Goal: Task Accomplishment & Management: Manage account settings

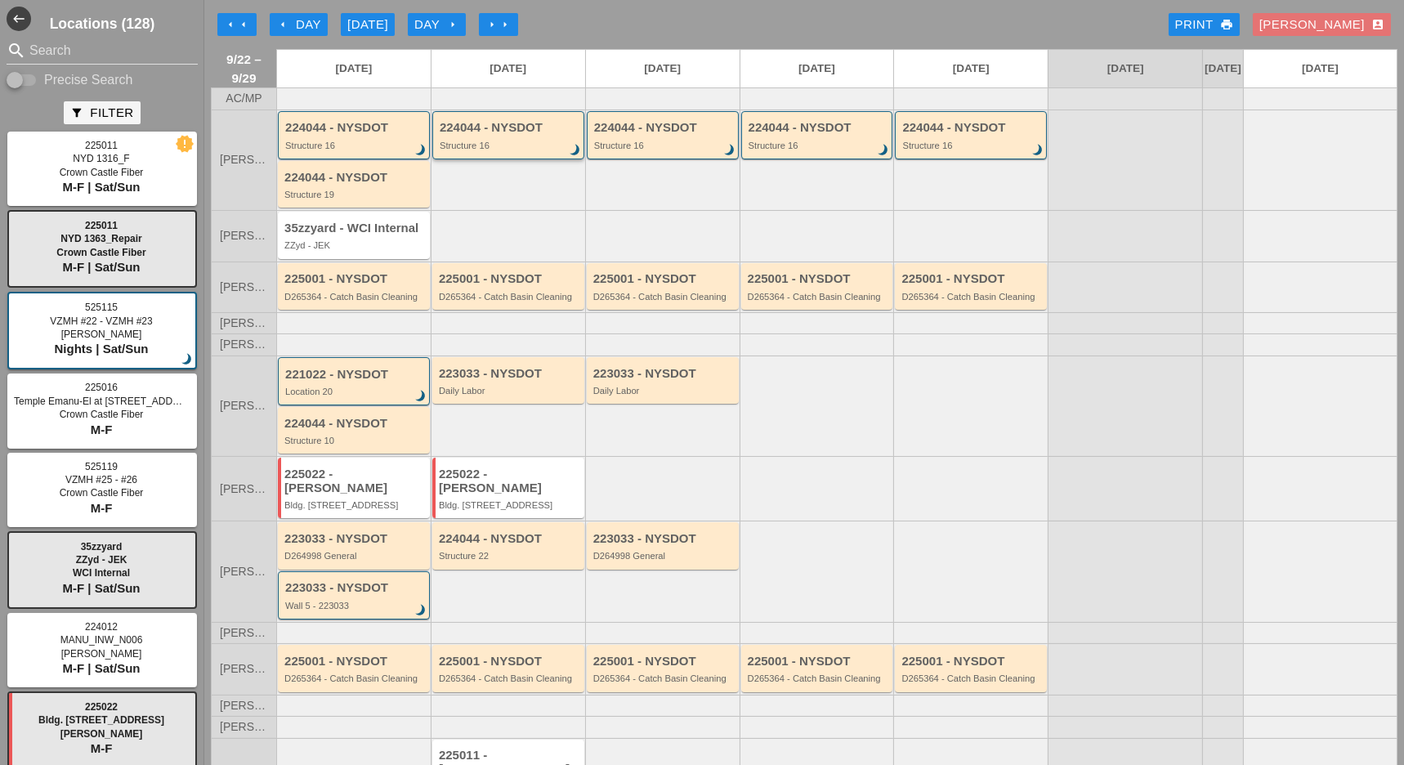
click at [501, 150] on div "Structure 16" at bounding box center [510, 146] width 140 height 10
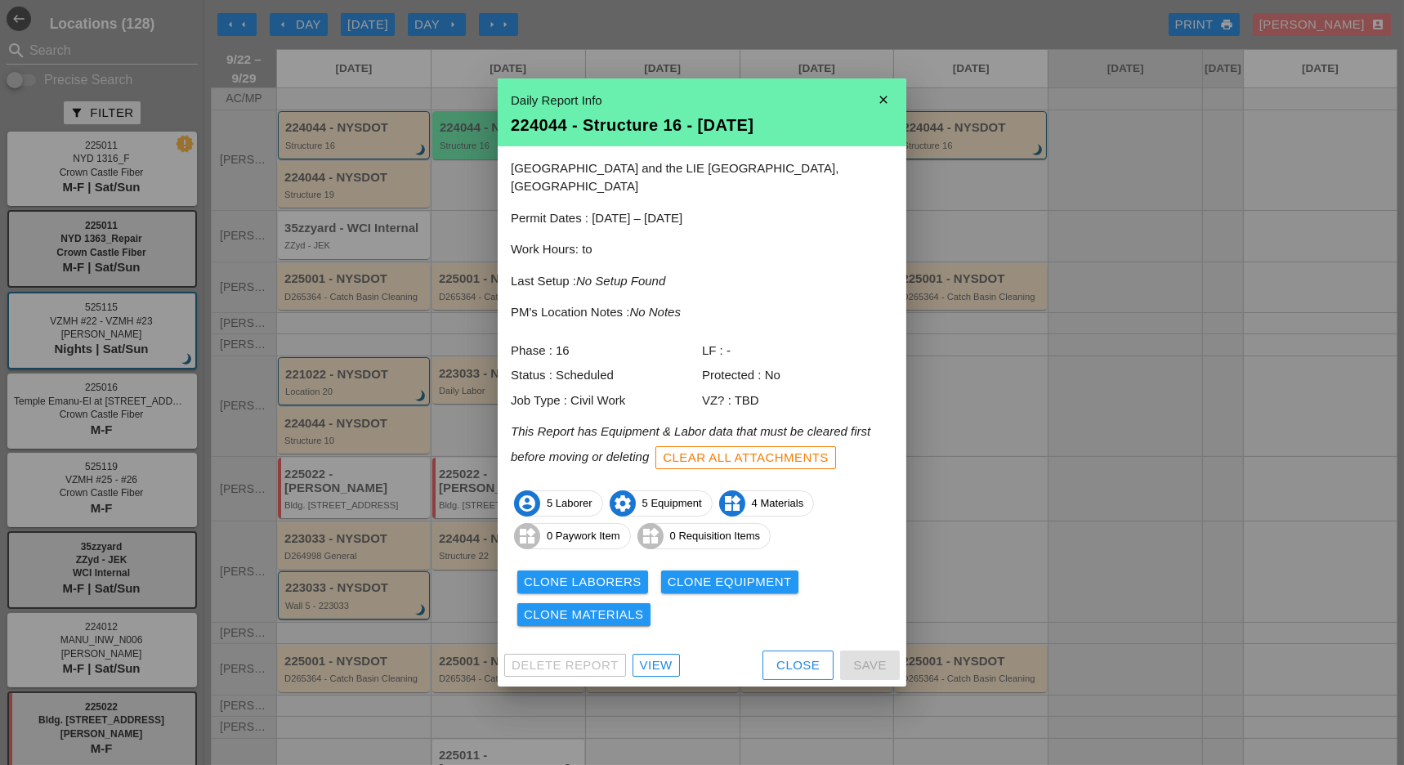
click at [476, 147] on div at bounding box center [702, 382] width 1404 height 765
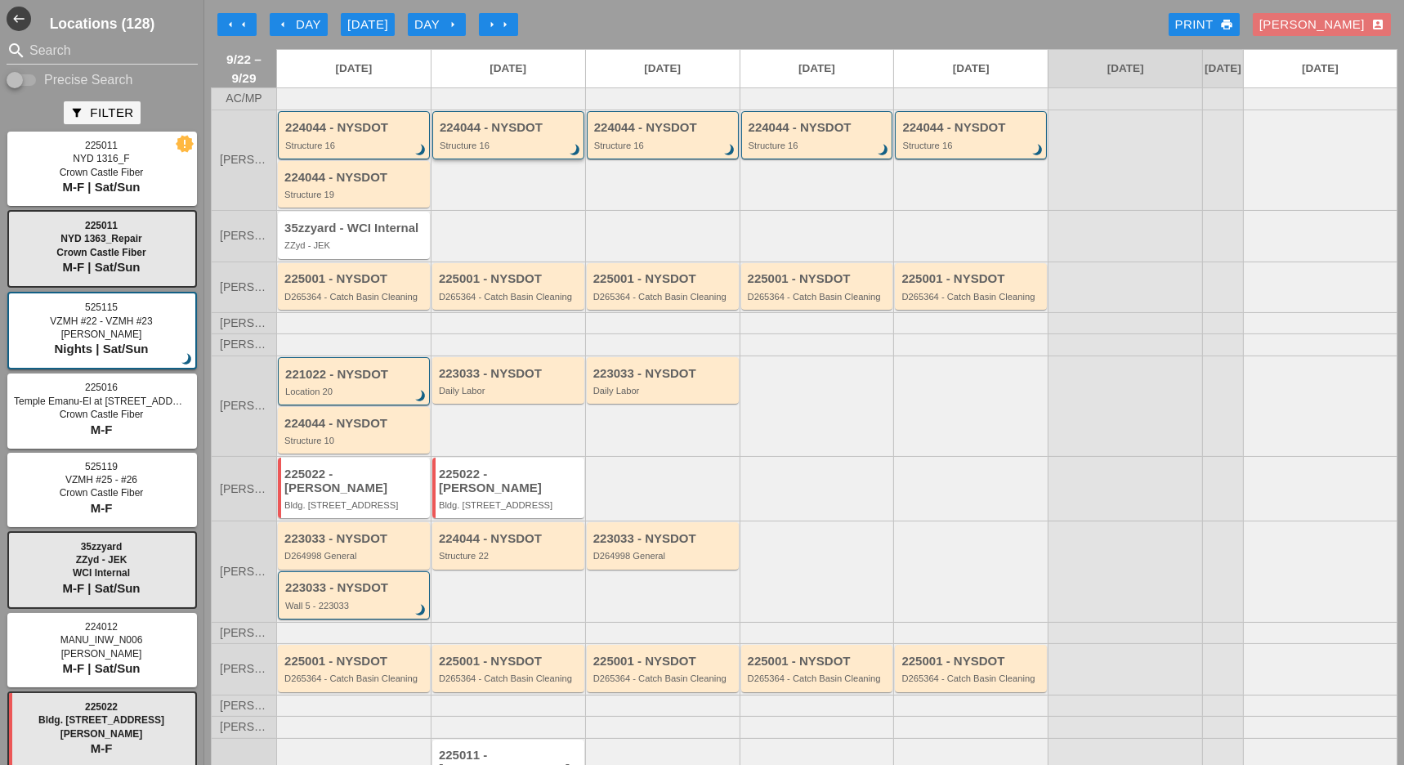
click at [476, 147] on div "224044 - NYSDOT Structure 16 brightness_3" at bounding box center [510, 135] width 140 height 29
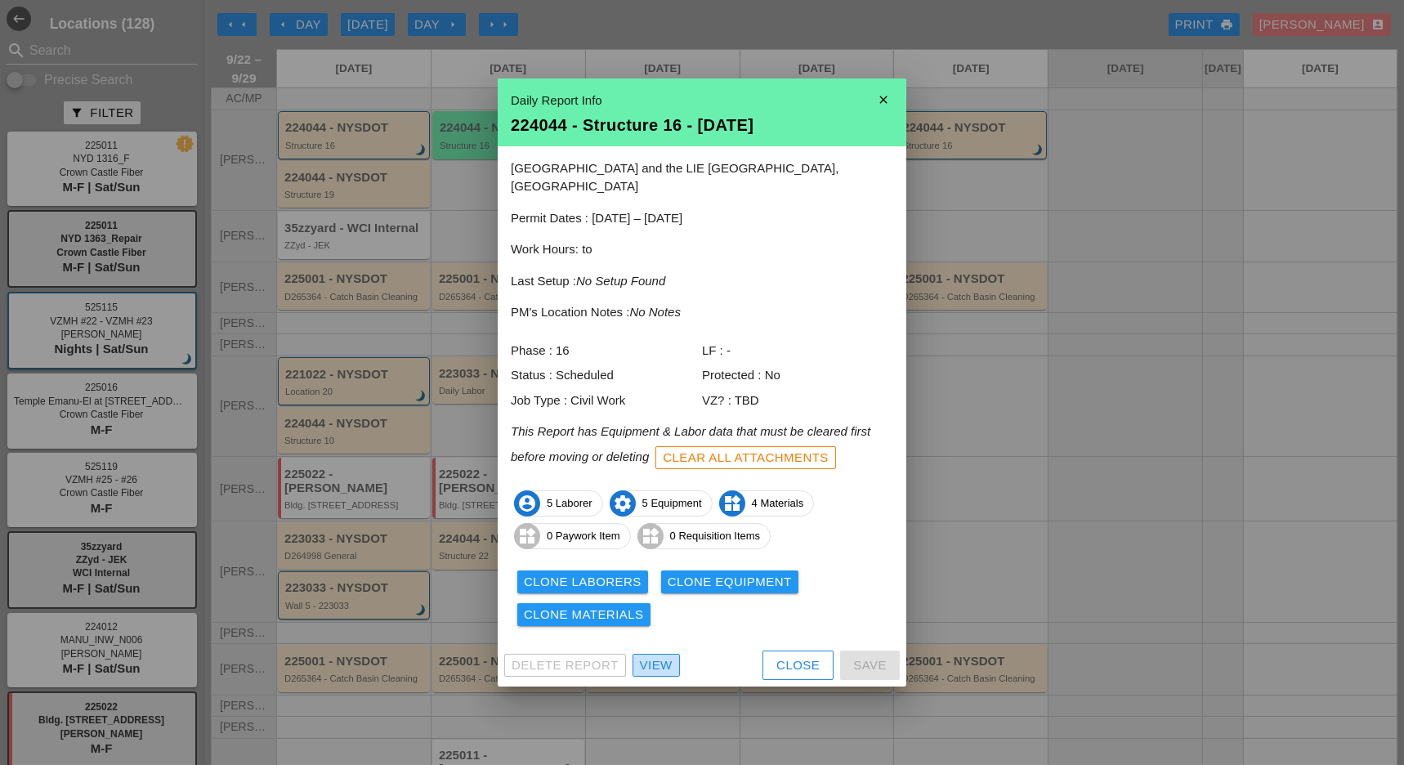
click at [644, 654] on link "View" at bounding box center [656, 665] width 47 height 23
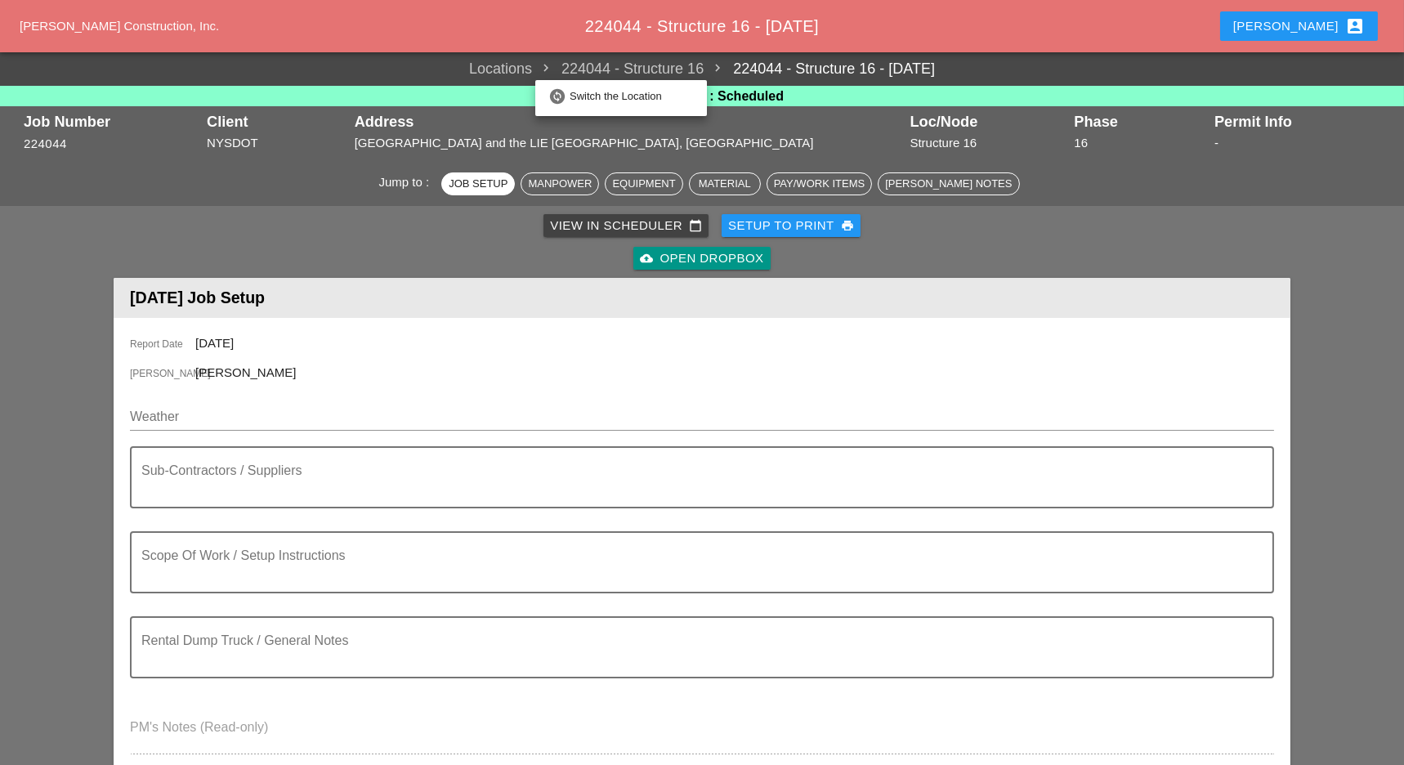
click at [532, 66] on span "224044 - Structure 16" at bounding box center [618, 69] width 172 height 22
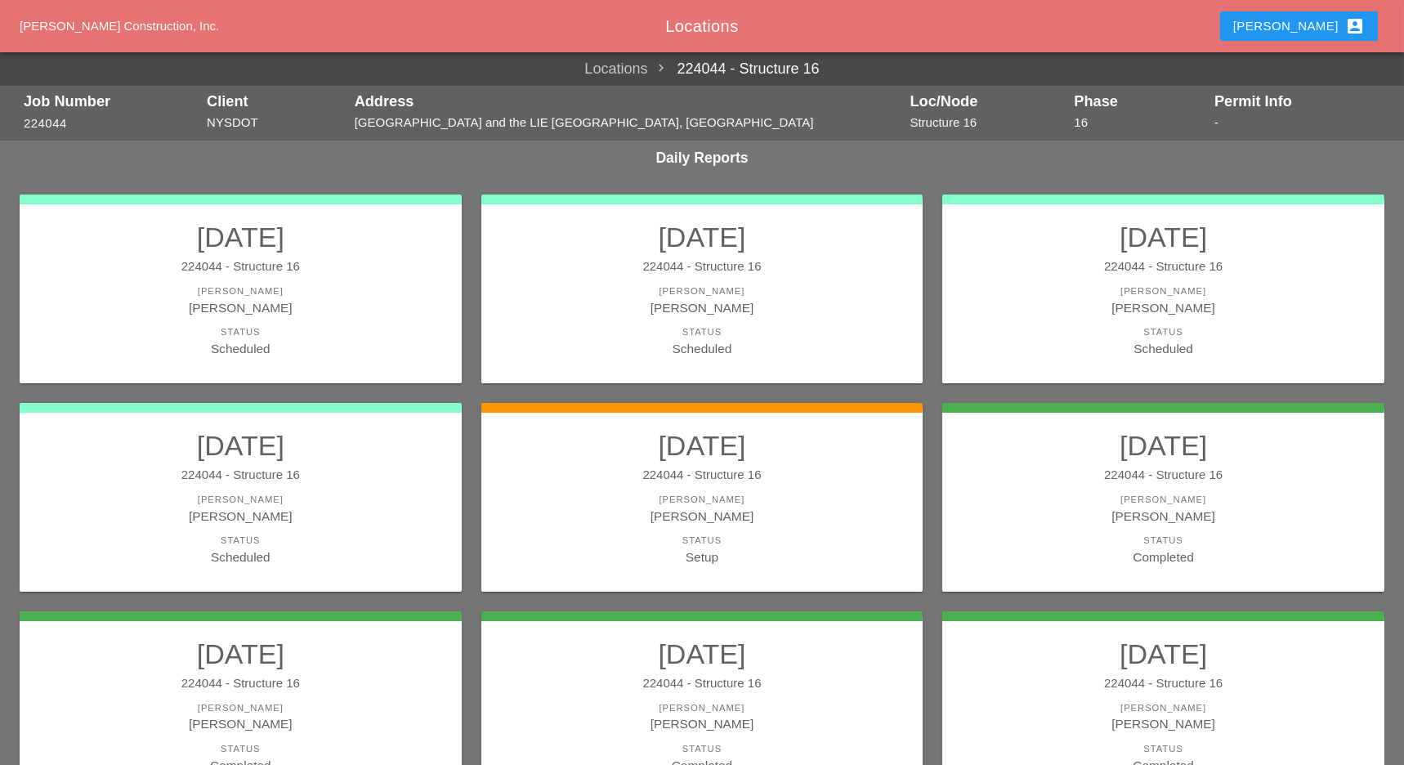
click at [543, 159] on h3 "Daily Reports" at bounding box center [702, 158] width 1404 height 34
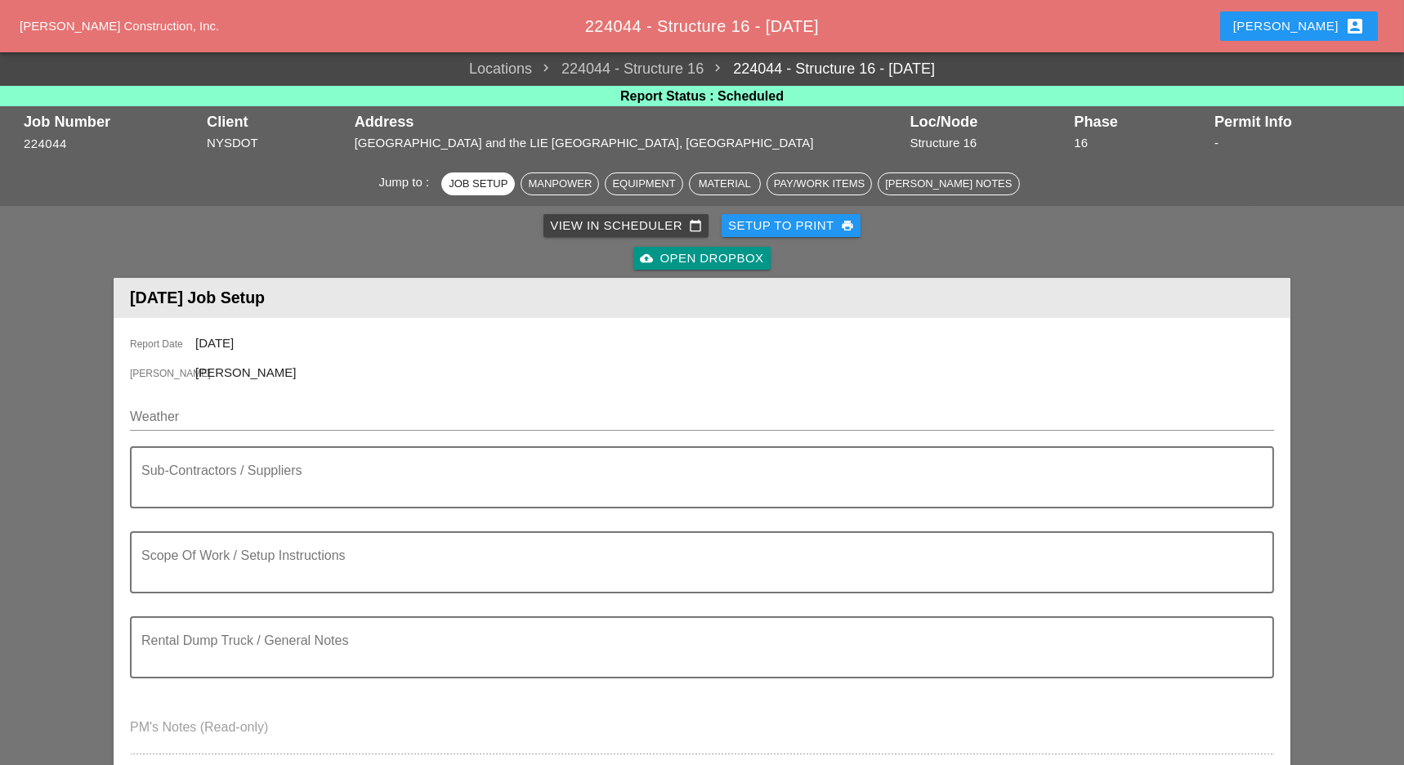
click at [571, 59] on span "224044 - Structure 16" at bounding box center [618, 69] width 172 height 22
click at [733, 63] on link "224044 - Structure 16 - 09/23/2025" at bounding box center [819, 69] width 231 height 22
click at [665, 65] on span "224044 - Structure 16" at bounding box center [618, 69] width 172 height 22
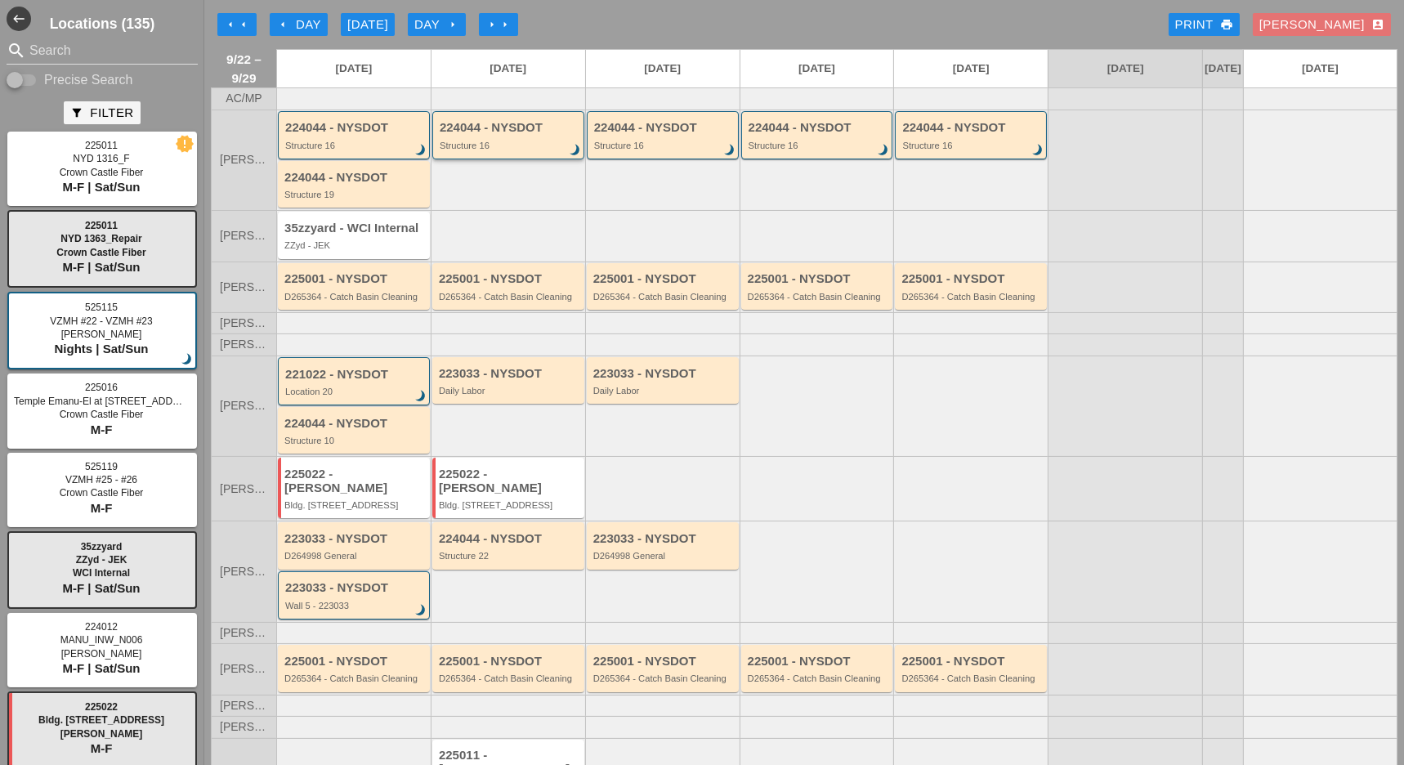
click at [466, 150] on div "Structure 16" at bounding box center [510, 146] width 140 height 10
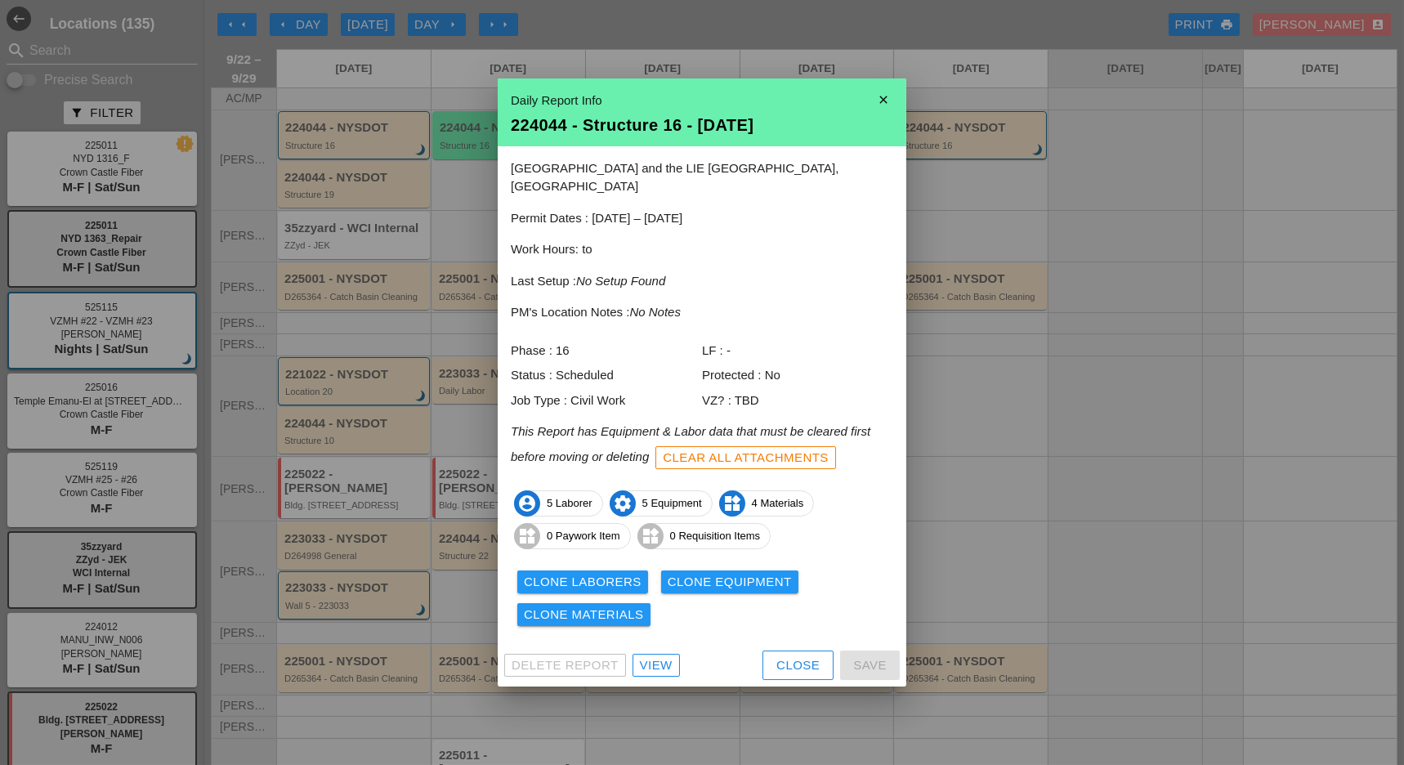
click at [797, 656] on div "Close" at bounding box center [797, 665] width 43 height 19
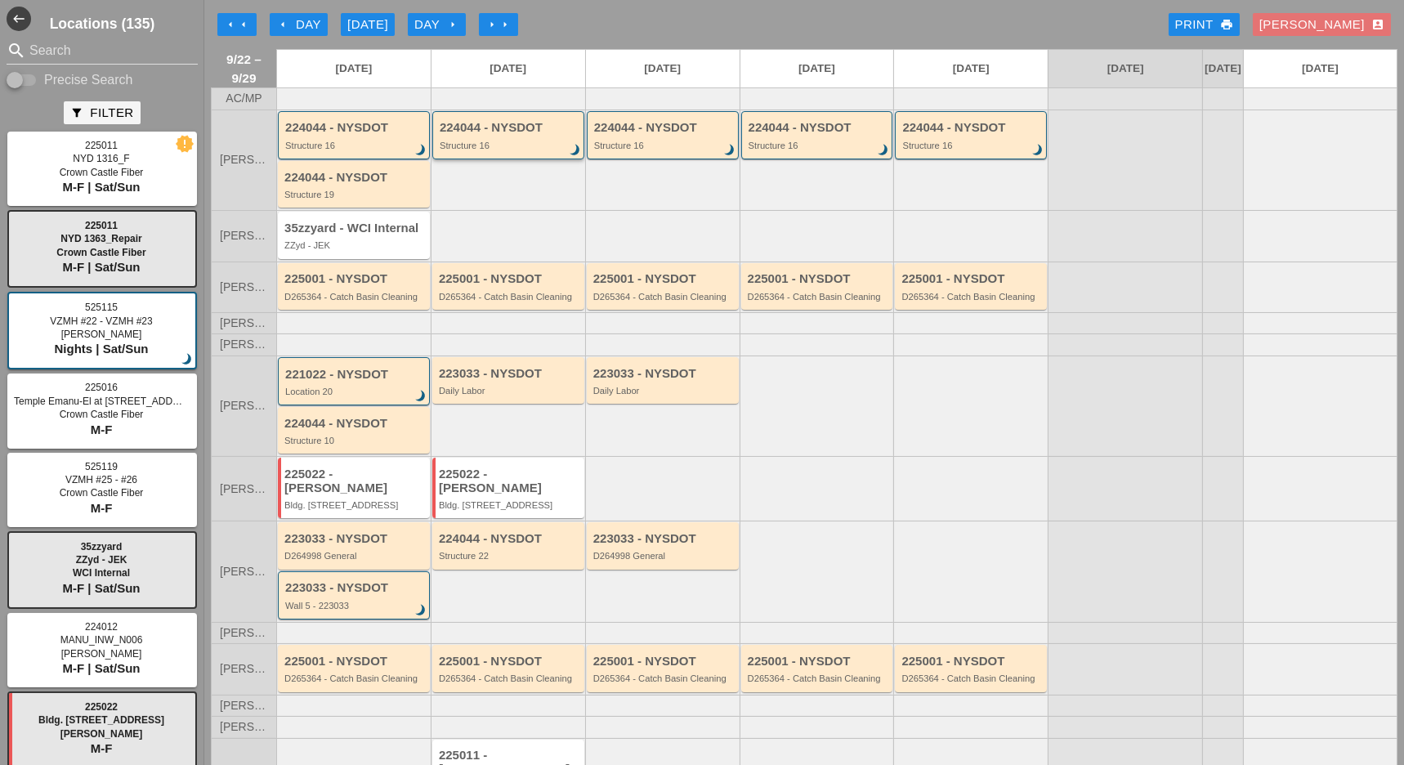
click at [517, 146] on div "224044 - NYSDOT Structure 16 brightness_3" at bounding box center [510, 135] width 140 height 29
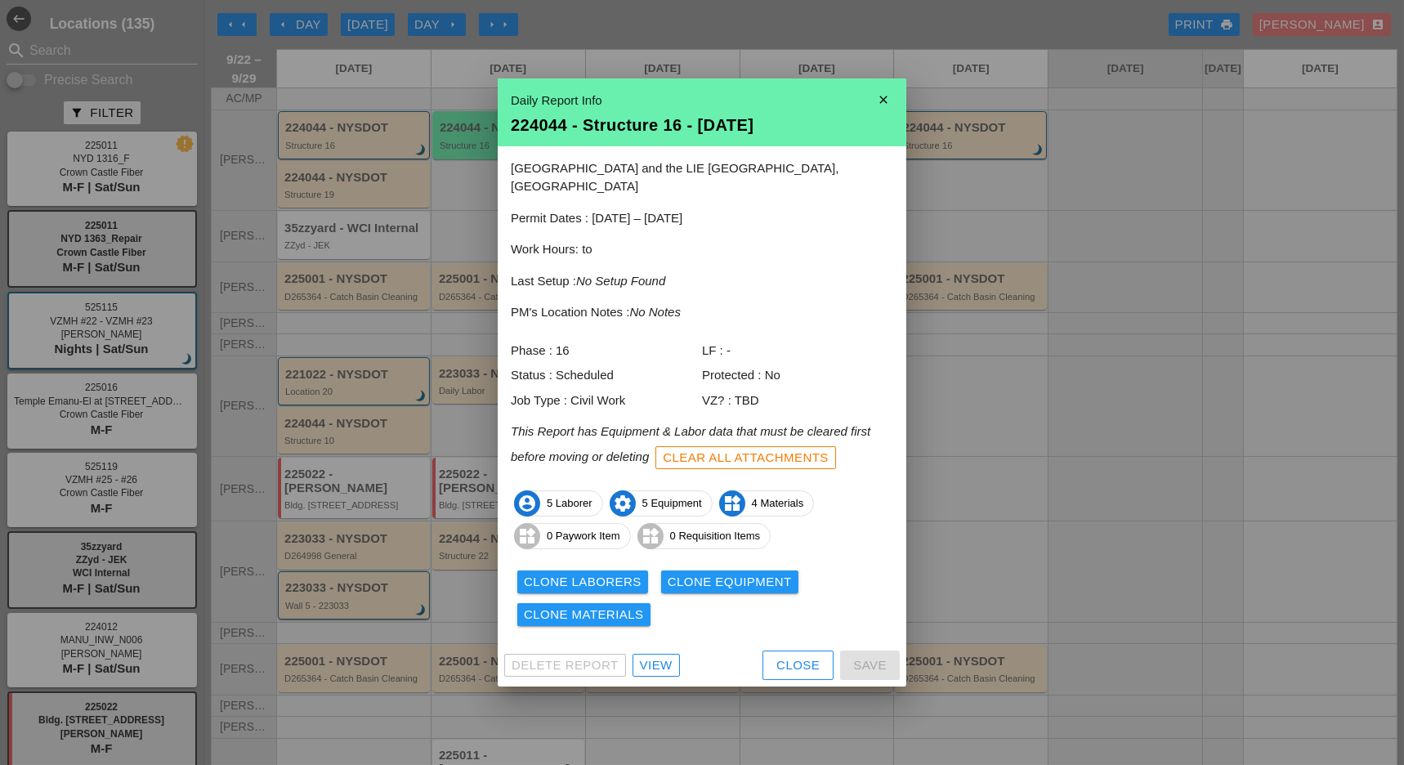
click at [795, 656] on div "Close" at bounding box center [797, 665] width 43 height 19
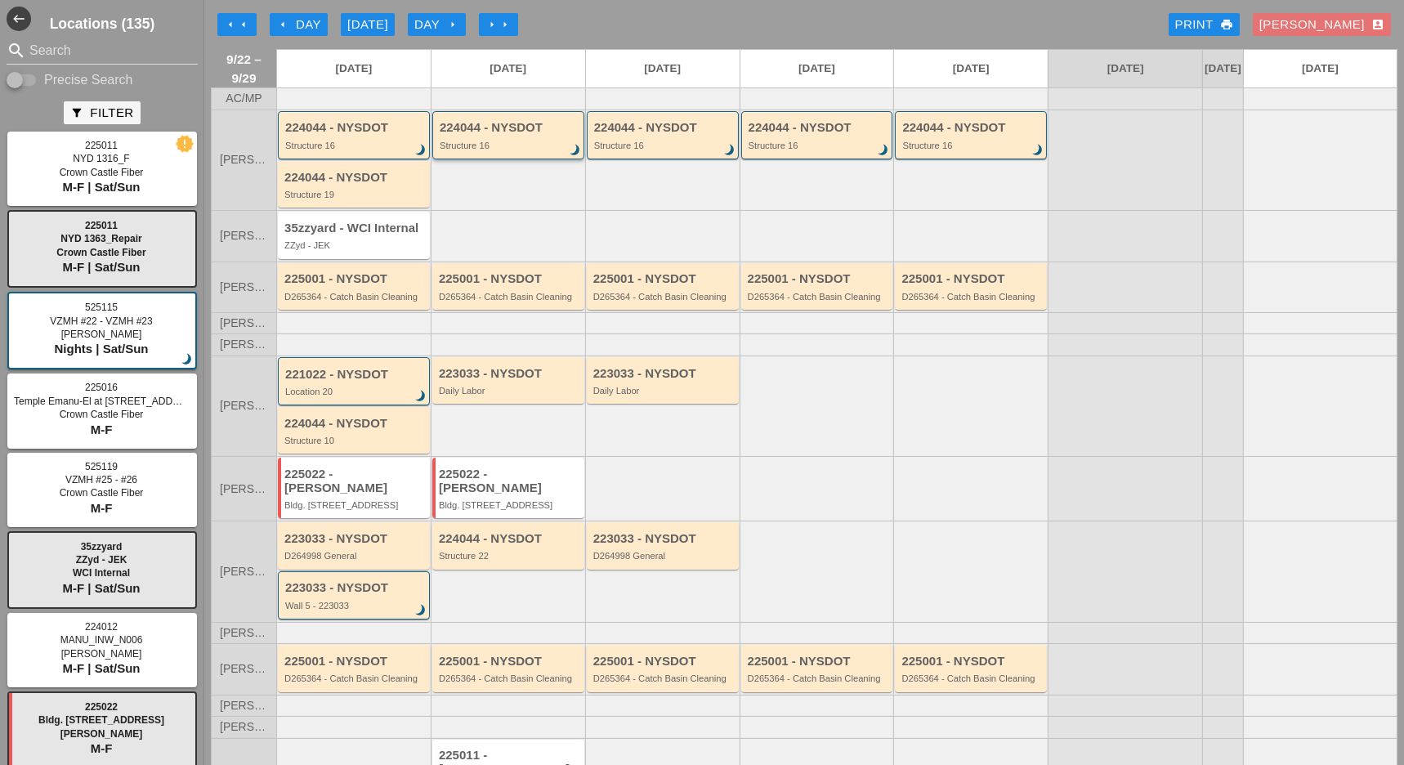
click at [506, 150] on div "Structure 16" at bounding box center [510, 146] width 140 height 10
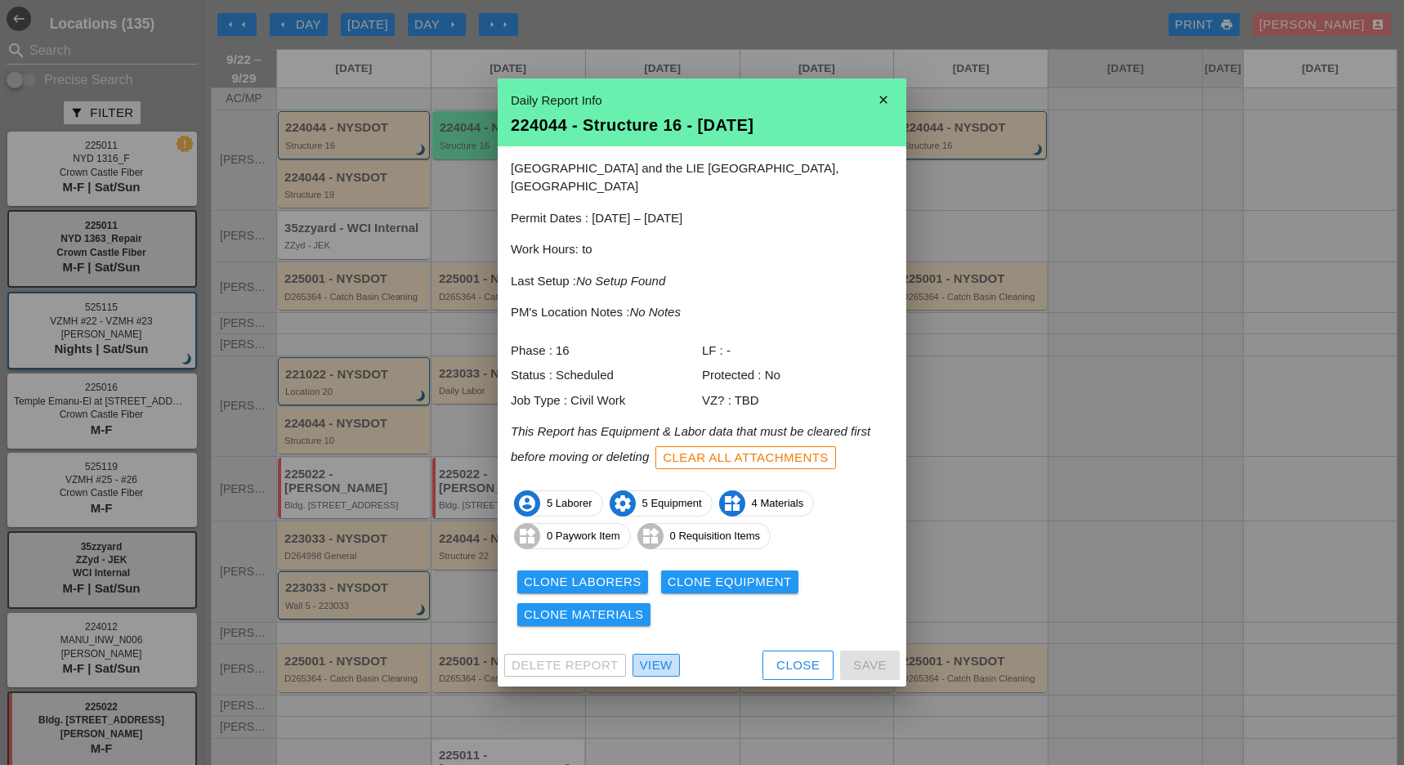
click at [645, 656] on div "View" at bounding box center [656, 665] width 33 height 19
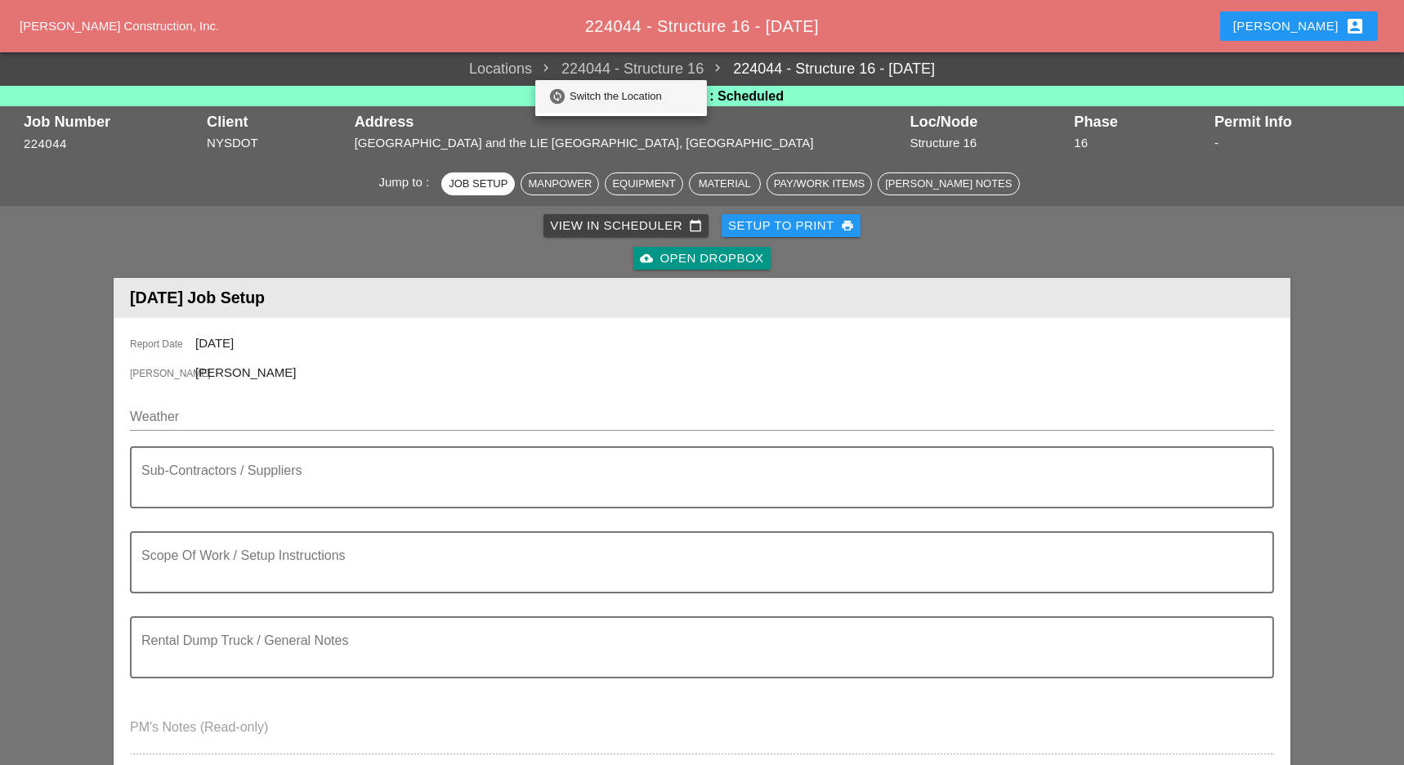
click at [640, 95] on div "Switch the Location" at bounding box center [632, 97] width 124 height 20
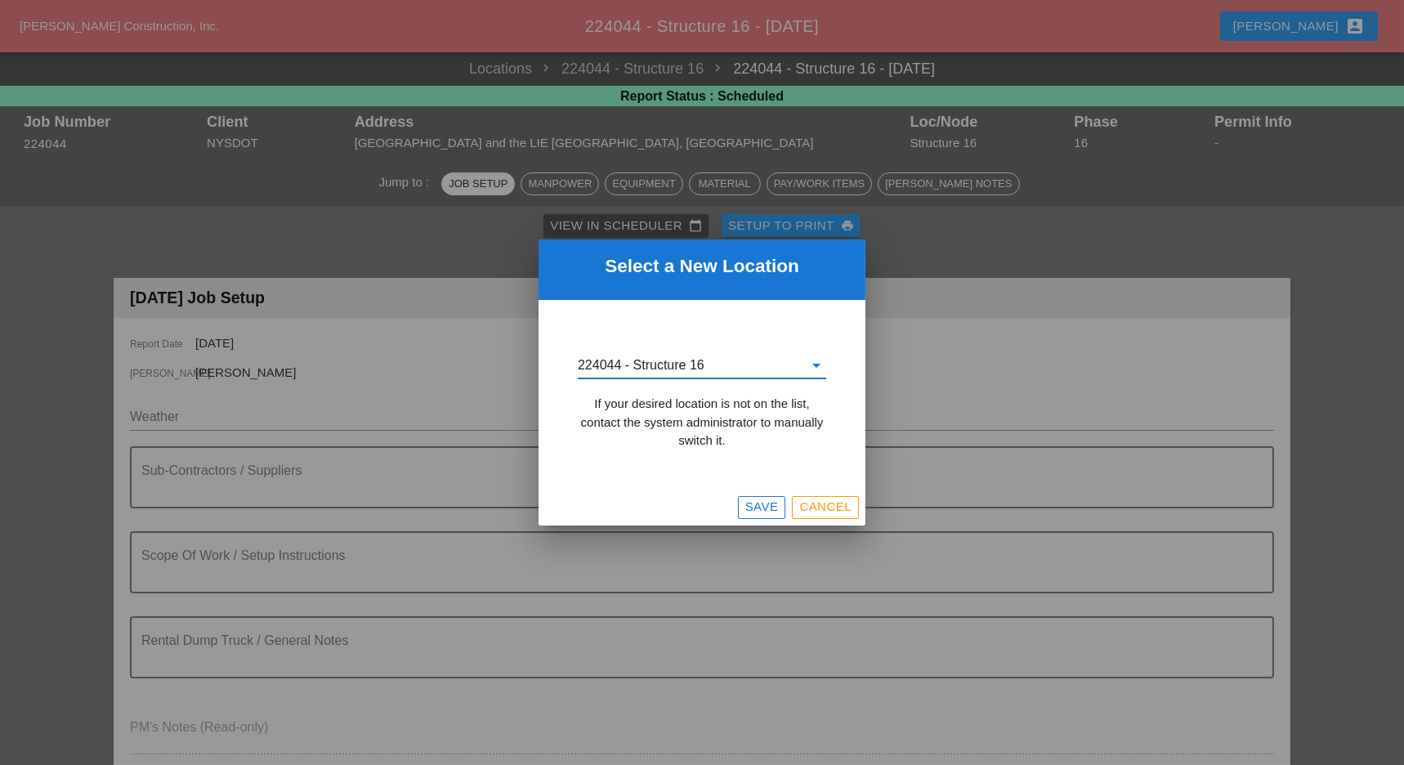
click at [700, 367] on input "224044 - Structure 16" at bounding box center [691, 365] width 226 height 26
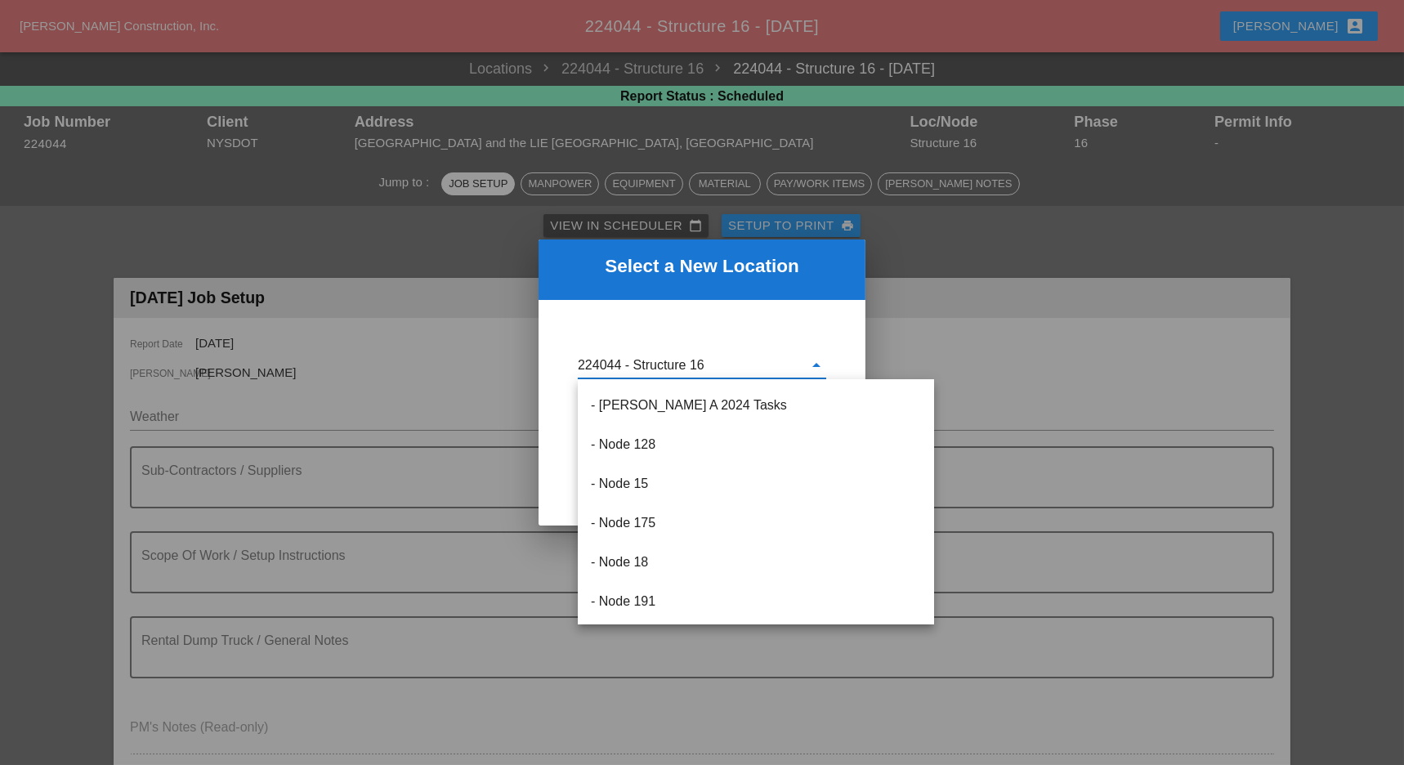
click at [706, 365] on input "224044 - Structure 16" at bounding box center [691, 365] width 226 height 26
drag, startPoint x: 704, startPoint y: 362, endPoint x: 694, endPoint y: 360, distance: 10.9
click at [694, 360] on input "224044 - Structure 16" at bounding box center [691, 365] width 226 height 26
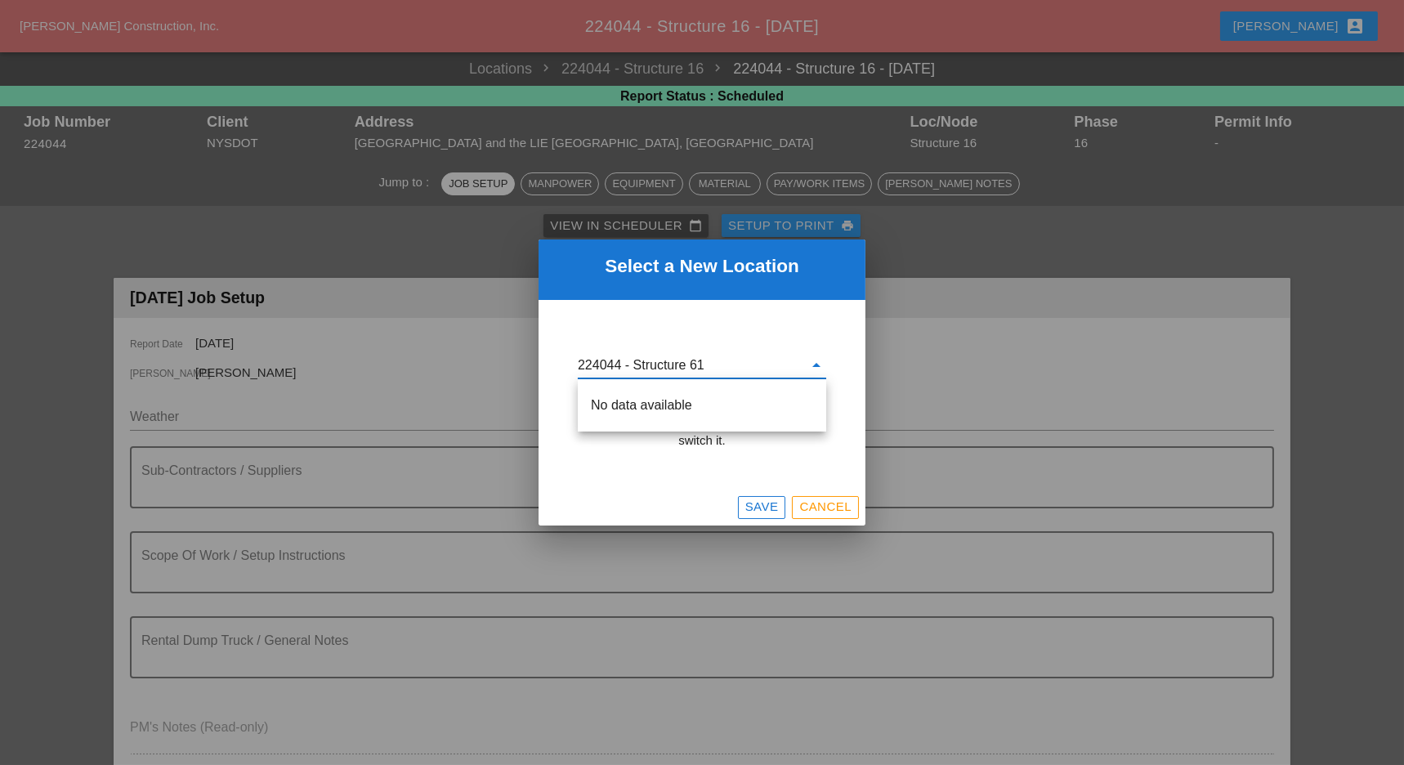
click at [704, 364] on input "224044 - Structure 61" at bounding box center [691, 365] width 226 height 26
drag, startPoint x: 704, startPoint y: 364, endPoint x: 691, endPoint y: 360, distance: 12.7
click at [691, 360] on input "224044 - Structure 61" at bounding box center [691, 365] width 226 height 26
click at [713, 439] on div "If your desired location is not on the list, contact the system administrator t…" at bounding box center [702, 423] width 248 height 56
click at [716, 362] on input "224044 - Structure 9" at bounding box center [691, 365] width 226 height 26
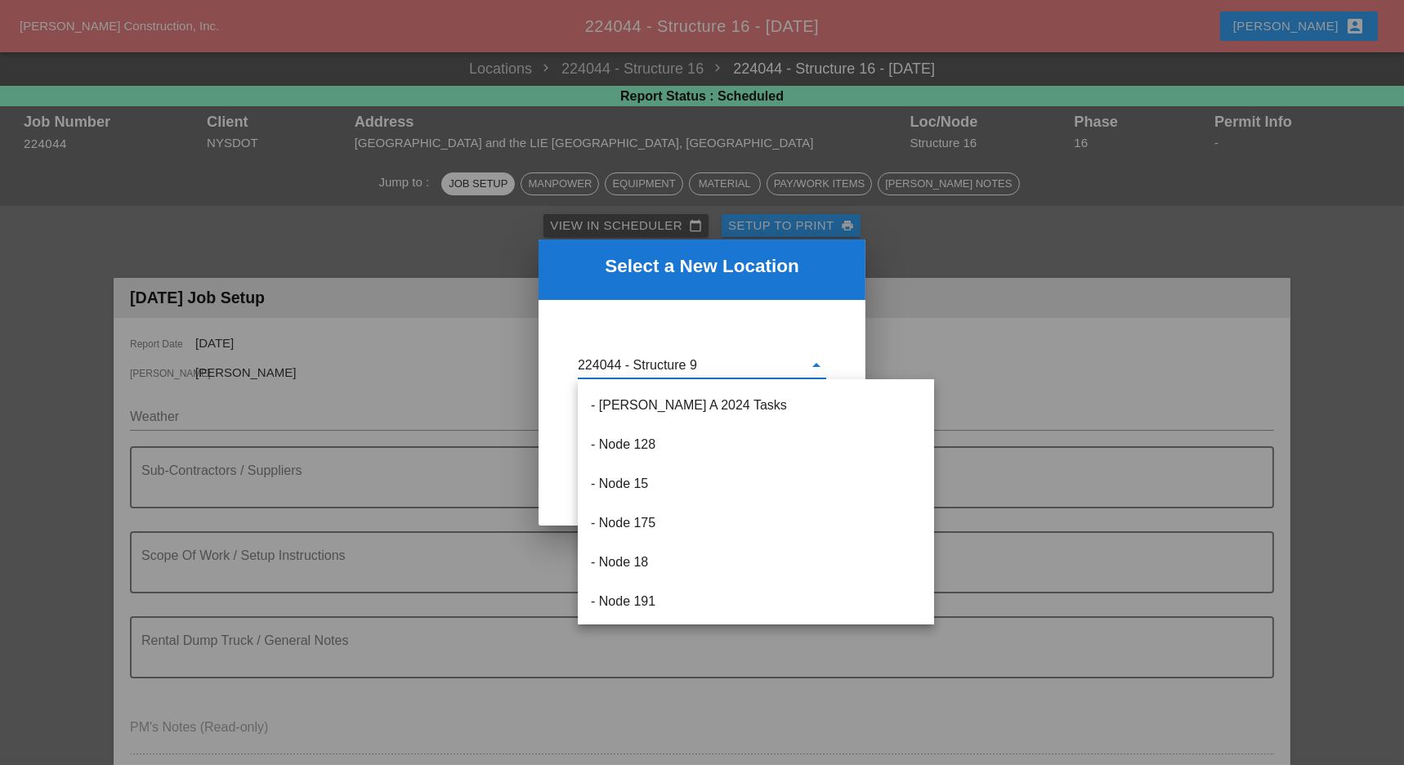
click at [710, 364] on input "224044 - Structure 9" at bounding box center [691, 365] width 226 height 26
drag, startPoint x: 711, startPoint y: 363, endPoint x: 691, endPoint y: 360, distance: 20.6
click at [691, 360] on input "224044 - Structure 9" at bounding box center [691, 365] width 226 height 26
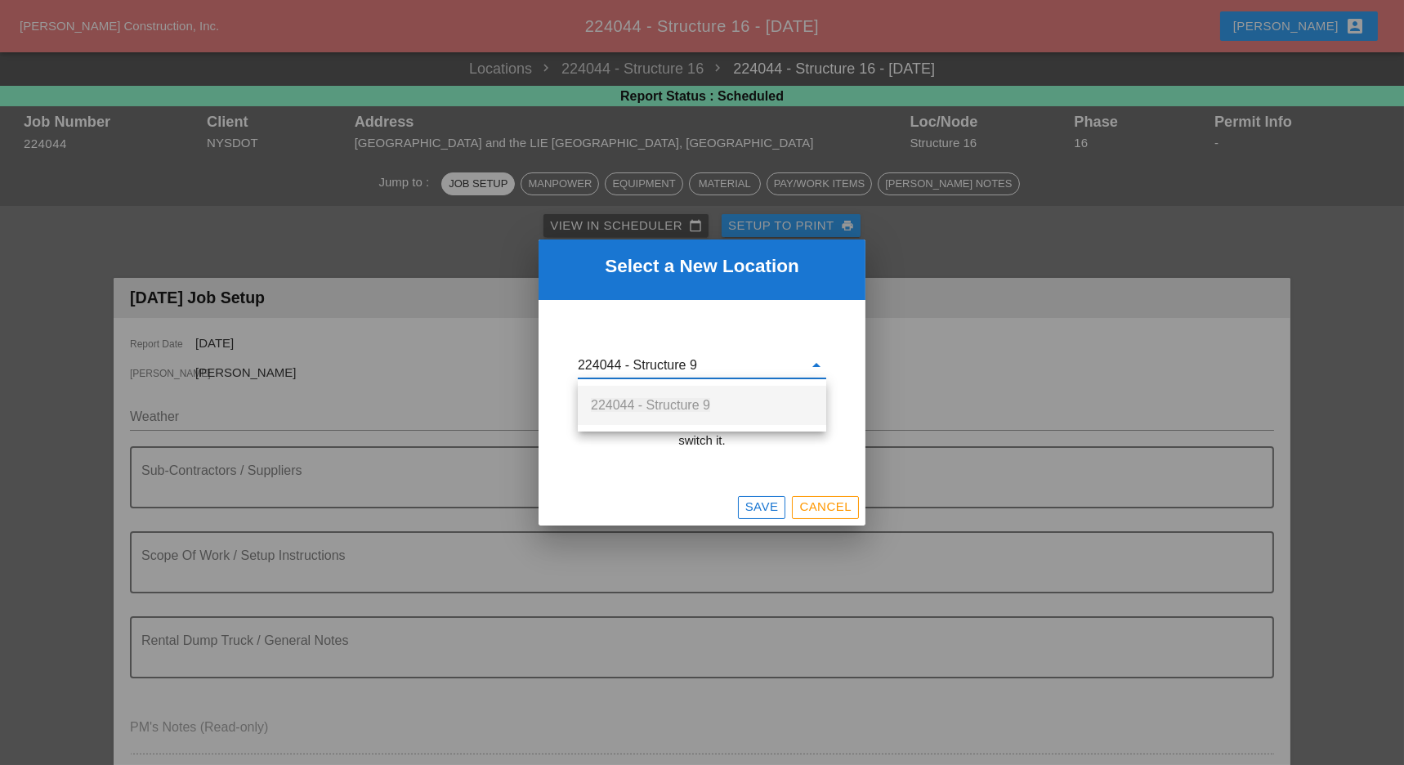
click at [683, 401] on span "224044 - Structure 9" at bounding box center [650, 405] width 119 height 14
type input "224044 - Structure 9"
click at [754, 509] on div "Save" at bounding box center [762, 507] width 34 height 19
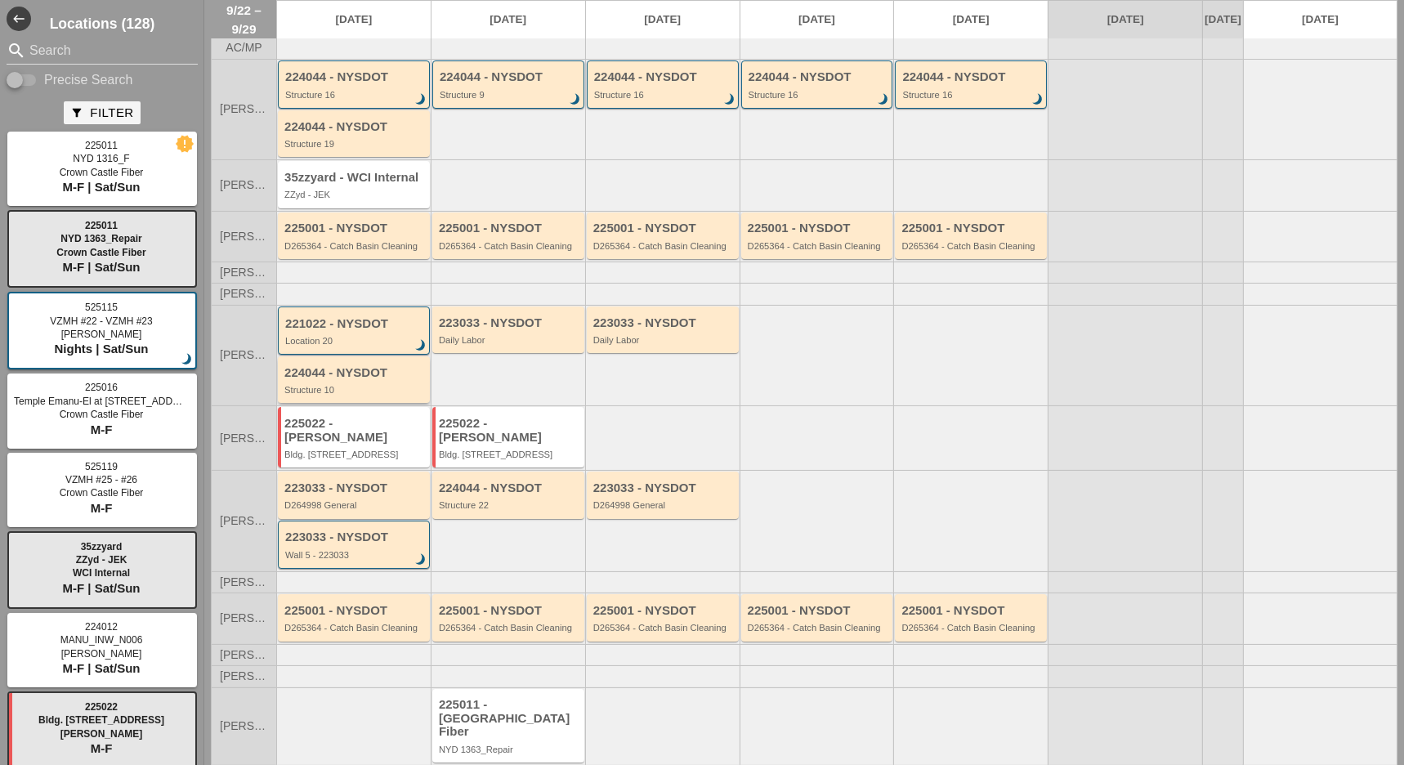
scroll to position [83, 0]
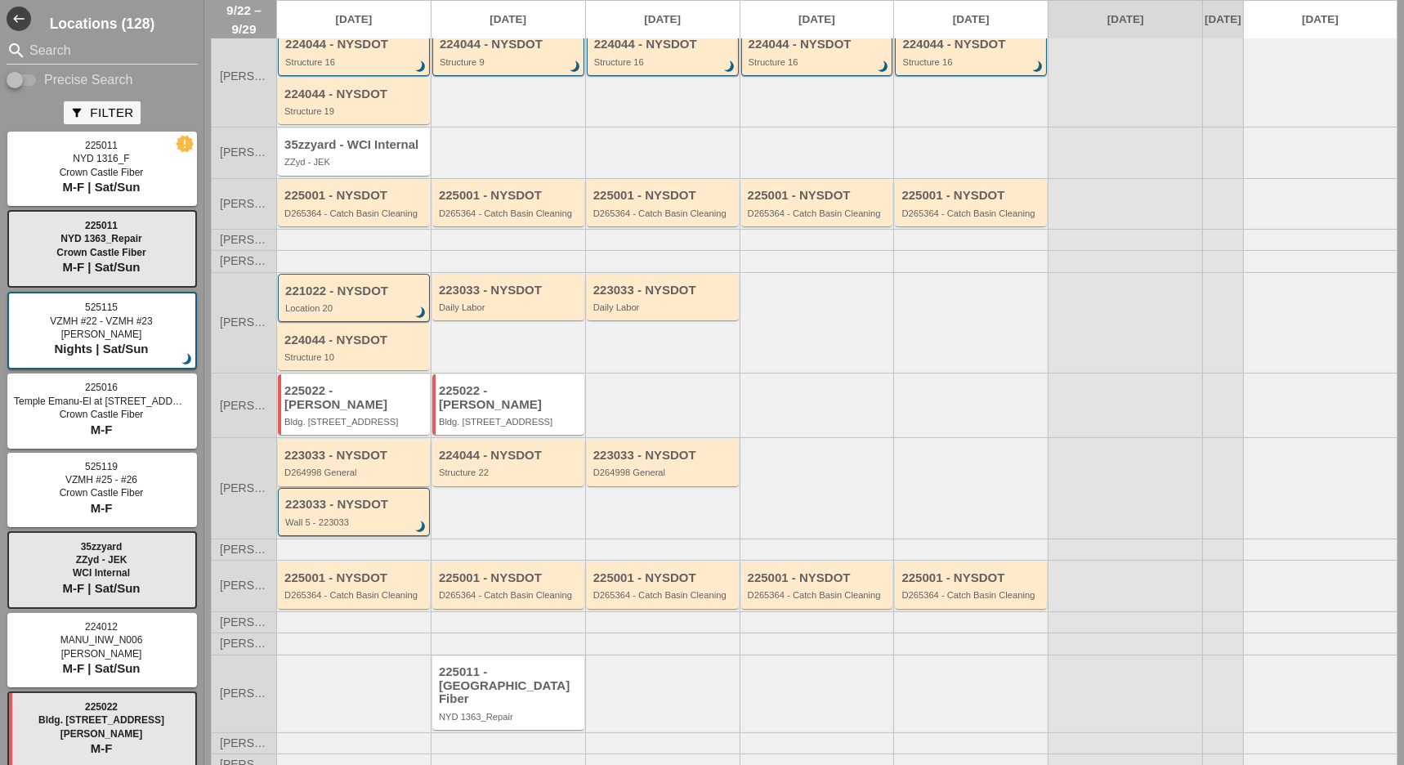
click at [344, 467] on div "D264998 General" at bounding box center [354, 472] width 141 height 10
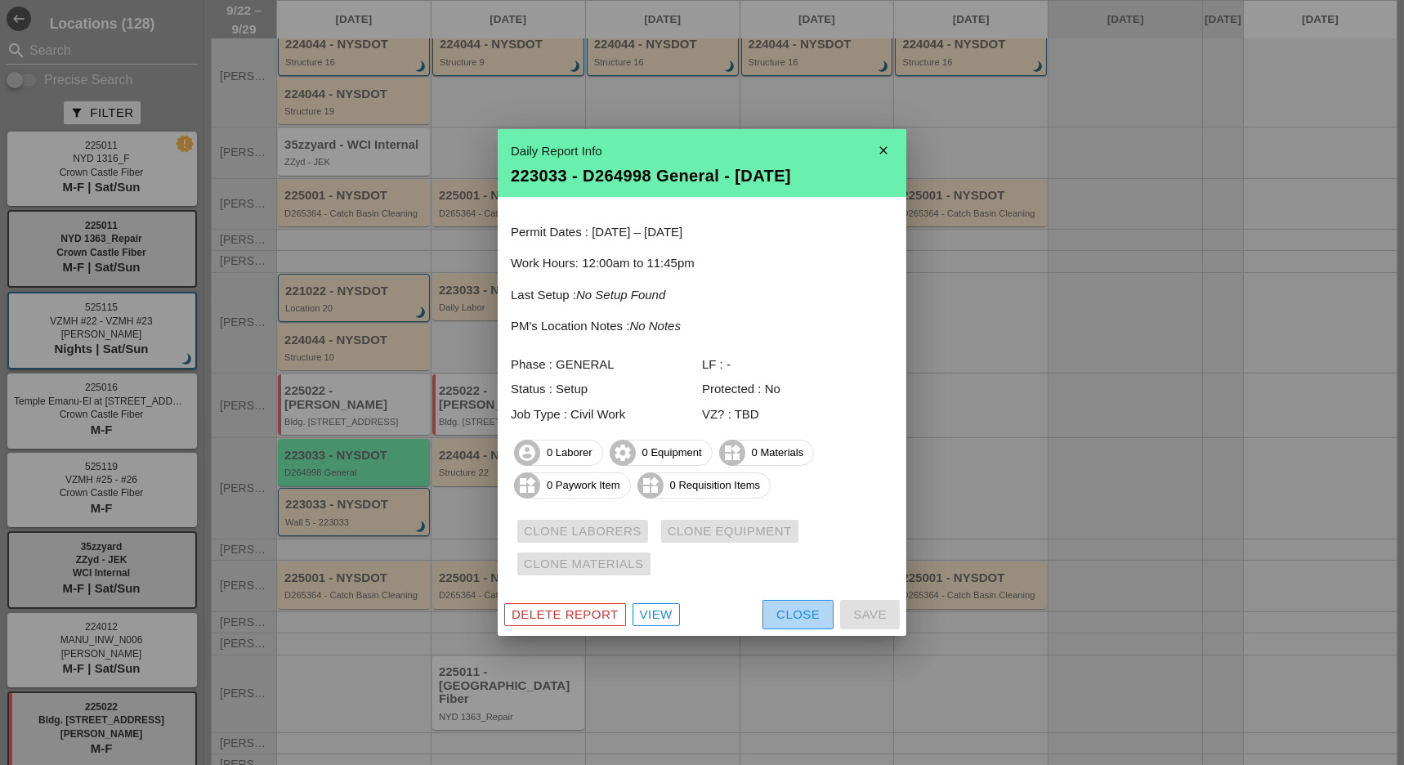
click at [797, 620] on div "Close" at bounding box center [797, 615] width 43 height 19
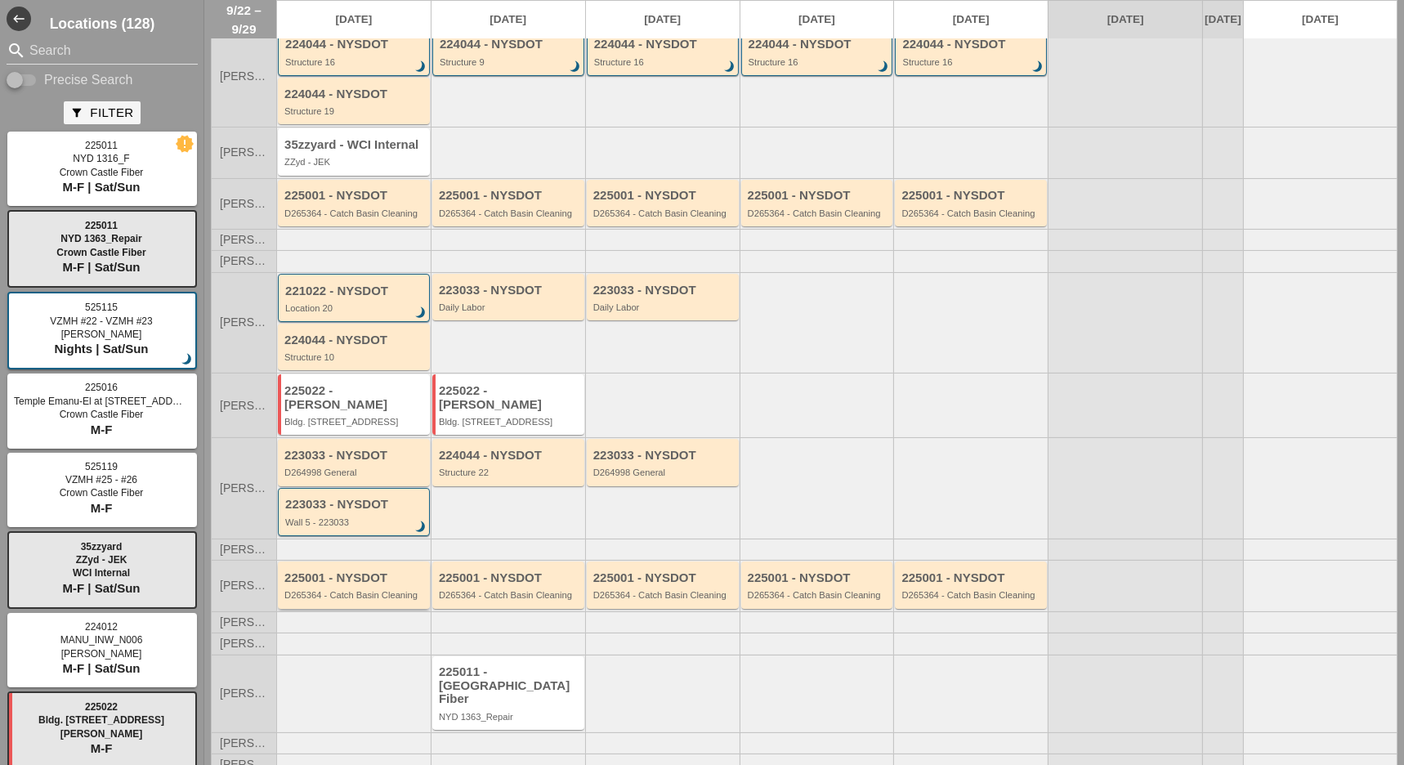
click at [354, 590] on div "D265364 - Catch Basin Cleaning" at bounding box center [354, 595] width 141 height 10
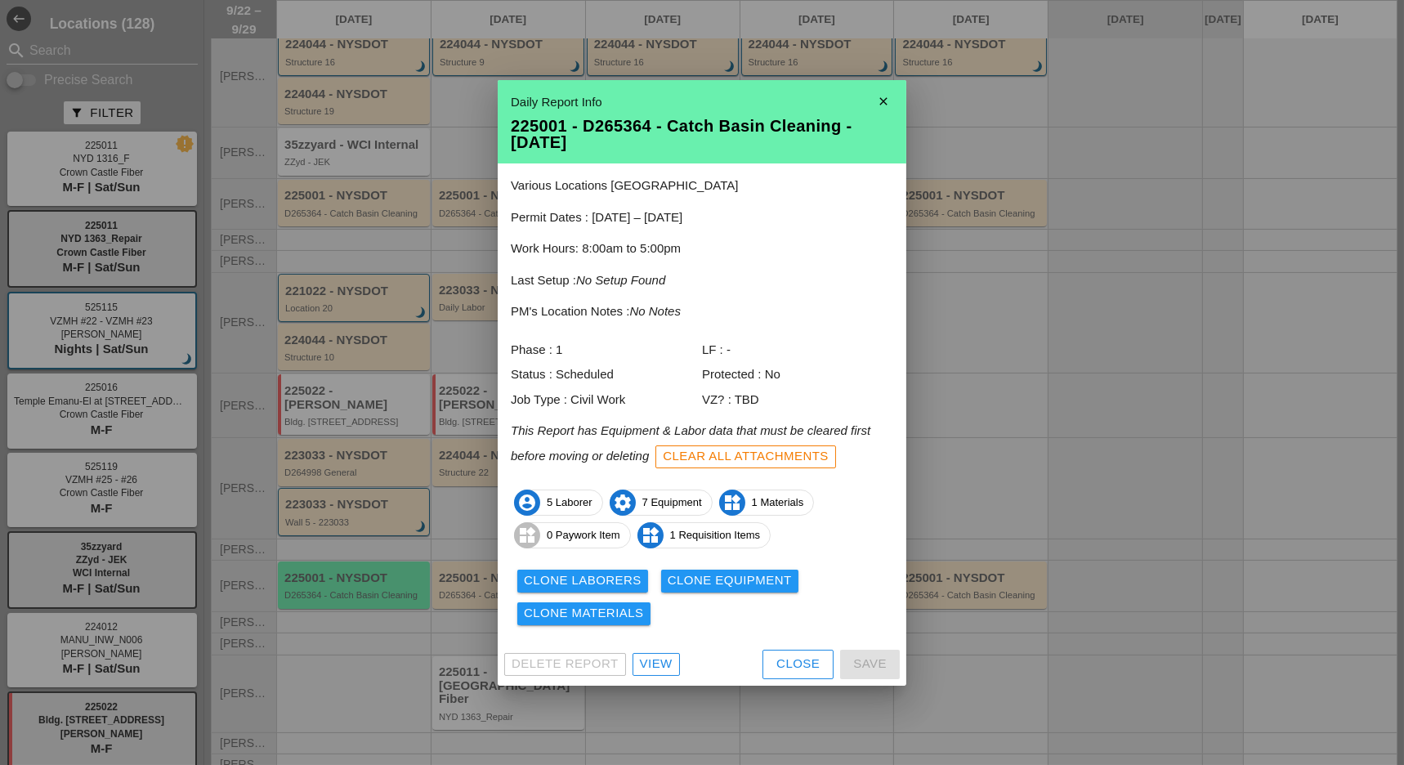
click at [785, 661] on div "Close" at bounding box center [797, 664] width 43 height 19
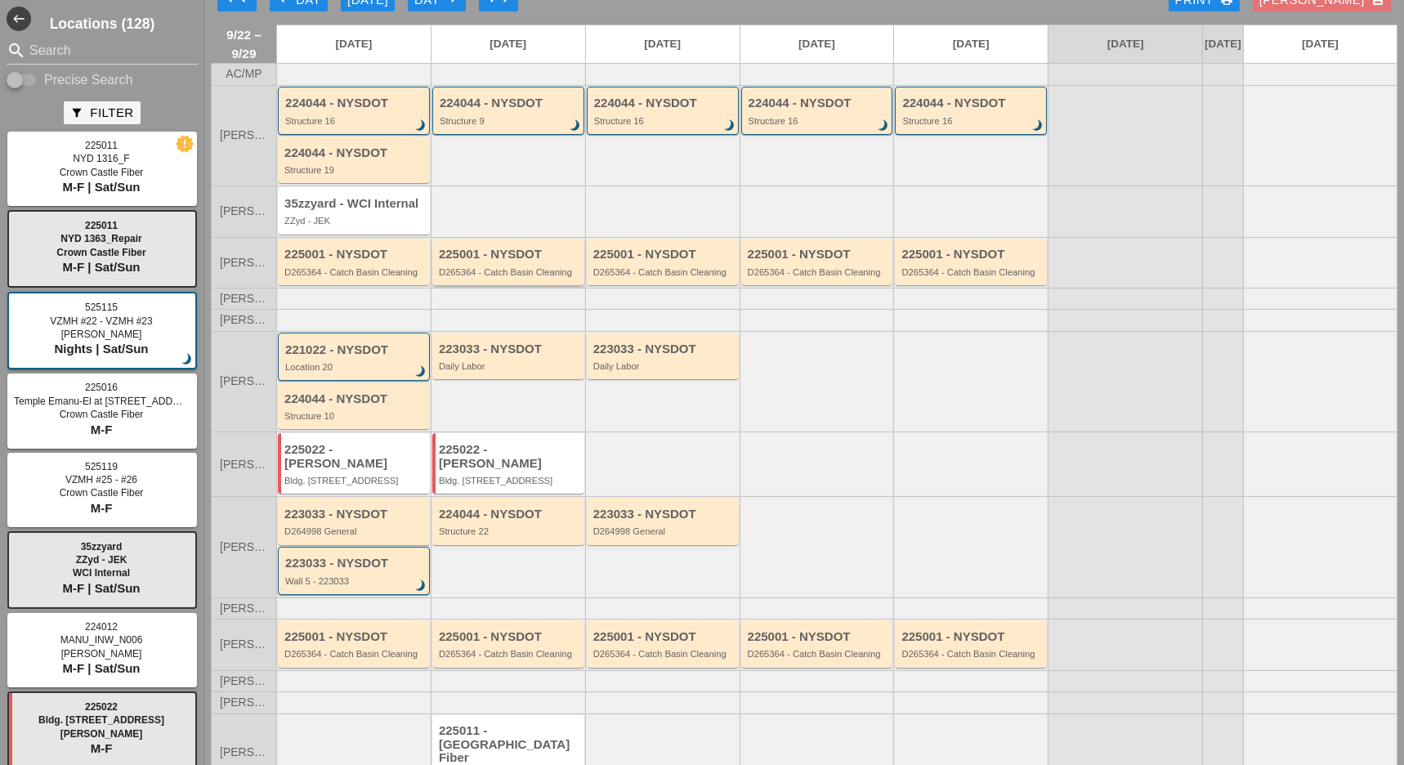
scroll to position [0, 0]
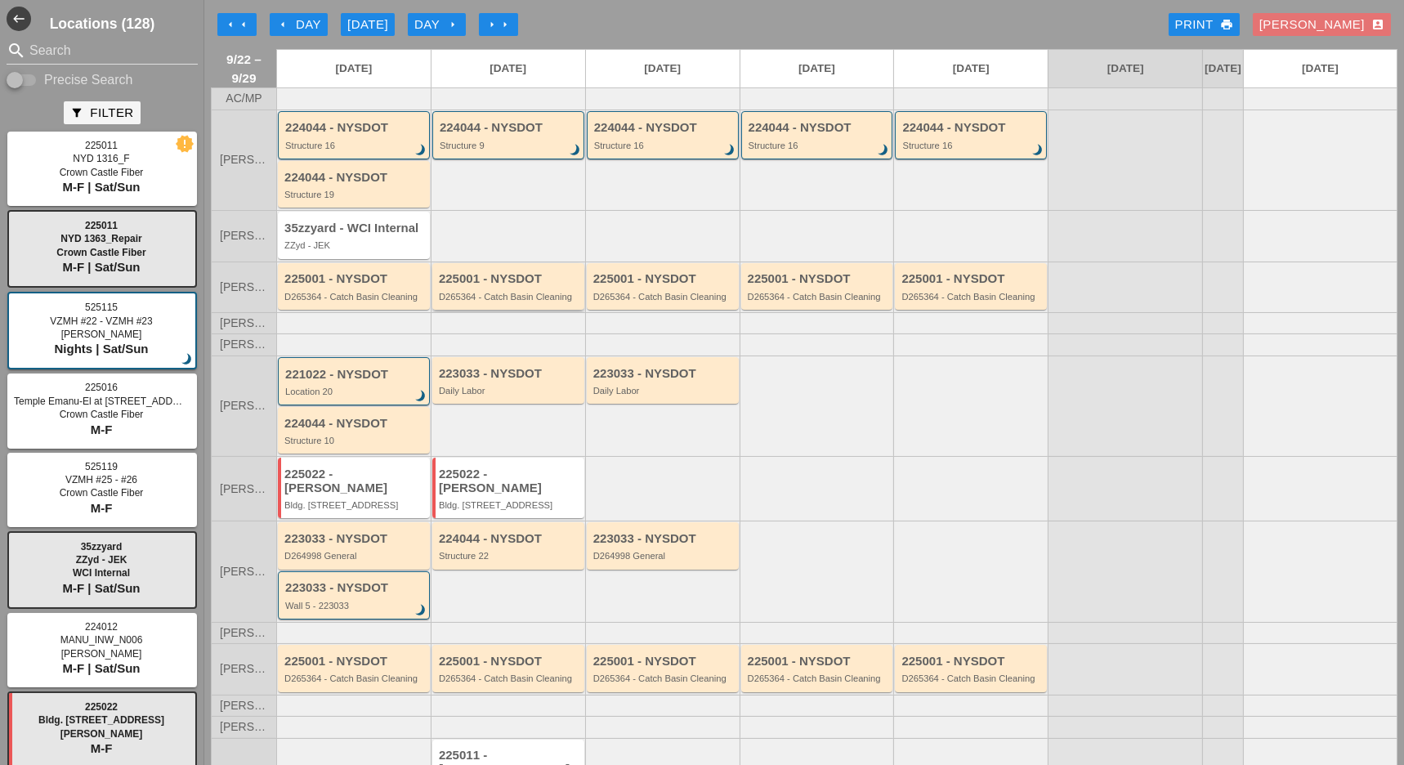
click at [517, 299] on div "225001 - NYSDOT D265364 - Catch Basin Cleaning" at bounding box center [509, 286] width 141 height 29
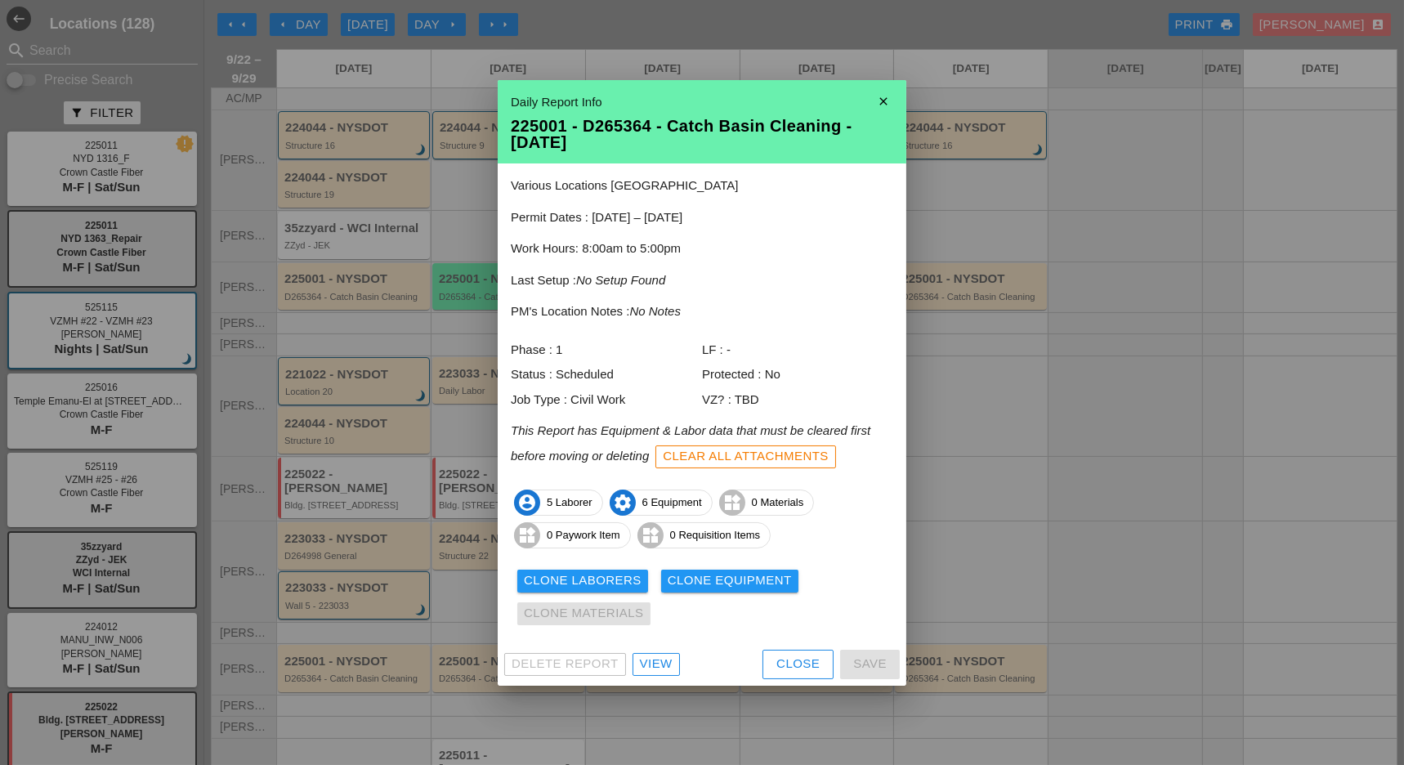
click at [794, 664] on div "Close" at bounding box center [797, 664] width 43 height 19
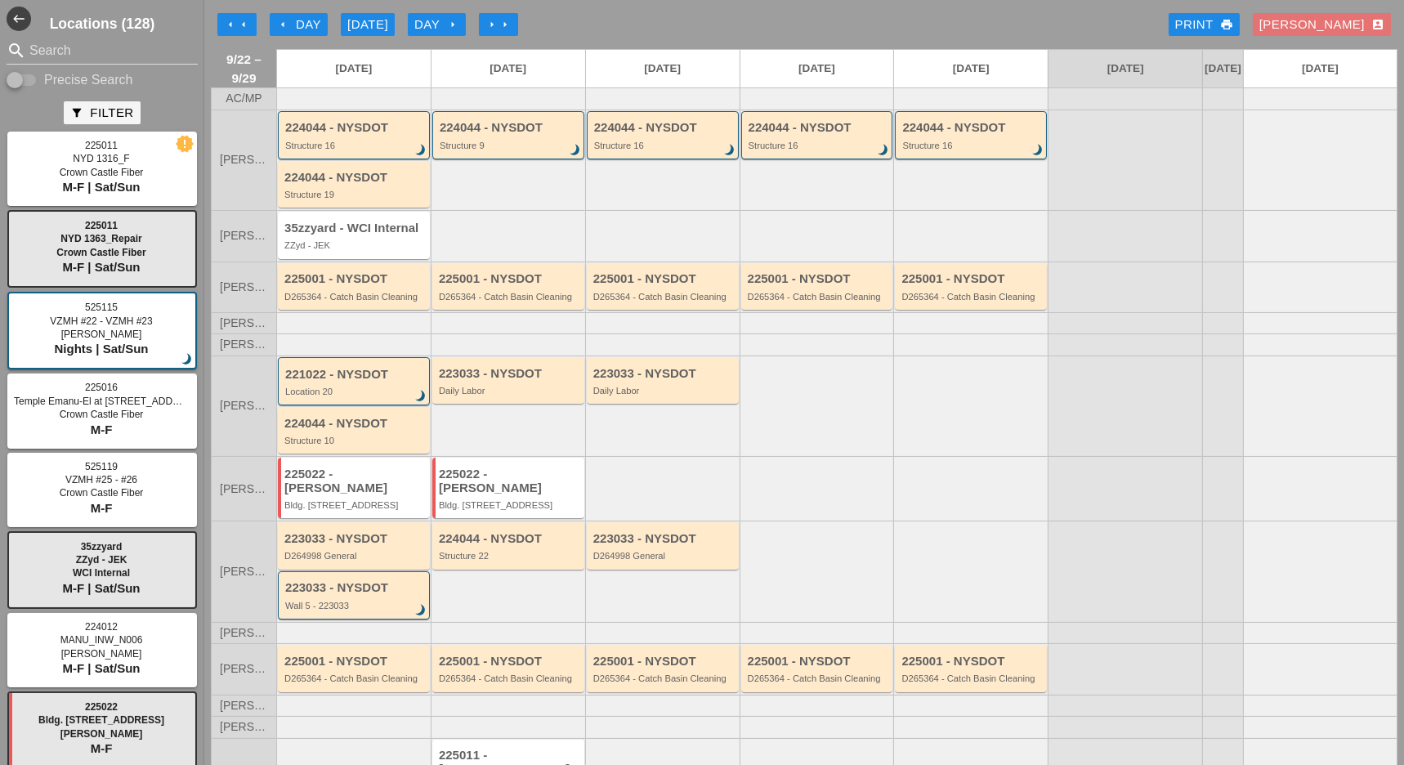
scroll to position [83, 0]
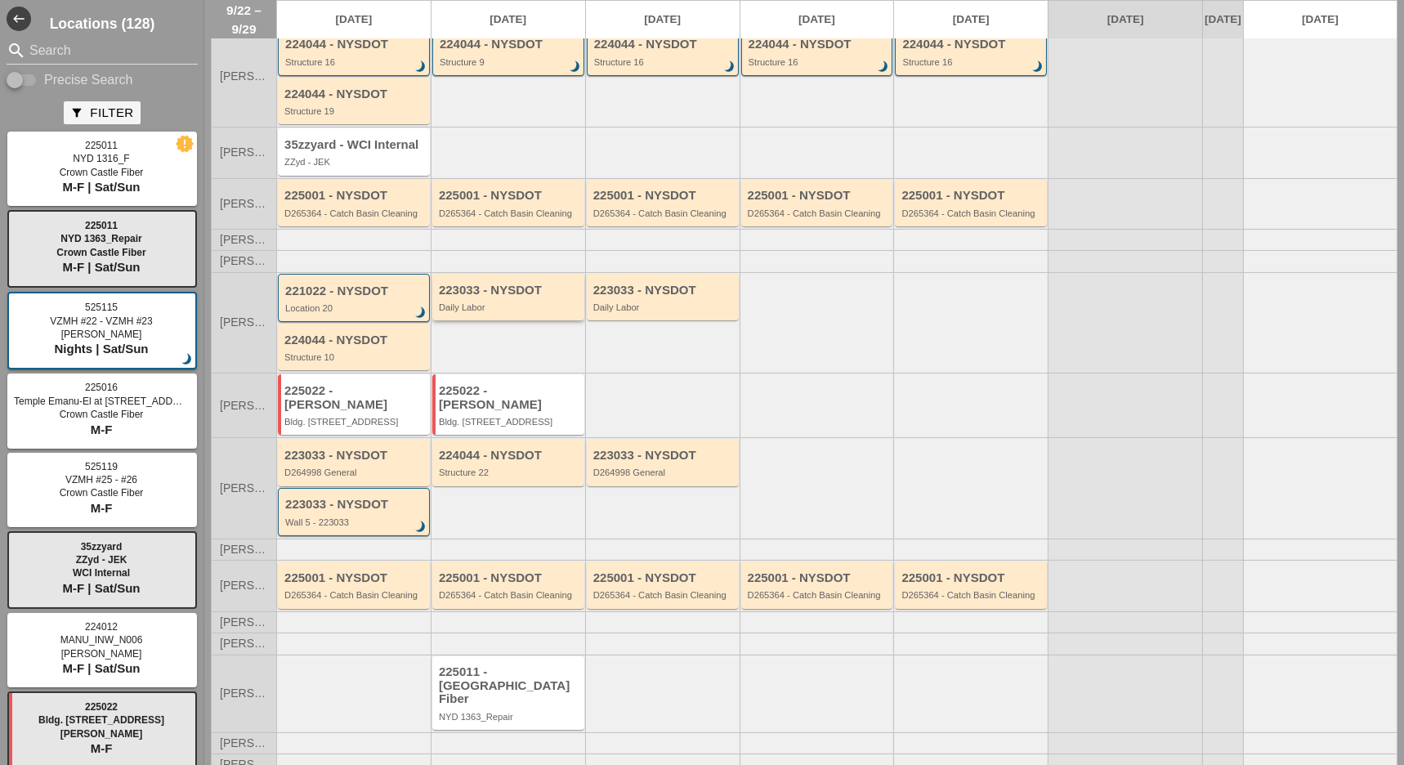
click at [490, 312] on div "Daily Labor" at bounding box center [509, 307] width 141 height 10
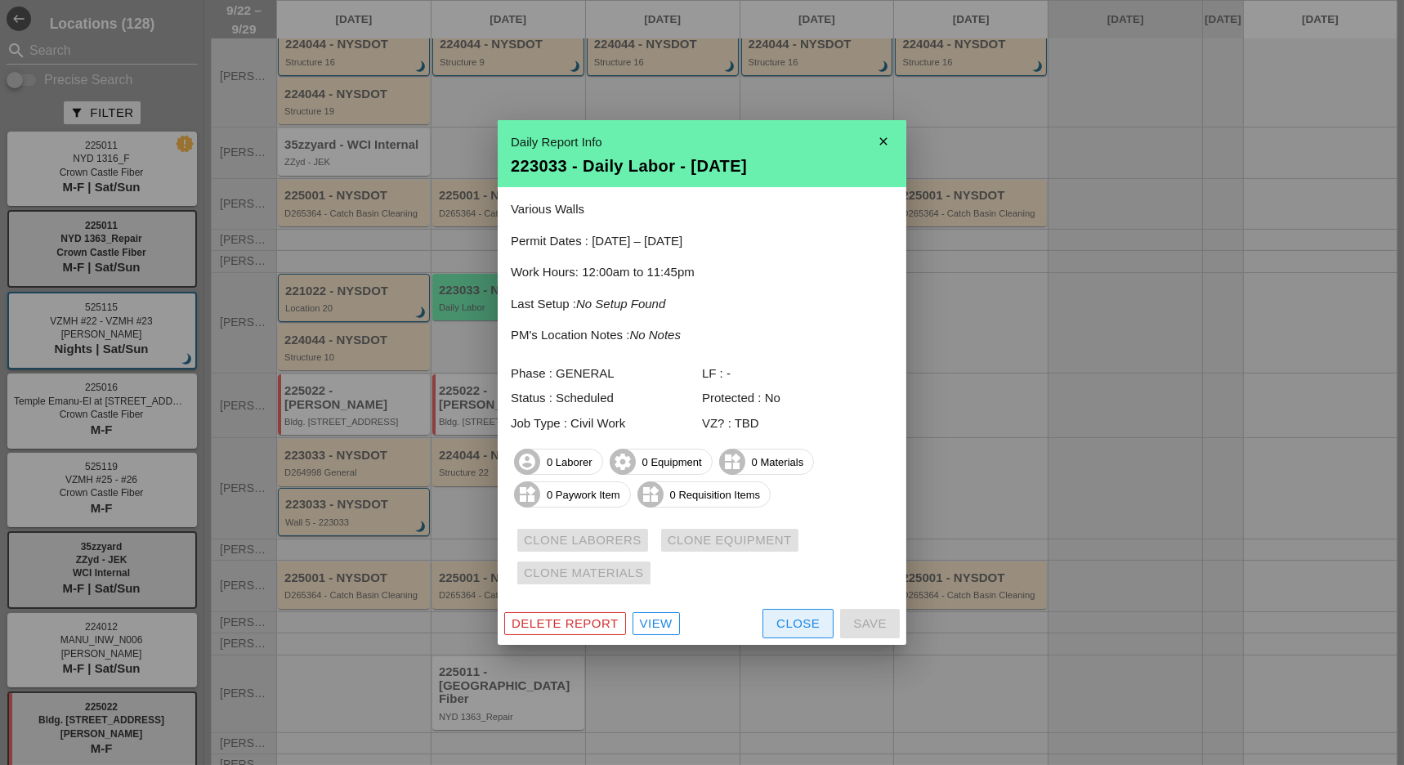
drag, startPoint x: 785, startPoint y: 620, endPoint x: 712, endPoint y: 586, distance: 81.2
click at [787, 620] on div "Close" at bounding box center [797, 624] width 43 height 19
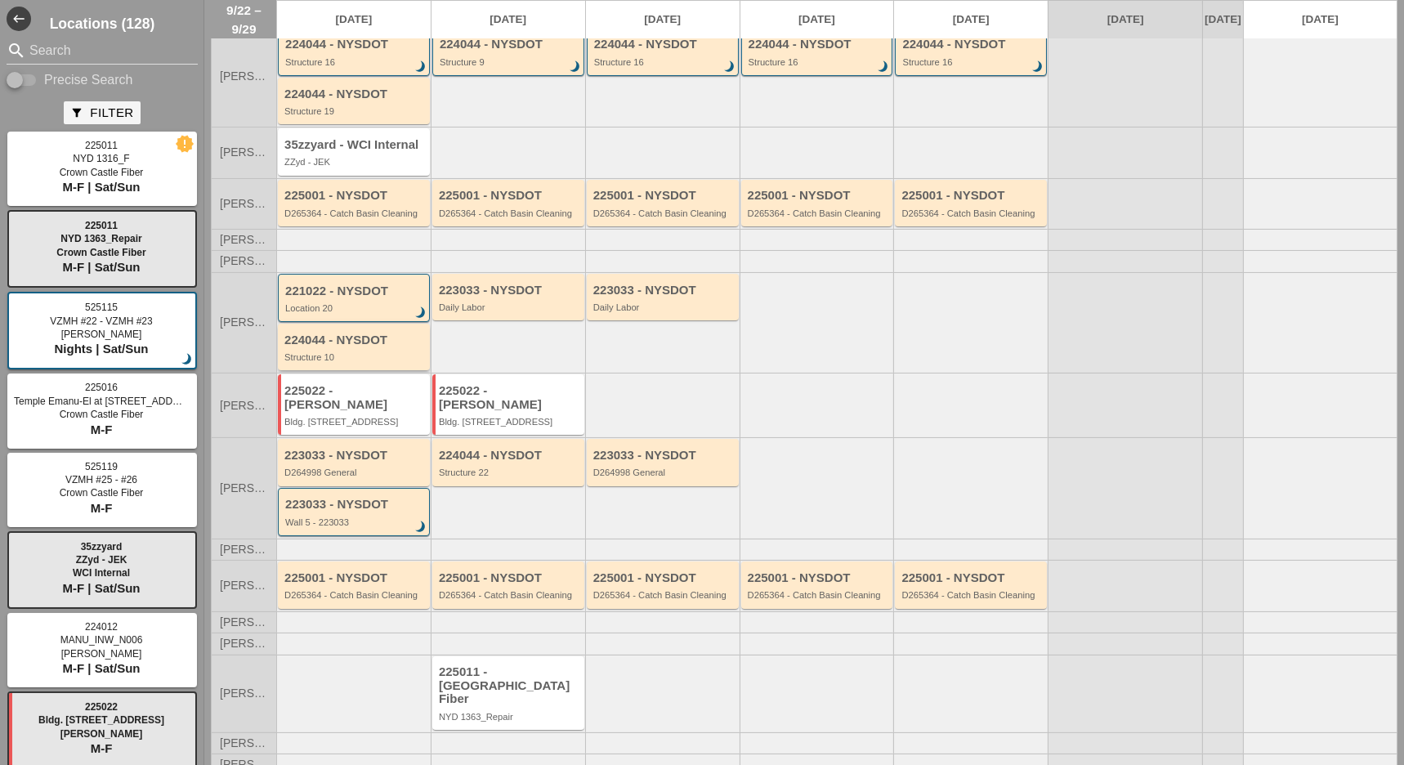
click at [347, 362] on div "Structure 10" at bounding box center [354, 357] width 141 height 10
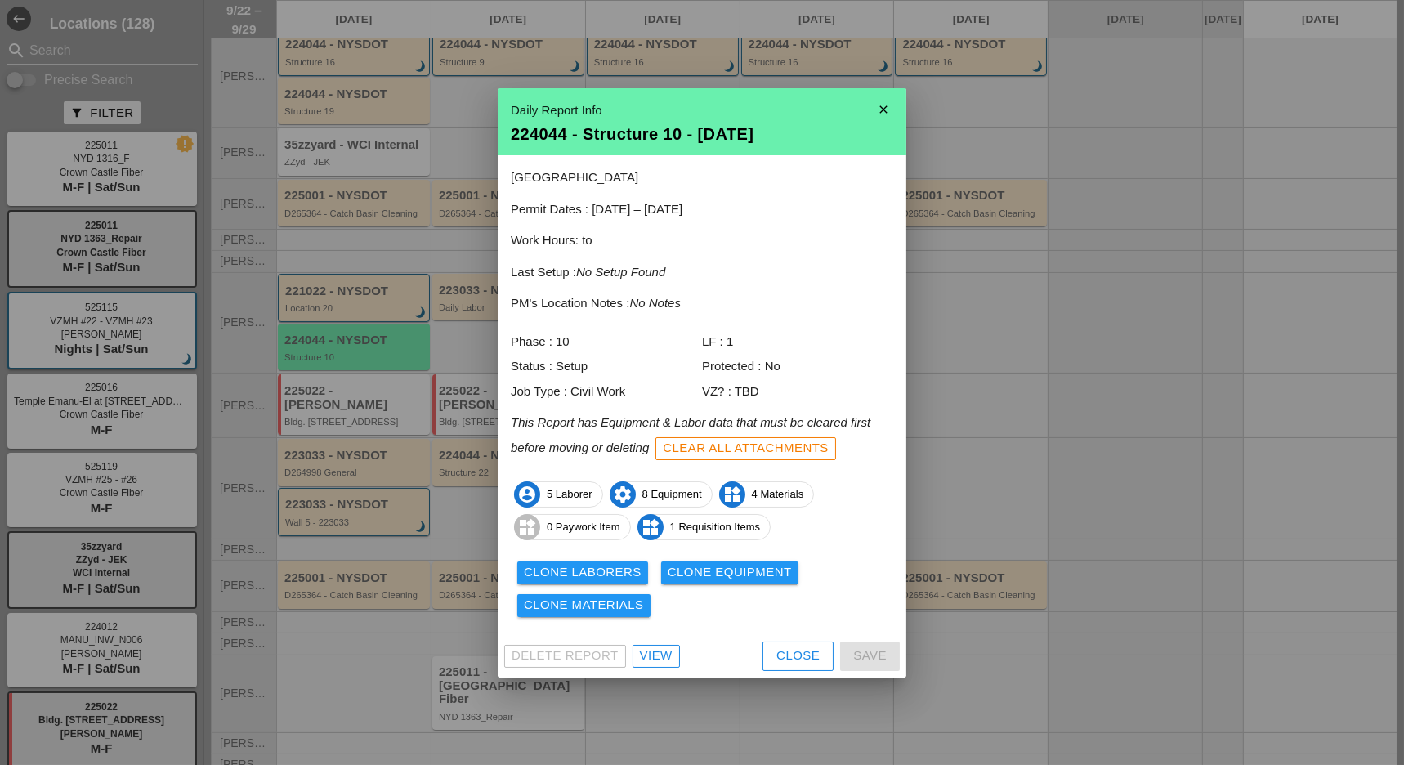
click at [661, 652] on div "View" at bounding box center [656, 655] width 33 height 19
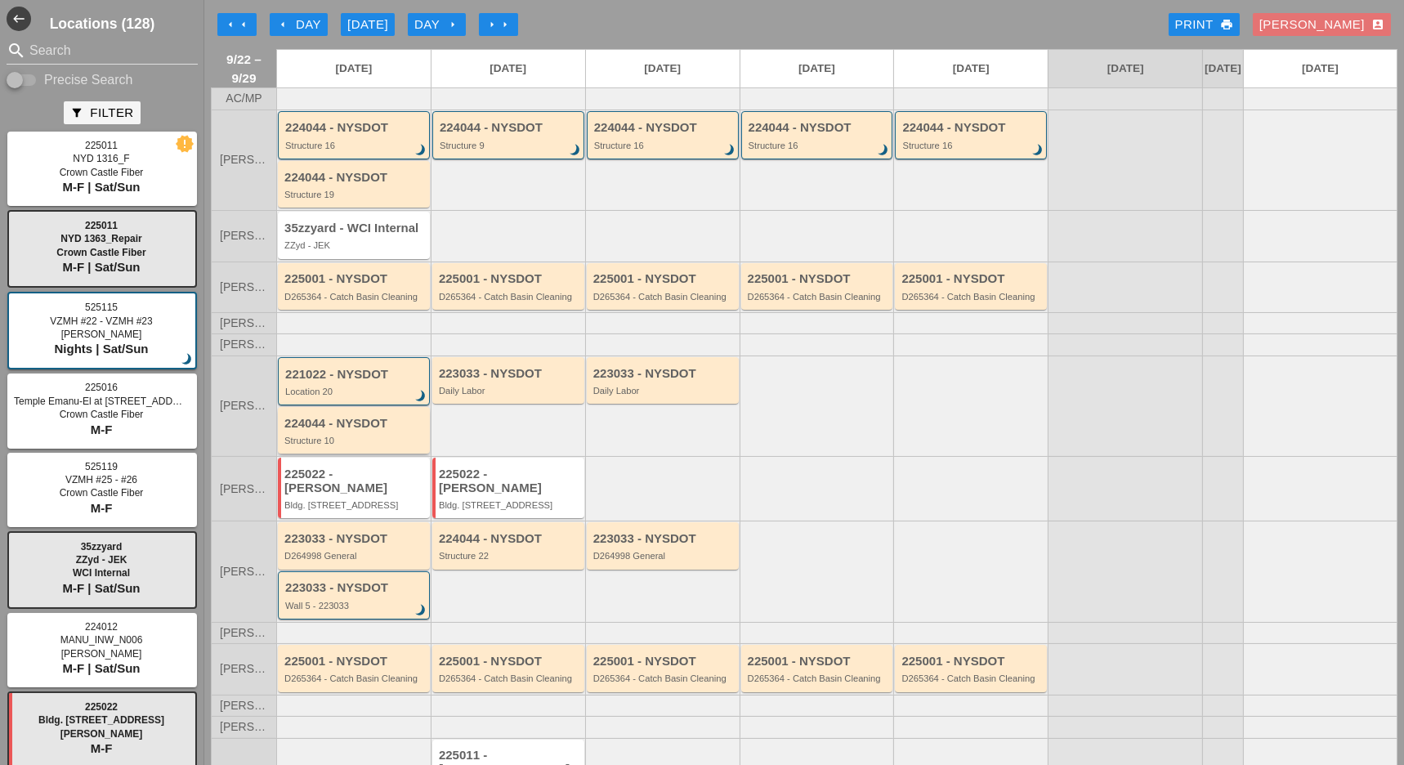
click at [362, 445] on div "Structure 10" at bounding box center [354, 441] width 141 height 10
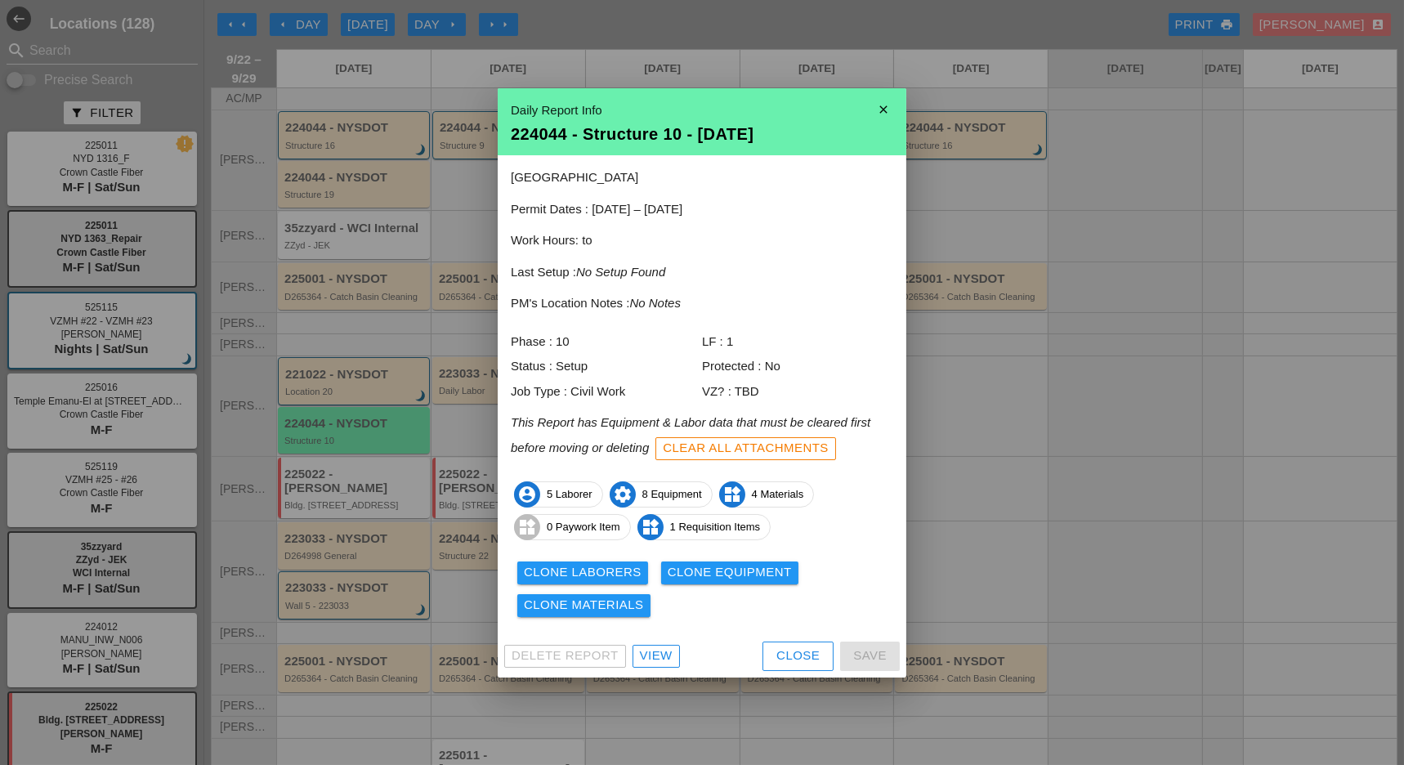
click at [606, 577] on div "Clone Laborers" at bounding box center [583, 572] width 118 height 19
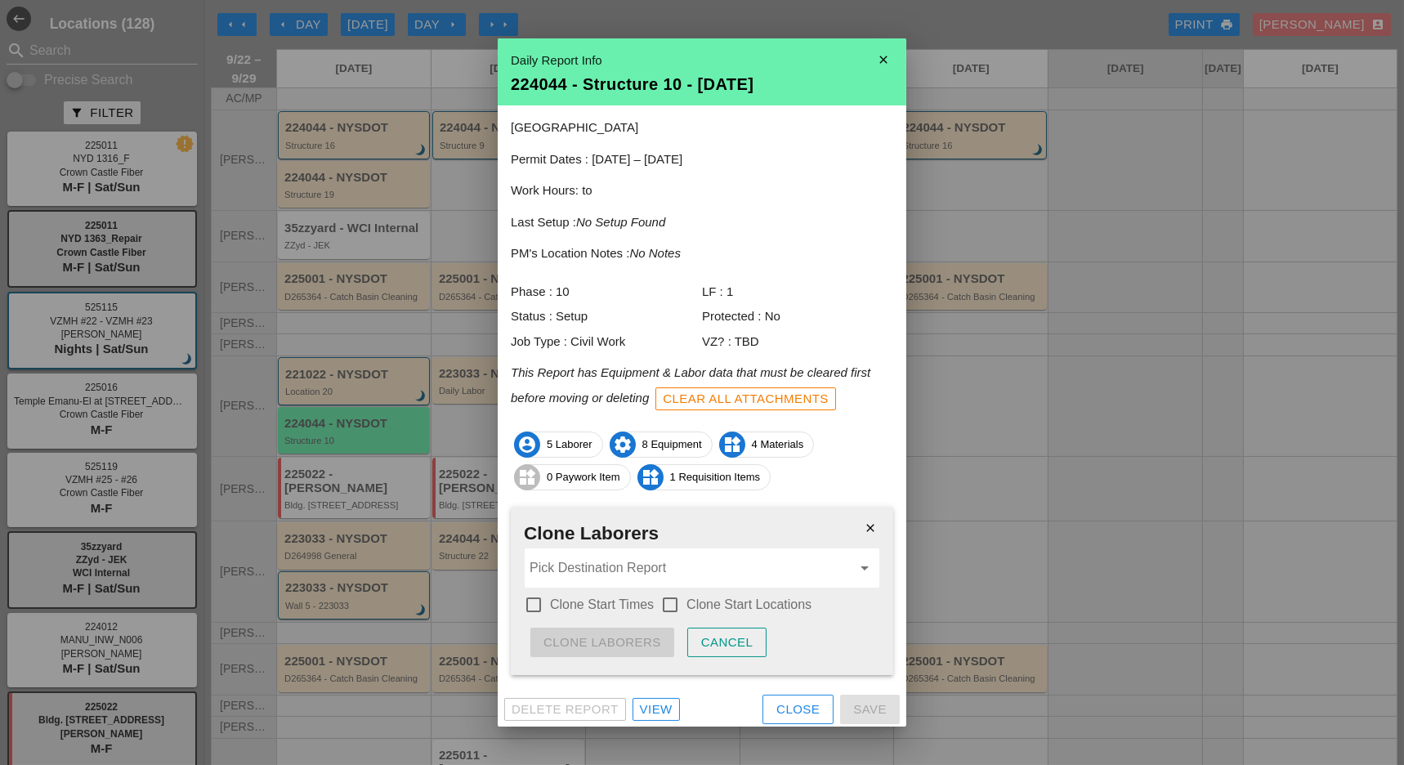
click at [539, 597] on div at bounding box center [534, 605] width 28 height 28
click at [669, 593] on div at bounding box center [670, 605] width 28 height 28
click at [651, 565] on input "Pick Destination Report" at bounding box center [691, 568] width 322 height 26
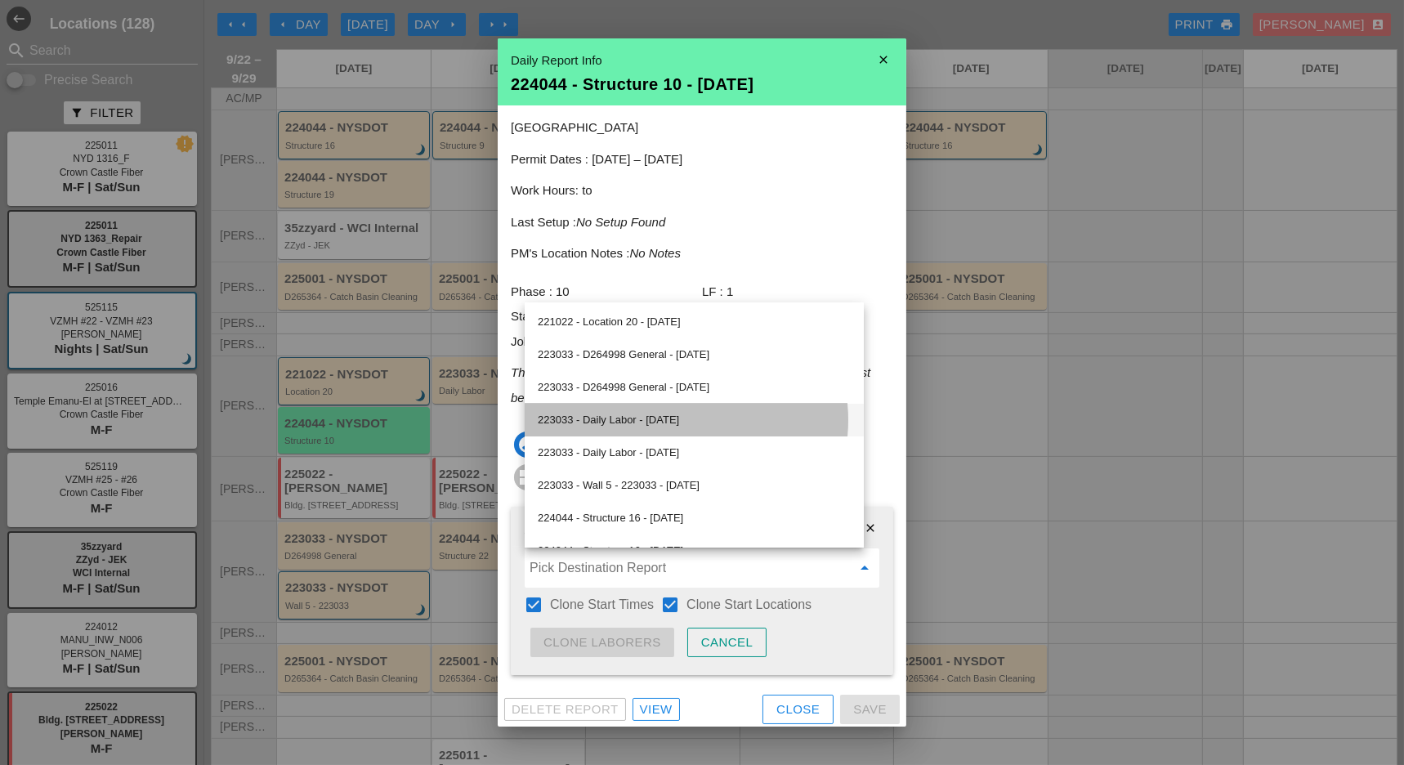
click at [650, 419] on div "223033 - Daily Labor - 09/23/2025" at bounding box center [694, 420] width 313 height 20
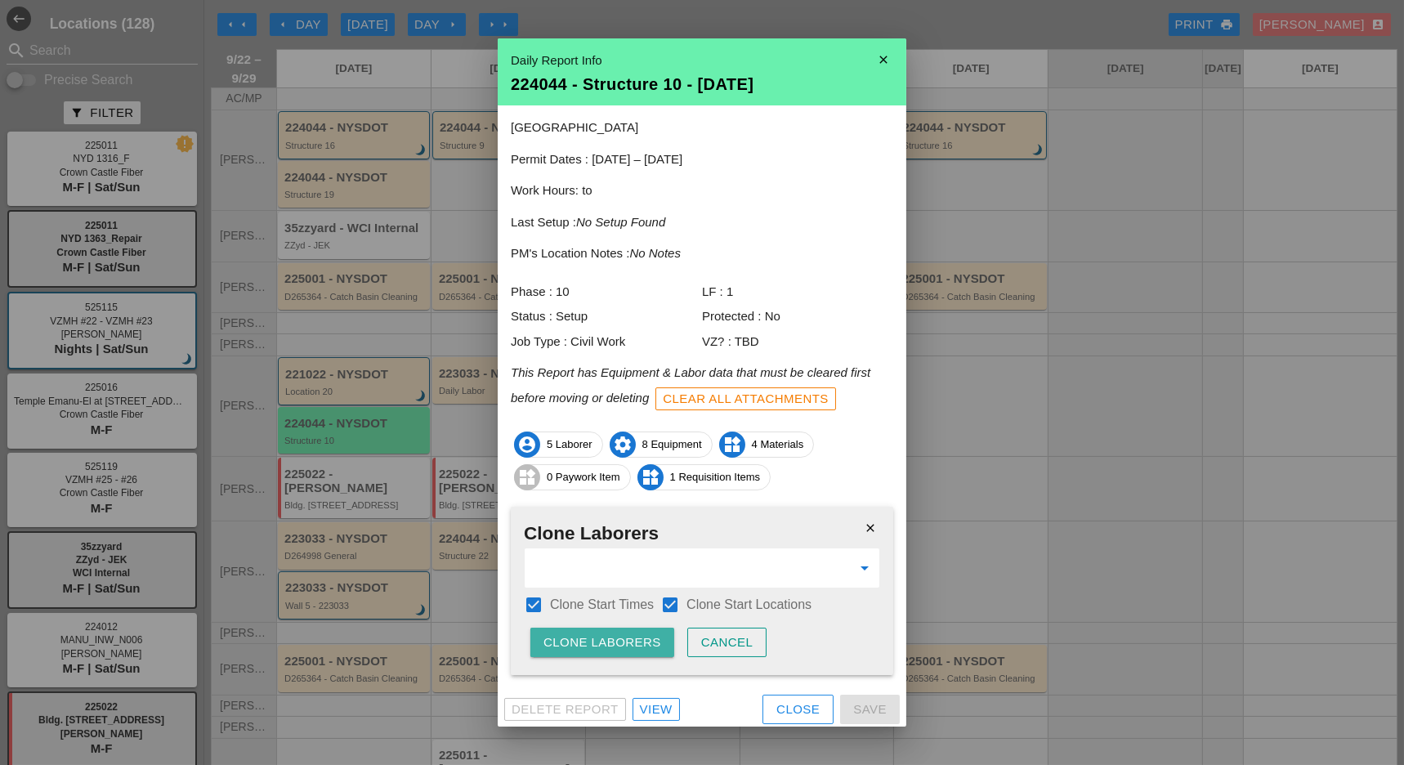
click at [610, 639] on div "Clone Laborers" at bounding box center [602, 642] width 118 height 19
click at [610, 639] on div "Are you sure?" at bounding box center [595, 642] width 104 height 19
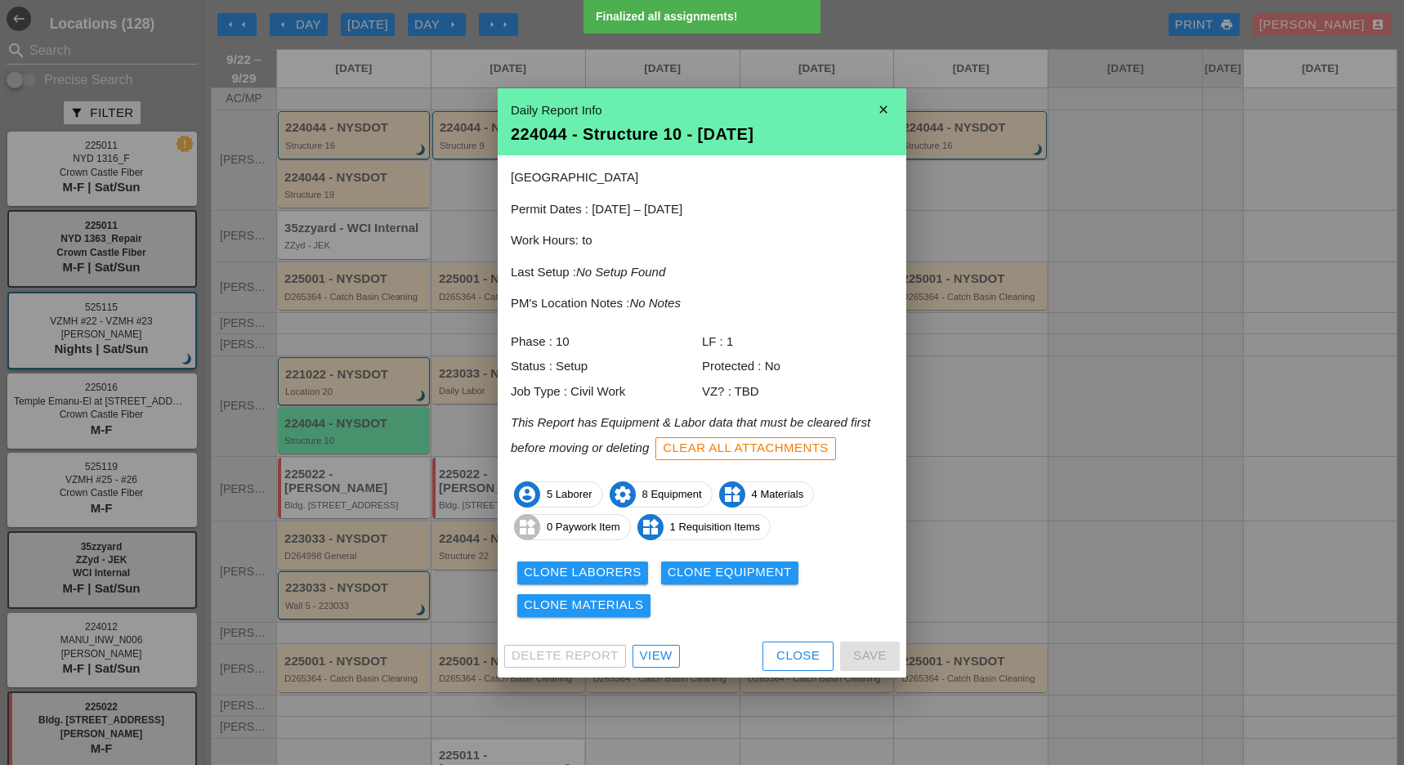
click at [735, 572] on div "Clone Equipment" at bounding box center [730, 572] width 124 height 19
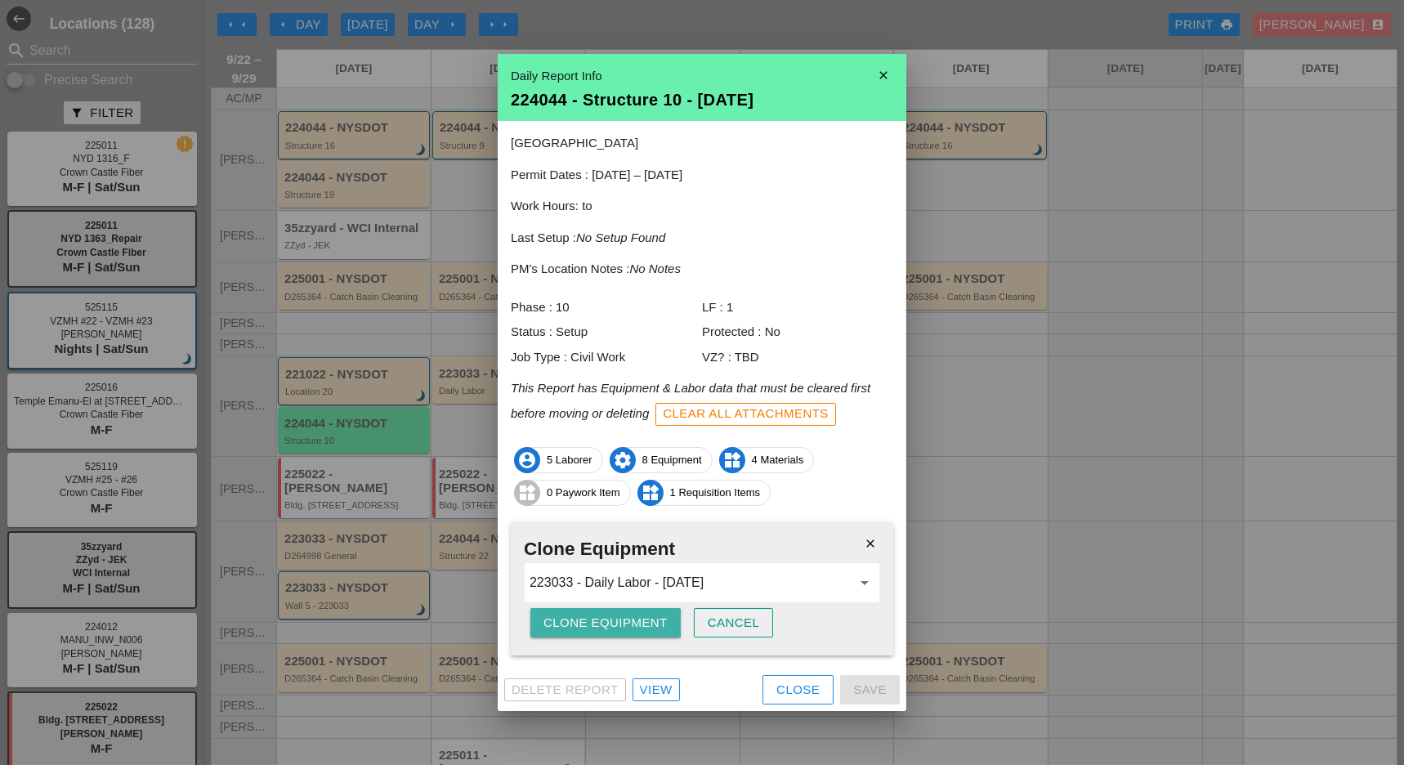
click at [604, 615] on div "Clone Equipment" at bounding box center [605, 623] width 124 height 19
click at [604, 615] on div "Are you sure?" at bounding box center [595, 623] width 104 height 19
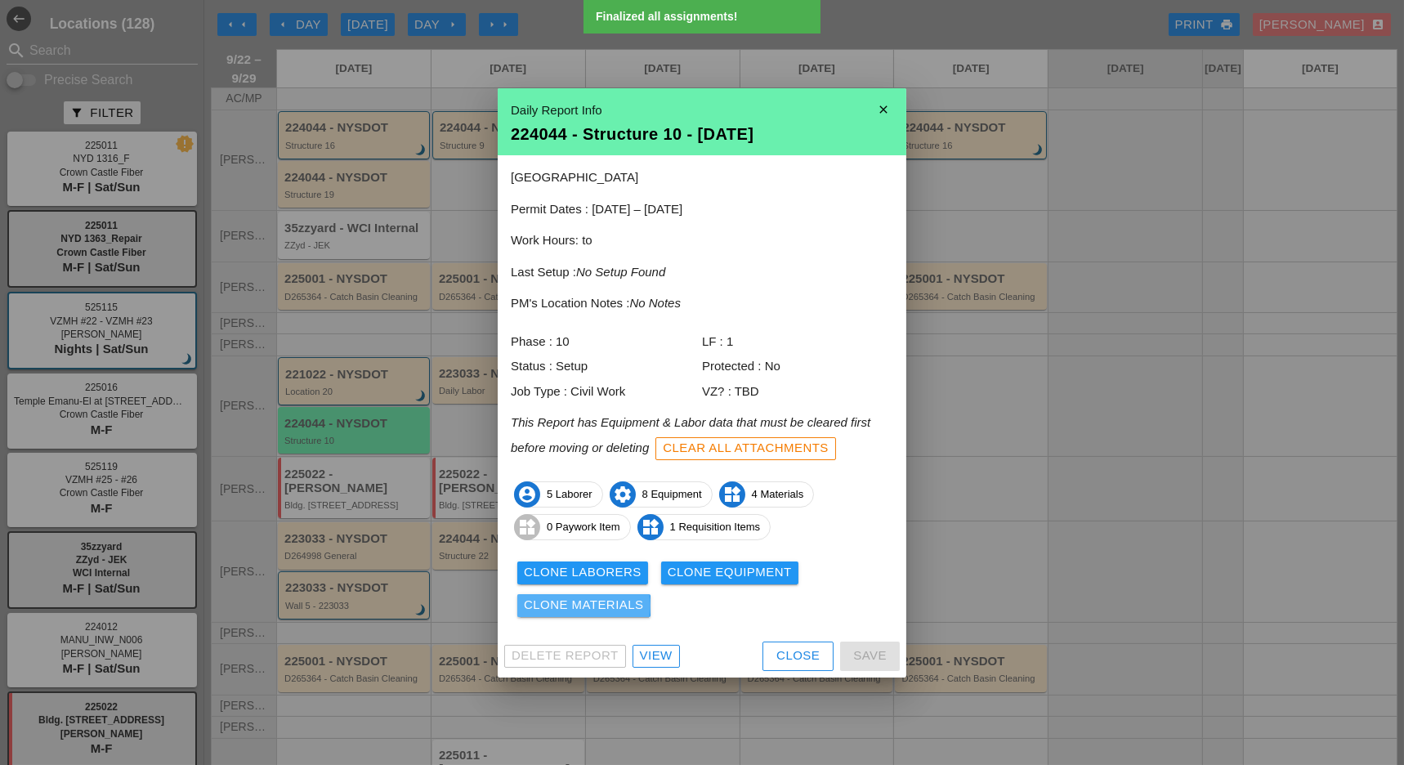
click at [608, 606] on div "Clone Materials" at bounding box center [584, 605] width 120 height 19
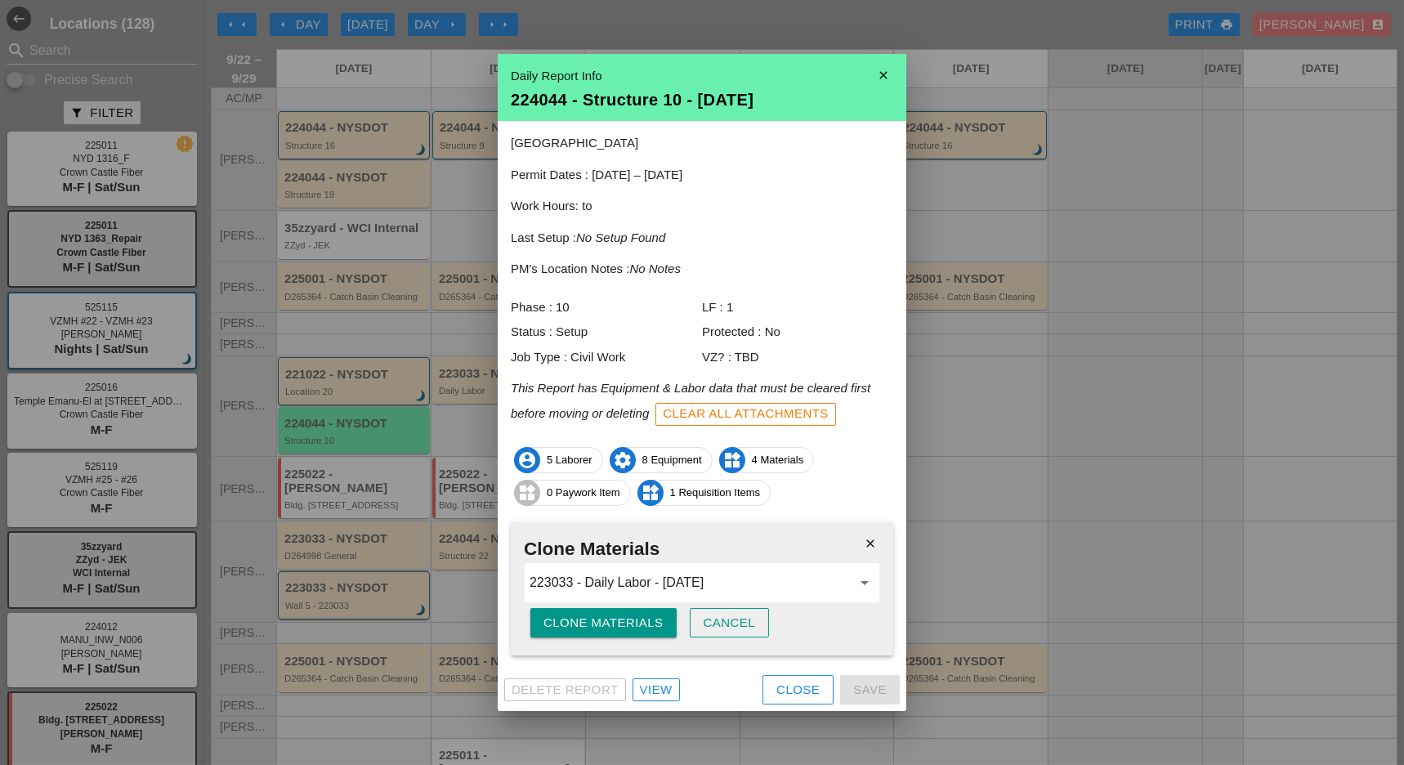
click at [615, 628] on div "Clone Materials" at bounding box center [603, 623] width 120 height 19
click at [615, 628] on div "Are you sure?" at bounding box center [595, 623] width 104 height 19
drag, startPoint x: 809, startPoint y: 683, endPoint x: 774, endPoint y: 680, distance: 35.3
click at [808, 683] on div "Close" at bounding box center [797, 690] width 43 height 19
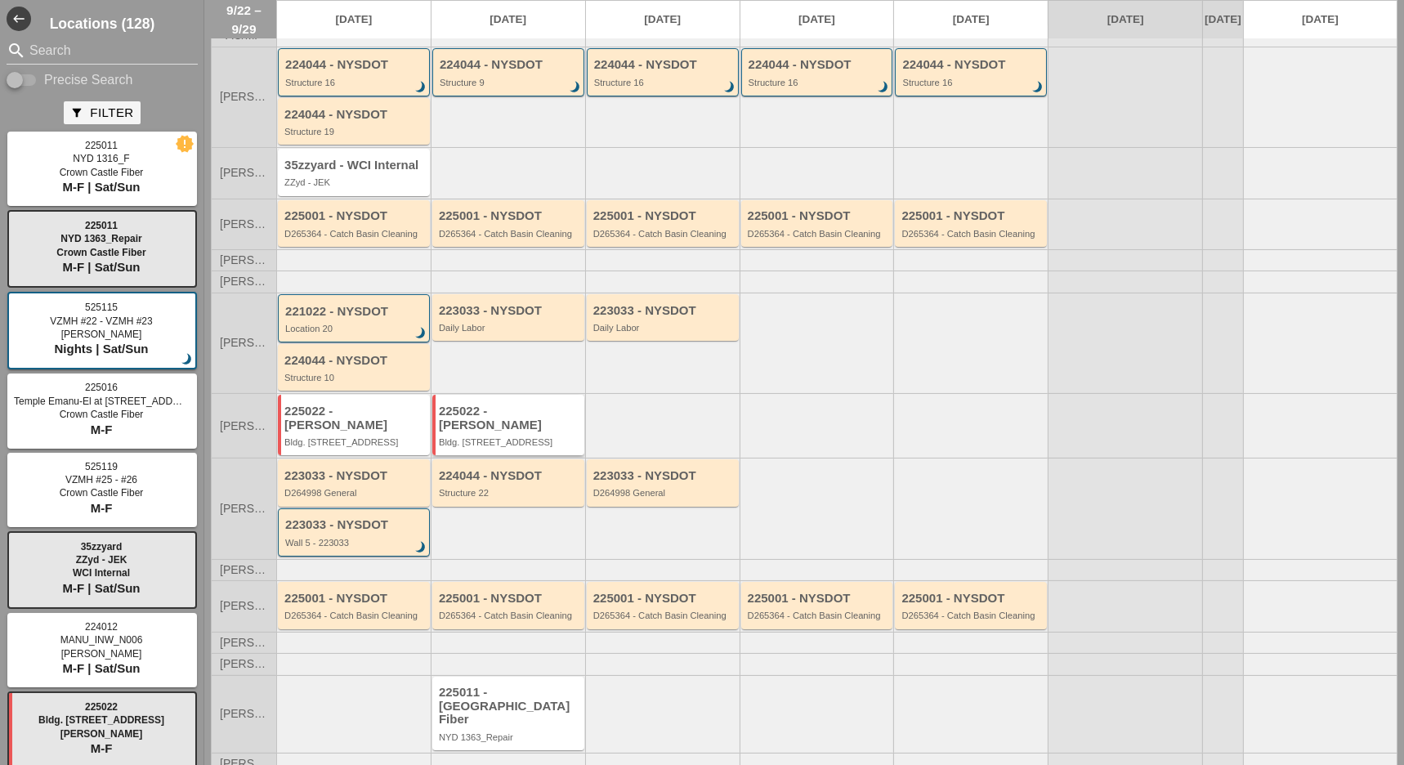
scroll to position [83, 0]
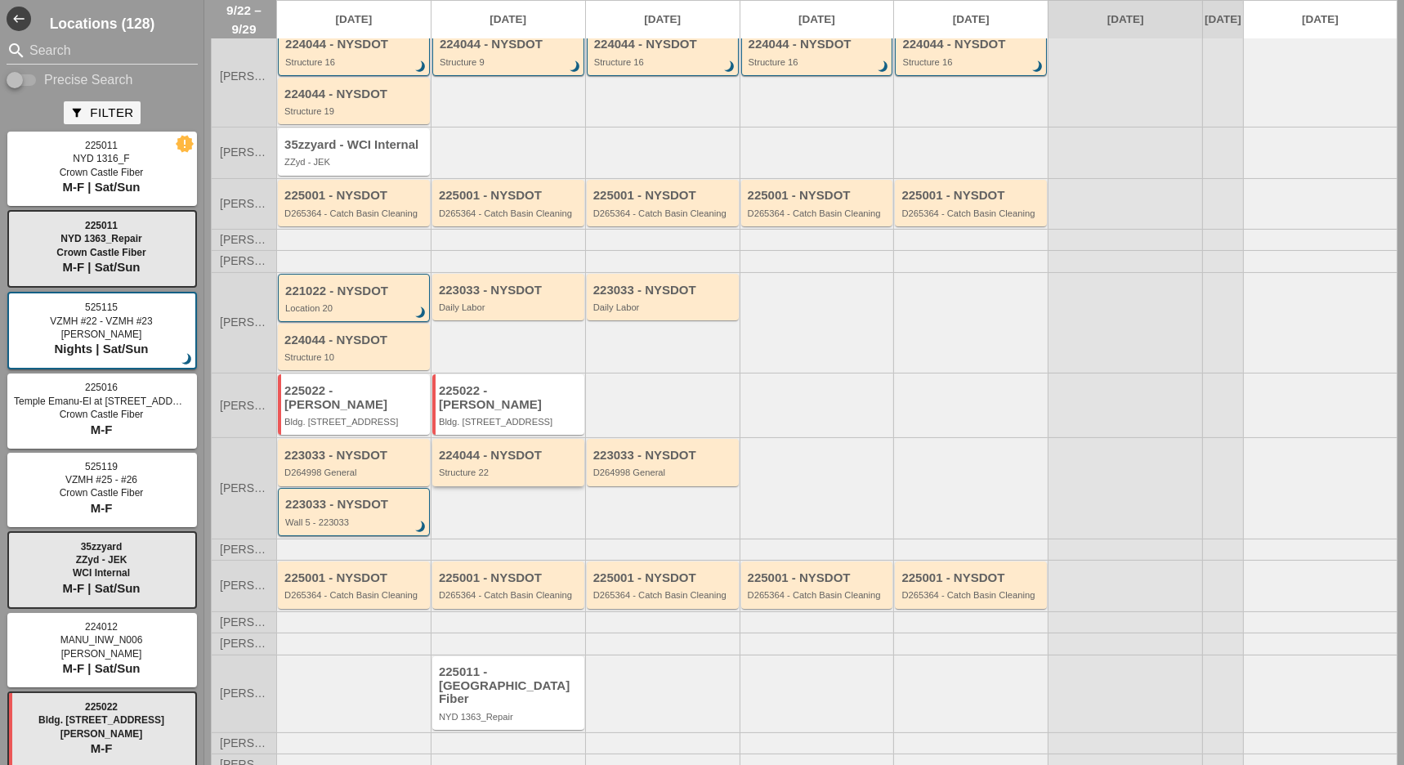
click at [497, 458] on div "224044 - NYSDOT Structure 22" at bounding box center [509, 463] width 141 height 29
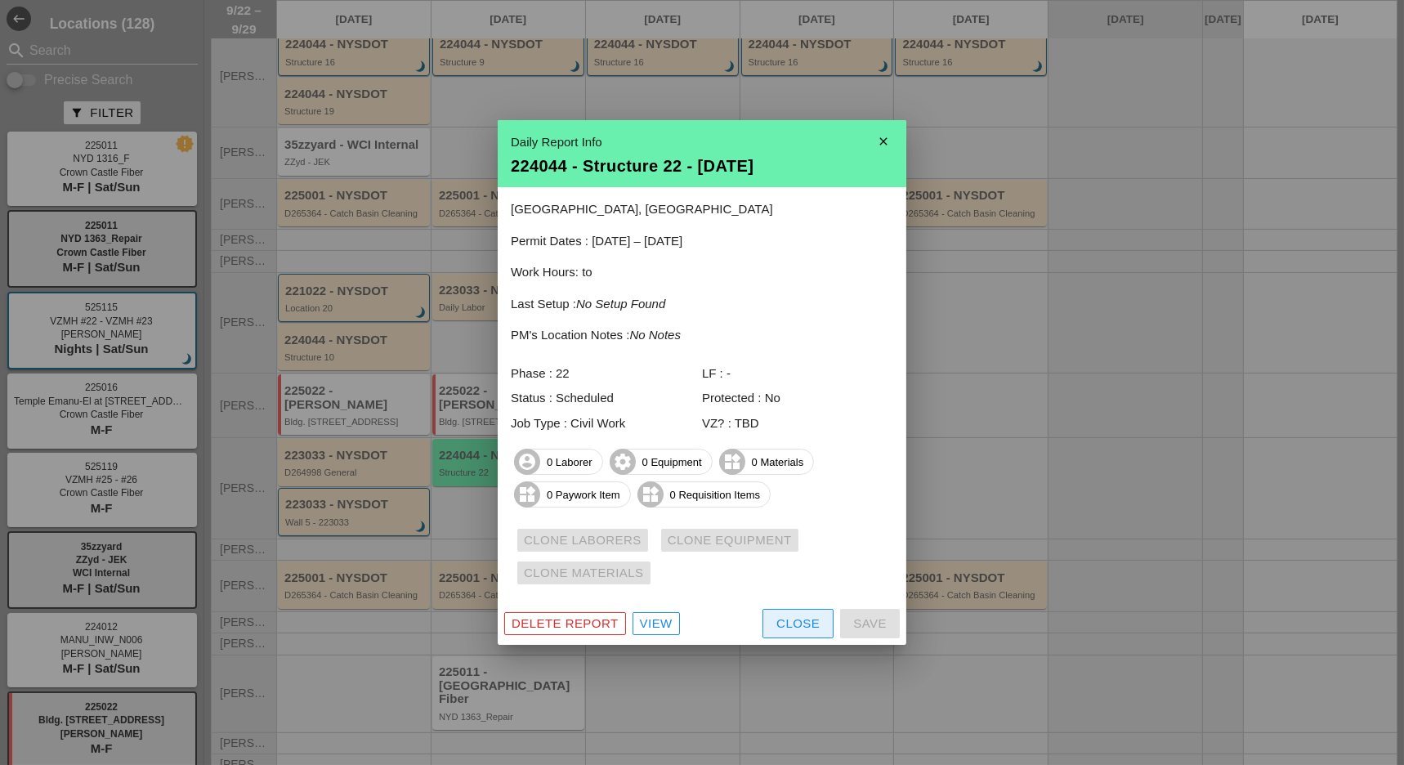
drag, startPoint x: 778, startPoint y: 624, endPoint x: 679, endPoint y: 602, distance: 101.3
click at [778, 624] on div "Close" at bounding box center [797, 624] width 43 height 19
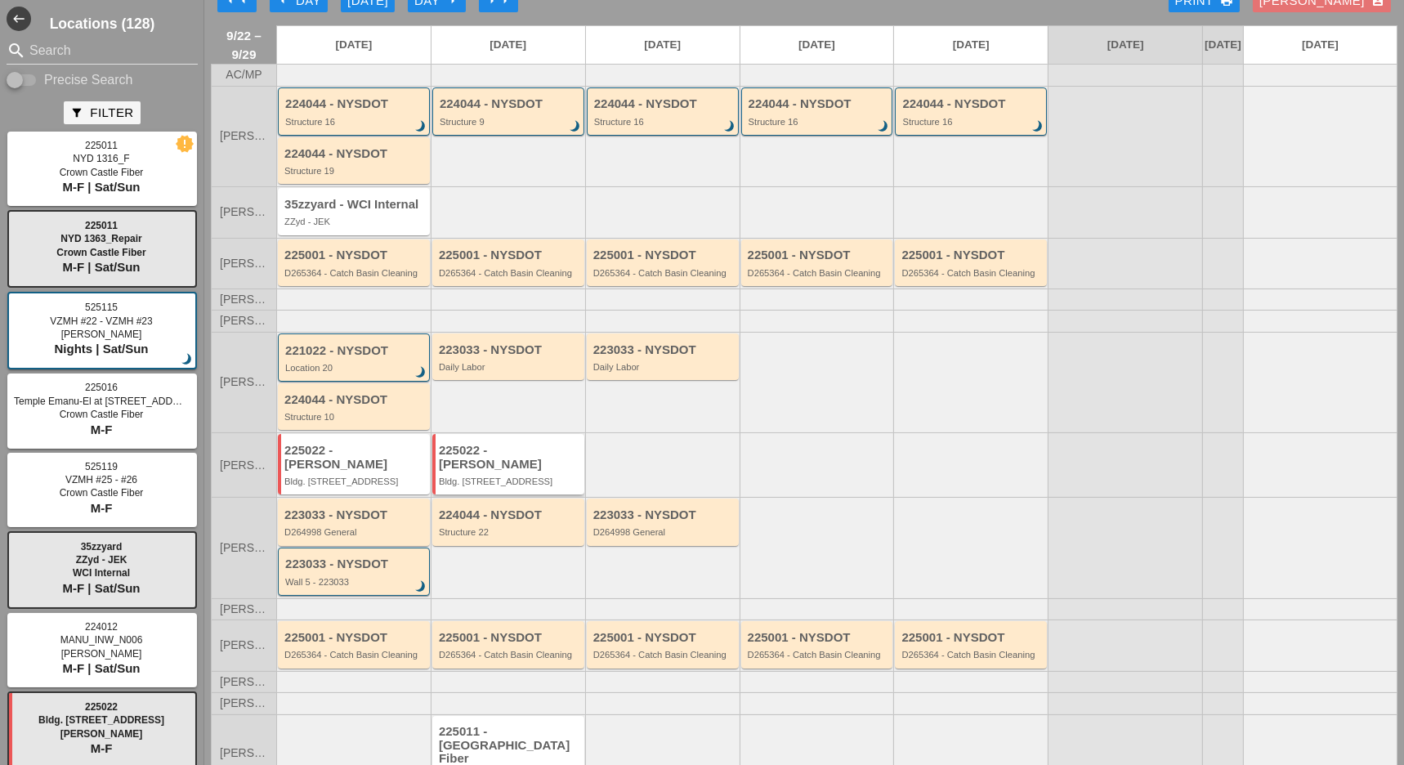
scroll to position [0, 0]
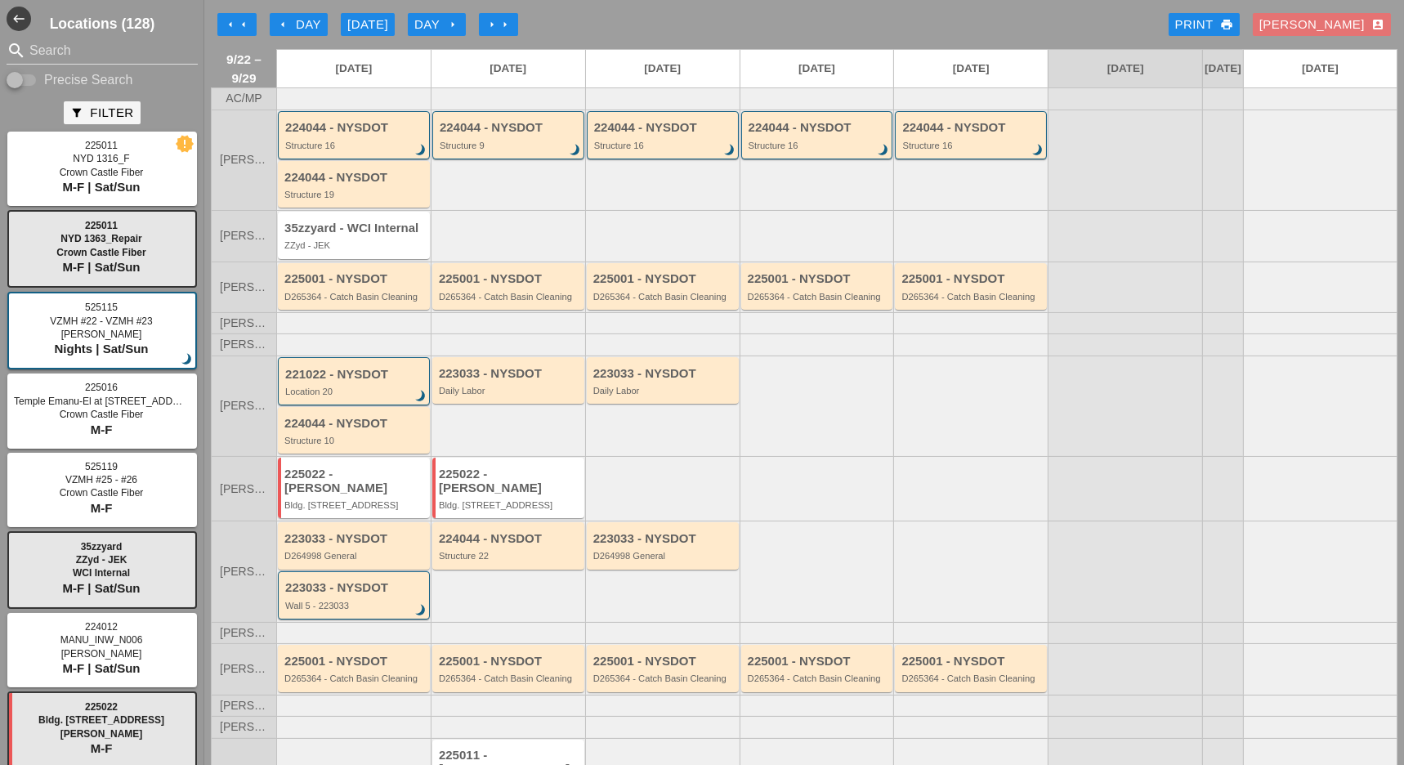
click at [289, 19] on div "arrow_left Day" at bounding box center [298, 25] width 45 height 19
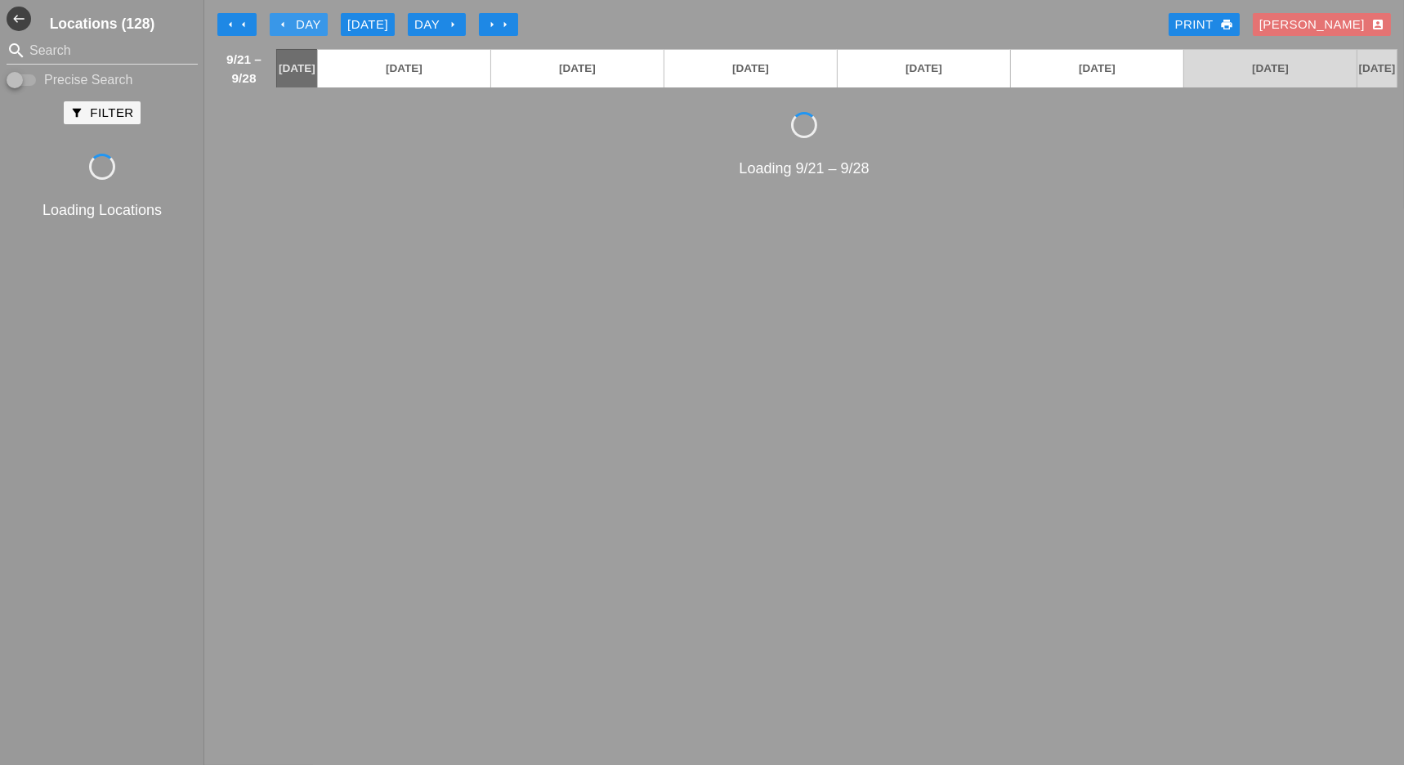
click at [289, 19] on div "arrow_left Day" at bounding box center [298, 25] width 45 height 19
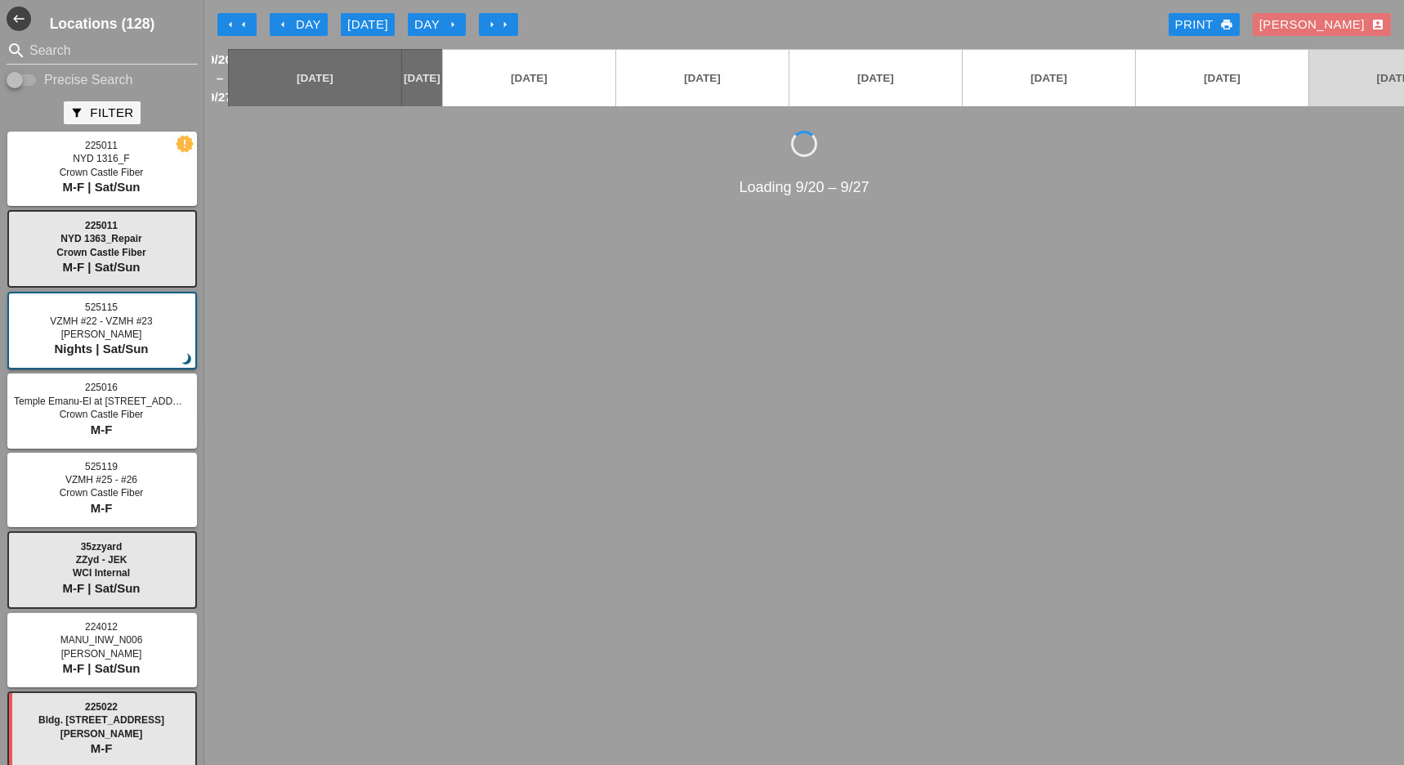
click at [289, 20] on div "arrow_left Day" at bounding box center [298, 25] width 45 height 19
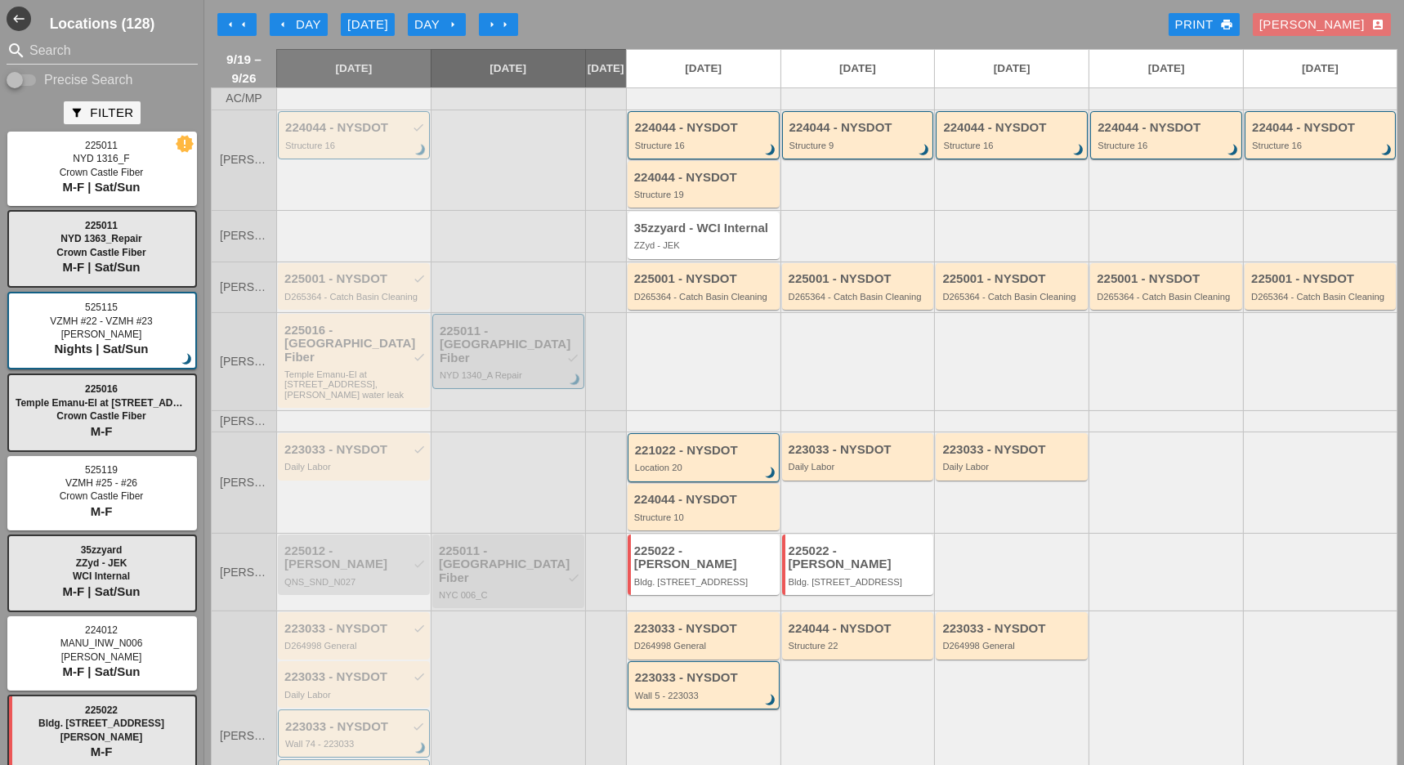
click at [319, 23] on div "arrow_left Day" at bounding box center [298, 25] width 45 height 19
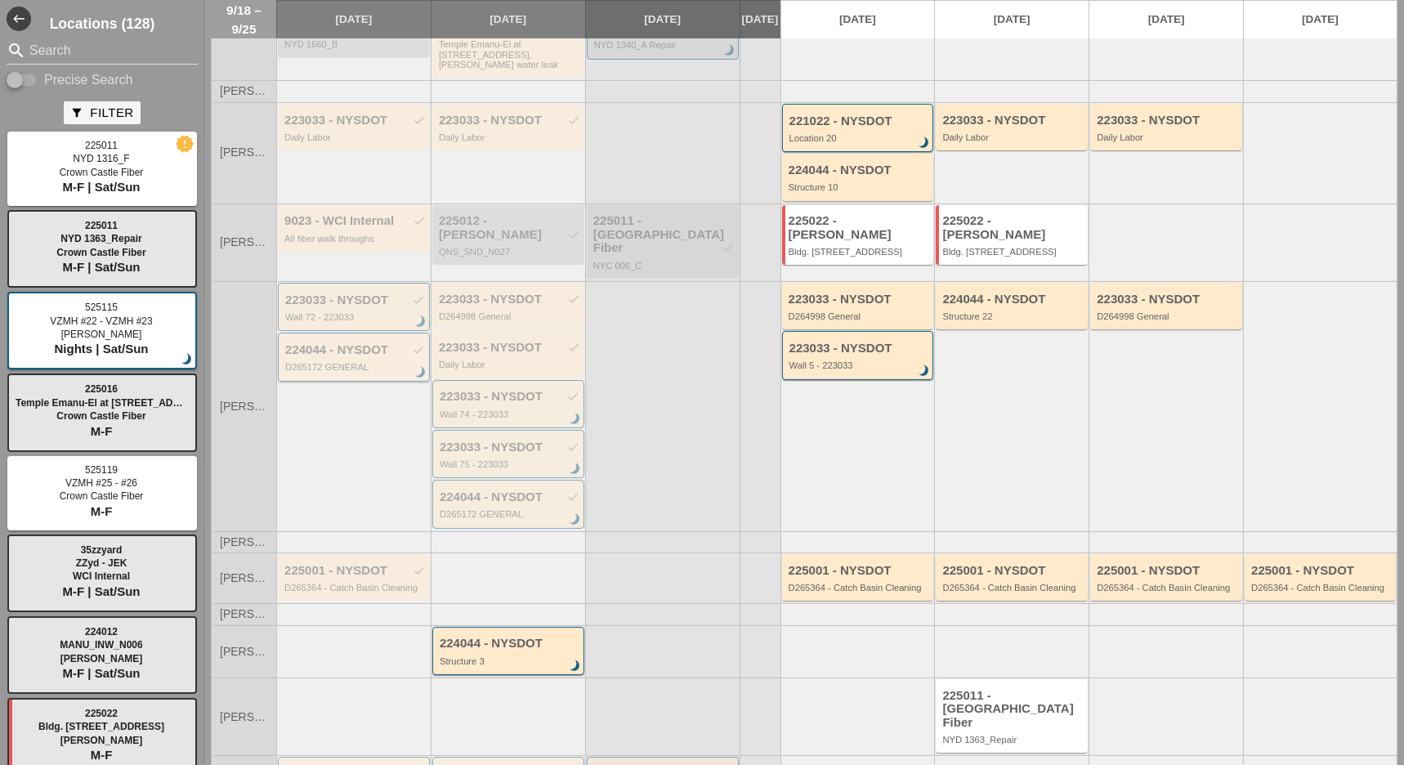
scroll to position [345, 0]
click at [347, 562] on div "225001 - NYSDOT check" at bounding box center [354, 569] width 141 height 14
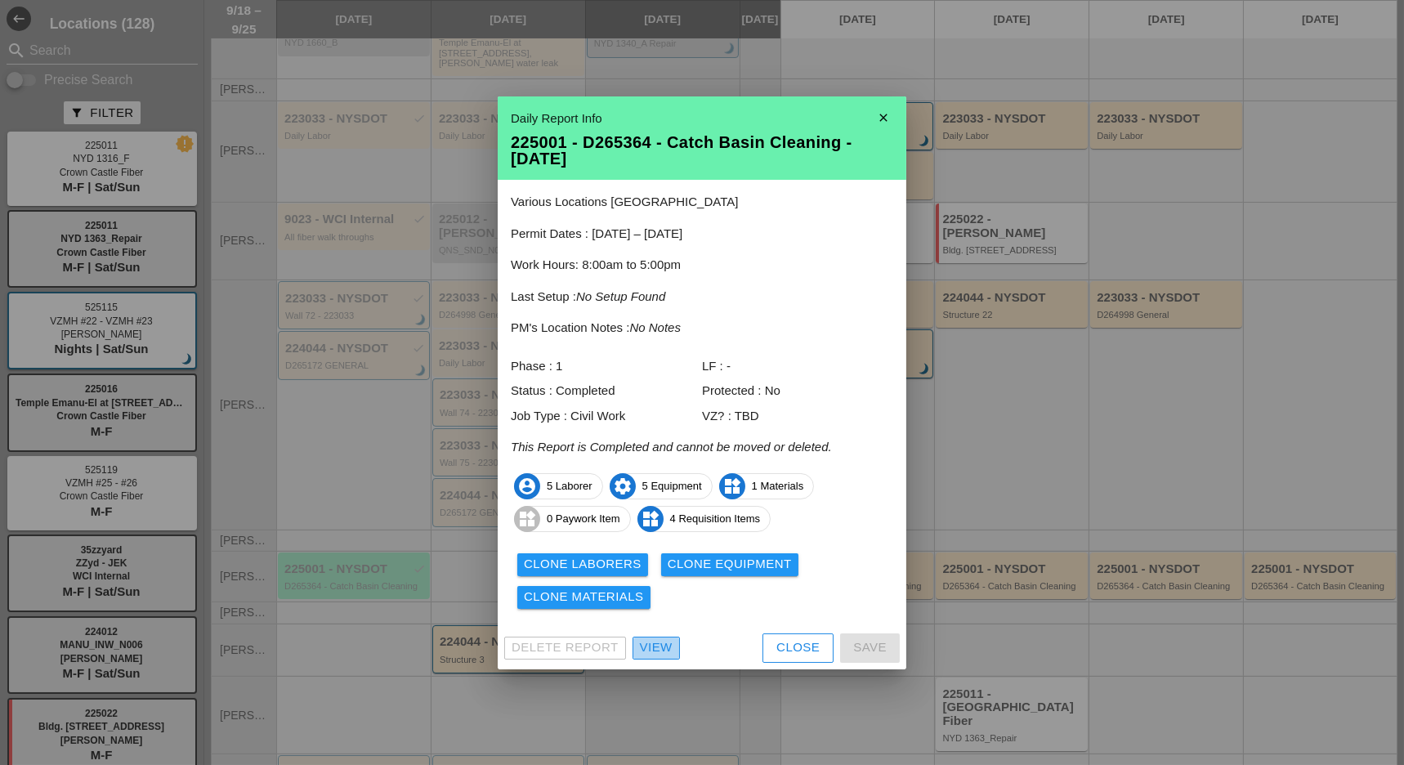
drag, startPoint x: 646, startPoint y: 645, endPoint x: 575, endPoint y: 611, distance: 78.6
click at [646, 645] on div "View" at bounding box center [656, 647] width 33 height 19
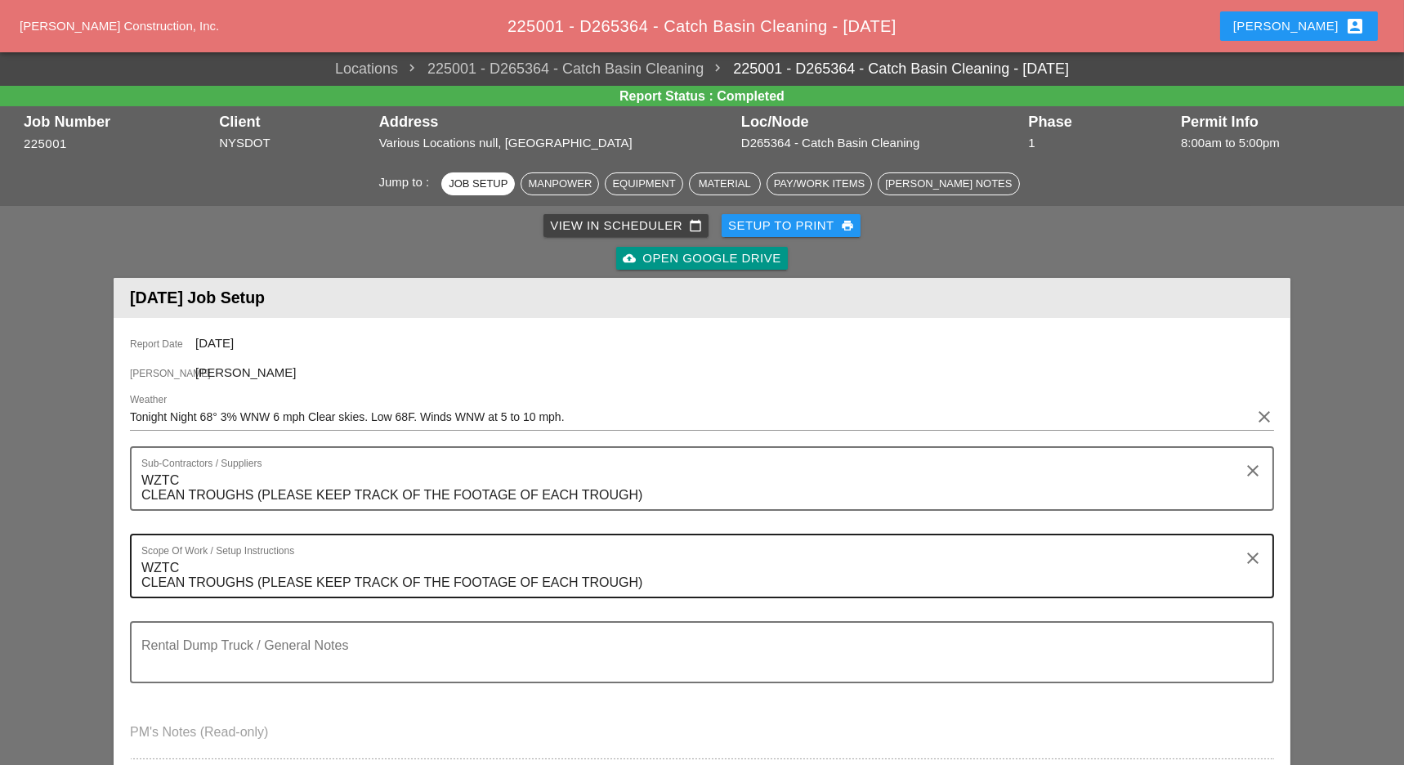
scroll to position [109, 0]
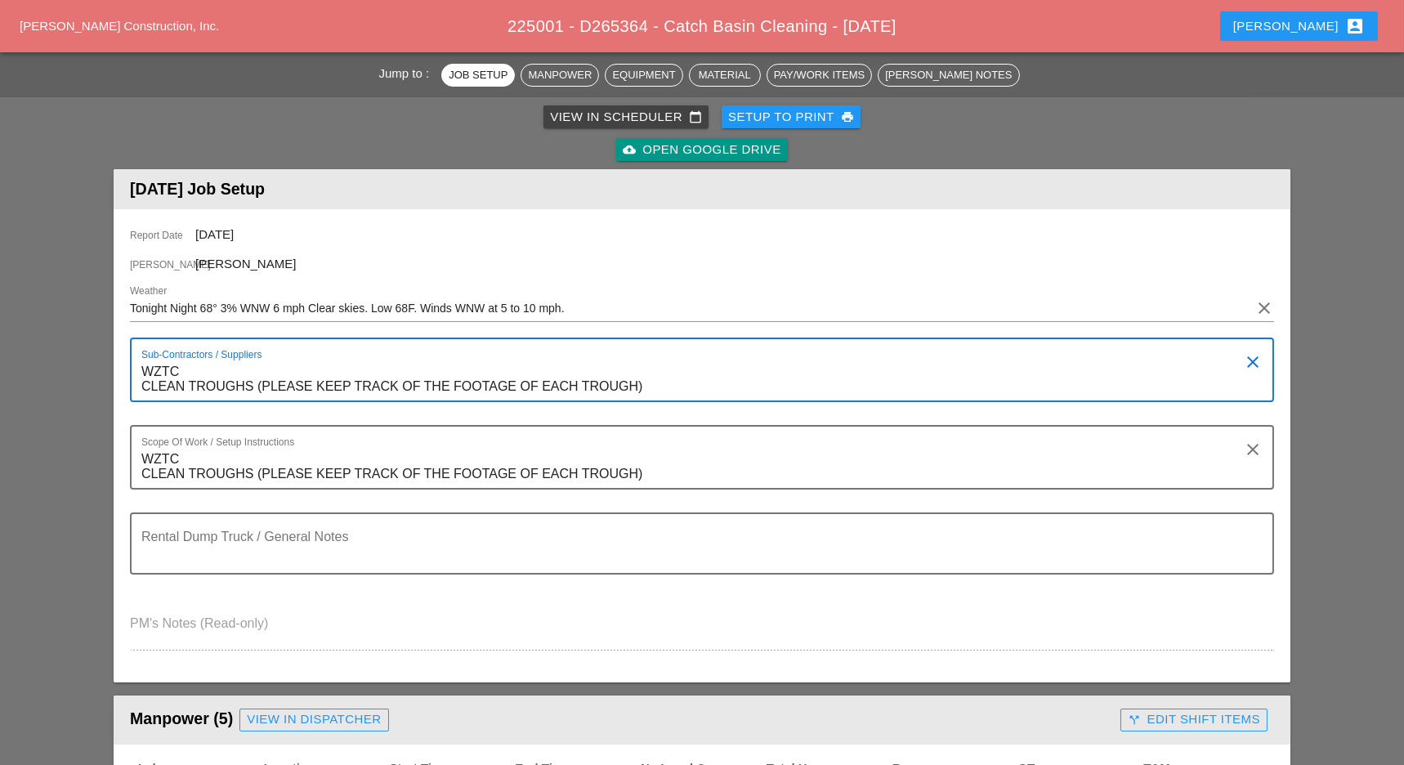
drag, startPoint x: 142, startPoint y: 372, endPoint x: 653, endPoint y: 379, distance: 510.8
click at [653, 379] on textarea "WZTC CLEAN TROUGHS (PLEASE KEEP TRACK OF THE FOOTAGE OF EACH TROUGH)" at bounding box center [695, 380] width 1108 height 42
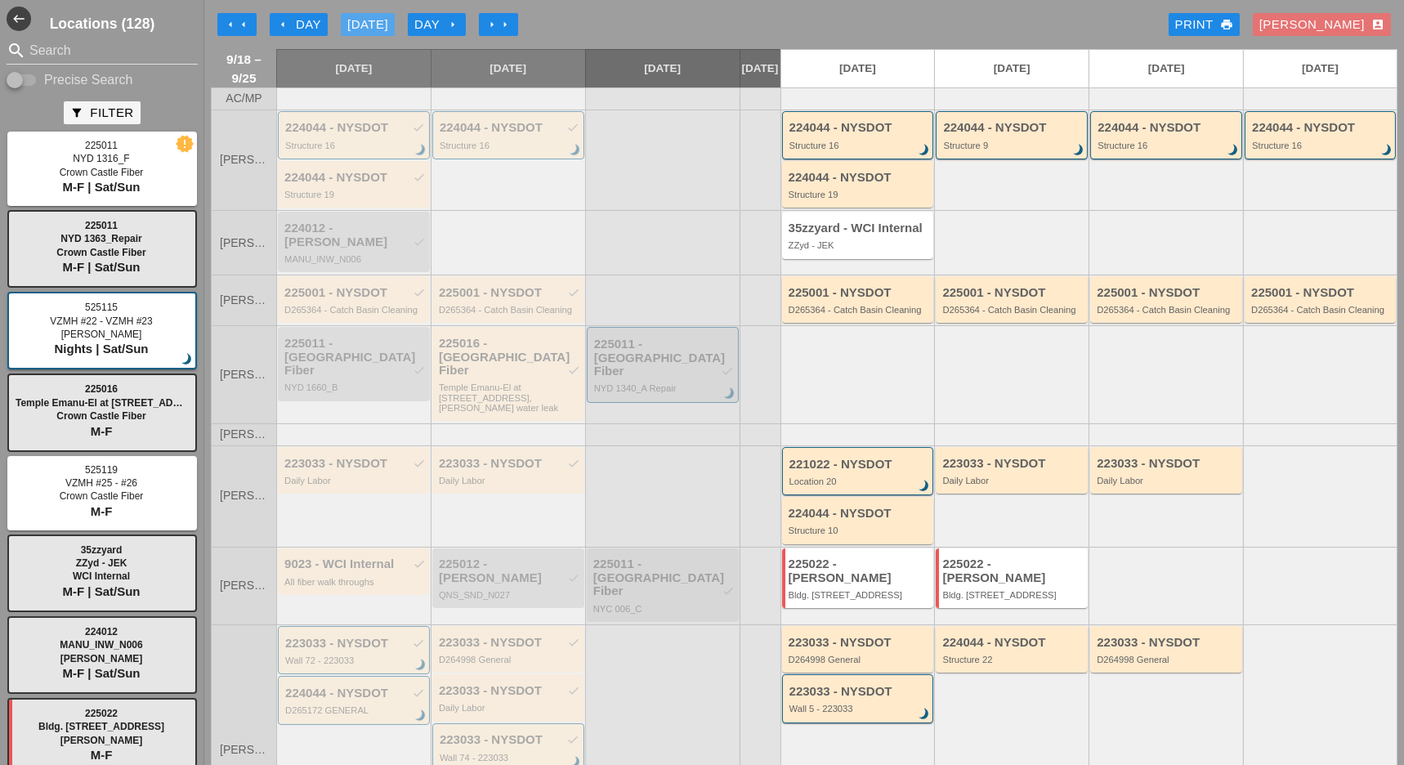
click at [360, 23] on div "Today" at bounding box center [367, 25] width 41 height 19
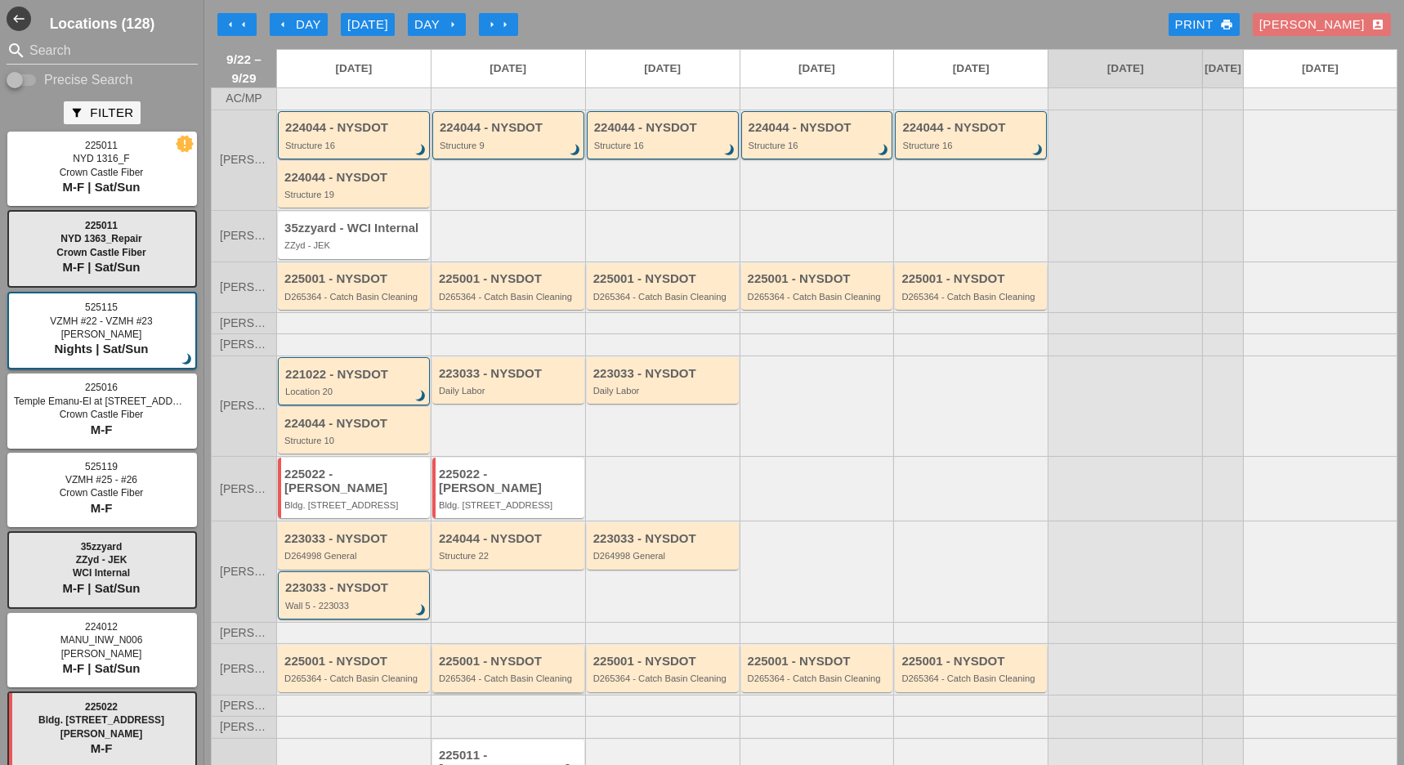
click at [524, 664] on div "225001 - NYSDOT D265364 - Catch Basin Cleaning" at bounding box center [509, 669] width 141 height 29
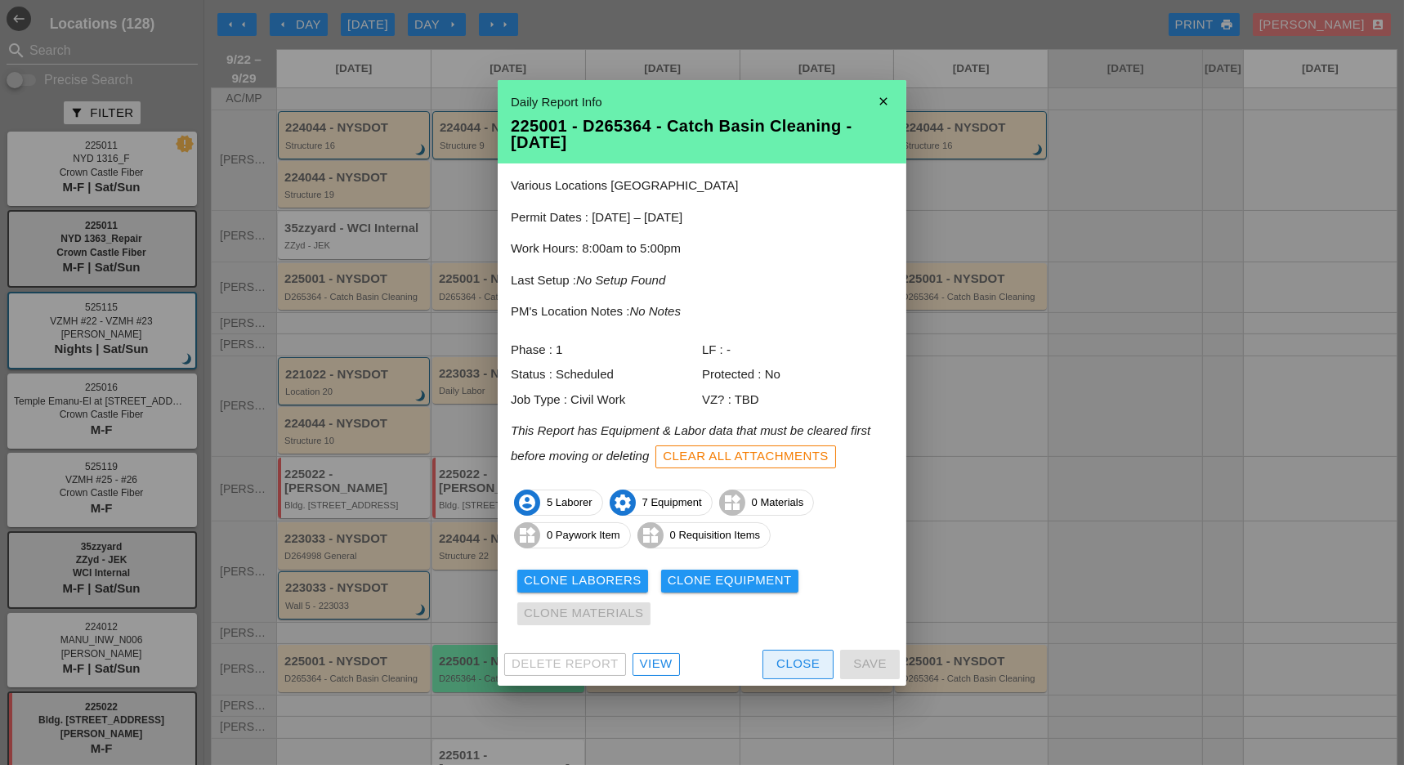
click at [790, 660] on div "Close" at bounding box center [797, 664] width 43 height 19
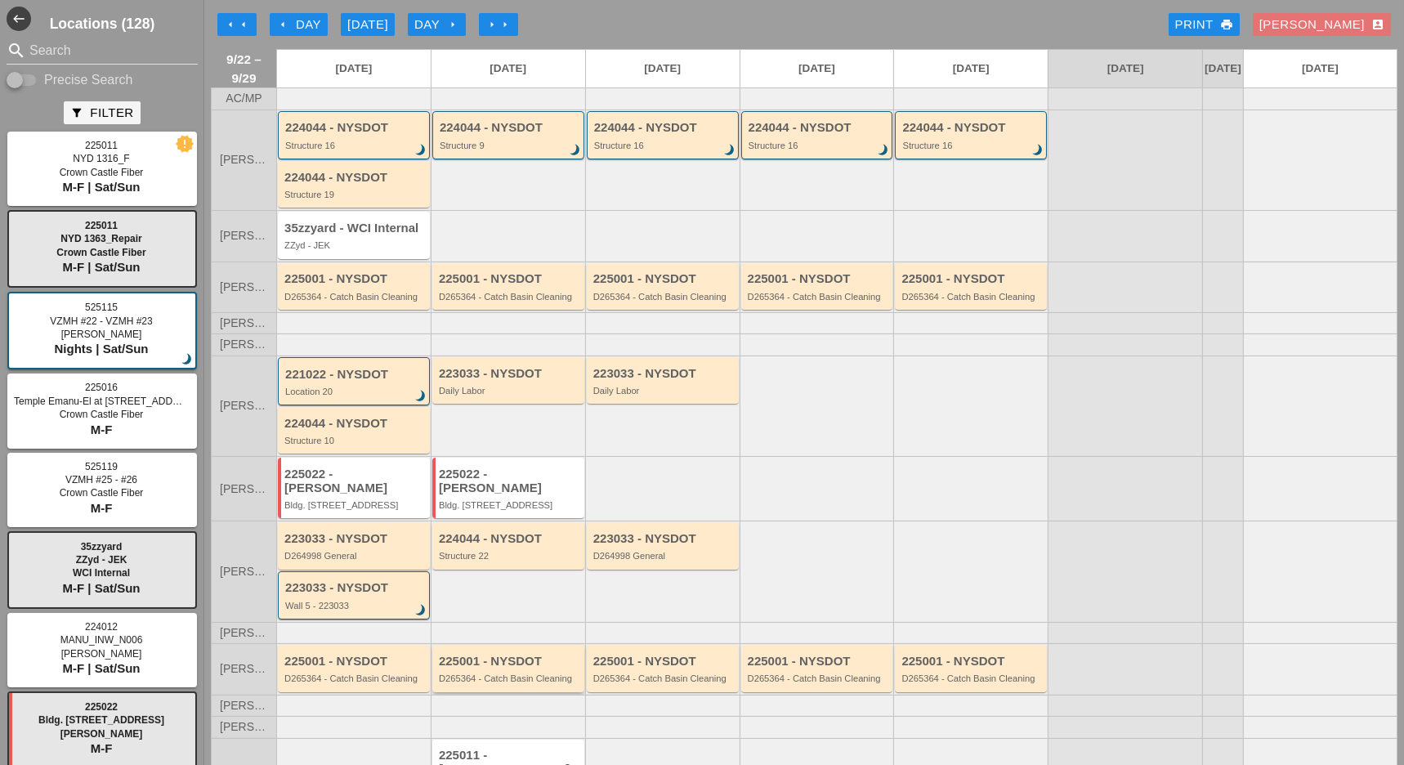
click at [494, 673] on div "D265364 - Catch Basin Cleaning" at bounding box center [509, 678] width 141 height 10
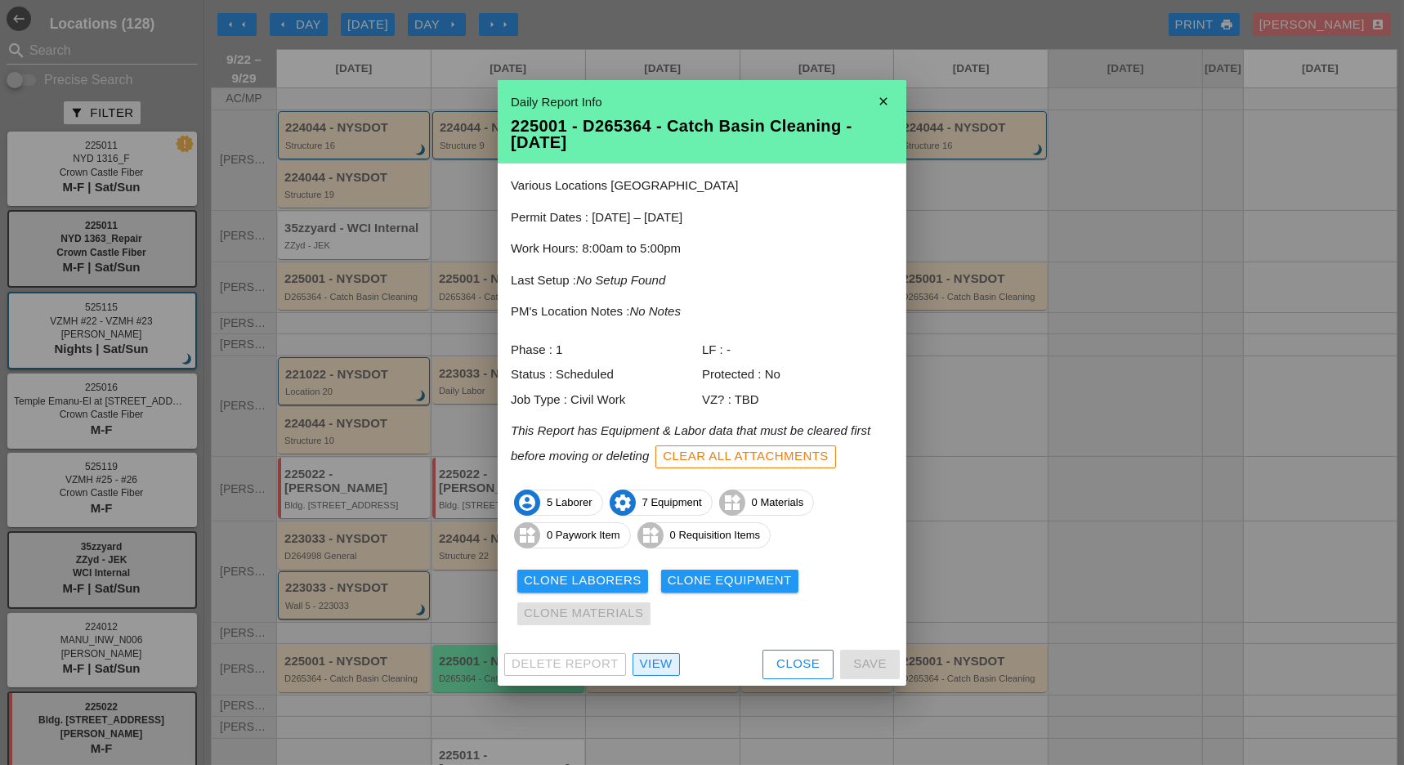
drag, startPoint x: 662, startPoint y: 665, endPoint x: 614, endPoint y: 666, distance: 48.2
click at [663, 665] on div "View" at bounding box center [656, 664] width 33 height 19
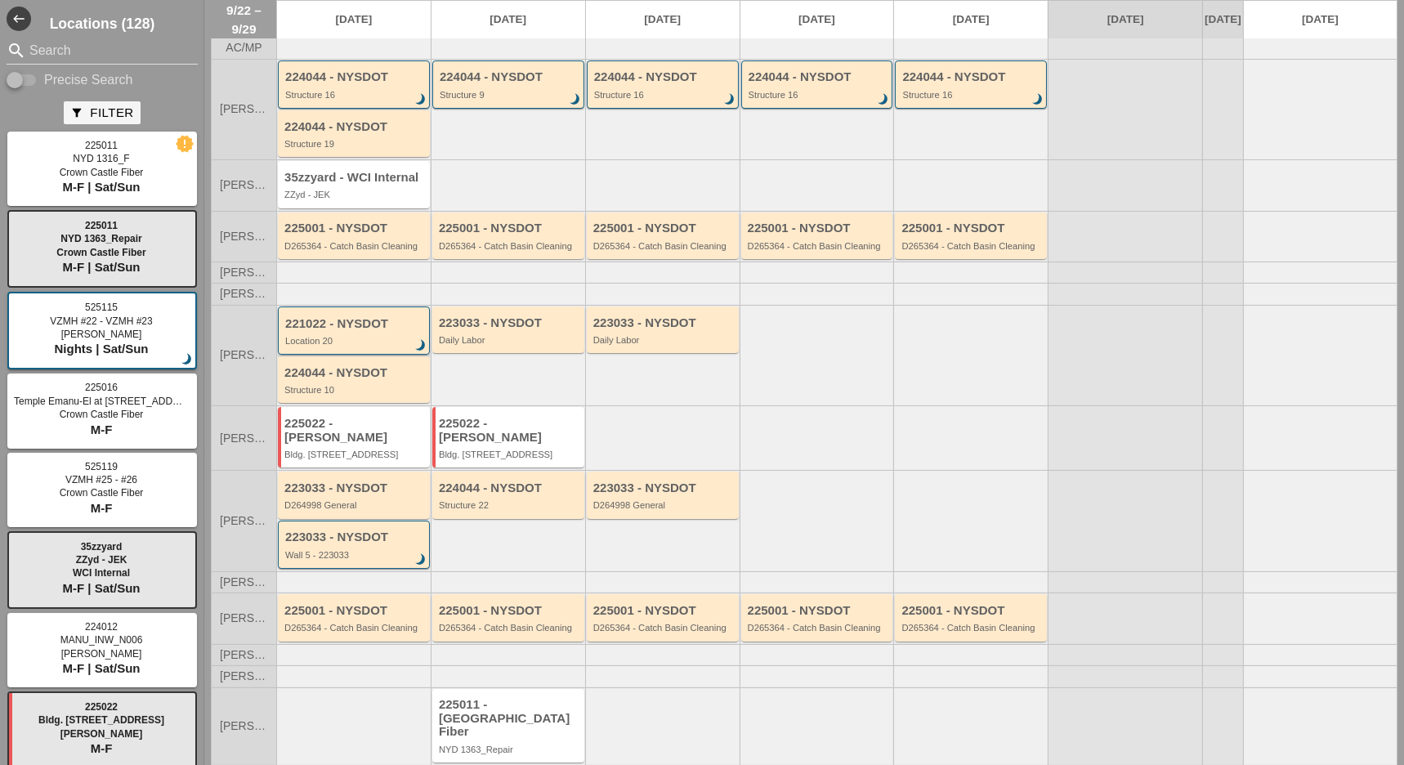
scroll to position [83, 0]
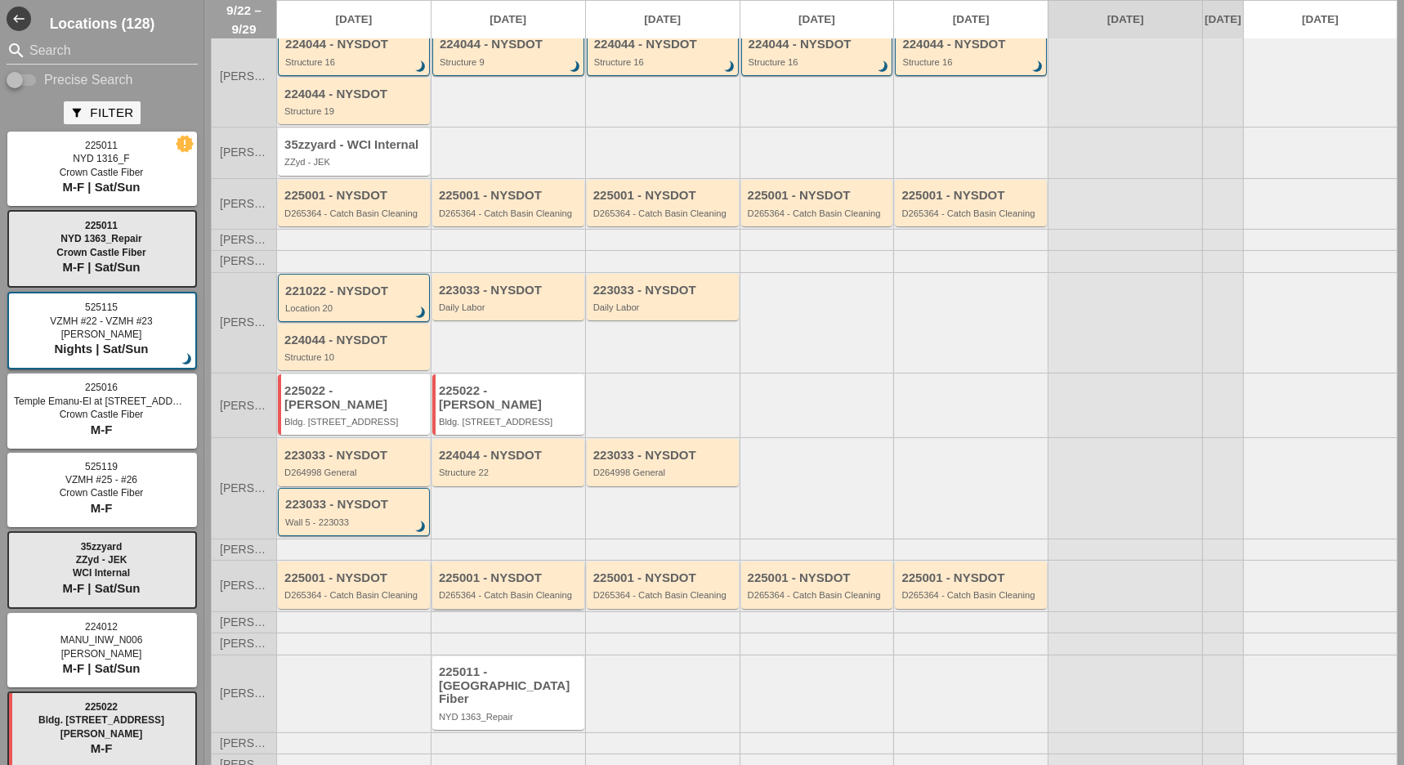
click at [473, 593] on div "225001 - NYSDOT D265364 - Catch Basin Cleaning" at bounding box center [508, 584] width 152 height 47
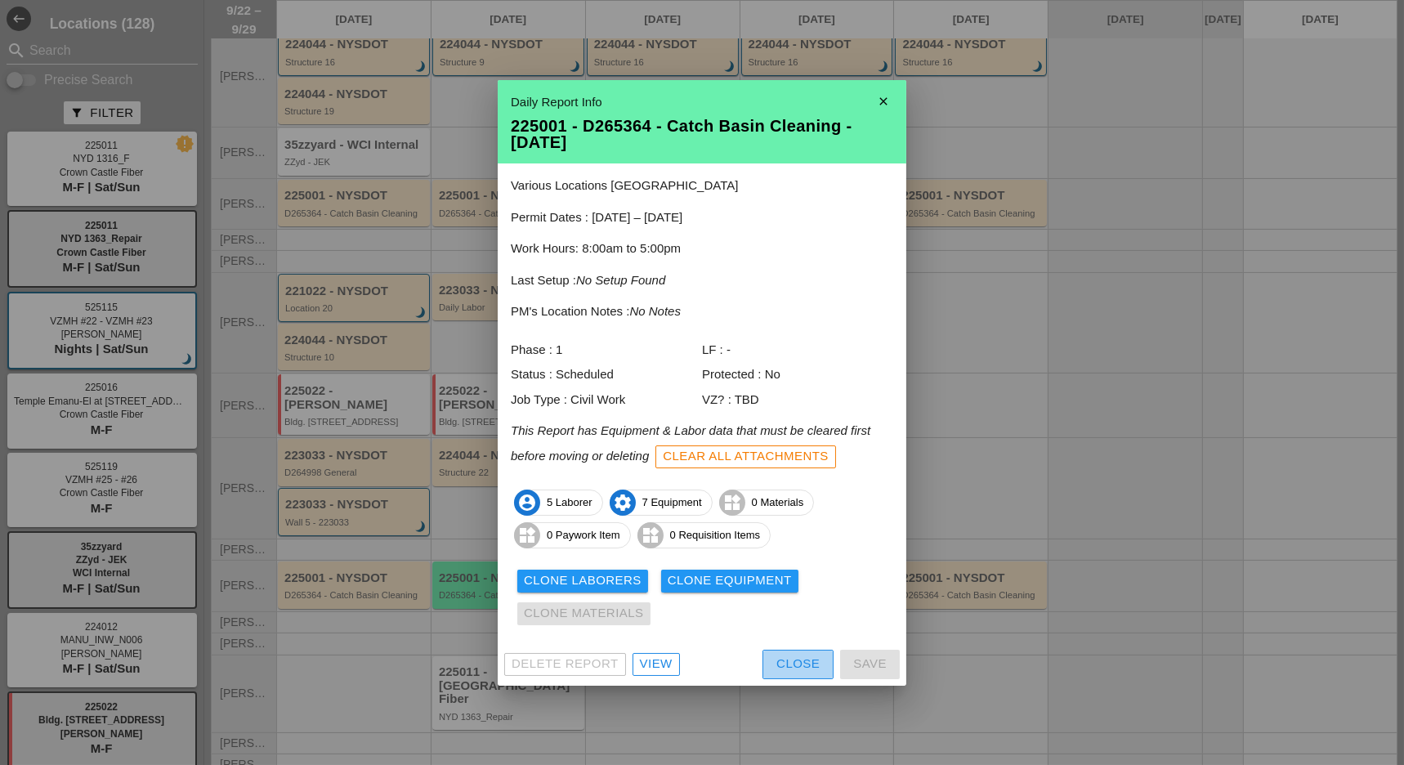
drag, startPoint x: 784, startPoint y: 664, endPoint x: 718, endPoint y: 660, distance: 65.6
click at [784, 664] on div "Close" at bounding box center [797, 664] width 43 height 19
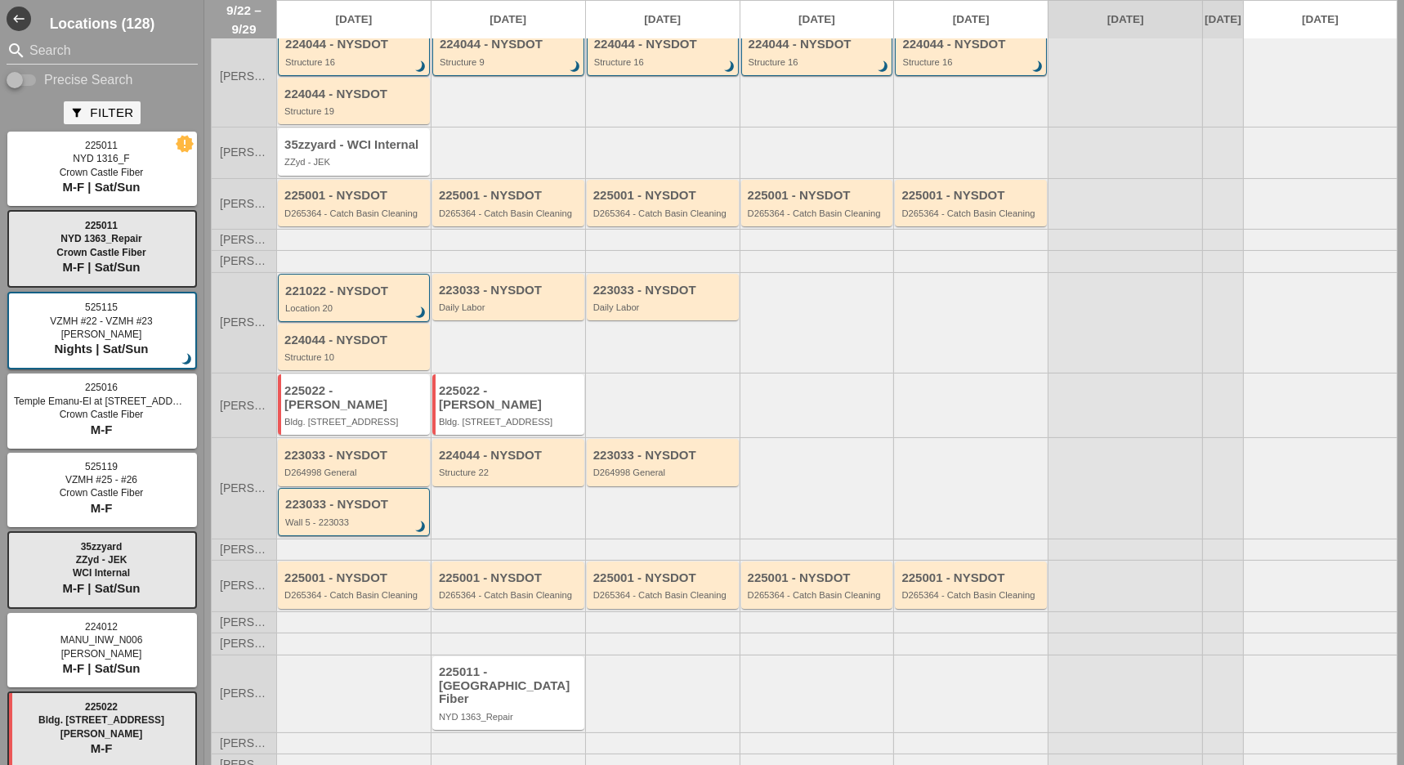
click at [516, 596] on div "225001 - NYSDOT D265364 - Catch Basin Cleaning" at bounding box center [508, 584] width 152 height 47
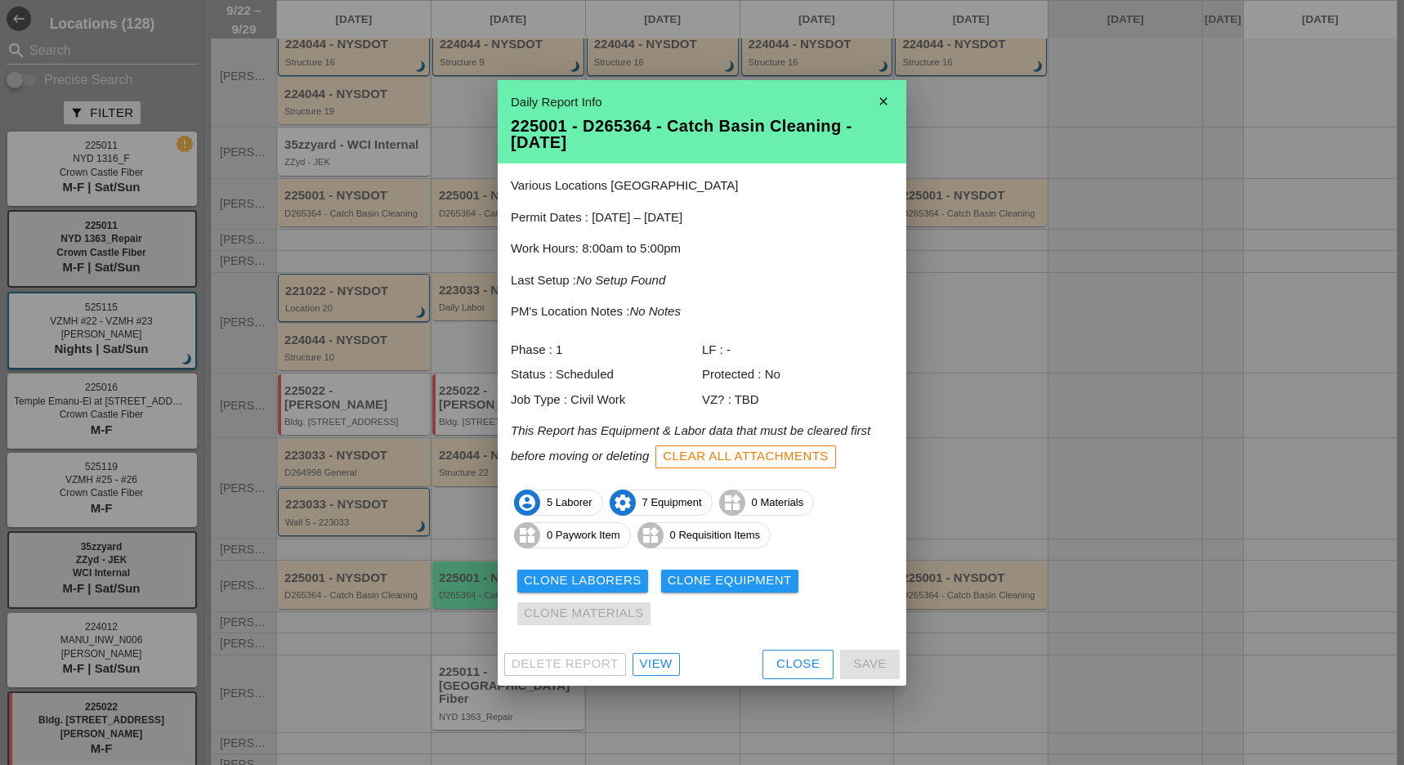
click at [767, 457] on div "Clear All Attachments" at bounding box center [746, 456] width 166 height 19
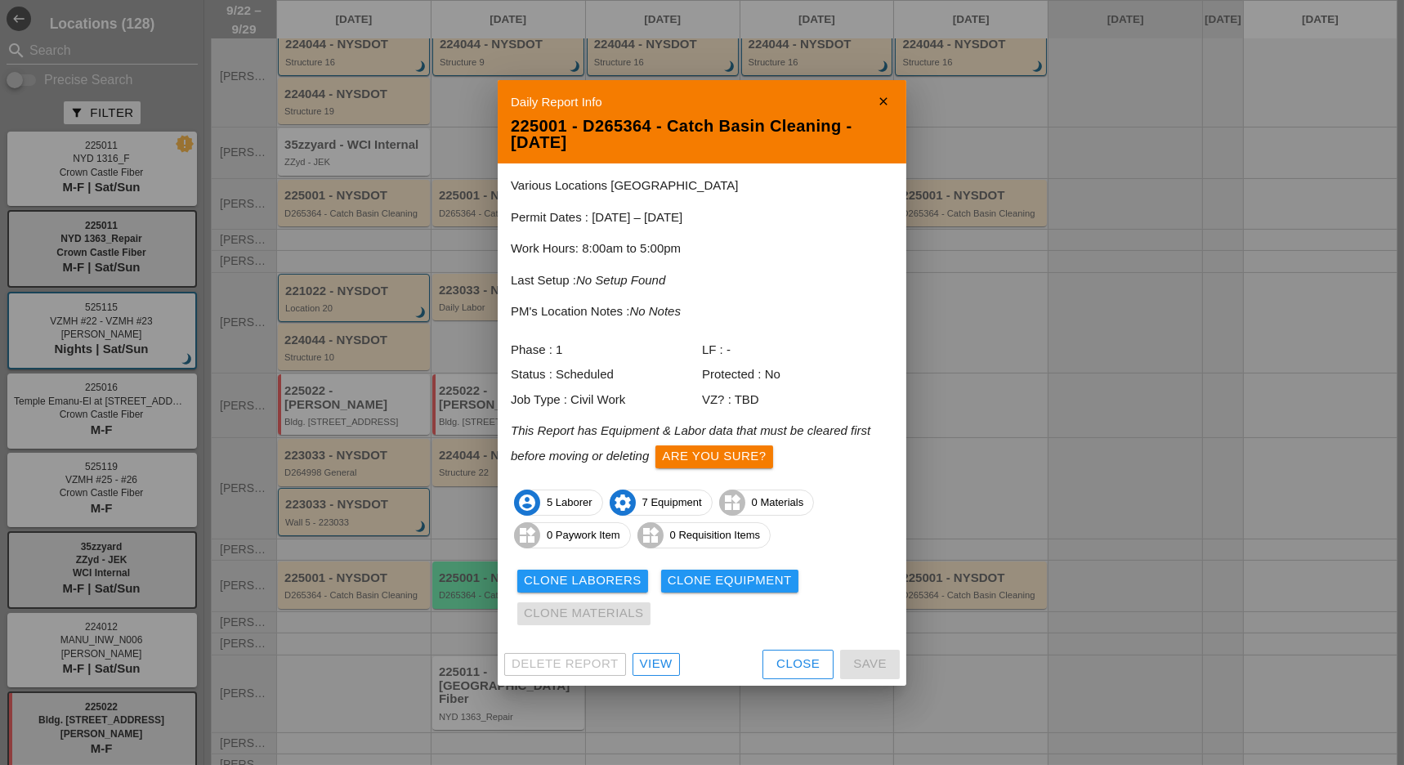
click at [753, 466] on button "Are you sure?" at bounding box center [713, 456] width 117 height 23
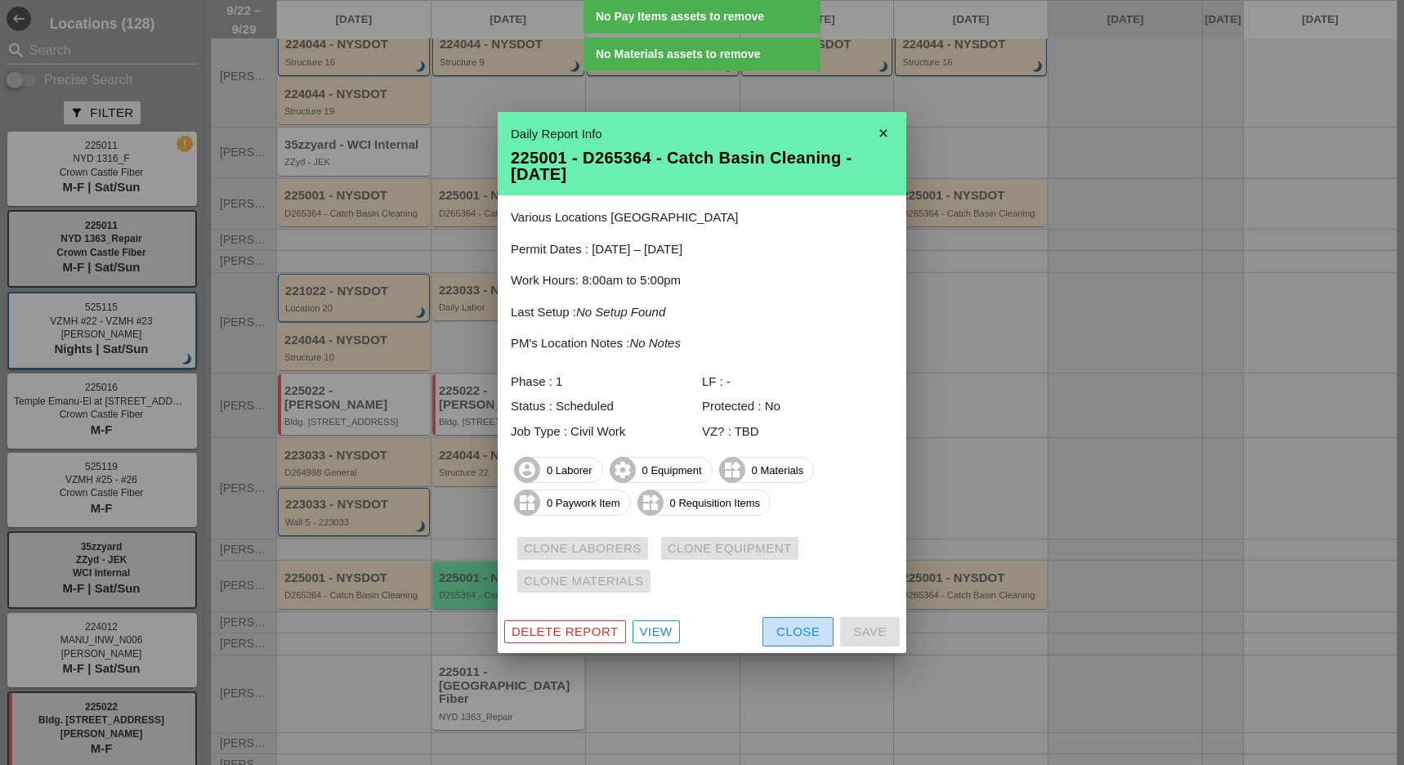
click at [776, 621] on button "Close" at bounding box center [798, 631] width 71 height 29
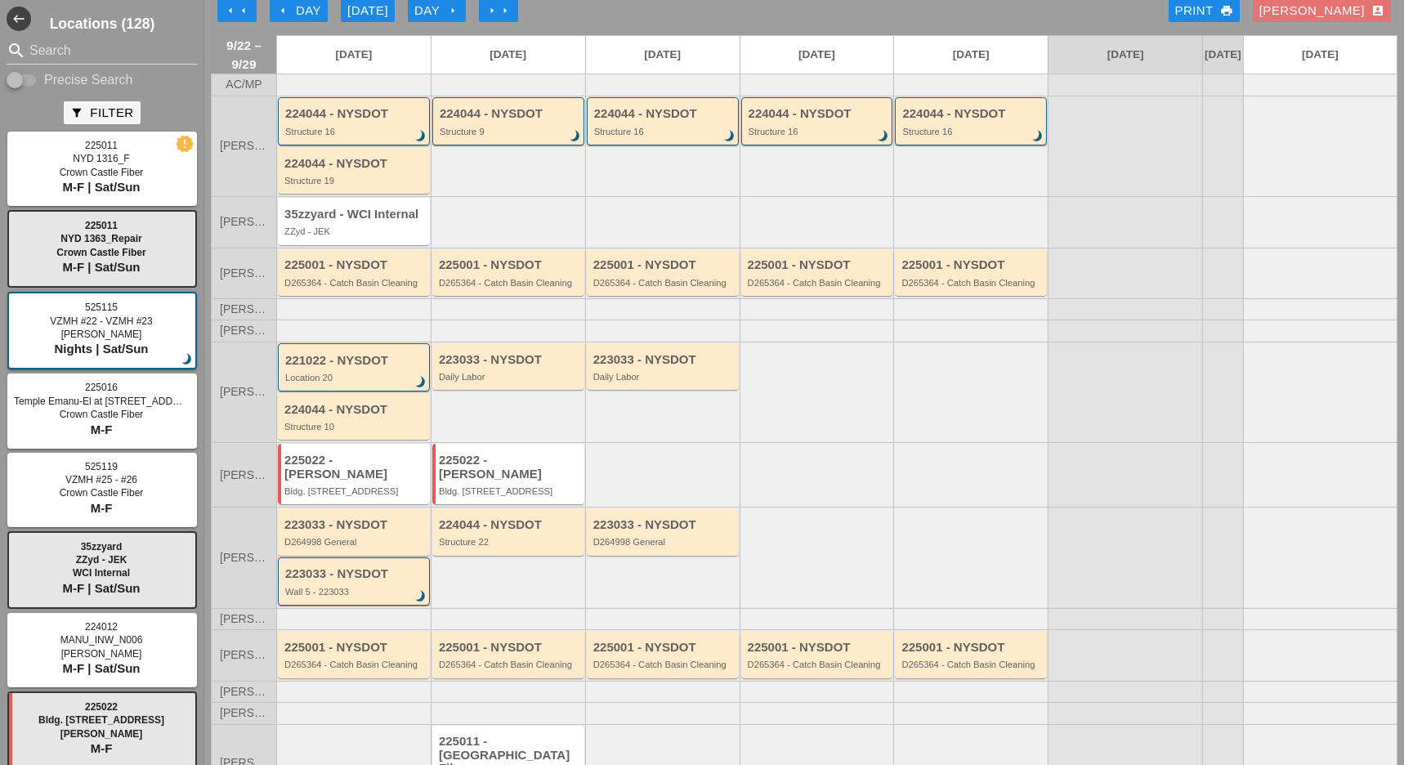
scroll to position [0, 0]
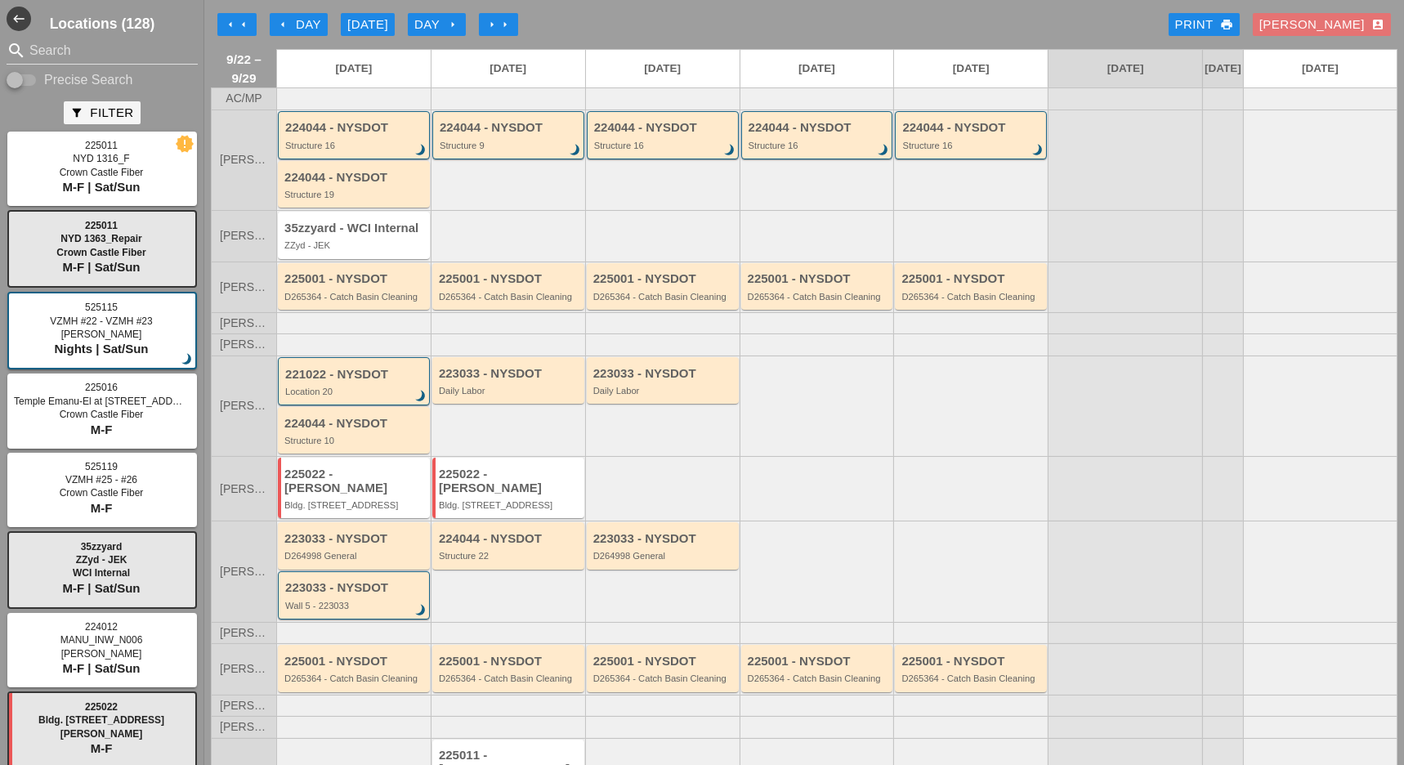
click at [246, 21] on icon "arrow_left" at bounding box center [243, 24] width 13 height 13
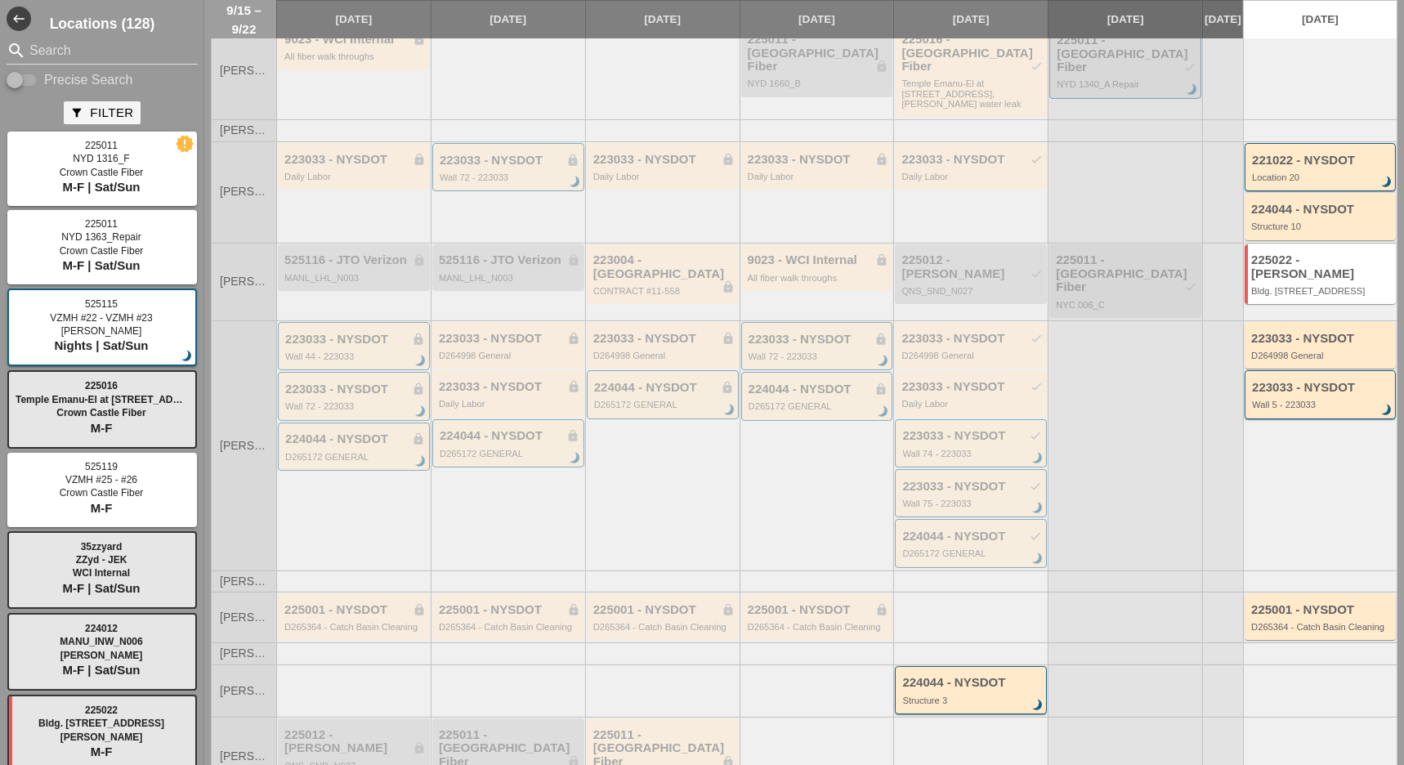
scroll to position [345, 0]
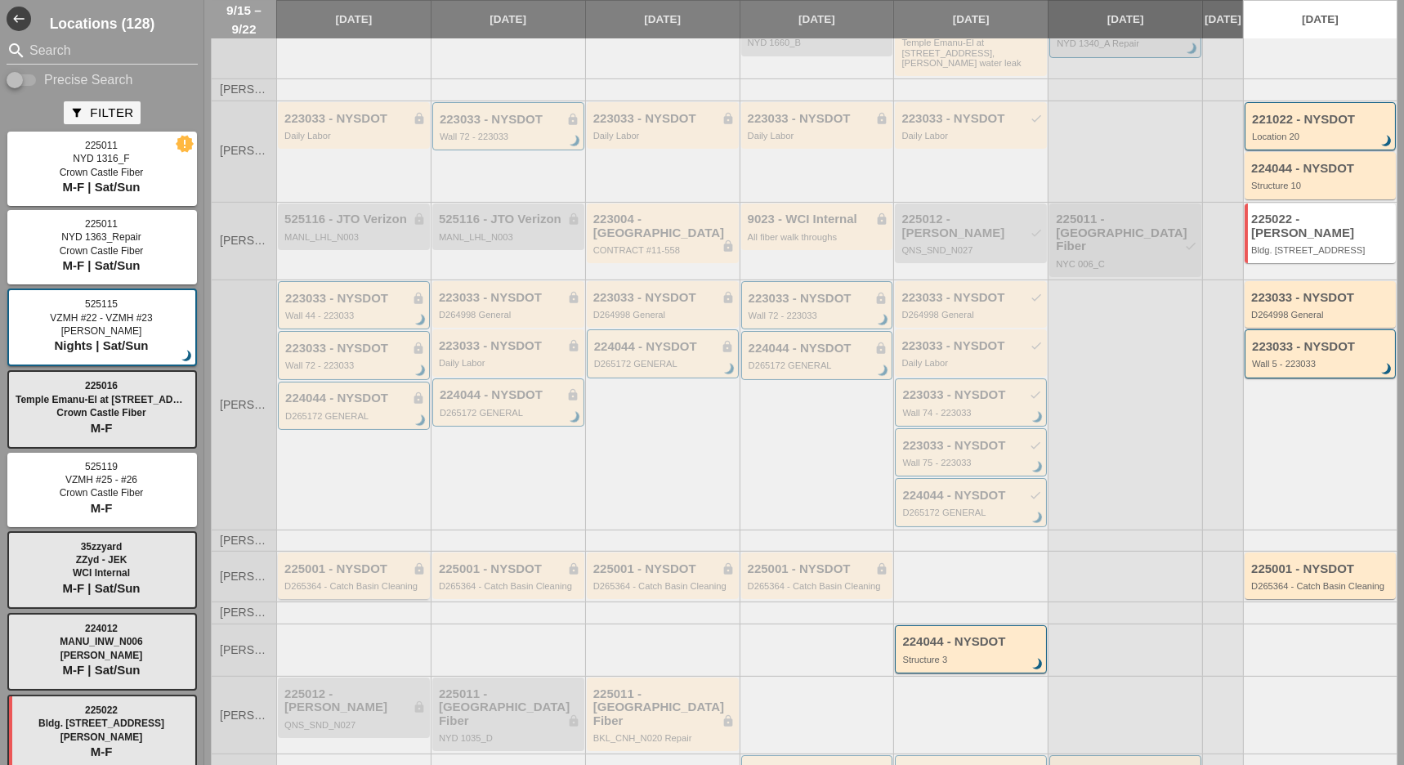
click at [360, 562] on div "225001 - NYSDOT lock D265364 - Catch Basin Cleaning" at bounding box center [354, 576] width 141 height 29
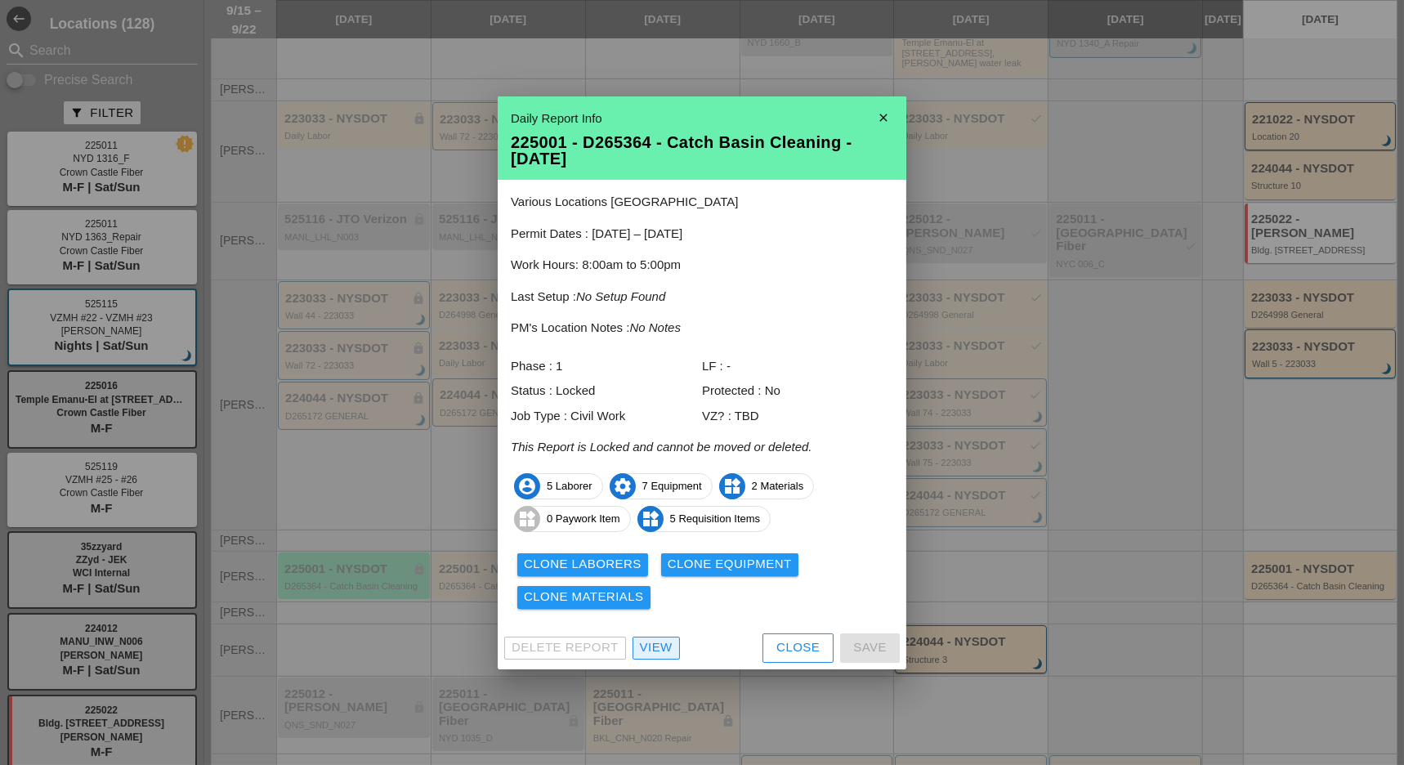
click at [654, 649] on div "View" at bounding box center [656, 647] width 33 height 19
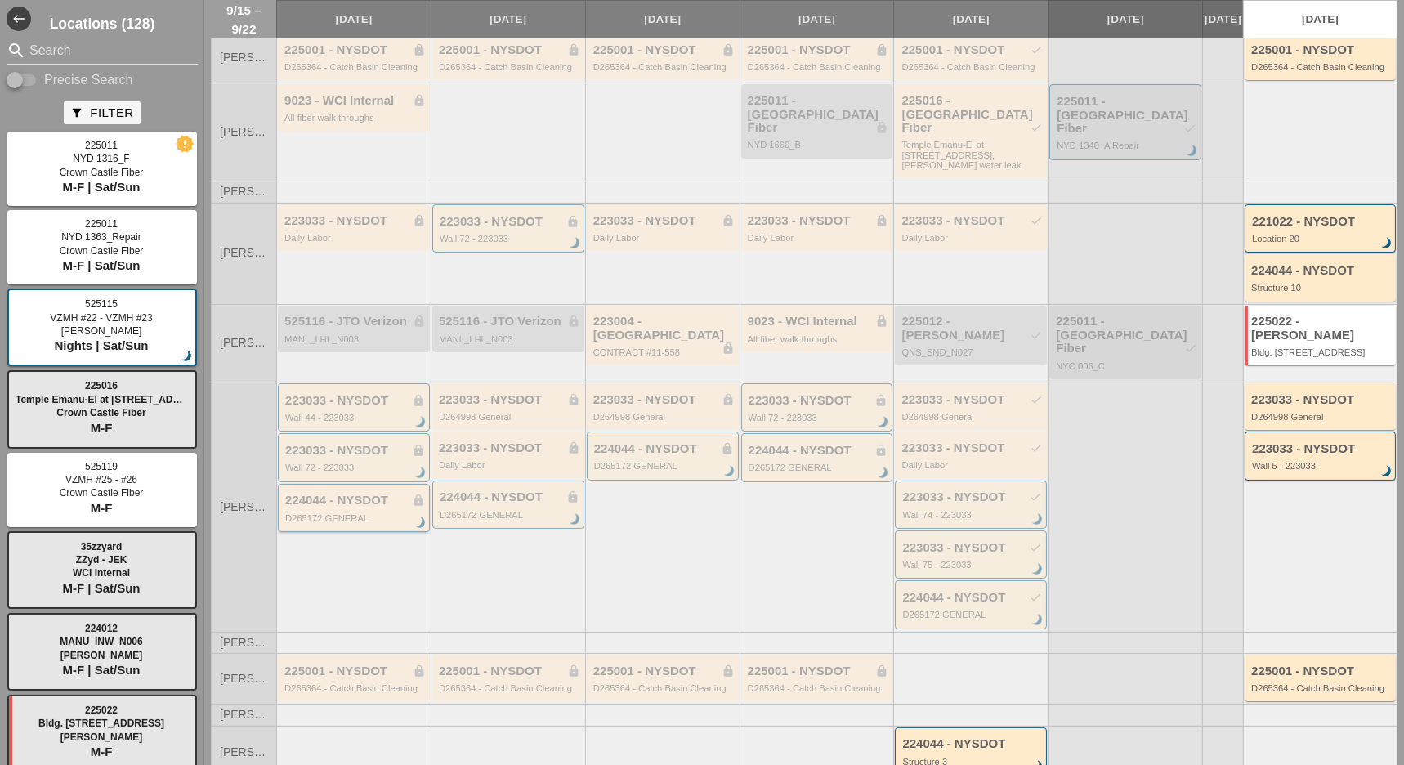
scroll to position [345, 0]
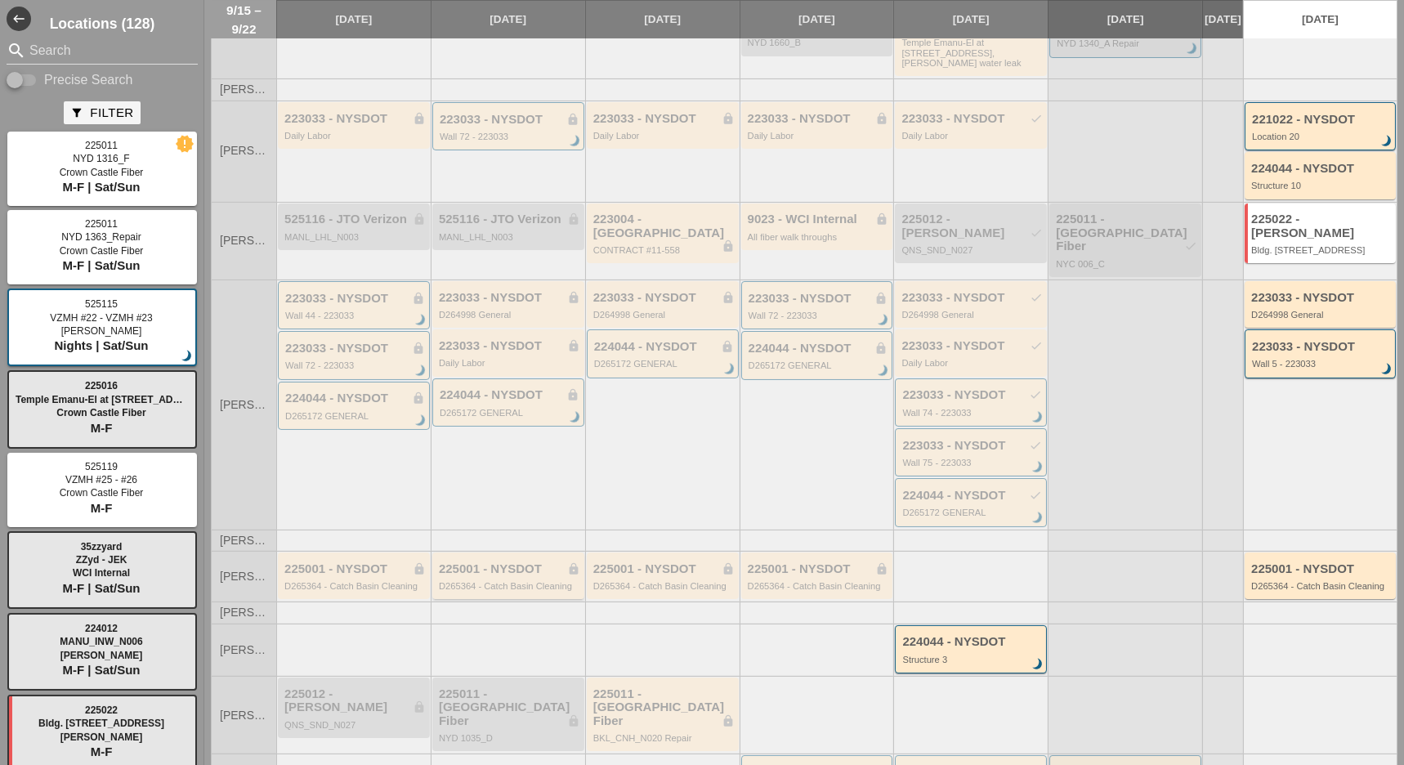
click at [470, 581] on div "D265364 - Catch Basin Cleaning" at bounding box center [509, 586] width 141 height 10
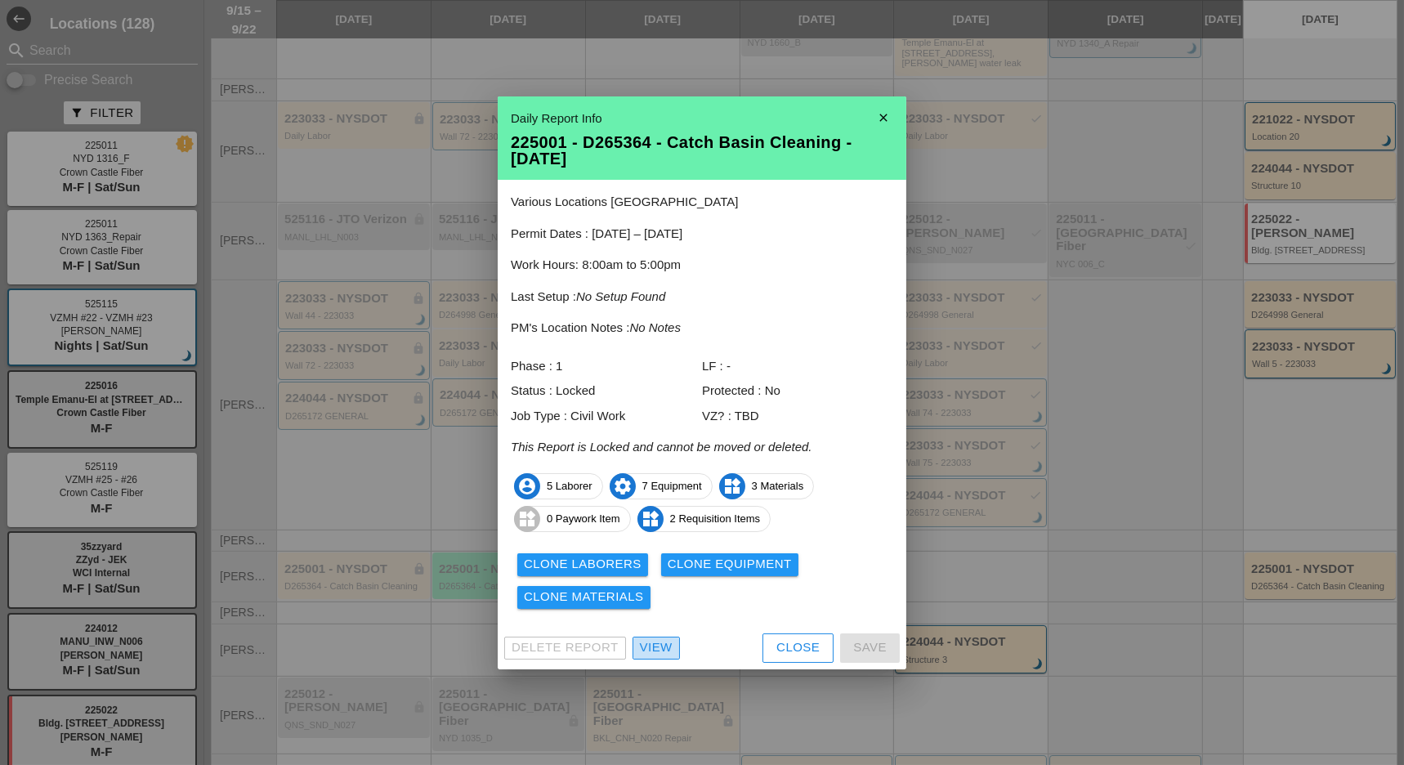
click at [648, 651] on div "View" at bounding box center [656, 647] width 33 height 19
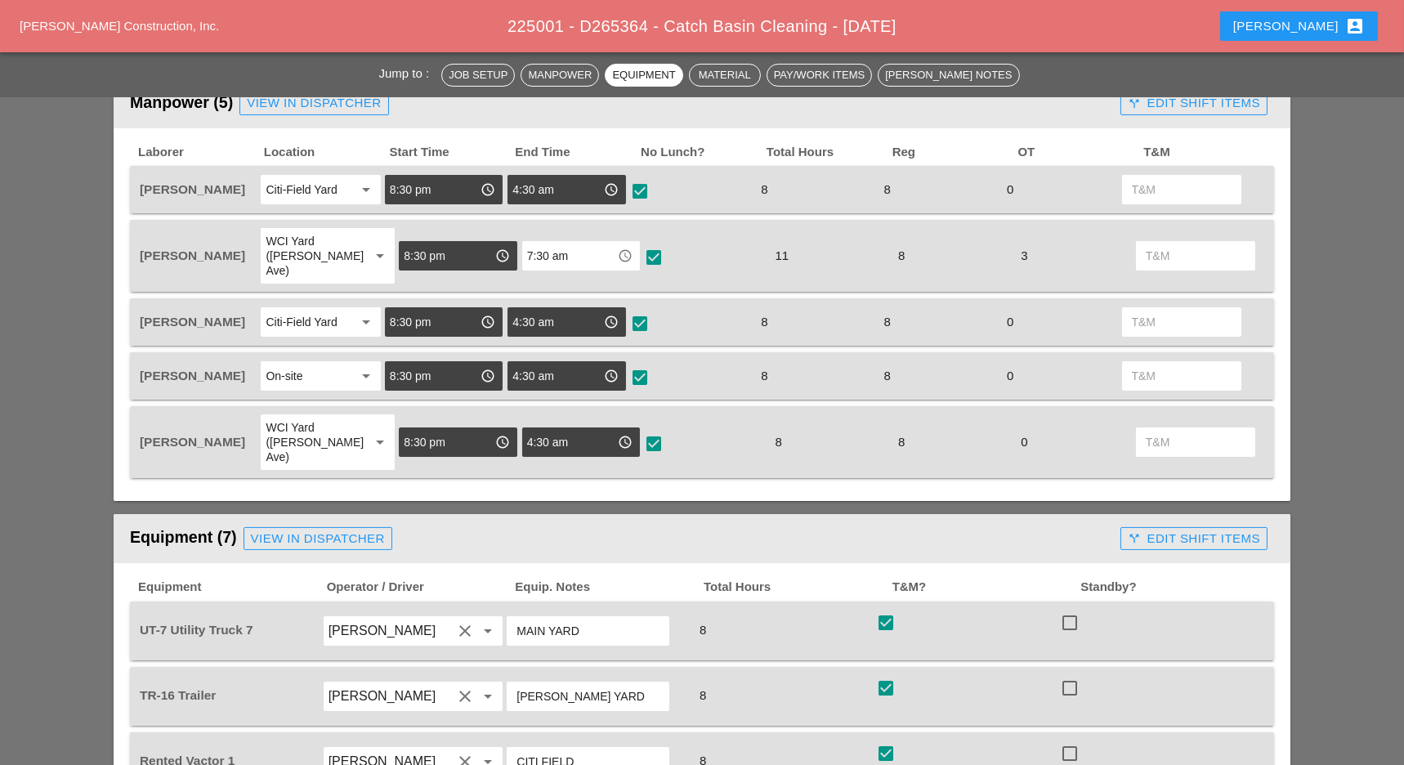
scroll to position [654, 0]
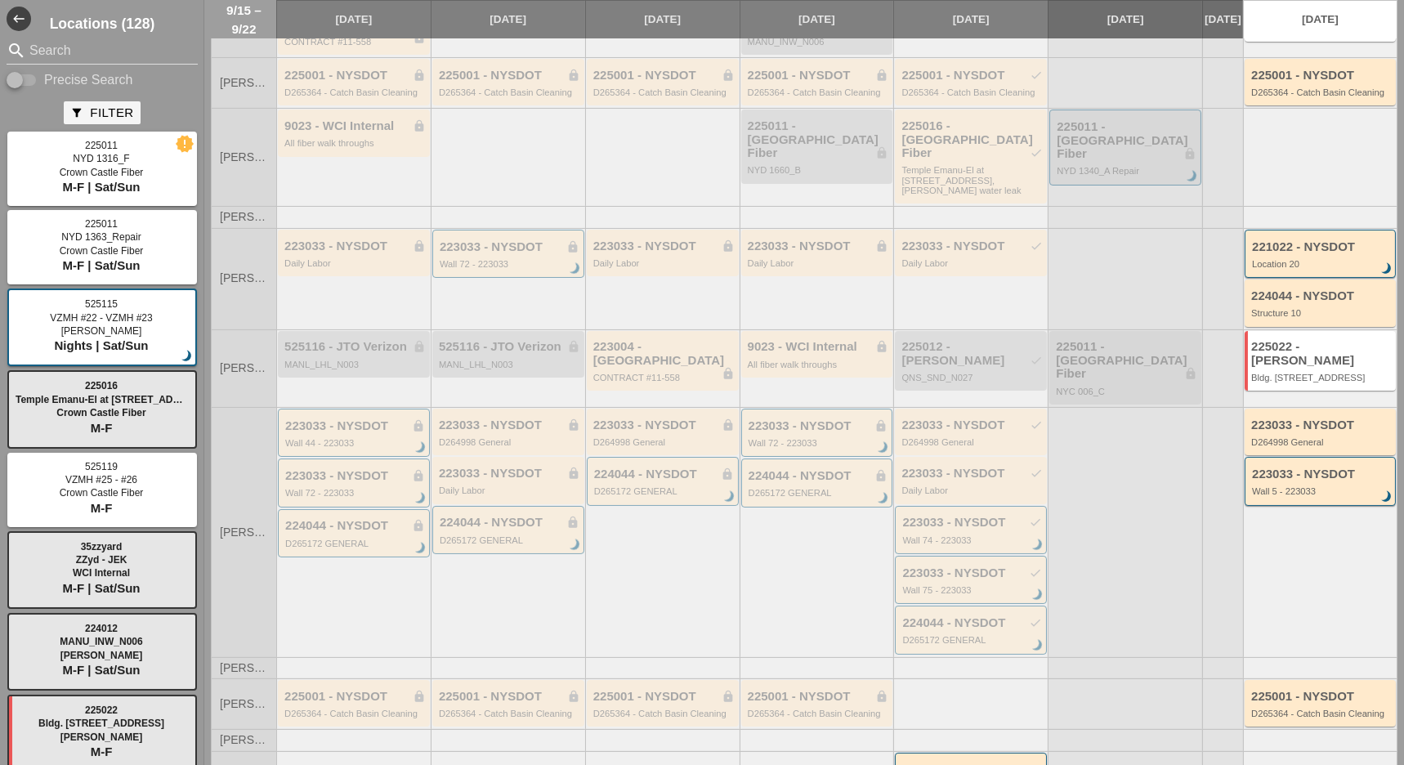
scroll to position [327, 0]
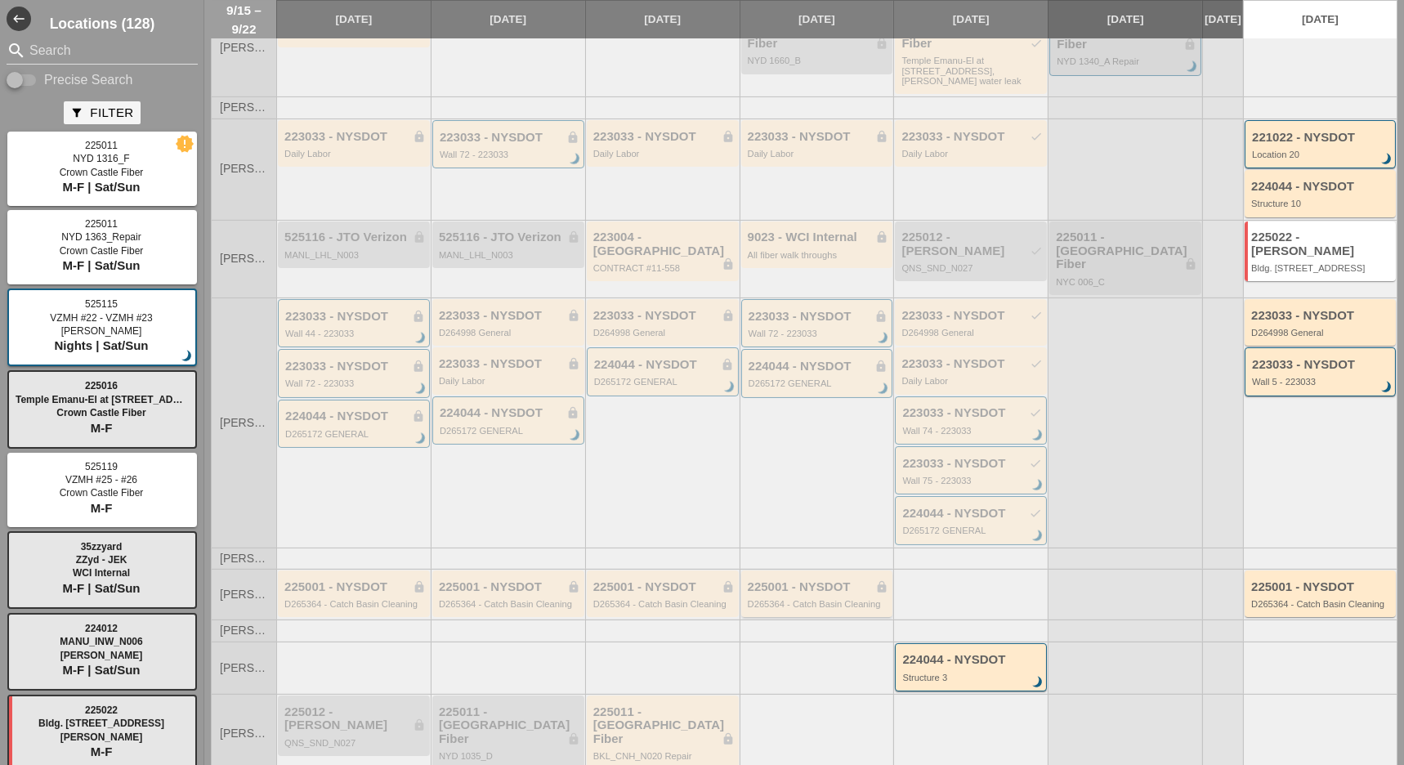
click at [799, 599] on div "D265364 - Catch Basin Cleaning" at bounding box center [818, 604] width 141 height 10
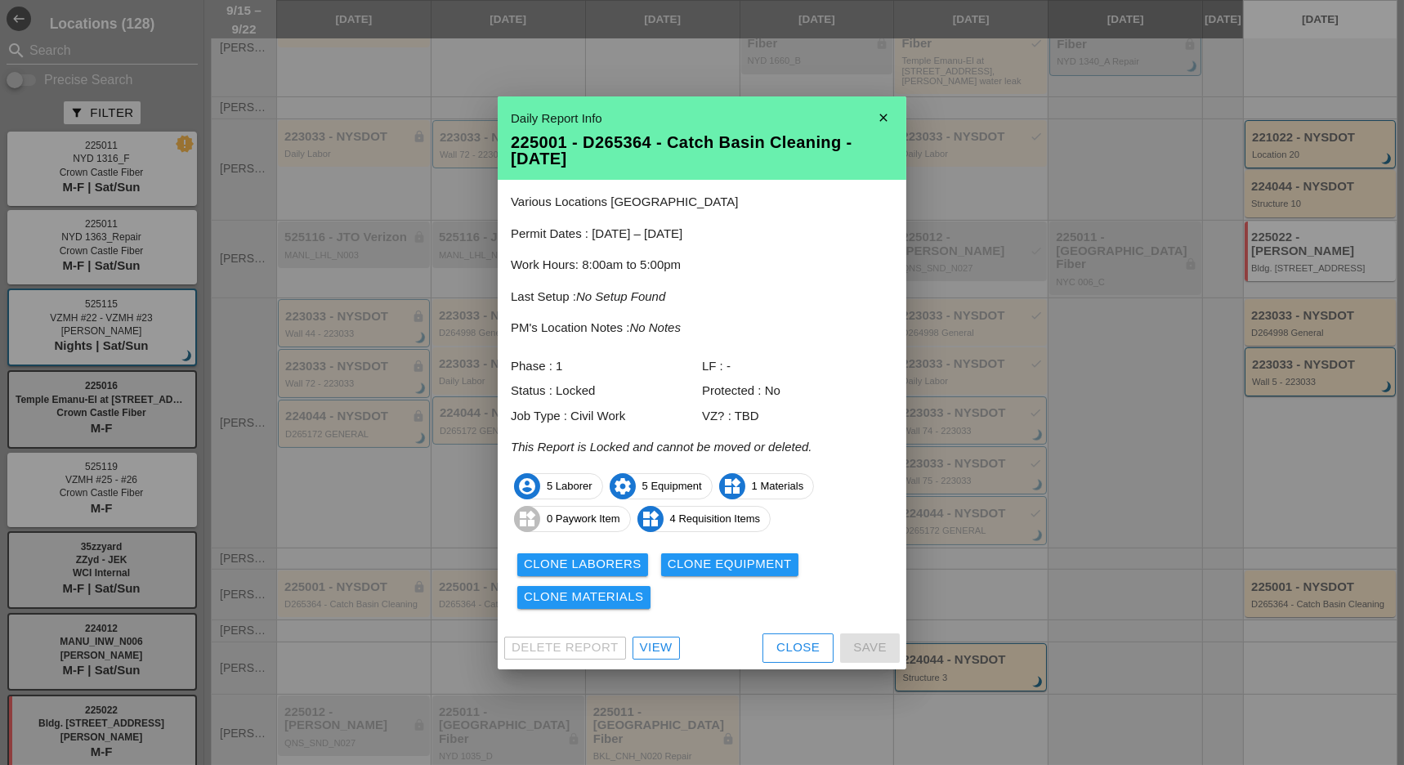
click at [663, 643] on div "View" at bounding box center [656, 647] width 33 height 19
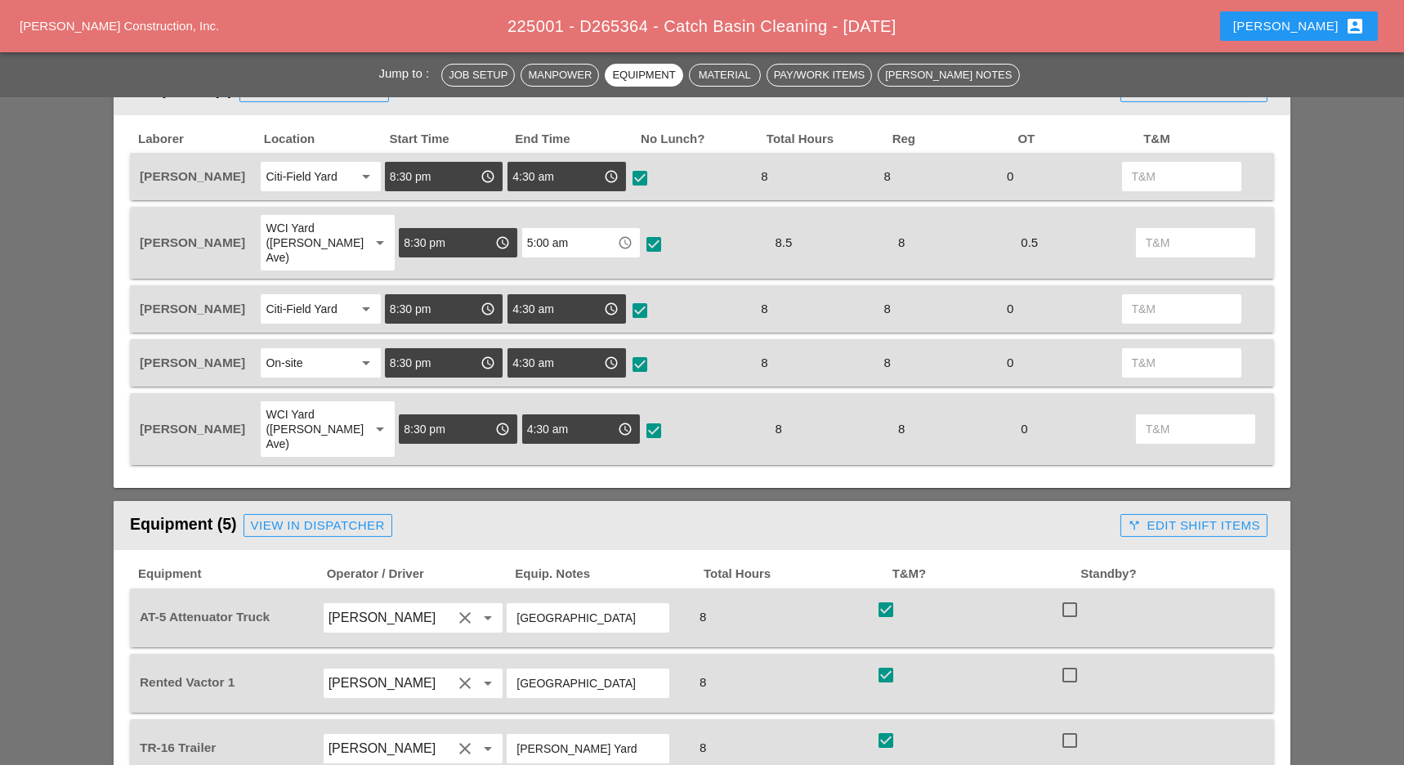
scroll to position [713, 0]
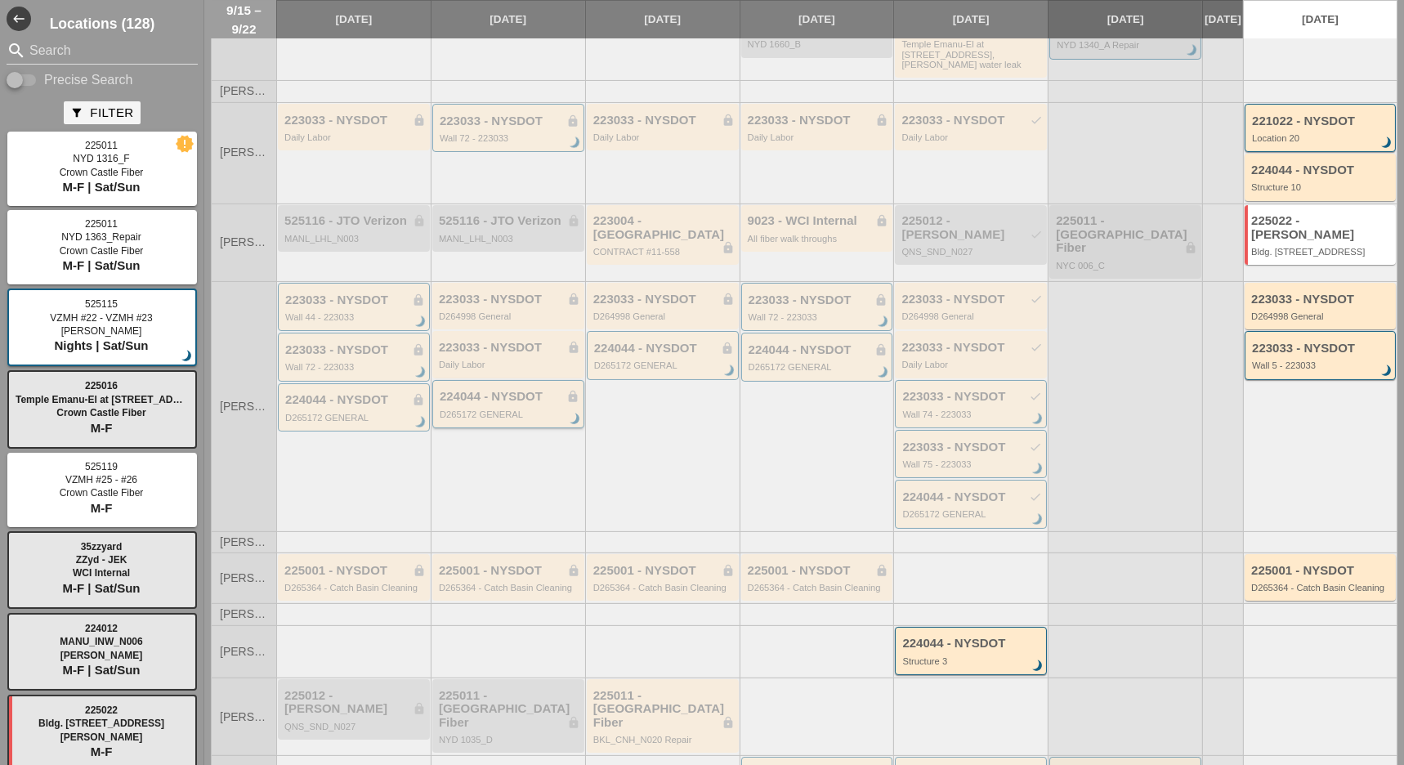
scroll to position [345, 0]
click at [933, 635] on div "224044 - NYSDOT Structure 3 brightness_3" at bounding box center [972, 649] width 140 height 29
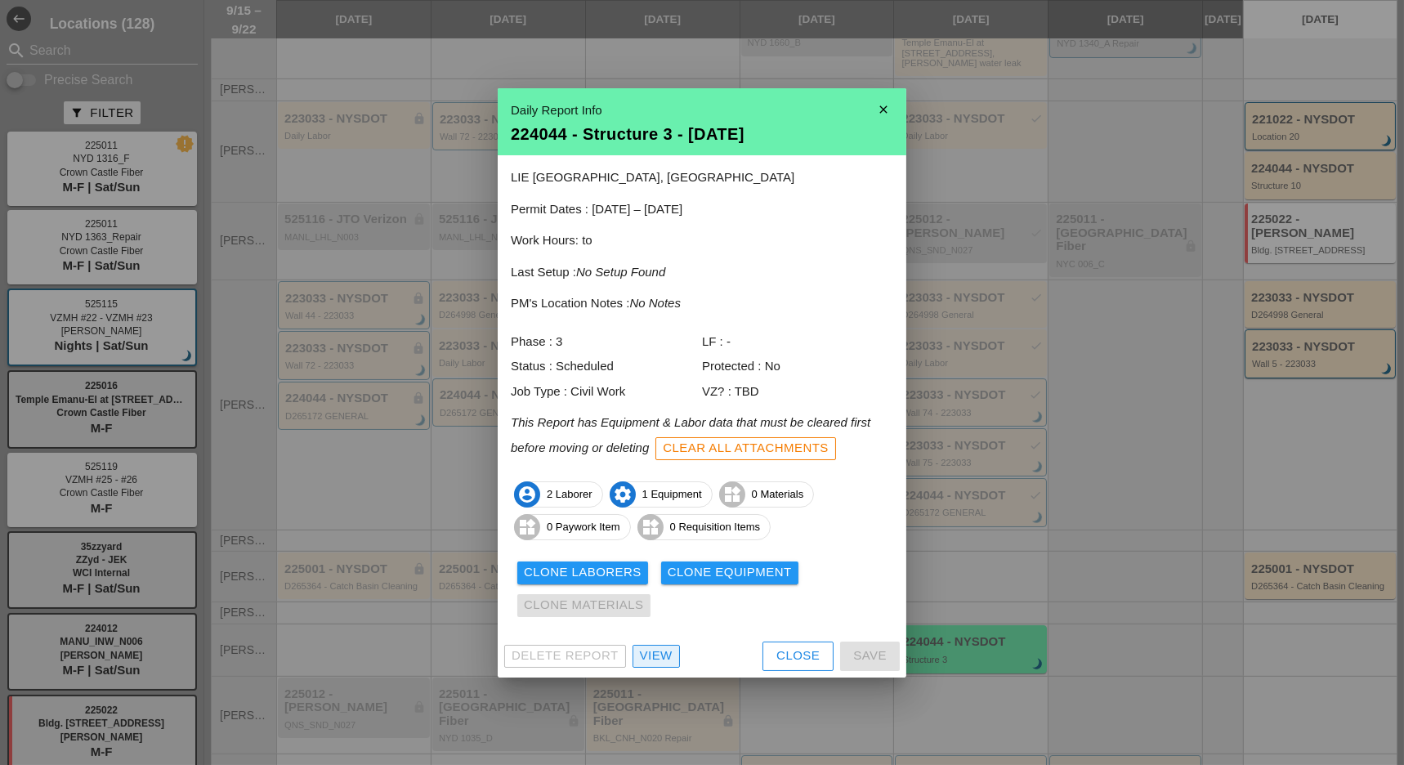
drag, startPoint x: 660, startPoint y: 655, endPoint x: 908, endPoint y: 645, distance: 247.8
click at [660, 655] on div "View" at bounding box center [656, 655] width 33 height 19
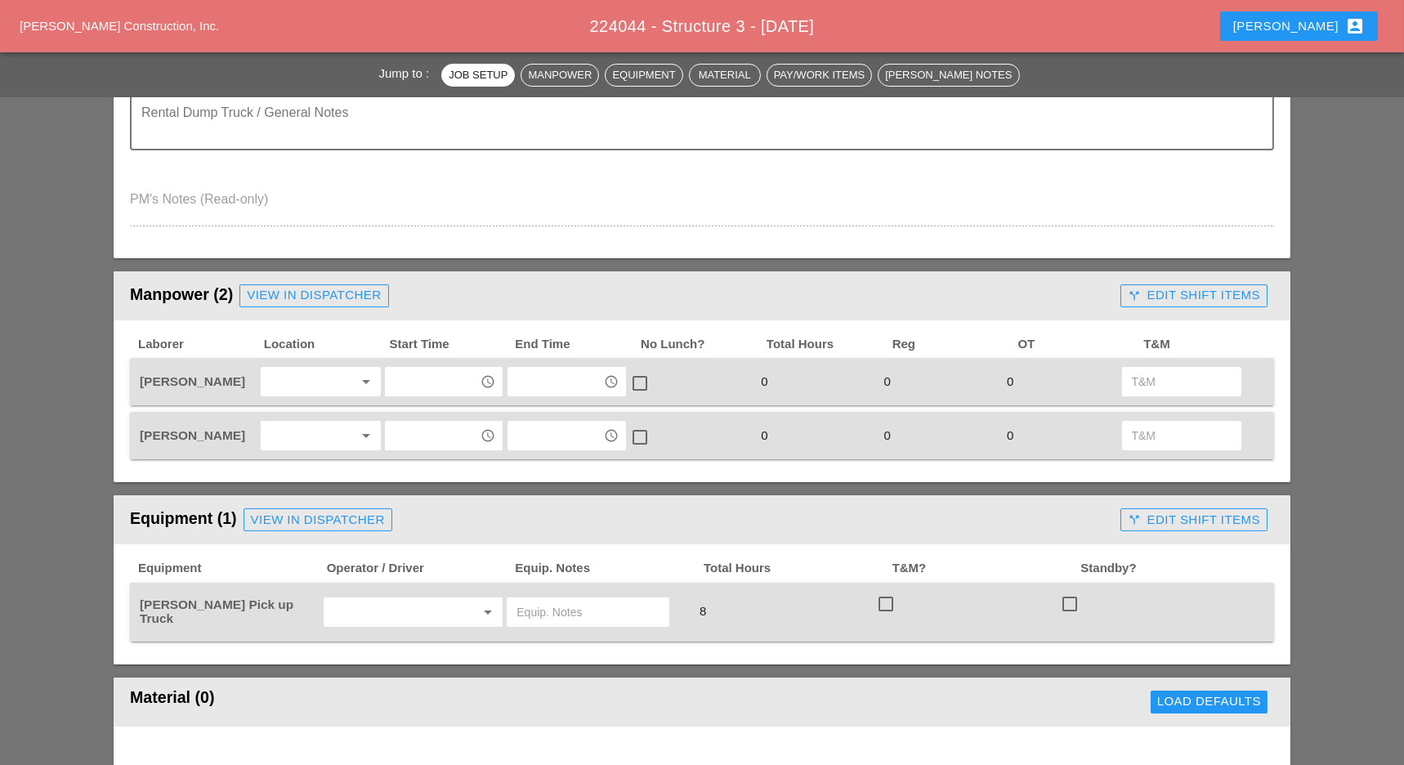
scroll to position [544, 0]
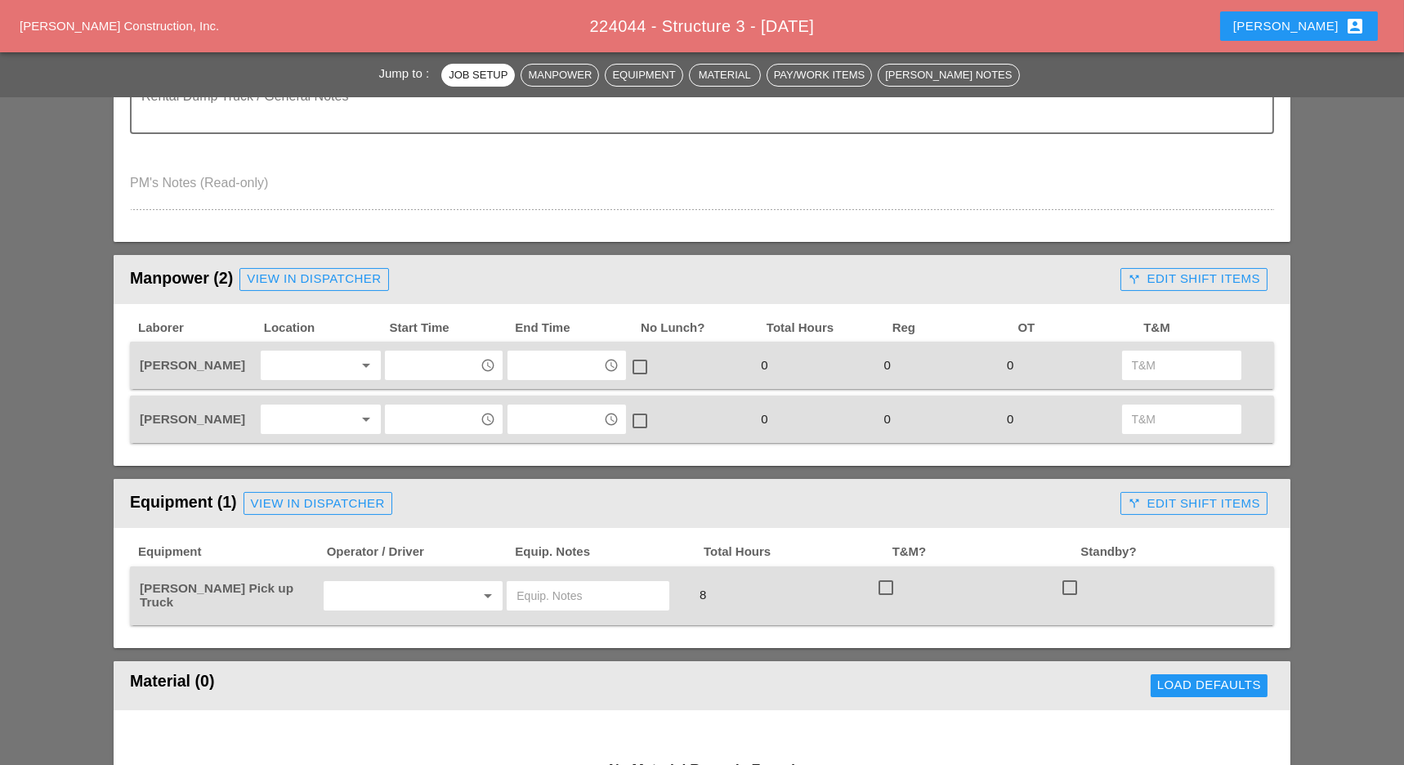
click at [320, 274] on div "View in Dispatcher" at bounding box center [314, 279] width 134 height 19
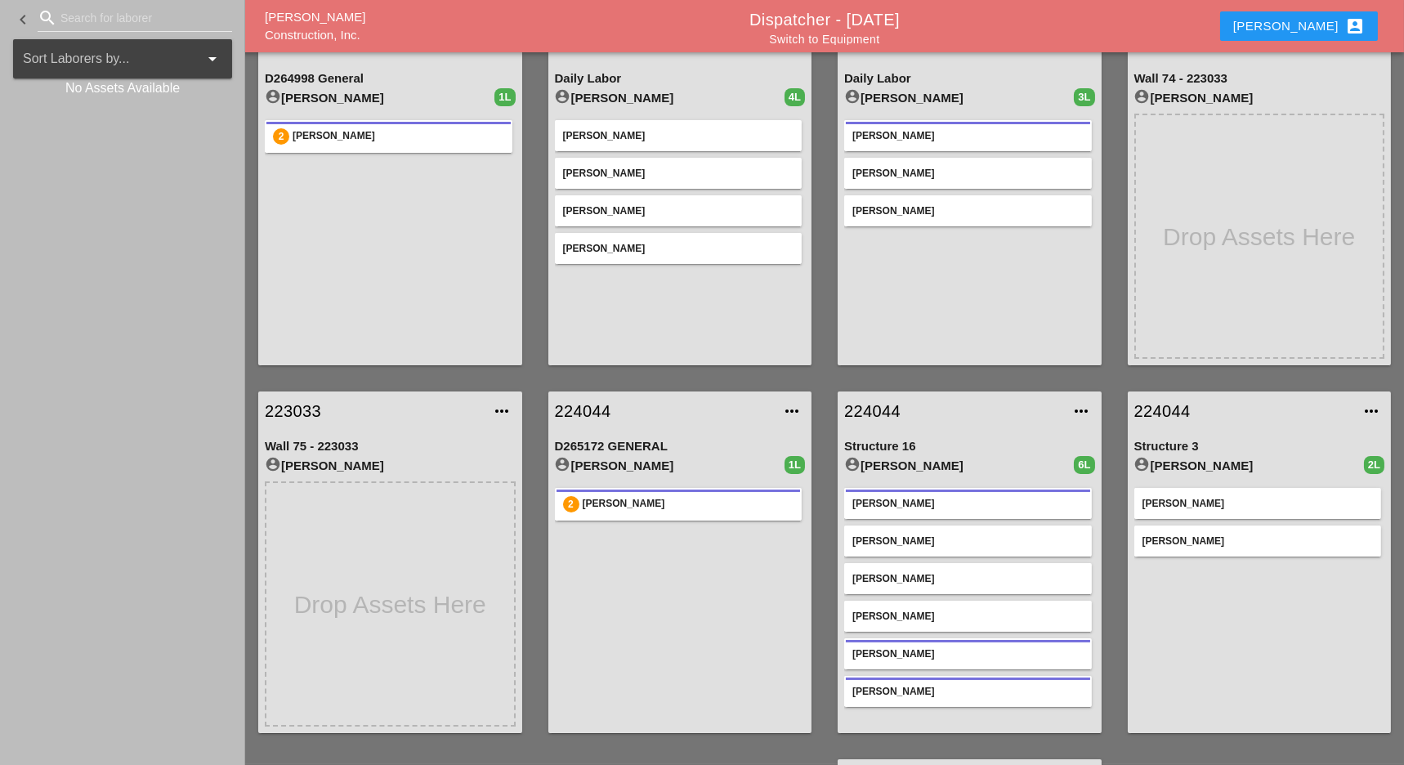
scroll to position [109, 0]
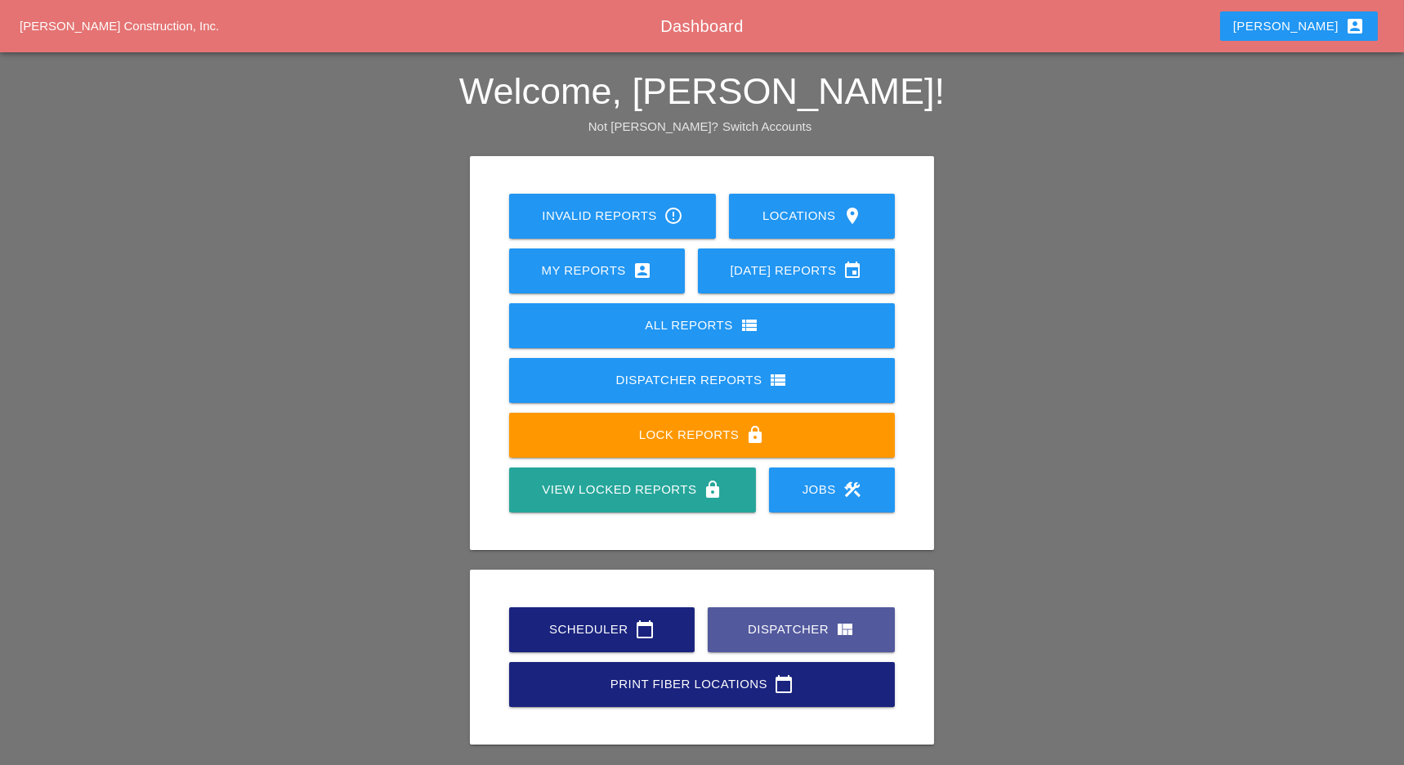
click at [775, 635] on div "Dispatcher view_quilt" at bounding box center [801, 629] width 135 height 20
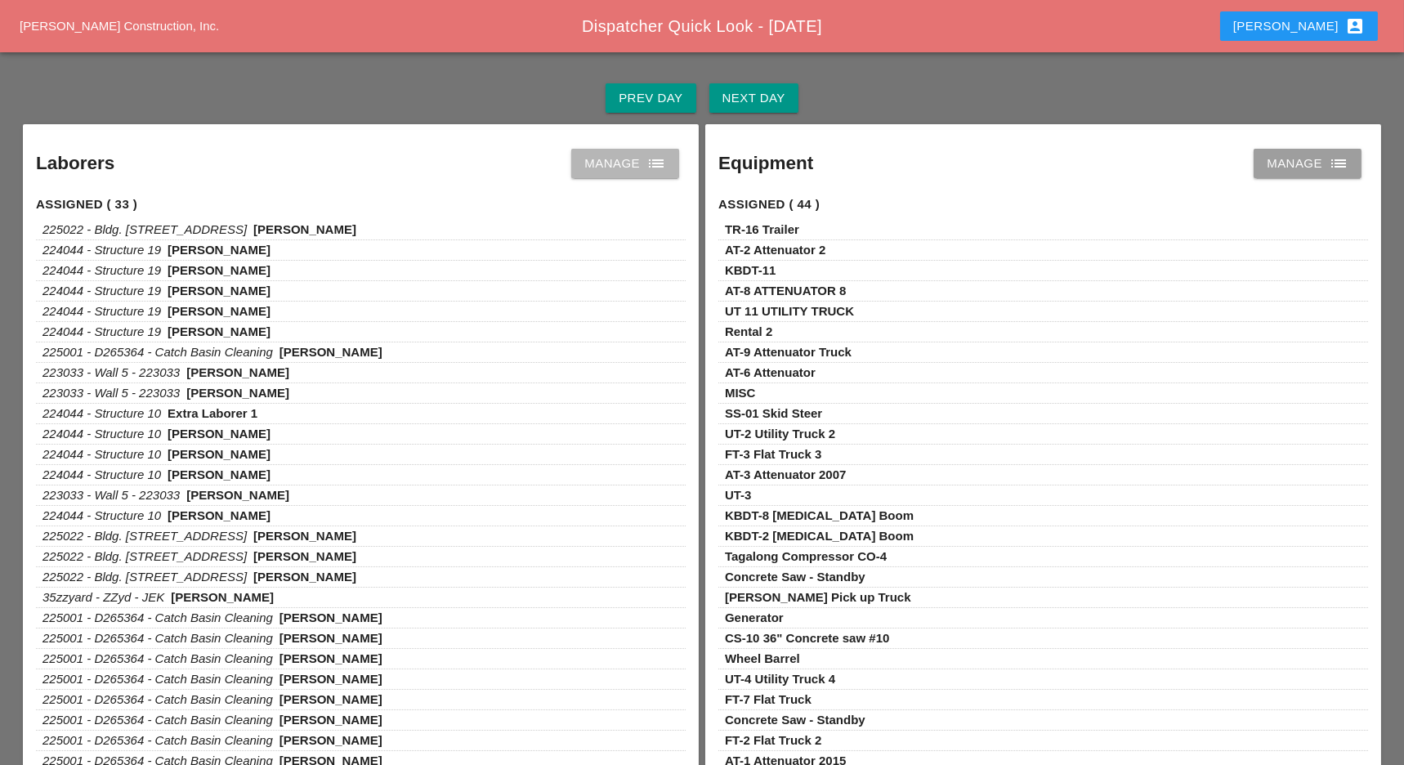
click at [593, 162] on div "Manage list" at bounding box center [625, 164] width 82 height 20
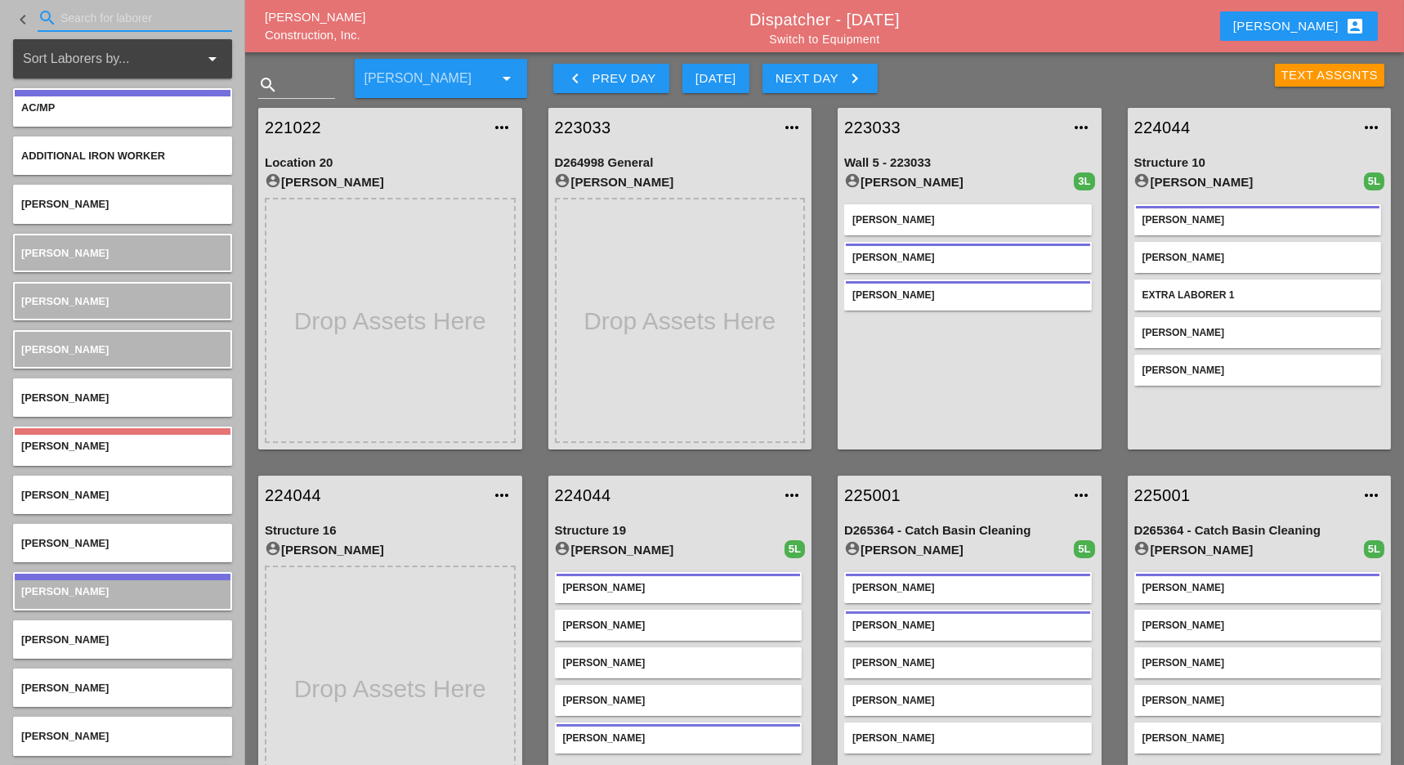
click at [102, 18] on input "Search for laborer" at bounding box center [134, 18] width 149 height 26
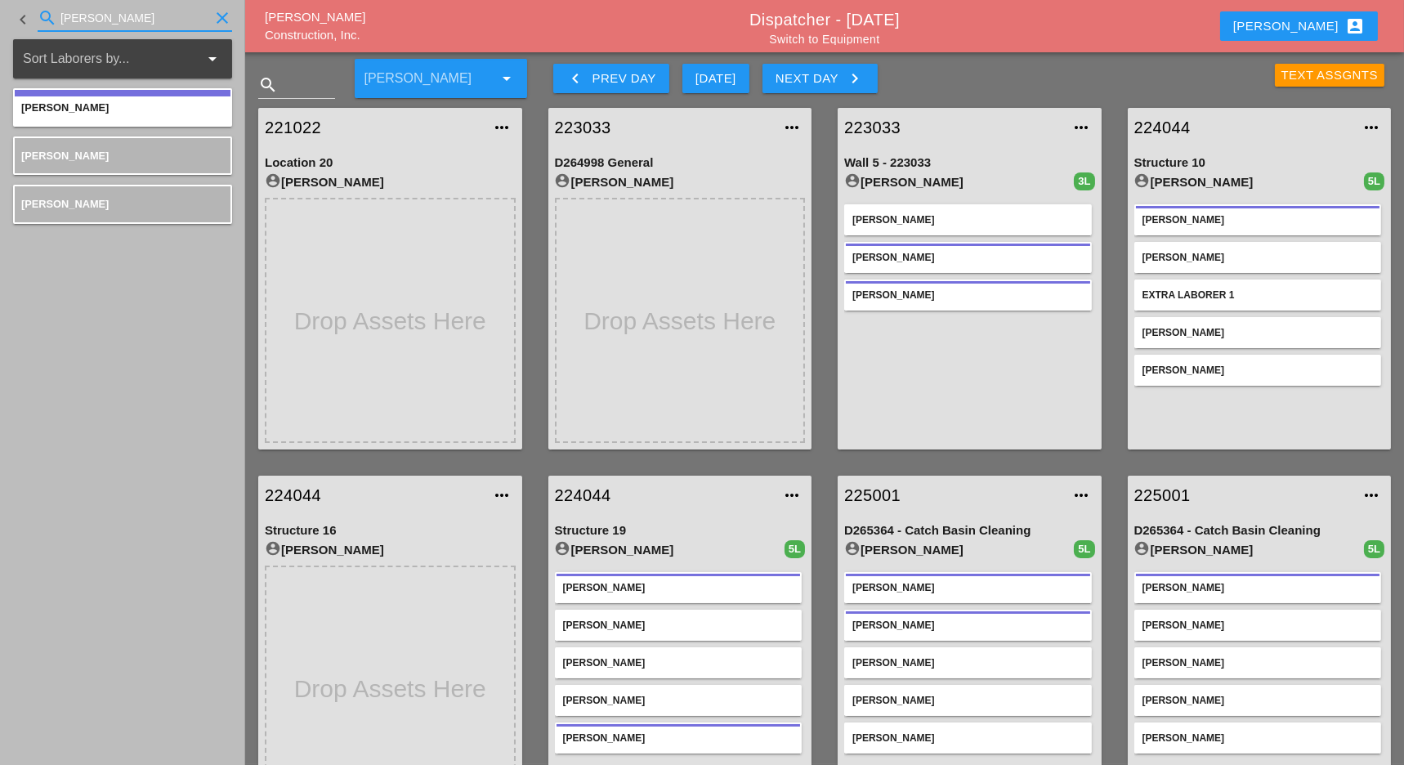
type input "[PERSON_NAME]"
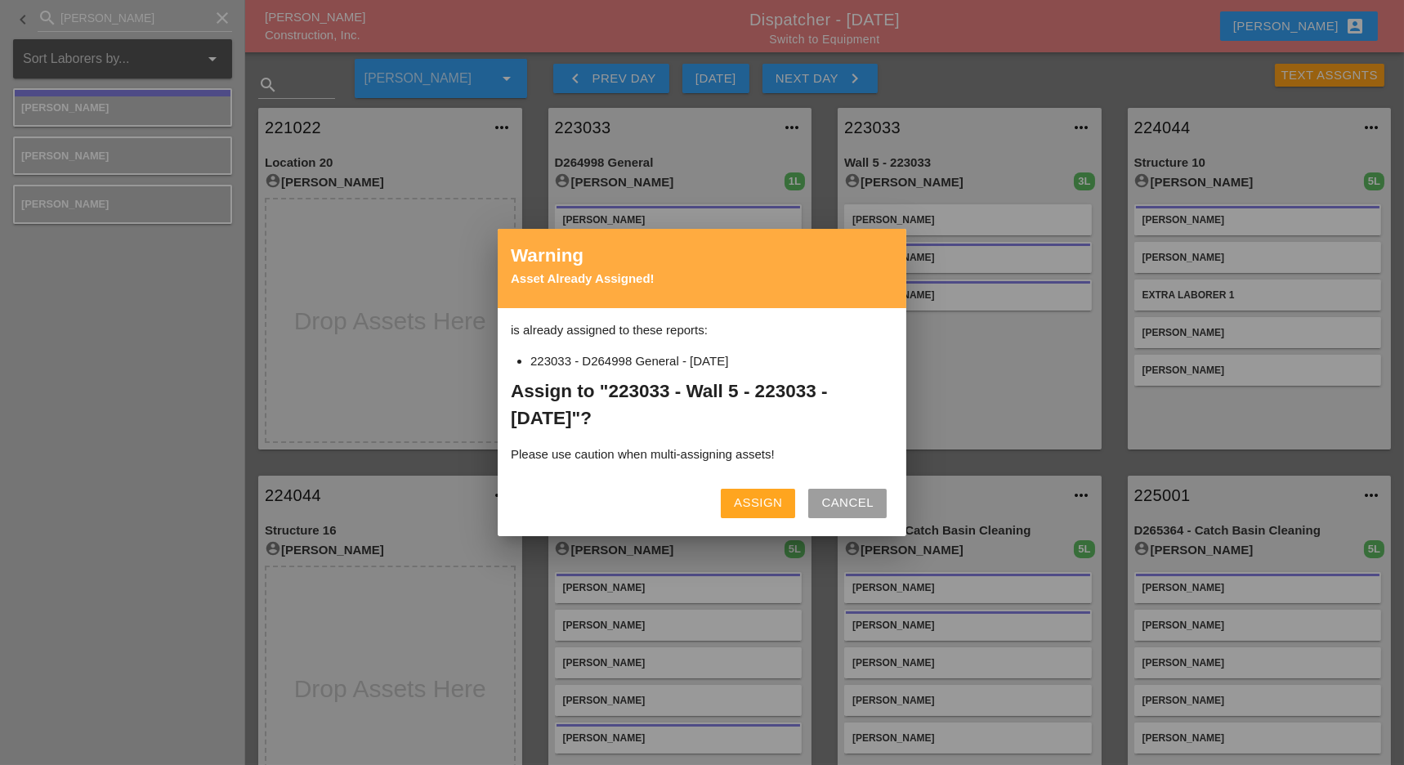
drag, startPoint x: 781, startPoint y: 501, endPoint x: 806, endPoint y: 496, distance: 25.0
click at [780, 501] on div "Assign" at bounding box center [758, 503] width 48 height 19
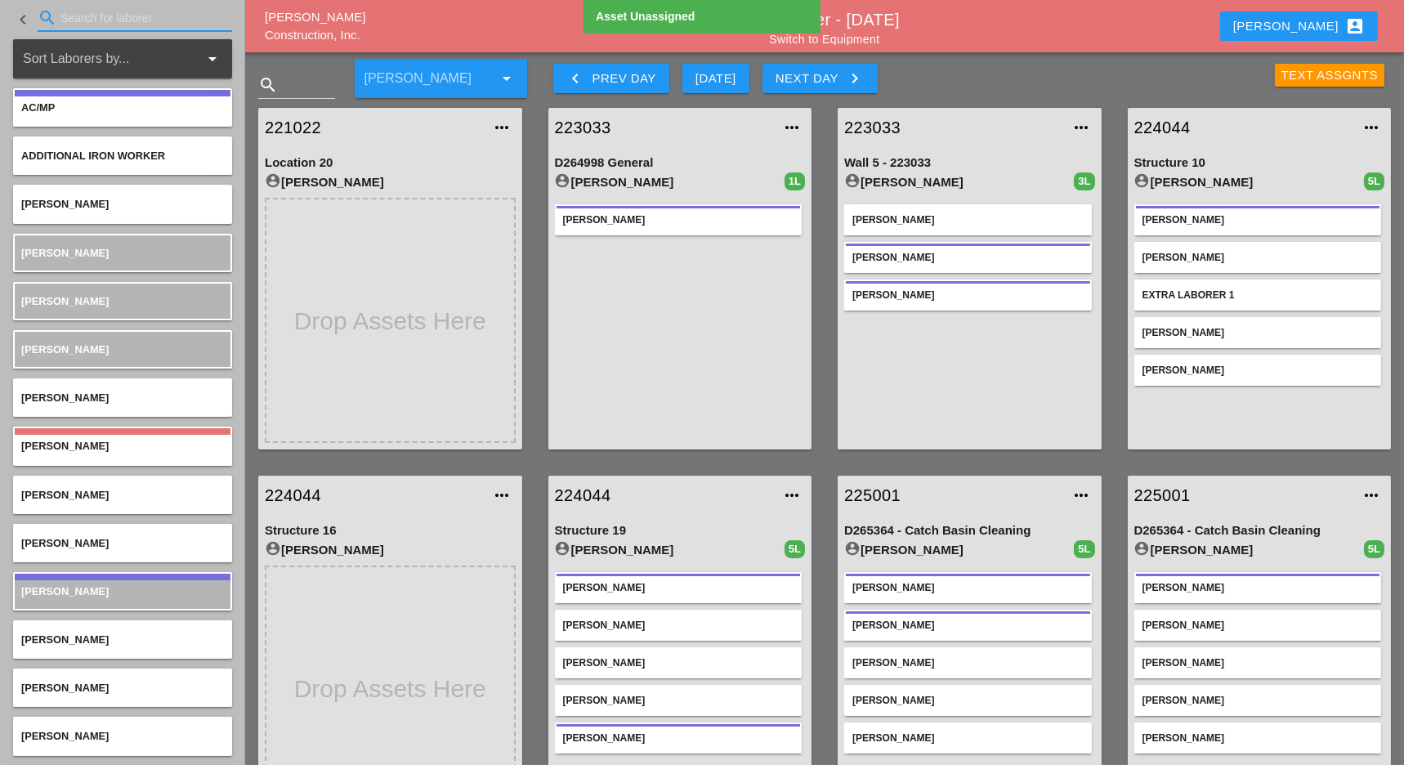
click at [68, 19] on input "Search for laborer" at bounding box center [134, 18] width 149 height 26
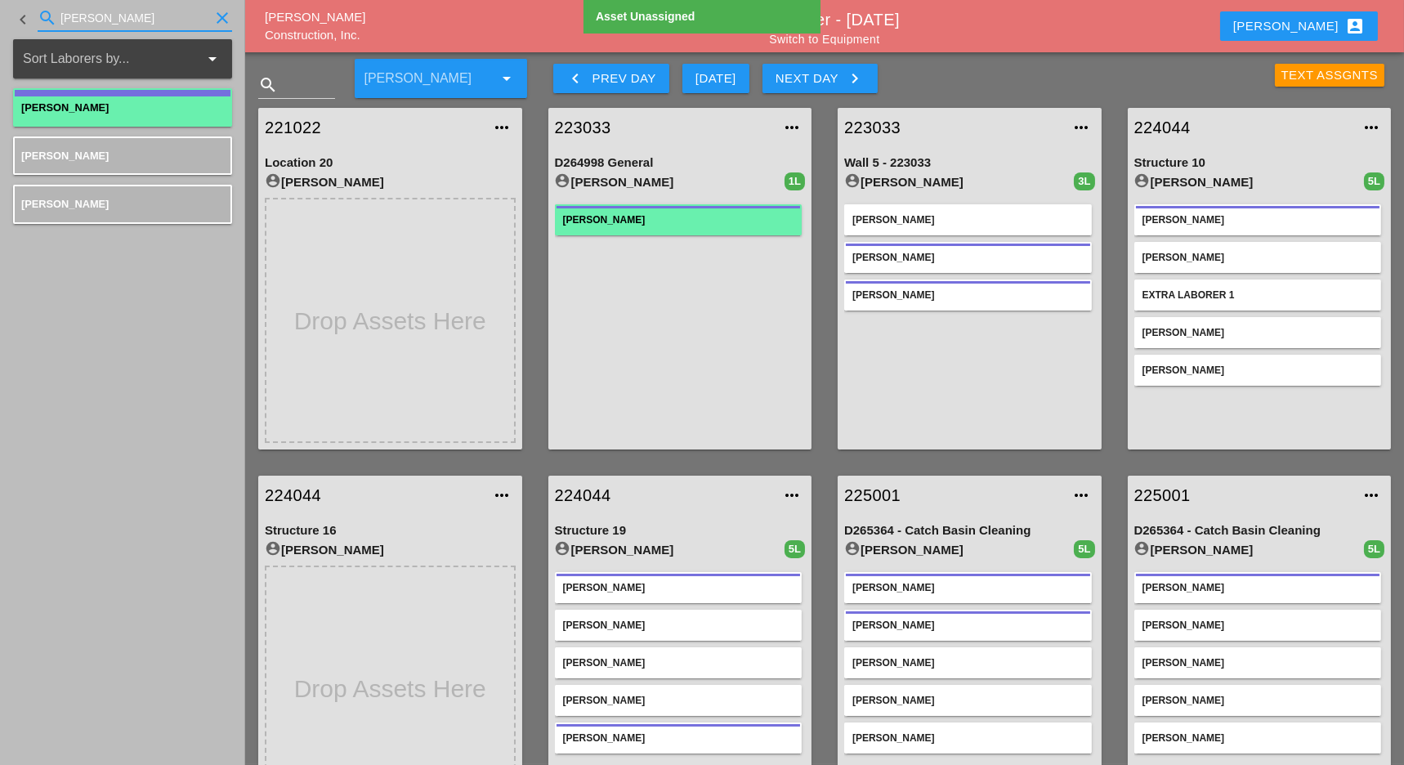
type input "luca"
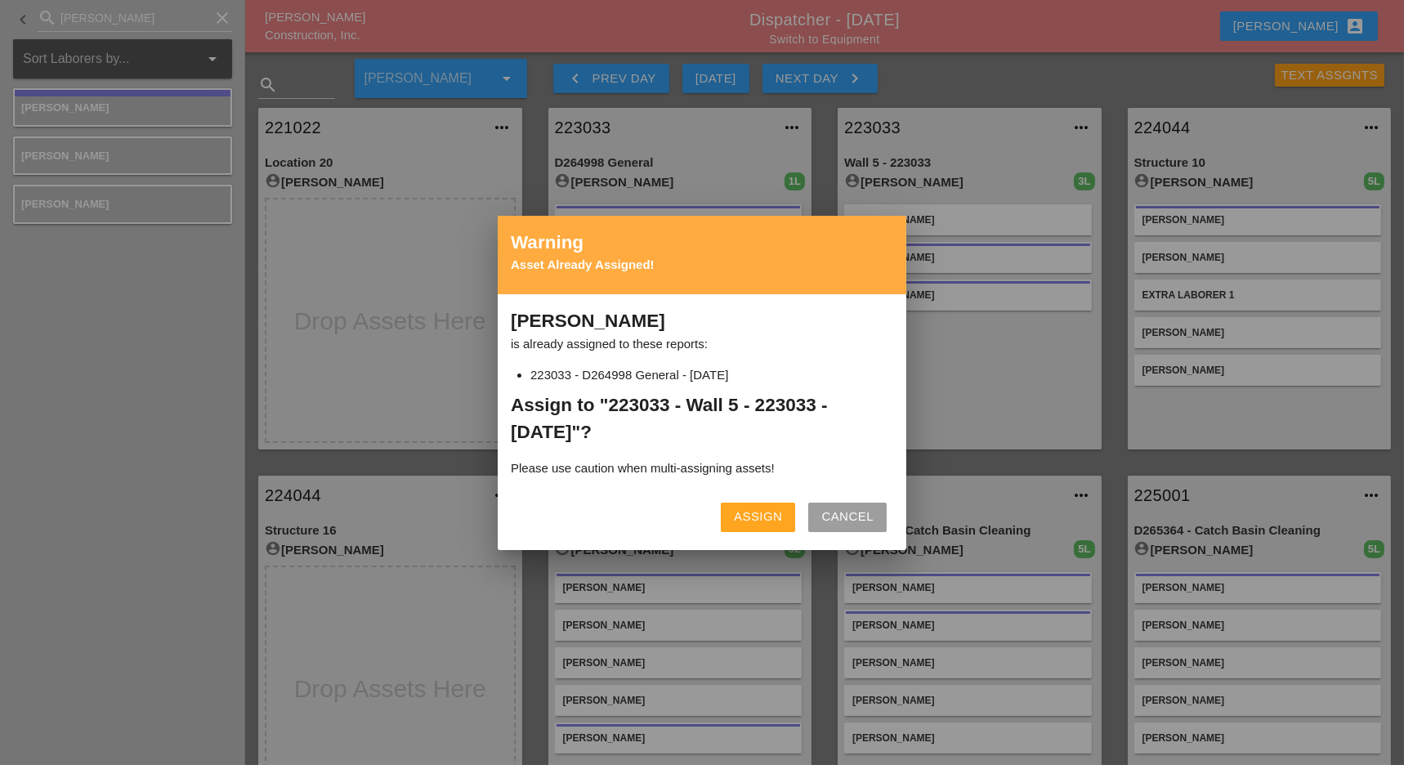
click at [780, 516] on div "Assign" at bounding box center [758, 517] width 48 height 19
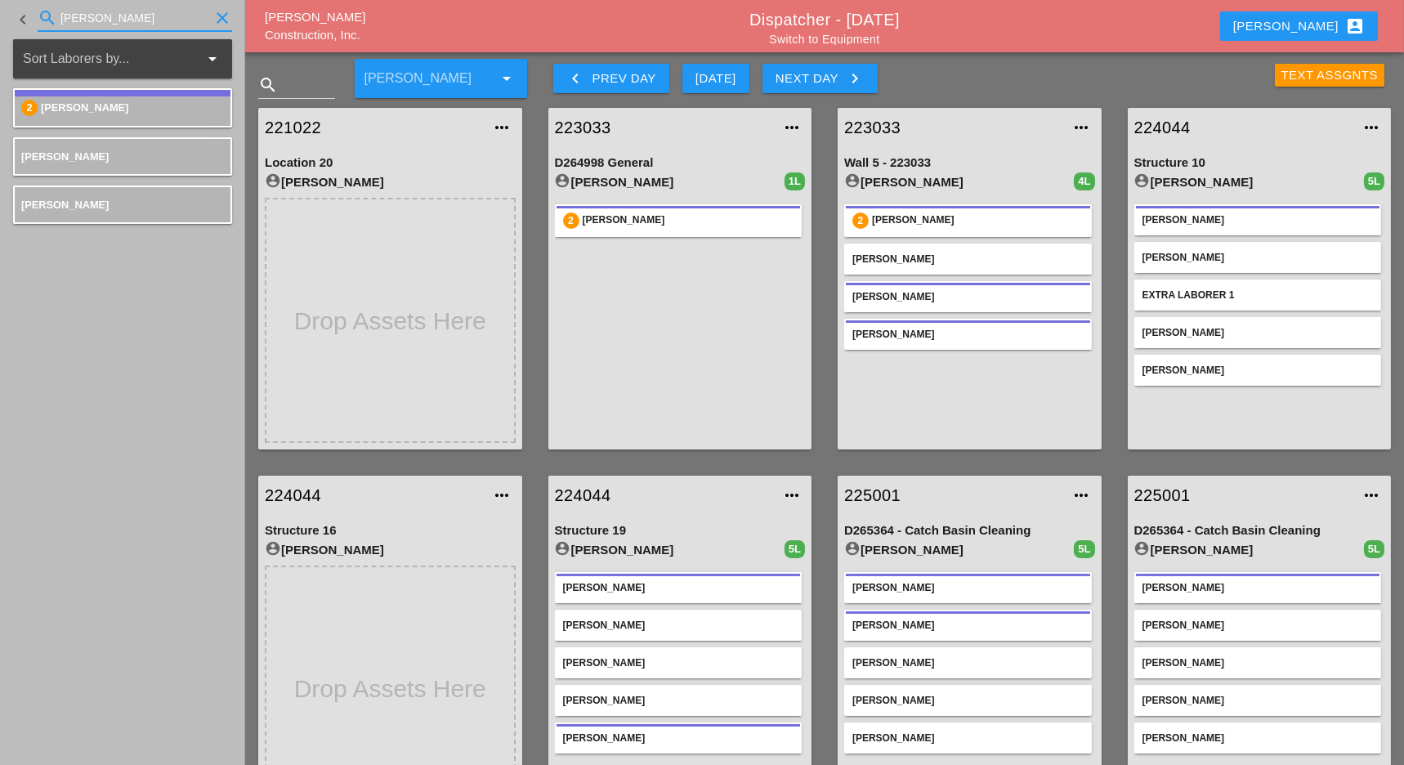
drag, startPoint x: 72, startPoint y: 20, endPoint x: 51, endPoint y: 18, distance: 21.4
click at [51, 18] on div "search luca clear" at bounding box center [135, 18] width 195 height 26
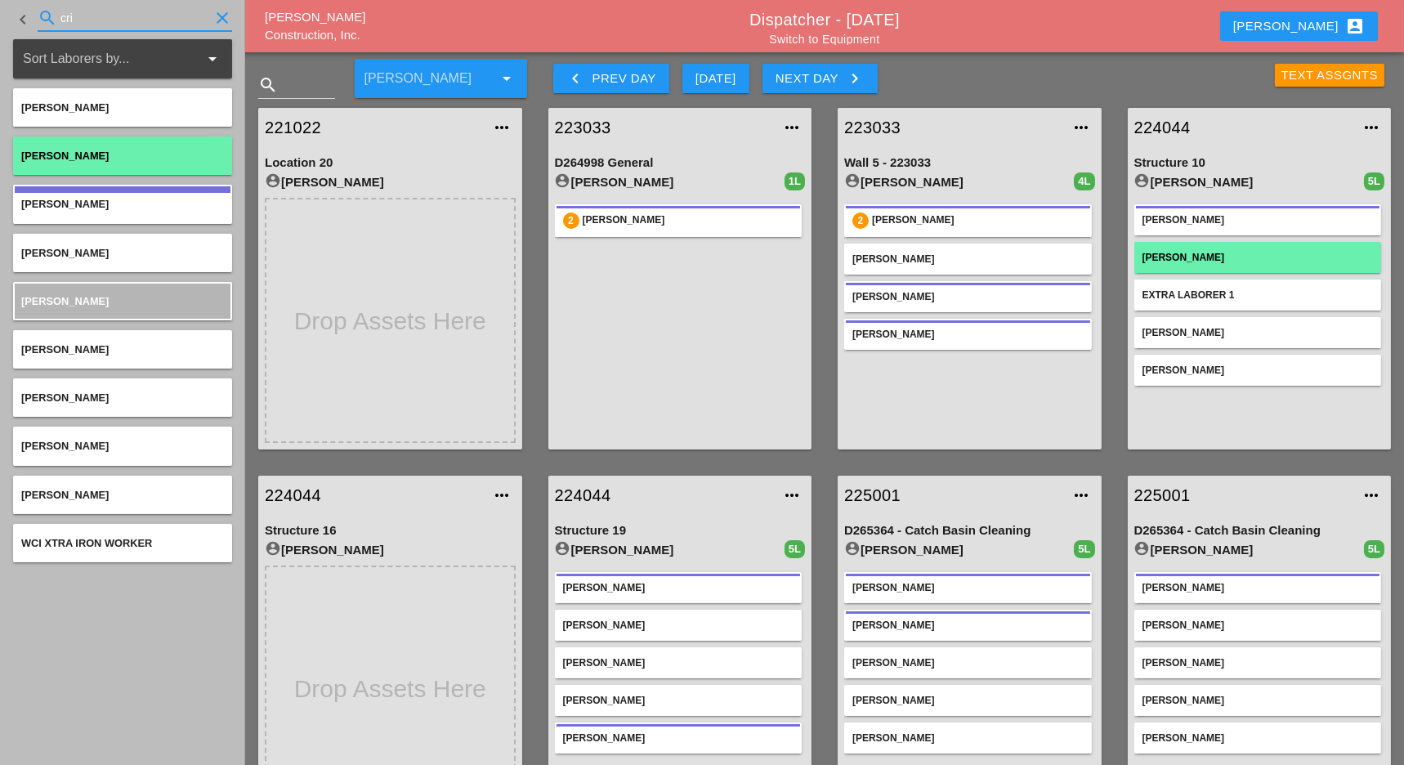
type input "cri"
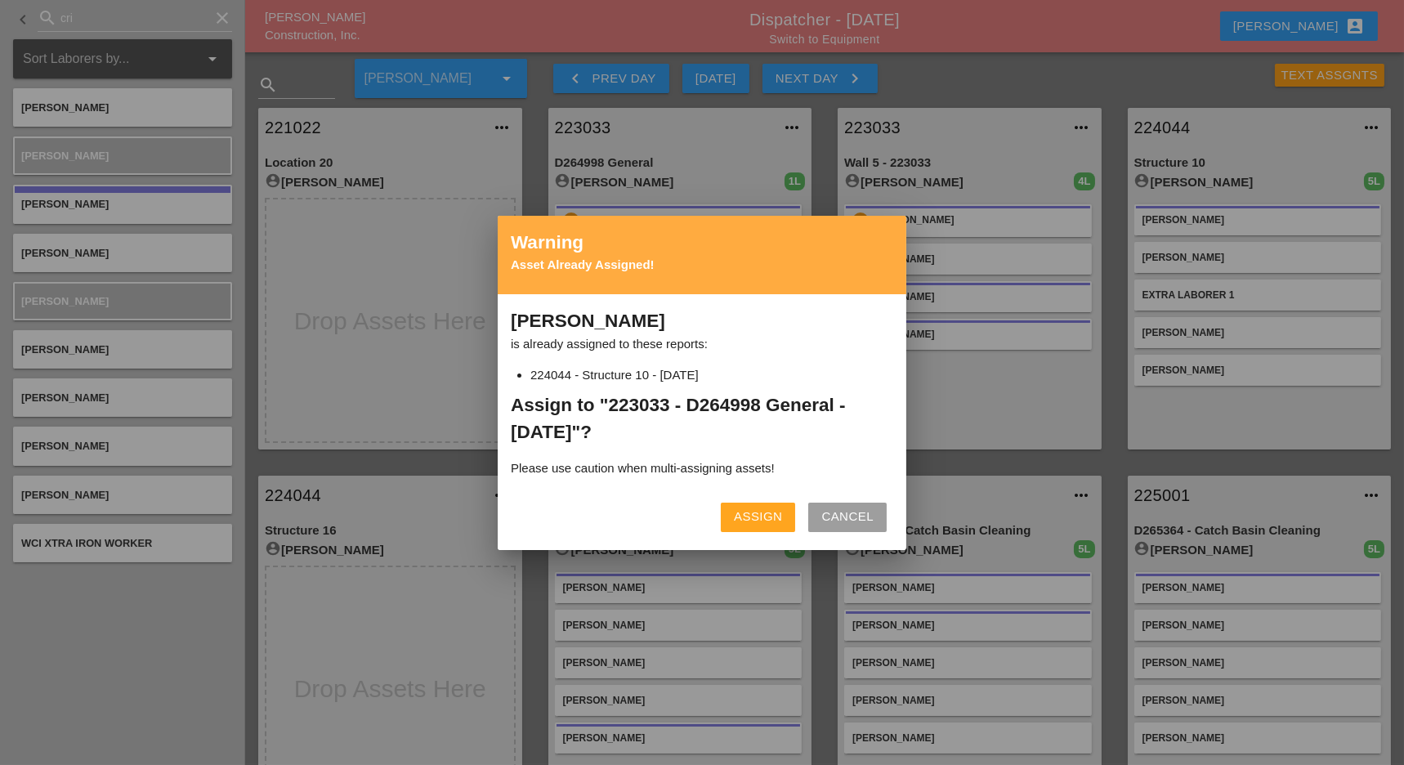
click at [765, 517] on div "Assign" at bounding box center [758, 517] width 48 height 19
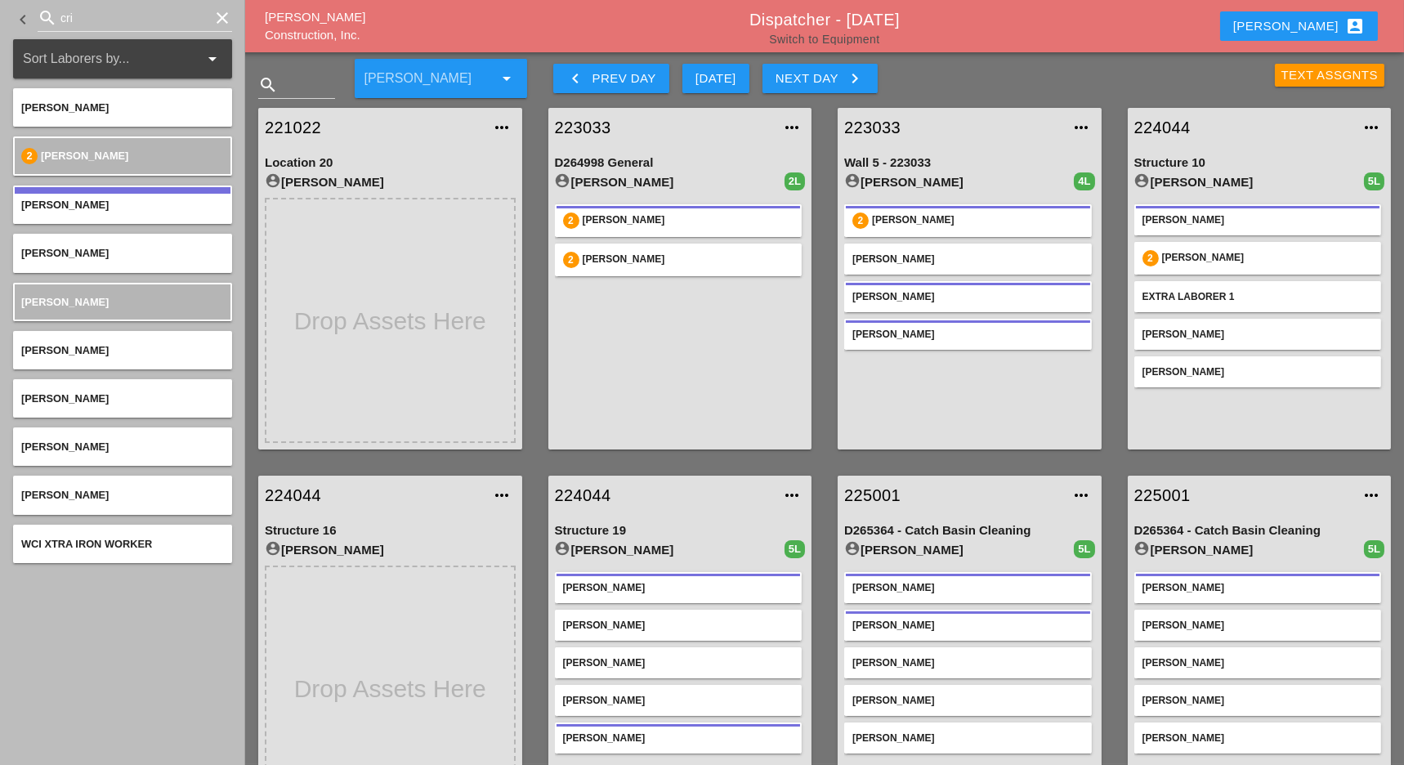
click at [812, 40] on link "Switch to Equipment" at bounding box center [824, 39] width 110 height 13
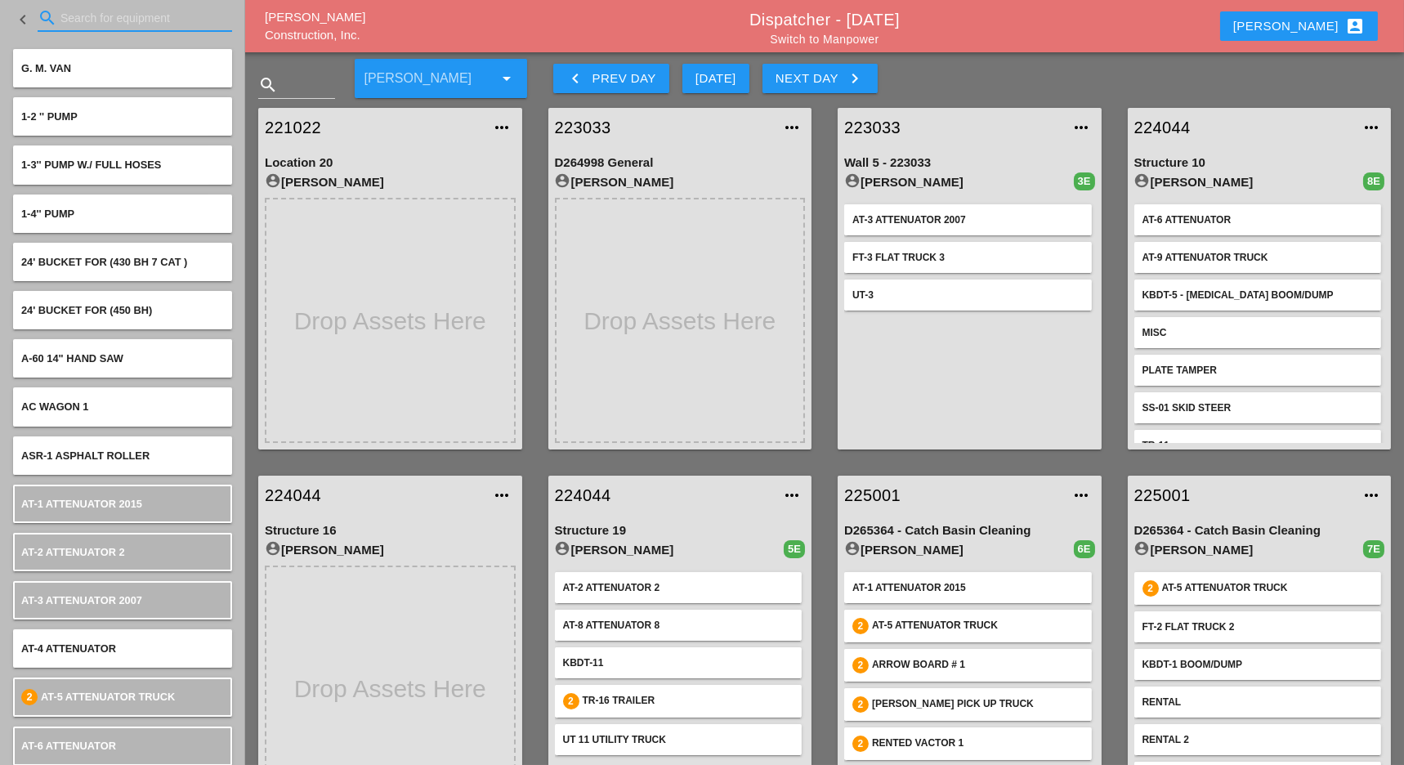
click at [69, 13] on input "Search for equipment" at bounding box center [134, 18] width 149 height 26
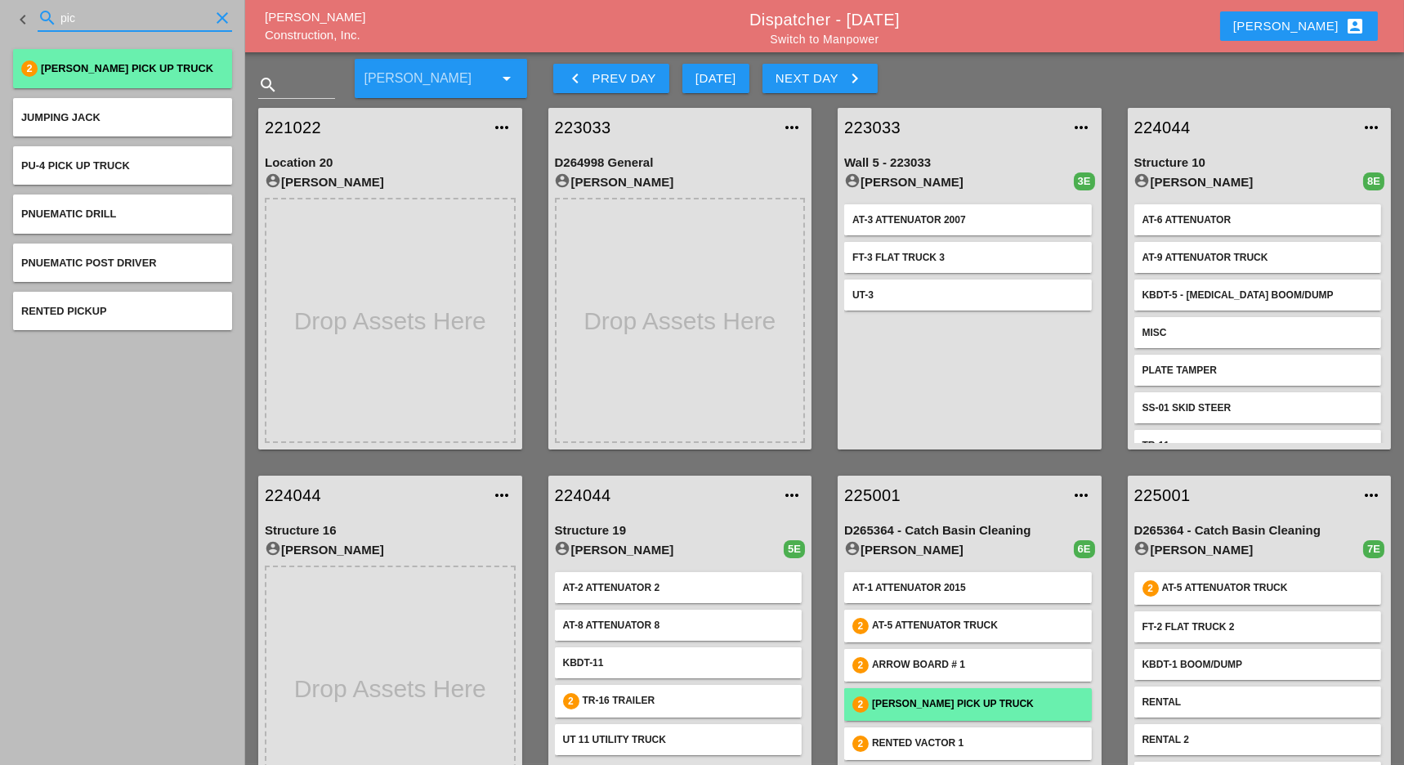
type input "pic"
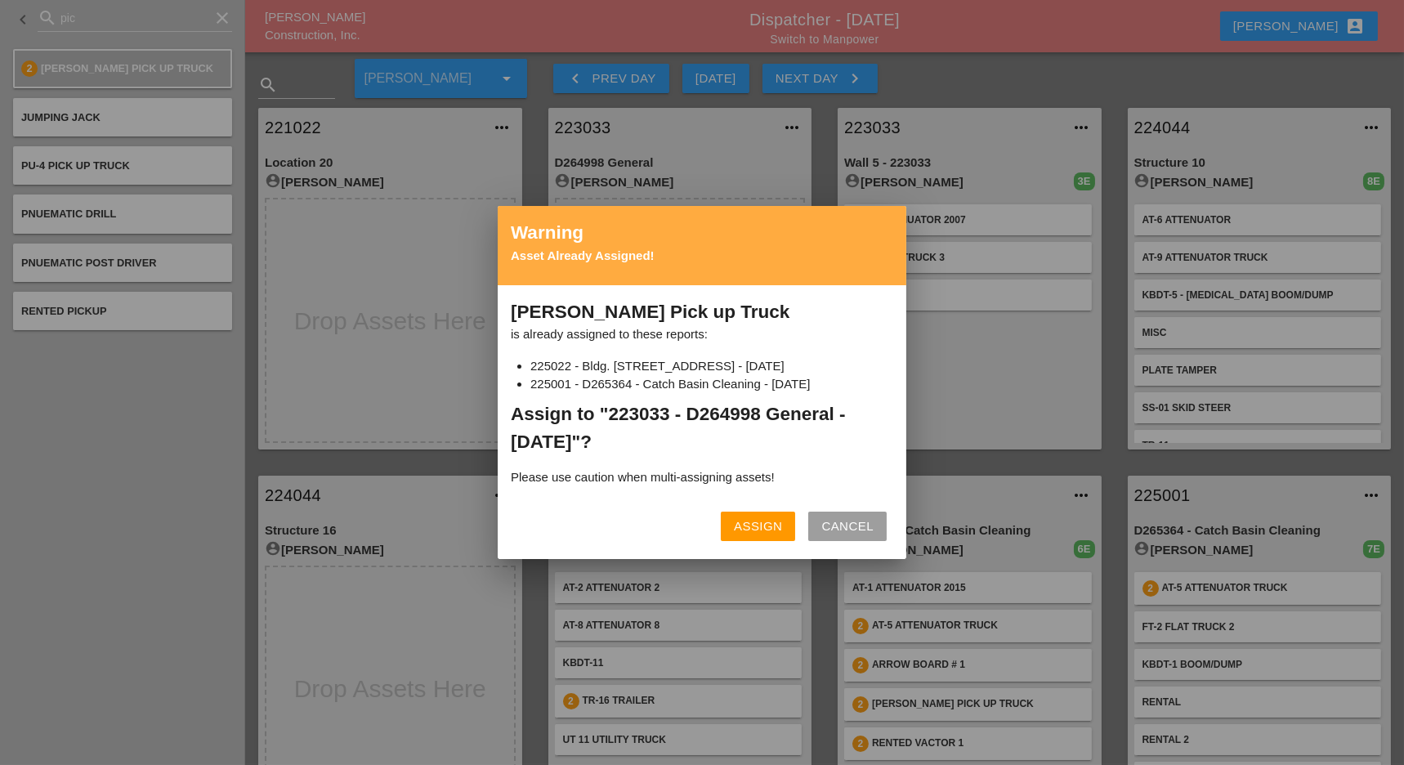
click at [732, 508] on div "Assign Cancel" at bounding box center [702, 526] width 382 height 39
click at [745, 518] on div "Assign" at bounding box center [758, 526] width 48 height 19
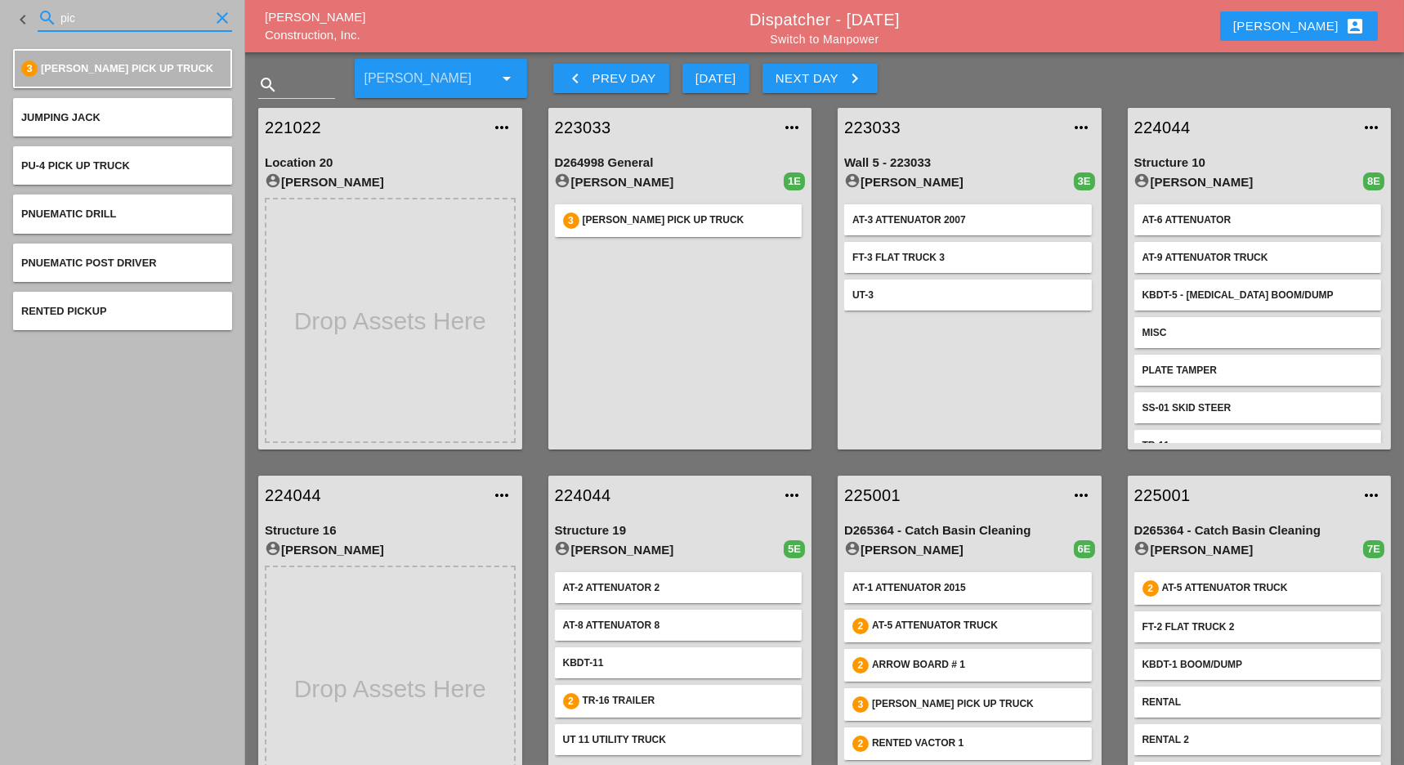
drag, startPoint x: 85, startPoint y: 10, endPoint x: 56, endPoint y: 35, distance: 38.2
click at [48, 13] on div "search pic clear" at bounding box center [135, 18] width 195 height 26
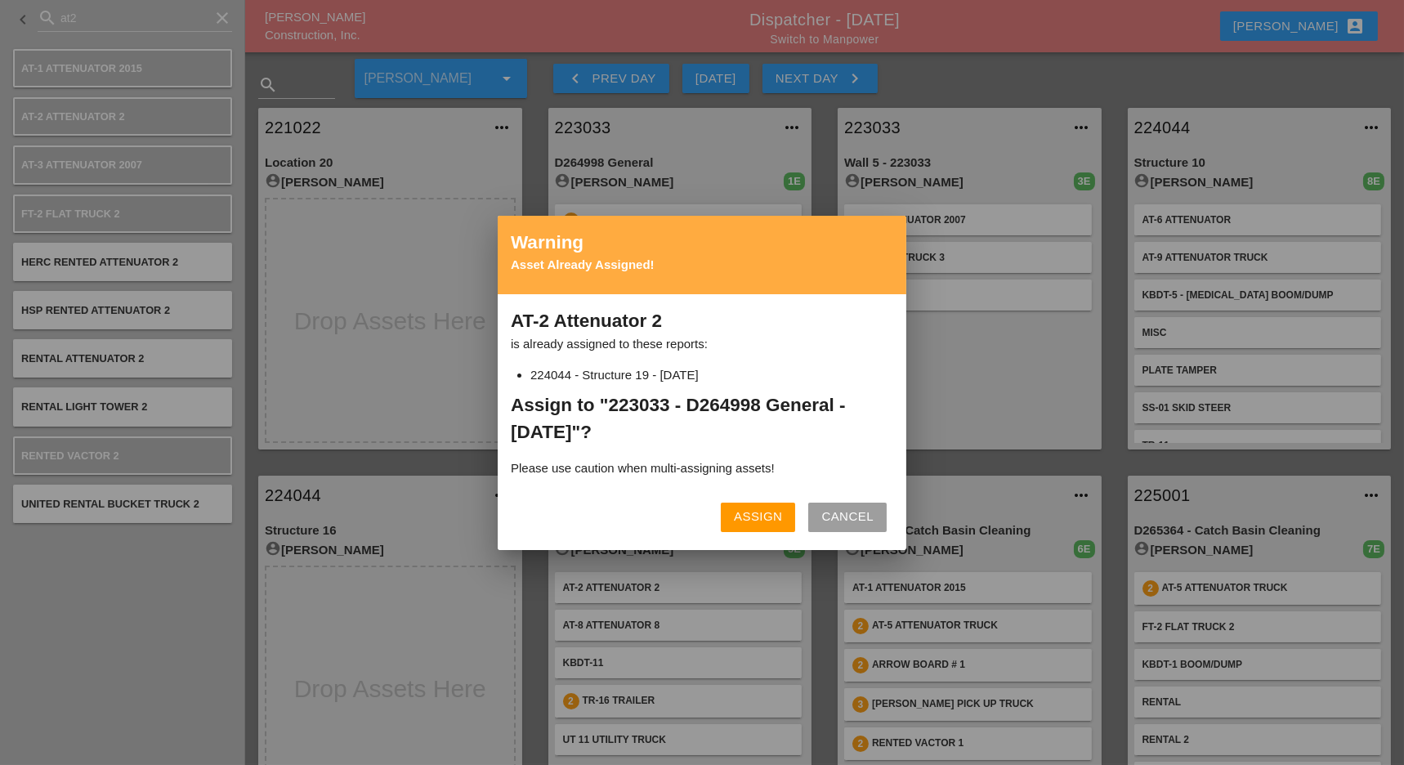
click at [746, 520] on div "Assign" at bounding box center [758, 517] width 48 height 19
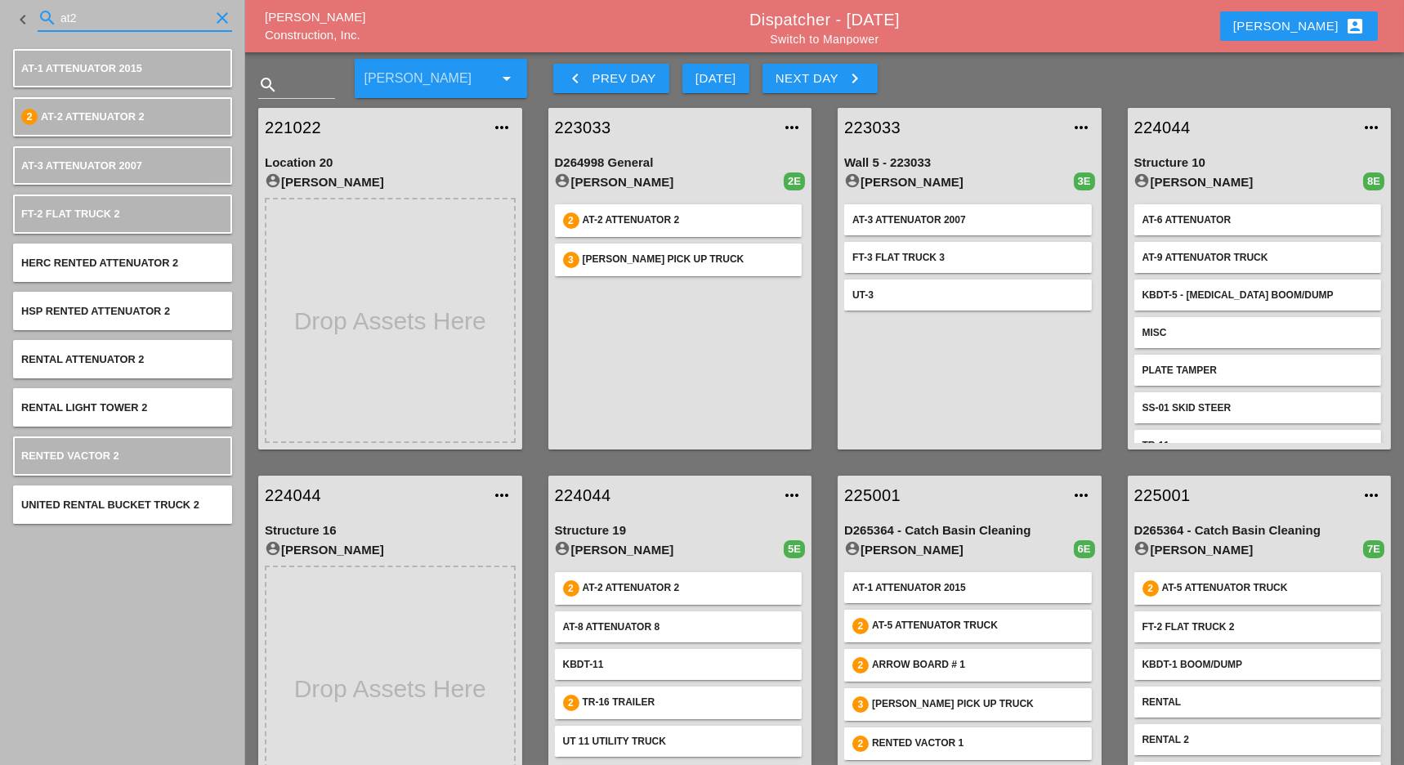
drag, startPoint x: 83, startPoint y: 13, endPoint x: 108, endPoint y: 54, distance: 47.7
click at [72, 12] on input "at2" at bounding box center [134, 18] width 149 height 26
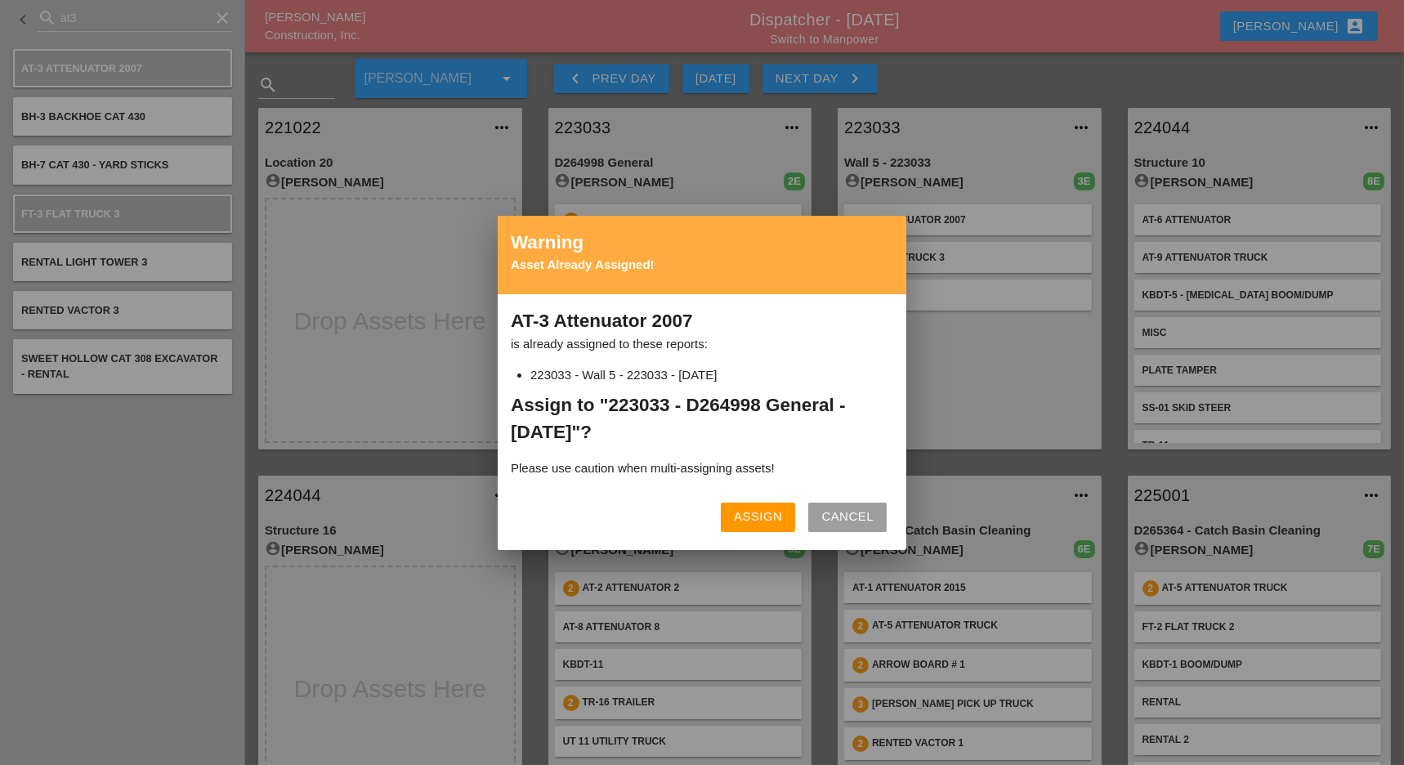
click at [761, 520] on div "Assign" at bounding box center [758, 517] width 48 height 19
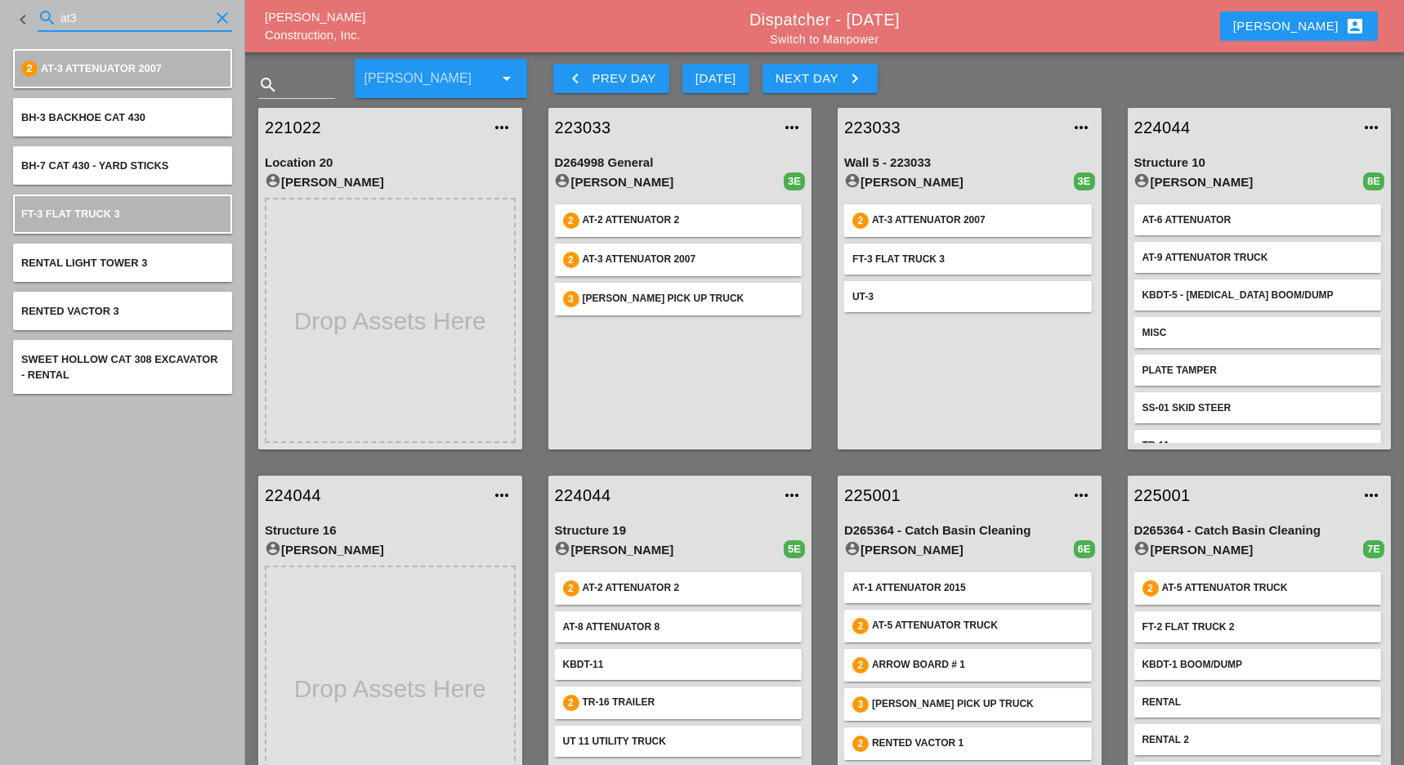
drag, startPoint x: 84, startPoint y: 17, endPoint x: 47, endPoint y: 16, distance: 37.6
click at [47, 16] on div "search at3 clear" at bounding box center [135, 18] width 195 height 26
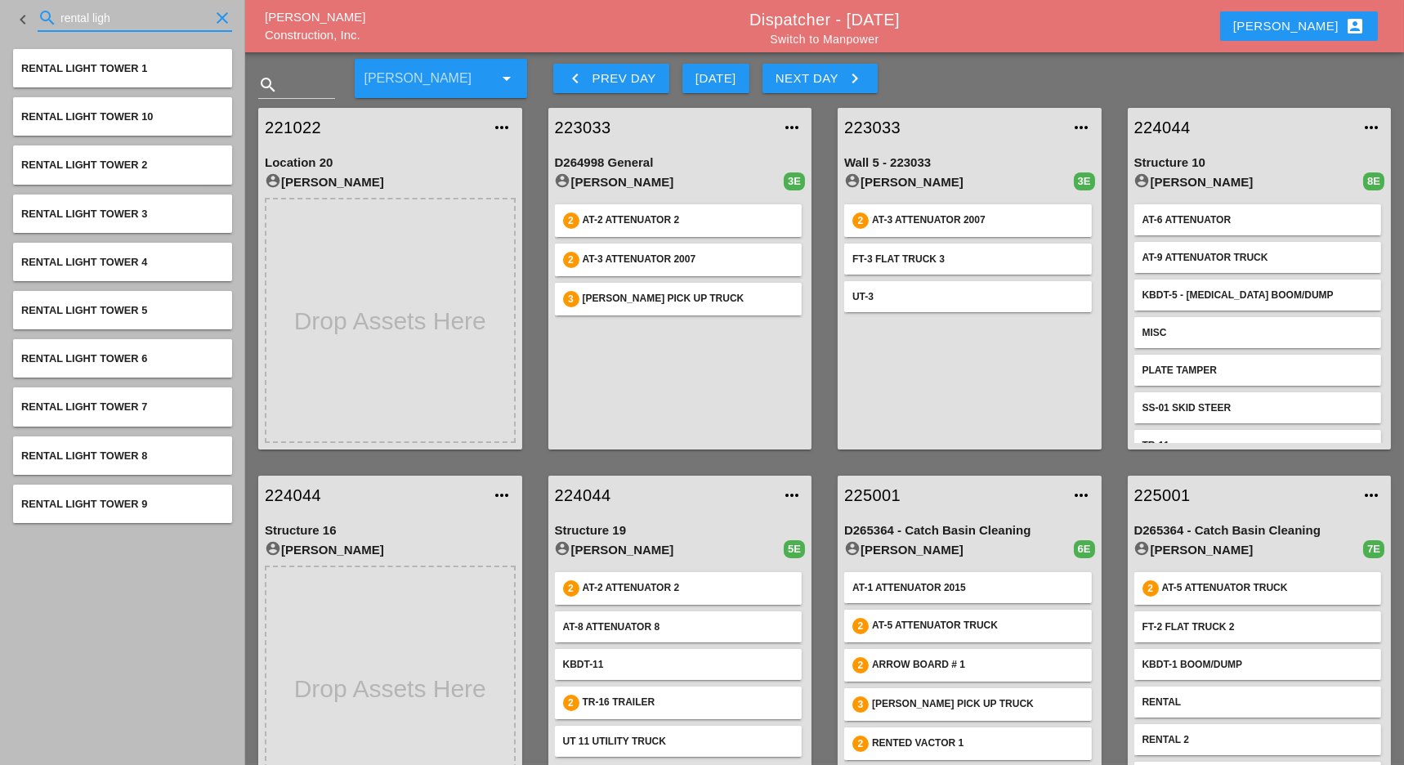
type input "rental ligh"
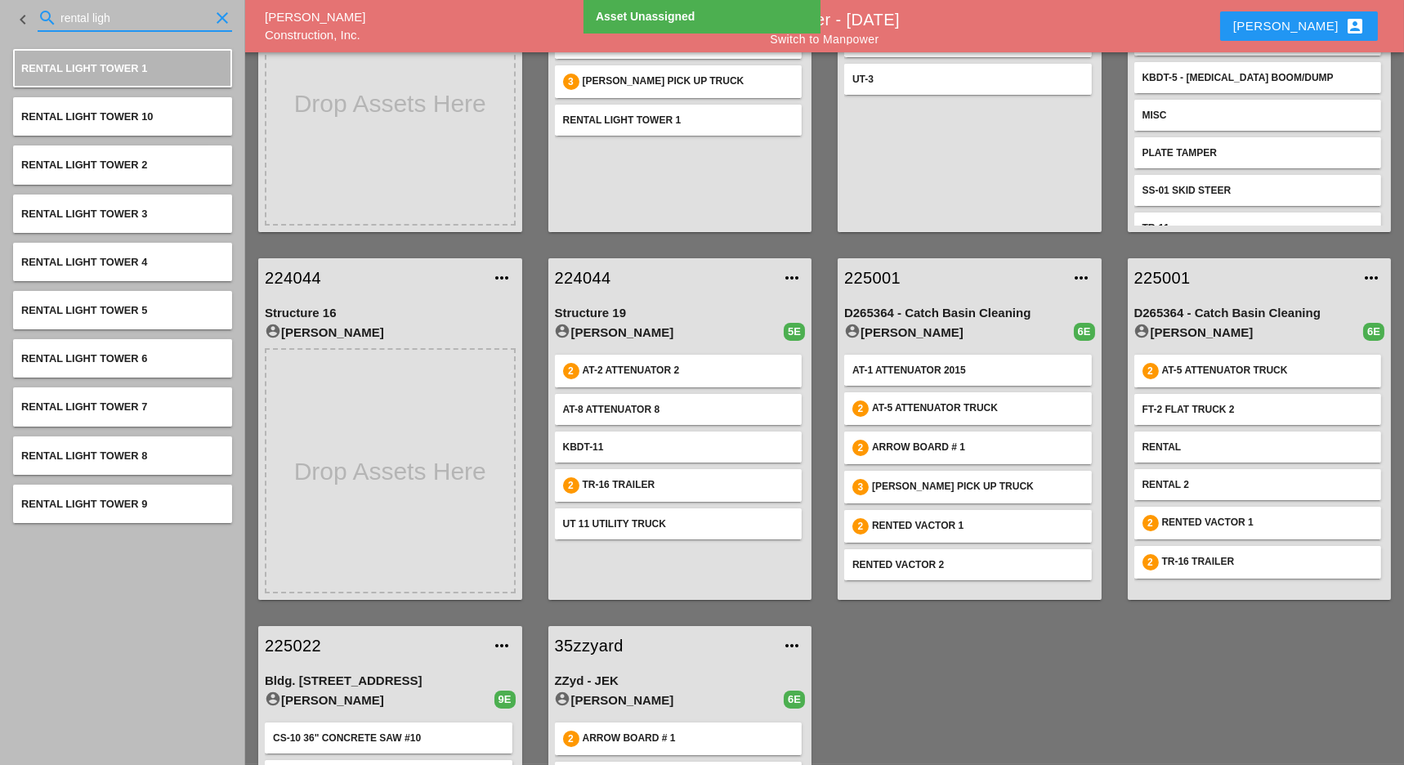
drag, startPoint x: 123, startPoint y: 12, endPoint x: 33, endPoint y: 10, distance: 89.9
click at [33, 10] on div "keyboard_arrow_left search rental ligh clear" at bounding box center [122, 20] width 219 height 56
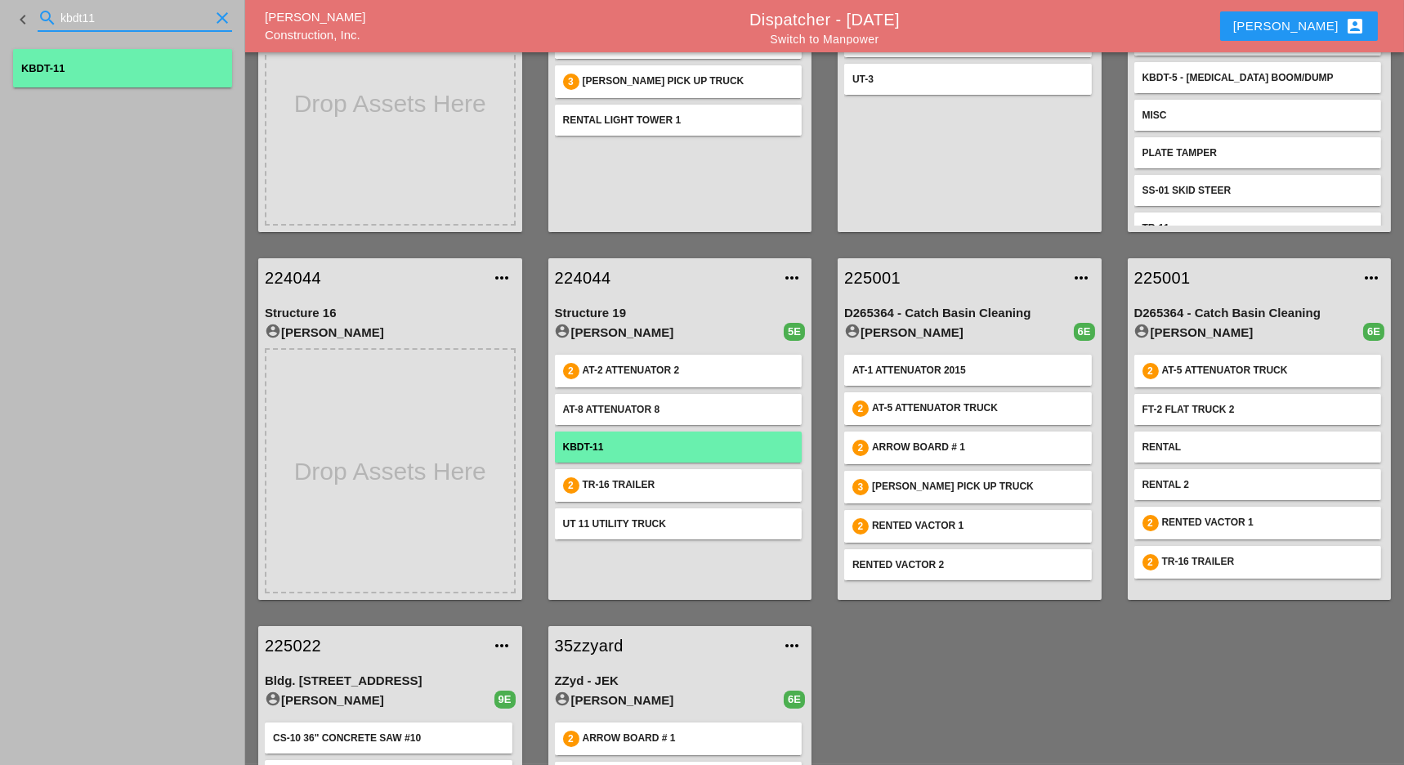
type input "kbdt11"
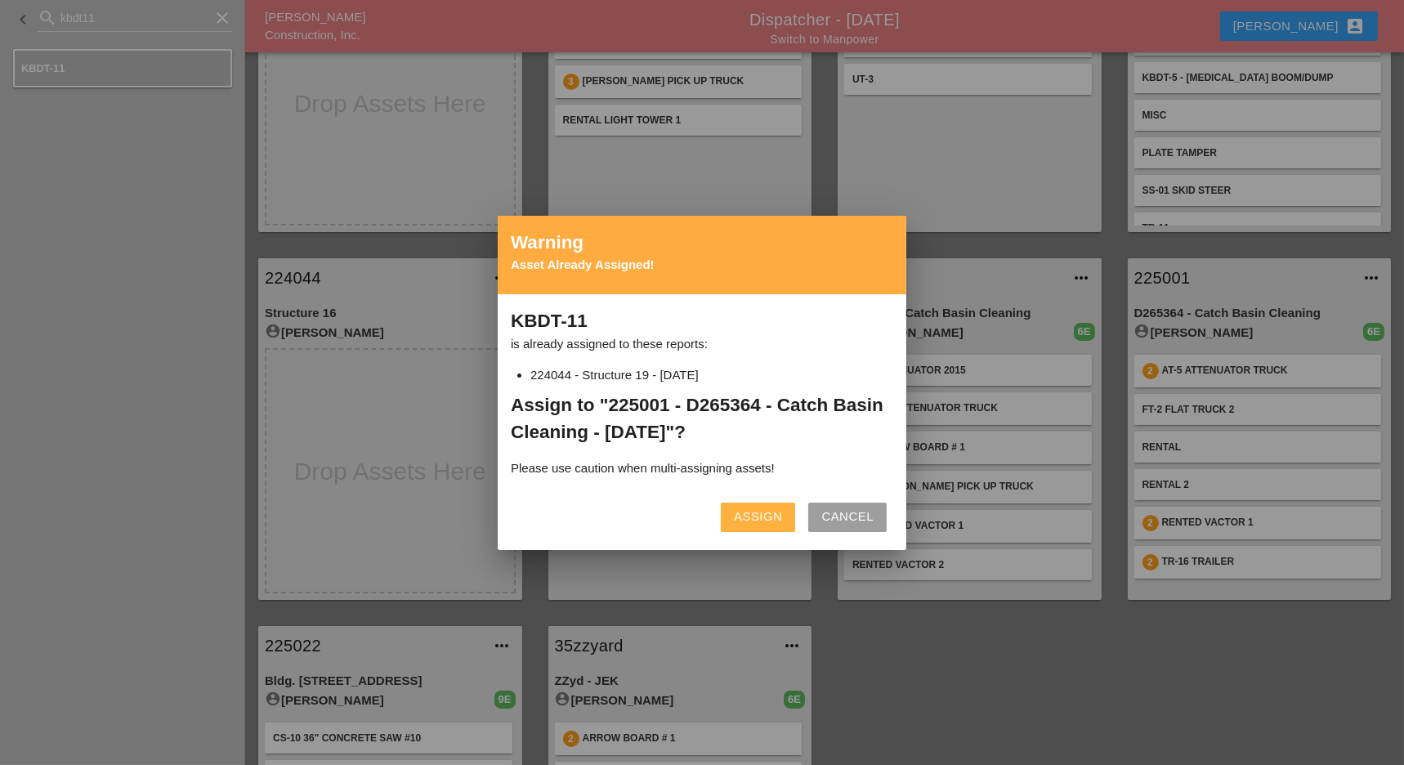
click at [770, 506] on button "Assign" at bounding box center [758, 517] width 74 height 29
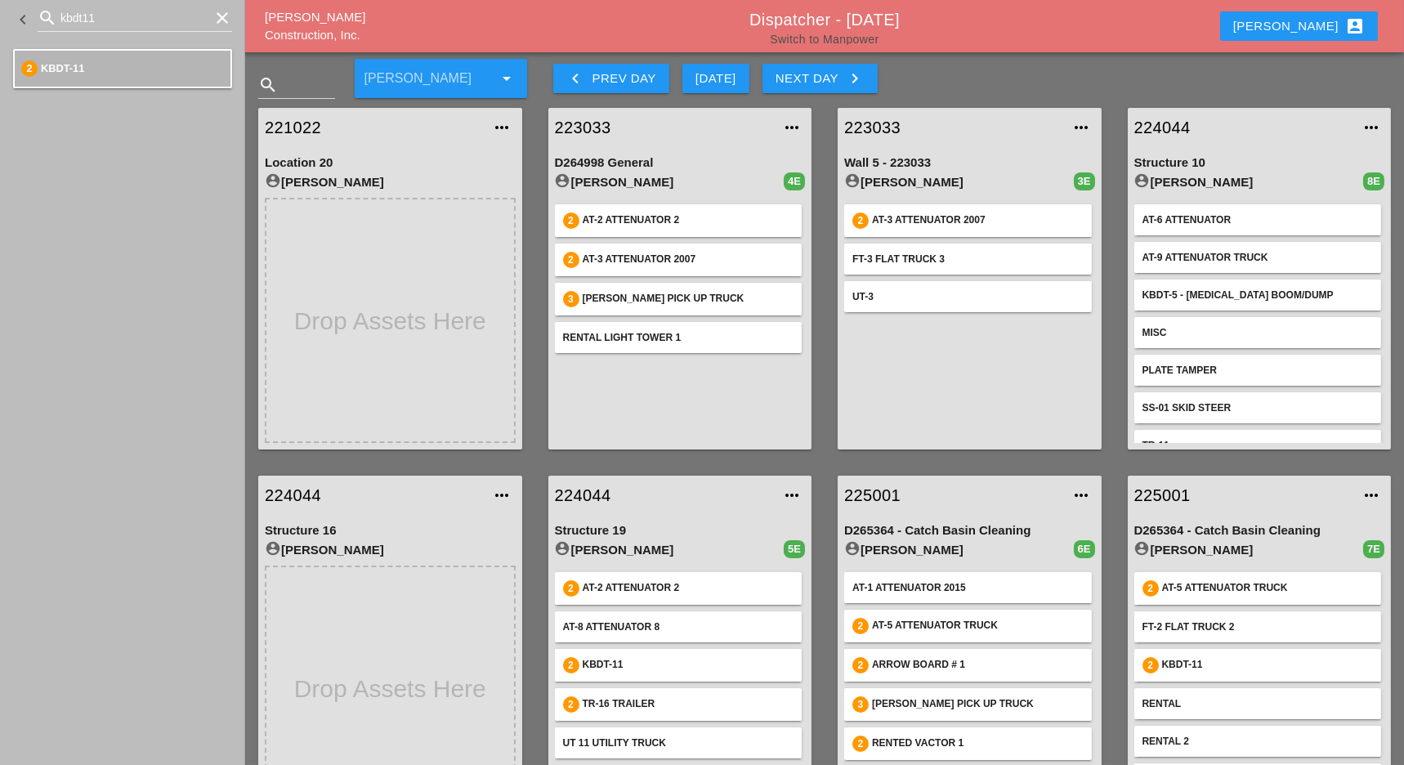
click at [836, 41] on link "Switch to Manpower" at bounding box center [824, 39] width 109 height 13
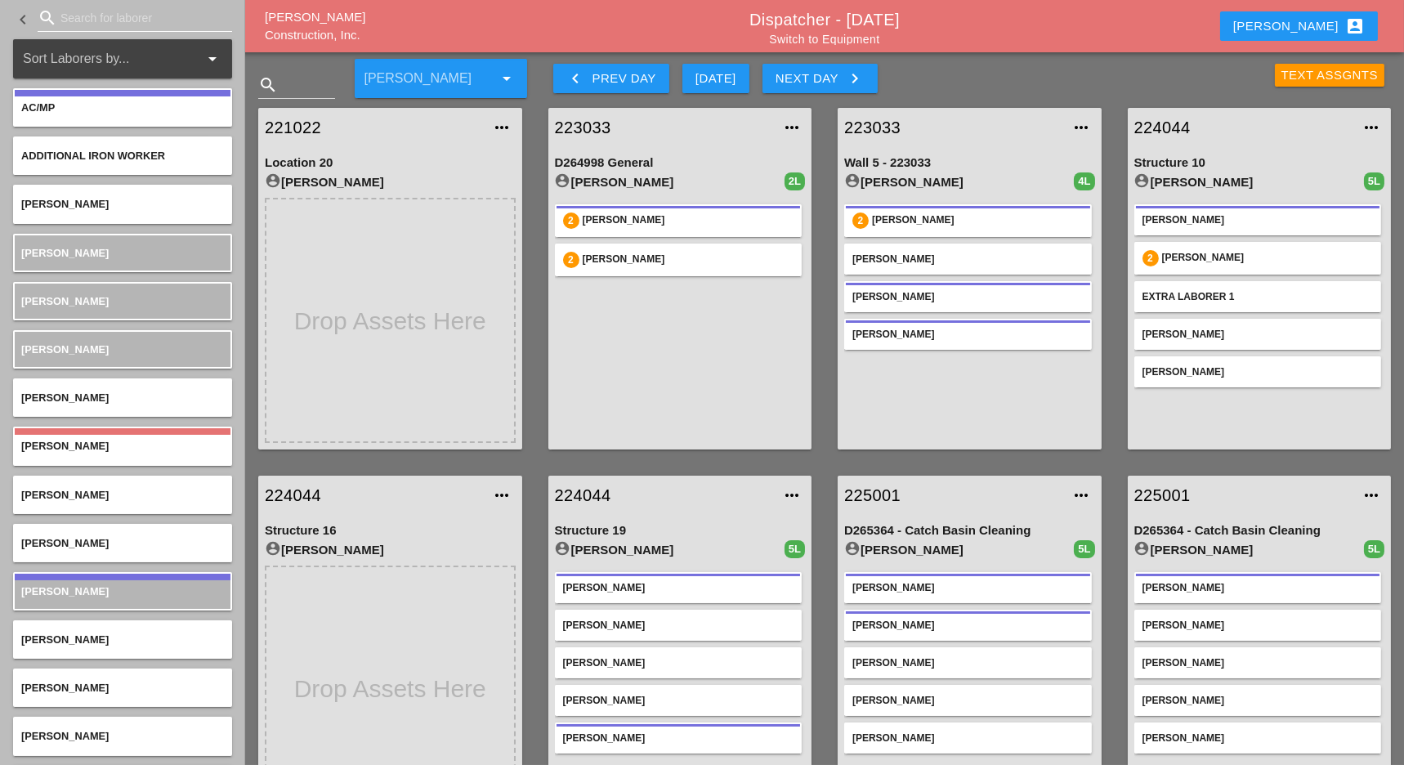
click at [92, 15] on input "Search for laborer" at bounding box center [134, 18] width 149 height 26
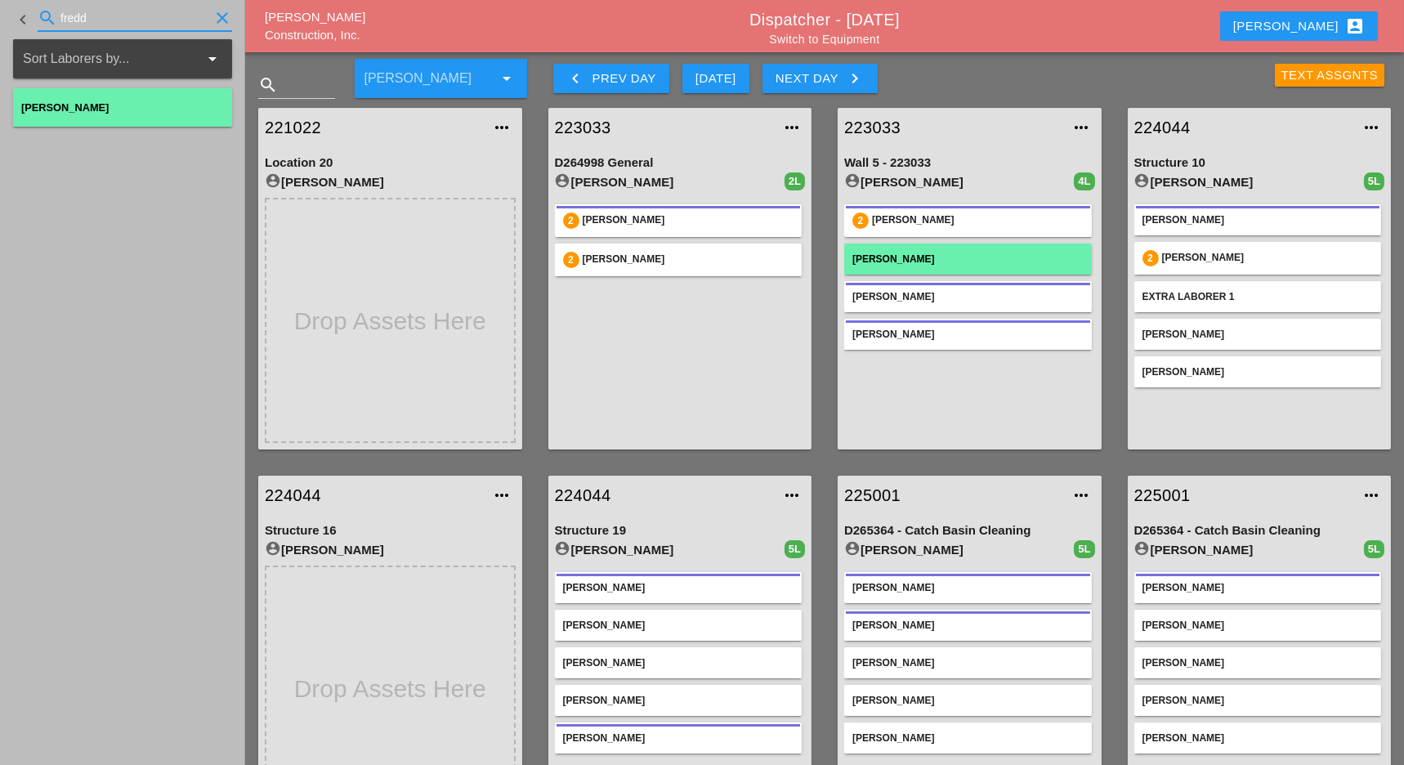
type input "fredd"
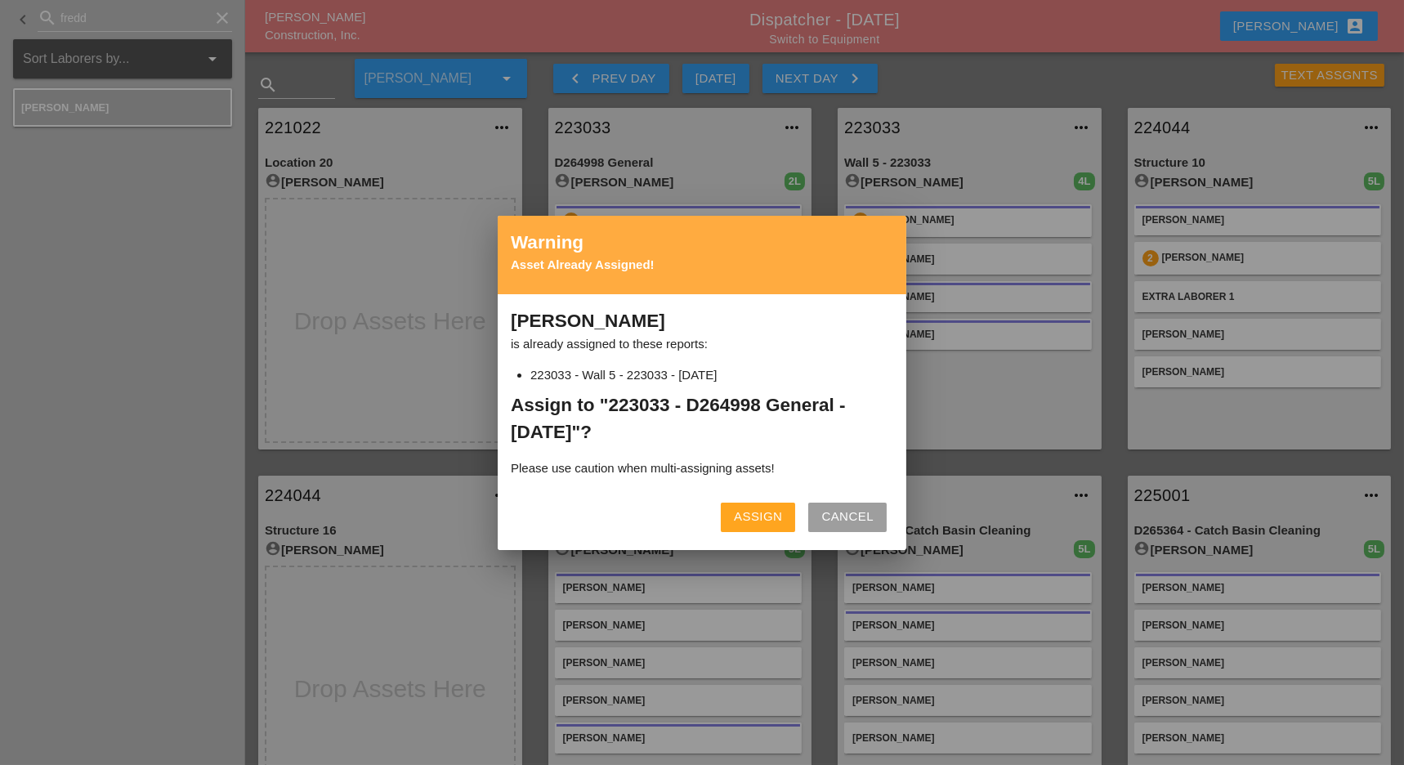
drag, startPoint x: 740, startPoint y: 512, endPoint x: 734, endPoint y: 504, distance: 9.3
click at [740, 511] on div "Assign" at bounding box center [758, 517] width 48 height 19
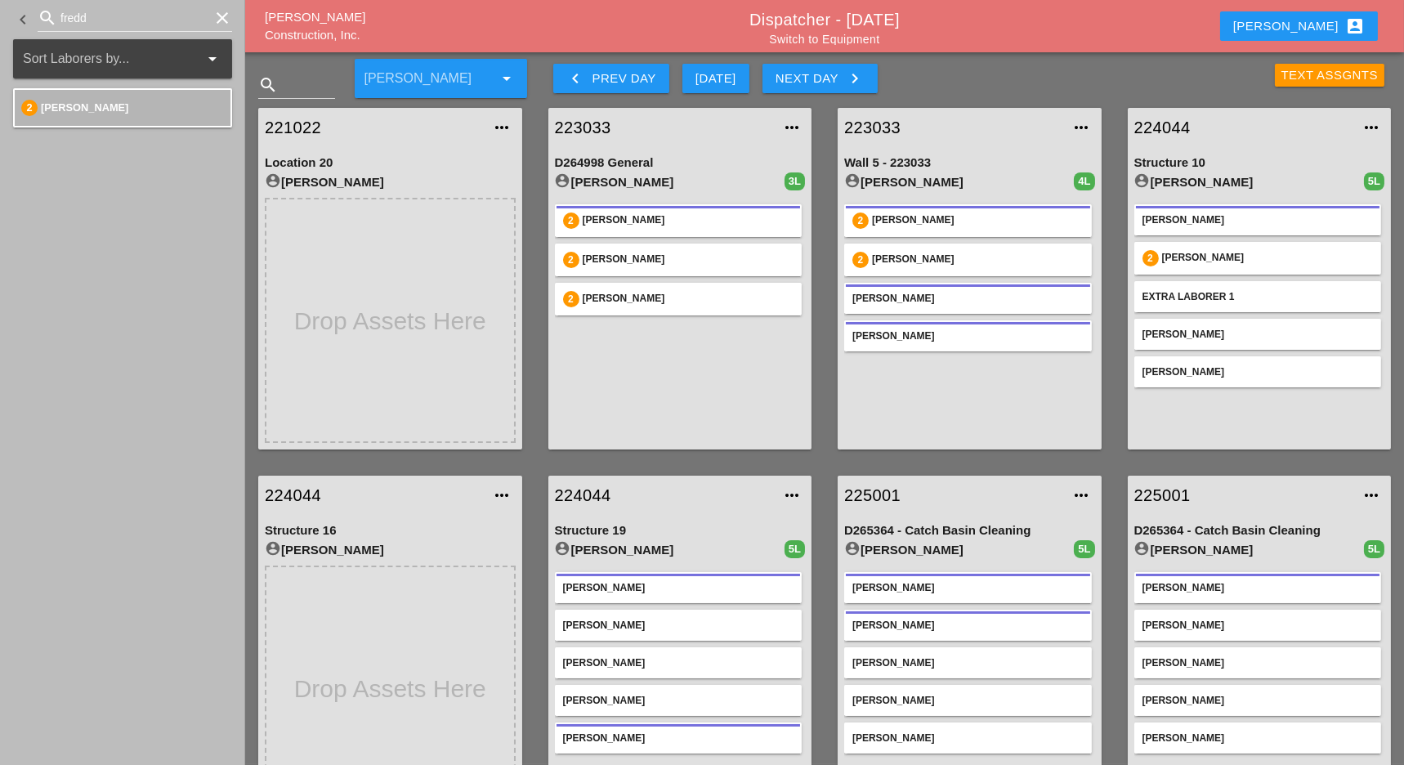
click at [846, 86] on div "Next Day keyboard_arrow_right" at bounding box center [820, 79] width 89 height 20
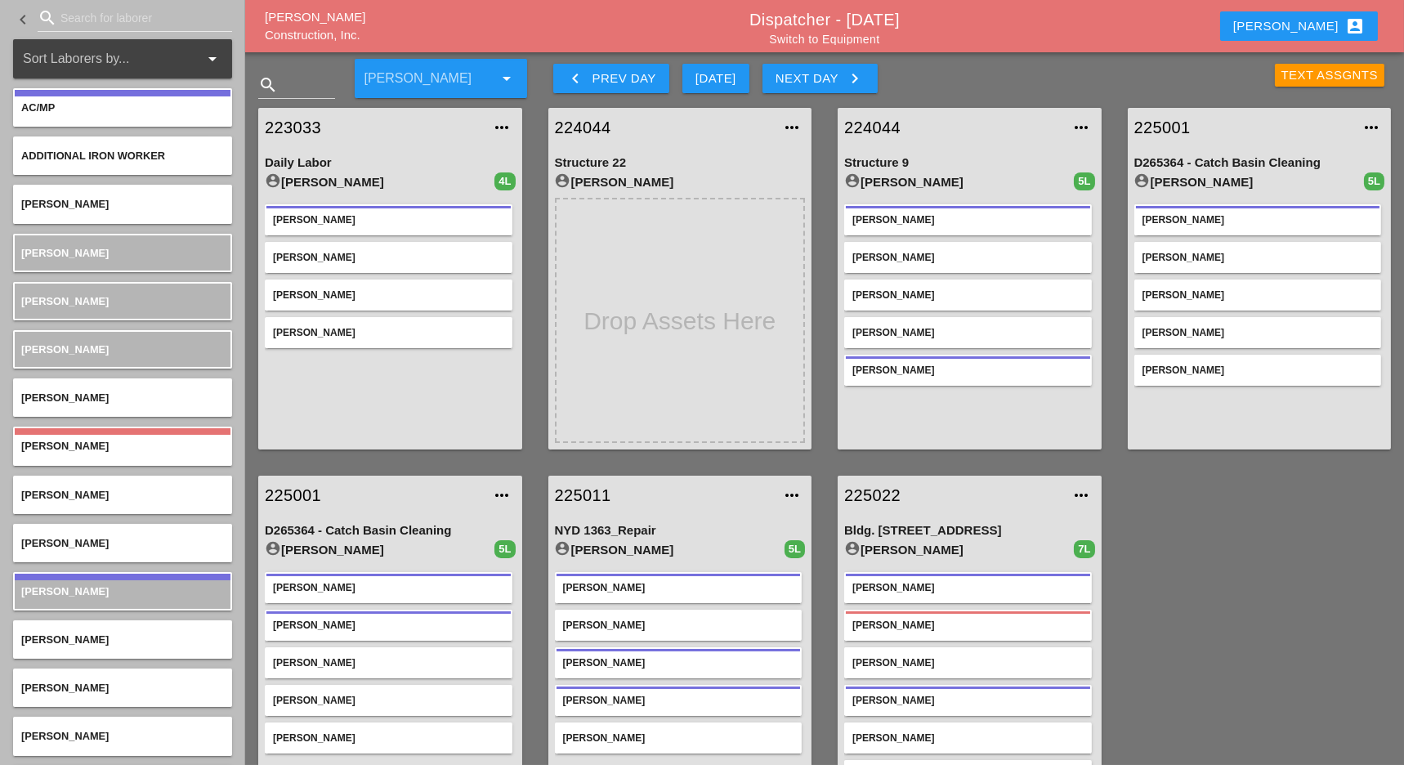
click at [620, 69] on div "keyboard_arrow_left Prev Day" at bounding box center [611, 79] width 90 height 20
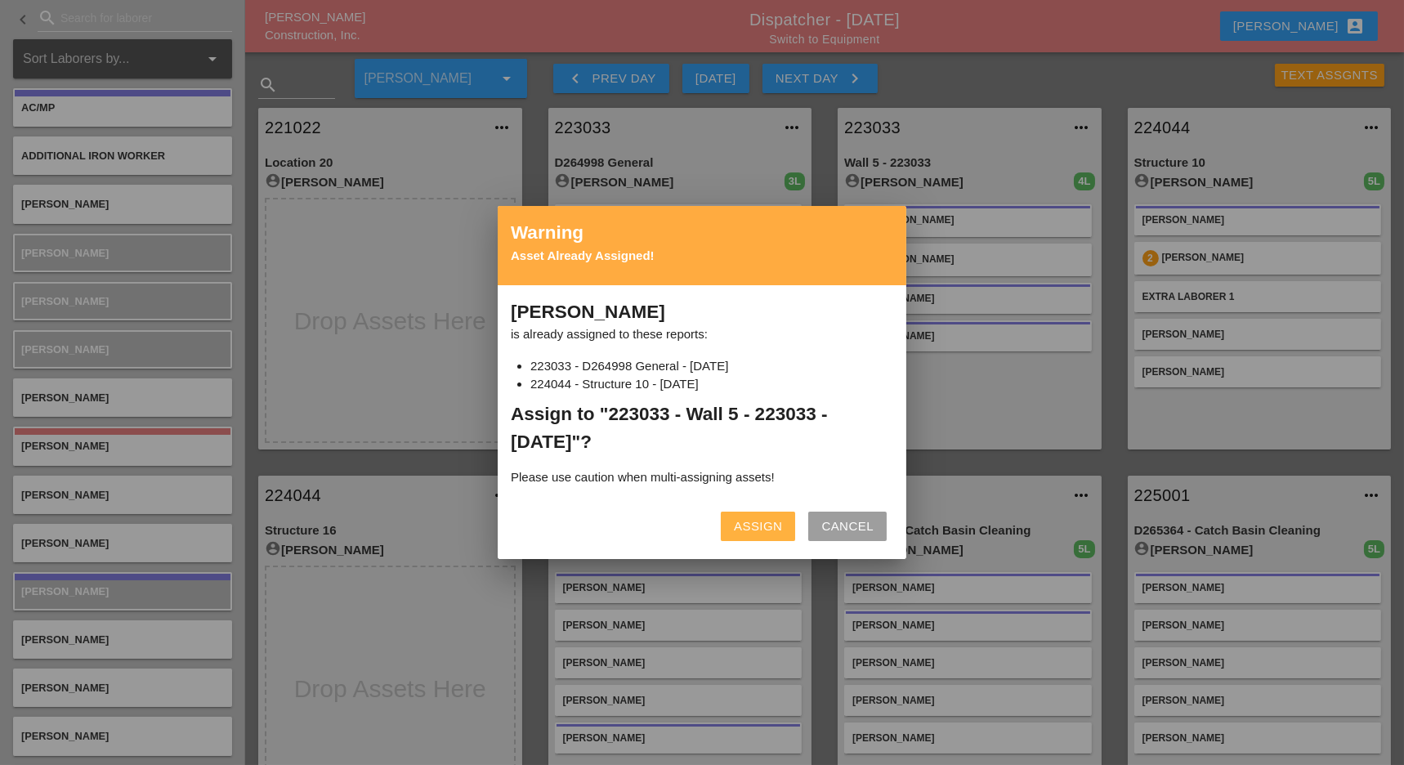
click at [760, 515] on button "Assign" at bounding box center [758, 526] width 74 height 29
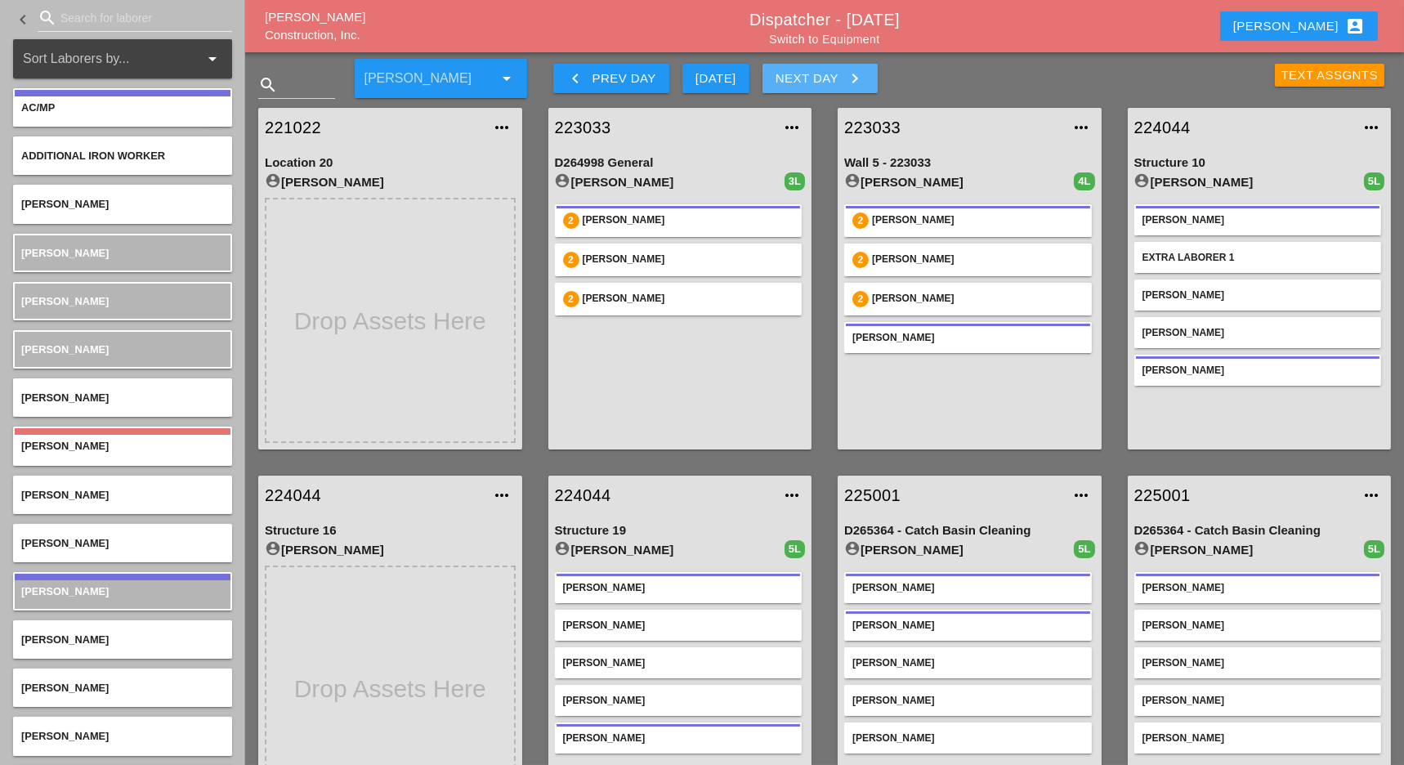
click at [852, 78] on icon "keyboard_arrow_right" at bounding box center [855, 79] width 20 height 20
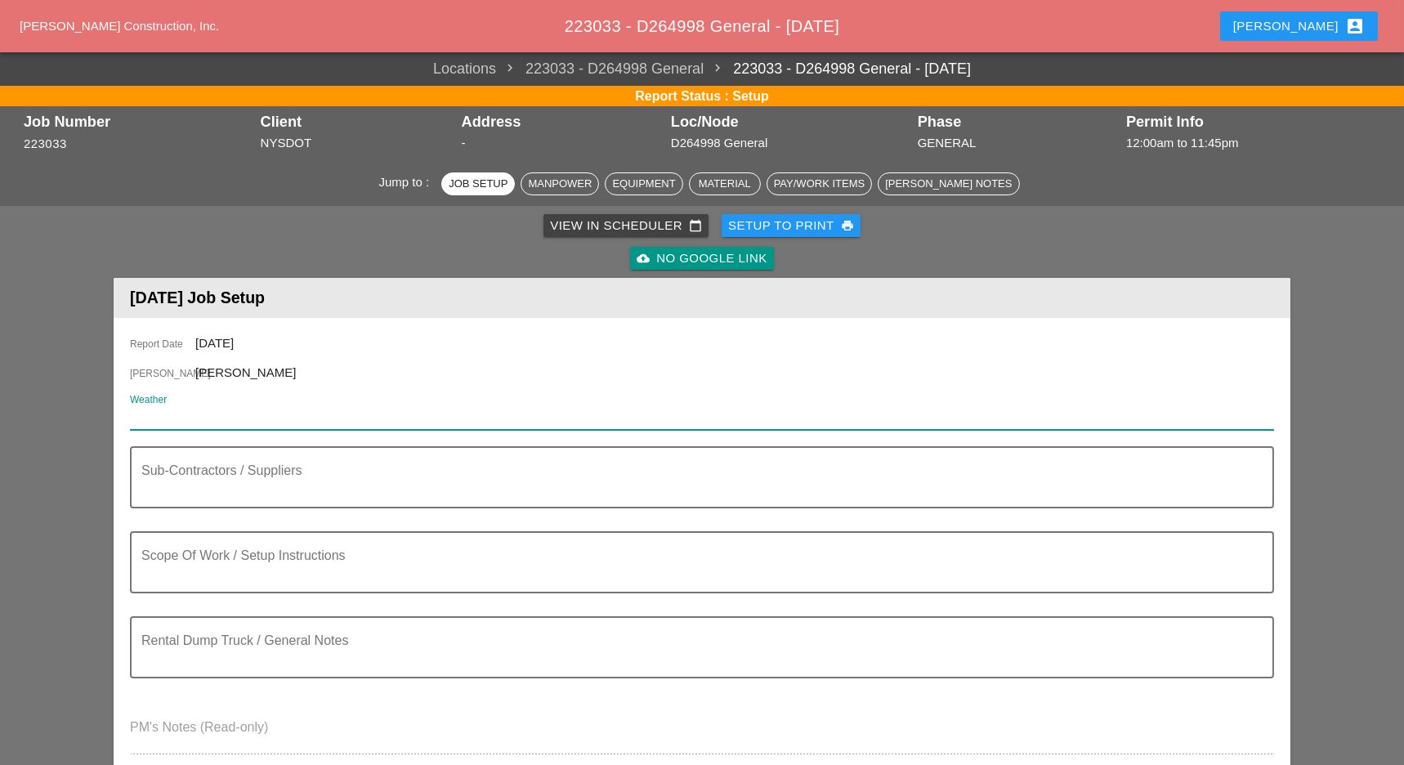
paste input "Day 75° 1% S 8 mph Partly cloudy. High around 75F. Winds S at 5 to 10 mph. Head…"
type input "D"
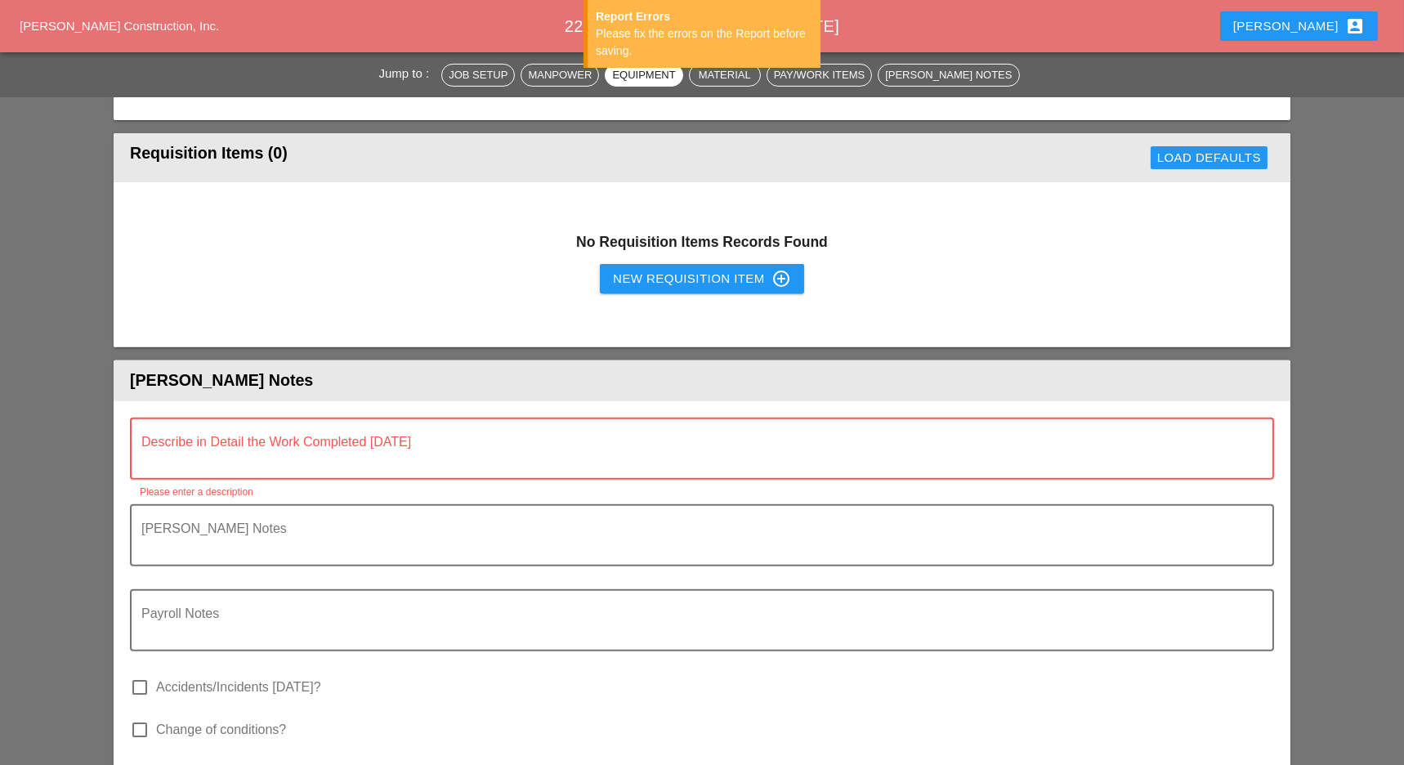
scroll to position [1635, 0]
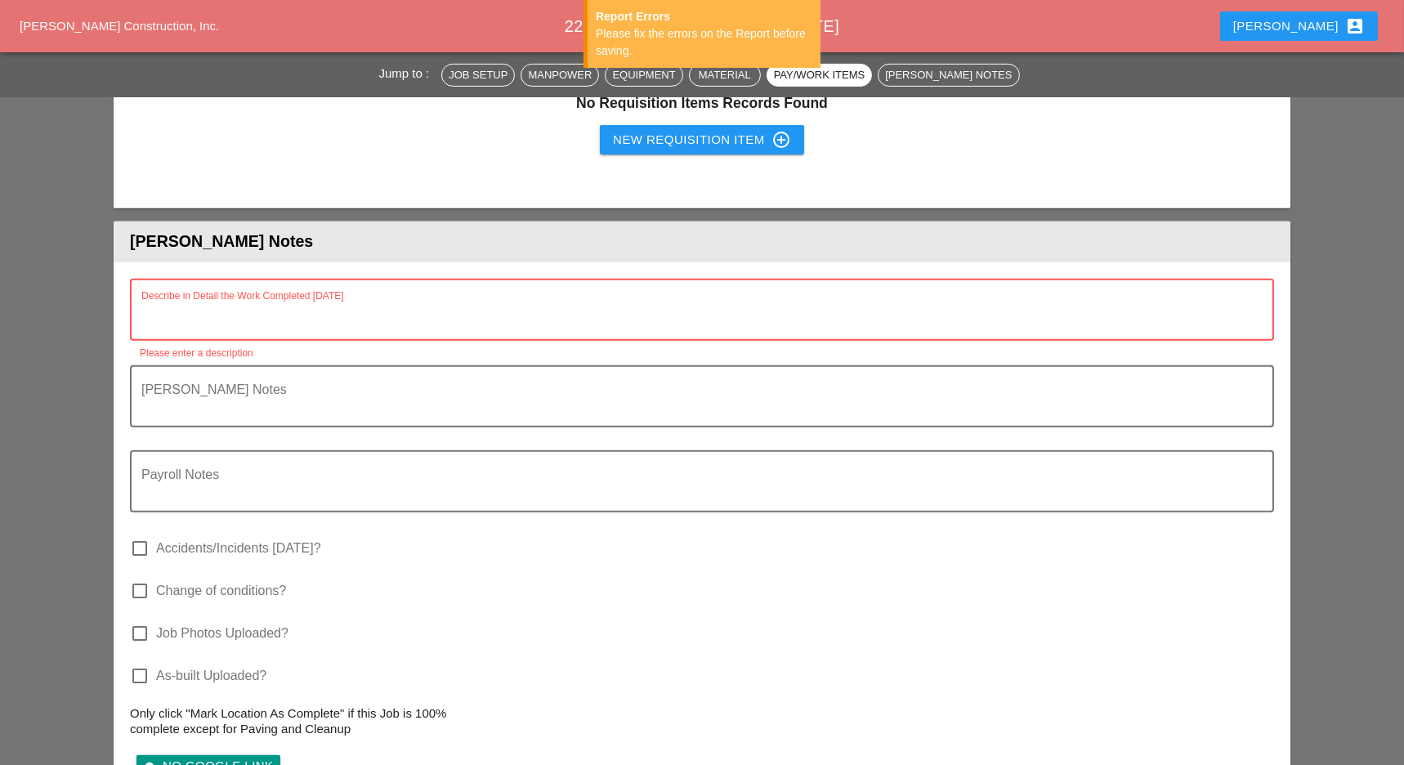
click at [257, 315] on textarea "Describe in Detail the Work Completed Today" at bounding box center [695, 319] width 1108 height 39
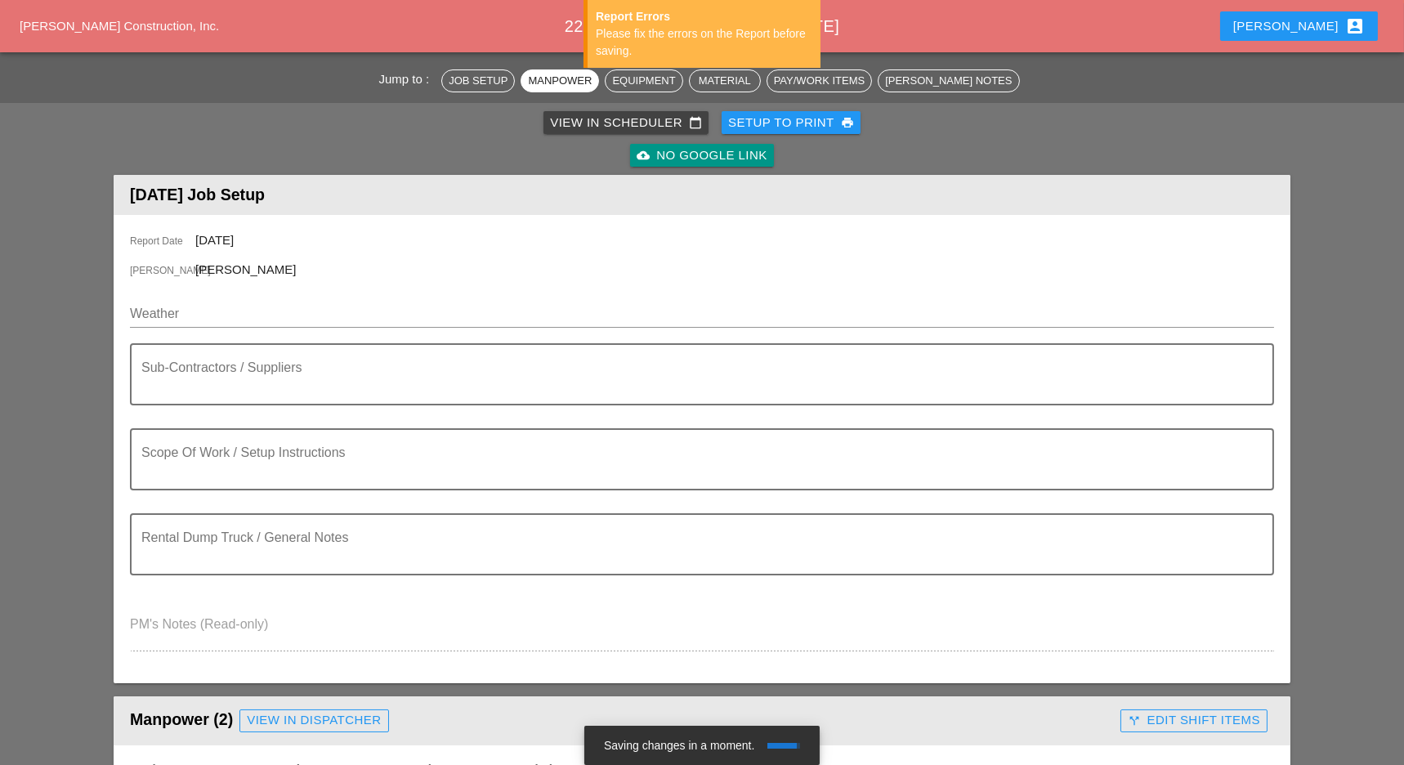
scroll to position [0, 0]
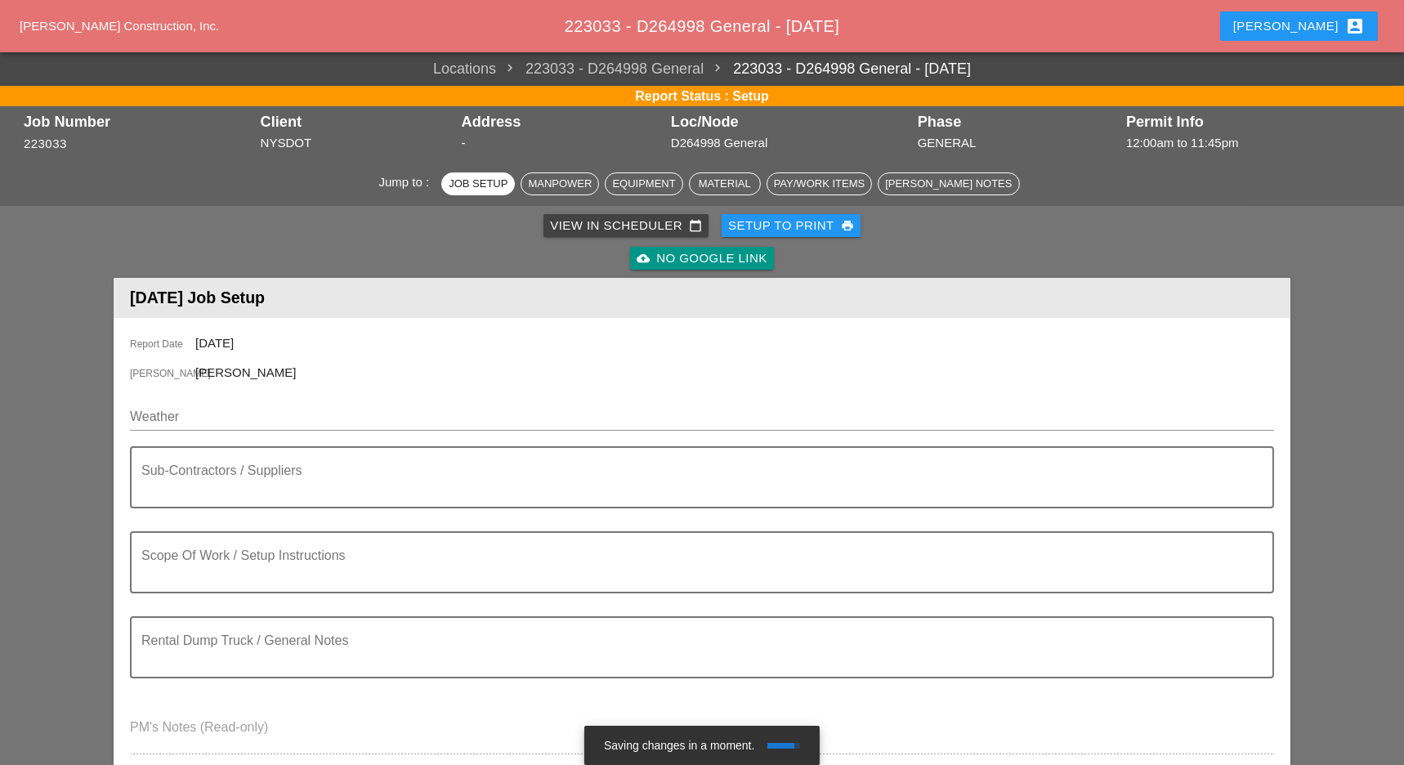
type textarea "fill out"
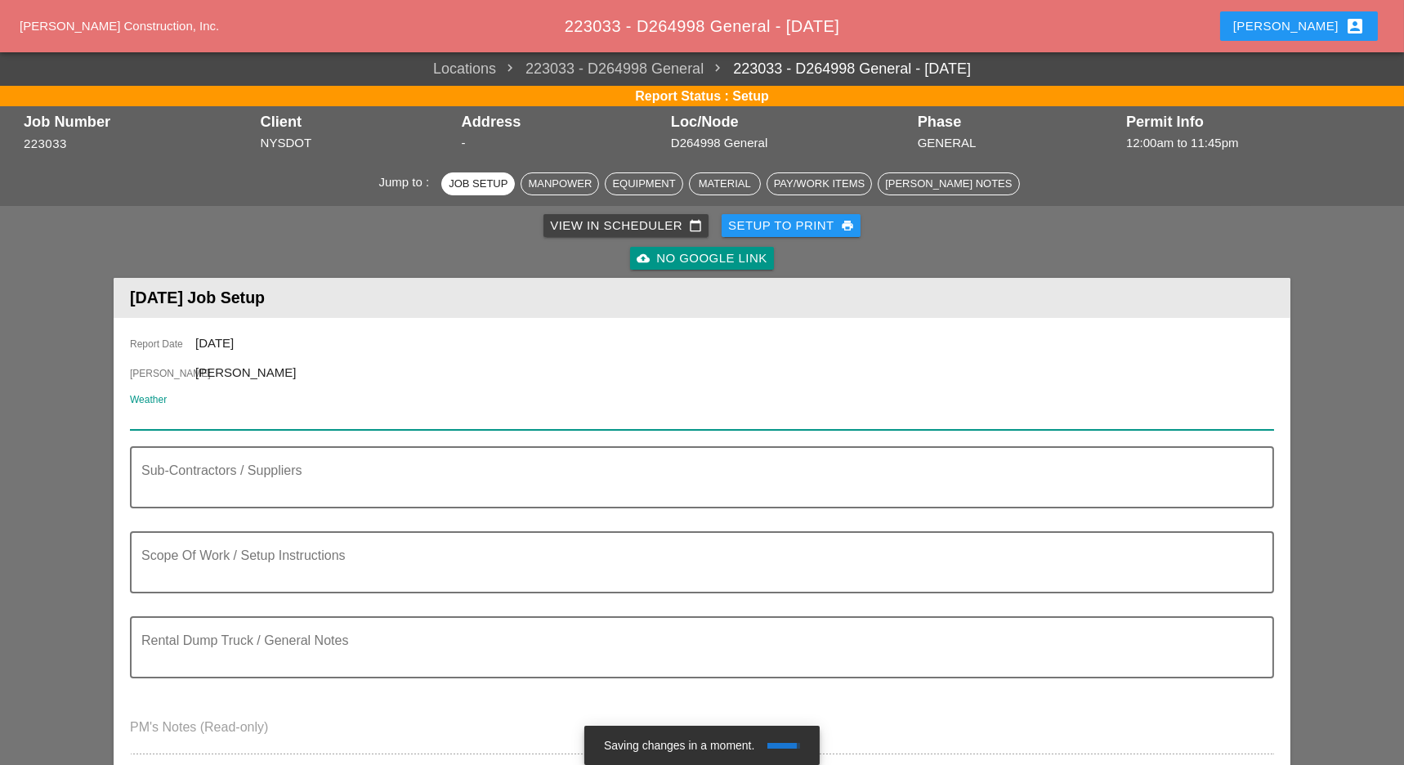
paste input "ight 66° 7% SSW 8 mph Partly cloudy skies this evening will become overcast ove…"
click at [130, 418] on input "ight 66° 7% SSW 8 mph Partly cloudy skies this evening will become overcast ove…" at bounding box center [690, 417] width 1121 height 26
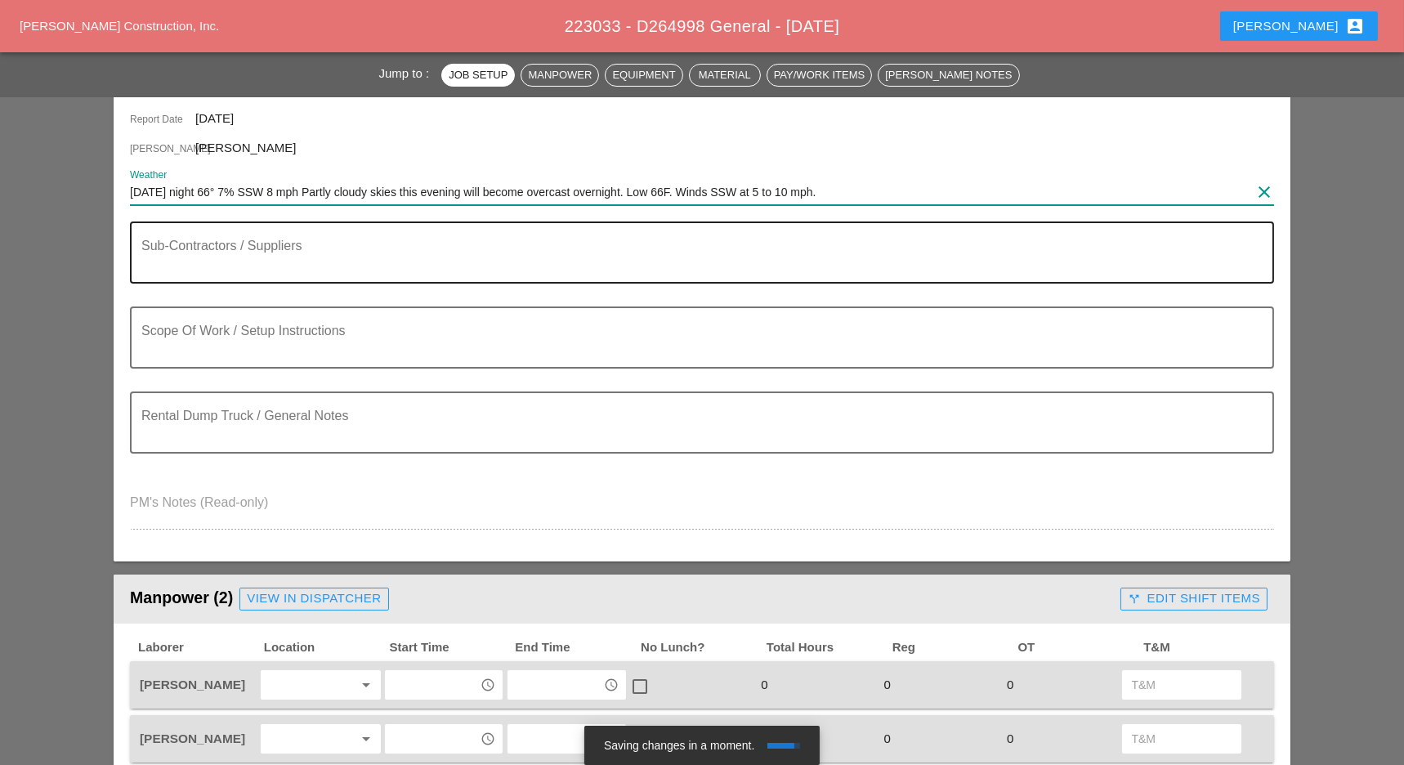
scroll to position [109, 0]
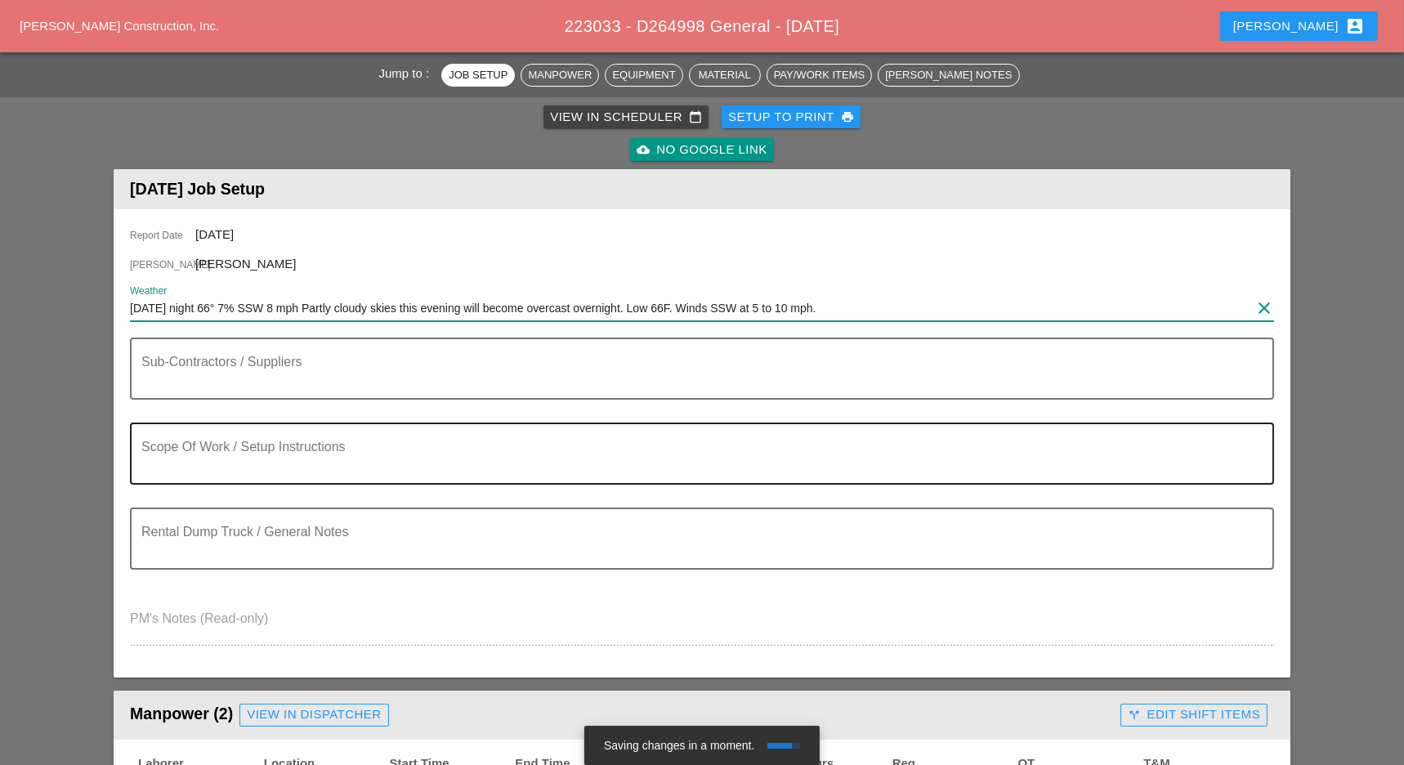
type input "[DATE] night 66° 7% SSW 8 mph Partly cloudy skies this evening will become over…"
click at [216, 464] on textarea "Scope Of Work / Setup Instructions" at bounding box center [695, 463] width 1108 height 39
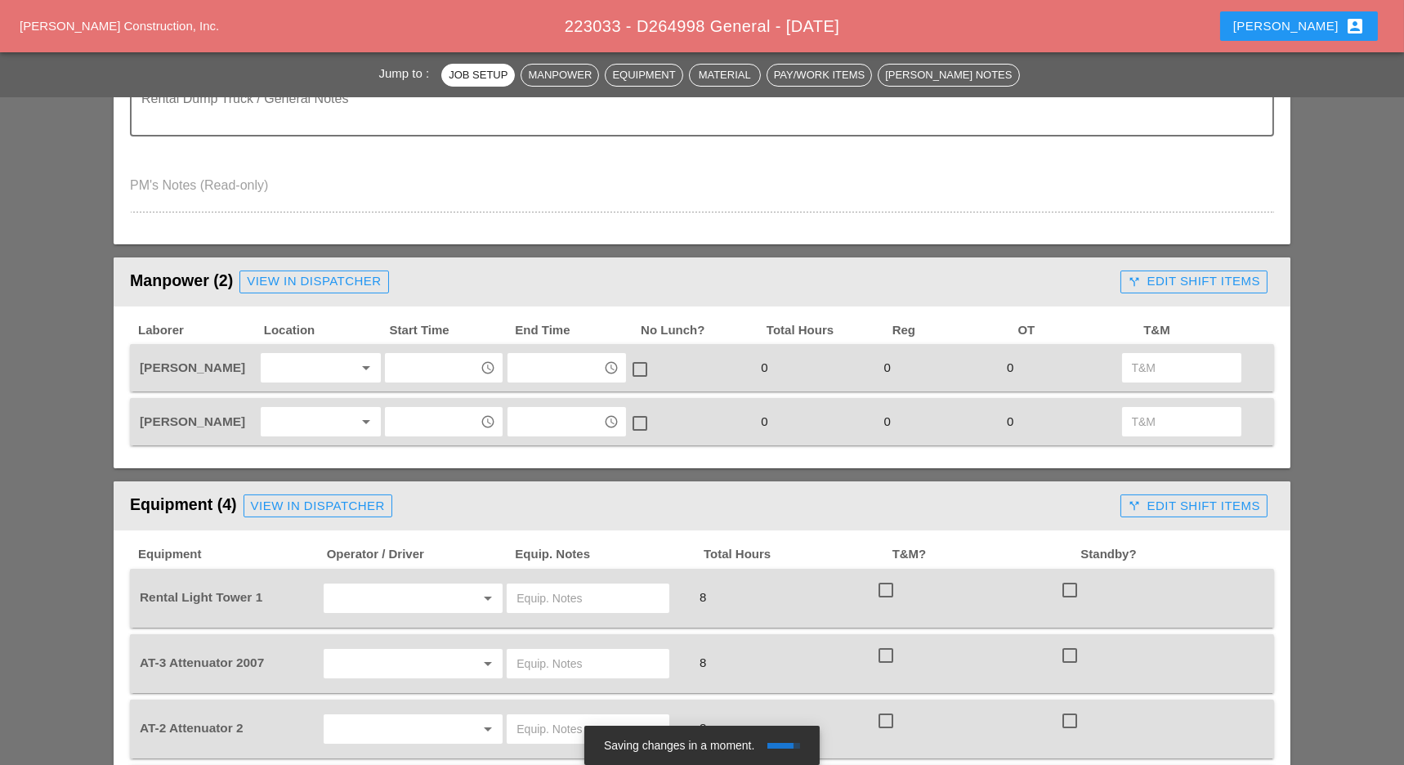
scroll to position [654, 0]
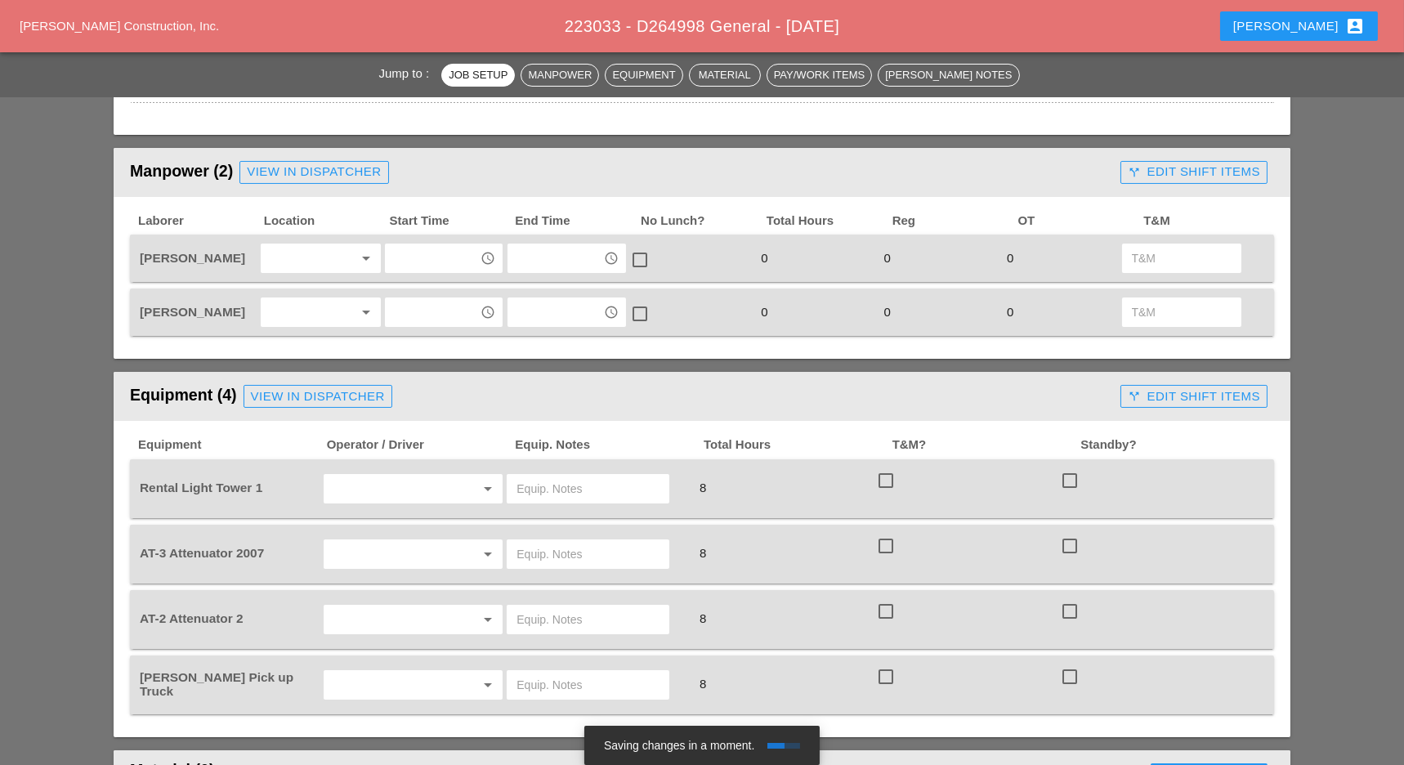
type textarea "WZTC Wall inspetions"
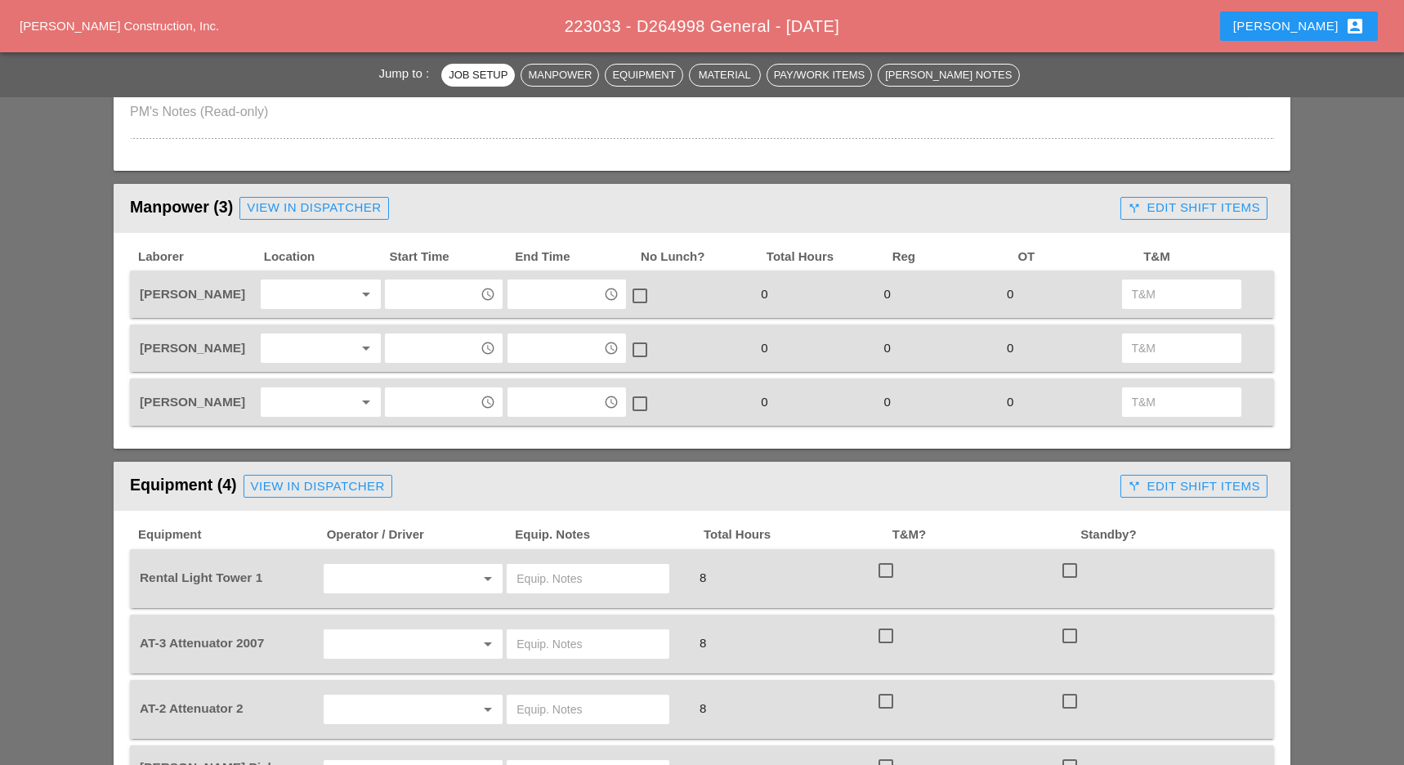
scroll to position [654, 0]
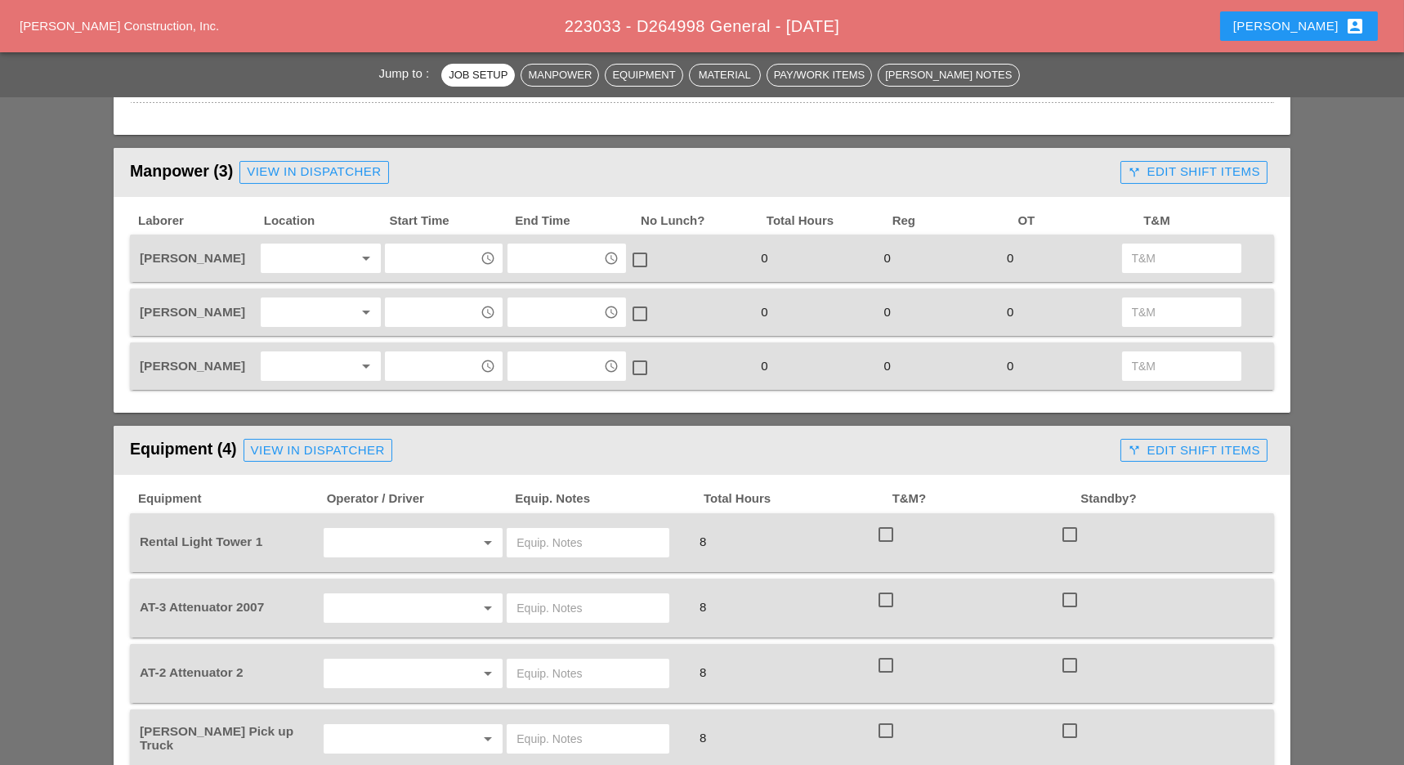
click at [294, 280] on div "[PERSON_NAME] arrow_drop_down access_time access_time check_box_outline_blank 0…" at bounding box center [702, 258] width 1144 height 47
click at [300, 263] on div at bounding box center [309, 258] width 87 height 26
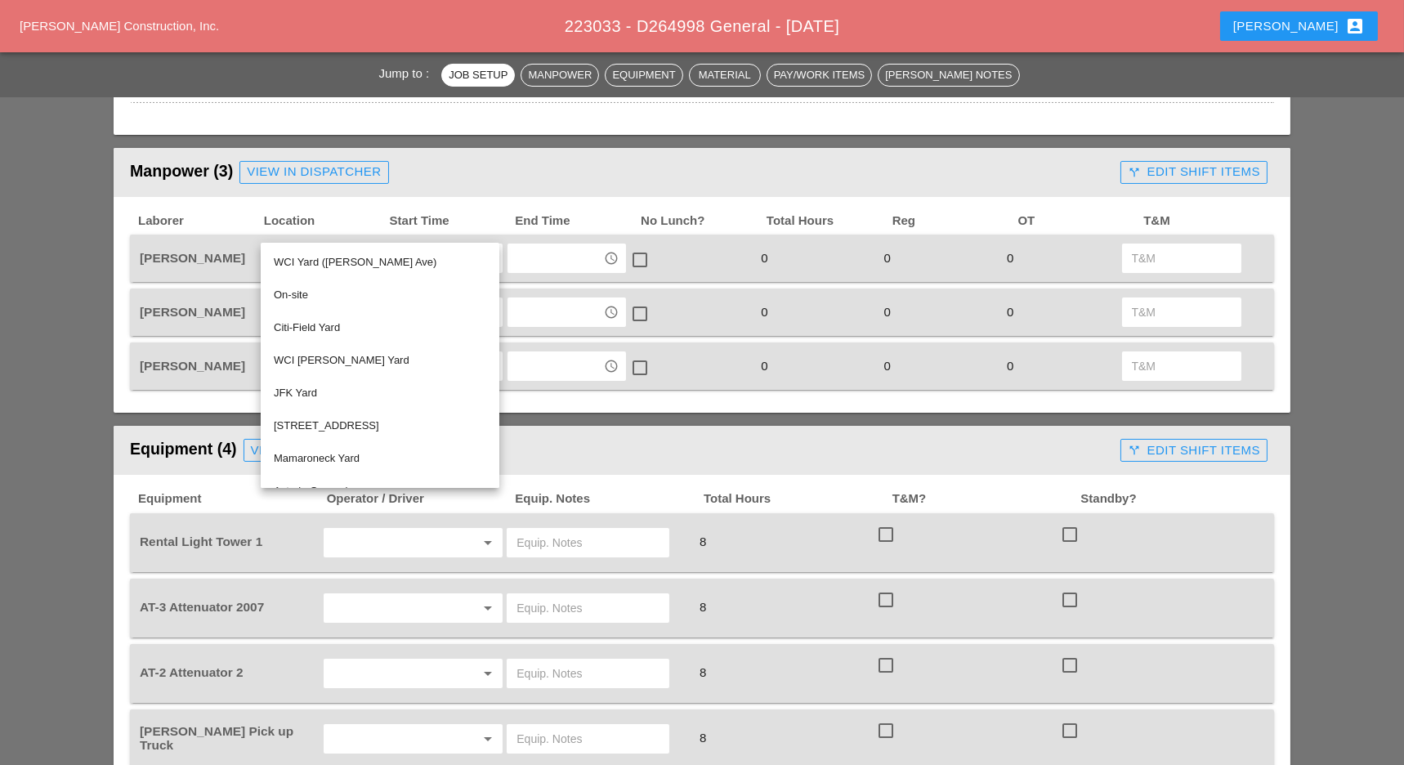
click at [325, 357] on div "WCI [PERSON_NAME] Yard" at bounding box center [380, 361] width 212 height 20
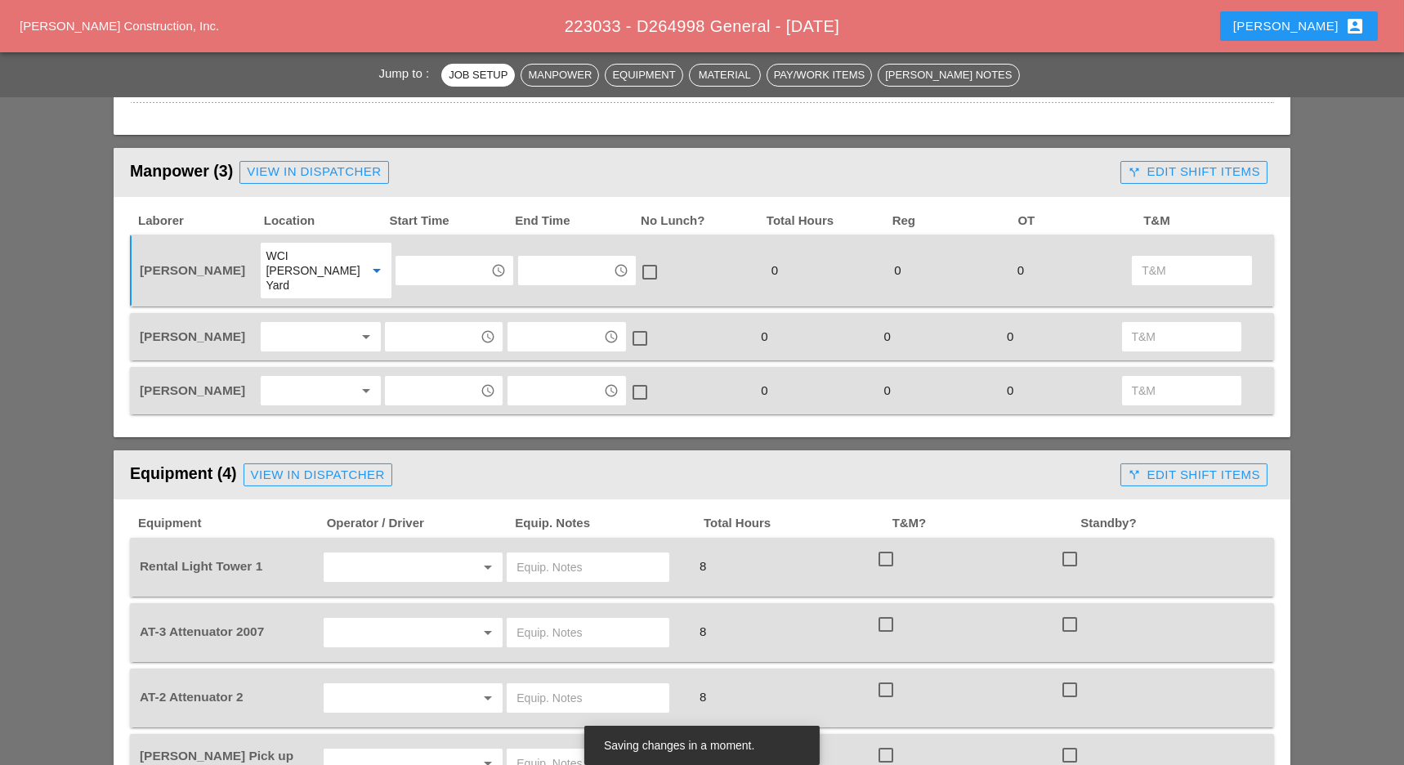
click at [310, 324] on div at bounding box center [309, 337] width 87 height 26
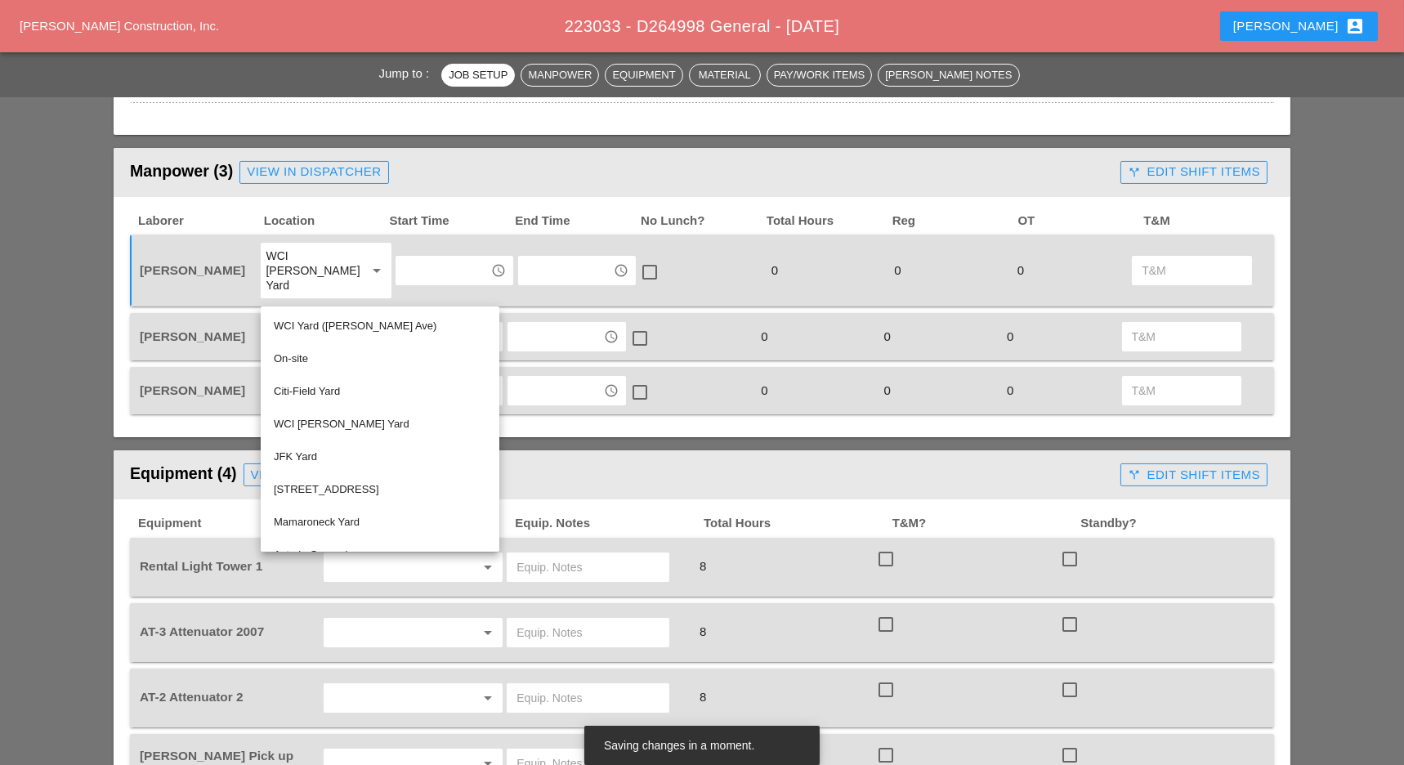
click at [318, 427] on div "WCI [PERSON_NAME] Yard" at bounding box center [380, 424] width 212 height 20
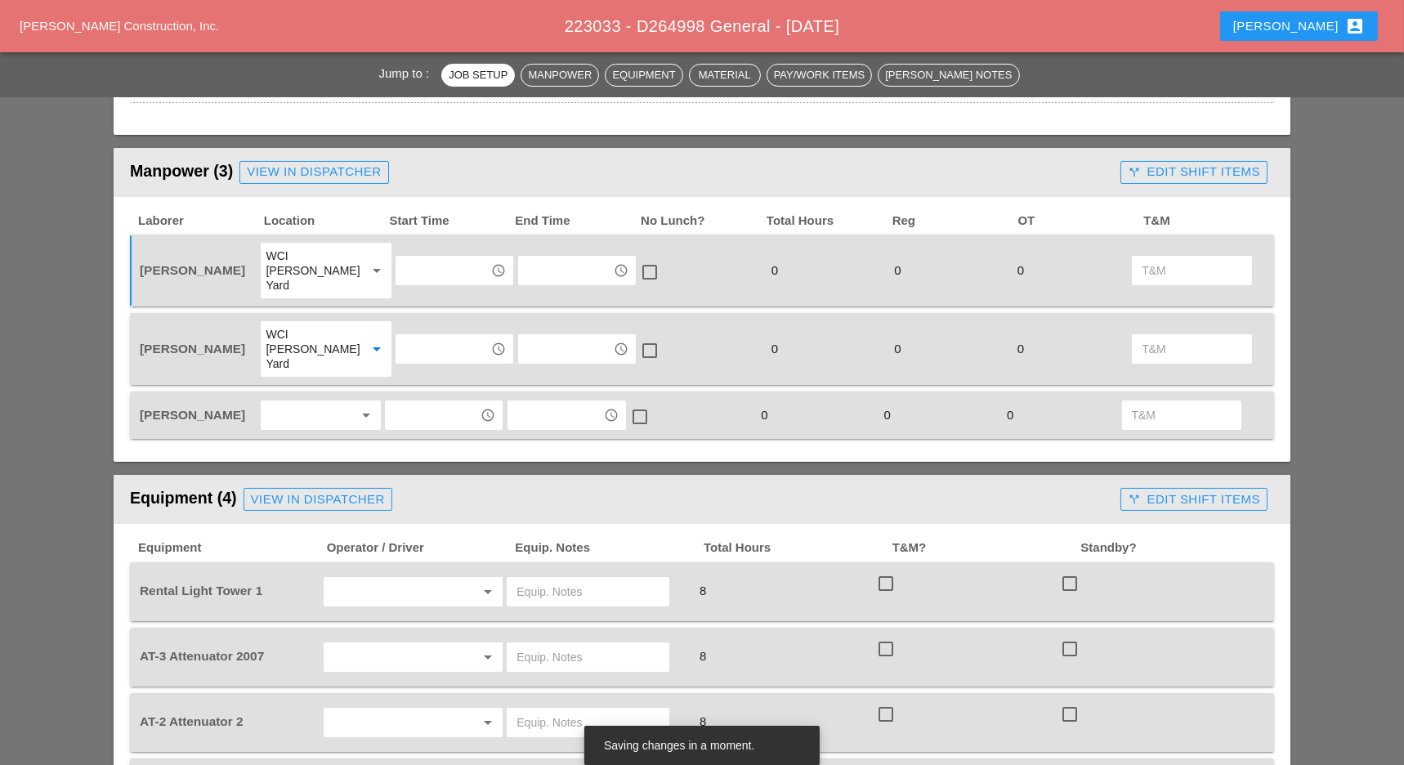
click at [309, 402] on div at bounding box center [309, 415] width 87 height 26
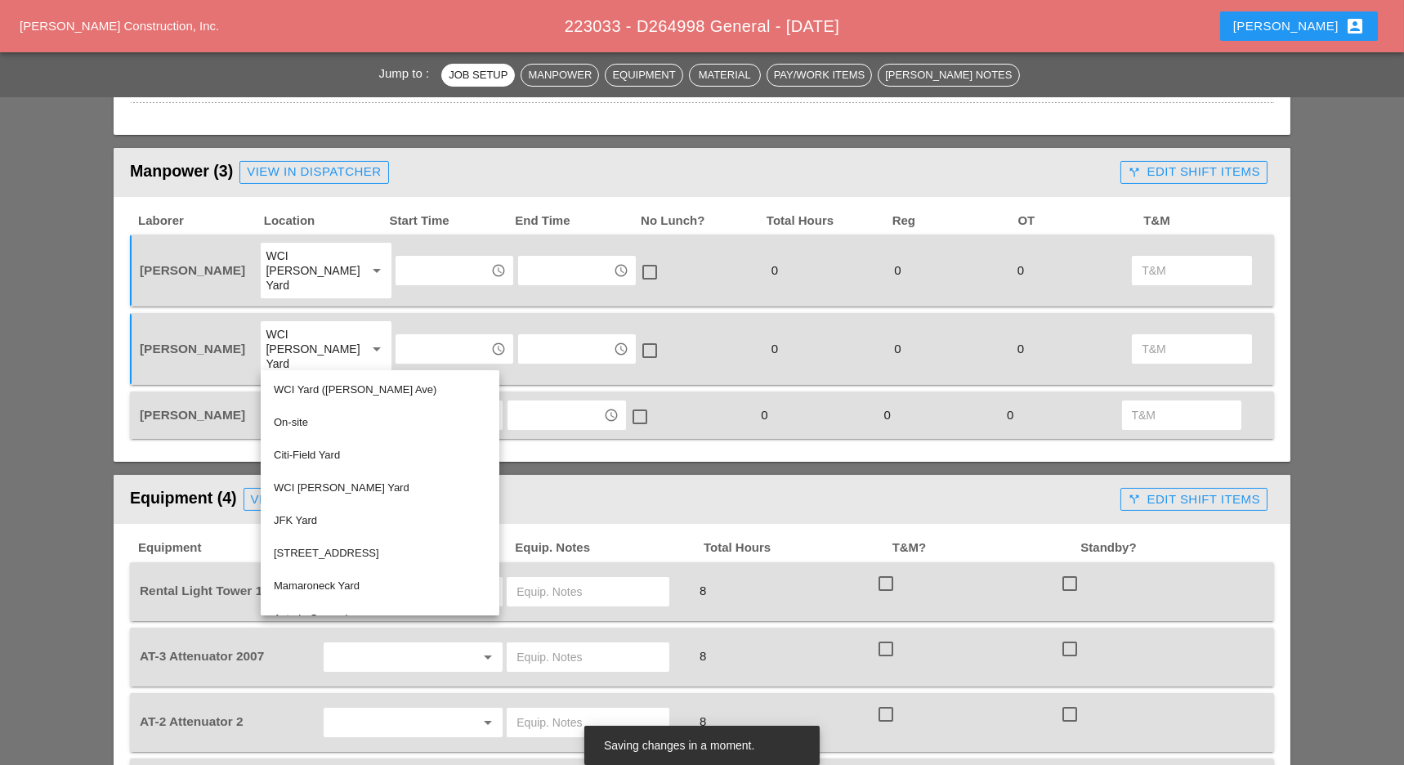
drag, startPoint x: 315, startPoint y: 482, endPoint x: 327, endPoint y: 462, distance: 23.8
click at [315, 482] on div "WCI [PERSON_NAME] Yard" at bounding box center [380, 488] width 212 height 20
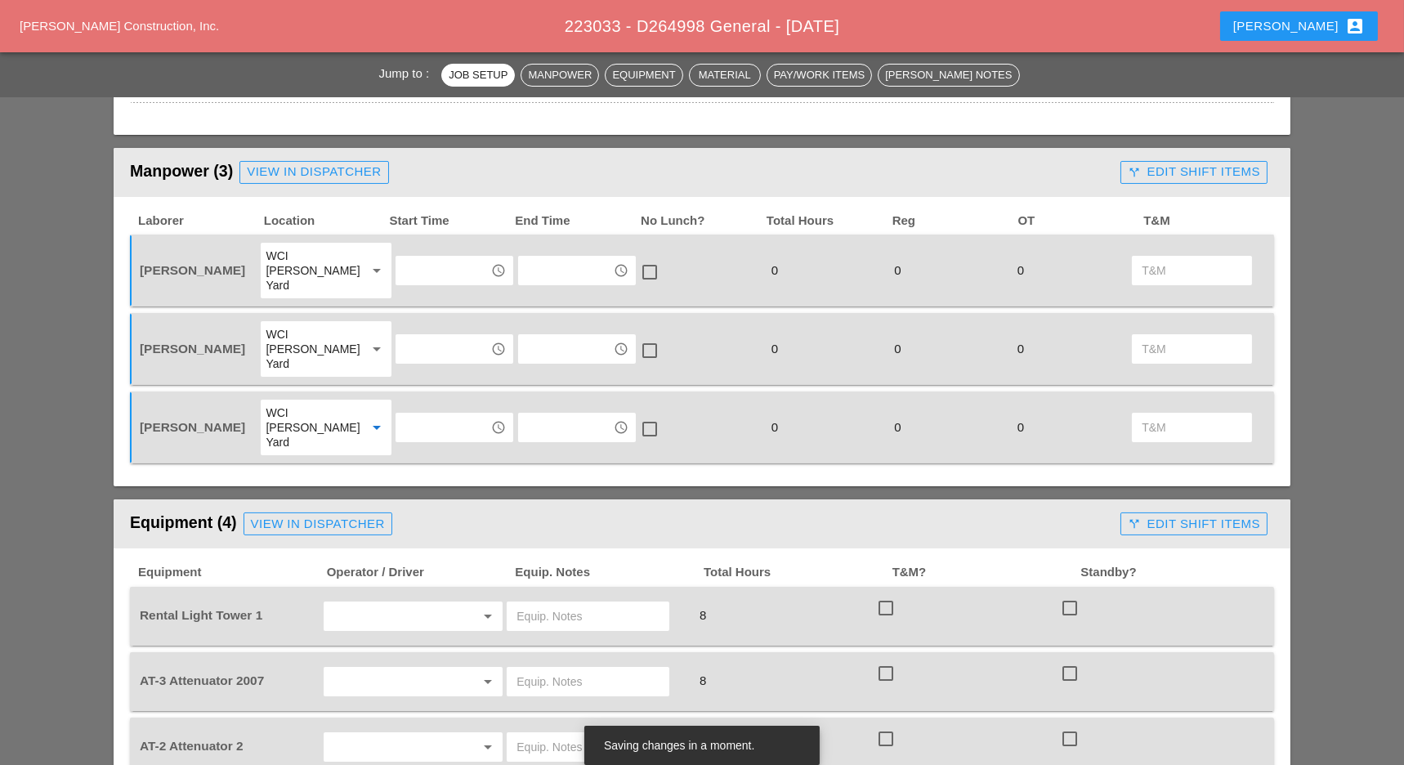
click at [414, 257] on input "text" at bounding box center [442, 270] width 85 height 26
drag, startPoint x: 422, startPoint y: 297, endPoint x: 409, endPoint y: 332, distance: 36.7
click at [422, 298] on div "9 :00 am" at bounding box center [444, 298] width 92 height 20
type input "9:00 am"
click at [411, 336] on input "text" at bounding box center [442, 349] width 85 height 26
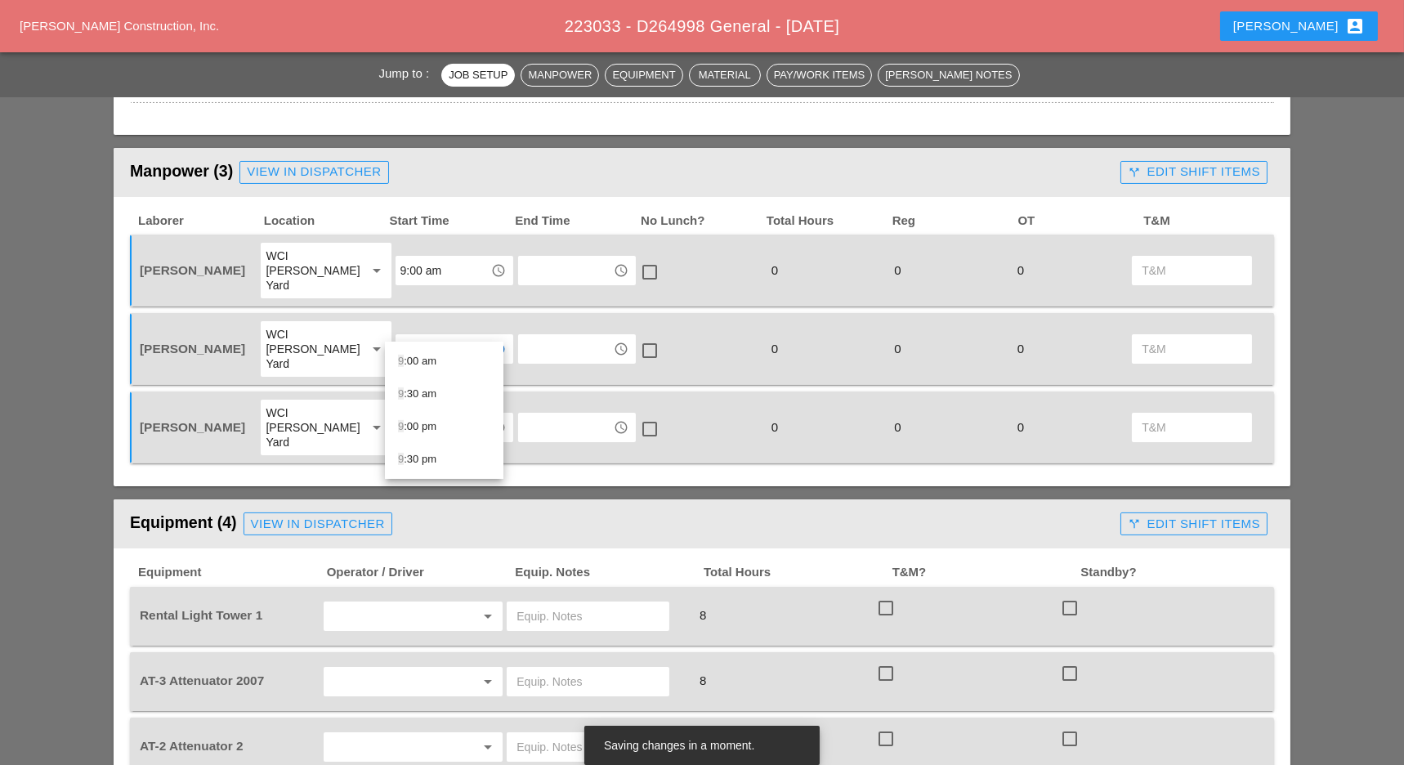
type input "9"
click at [443, 264] on input "9:00 am" at bounding box center [442, 270] width 85 height 26
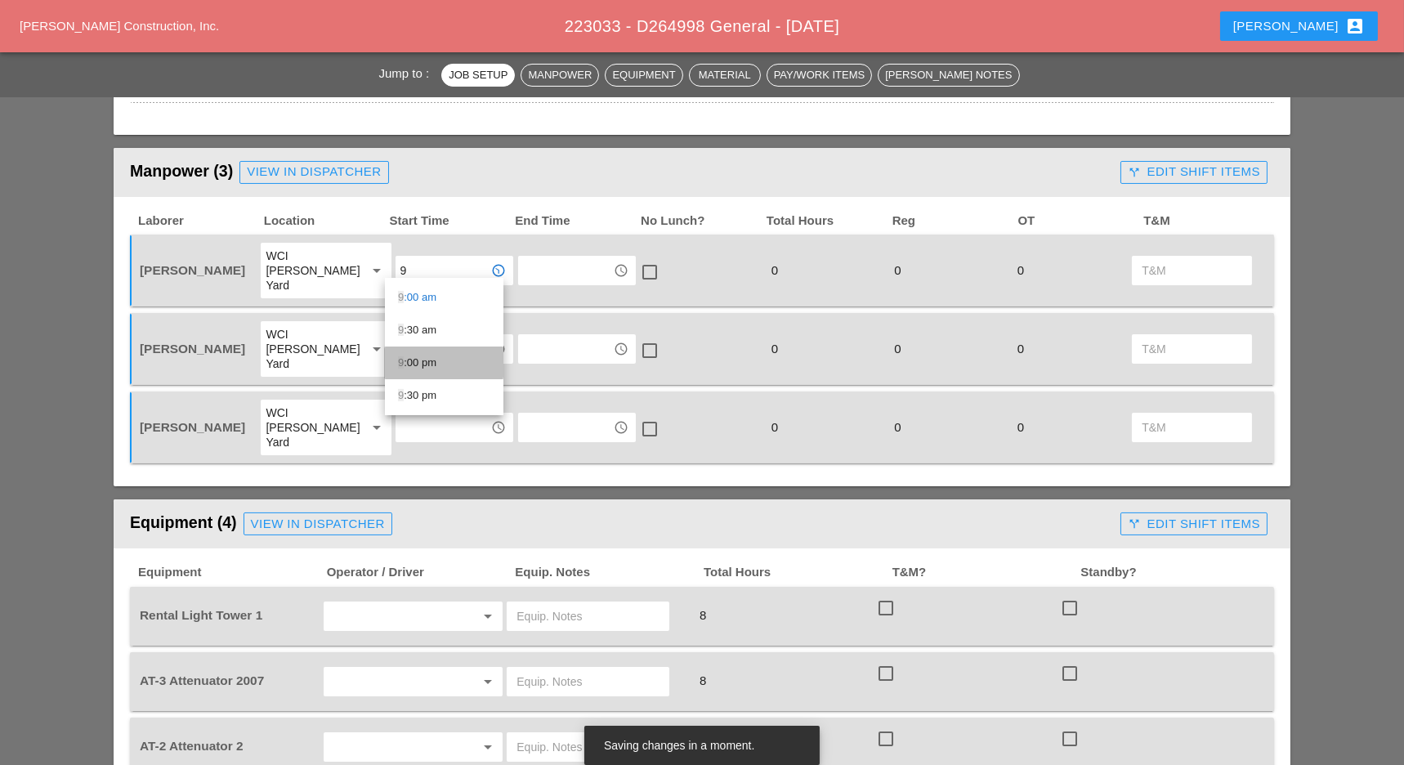
click at [428, 360] on div "9 :00 pm" at bounding box center [444, 363] width 92 height 20
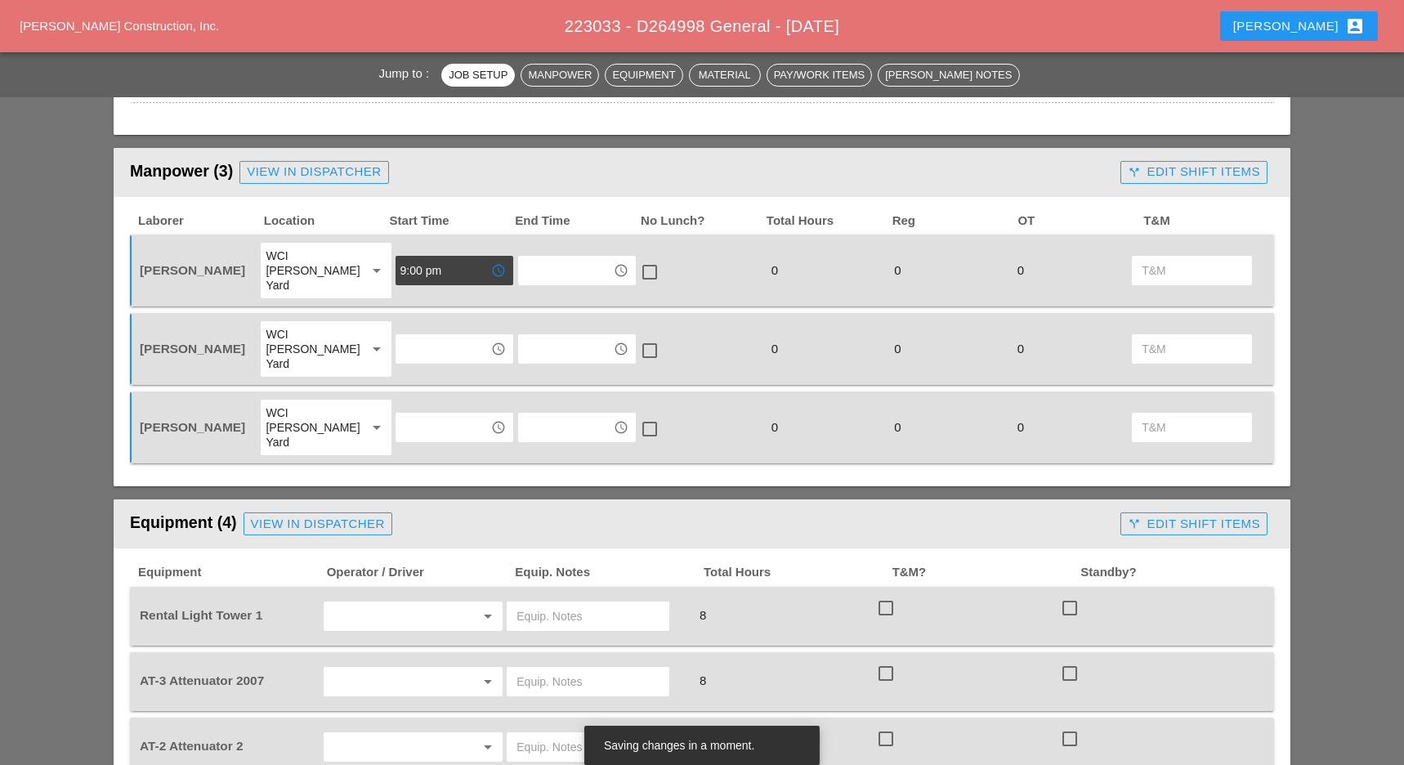
type input "9:00 pm"
click at [420, 336] on input "text" at bounding box center [442, 349] width 85 height 26
click at [427, 418] on div "9 :00 pm" at bounding box center [444, 427] width 92 height 20
type input "9:00 pm"
drag, startPoint x: 426, startPoint y: 366, endPoint x: 431, endPoint y: 374, distance: 9.5
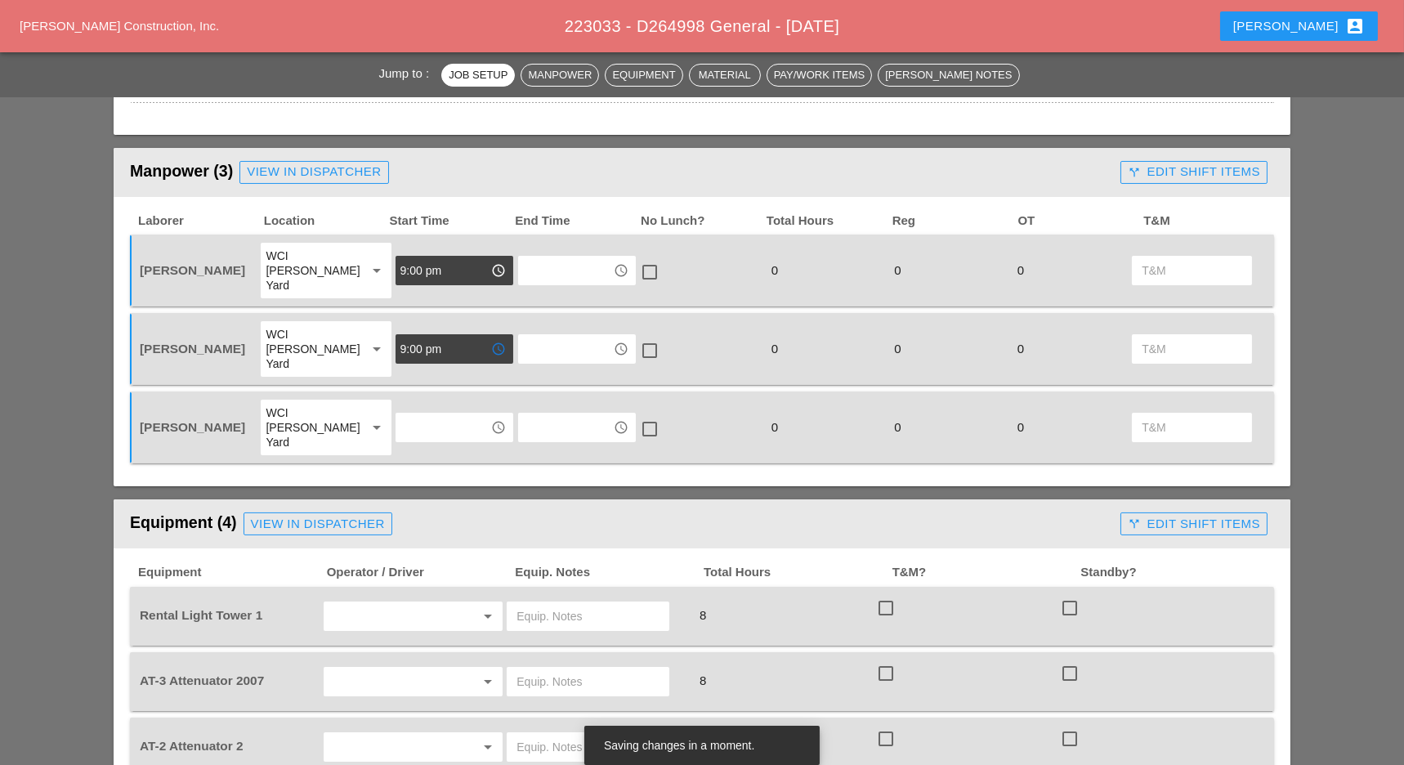
click at [426, 391] on div "Freddie Rodas Torres WCI Bruckner Yard arrow_drop_down access_time access_time …" at bounding box center [702, 427] width 1144 height 72
click at [436, 414] on input "text" at bounding box center [442, 427] width 85 height 26
click at [428, 485] on div "9 :00 pm" at bounding box center [444, 491] width 92 height 20
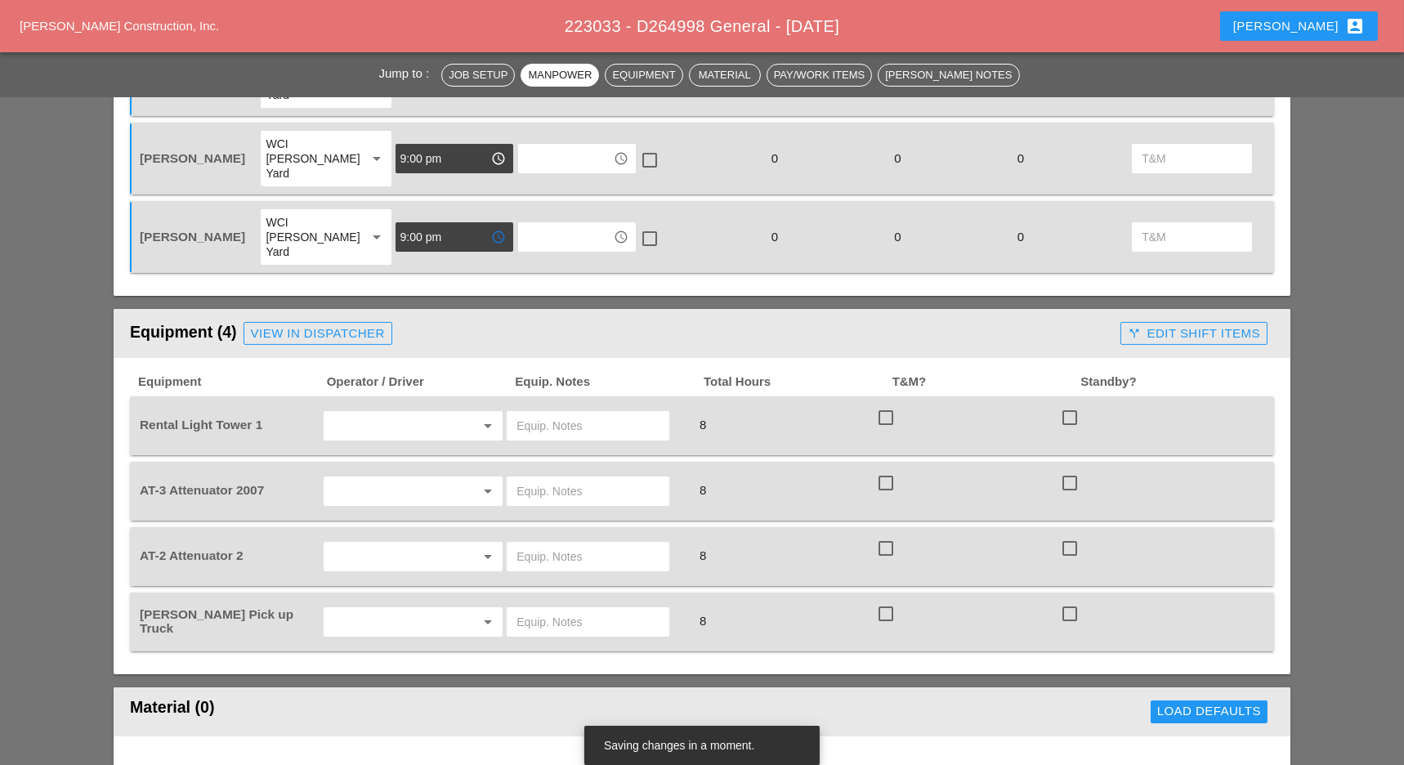
scroll to position [871, 0]
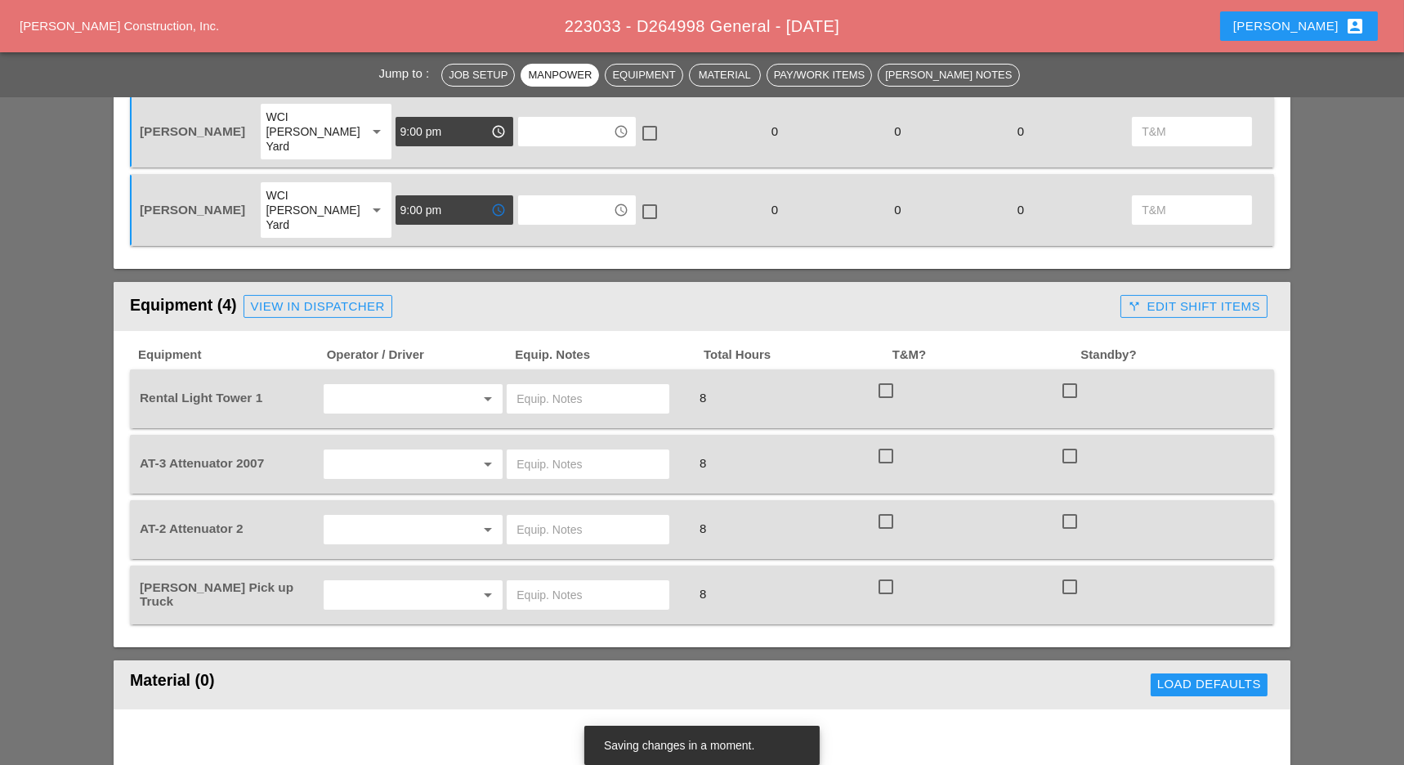
type input "9:00 pm"
click at [395, 386] on input "text" at bounding box center [391, 399] width 124 height 26
click at [387, 386] on div "[PERSON_NAME]" at bounding box center [413, 389] width 154 height 20
type input "[PERSON_NAME]"
drag, startPoint x: 370, startPoint y: 420, endPoint x: 373, endPoint y: 429, distance: 9.6
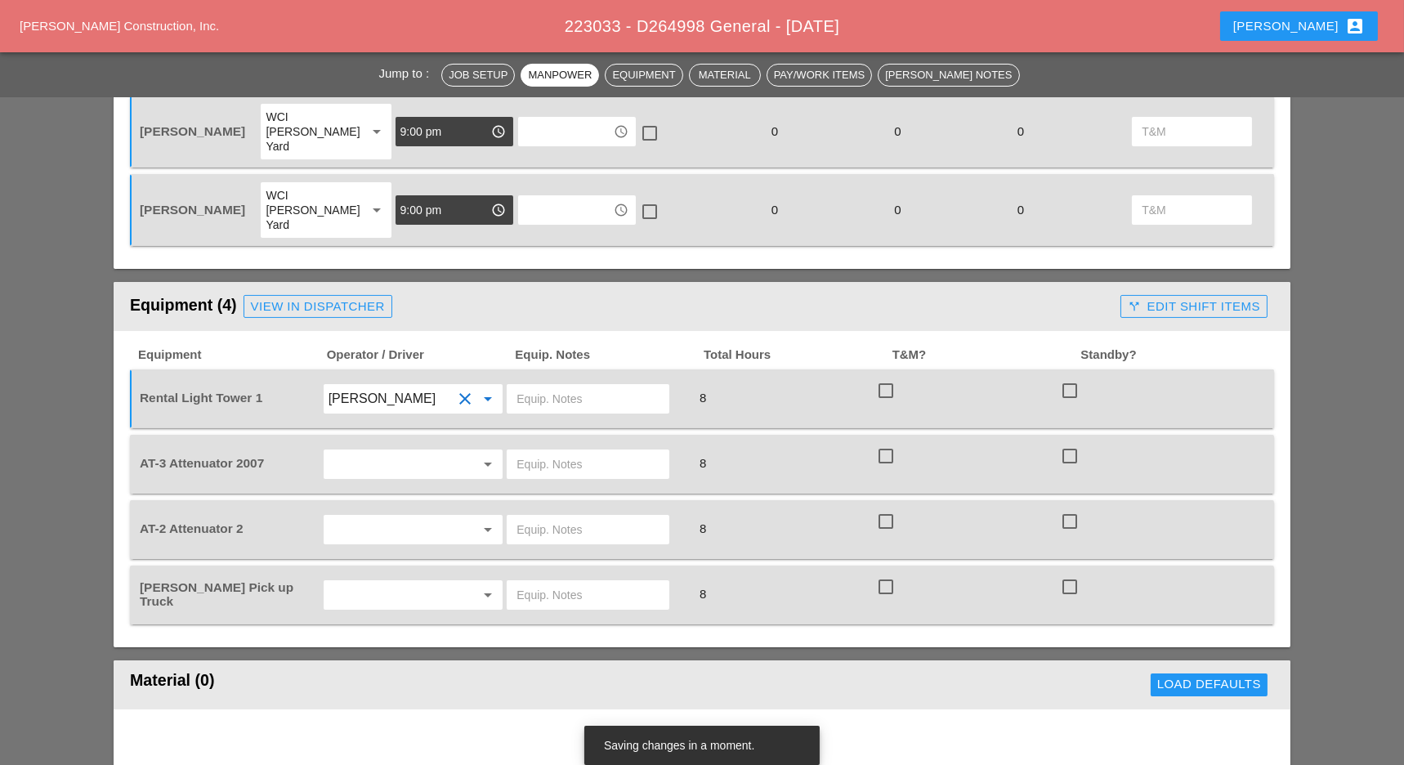
click at [370, 451] on input "text" at bounding box center [391, 464] width 124 height 26
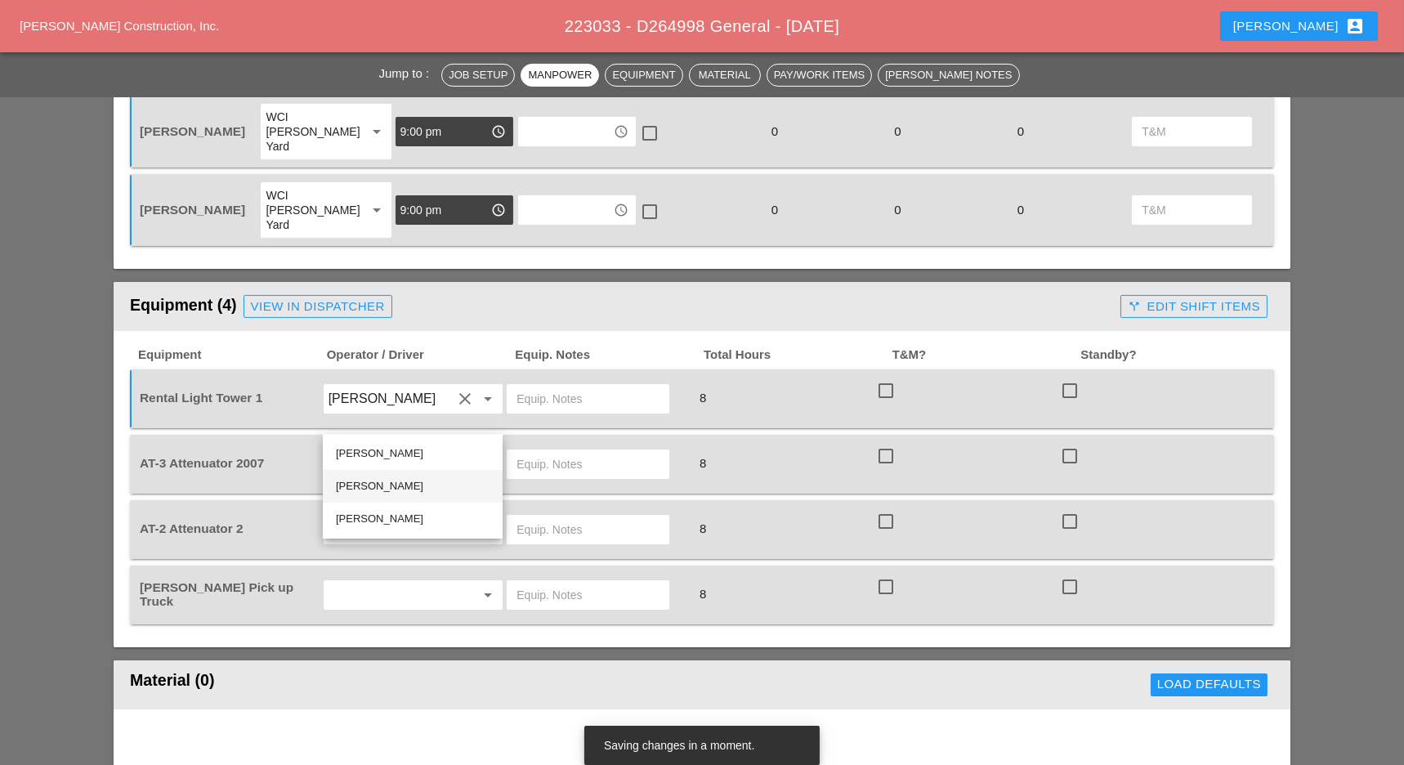
click at [375, 485] on div "Cristian Morillon" at bounding box center [413, 486] width 154 height 20
type input "Cristian Morillon"
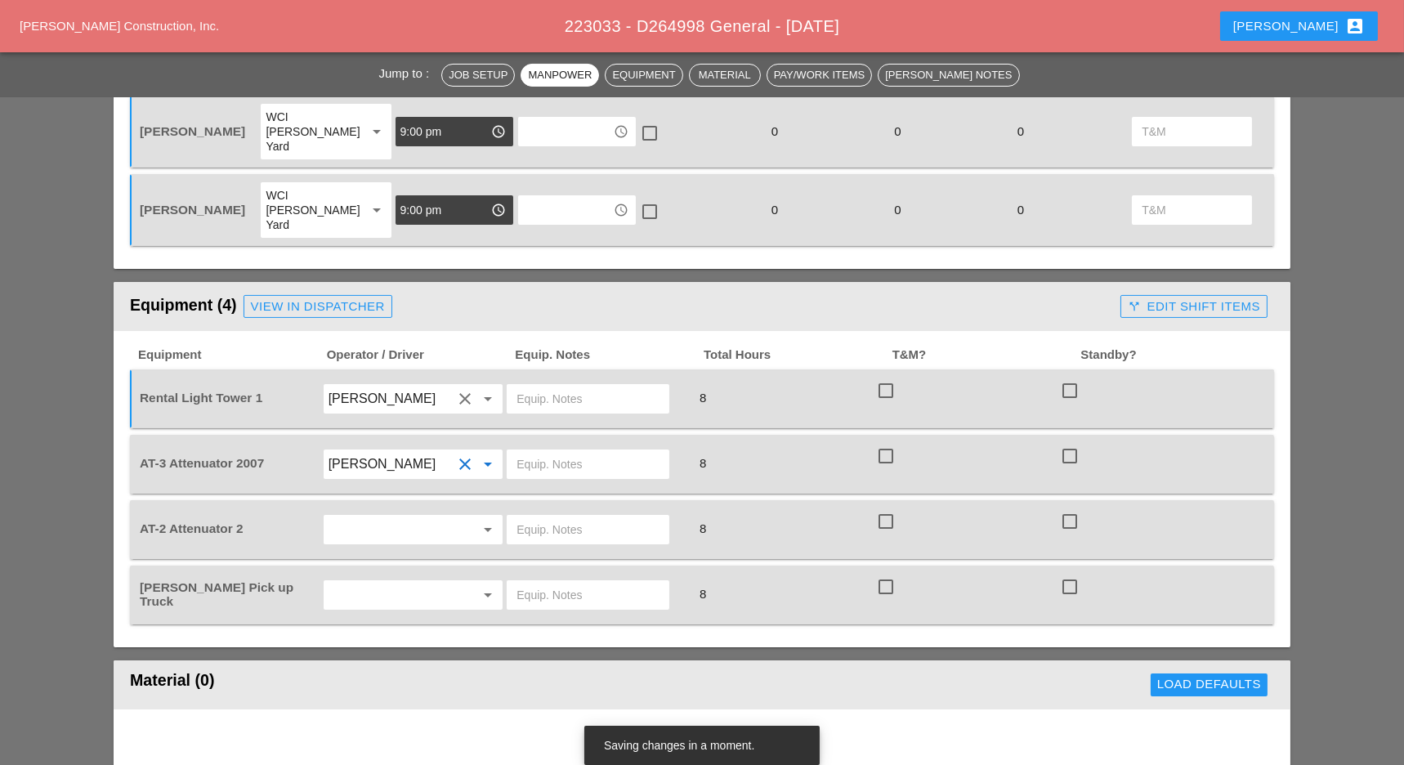
click at [373, 517] on input "text" at bounding box center [391, 530] width 124 height 26
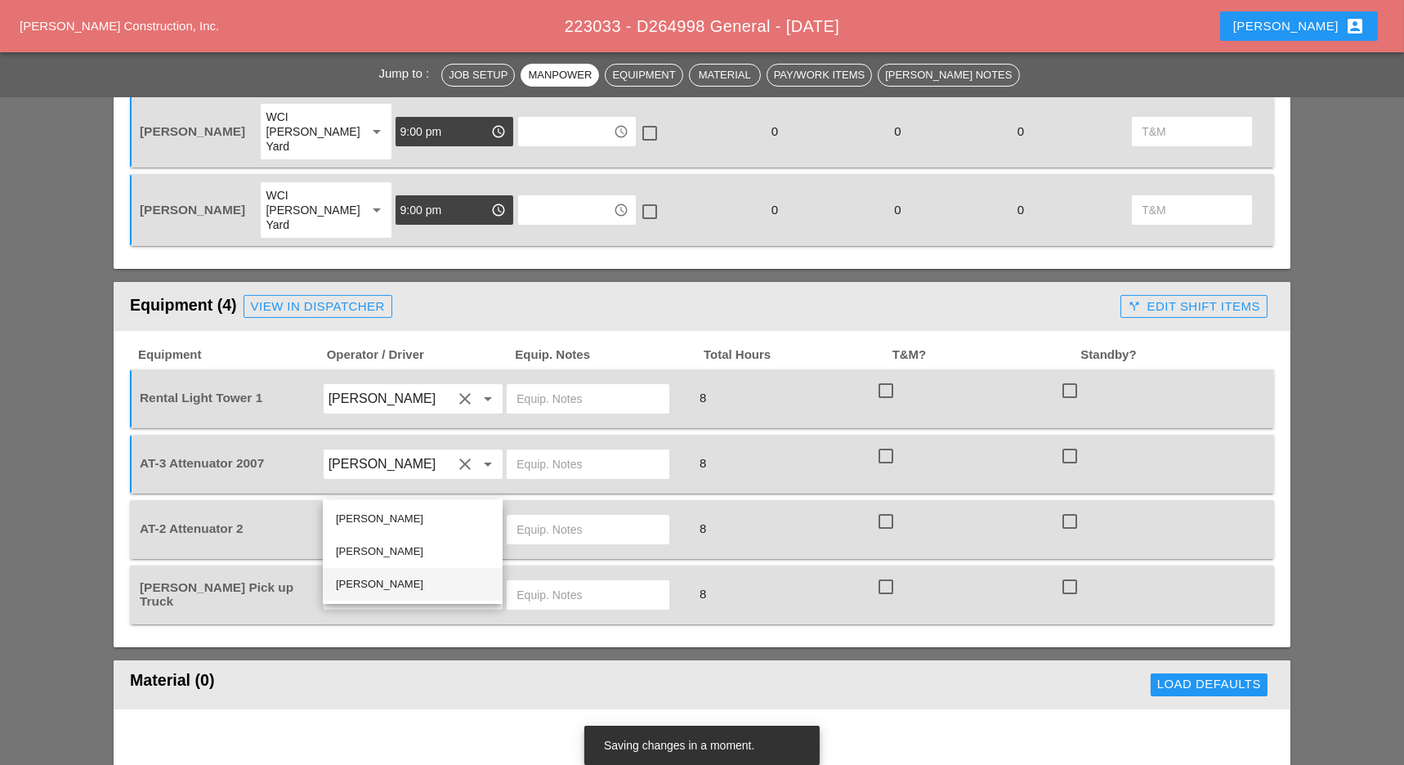
click at [366, 575] on div "Freddie Rodas Torres" at bounding box center [413, 585] width 154 height 20
type input "Freddie Rodas Torres"
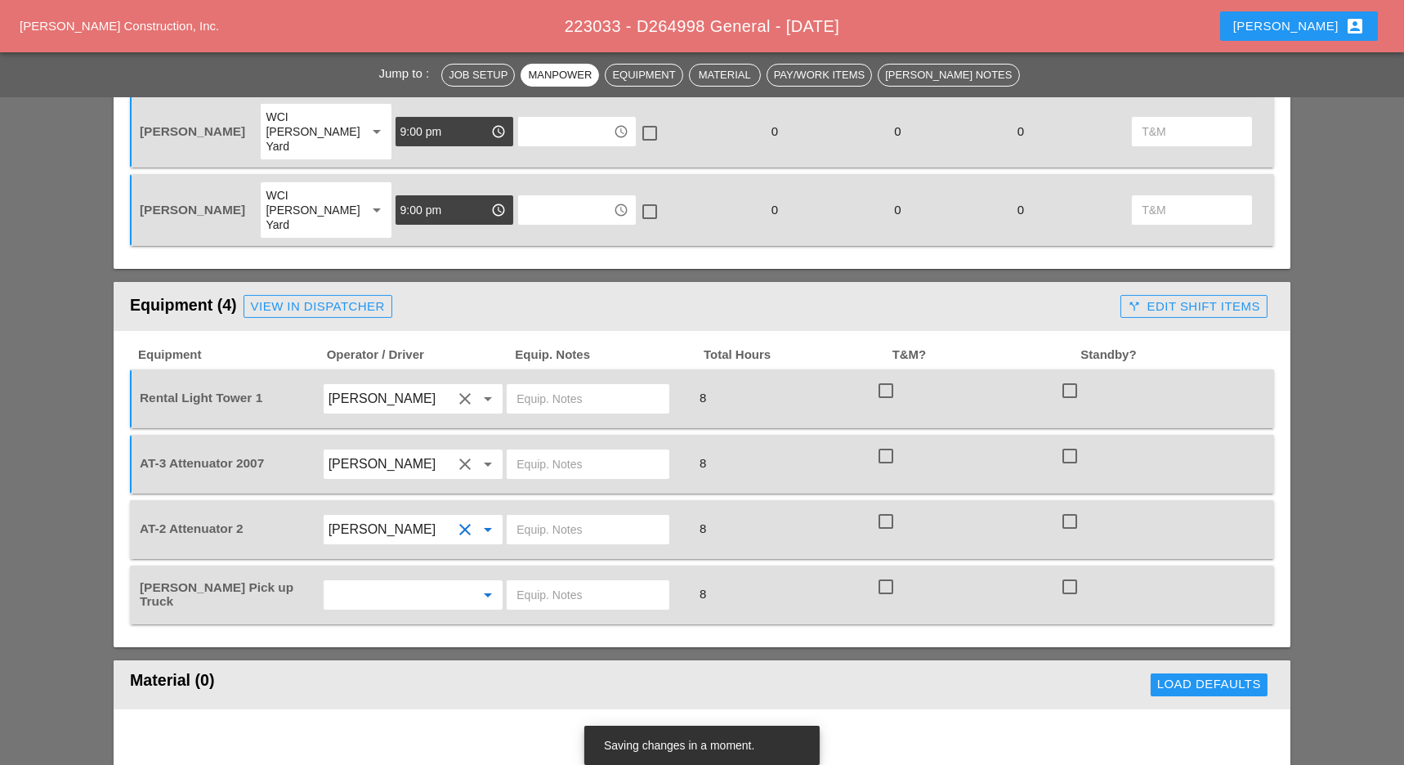
click at [381, 582] on input "text" at bounding box center [391, 595] width 124 height 26
click at [373, 578] on div "[PERSON_NAME]" at bounding box center [413, 585] width 154 height 20
type input "[PERSON_NAME]"
click at [539, 386] on input "text" at bounding box center [588, 399] width 143 height 26
drag, startPoint x: 599, startPoint y: 351, endPoint x: 510, endPoint y: 345, distance: 89.3
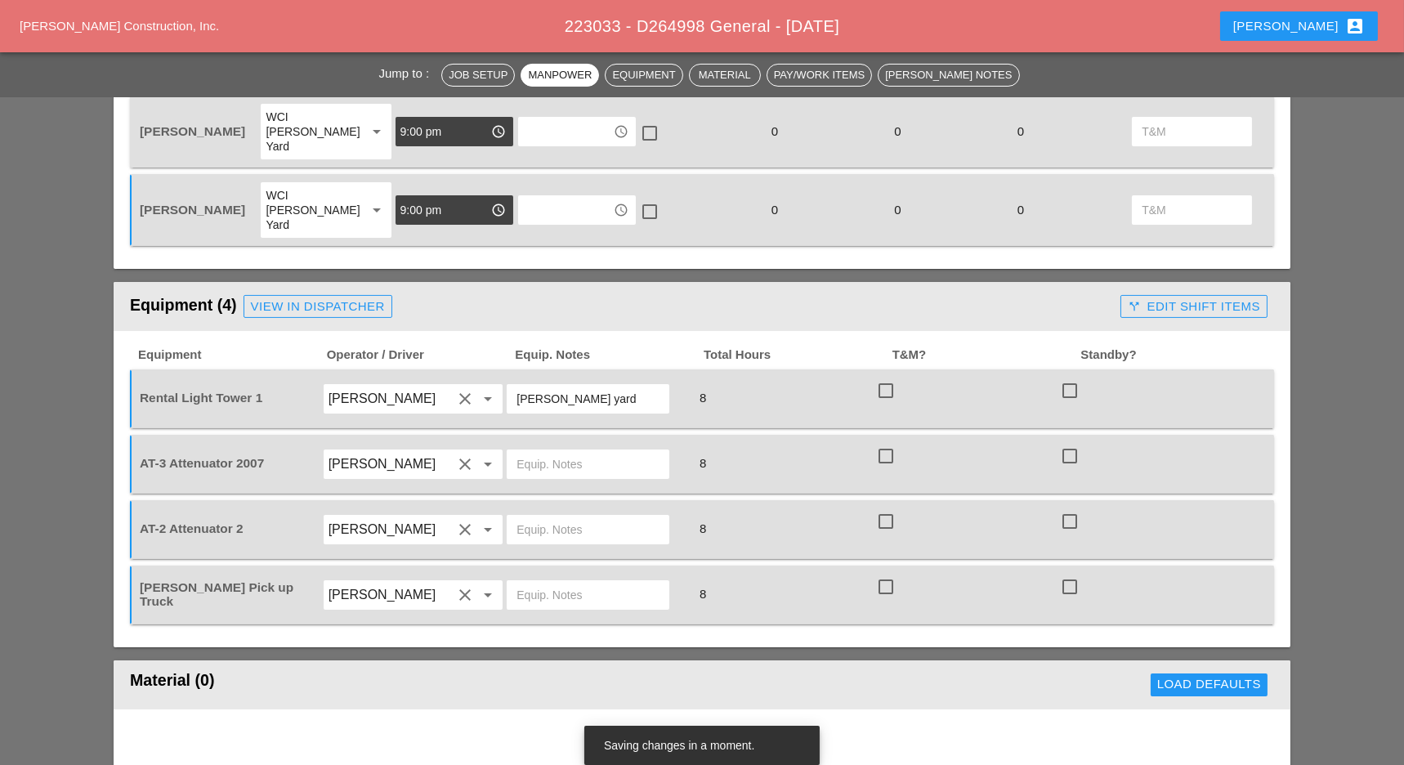
click at [510, 384] on div "[PERSON_NAME] yard" at bounding box center [588, 398] width 163 height 29
type input "[PERSON_NAME] yard"
click at [541, 441] on div at bounding box center [597, 464] width 185 height 46
click at [548, 451] on input "text" at bounding box center [588, 464] width 143 height 26
paste input "[PERSON_NAME] yard"
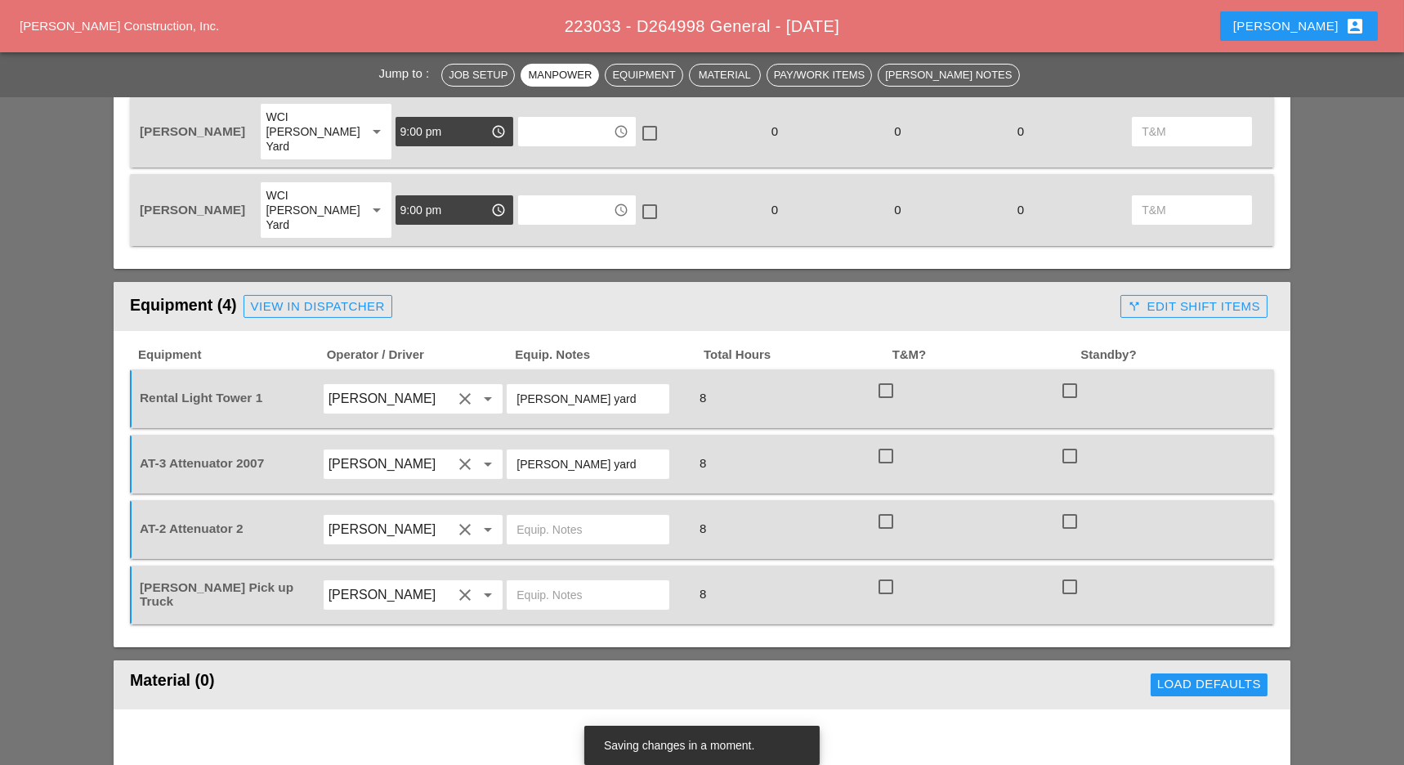
type input "[PERSON_NAME] yard"
click at [539, 517] on input "text" at bounding box center [588, 530] width 143 height 26
paste input "[PERSON_NAME] yard"
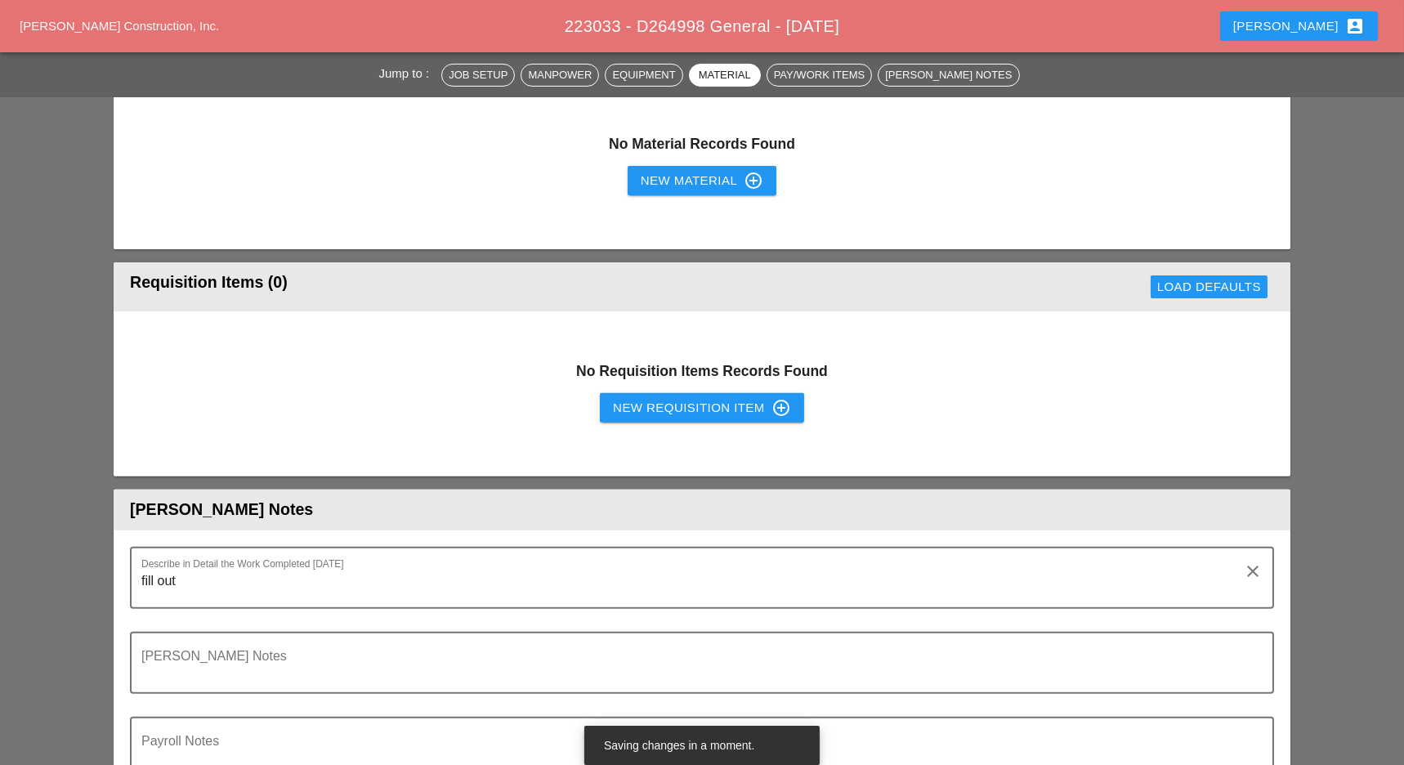
scroll to position [1525, 0]
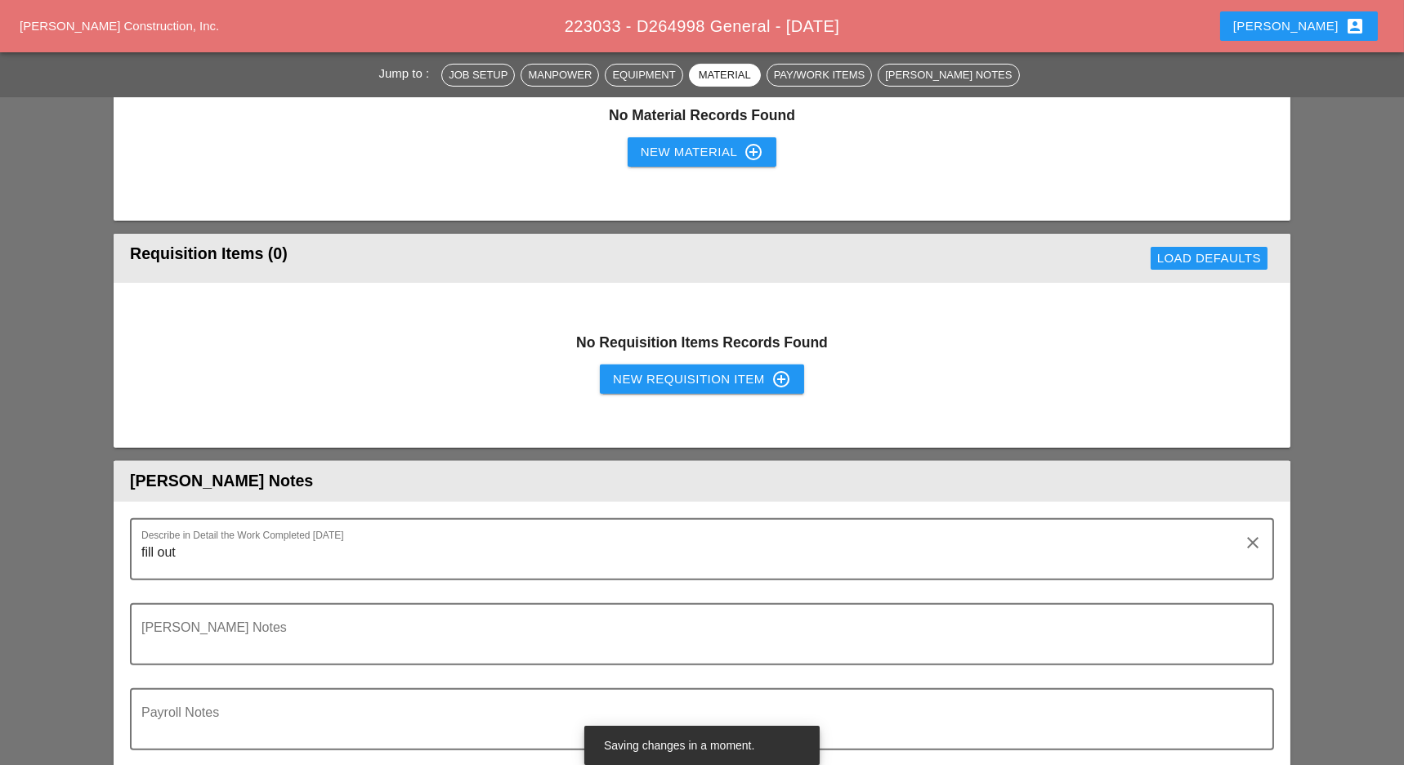
type input "[PERSON_NAME] yard"
click at [669, 369] on div "New Requisition Item control_point" at bounding box center [702, 379] width 178 height 20
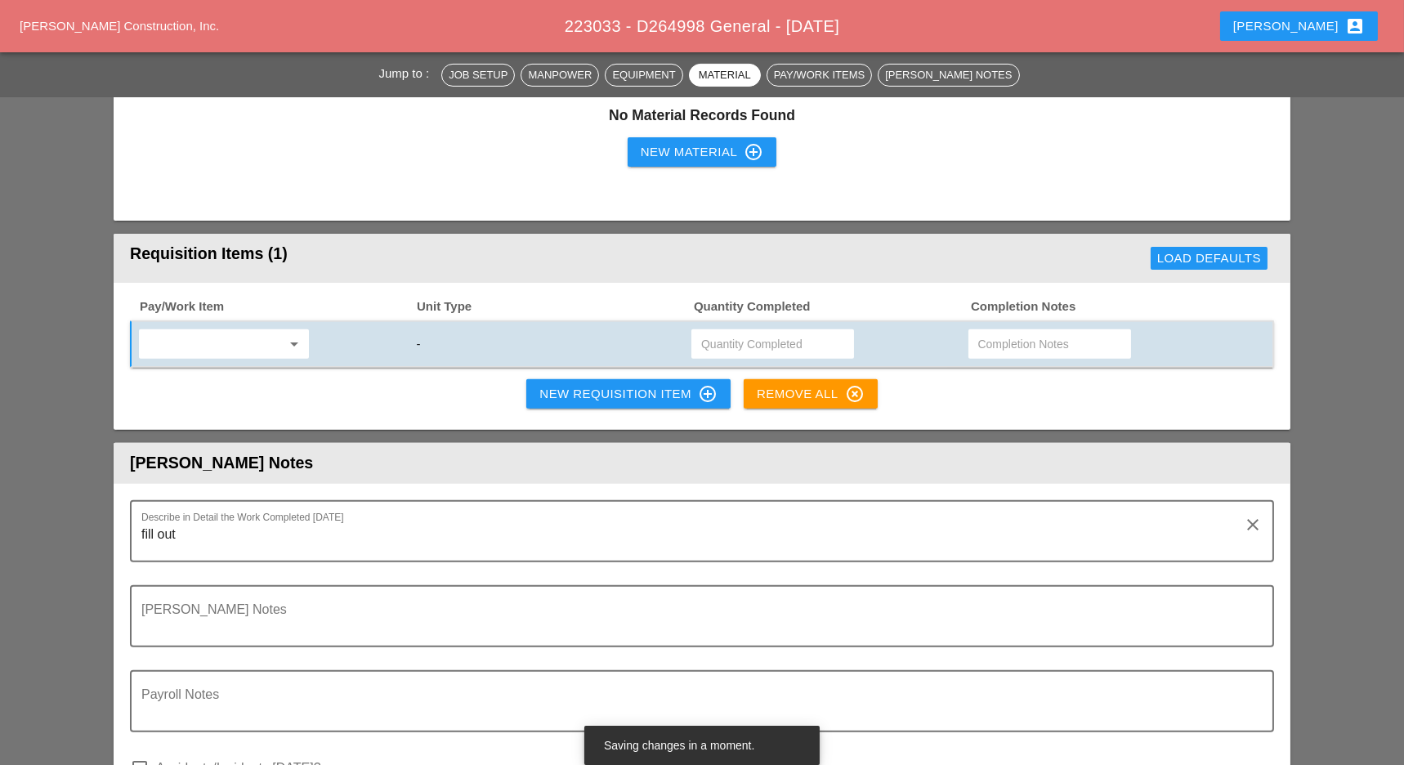
click at [179, 329] on div "arrow_drop_down" at bounding box center [224, 344] width 172 height 31
click at [208, 331] on input "text" at bounding box center [212, 344] width 137 height 26
drag, startPoint x: 267, startPoint y: 328, endPoint x: 288, endPoint y: 329, distance: 20.4
click at [268, 328] on div "619.1004002 - PORTABLE WORK ZONE CAME RA" at bounding box center [272, 334] width 241 height 20
type input "619.1004002 - PORTABLE WORK ZONE CAMERA"
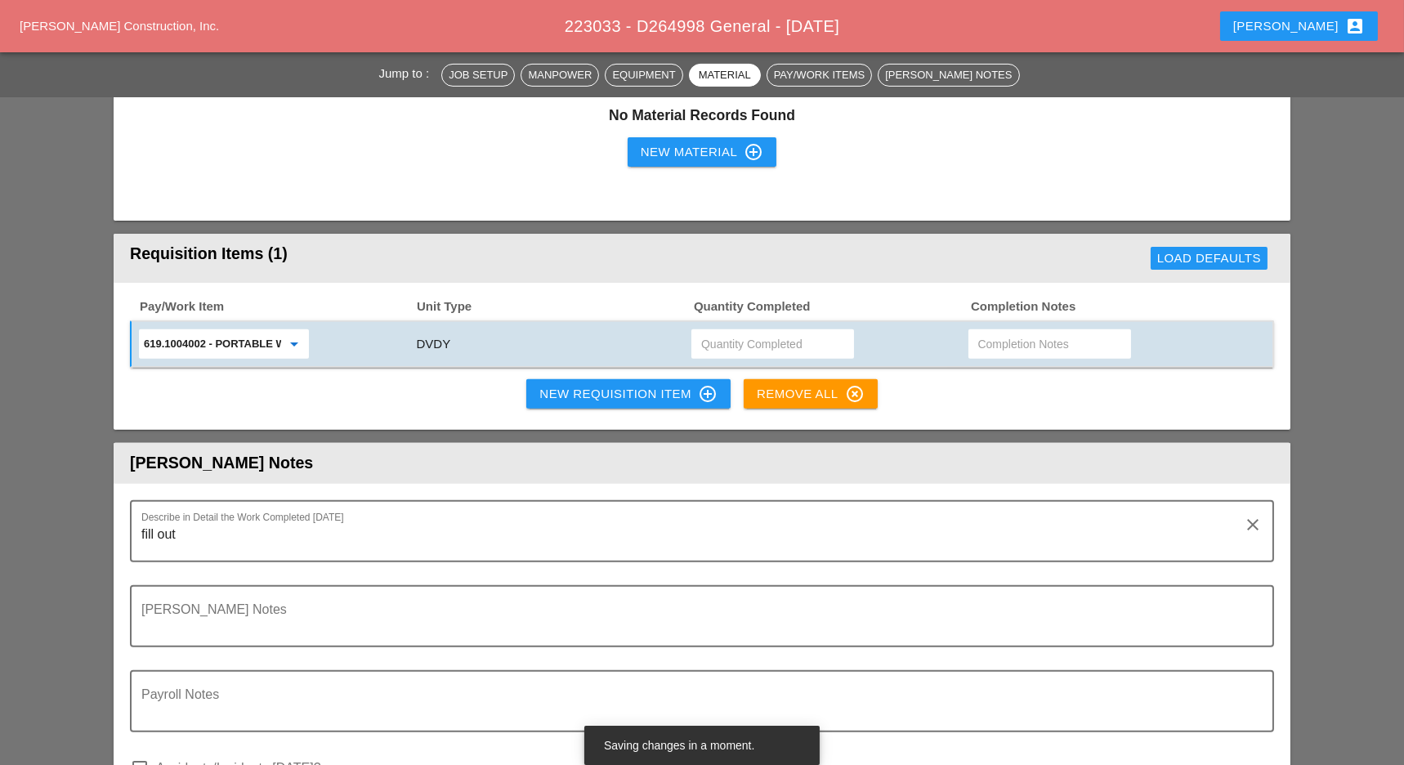
click at [725, 331] on input "text" at bounding box center [772, 344] width 143 height 26
type input "4"
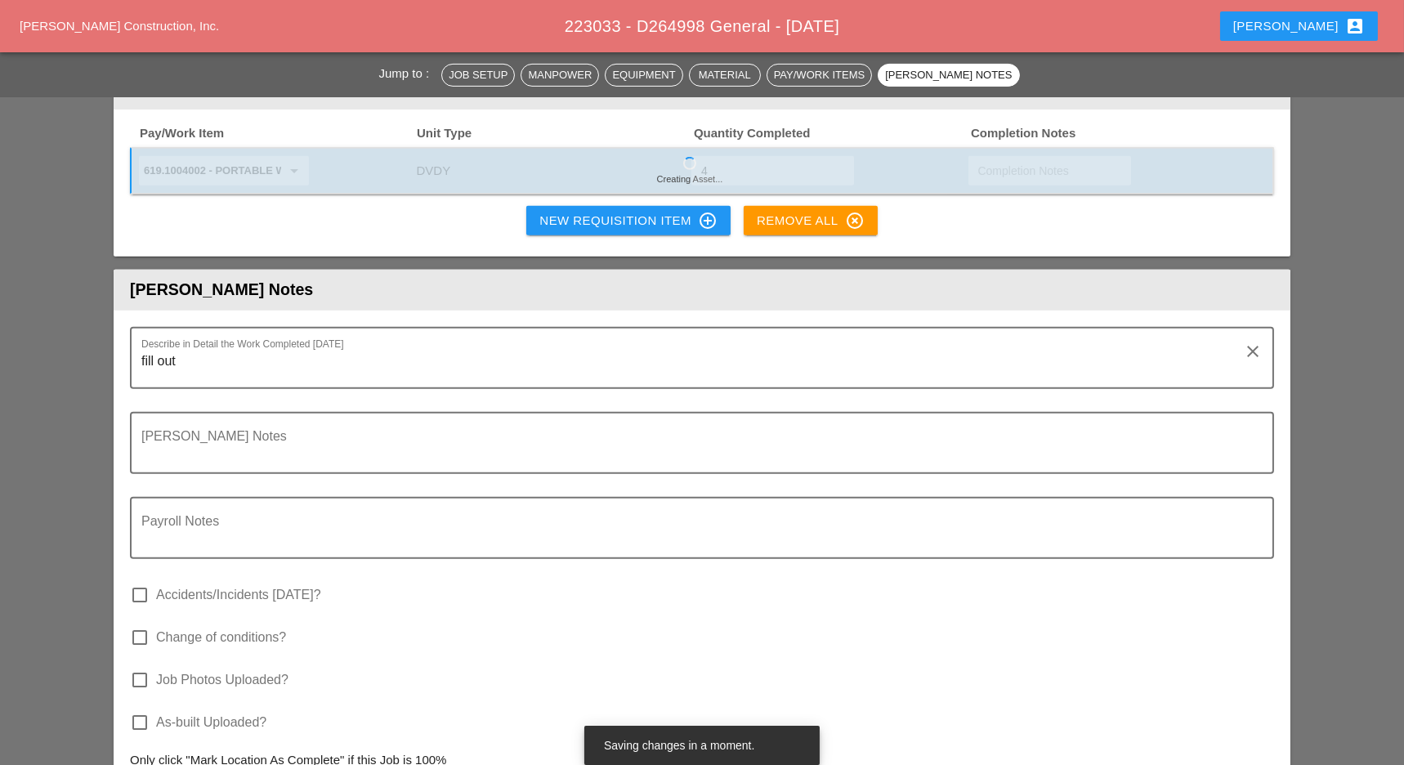
scroll to position [1559, 0]
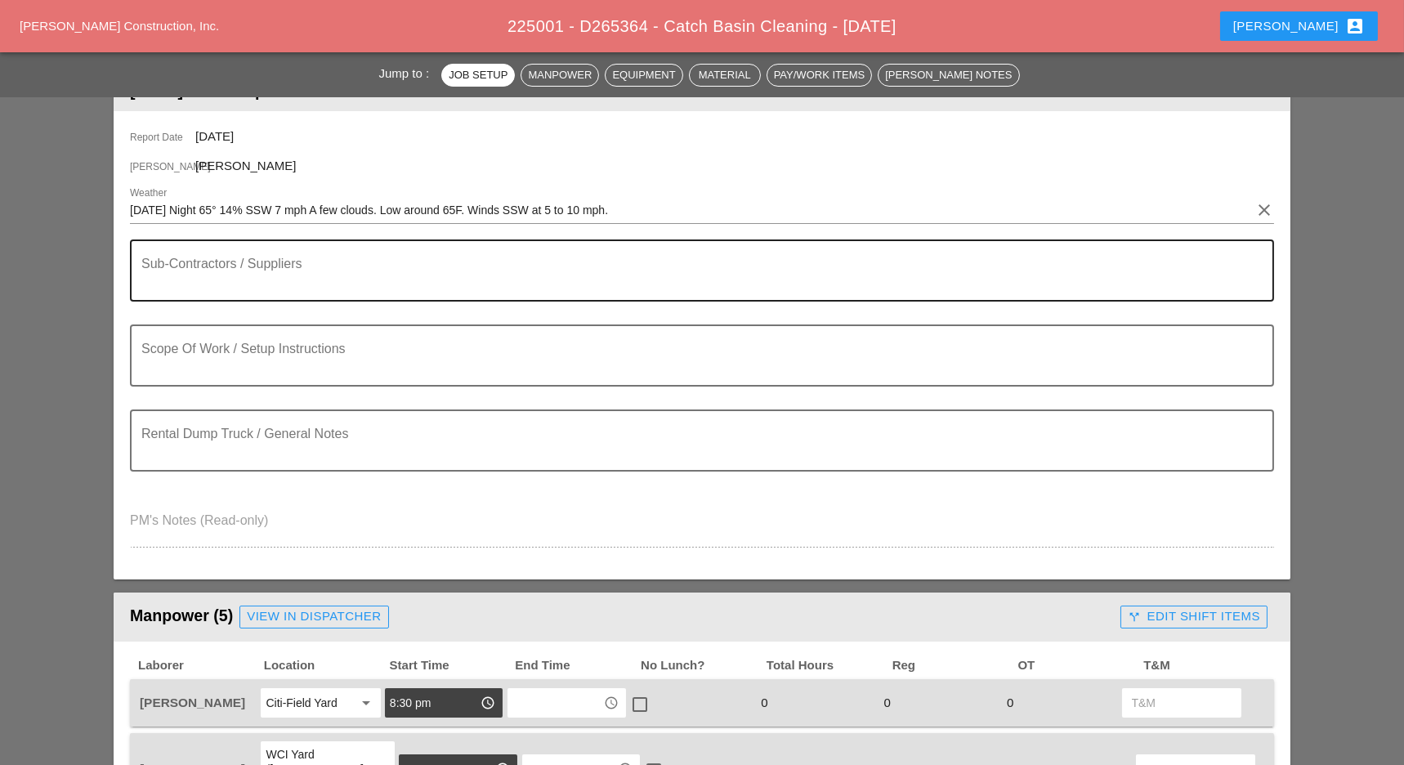
scroll to position [217, 0]
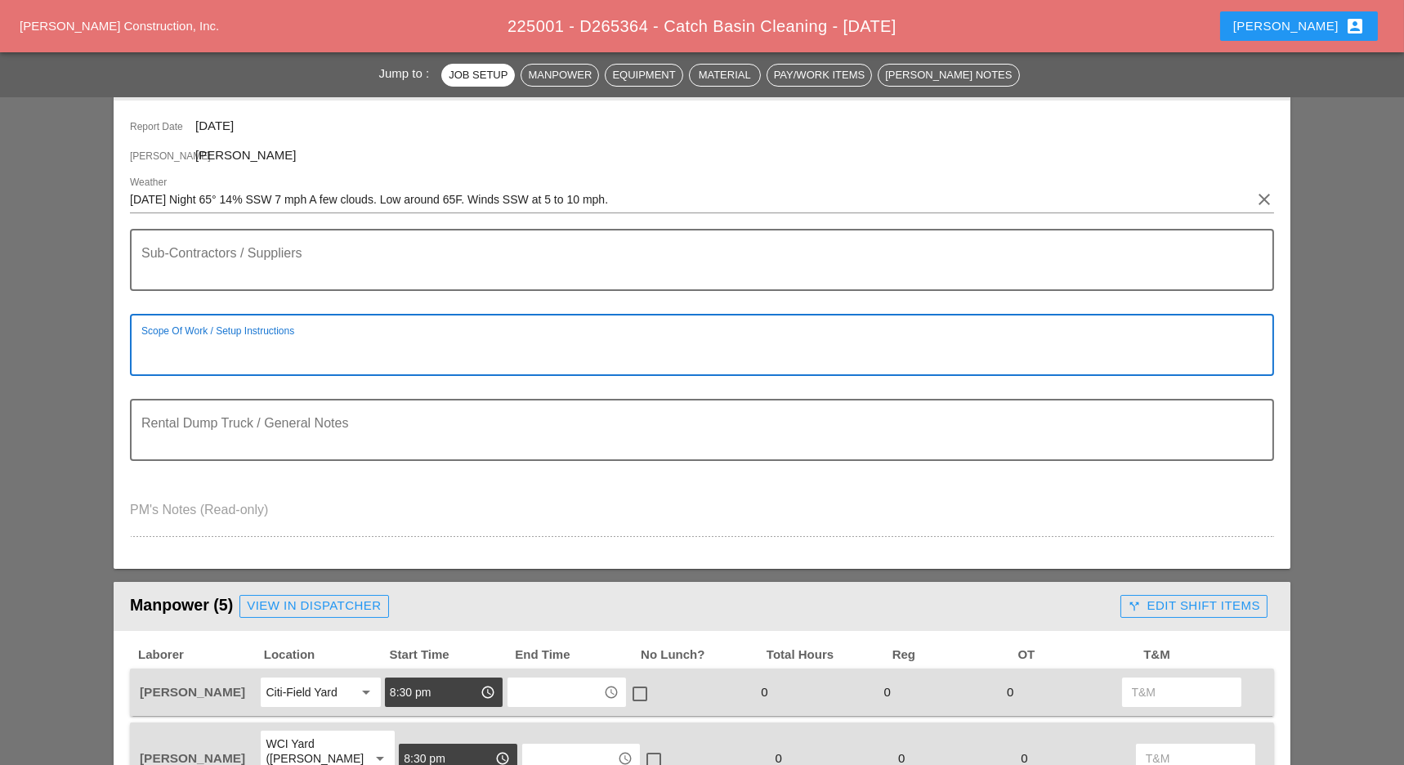
click at [221, 347] on textarea "Scope Of Work / Setup Instructions" at bounding box center [695, 354] width 1108 height 39
drag, startPoint x: 180, startPoint y: 351, endPoint x: 132, endPoint y: 347, distance: 47.6
click at [132, 347] on div "Scope Of Work / Setup Instructions CB clear" at bounding box center [702, 345] width 1144 height 62
paste textarea "WZTC CLEAN TROUGHS (PLEASE KEEP TRACK OF THE FOOTAGE OF EACH TROUGH)"
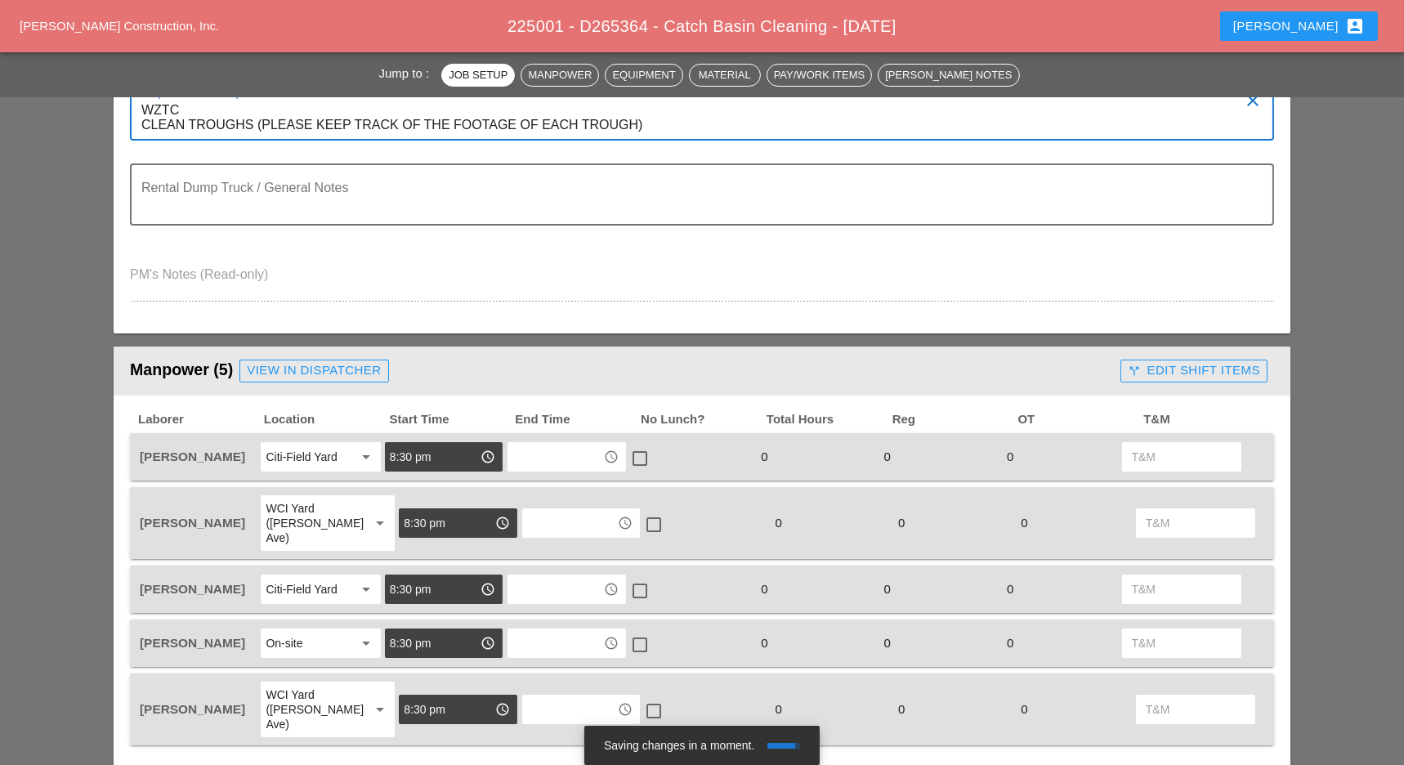
scroll to position [544, 0]
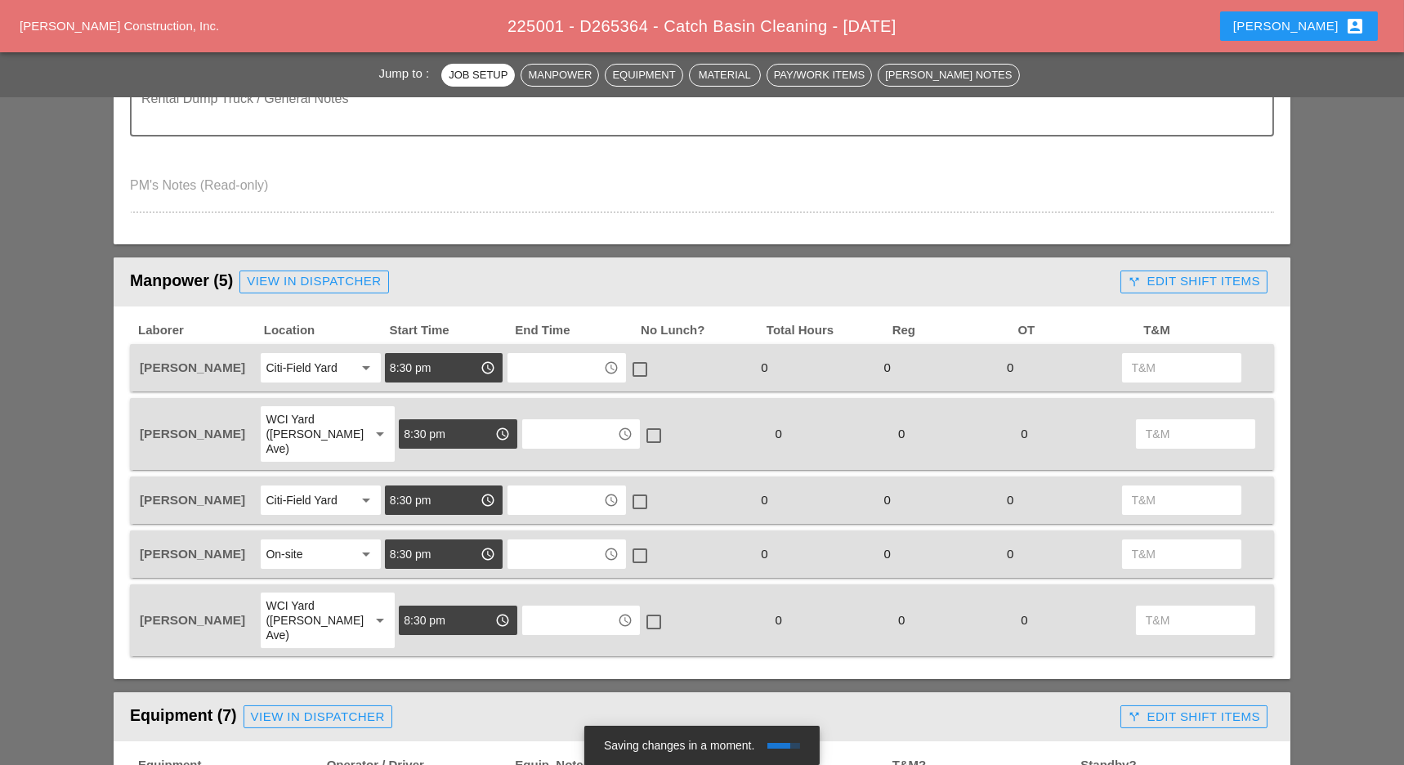
type textarea "WZTC CLEAN TROUGHS (PLEASE KEEP TRACK OF THE FOOTAGE OF EACH TROUGH)"
click at [409, 421] on input "8:30 pm" at bounding box center [446, 434] width 85 height 26
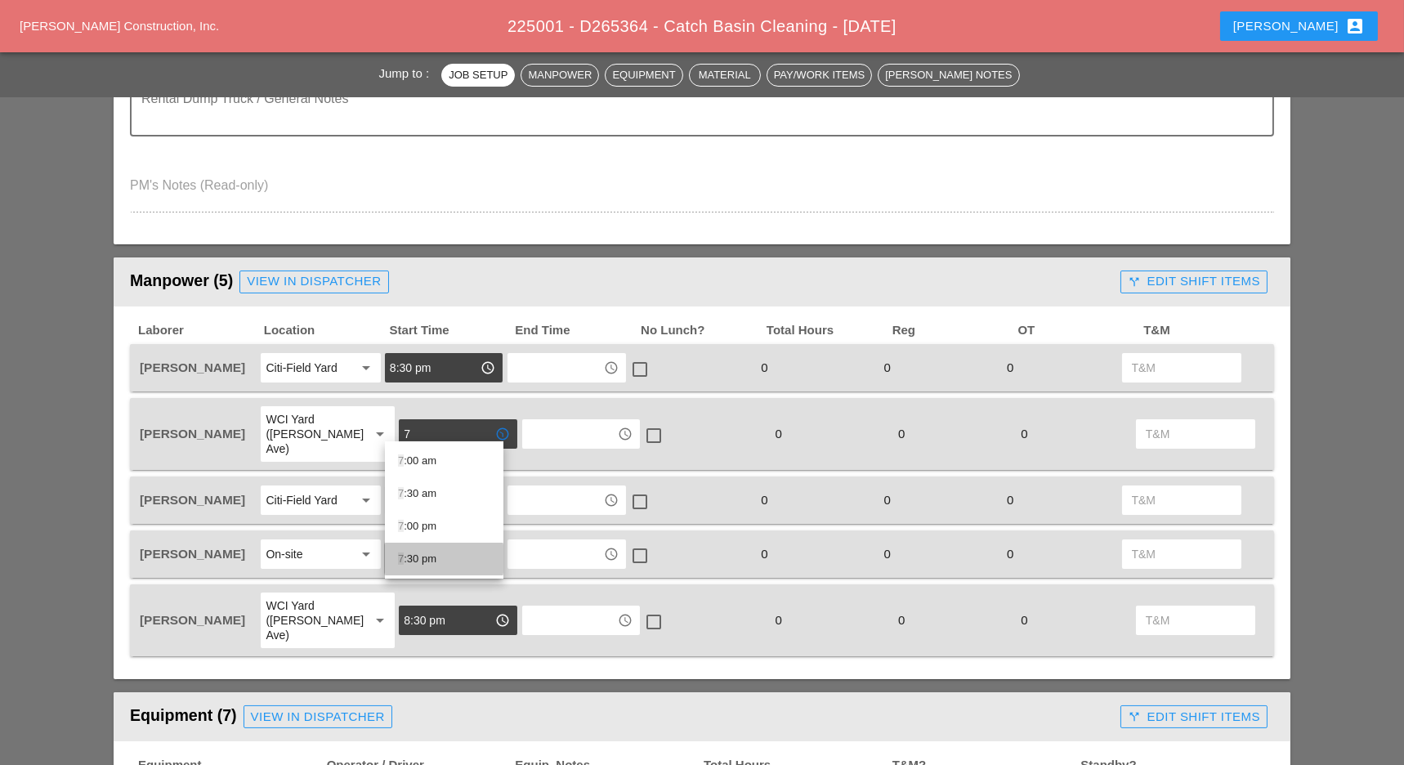
drag, startPoint x: 432, startPoint y: 557, endPoint x: 436, endPoint y: 545, distance: 11.9
click at [432, 557] on div "7 :30 pm" at bounding box center [444, 559] width 92 height 20
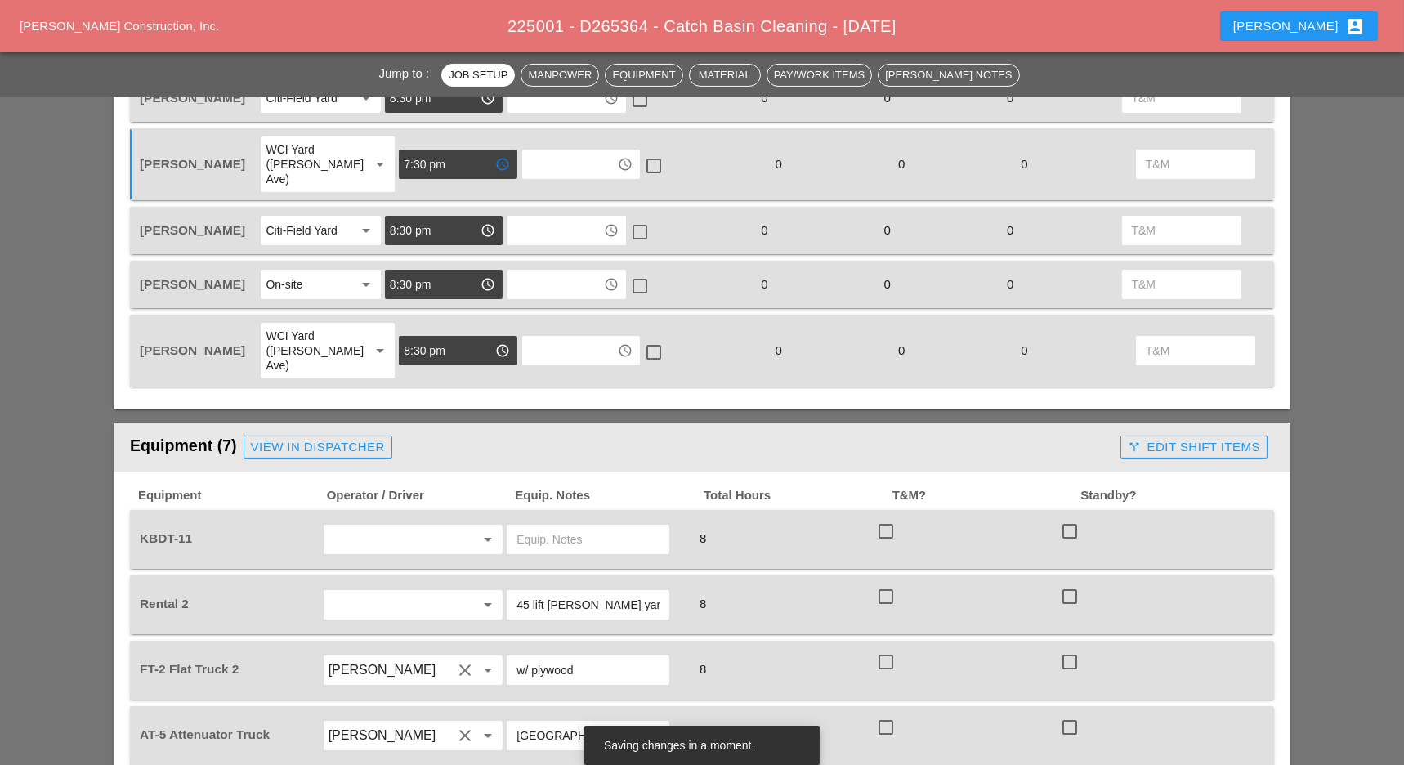
scroll to position [871, 0]
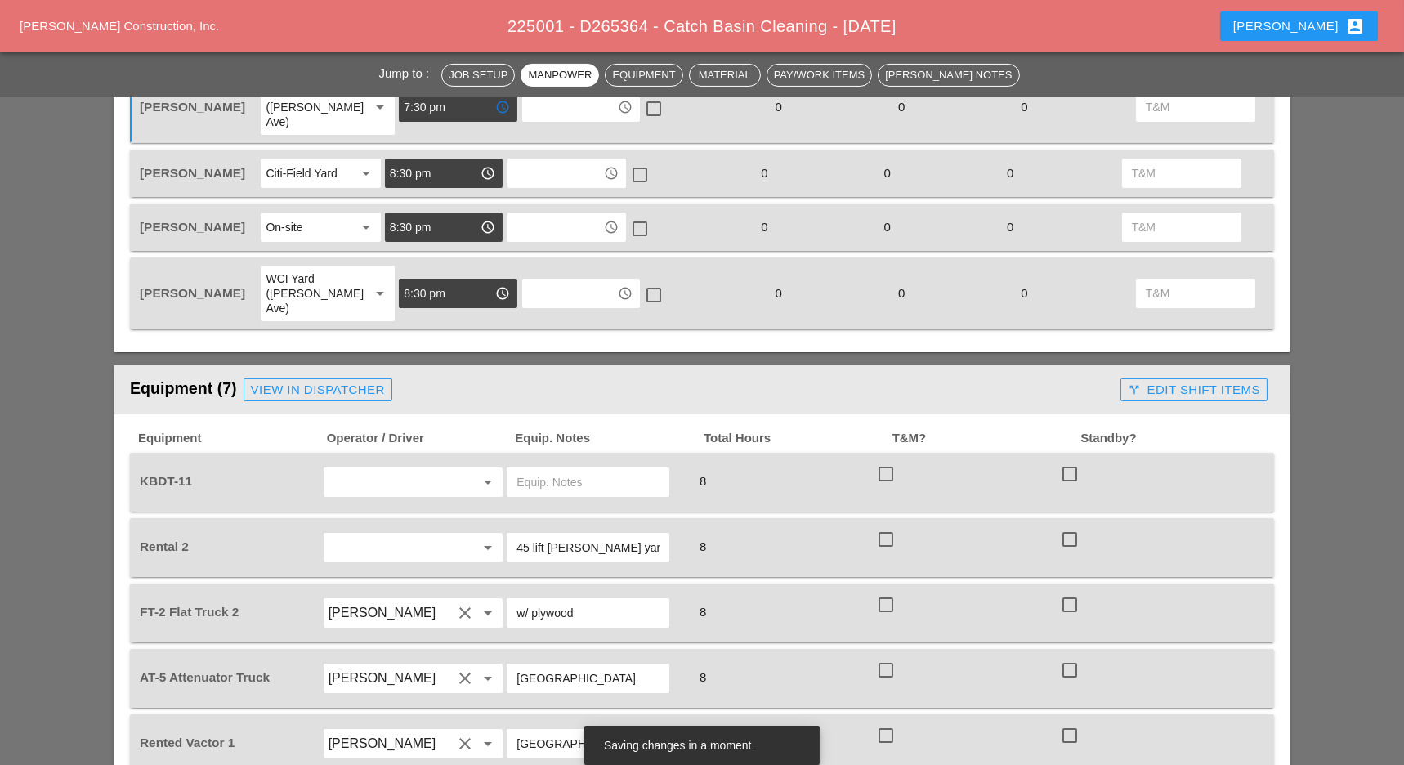
type input "7:30 pm"
click at [393, 469] on input "text" at bounding box center [391, 482] width 124 height 26
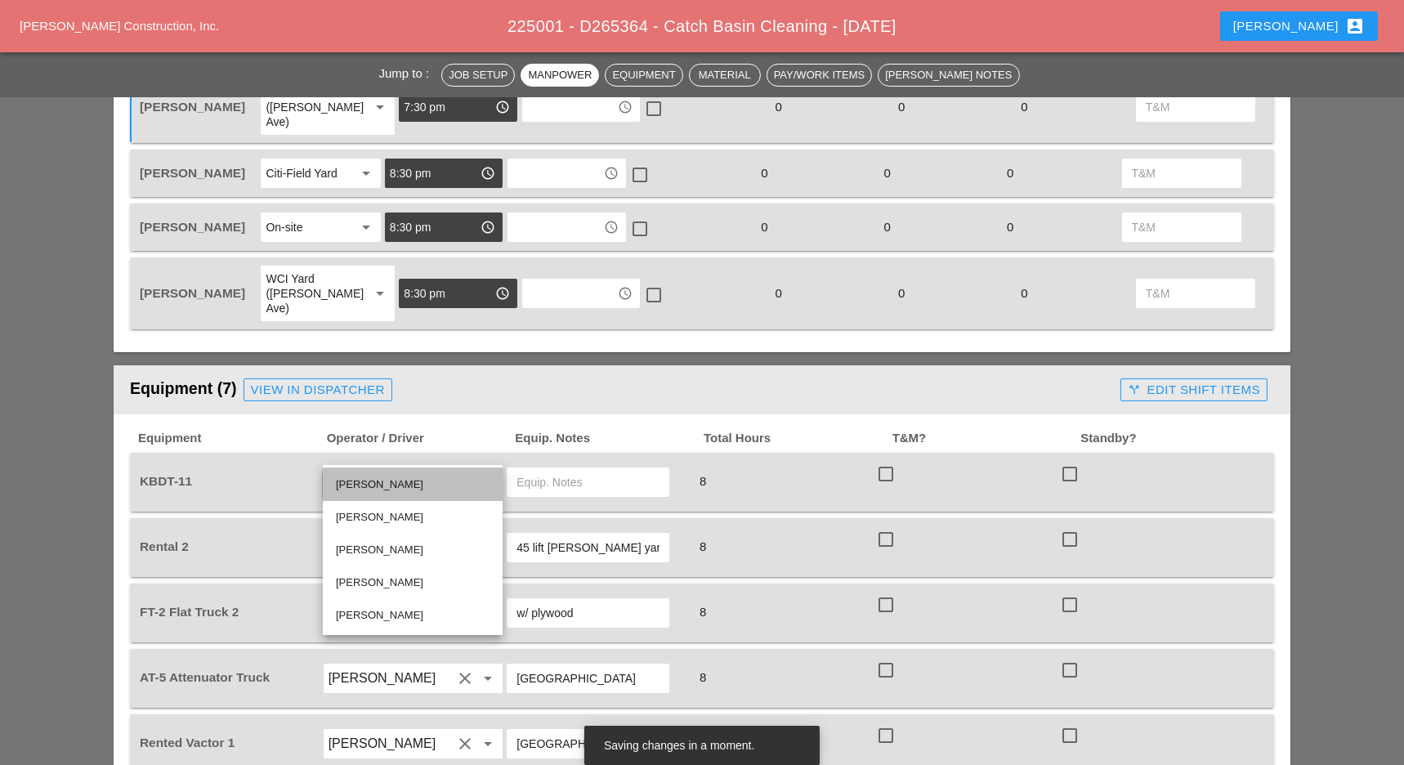
click at [372, 487] on div "[PERSON_NAME]" at bounding box center [413, 485] width 154 height 20
type input "[PERSON_NAME]"
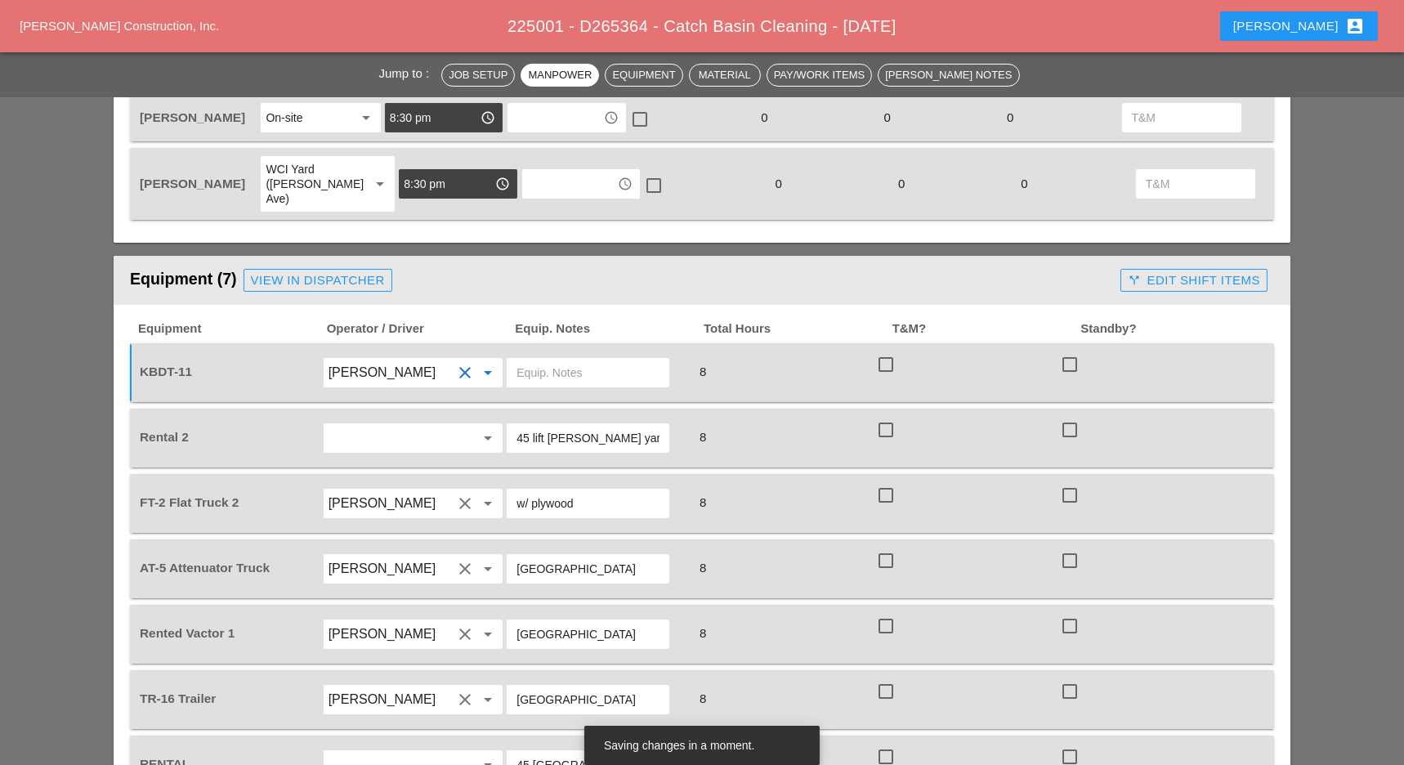
scroll to position [1089, 0]
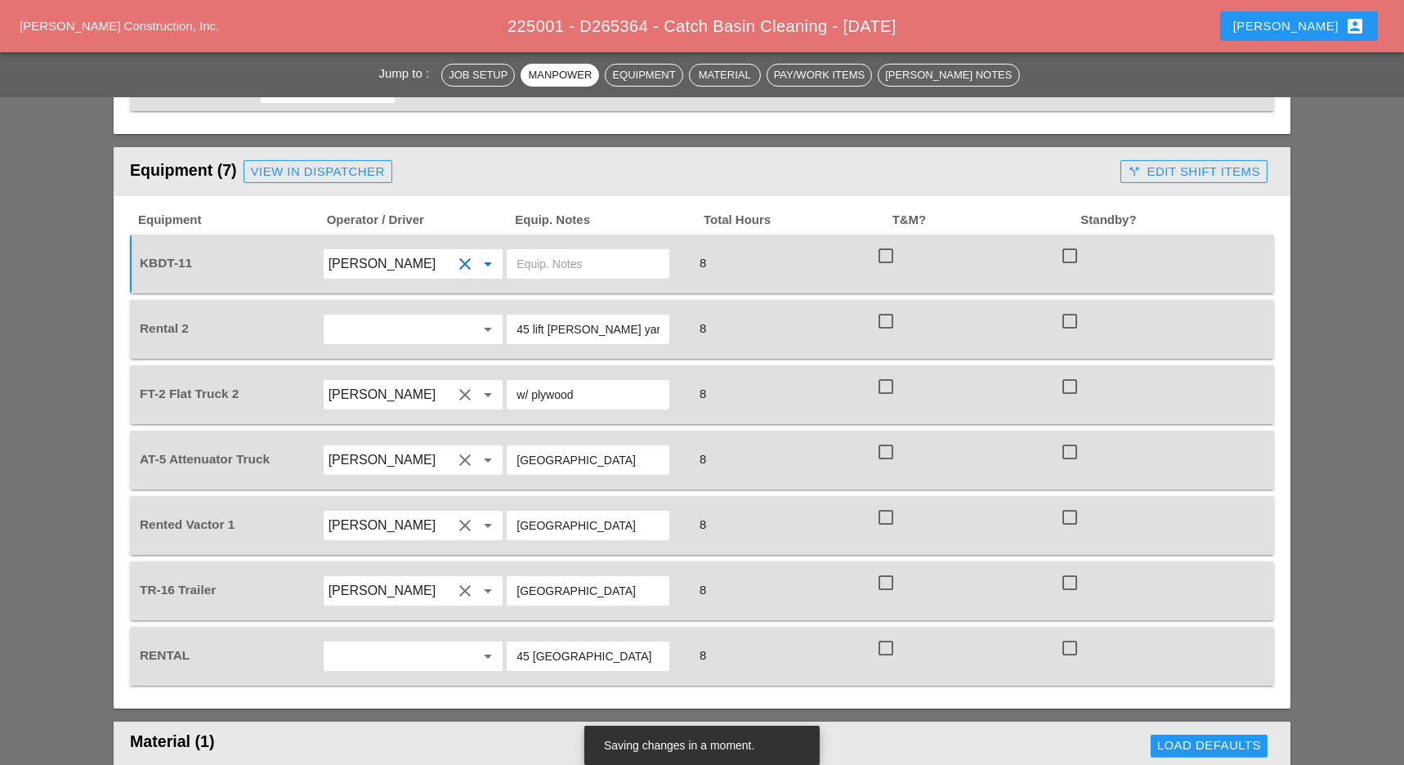
drag, startPoint x: 572, startPoint y: 561, endPoint x: 515, endPoint y: 553, distance: 57.7
click at [515, 576] on div "[GEOGRAPHIC_DATA]" at bounding box center [588, 590] width 163 height 29
drag, startPoint x: 635, startPoint y: 296, endPoint x: 545, endPoint y: 290, distance: 90.1
click at [545, 316] on input "45 lift [PERSON_NAME] yard" at bounding box center [588, 329] width 143 height 26
click at [550, 578] on input "text" at bounding box center [588, 591] width 143 height 26
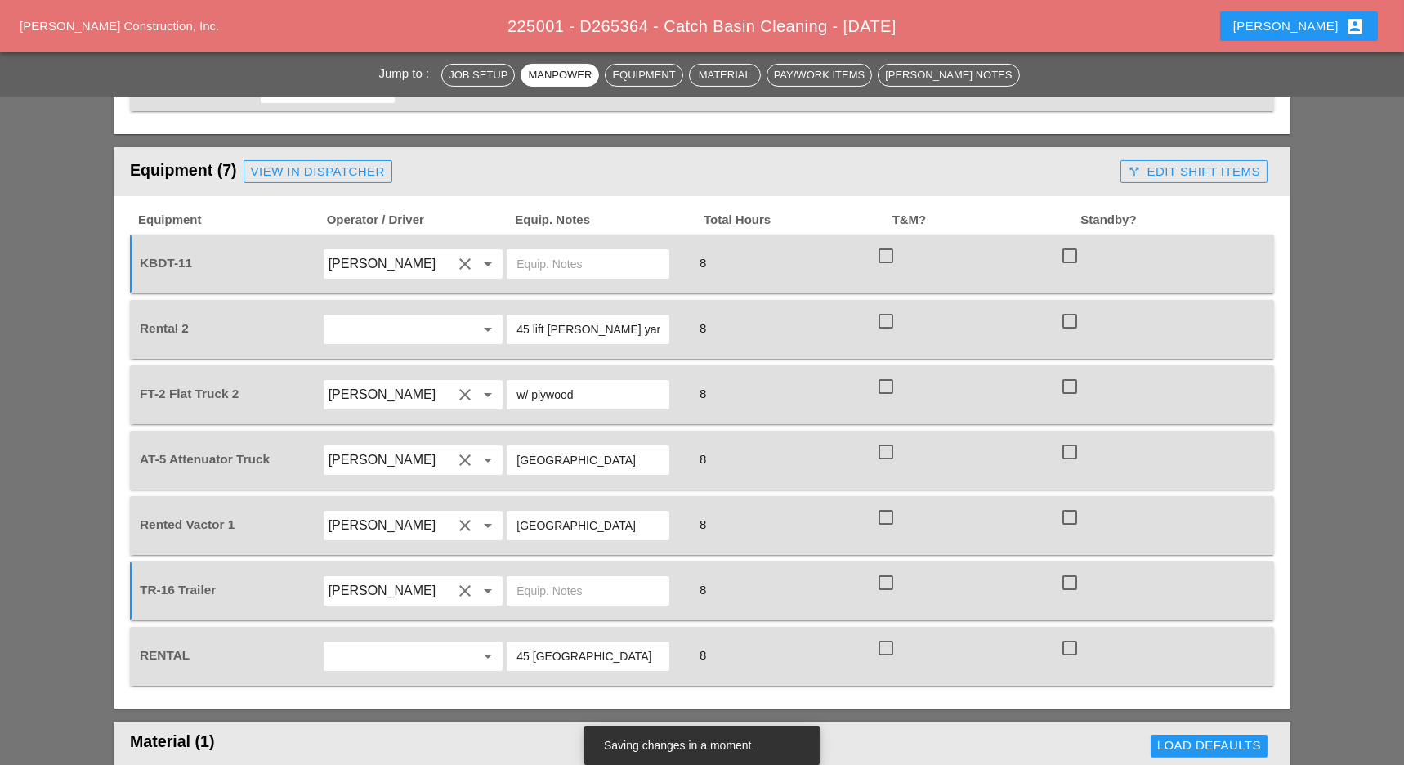
paste input "[PERSON_NAME] yard"
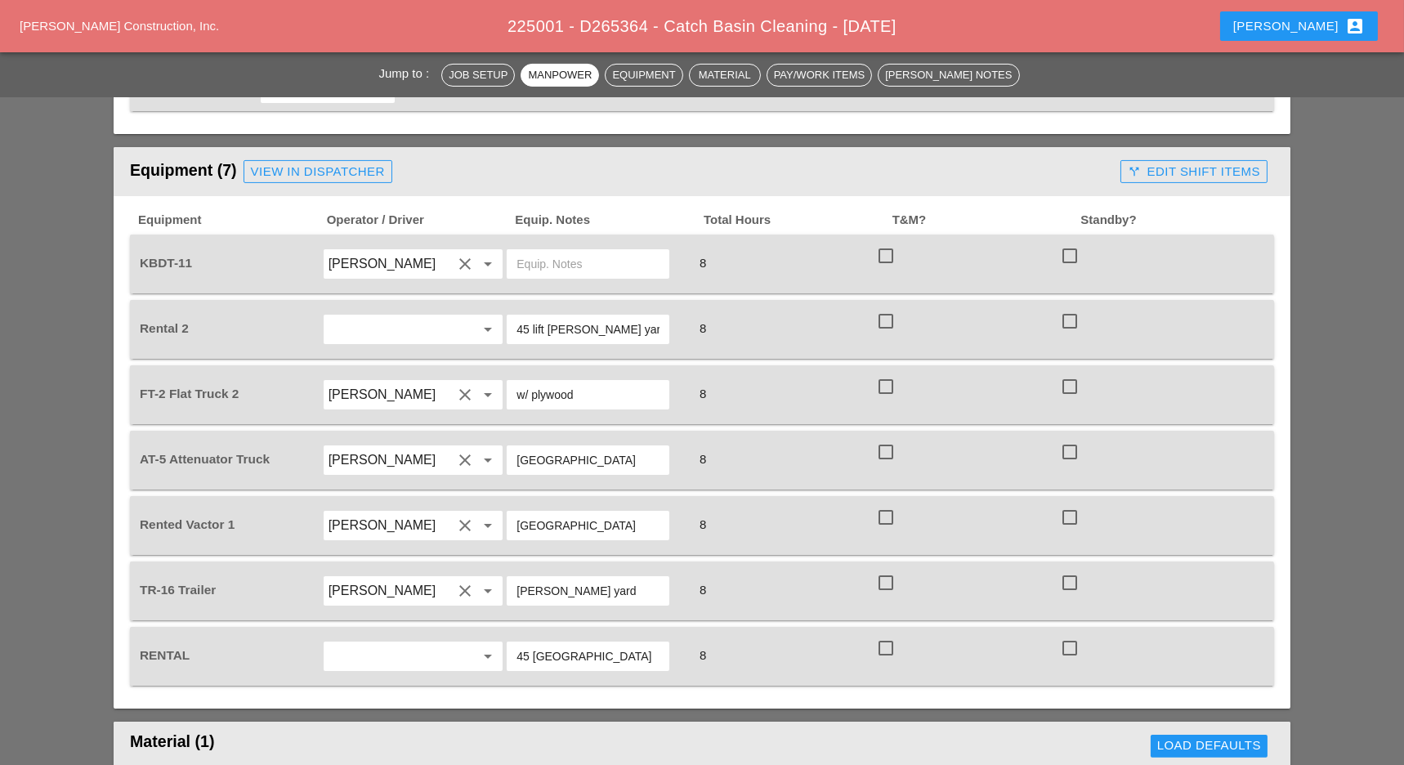
type input "[PERSON_NAME] yard"
click at [539, 251] on input "text" at bounding box center [588, 264] width 143 height 26
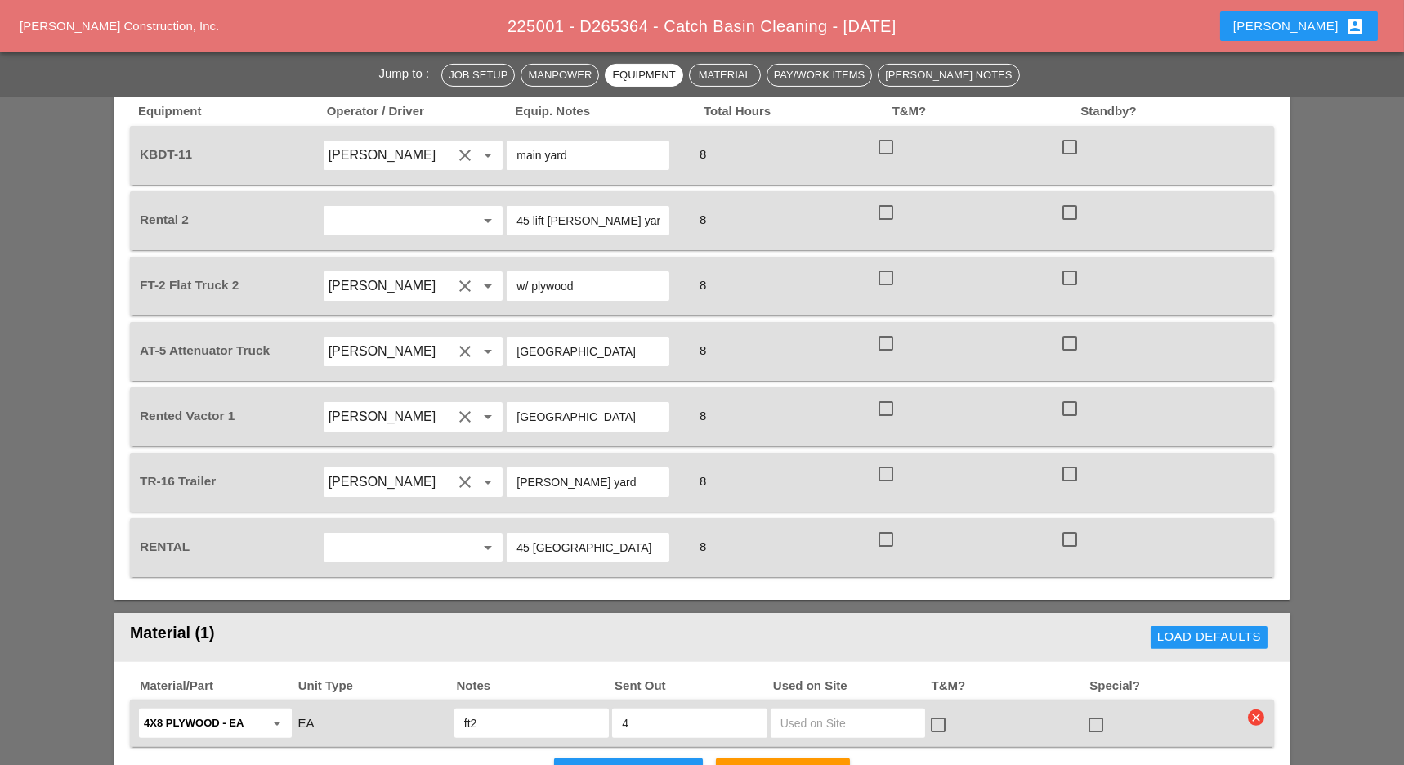
scroll to position [1308, 0]
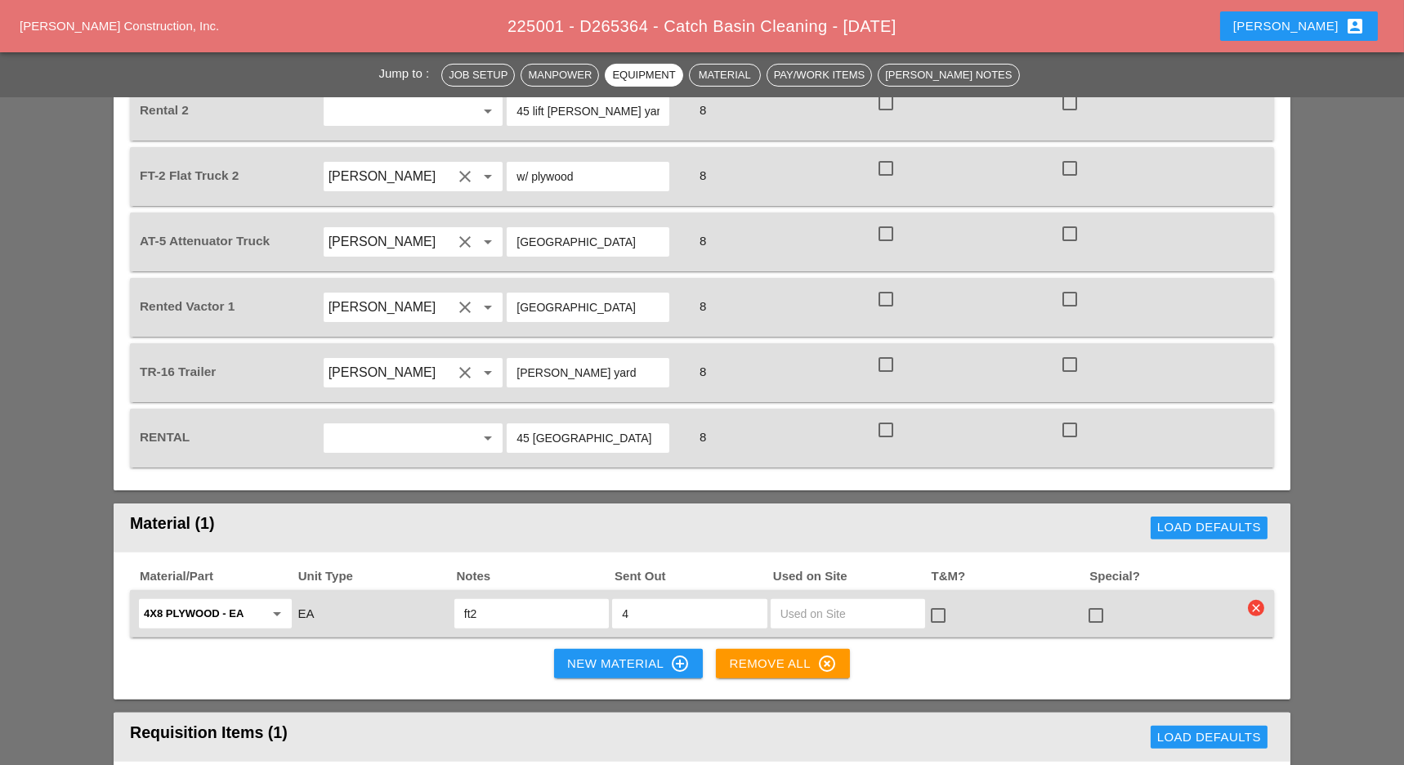
type input "main yard"
drag, startPoint x: 579, startPoint y: 397, endPoint x: 548, endPoint y: 396, distance: 31.9
click at [548, 425] on input "45 [GEOGRAPHIC_DATA]" at bounding box center [588, 438] width 143 height 26
paste input "[PERSON_NAME] yar"
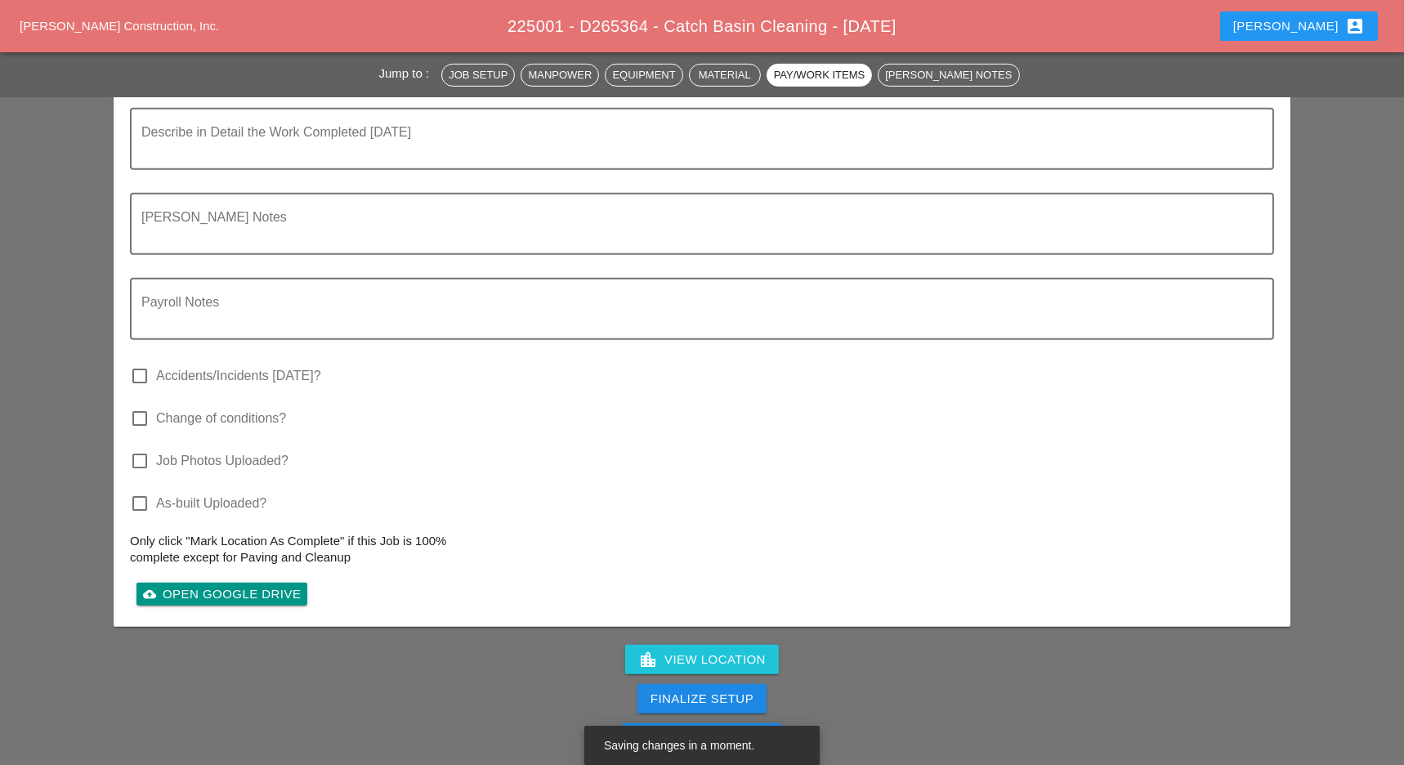
scroll to position [1525, 0]
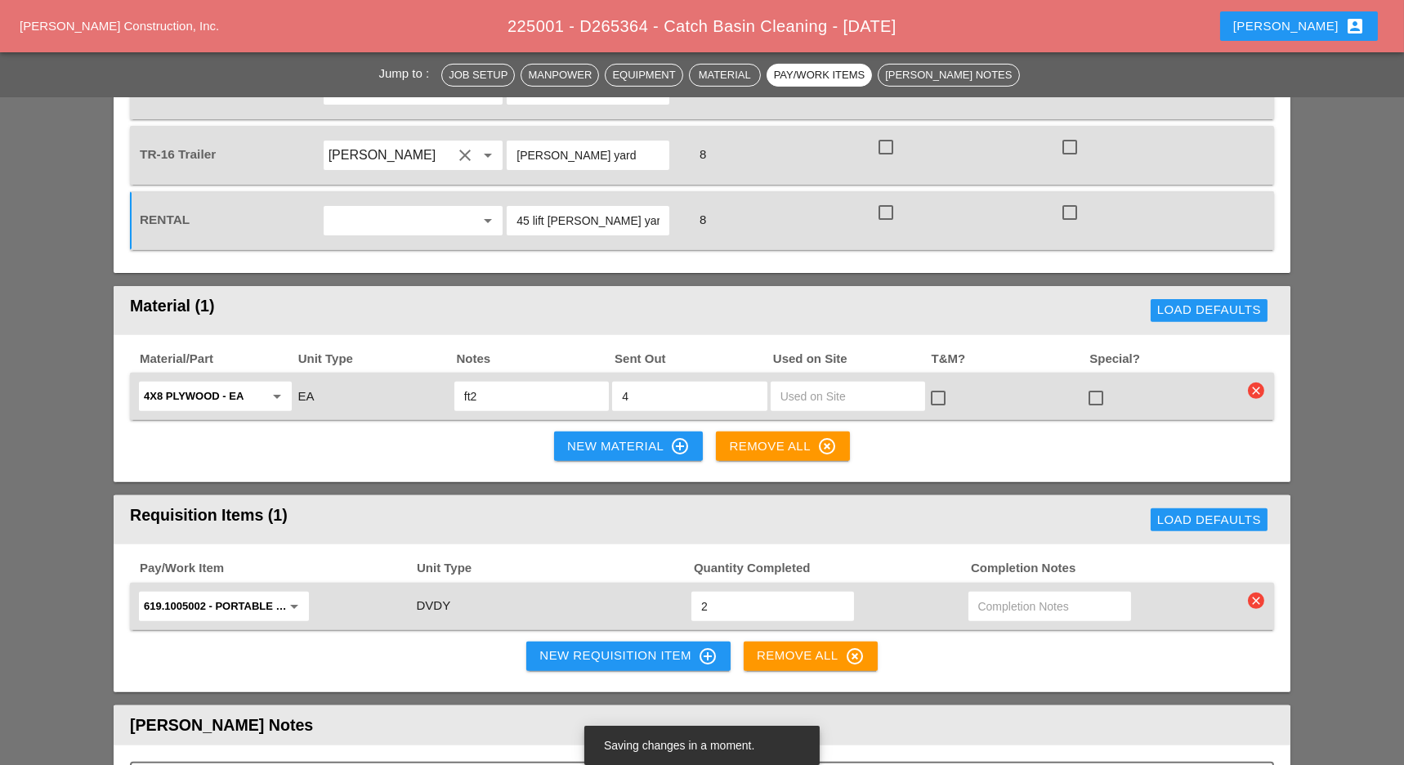
type input "45 lift [PERSON_NAME] yard"
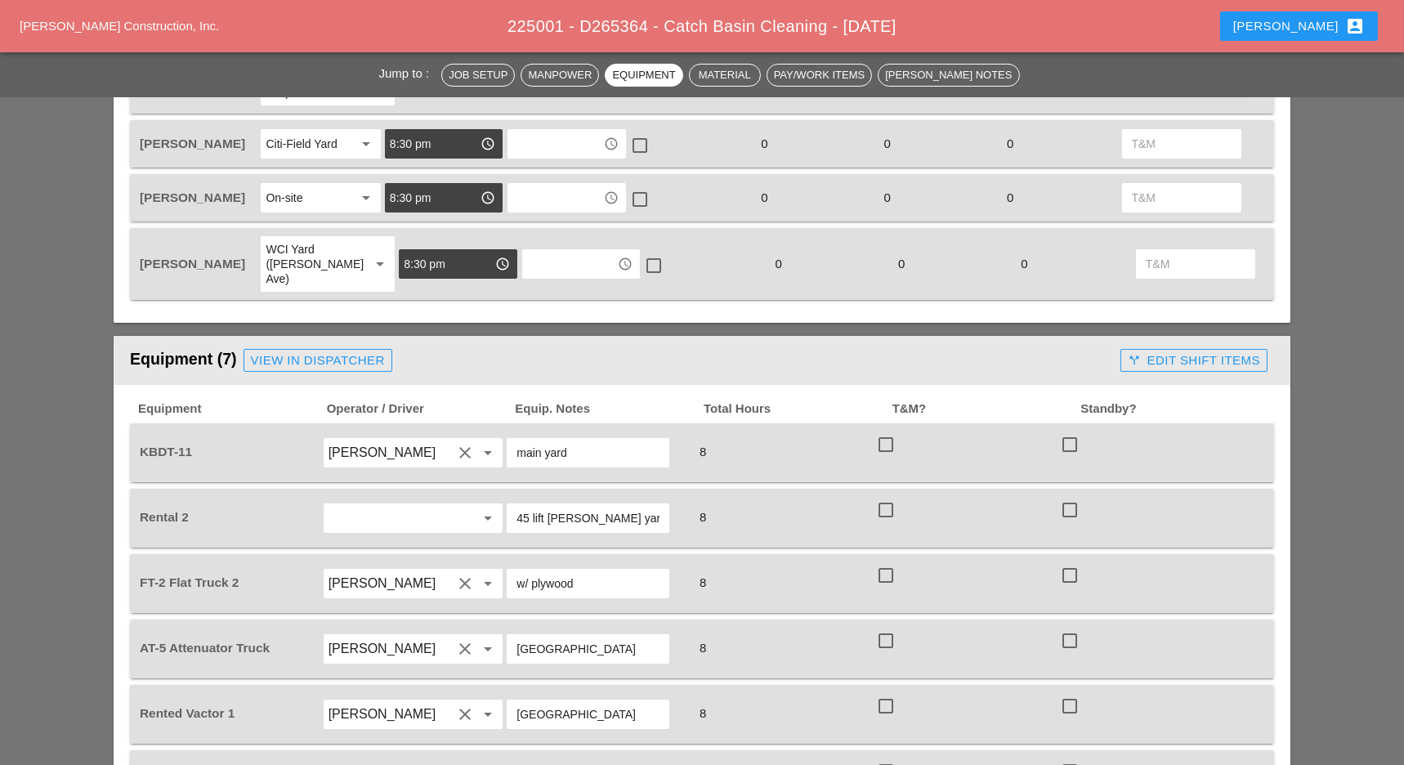
scroll to position [871, 0]
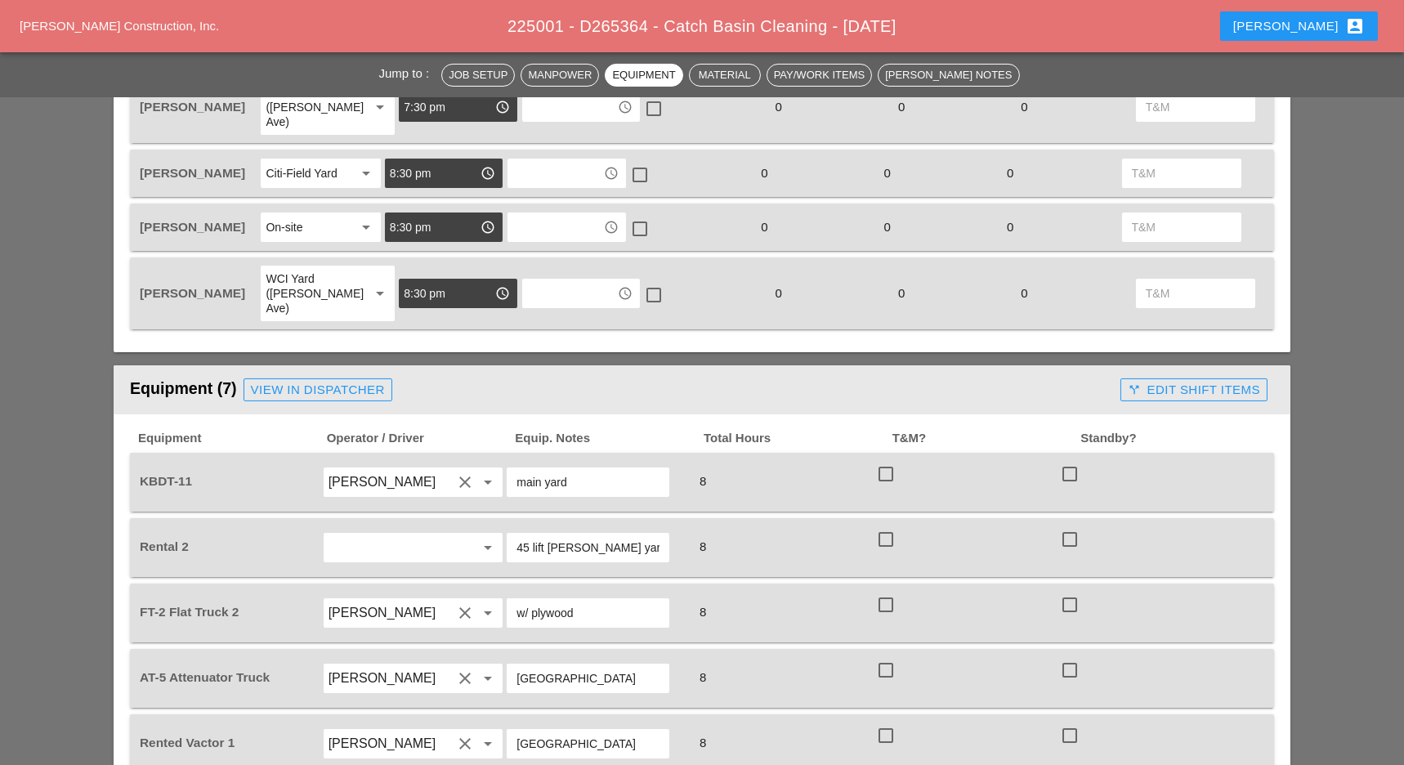
click at [339, 381] on div "View in Dispatcher" at bounding box center [318, 390] width 134 height 19
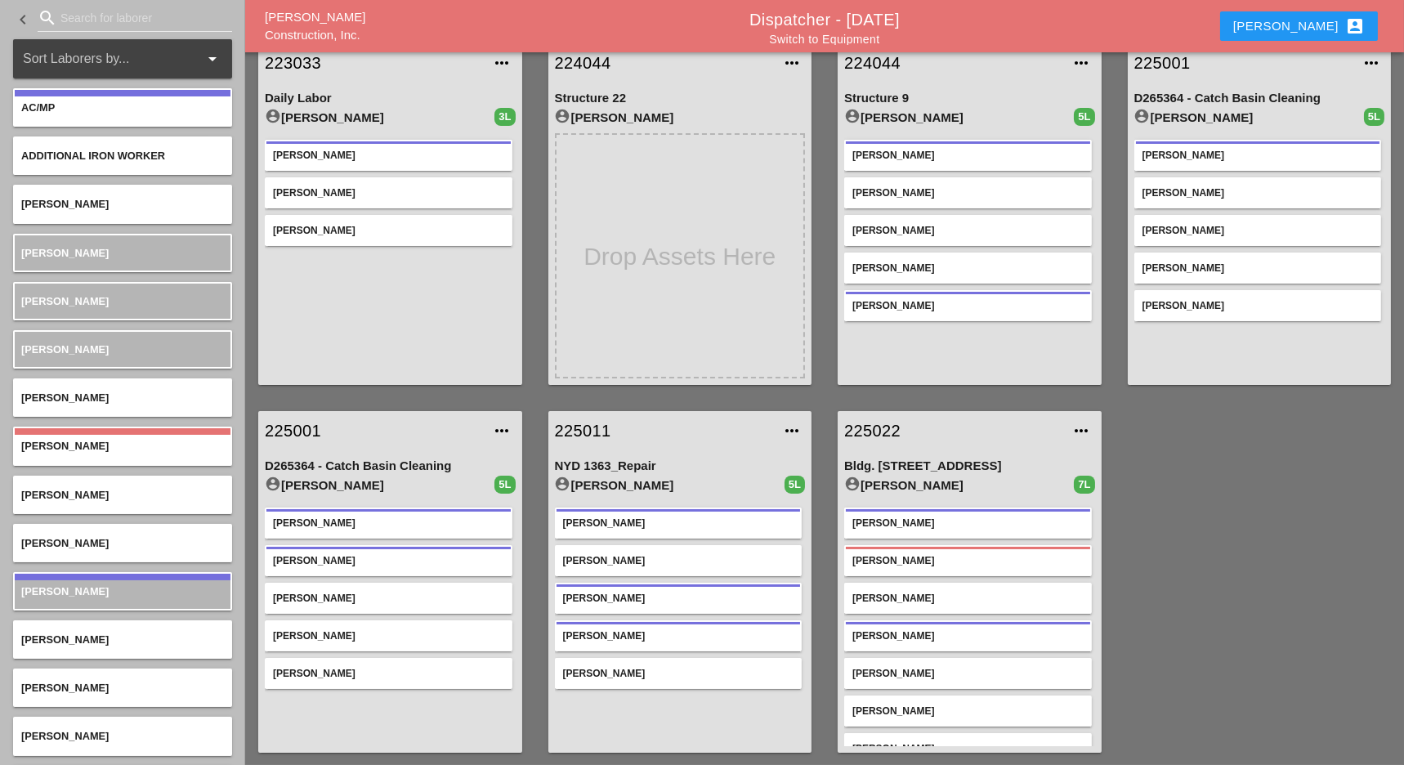
scroll to position [23, 0]
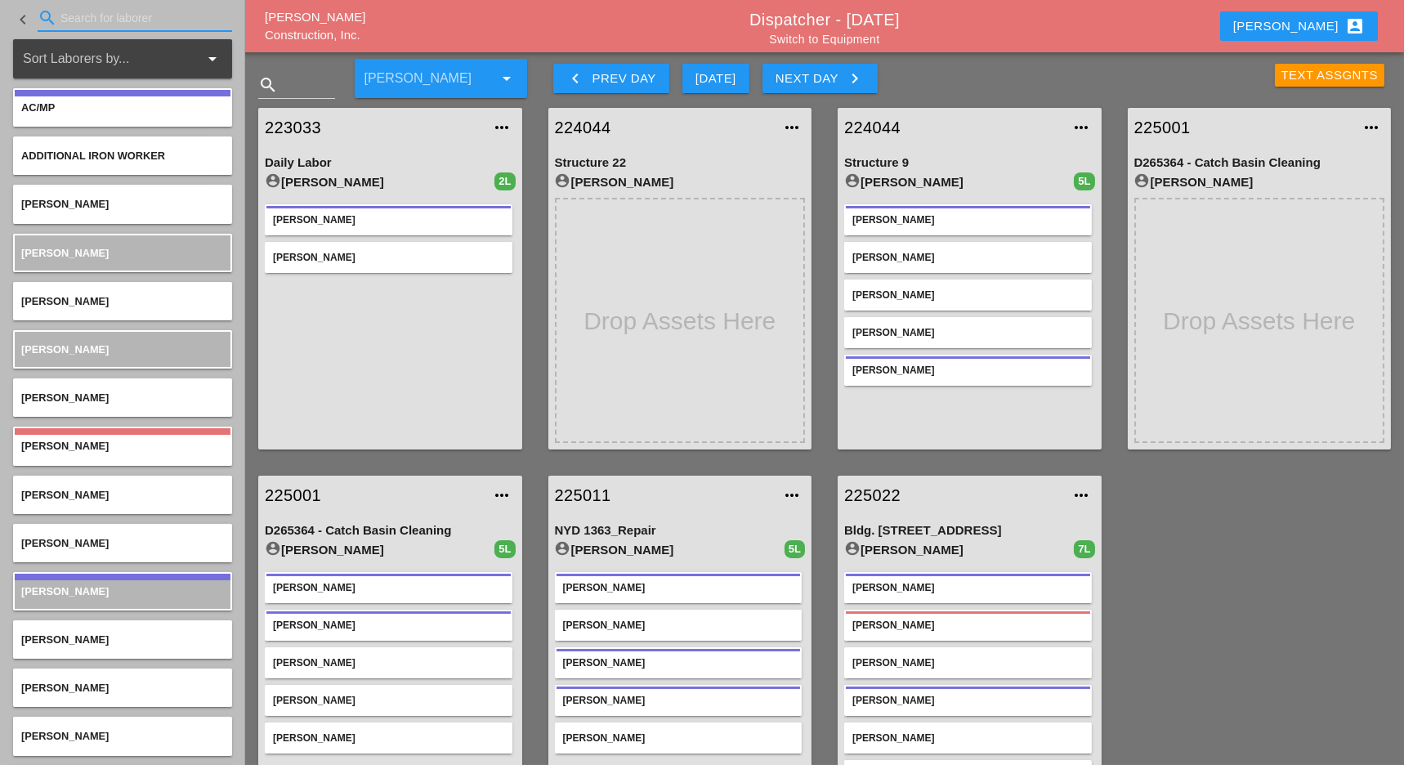
click at [82, 24] on input "Search for laborer" at bounding box center [134, 18] width 149 height 26
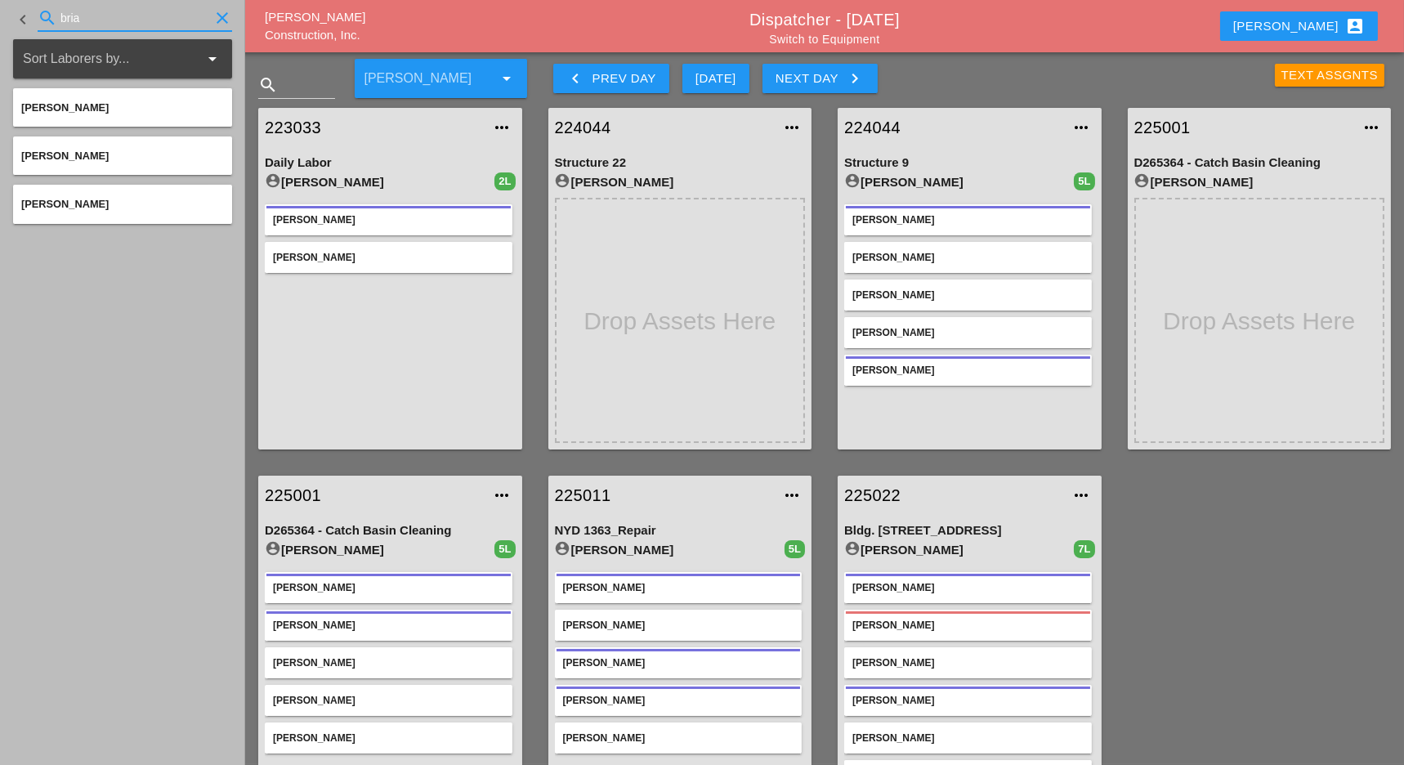
type input "bria"
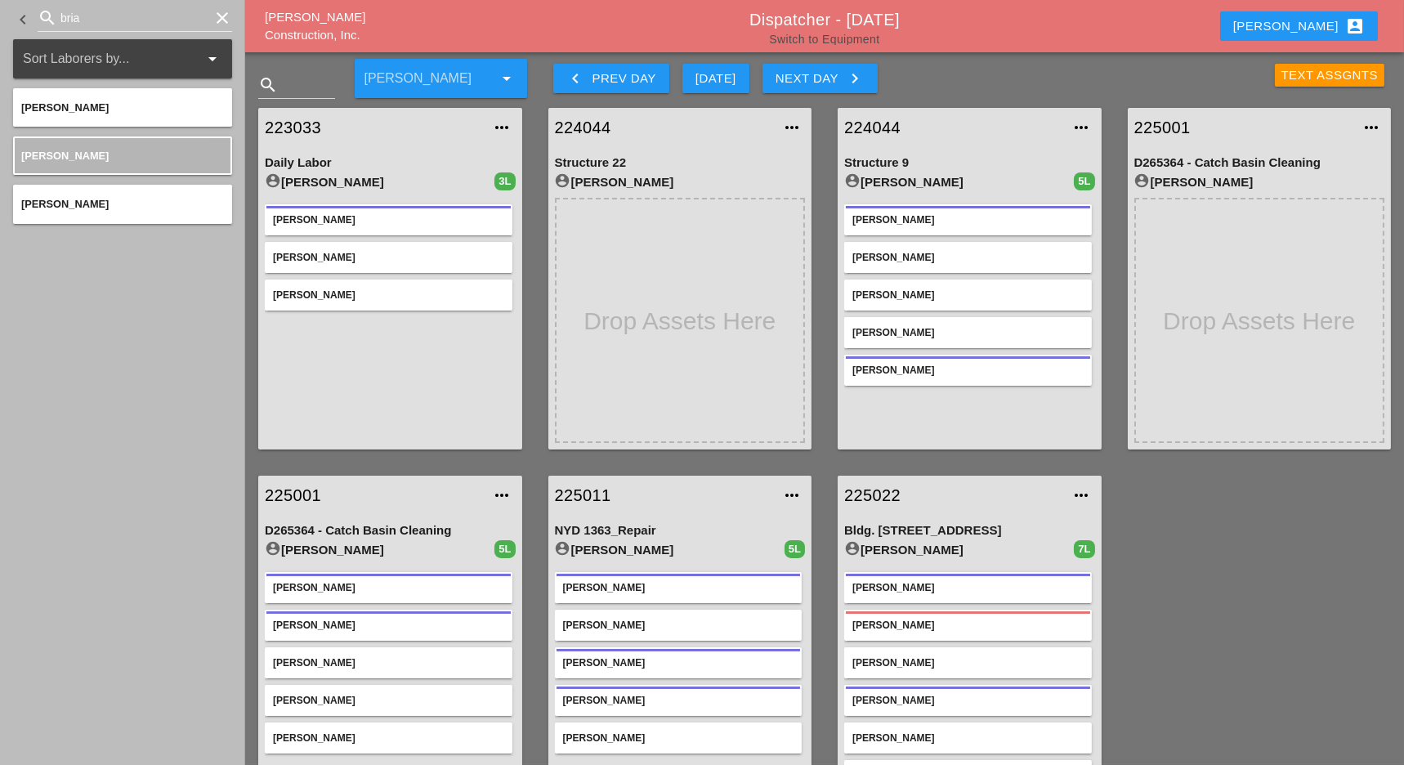
click at [827, 35] on link "Switch to Equipment" at bounding box center [824, 39] width 110 height 13
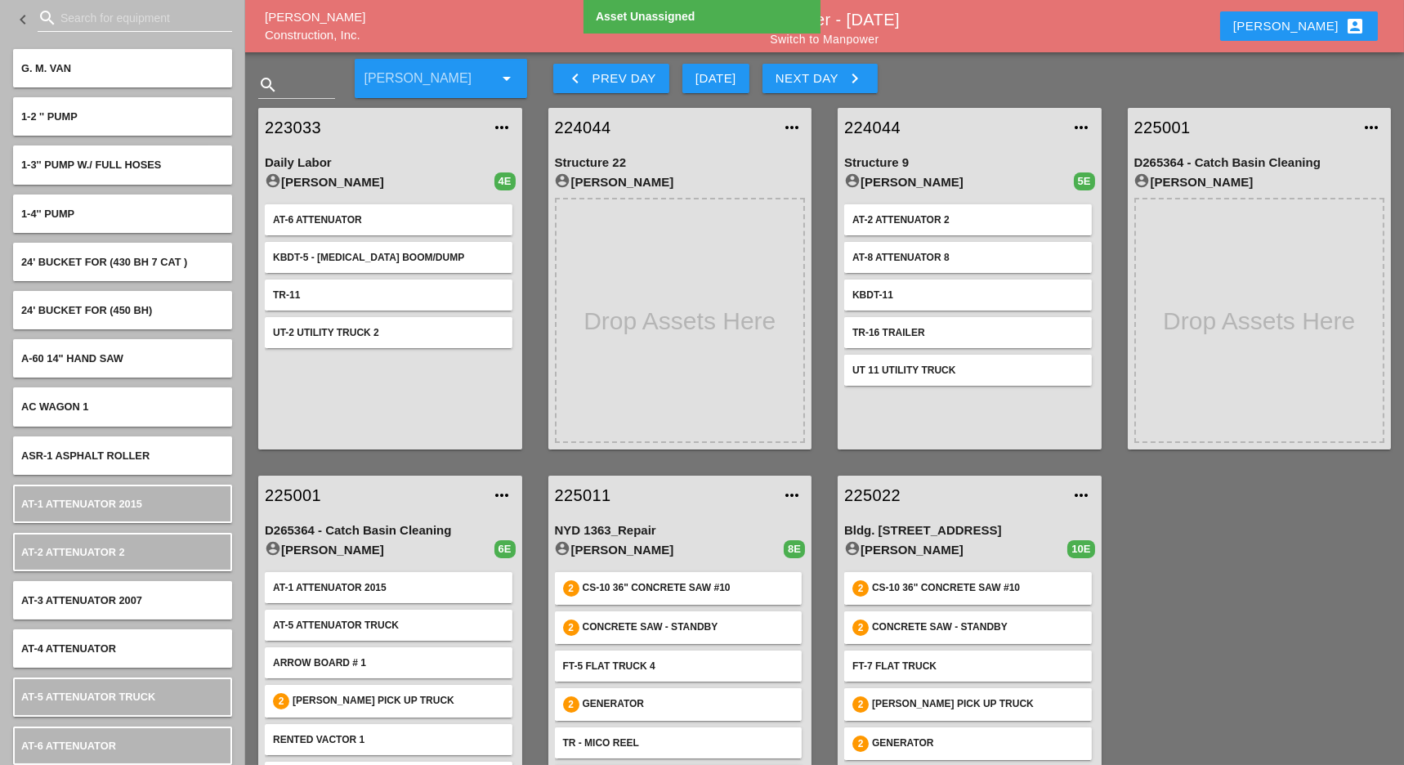
click at [98, 7] on input "Search for equipment" at bounding box center [134, 18] width 149 height 26
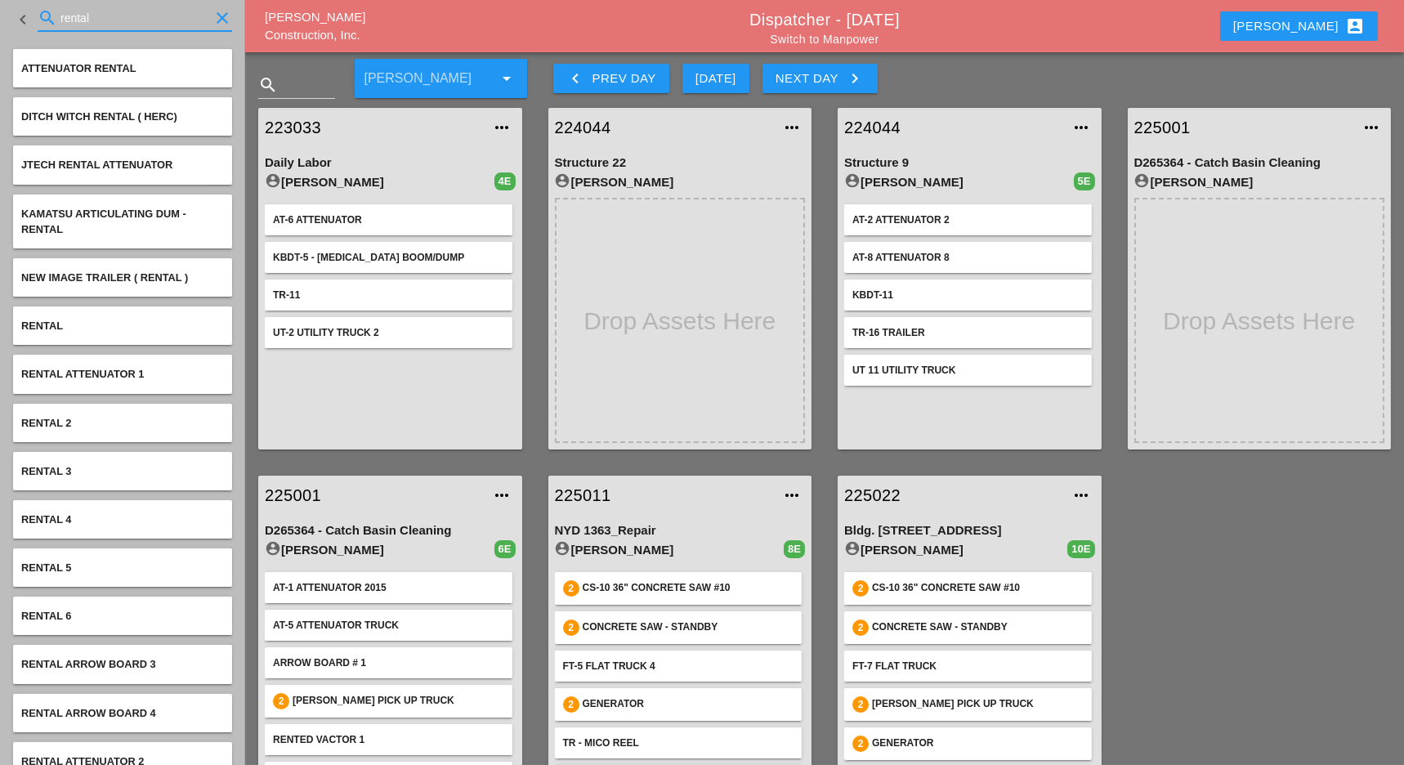
type input "rental"
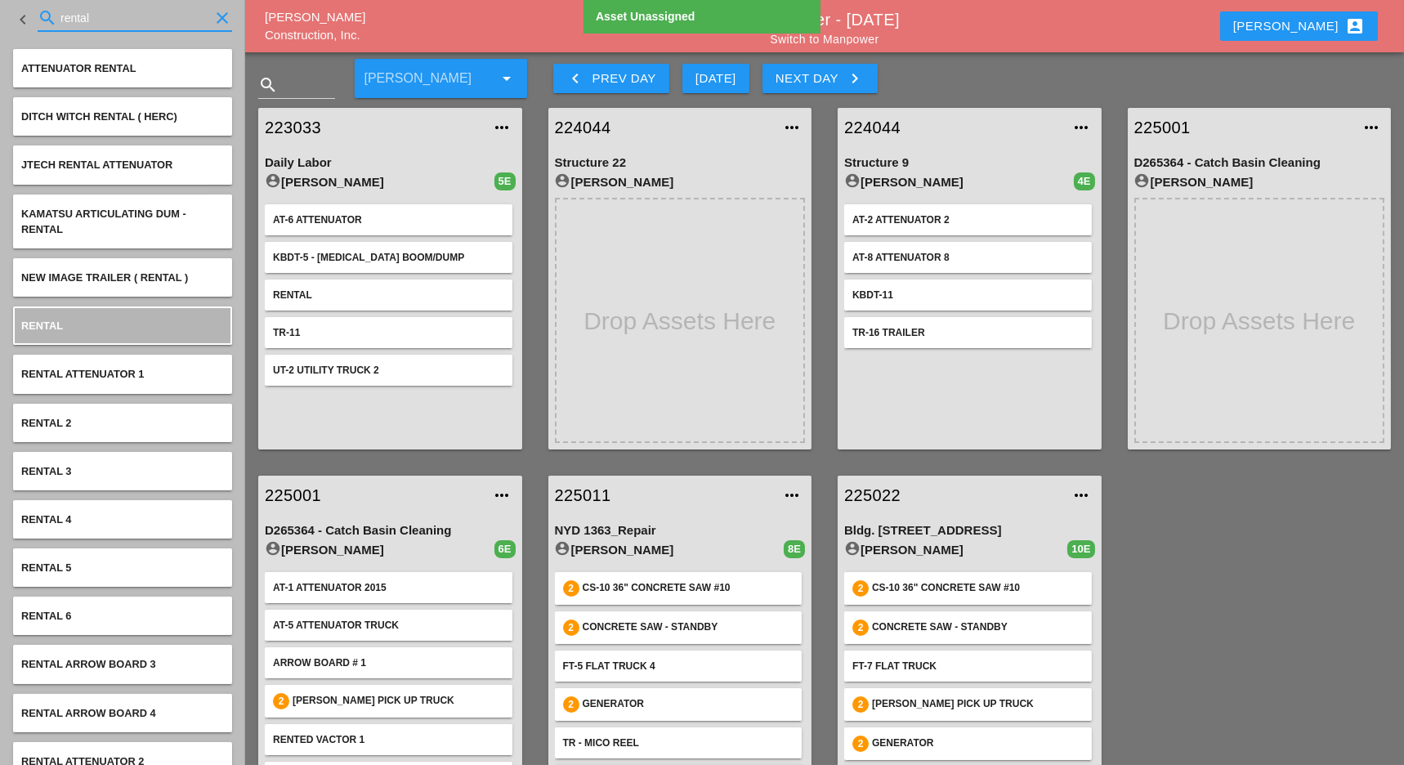
click at [112, 18] on input "rental" at bounding box center [134, 18] width 149 height 26
drag, startPoint x: 92, startPoint y: 16, endPoint x: 35, endPoint y: 15, distance: 57.2
click at [35, 15] on div "keyboard_arrow_left search rental clear" at bounding box center [122, 20] width 219 height 56
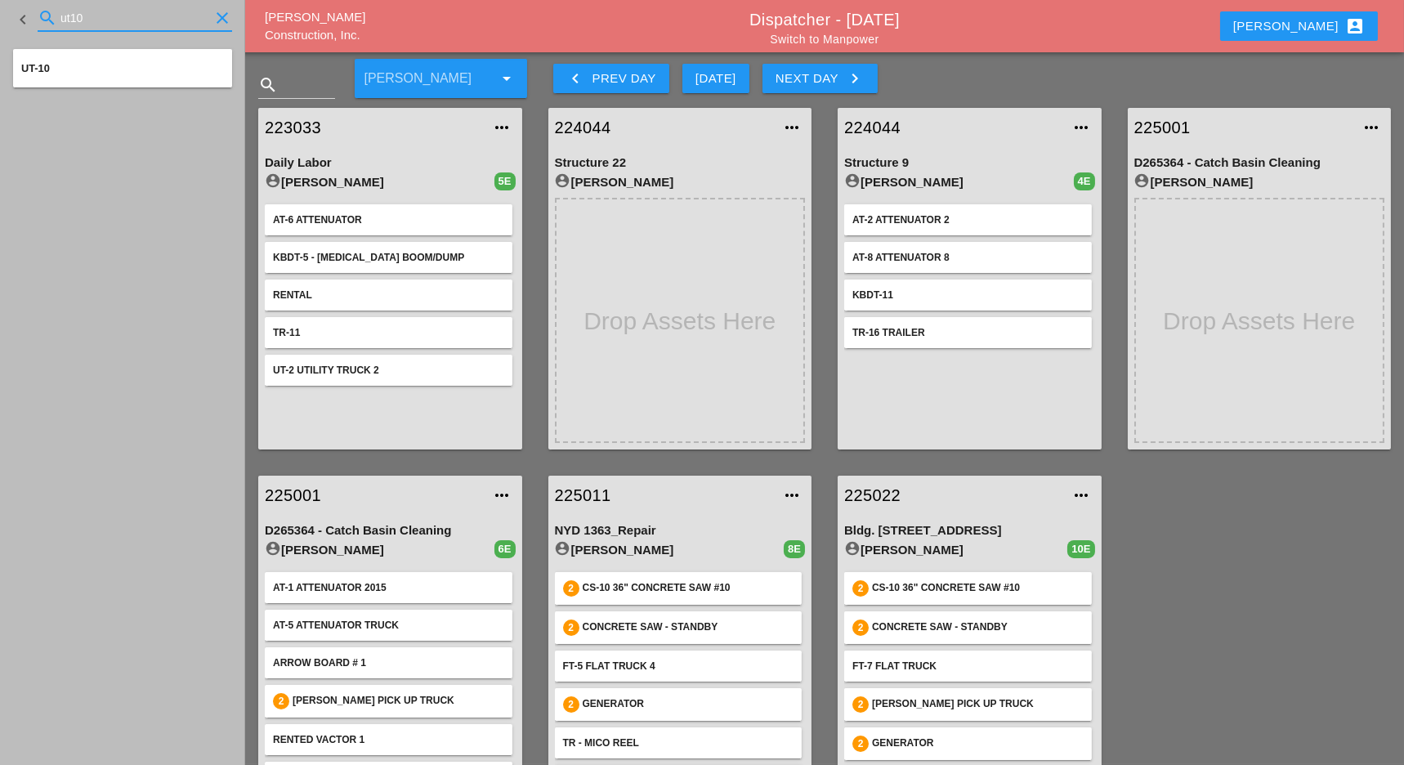
type input "ut10"
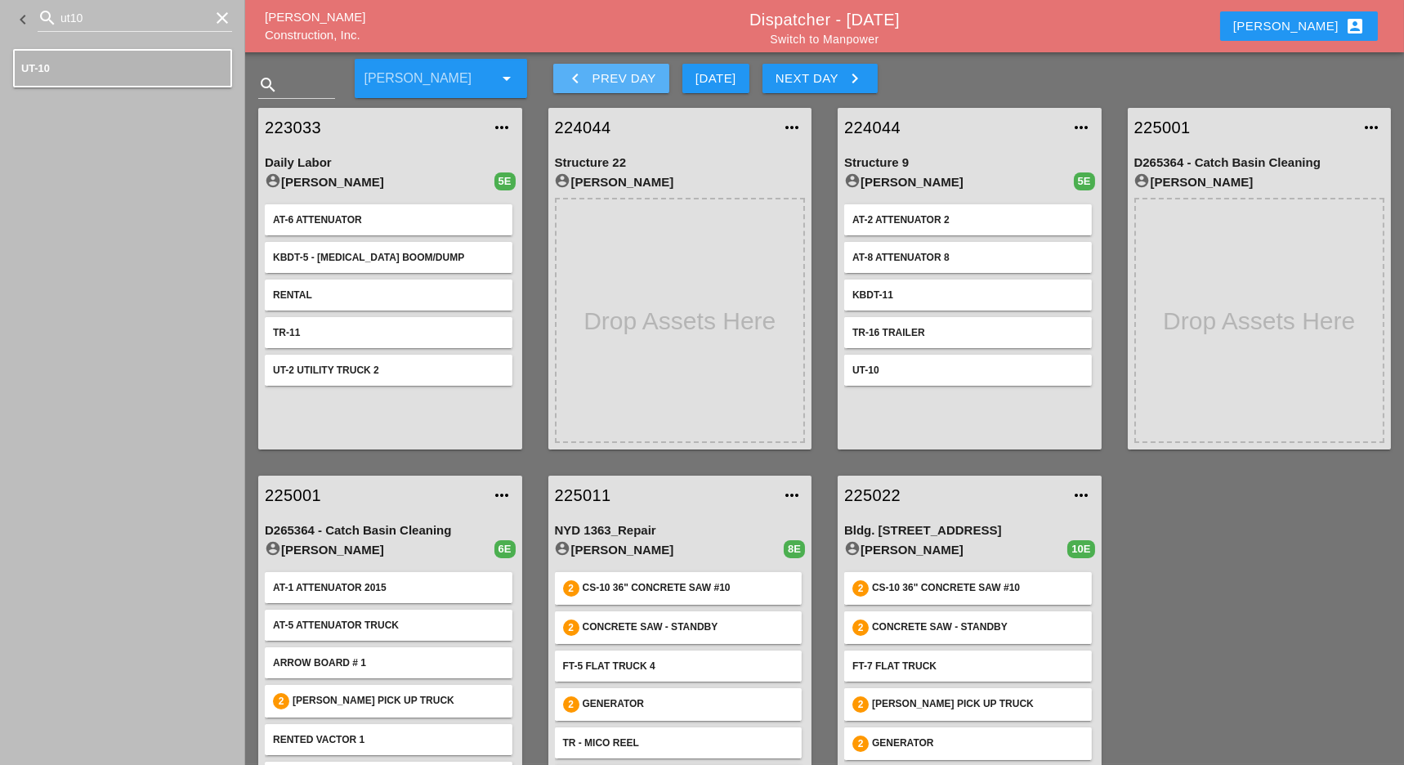
click at [646, 80] on div "keyboard_arrow_left Prev Day" at bounding box center [611, 79] width 90 height 20
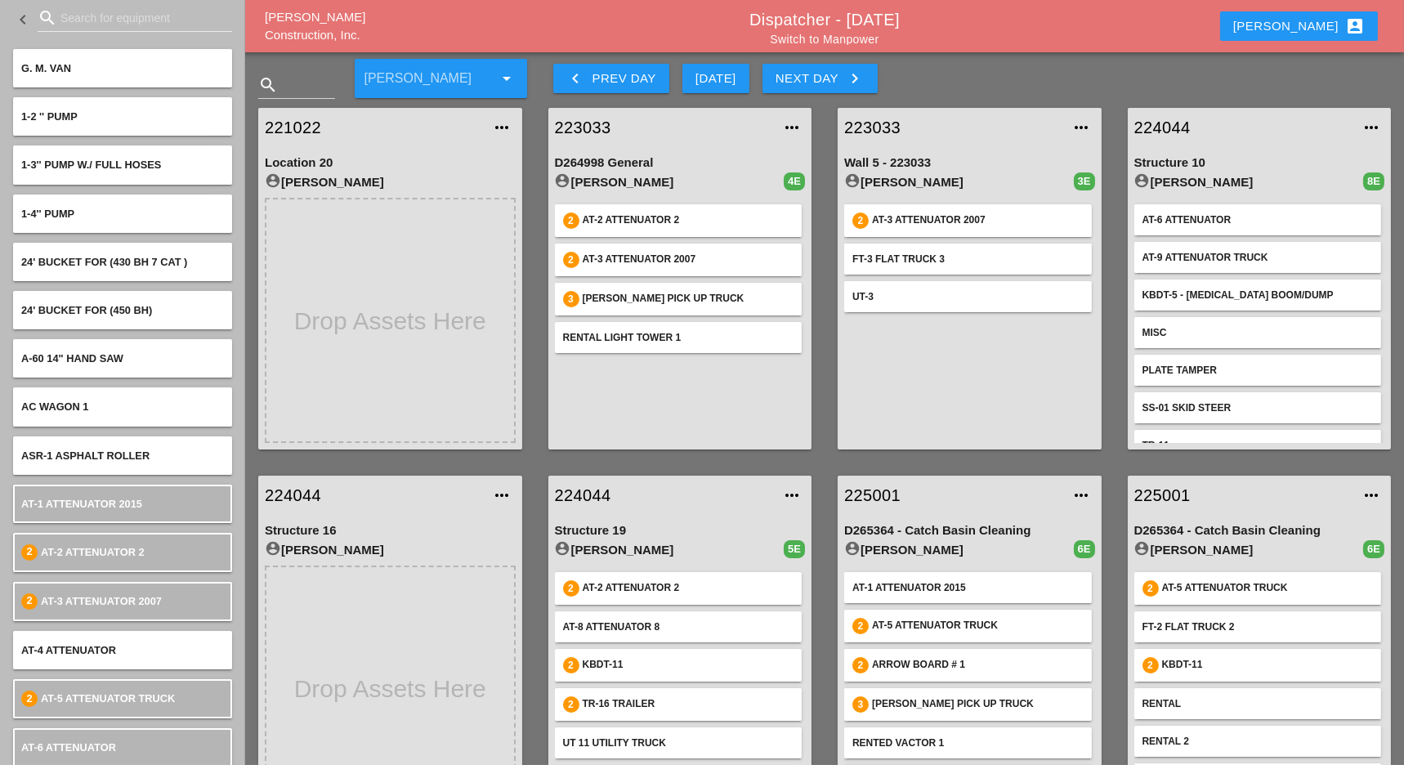
click at [822, 74] on div "Next Day keyboard_arrow_right" at bounding box center [820, 79] width 89 height 20
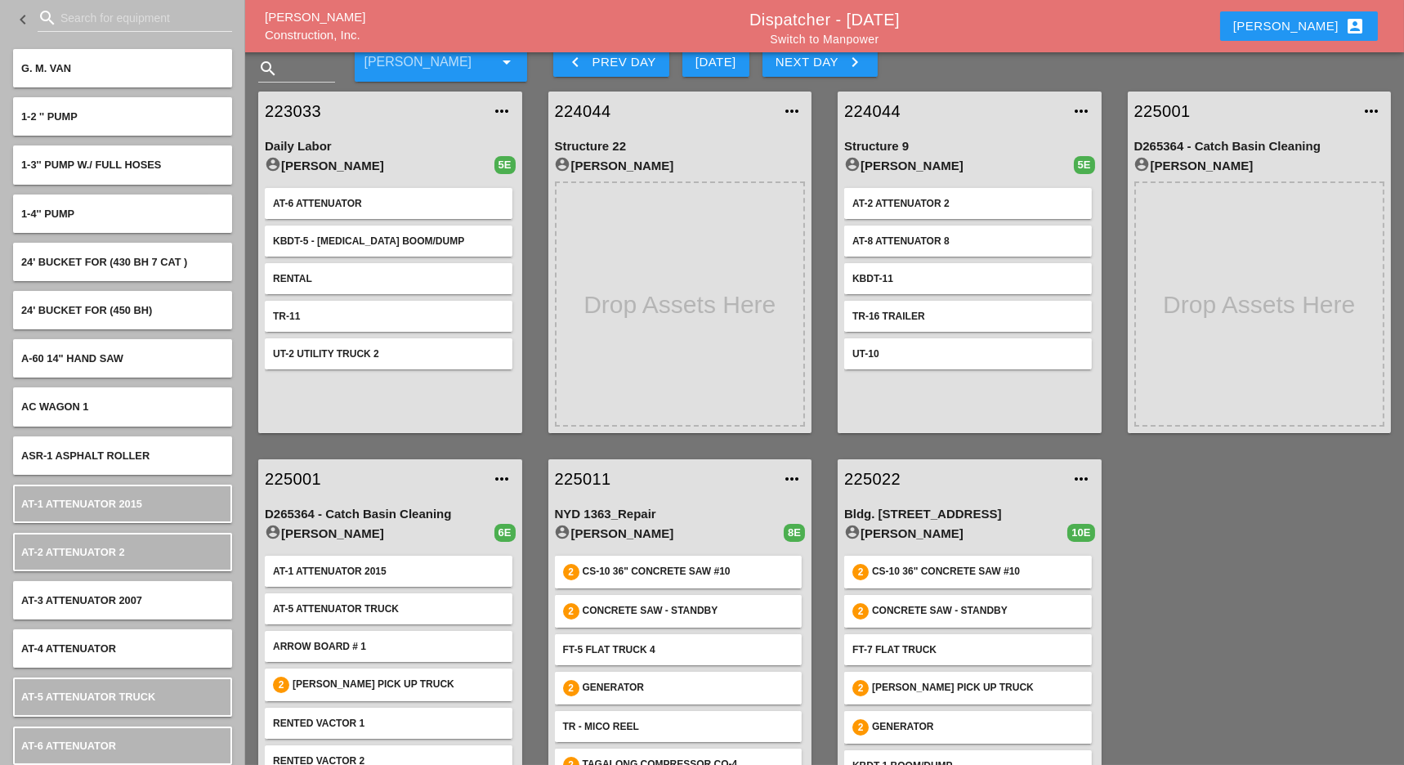
scroll to position [65, 0]
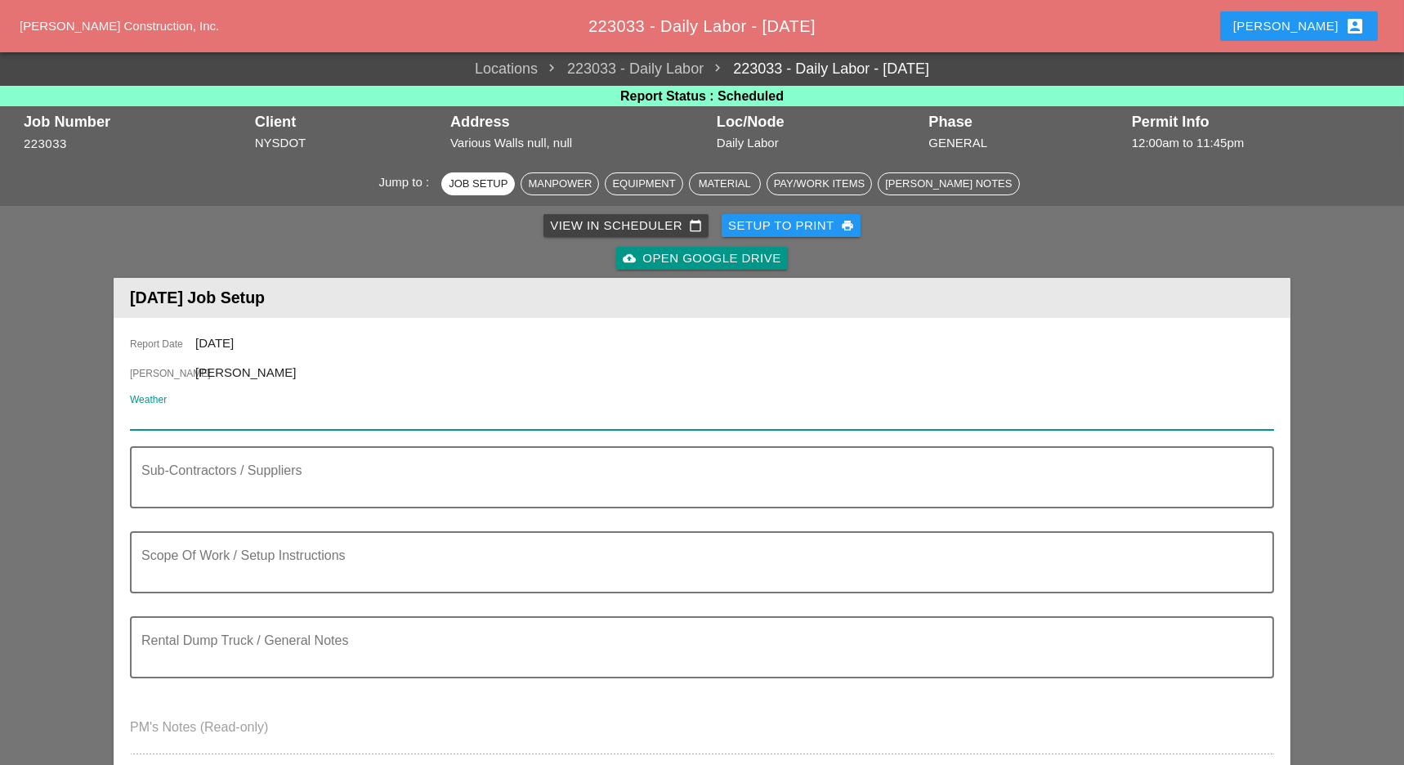
paste input "Tue 23 Partly Cloudy 82° /70° 15% SSW 9 mph"
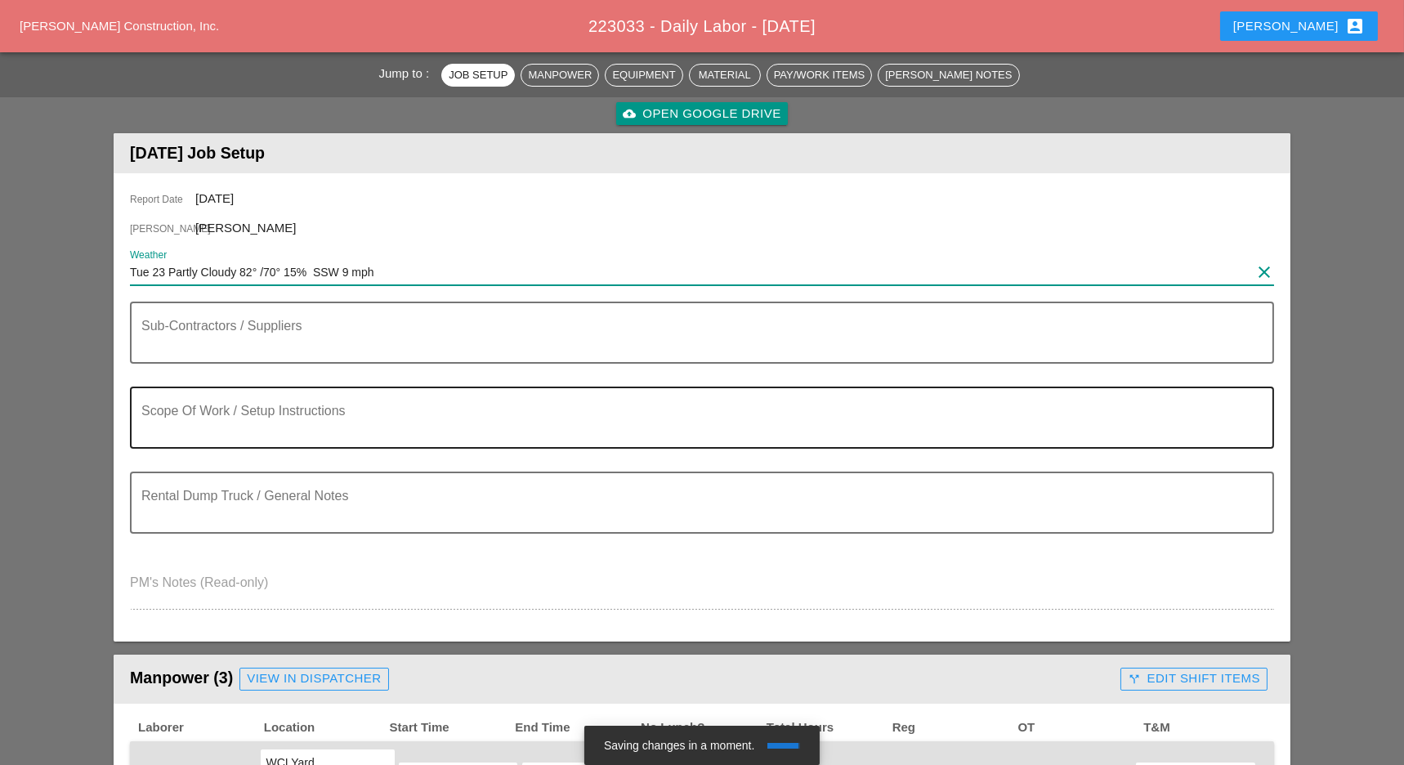
scroll to position [217, 0]
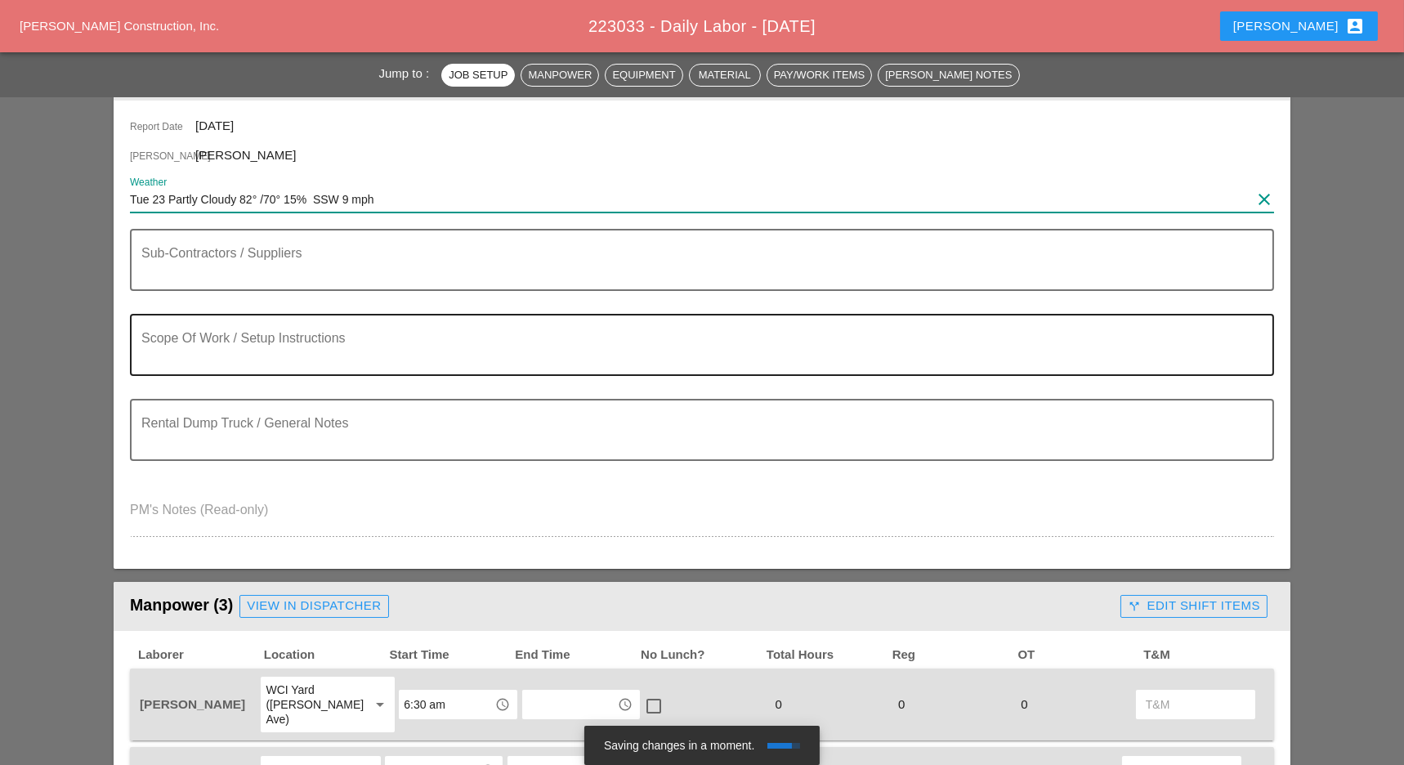
type input "Tue 23 Partly Cloudy 82° /70° 15% SSW 9 mph"
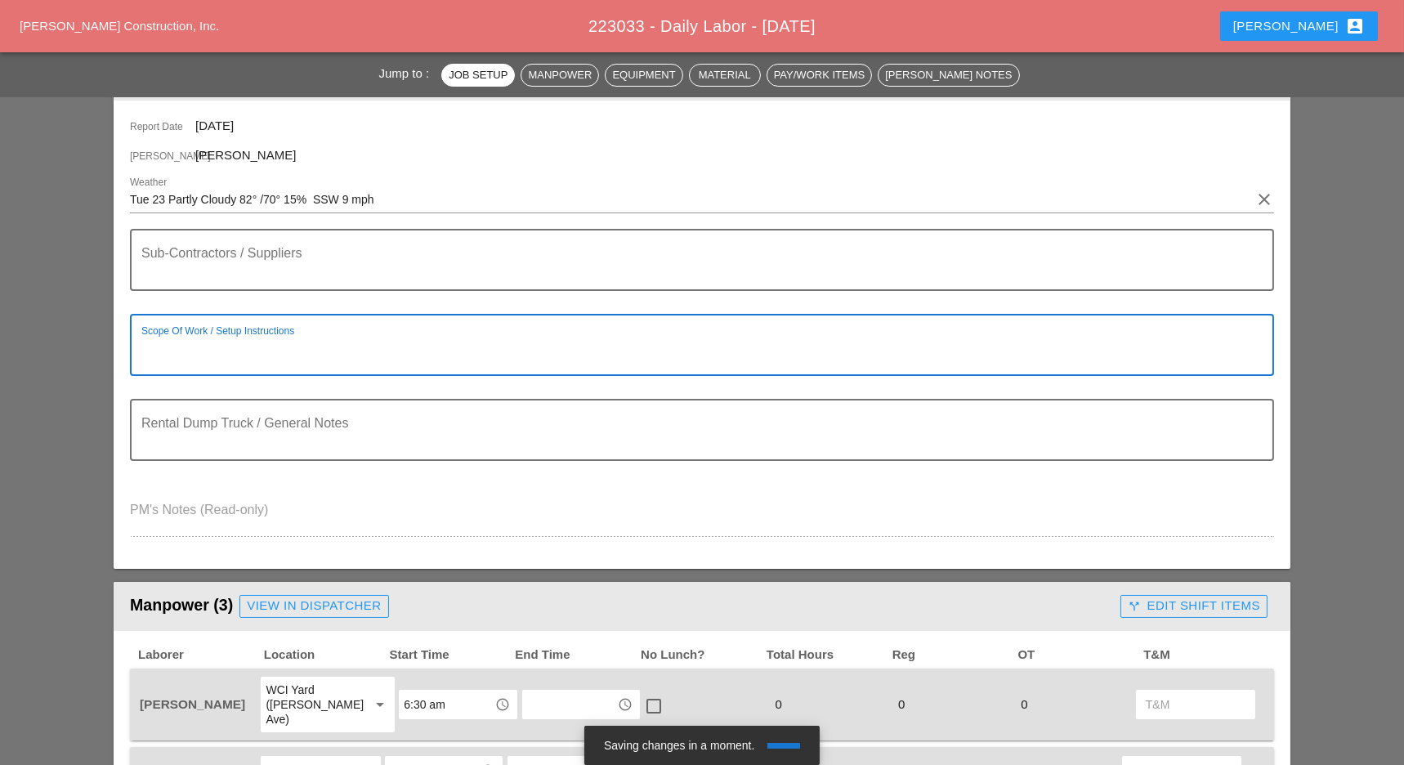
click at [219, 359] on textarea "Scope Of Work / Setup Instructions" at bounding box center [695, 354] width 1108 height 39
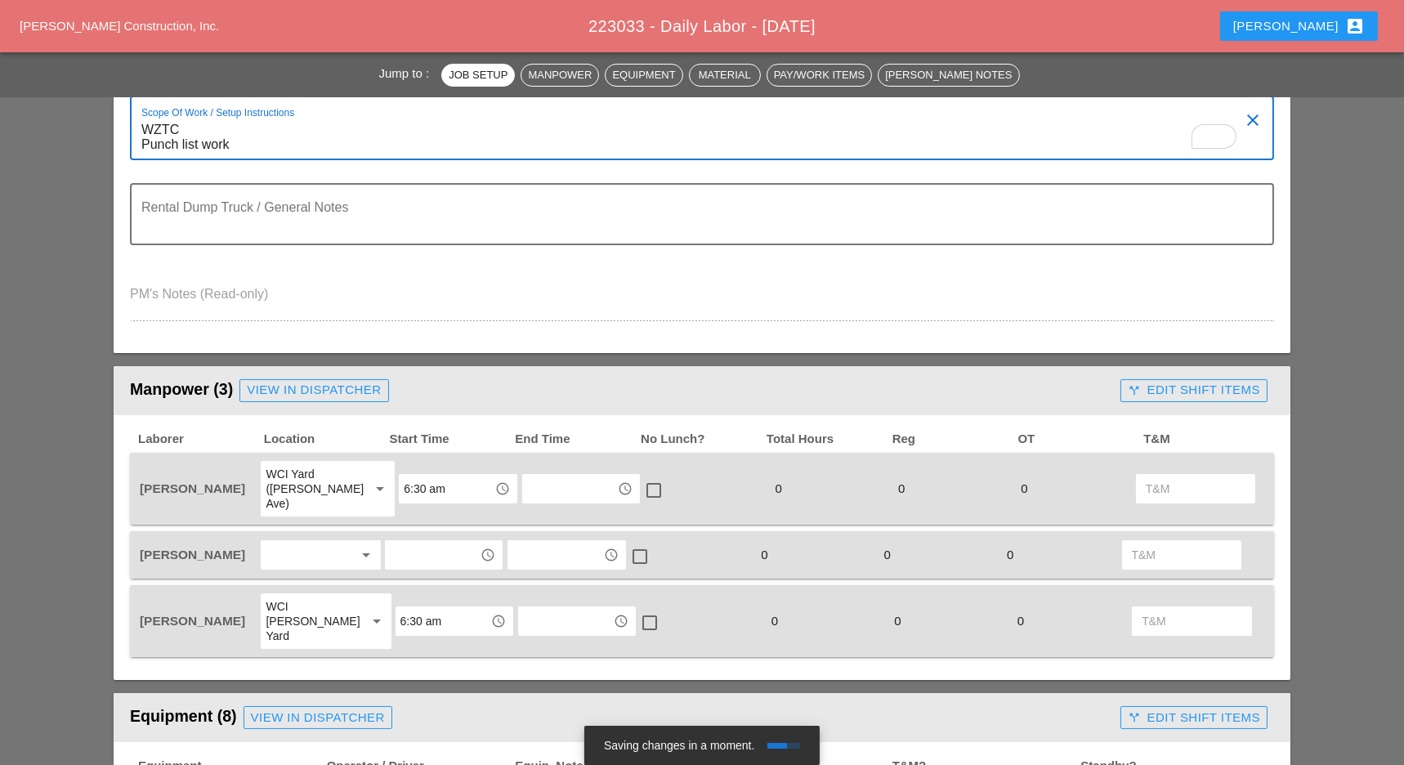
scroll to position [544, 0]
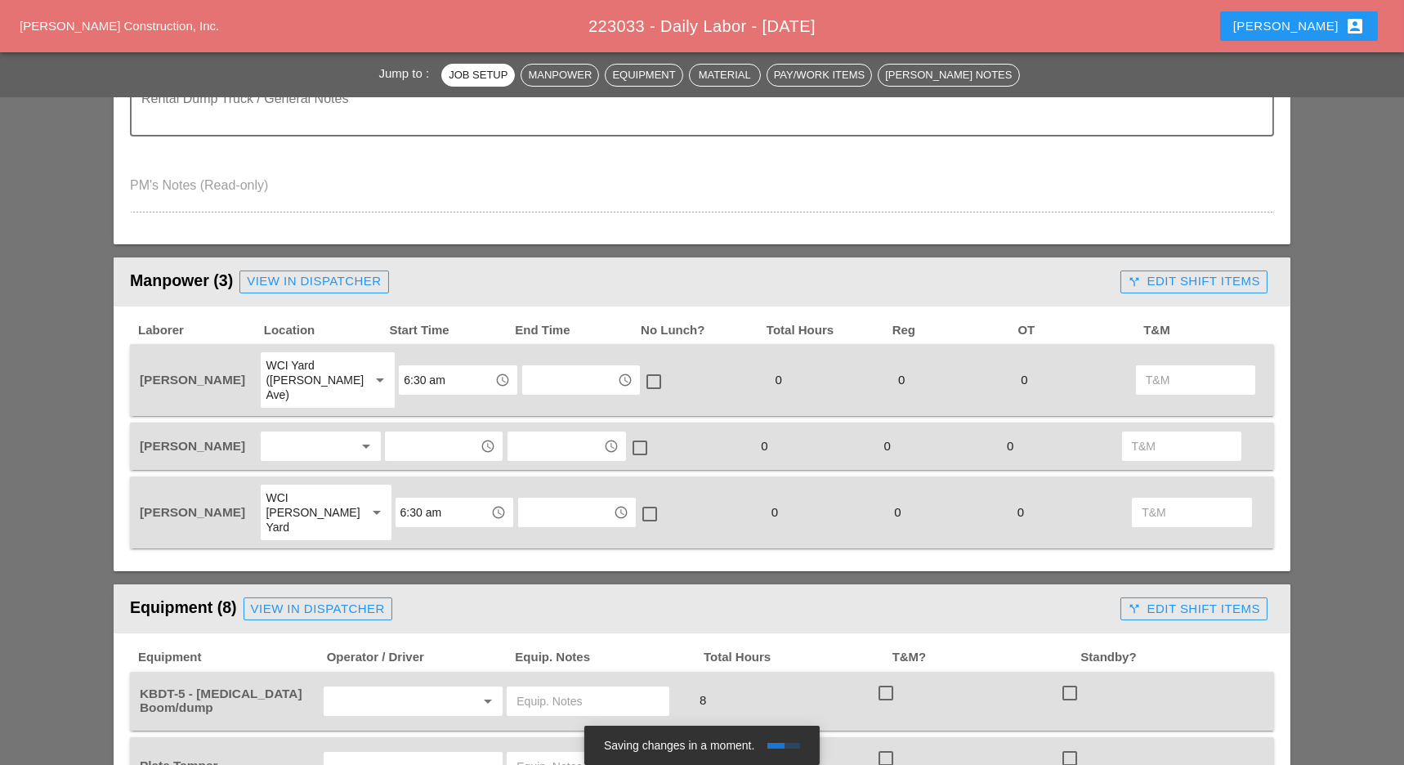
type textarea "WZTC Punch list work"
click at [313, 433] on div at bounding box center [309, 446] width 87 height 26
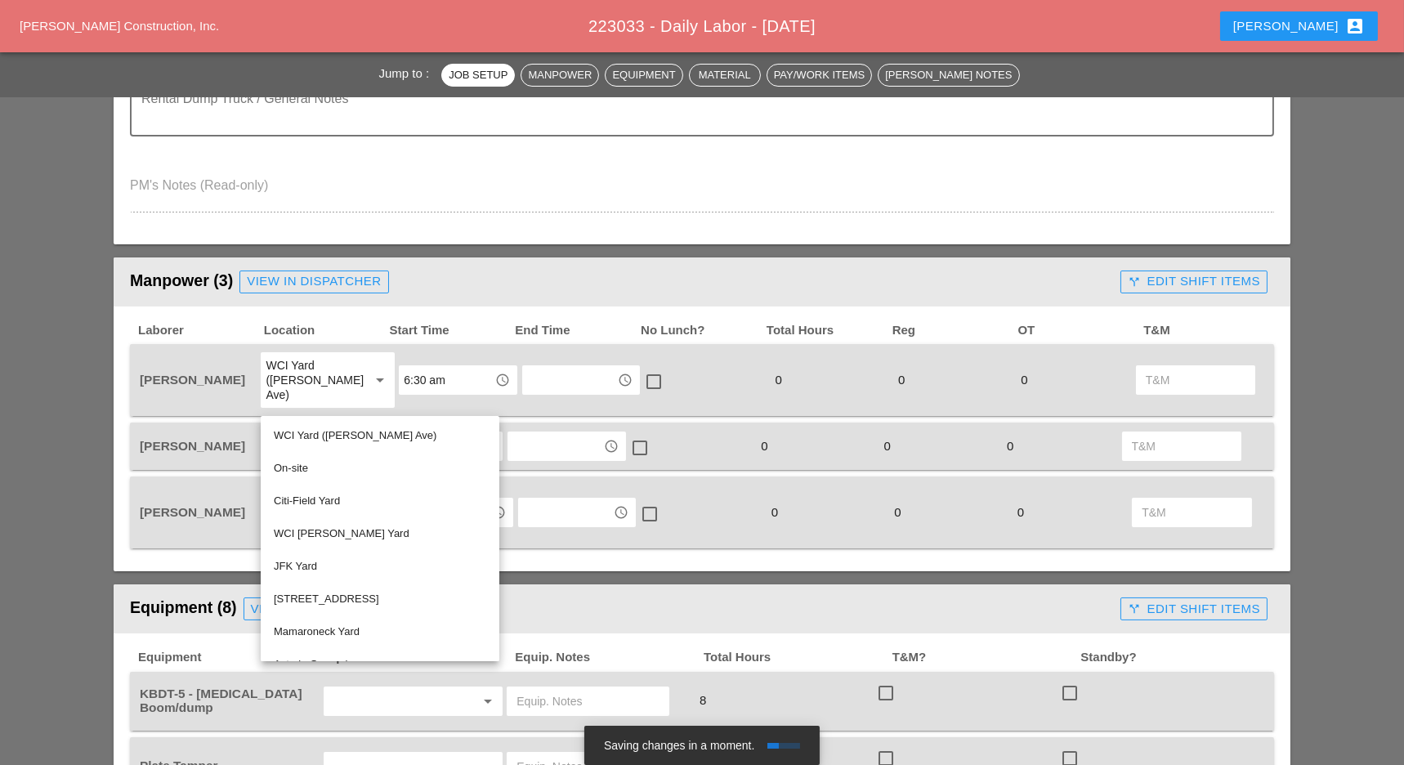
click at [433, 284] on div "Manpower (3) View in Dispatcher - All Workers Must Show up 15 Minutes Before St…" at bounding box center [622, 282] width 984 height 33
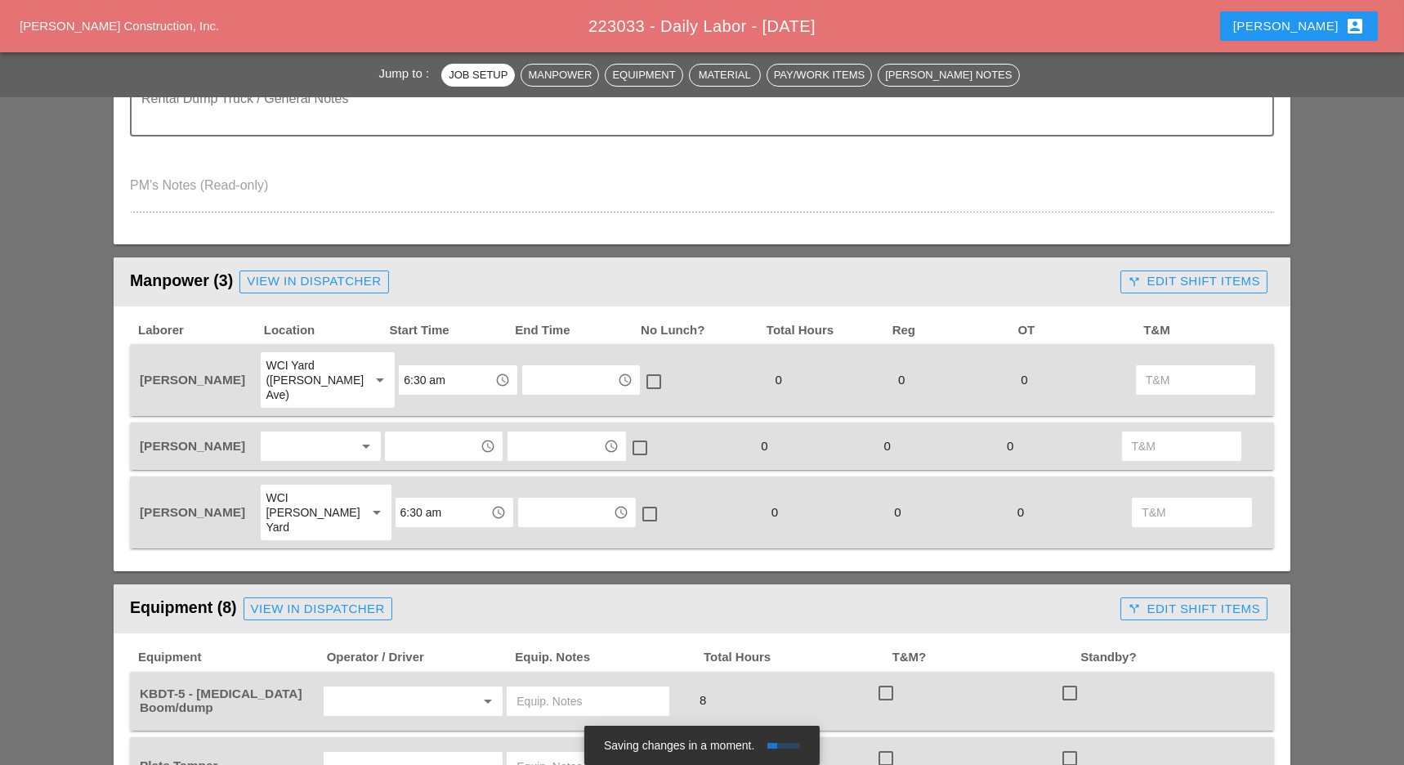
click at [302, 433] on div at bounding box center [309, 446] width 87 height 26
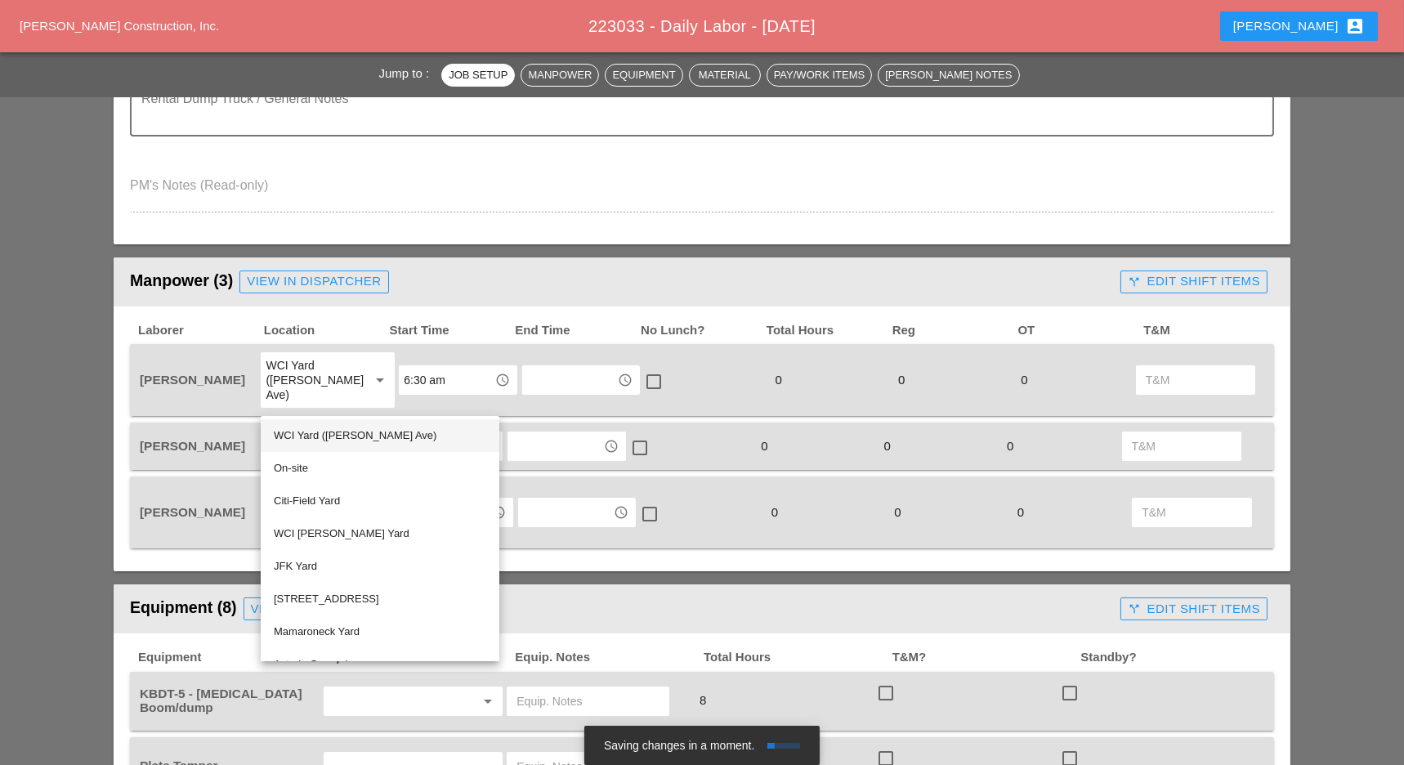
click at [331, 436] on div "WCI Yard ([PERSON_NAME] Ave)" at bounding box center [380, 436] width 212 height 20
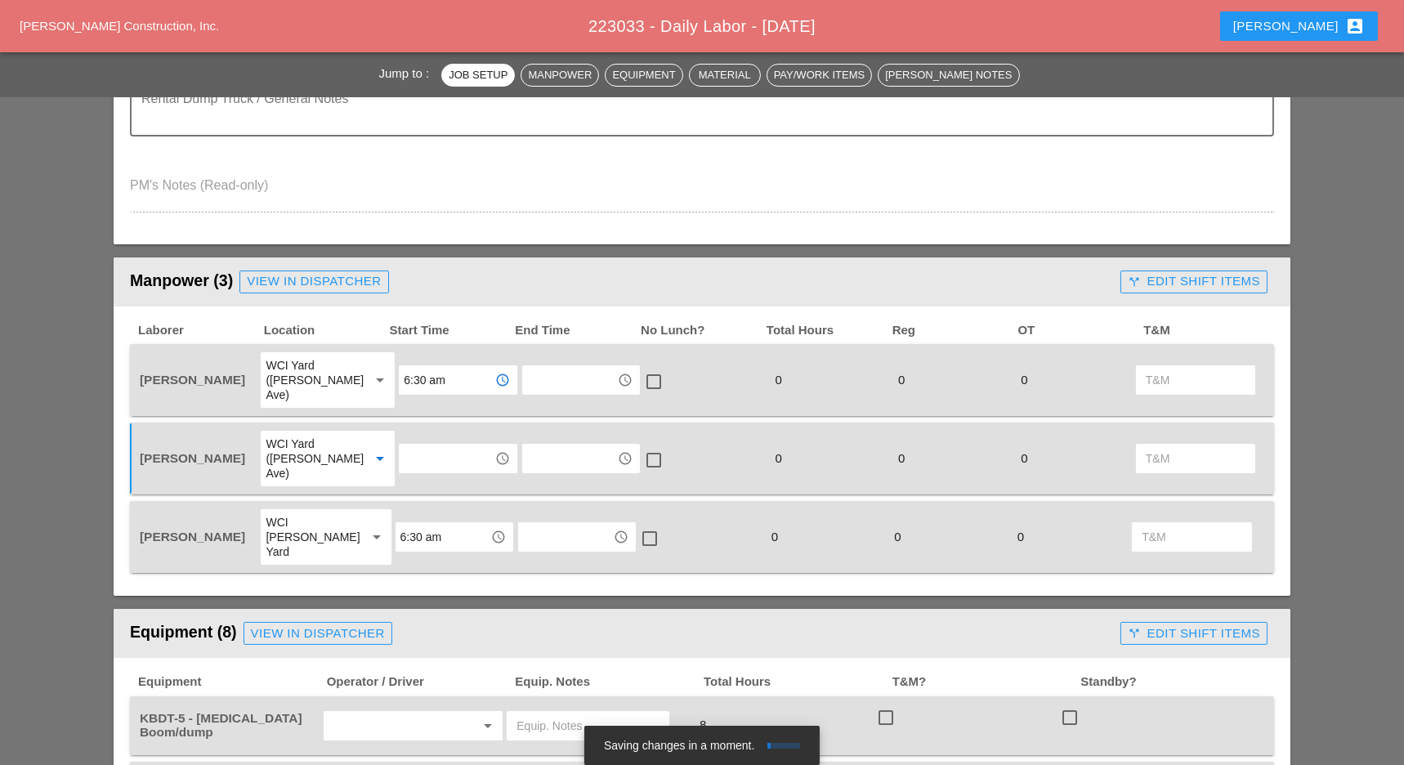
click at [409, 377] on input "6:30 am" at bounding box center [446, 380] width 85 height 26
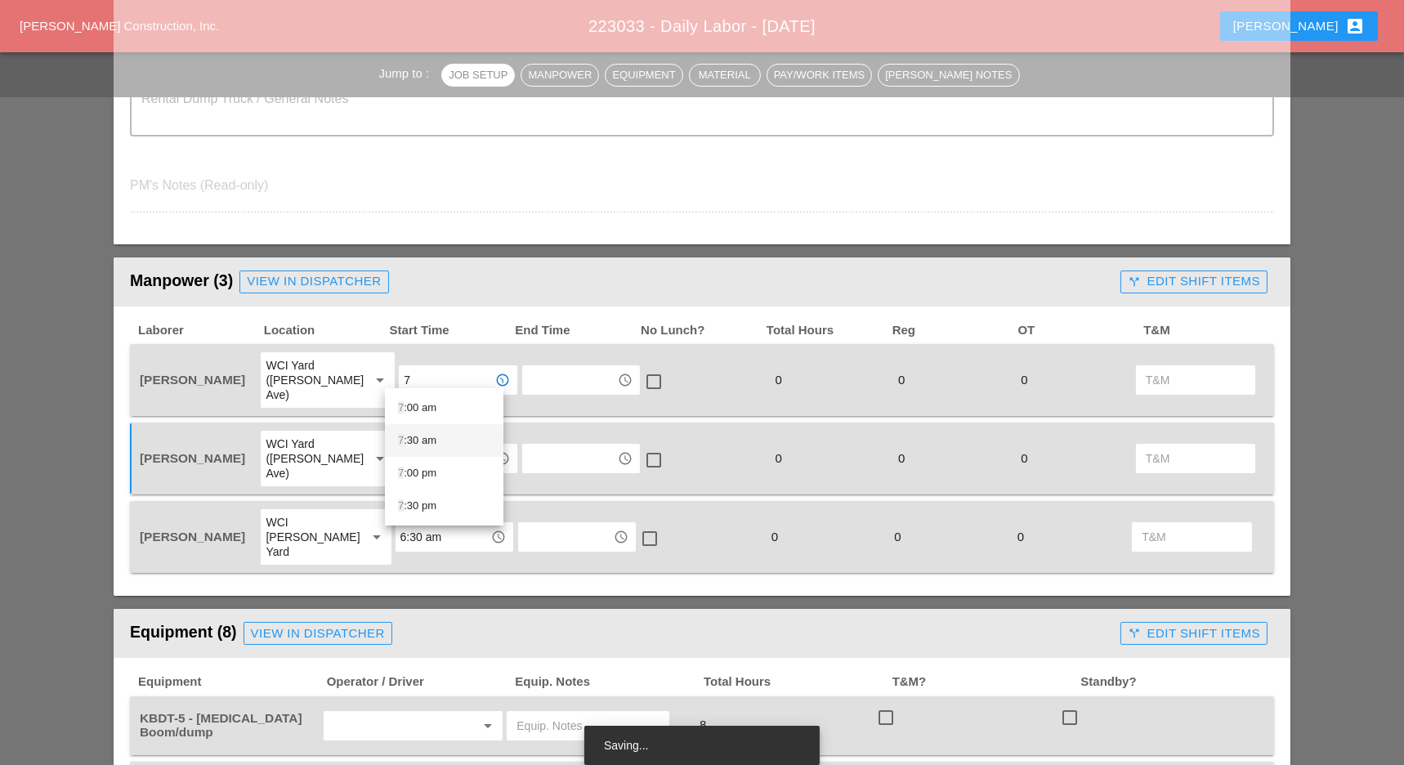
click at [427, 433] on div "7 :30 am" at bounding box center [444, 441] width 92 height 20
type input "7:30 am"
click at [424, 445] on input "text" at bounding box center [446, 458] width 85 height 26
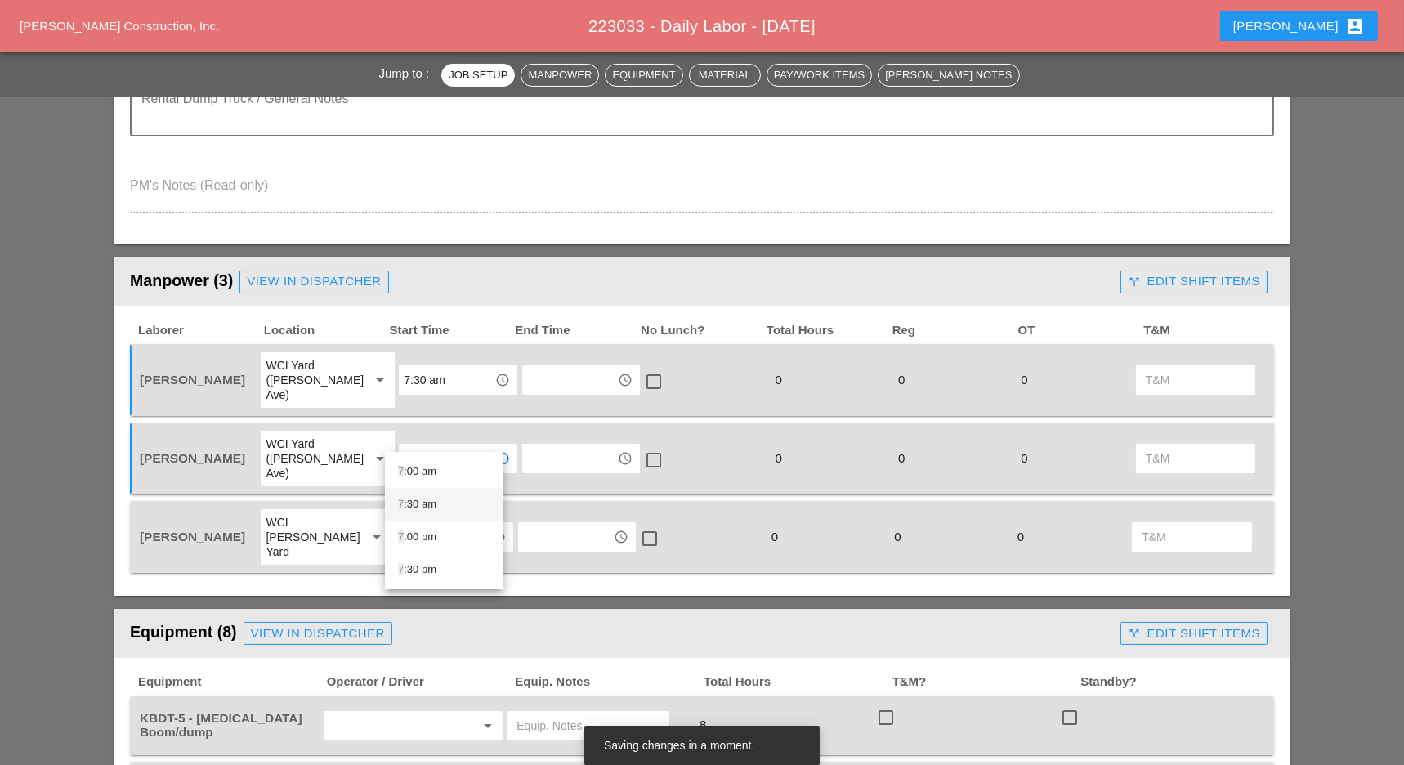
click at [418, 502] on div "7 :30 am" at bounding box center [444, 504] width 92 height 20
type input "7:30 am"
click at [419, 508] on div "6:30 am access_time" at bounding box center [454, 537] width 123 height 59
click at [414, 524] on input "6:30 am" at bounding box center [442, 537] width 85 height 26
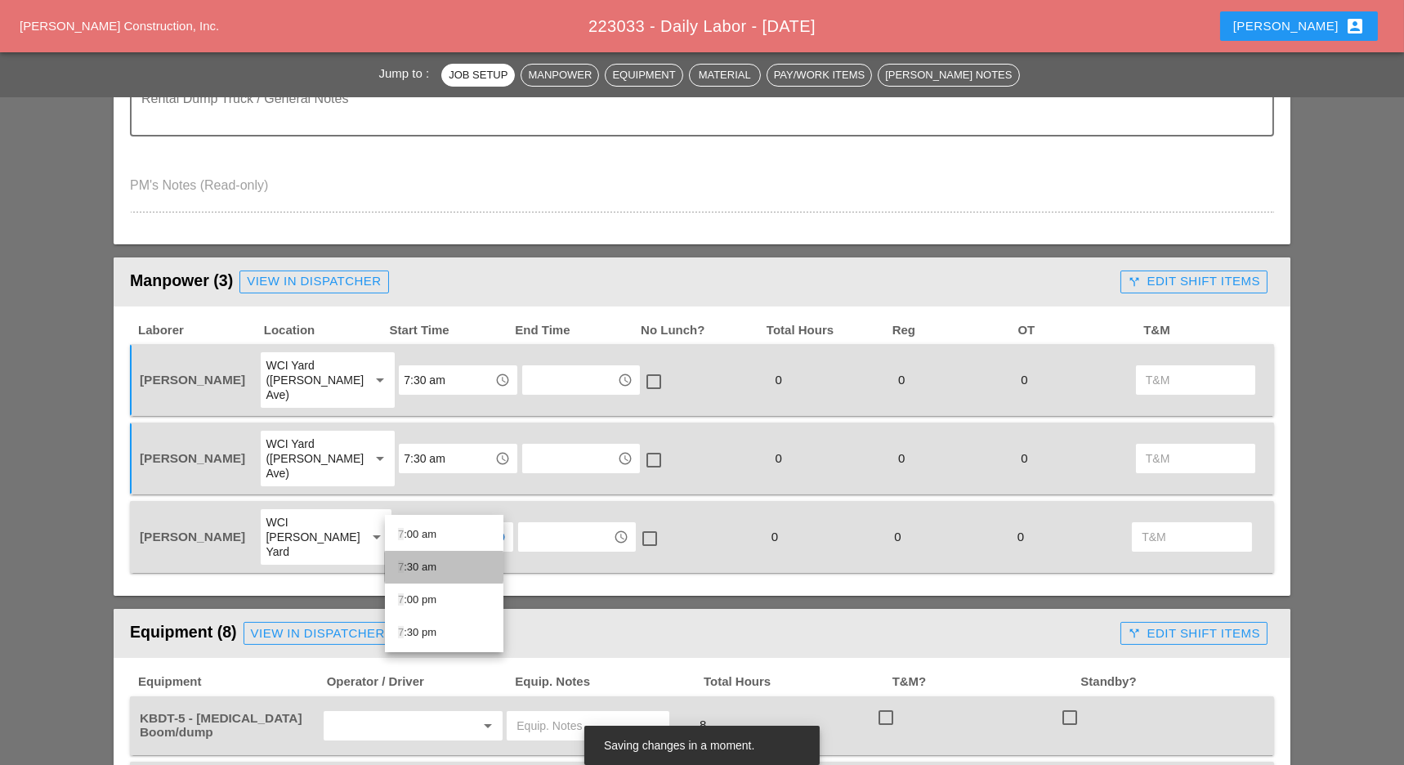
click at [420, 557] on div "7 :30 am" at bounding box center [444, 567] width 92 height 20
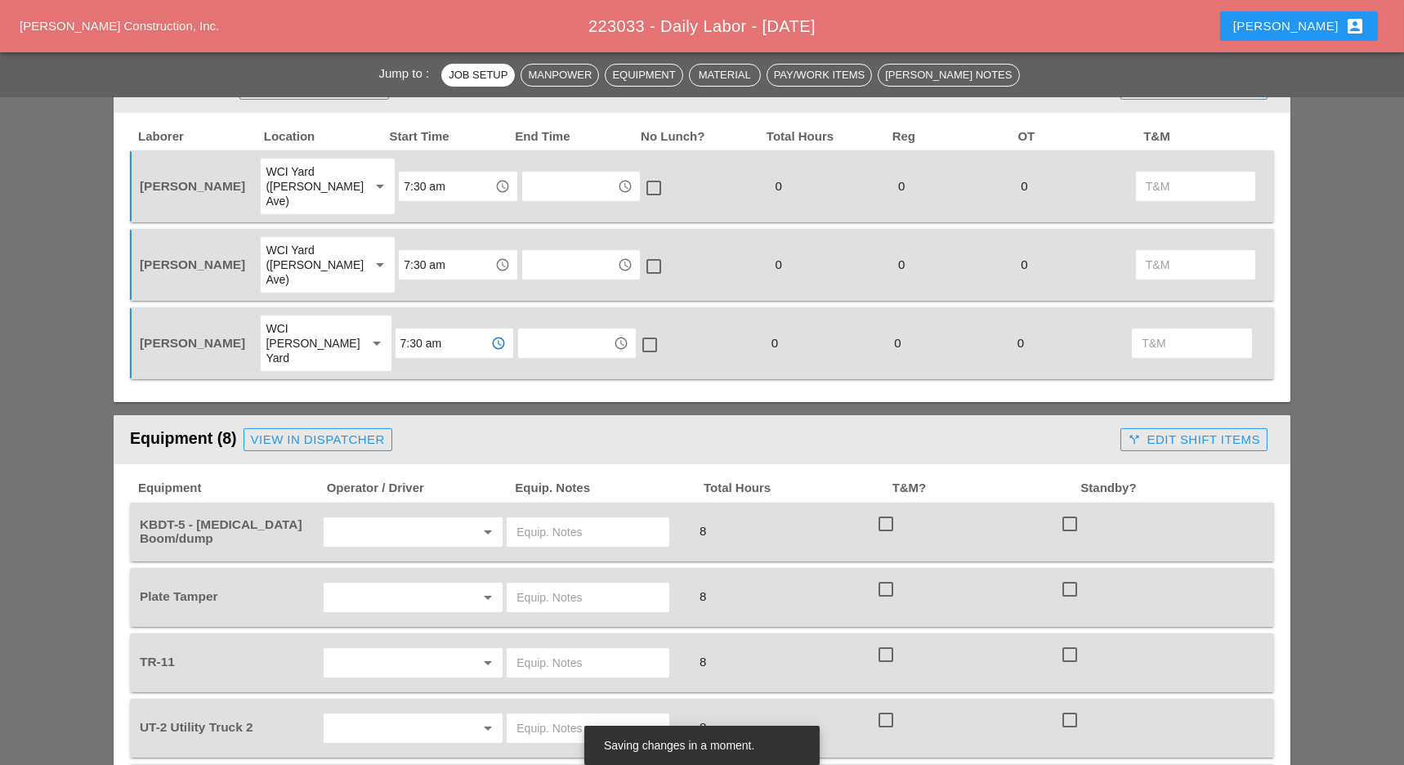
scroll to position [763, 0]
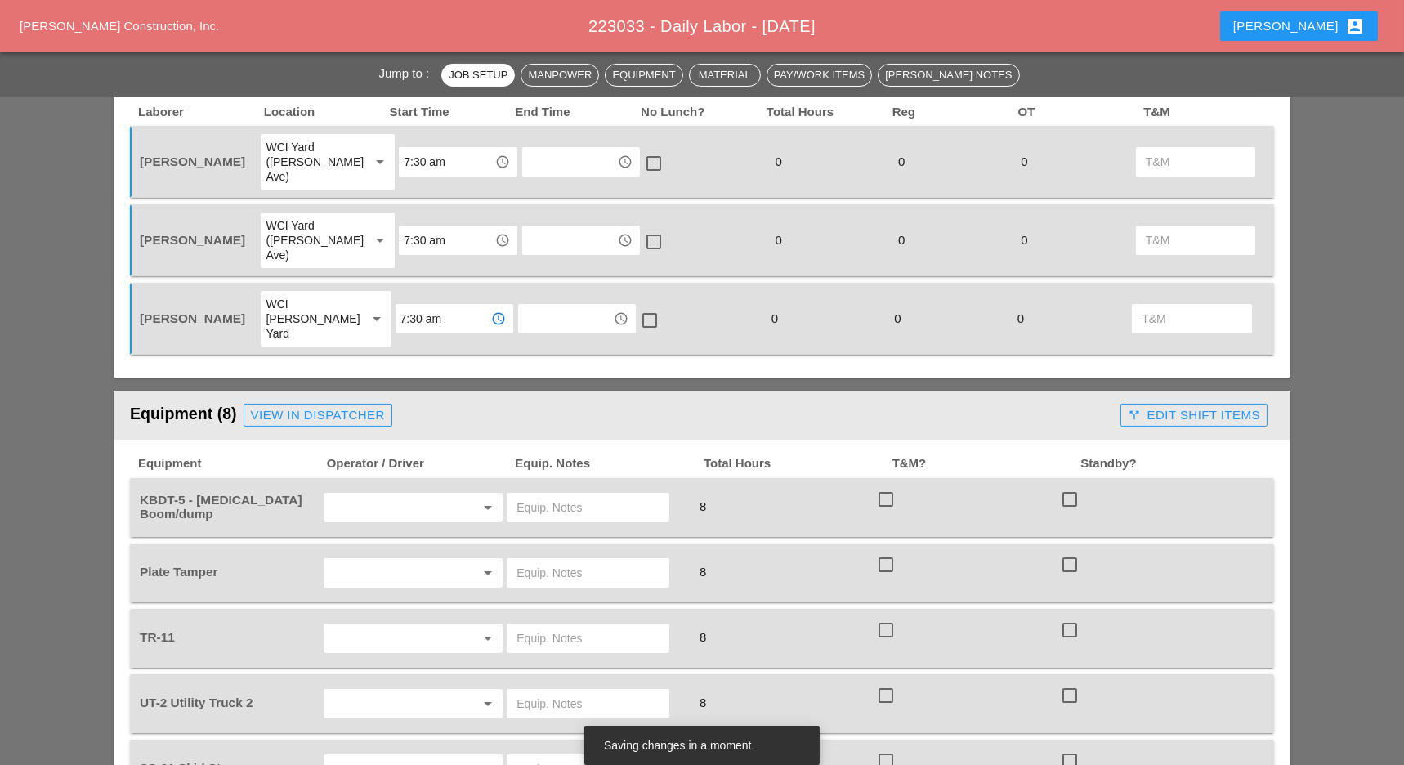
type input "7:30 am"
click at [364, 494] on input "text" at bounding box center [391, 507] width 124 height 26
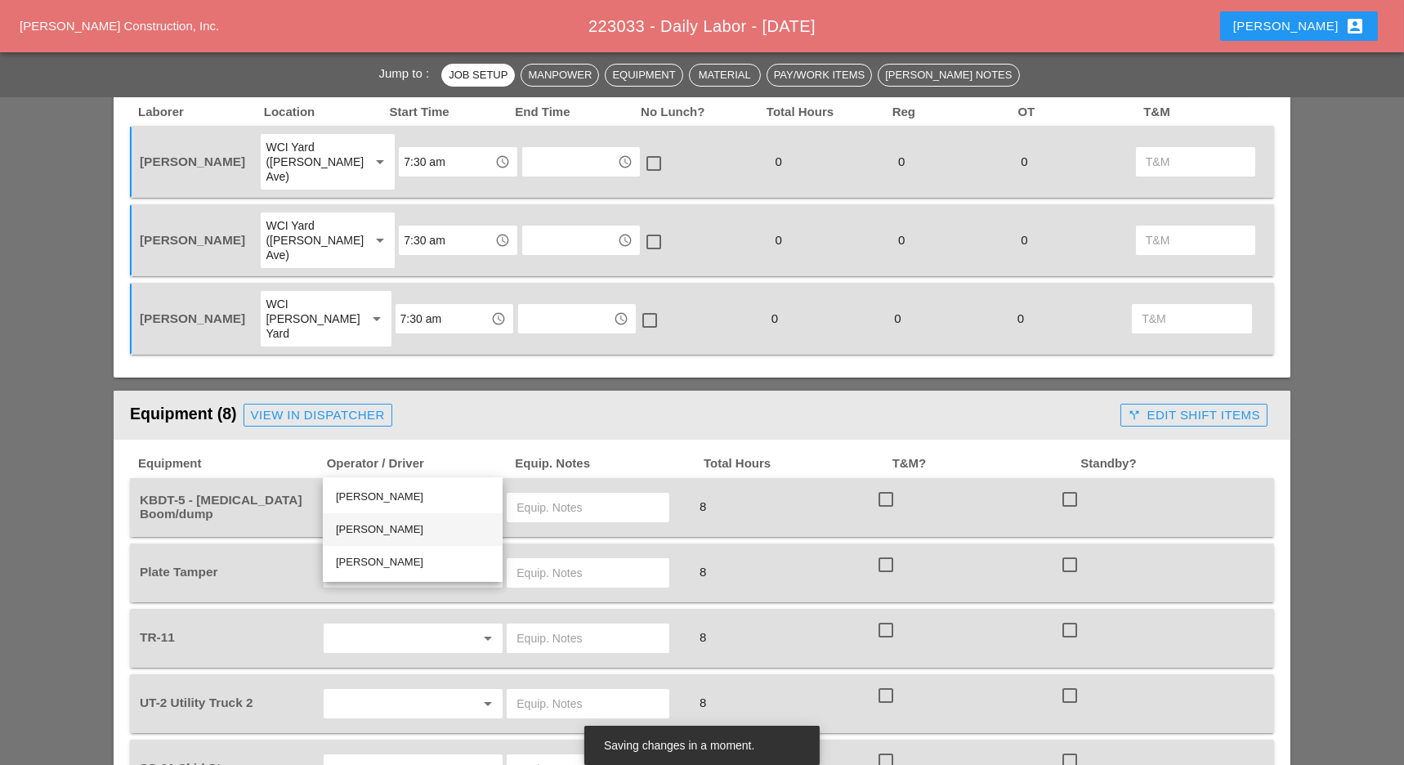
click at [372, 522] on div "[PERSON_NAME]" at bounding box center [413, 530] width 154 height 20
type input "[PERSON_NAME]"
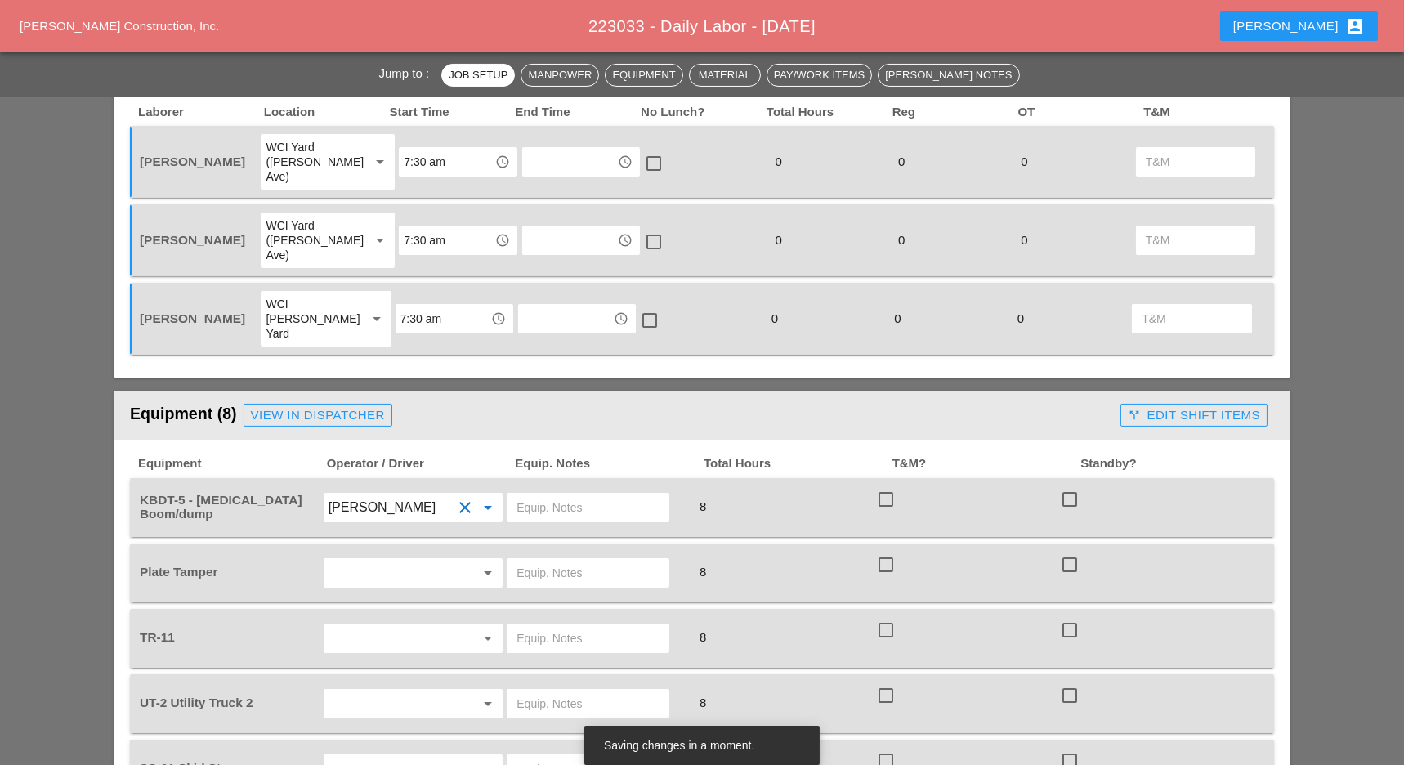
click at [367, 560] on input "text" at bounding box center [391, 573] width 124 height 26
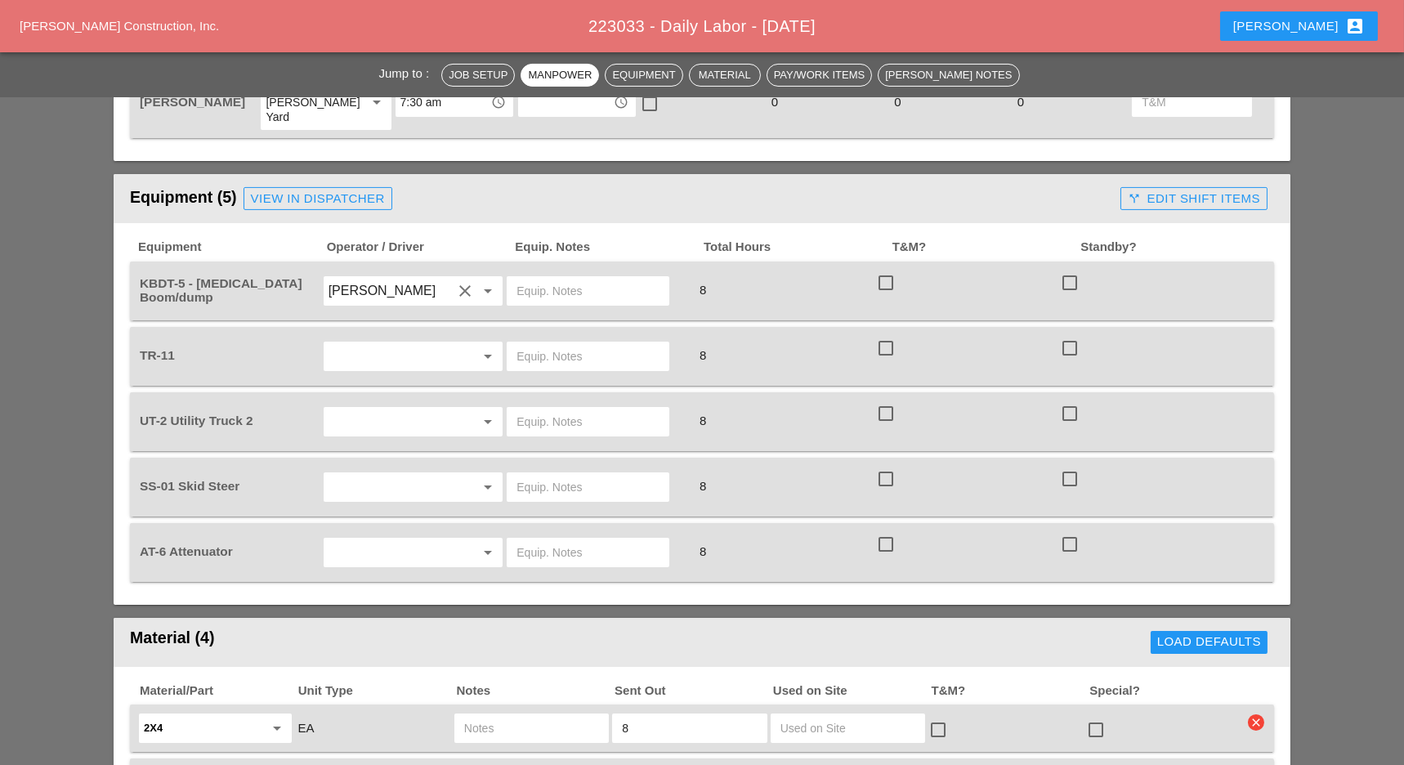
scroll to position [981, 0]
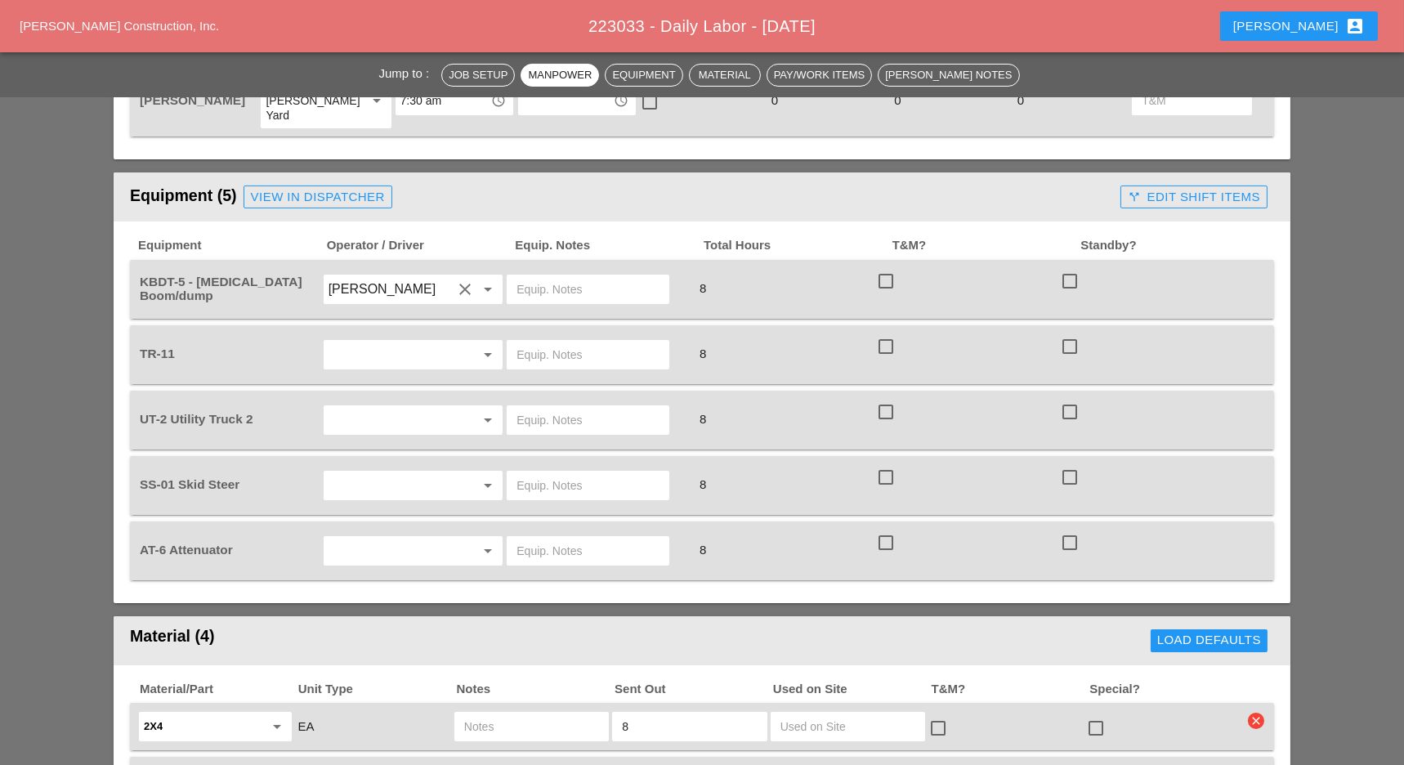
click at [371, 342] on input "text" at bounding box center [391, 355] width 124 height 26
click at [379, 373] on div "[PERSON_NAME]" at bounding box center [413, 377] width 154 height 20
type input "[PERSON_NAME]"
click at [373, 407] on input "text" at bounding box center [391, 420] width 124 height 26
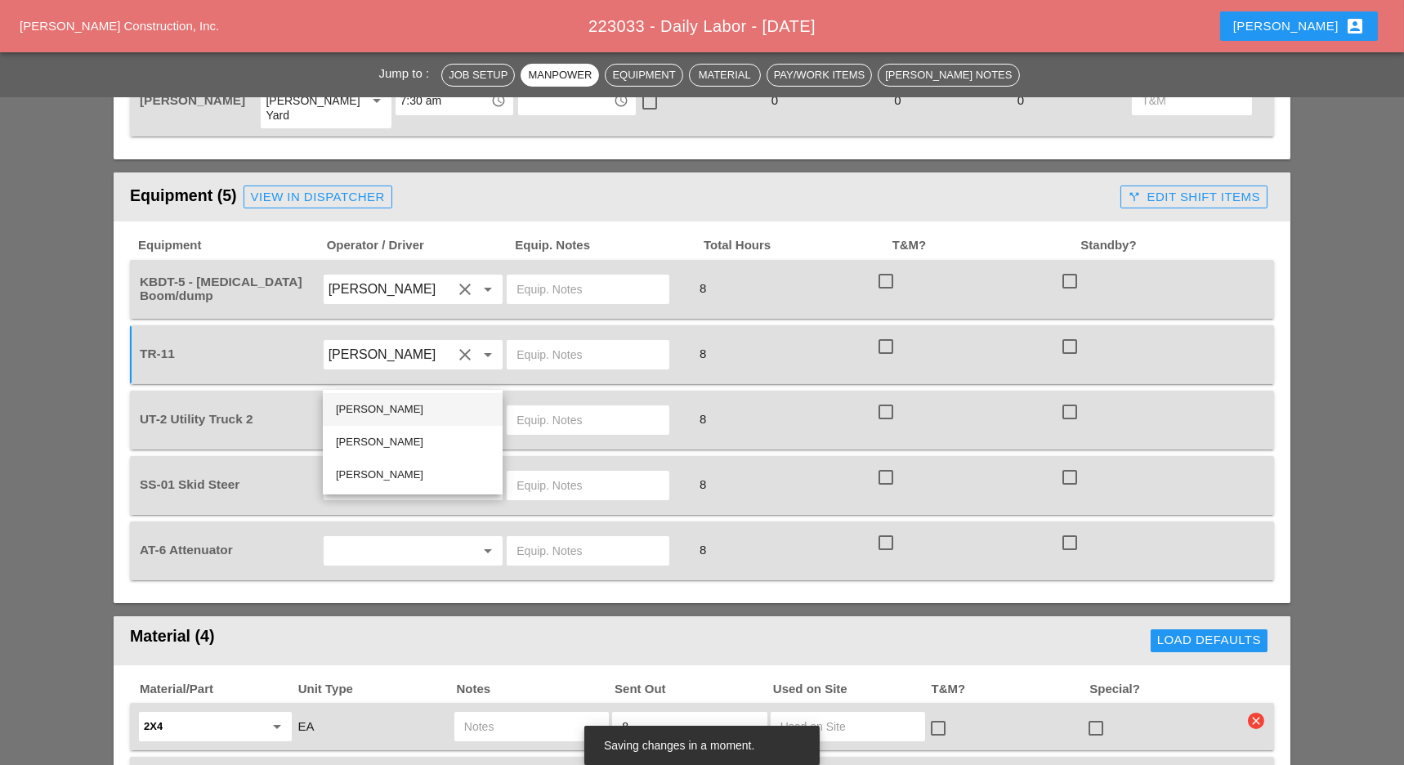
click at [383, 402] on div "[PERSON_NAME]" at bounding box center [413, 410] width 154 height 20
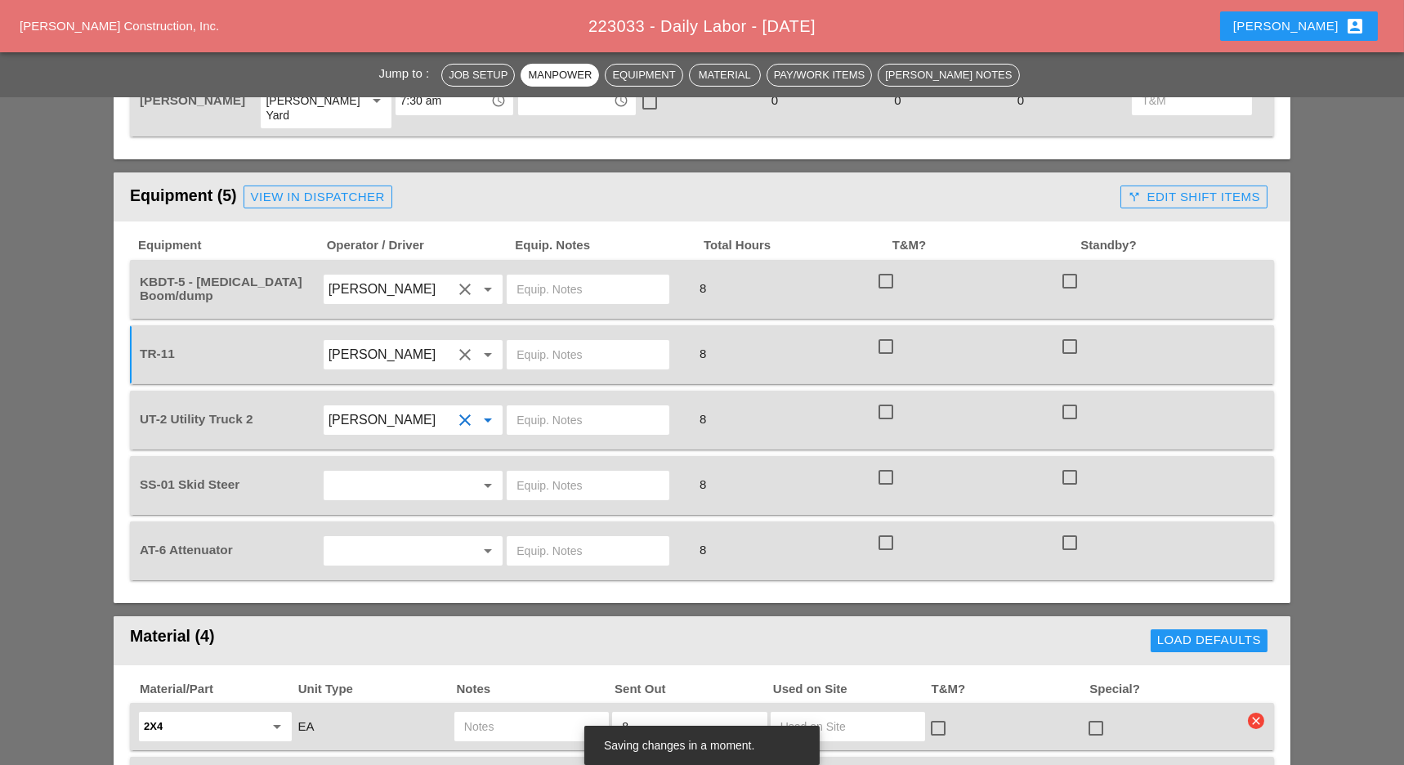
click at [374, 463] on div "arrow_drop_down" at bounding box center [413, 486] width 185 height 46
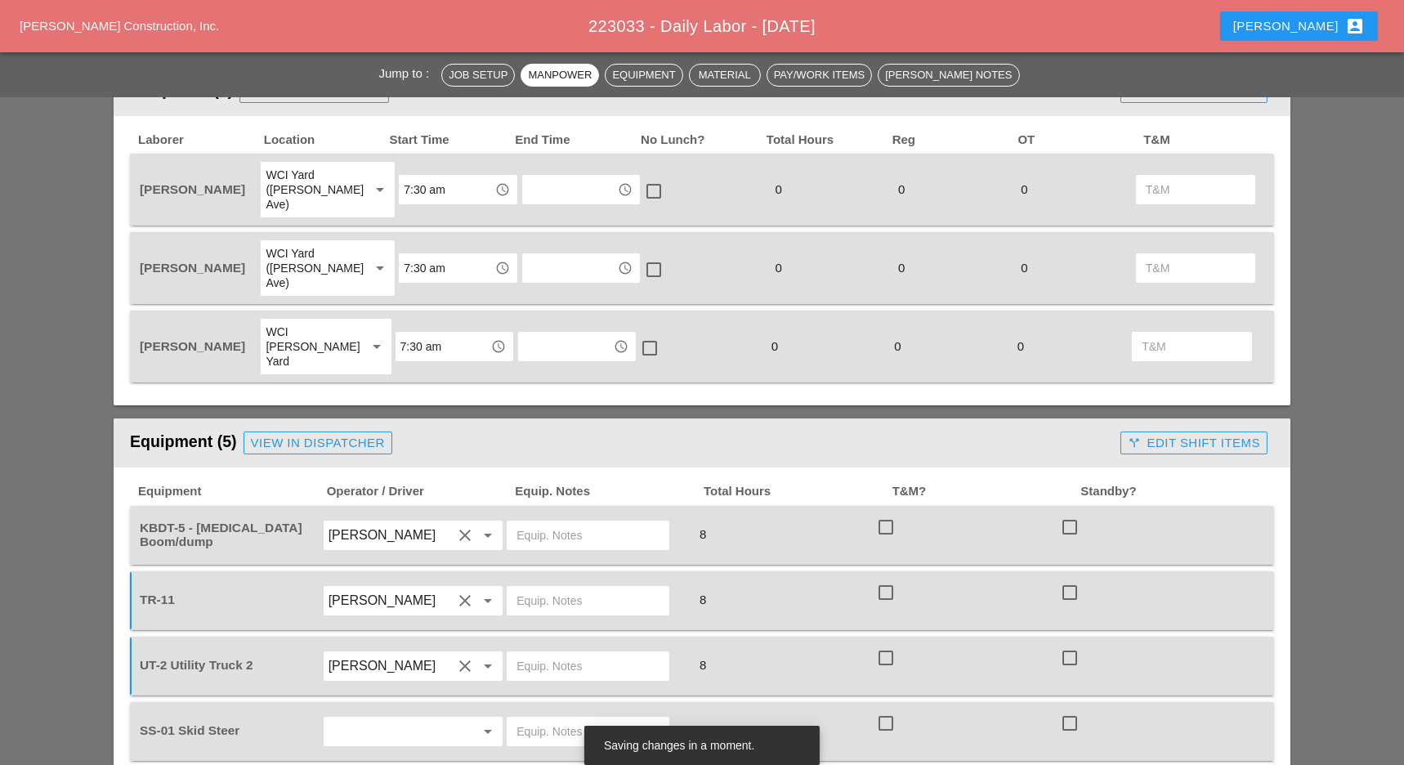
scroll to position [654, 0]
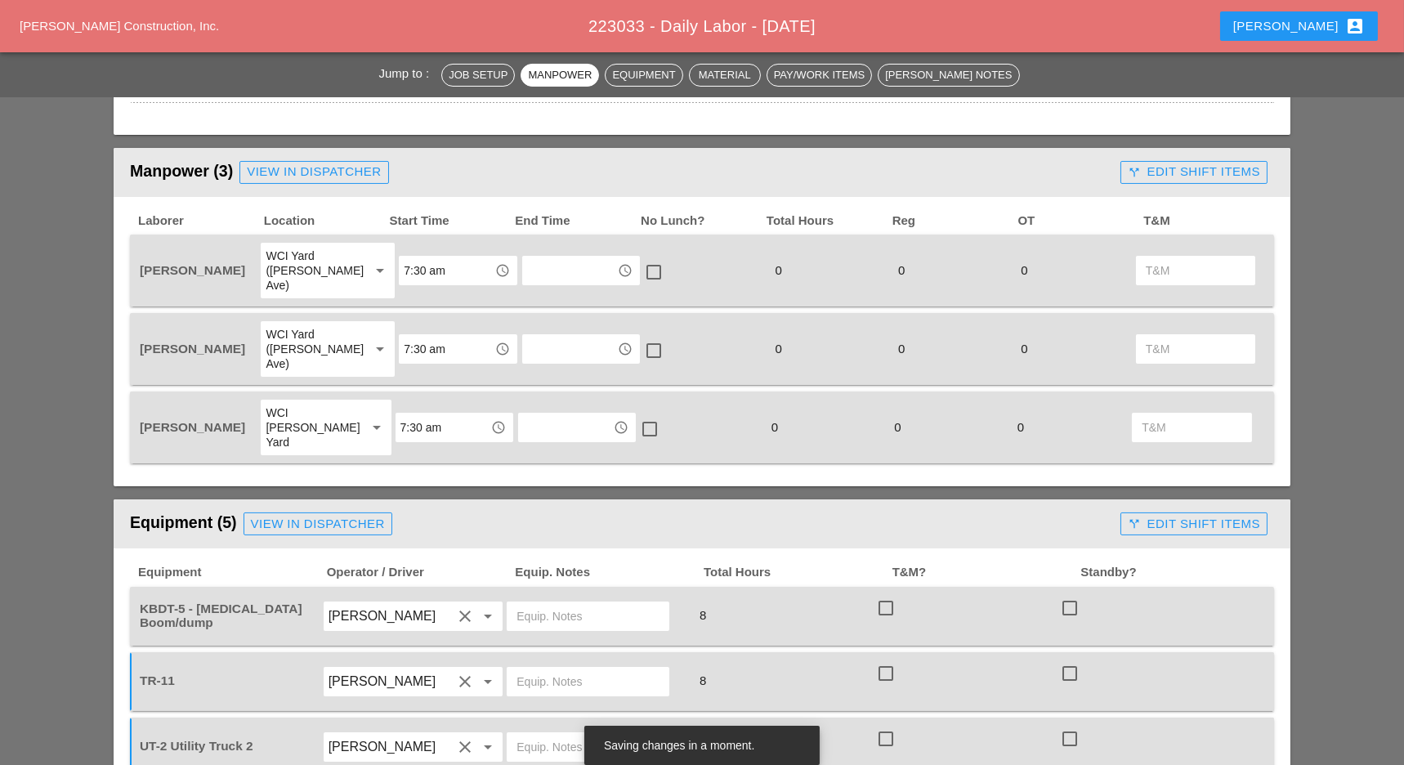
click at [311, 405] on div "WCI [PERSON_NAME] Yard" at bounding box center [309, 427] width 87 height 44
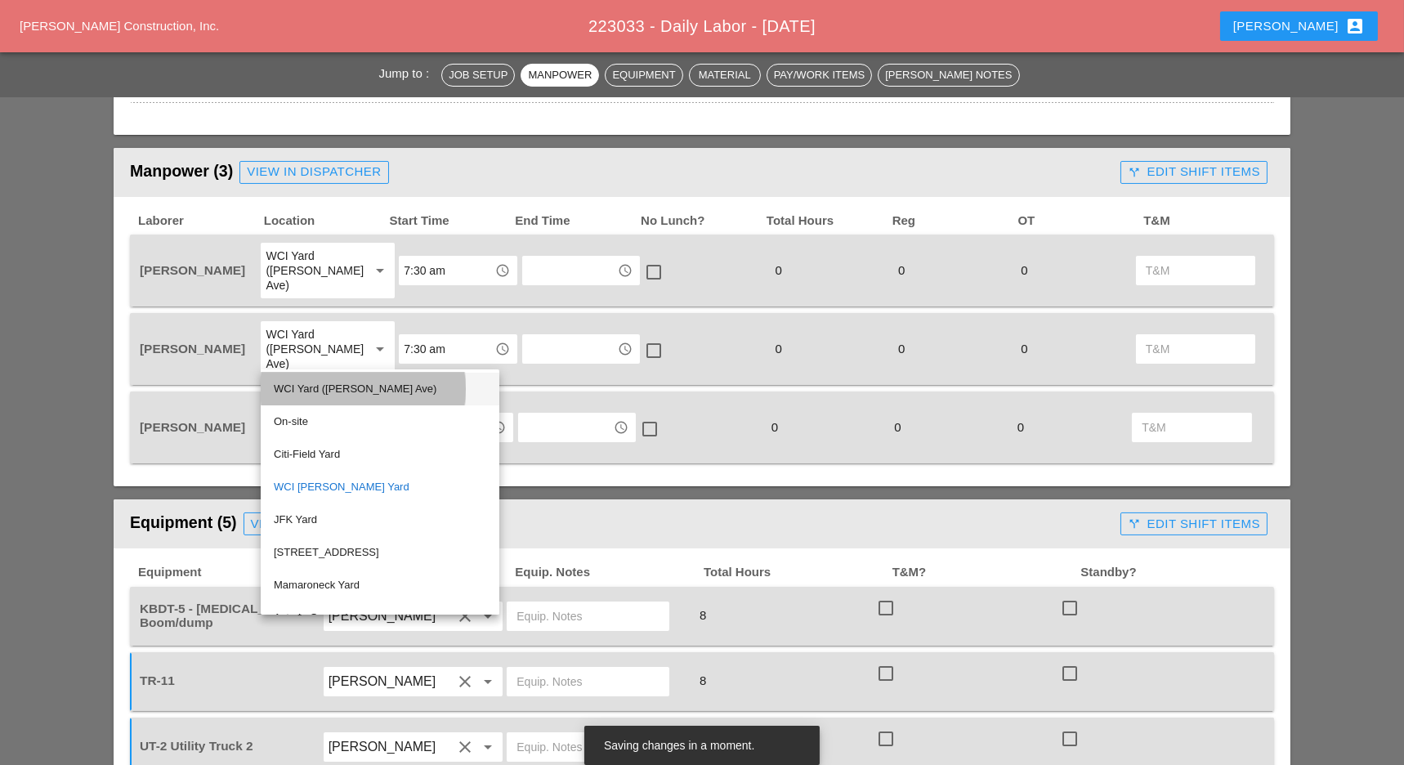
click at [338, 385] on div "WCI Yard ([PERSON_NAME] Ave)" at bounding box center [380, 389] width 212 height 20
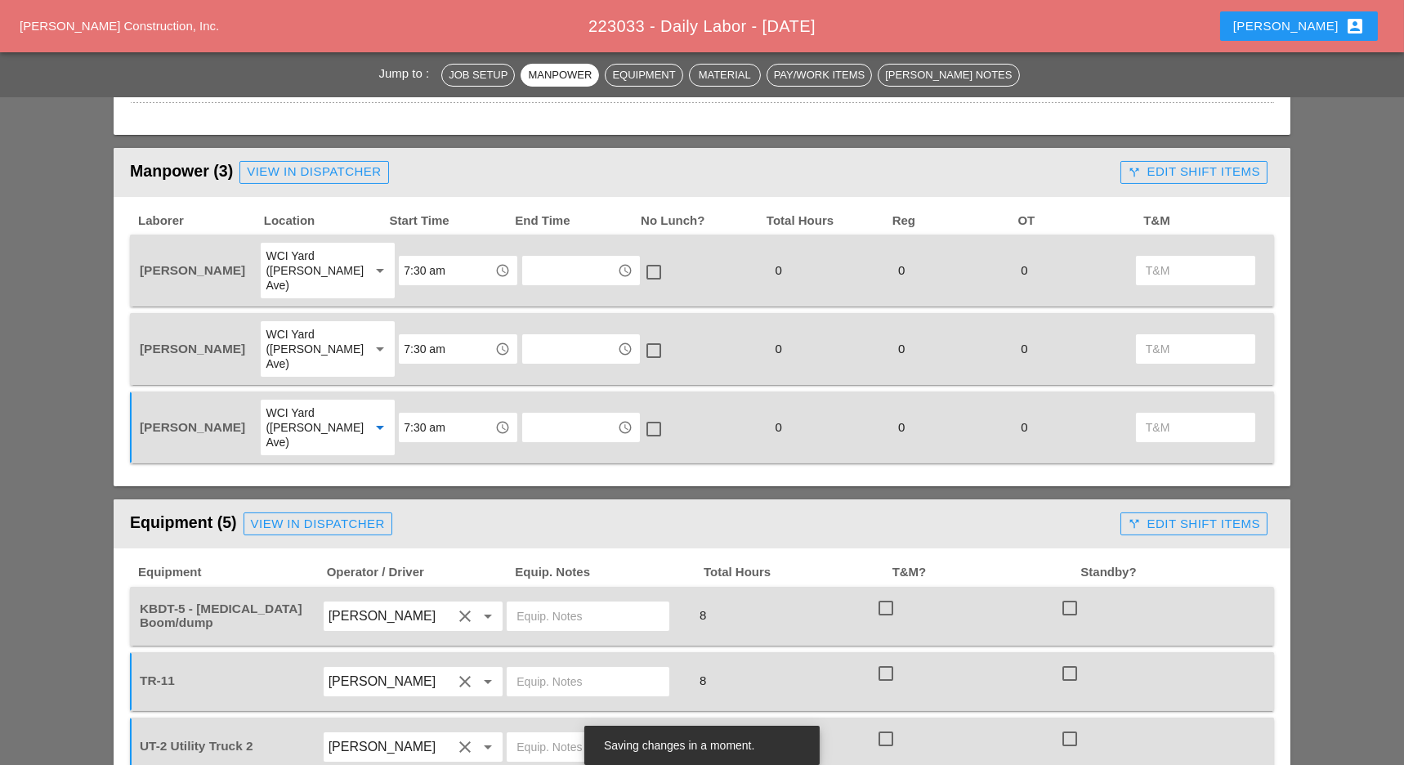
click at [297, 258] on div "WCI Yard ([PERSON_NAME] Ave)" at bounding box center [311, 270] width 91 height 44
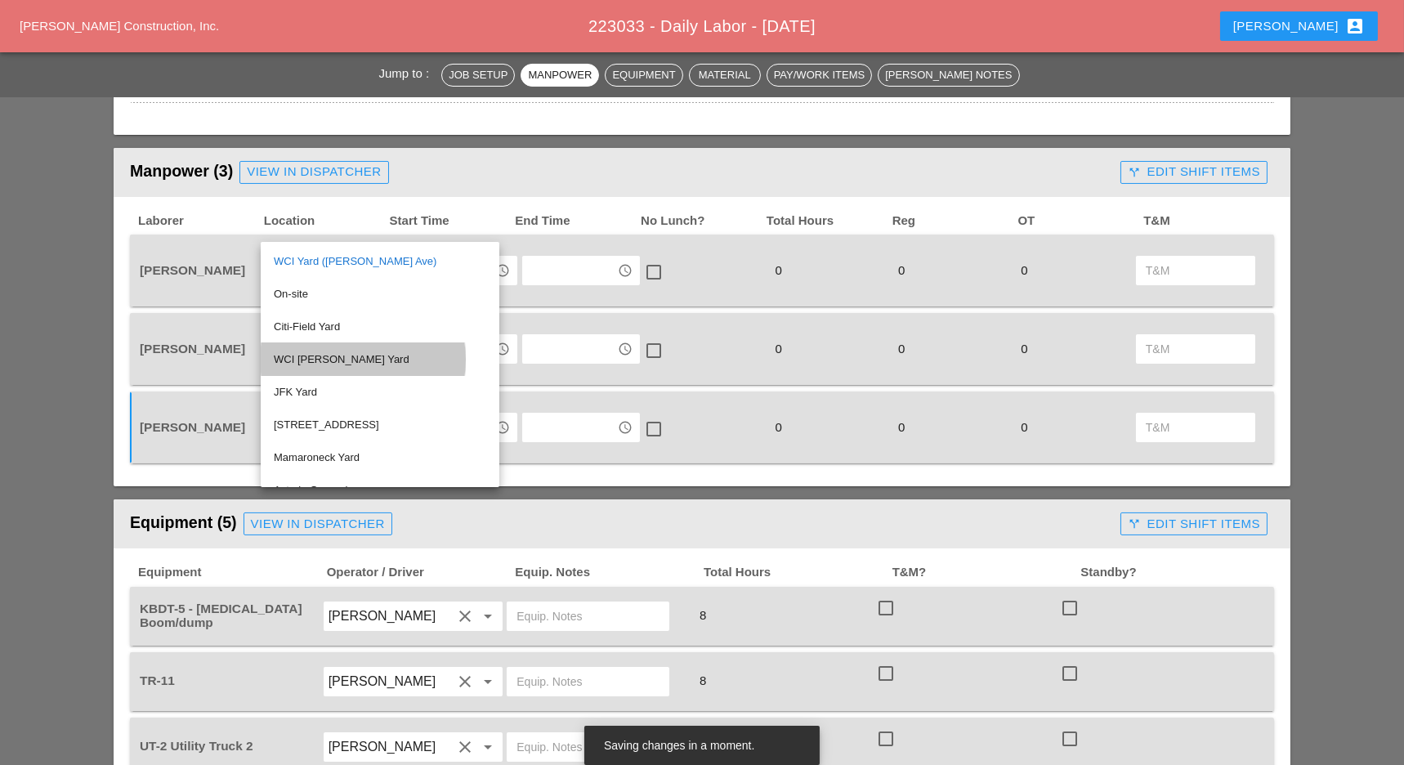
click at [315, 358] on div "WCI [PERSON_NAME] Yard" at bounding box center [380, 360] width 212 height 20
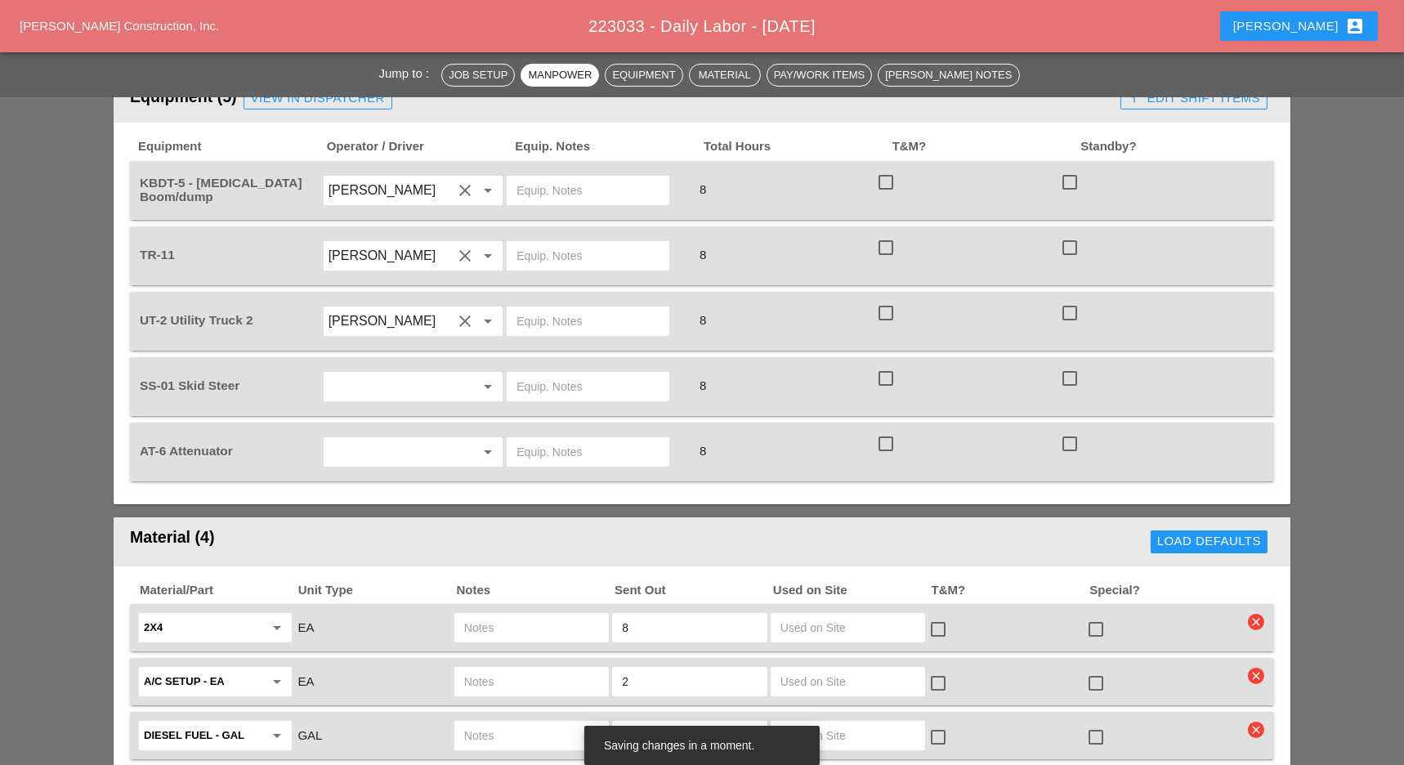
scroll to position [1089, 0]
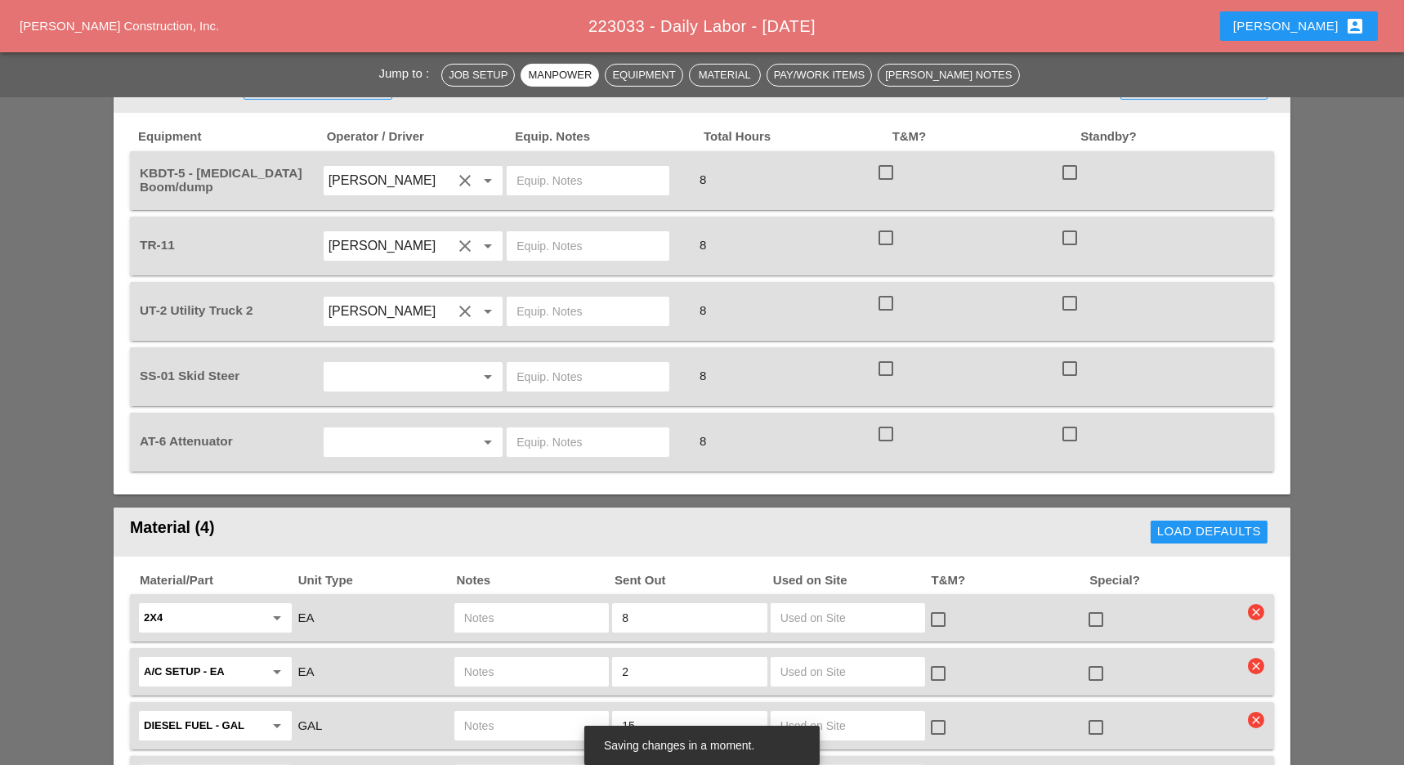
click at [375, 298] on input "[PERSON_NAME]" at bounding box center [391, 311] width 124 height 26
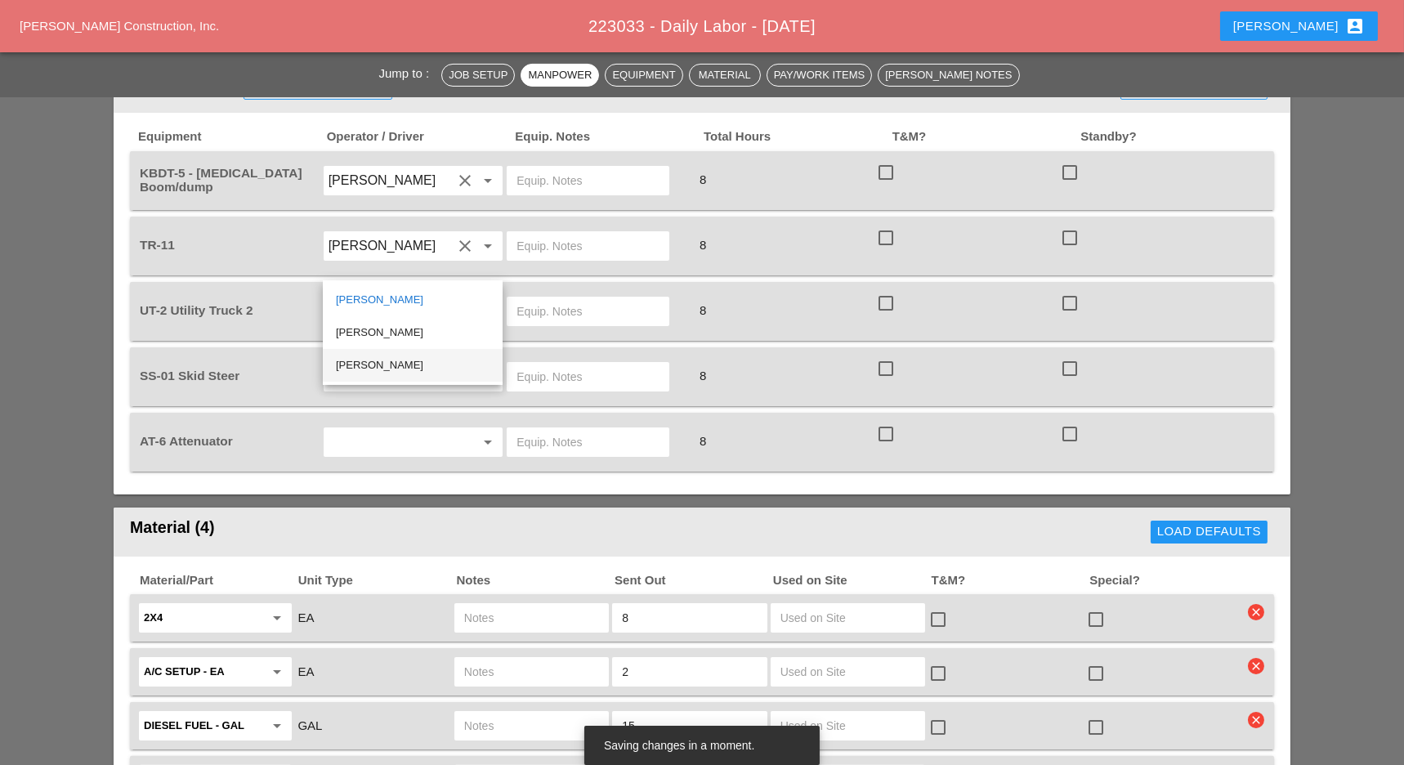
click at [378, 358] on div "[PERSON_NAME]" at bounding box center [413, 366] width 154 height 20
type input "[PERSON_NAME]"
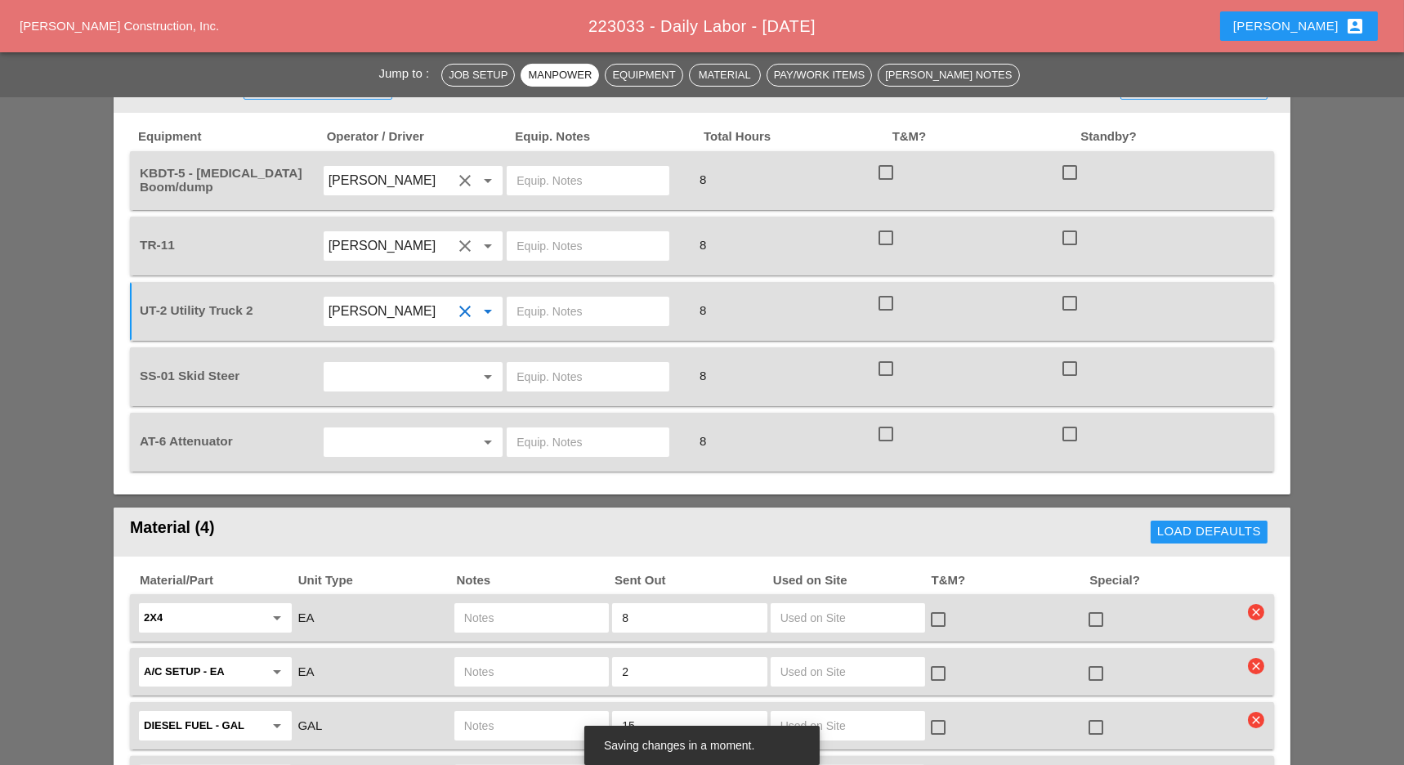
click at [365, 364] on input "text" at bounding box center [391, 377] width 124 height 26
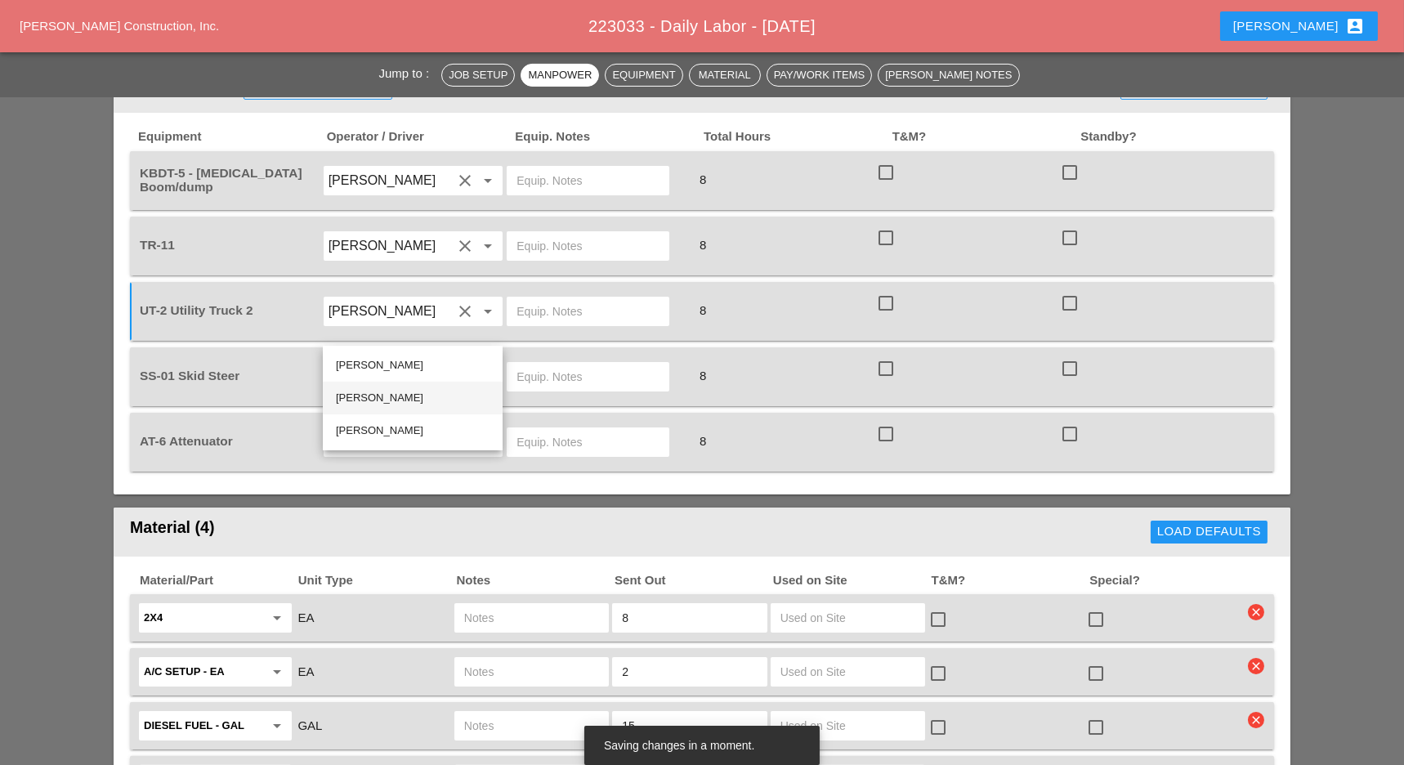
click at [378, 393] on div "[PERSON_NAME]" at bounding box center [413, 398] width 154 height 20
type input "[PERSON_NAME]"
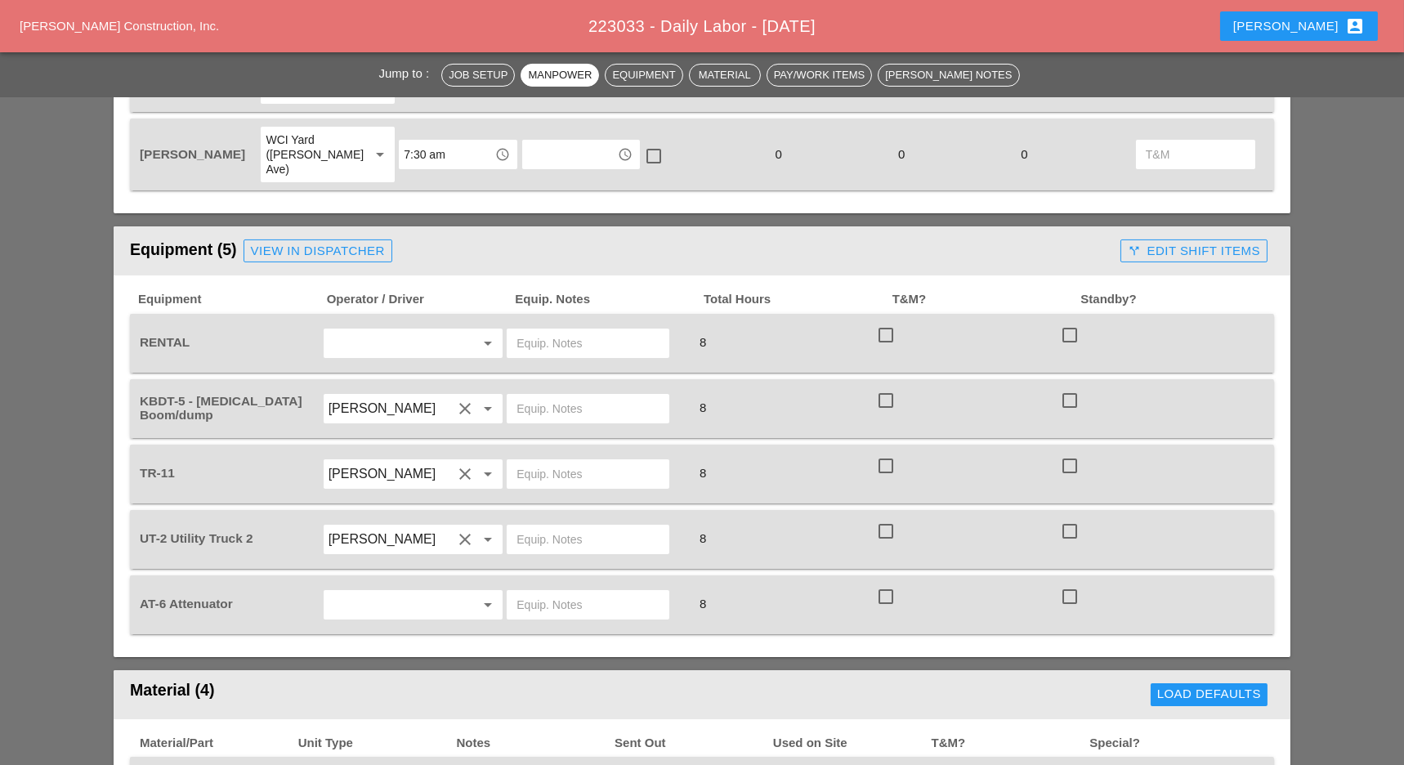
scroll to position [981, 0]
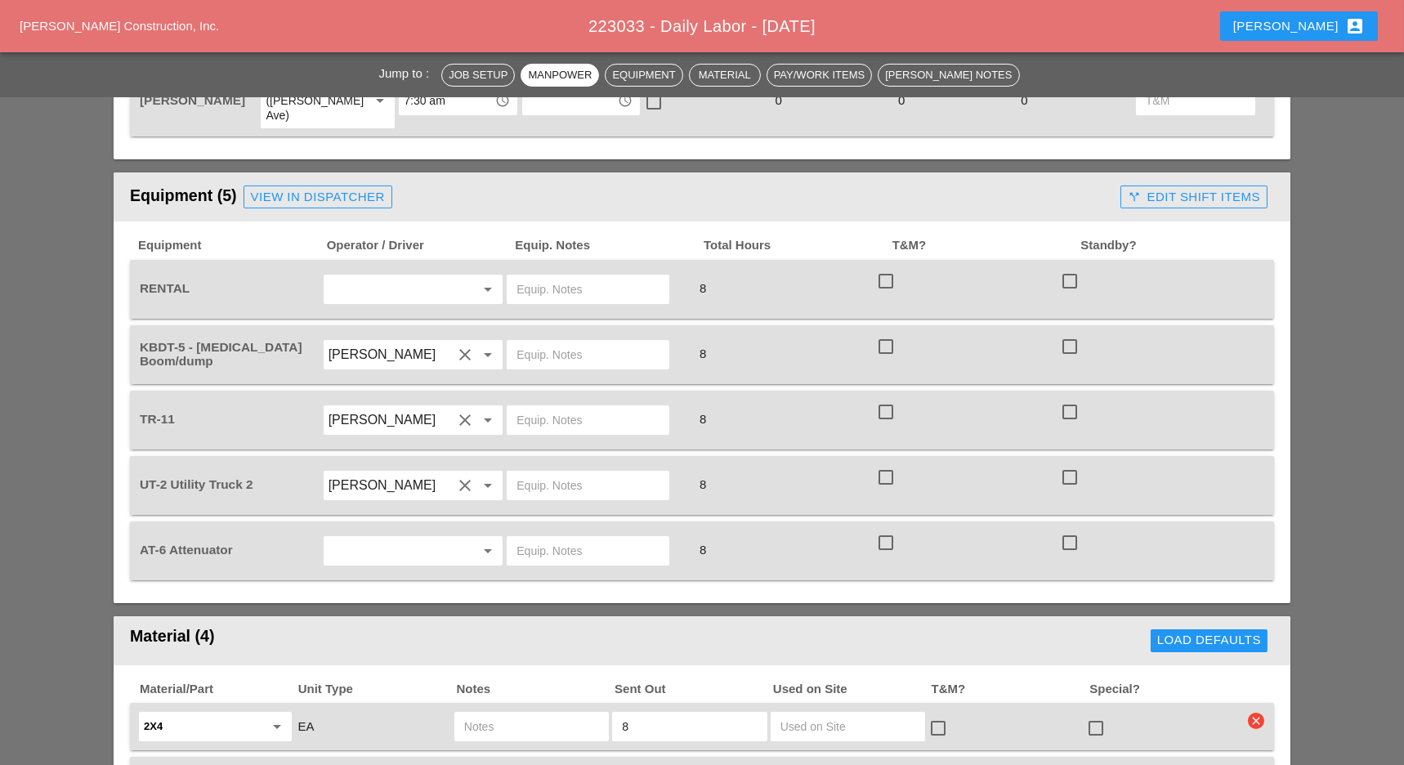
click at [404, 276] on input "text" at bounding box center [391, 289] width 124 height 26
click at [379, 309] on div "[PERSON_NAME]" at bounding box center [413, 312] width 154 height 20
type input "[PERSON_NAME]"
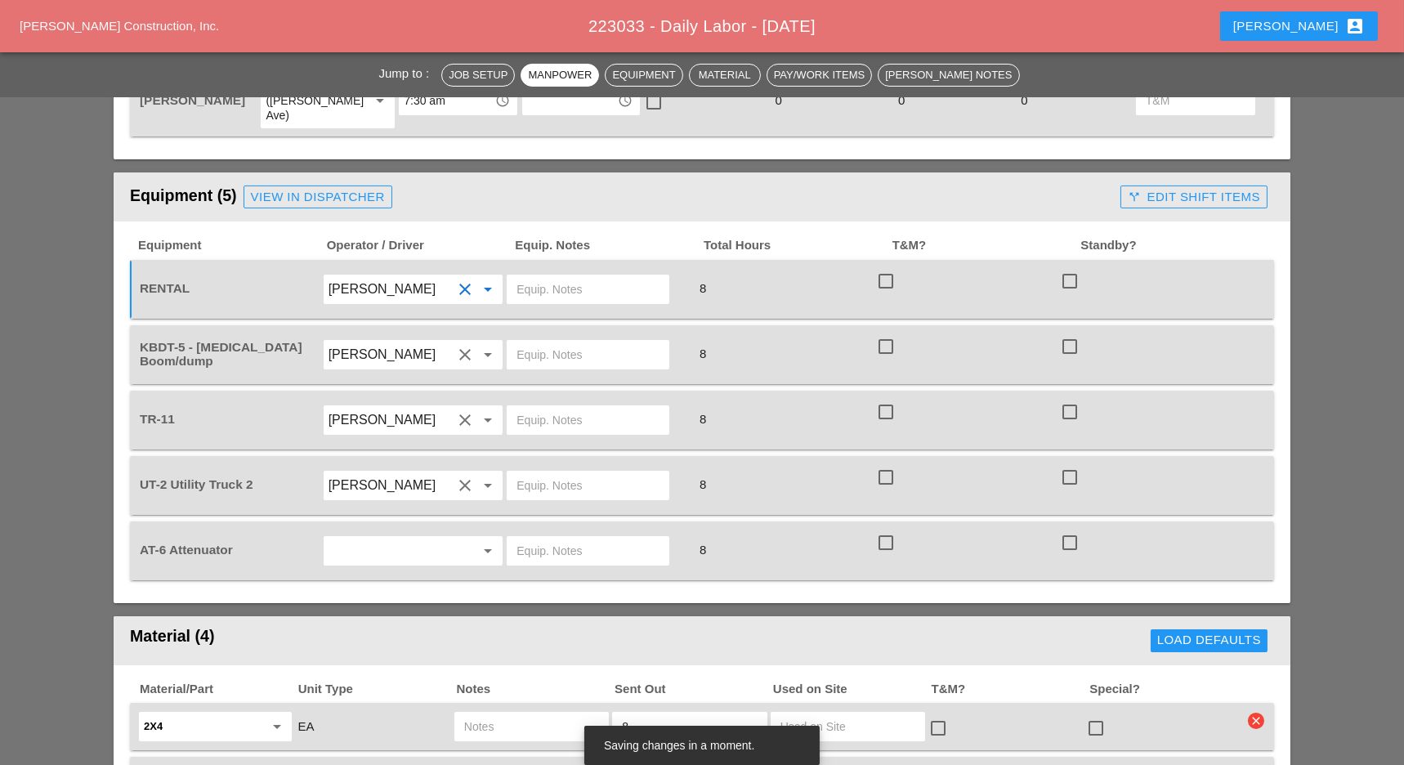
click at [534, 276] on input "text" at bounding box center [588, 289] width 143 height 26
type input "scissor lift [PERSON_NAME] yard"
click at [524, 342] on input "text" at bounding box center [588, 355] width 143 height 26
drag, startPoint x: 566, startPoint y: 308, endPoint x: 513, endPoint y: 307, distance: 53.1
click at [513, 340] on div "main yard" at bounding box center [588, 354] width 163 height 29
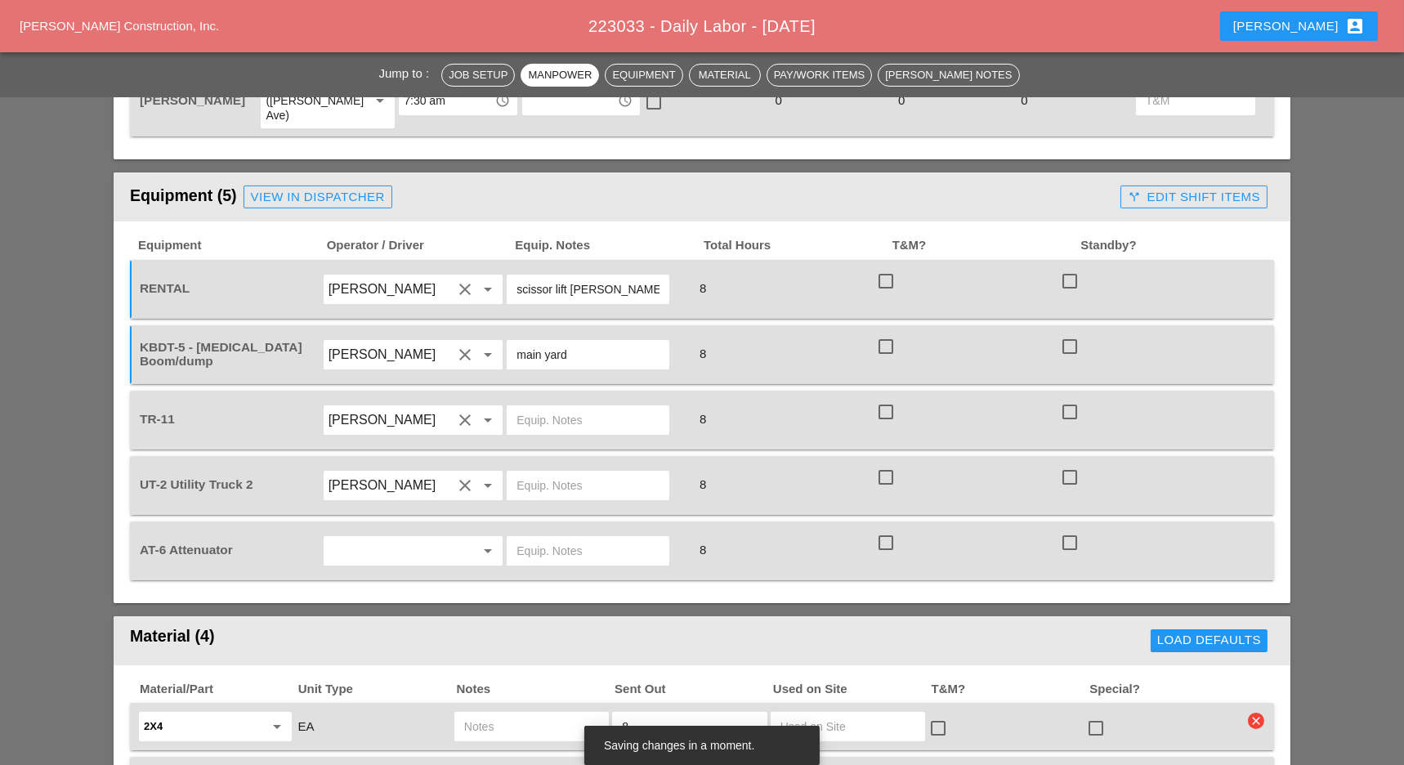
type input "main yard"
click at [548, 407] on input "text" at bounding box center [588, 420] width 143 height 26
paste input "main yard"
type input "main yard"
click at [535, 472] on input "text" at bounding box center [588, 485] width 143 height 26
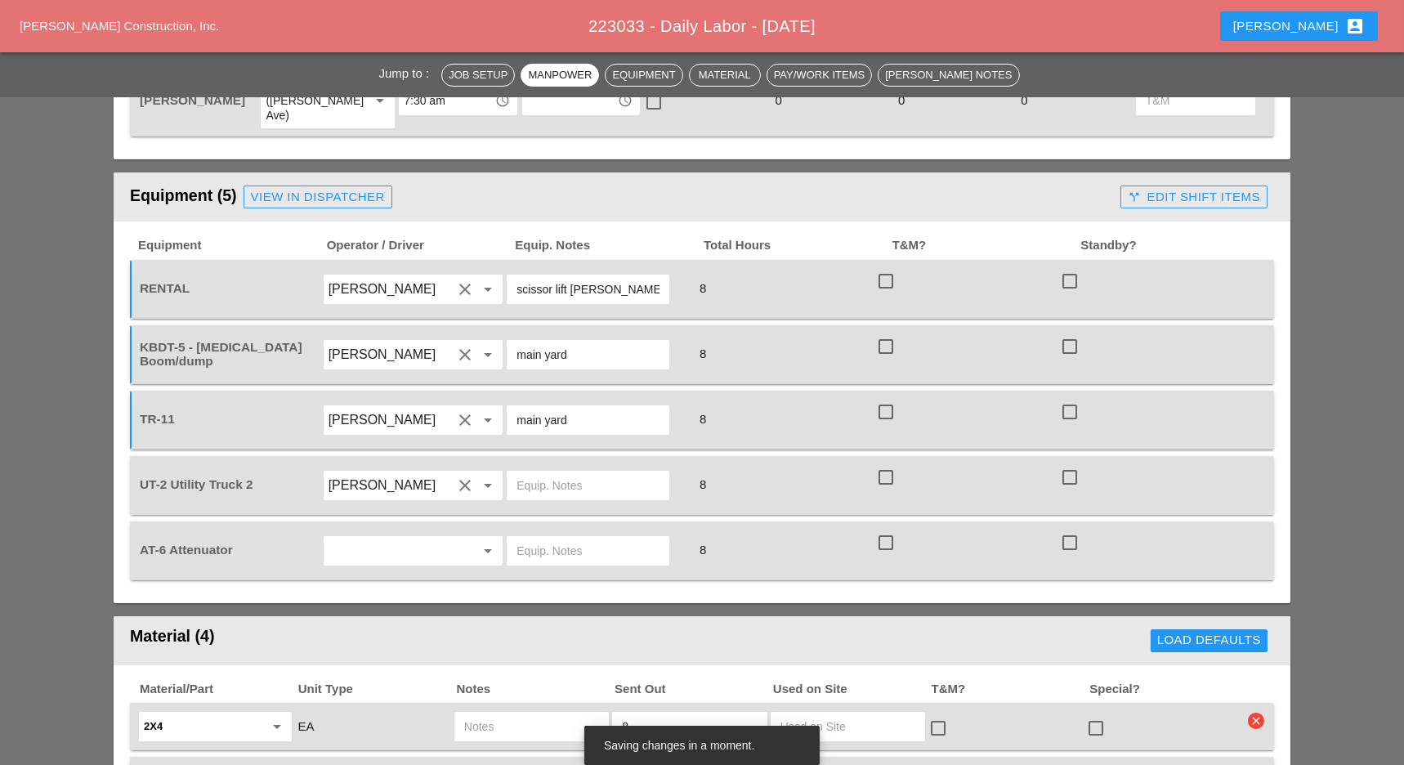
click at [535, 472] on input "text" at bounding box center [588, 485] width 143 height 26
paste input "main yard"
type input "main yard"
drag, startPoint x: 642, startPoint y: 241, endPoint x: 568, endPoint y: 244, distance: 74.4
click at [568, 276] on input "scissor lift Bruckner yard" at bounding box center [588, 289] width 143 height 26
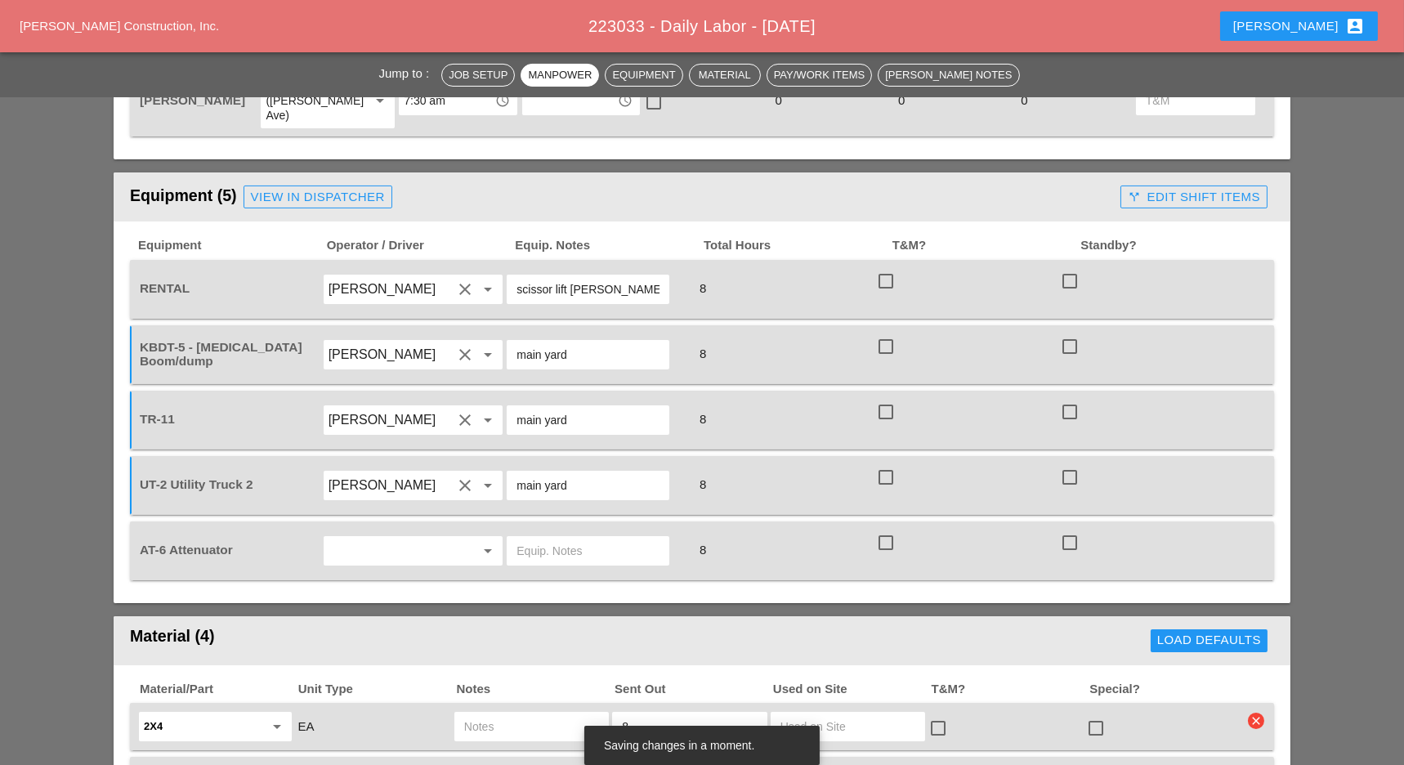
click at [541, 538] on input "text" at bounding box center [588, 551] width 143 height 26
paste input "[PERSON_NAME] yard"
type input "[PERSON_NAME] yard"
click at [388, 538] on input "text" at bounding box center [391, 551] width 124 height 26
click at [387, 537] on div "Ricardo Capao" at bounding box center [413, 540] width 154 height 20
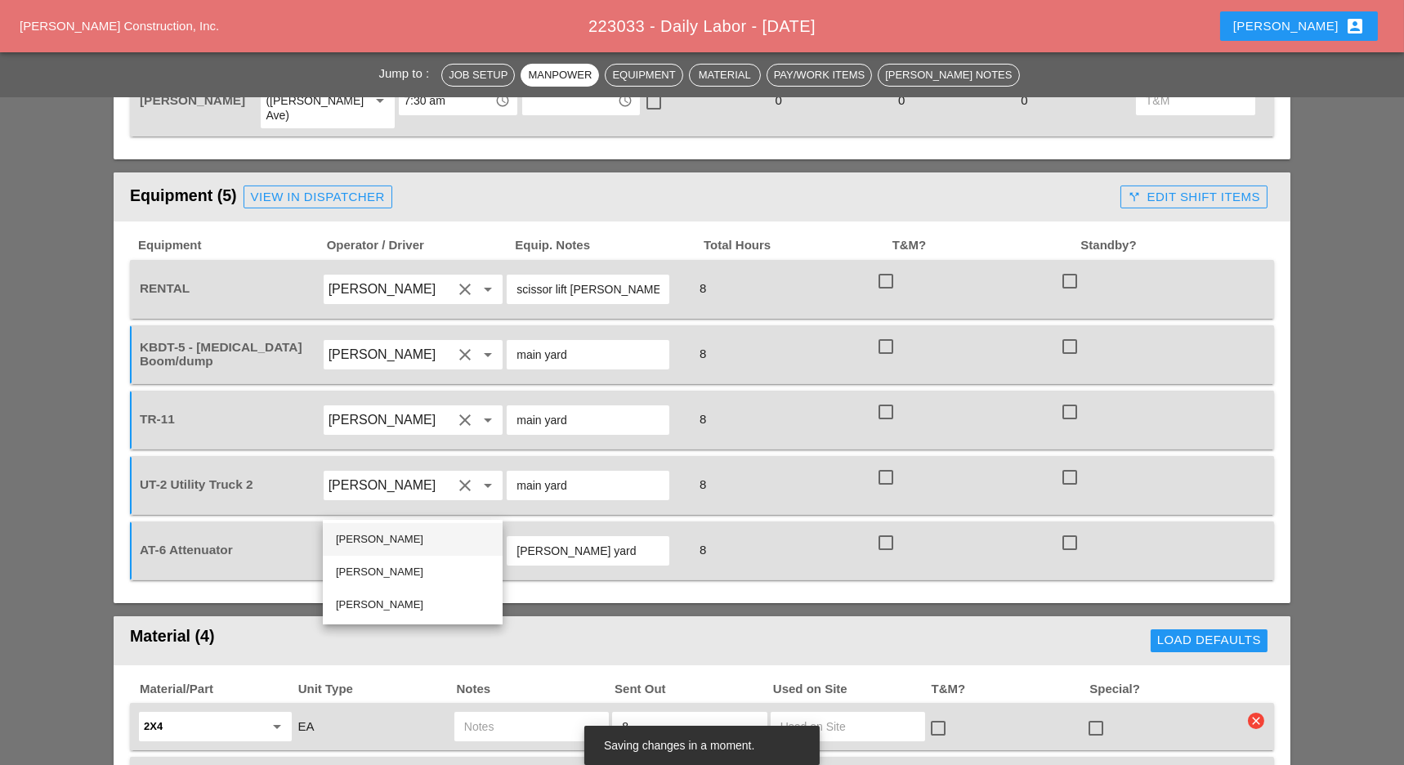
type input "Ricardo Capao"
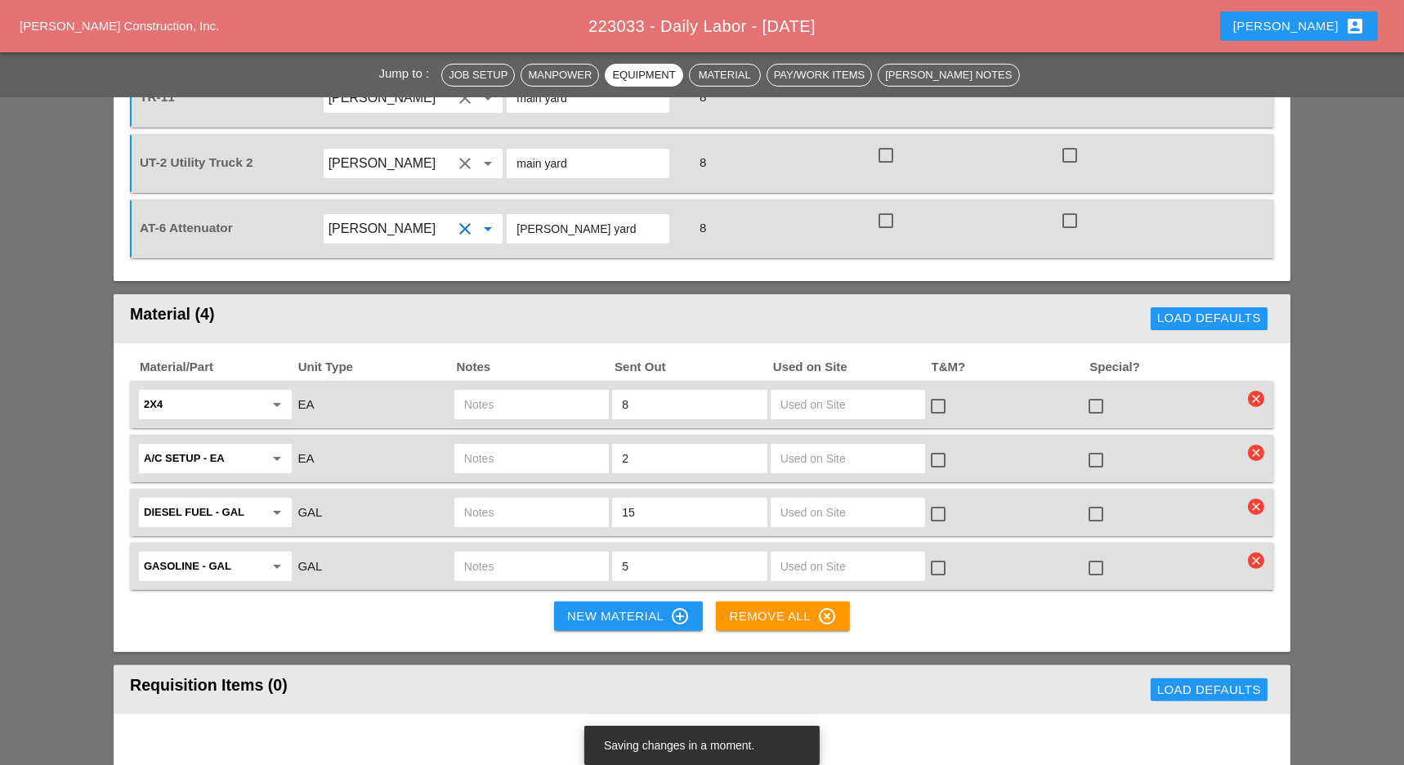
scroll to position [1308, 0]
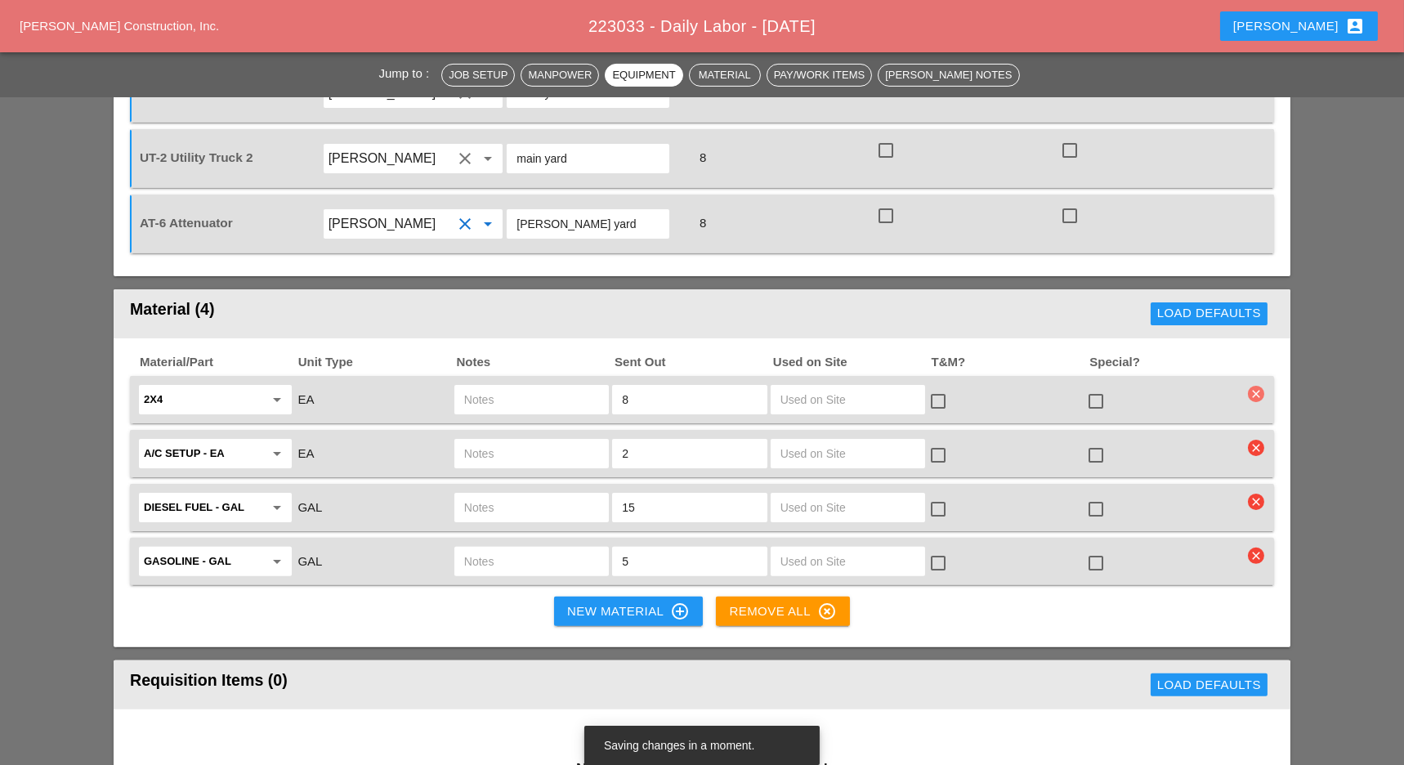
click at [1253, 386] on icon "clear" at bounding box center [1256, 394] width 16 height 16
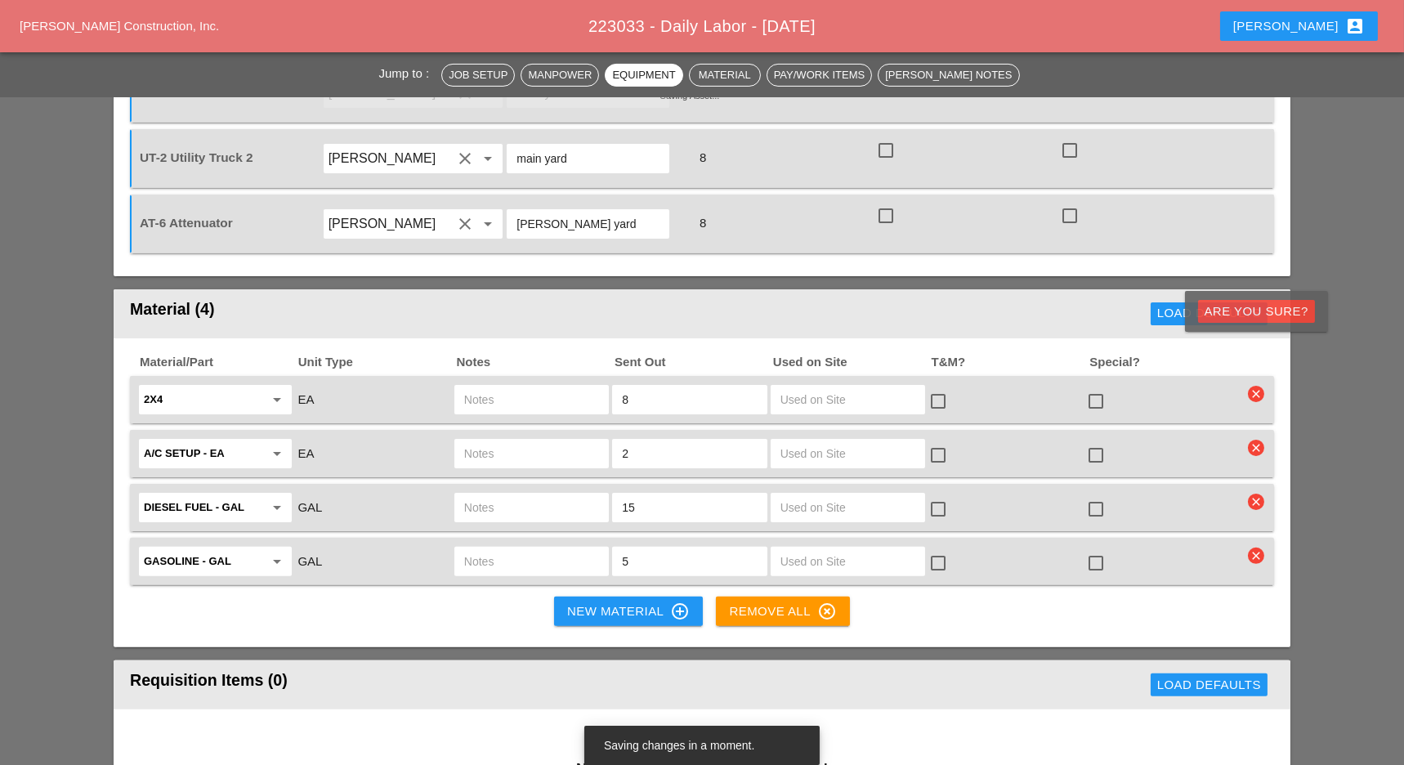
click at [1256, 306] on div "Are you Sure?" at bounding box center [1257, 311] width 104 height 19
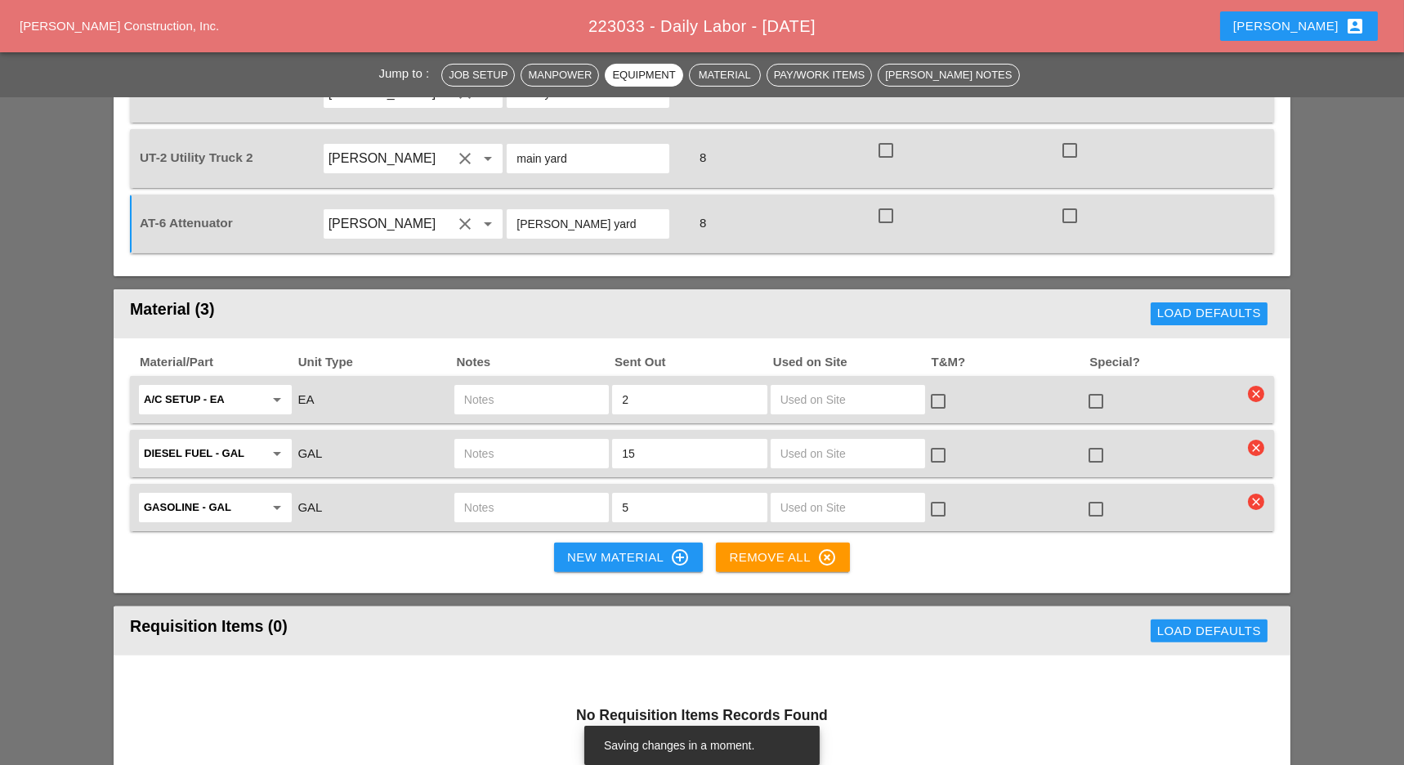
click at [1254, 386] on icon "clear" at bounding box center [1256, 394] width 16 height 16
click at [1249, 315] on div "Are you Sure?" at bounding box center [1257, 311] width 104 height 19
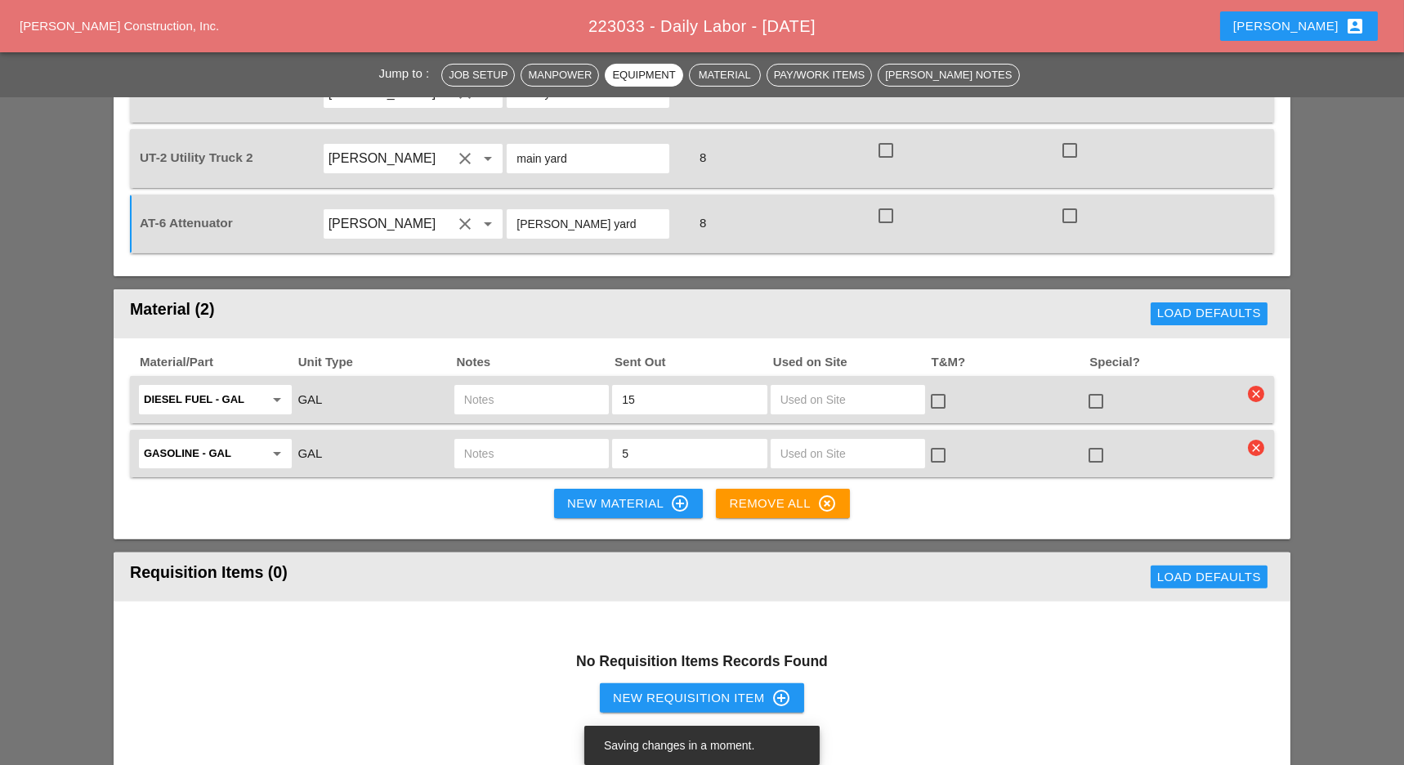
click at [615, 494] on div "New Material control_point" at bounding box center [628, 504] width 123 height 20
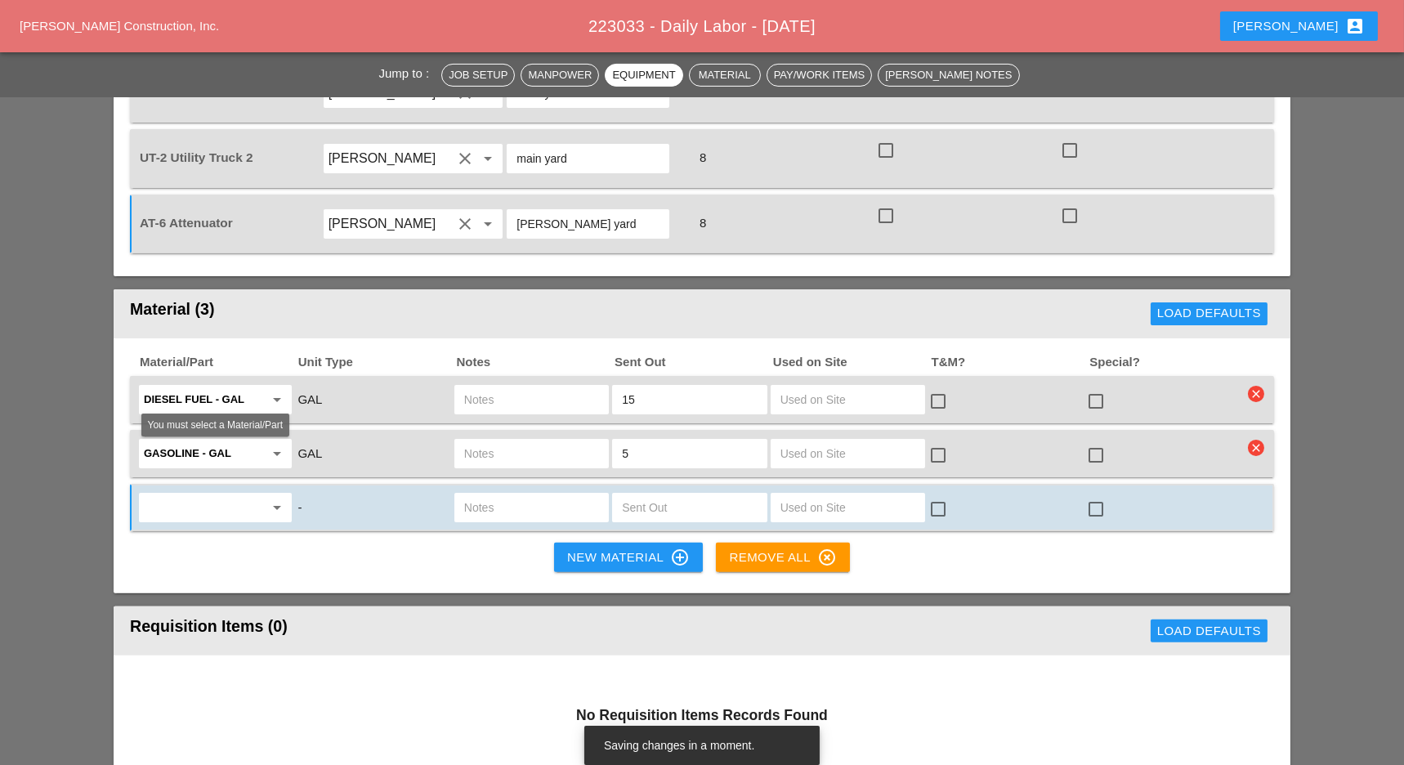
click at [244, 494] on input "text" at bounding box center [204, 507] width 120 height 26
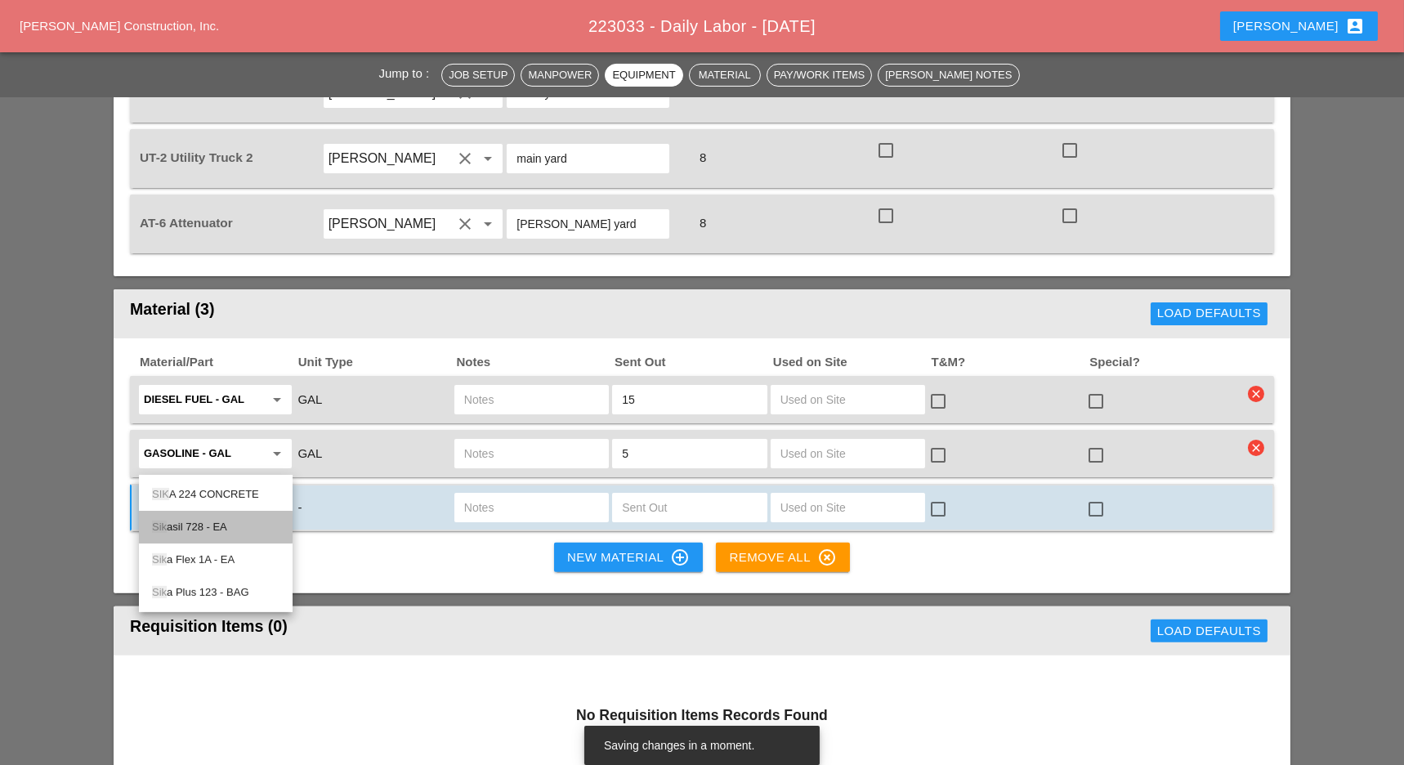
click at [198, 524] on div "Sik asil 728 - EA" at bounding box center [215, 527] width 127 height 20
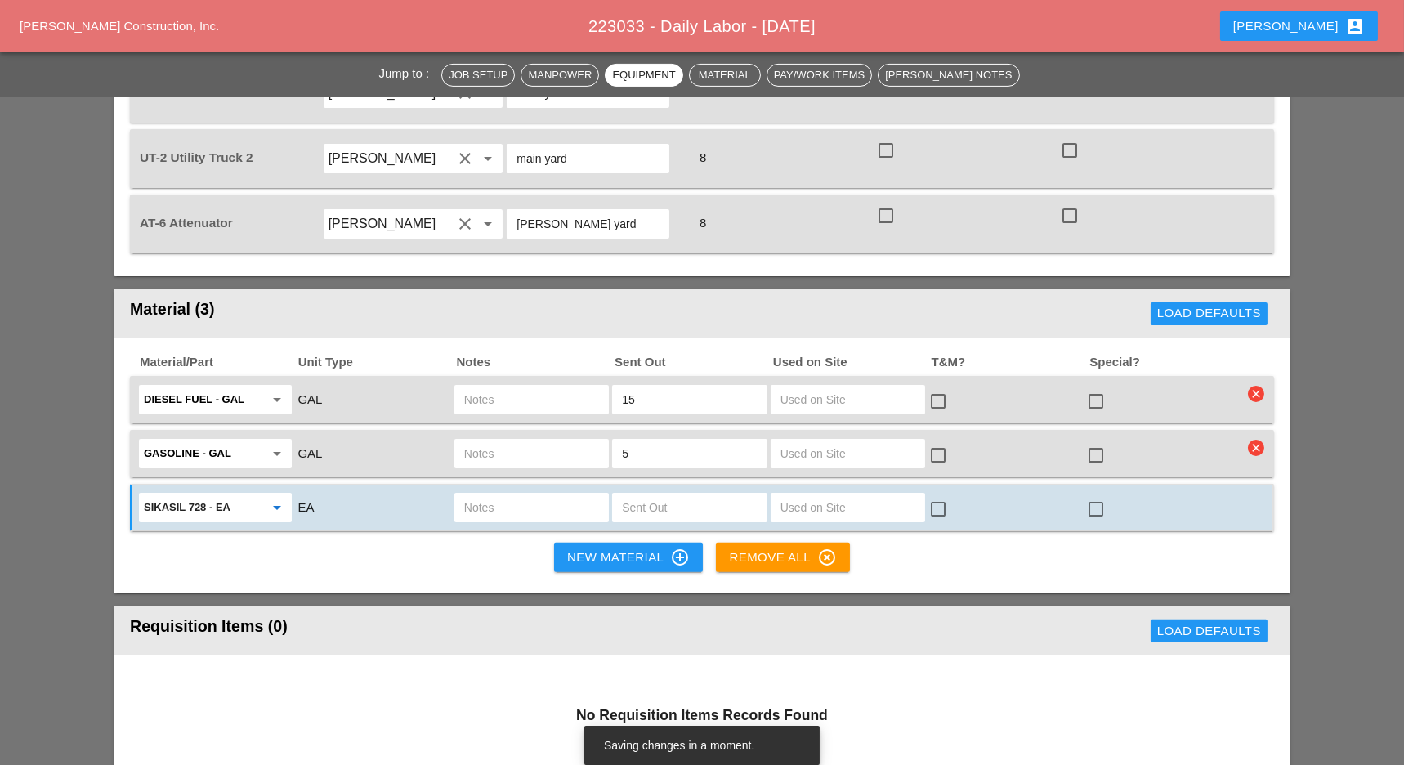
type input "Sikasil 728 - EA"
click at [491, 494] on input "text" at bounding box center [531, 507] width 135 height 26
type input "ut2 already"
click at [583, 548] on div "New Material control_point" at bounding box center [628, 558] width 123 height 20
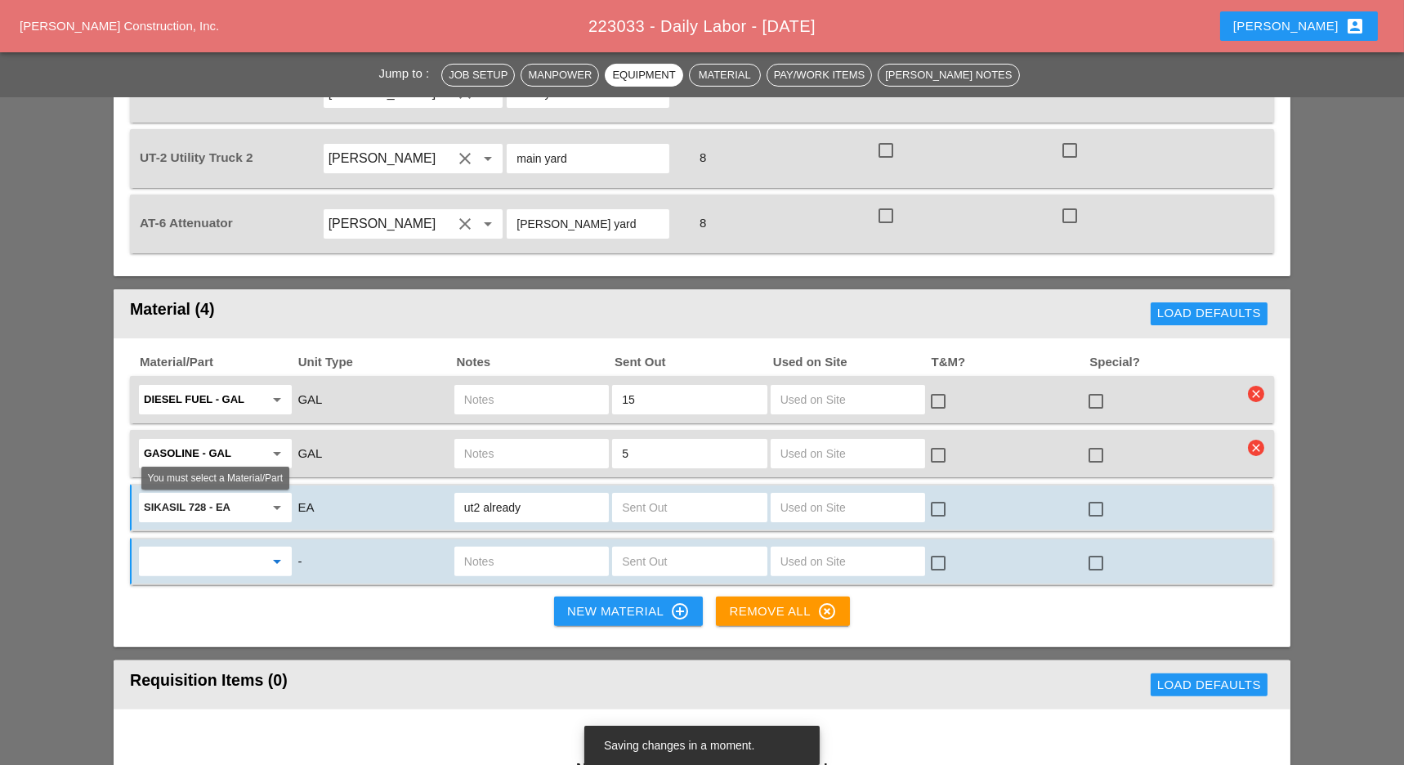
click at [215, 548] on input "text" at bounding box center [204, 561] width 120 height 26
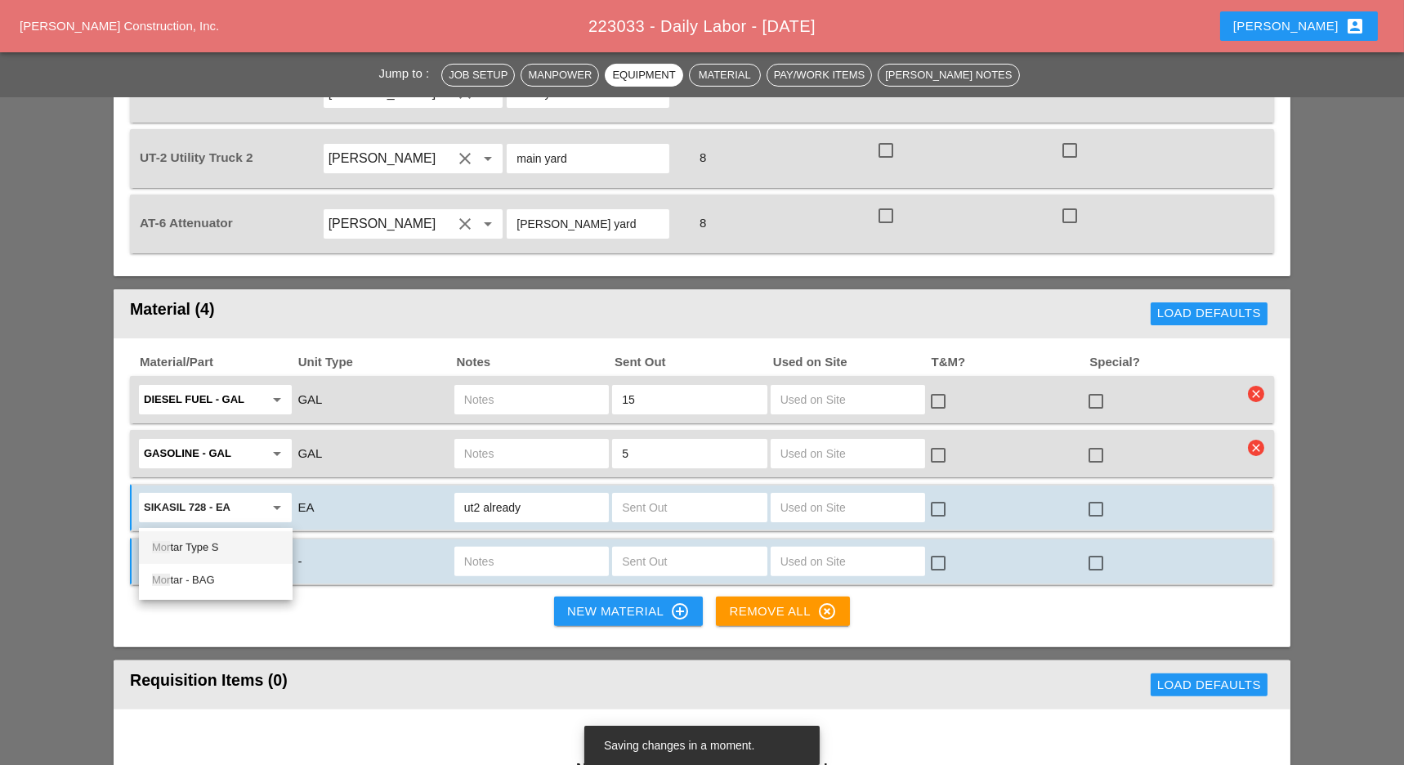
click at [212, 545] on div "Mor tar Type S" at bounding box center [215, 548] width 127 height 20
type input "Mortar Type S"
click at [633, 548] on input "text" at bounding box center [689, 561] width 135 height 26
type input "2"
click at [552, 548] on input "text" at bounding box center [531, 561] width 135 height 26
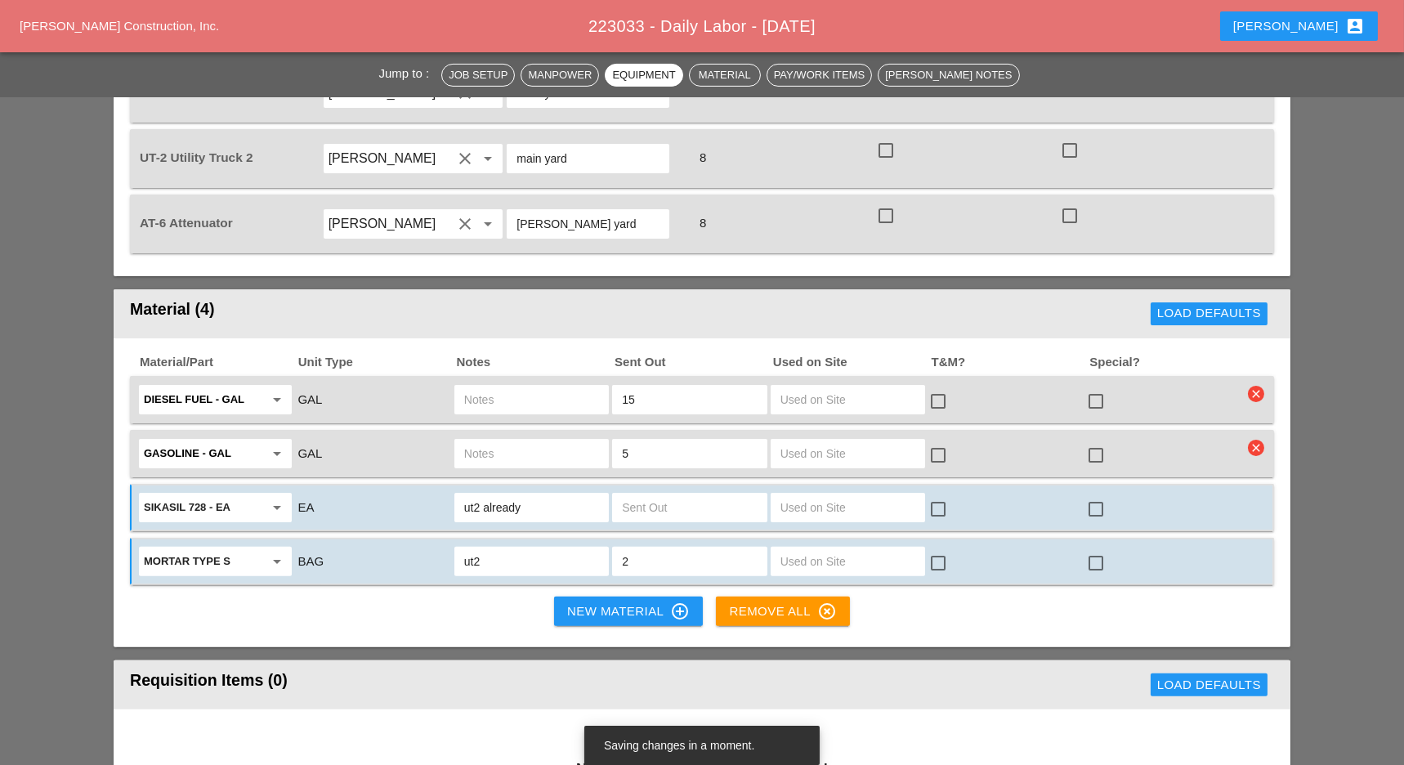
type input "ut2"
click at [591, 602] on div "New Material control_point" at bounding box center [628, 612] width 123 height 20
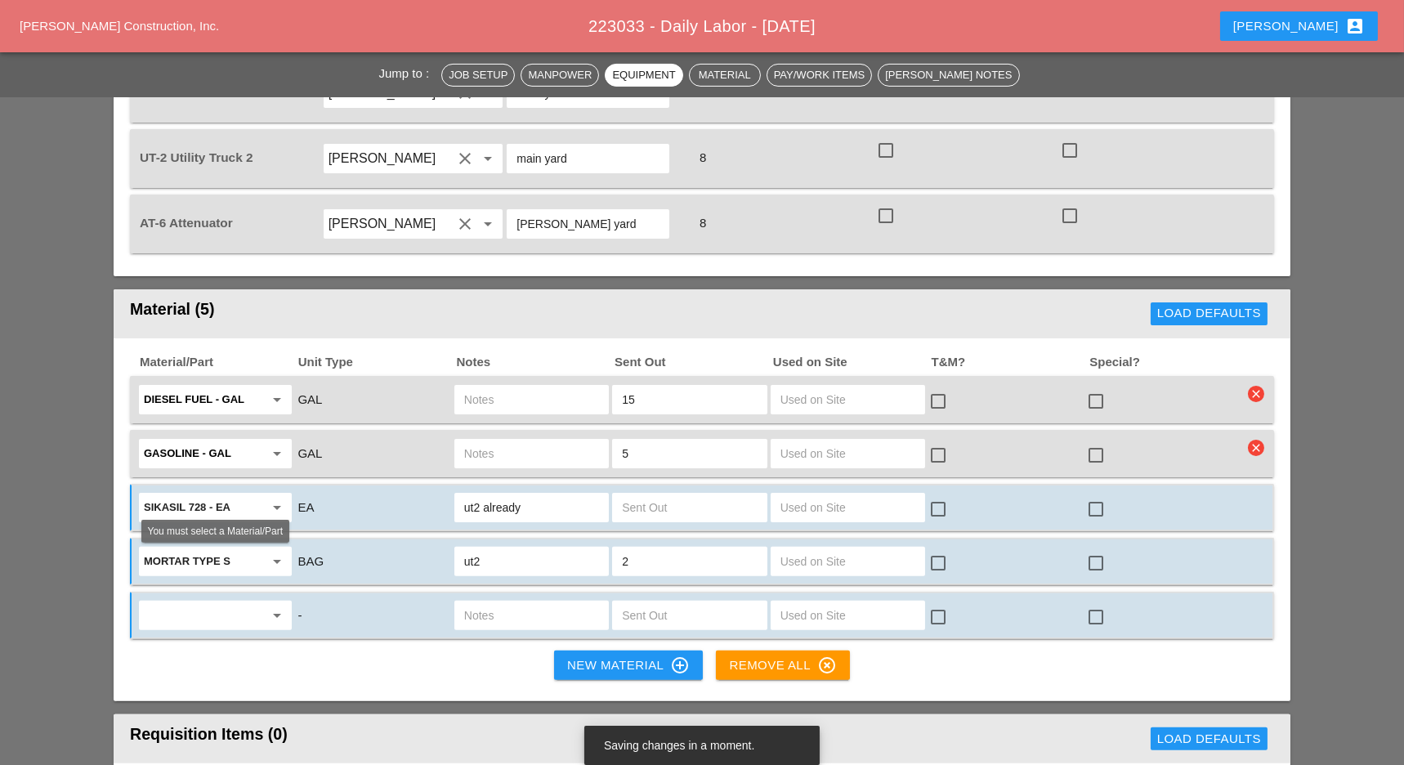
click at [159, 602] on input "text" at bounding box center [204, 615] width 120 height 26
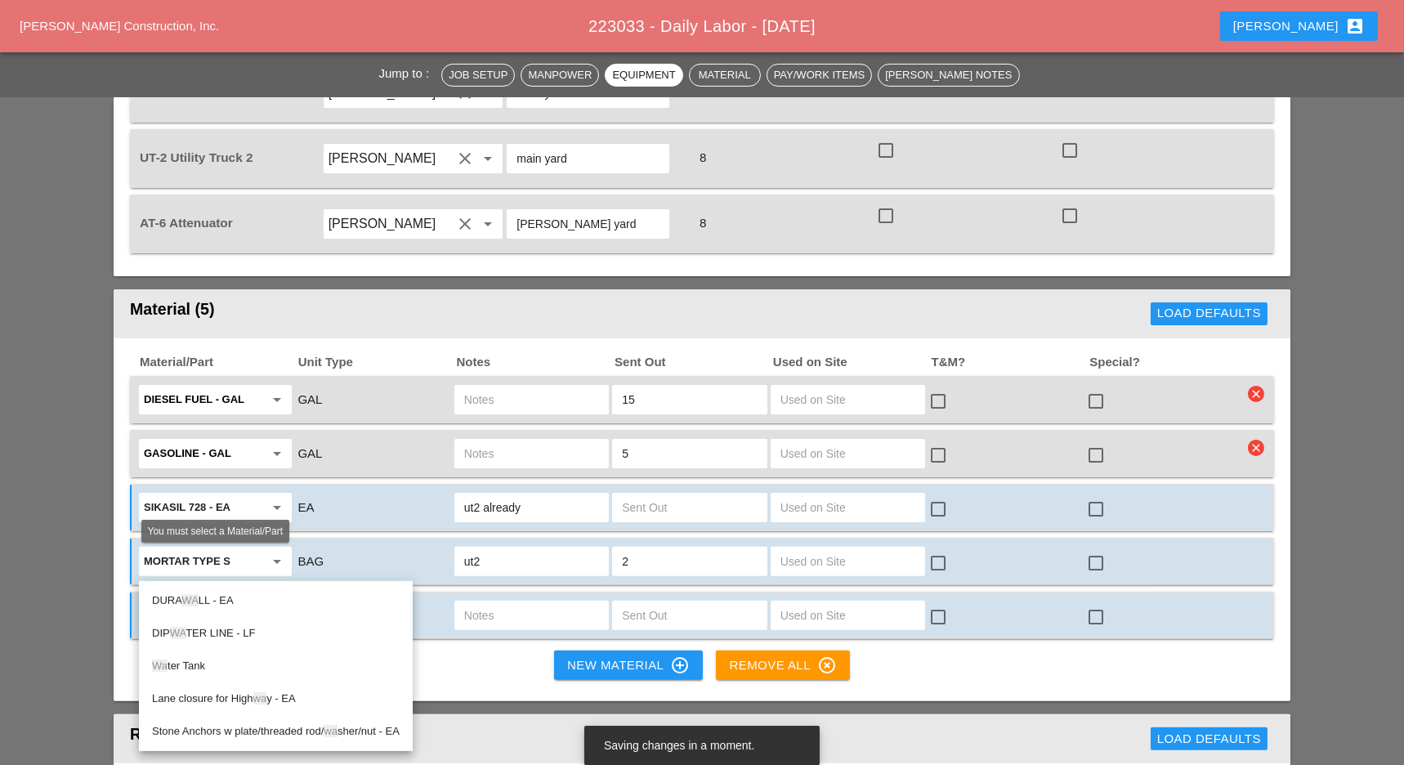
type input "w"
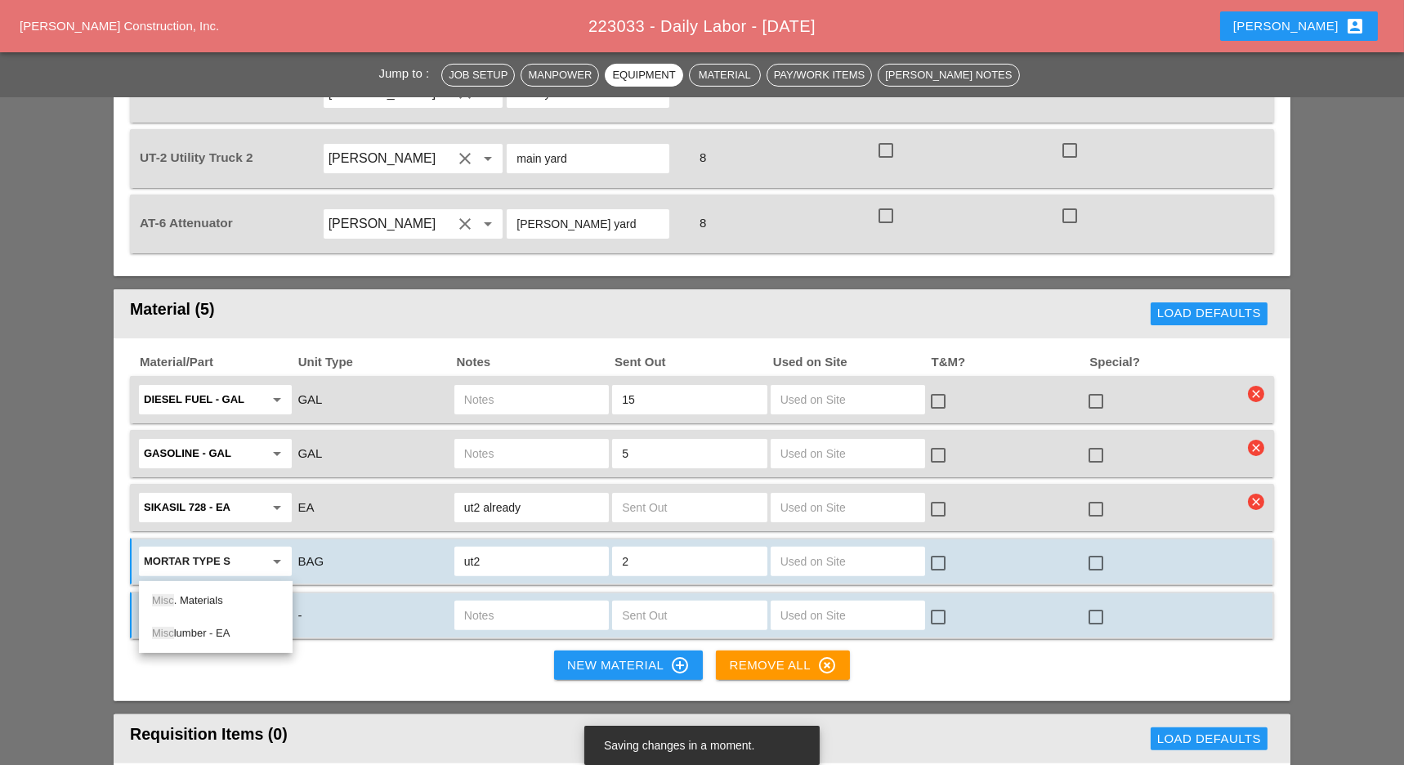
drag, startPoint x: 195, startPoint y: 598, endPoint x: 217, endPoint y: 587, distance: 24.9
click at [195, 597] on div "Misc . Materials" at bounding box center [215, 601] width 127 height 20
type input "Misc. Materials"
click at [478, 602] on input "text" at bounding box center [531, 615] width 135 height 26
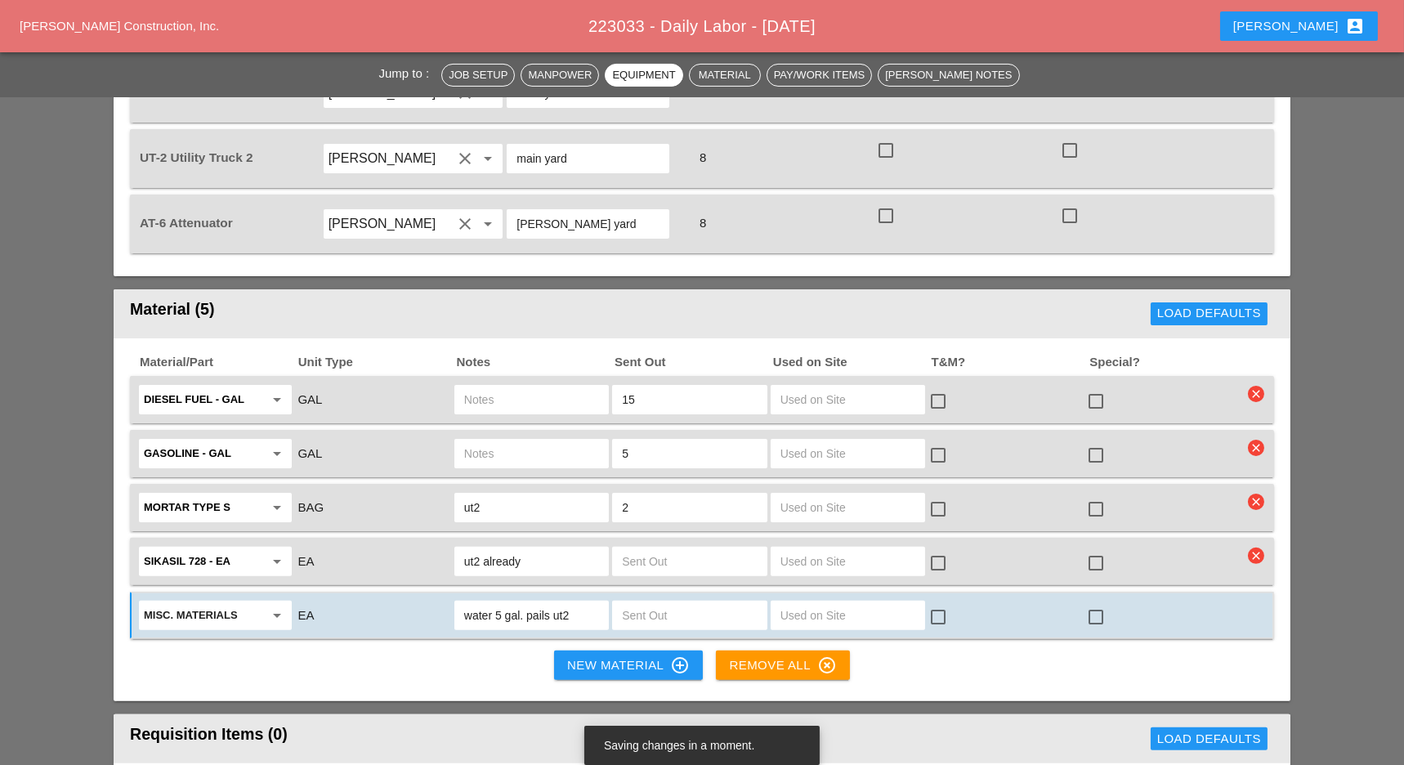
type input "water 5 gal. pails ut2"
click at [644, 602] on input "text" at bounding box center [689, 615] width 135 height 26
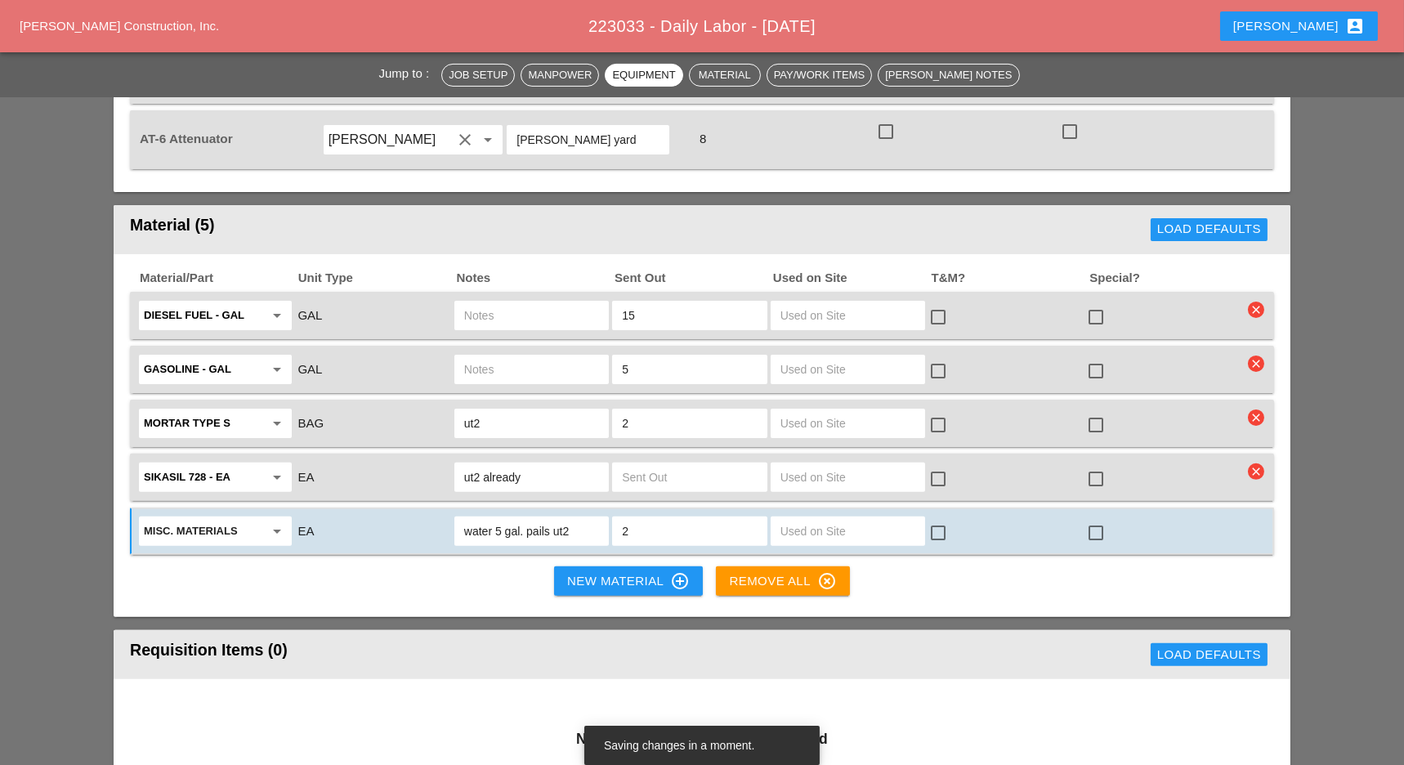
scroll to position [1416, 0]
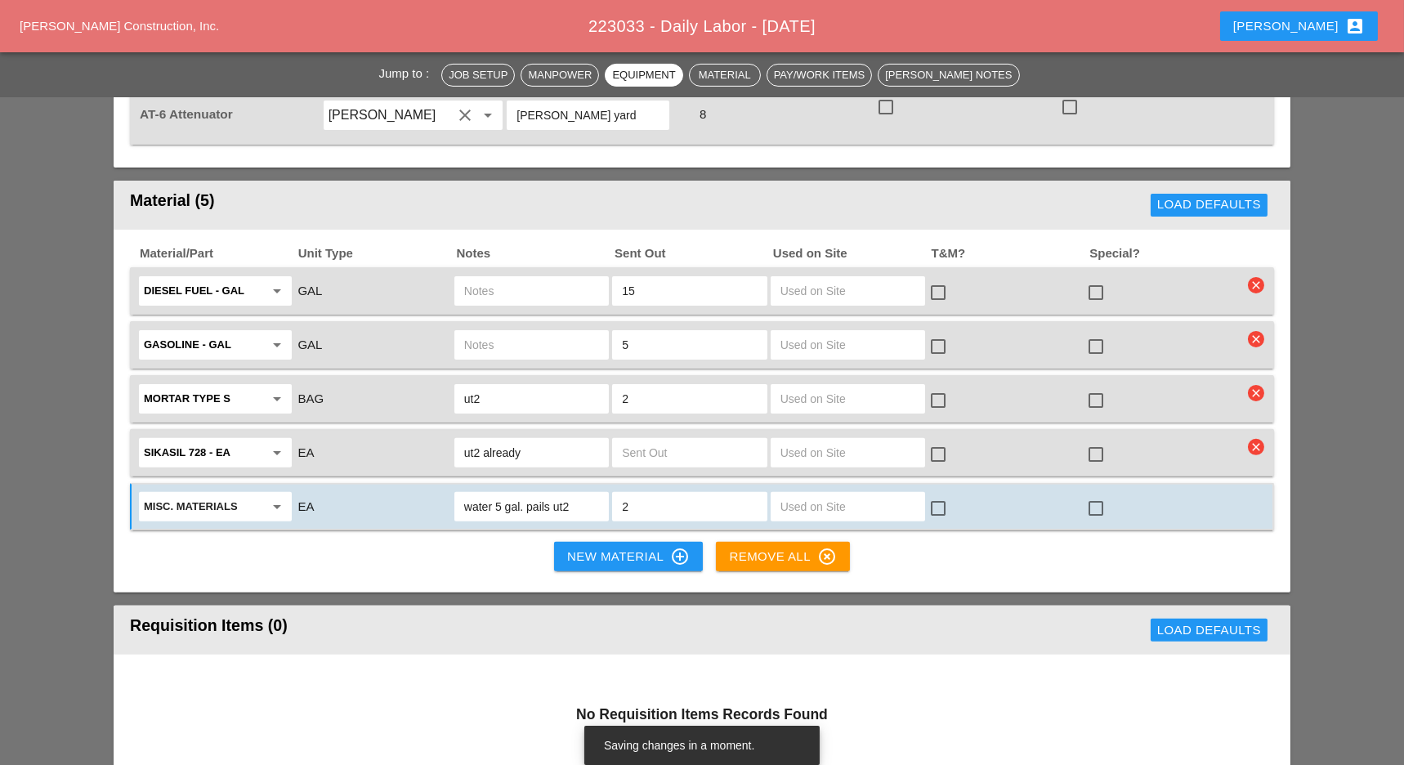
type input "2"
click at [642, 547] on div "New Material control_point" at bounding box center [628, 557] width 123 height 20
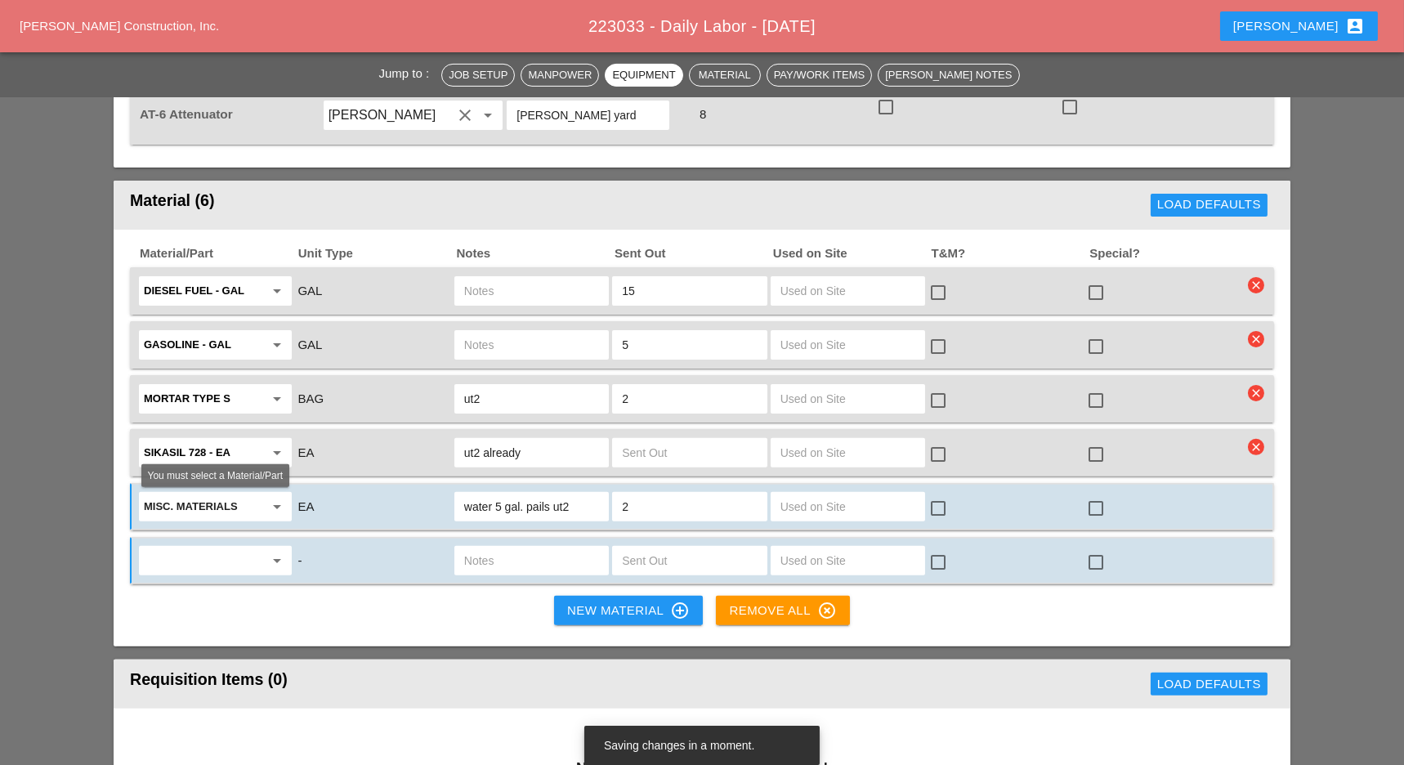
click at [221, 548] on input "text" at bounding box center [204, 561] width 120 height 26
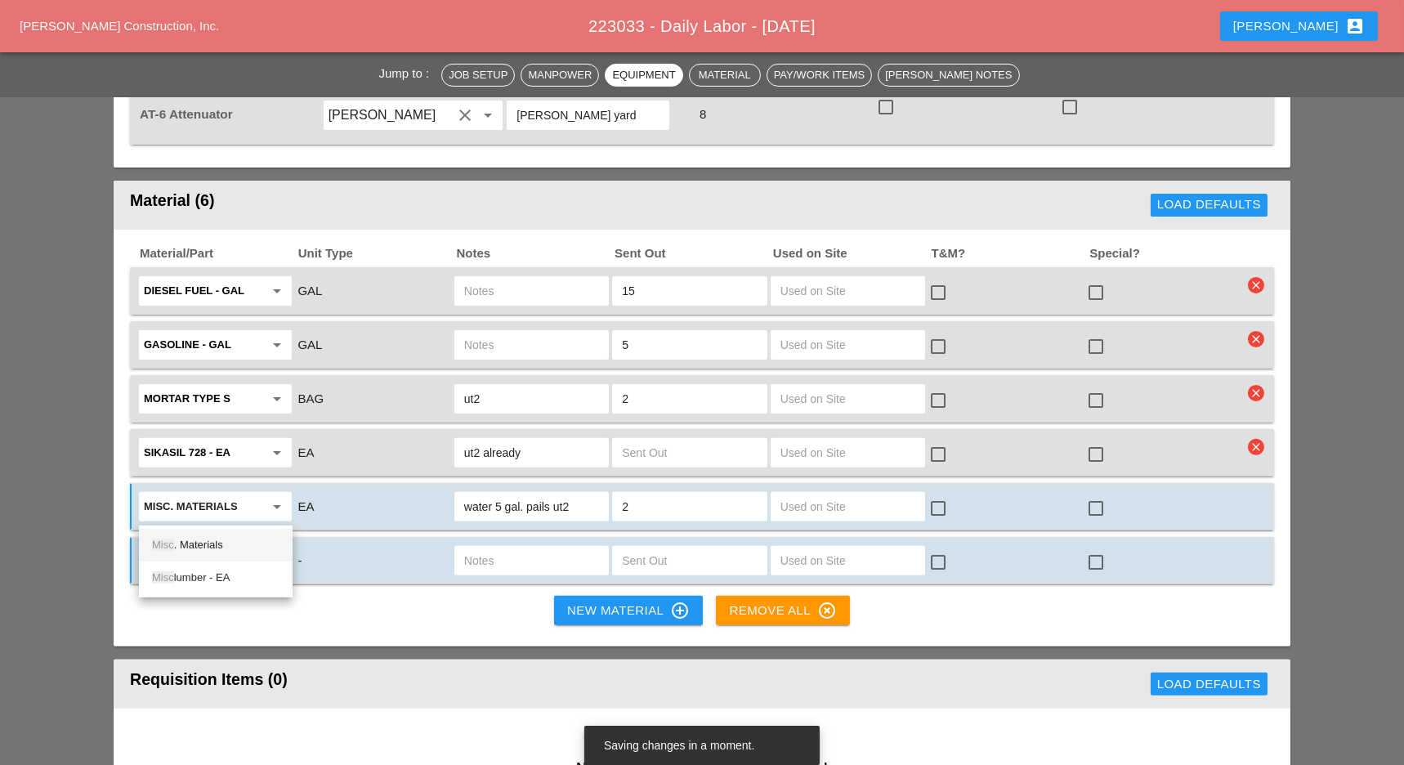
click at [217, 546] on div "Misc . Materials" at bounding box center [215, 545] width 127 height 20
type input "Misc. Materials"
click at [499, 548] on input "text" at bounding box center [531, 561] width 135 height 26
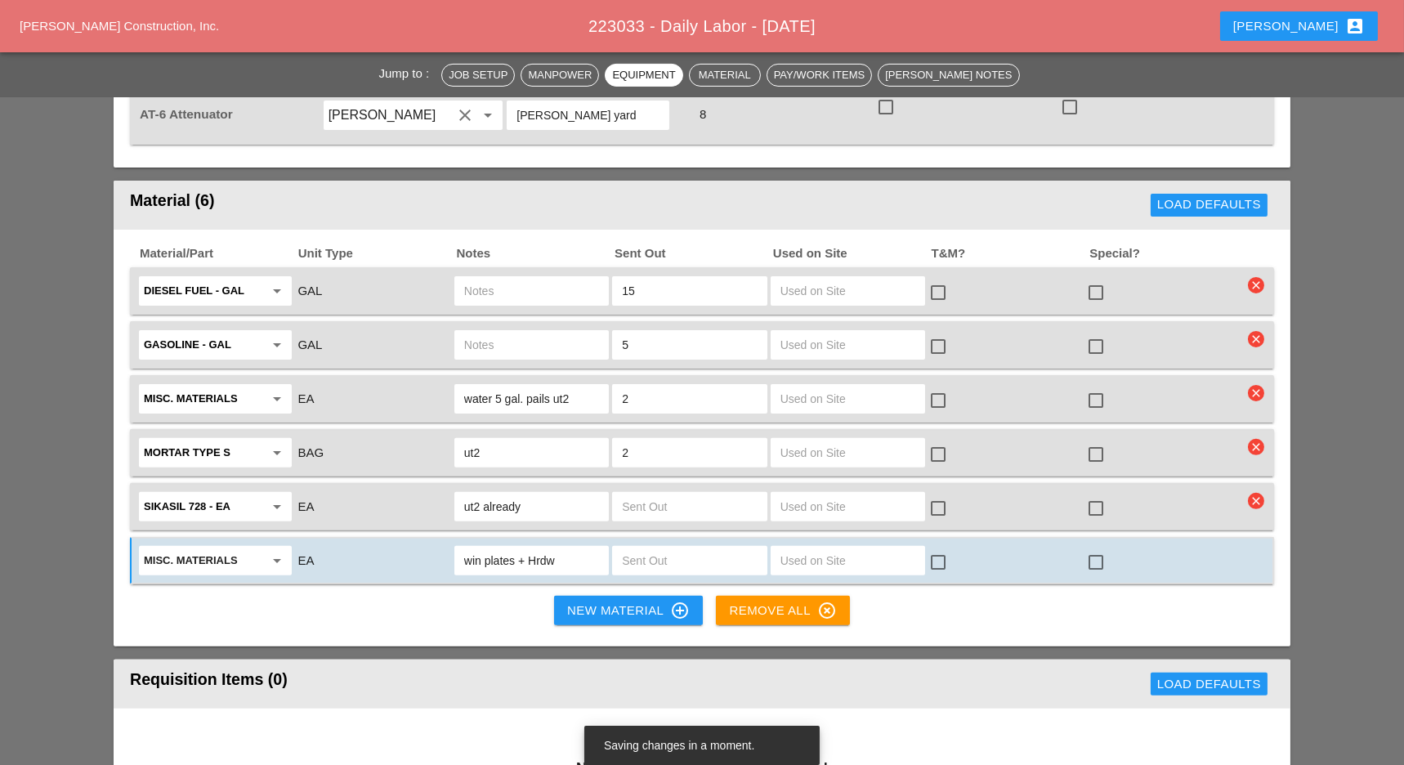
type input "win plates + Hrdw"
drag, startPoint x: 548, startPoint y: 508, endPoint x: 831, endPoint y: 159, distance: 449.8
click at [851, 189] on div "Load Defaults" at bounding box center [976, 205] width 595 height 33
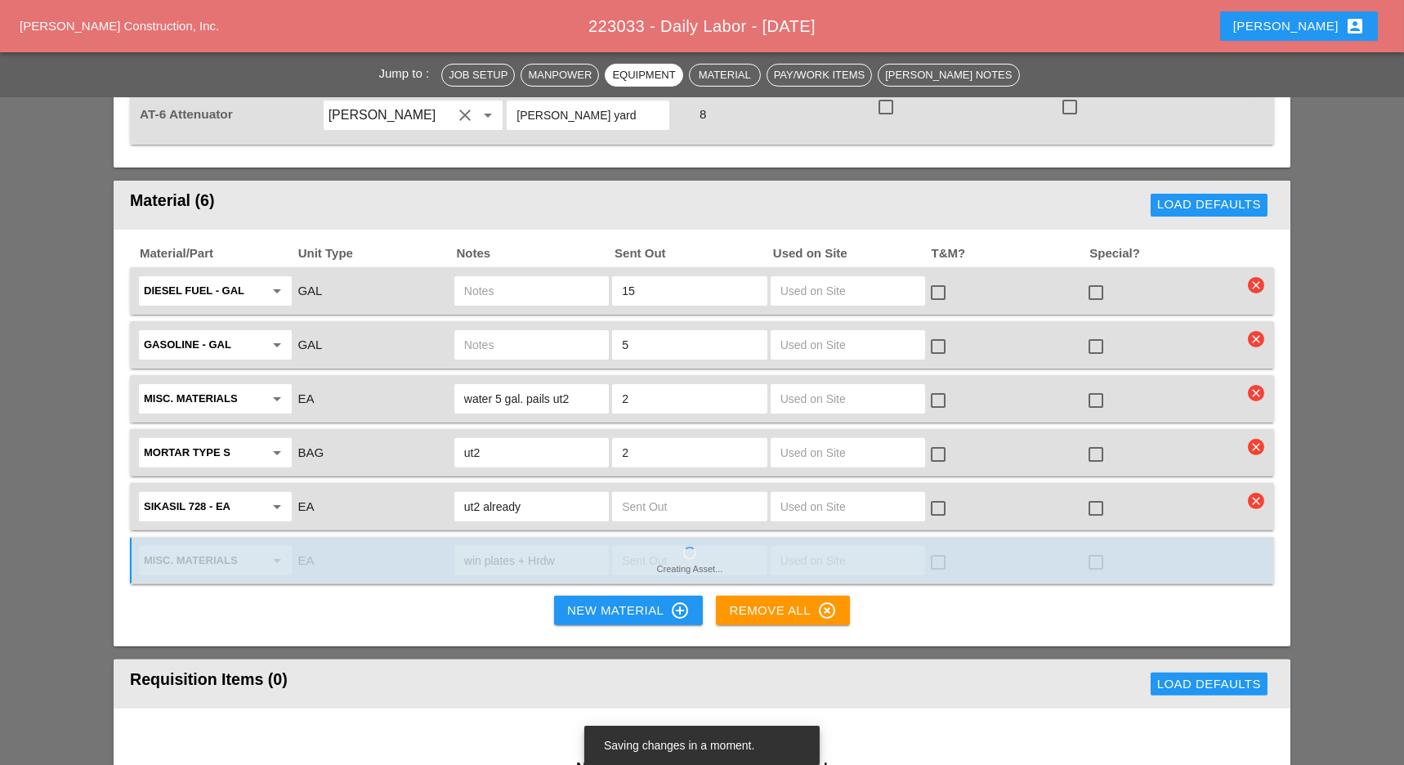
drag, startPoint x: 566, startPoint y: 509, endPoint x: 535, endPoint y: 508, distance: 30.3
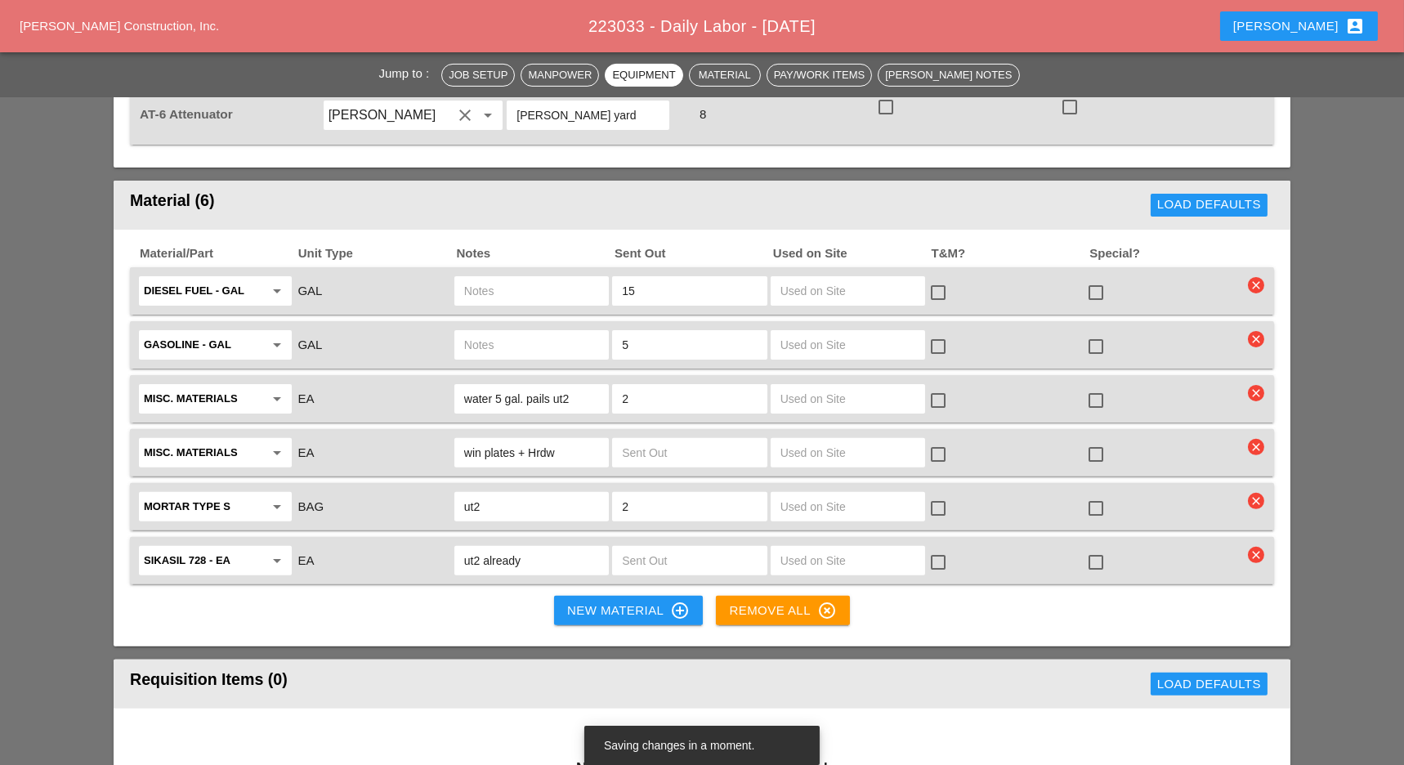
click at [557, 440] on input "win plates + Hrdw" at bounding box center [531, 453] width 135 height 26
drag, startPoint x: 561, startPoint y: 399, endPoint x: 536, endPoint y: 399, distance: 24.5
click at [536, 440] on input "win plates + Hrdw" at bounding box center [531, 453] width 135 height 26
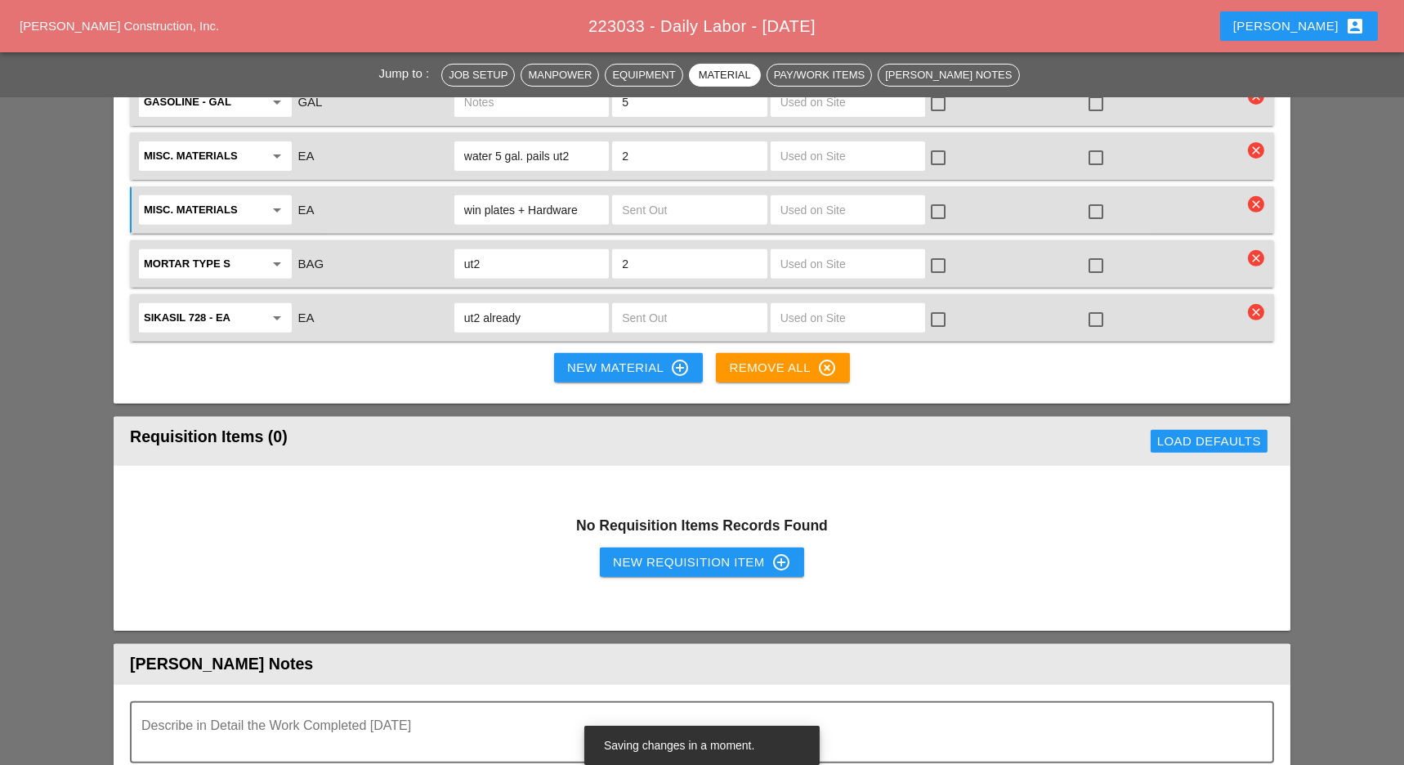
scroll to position [1635, 0]
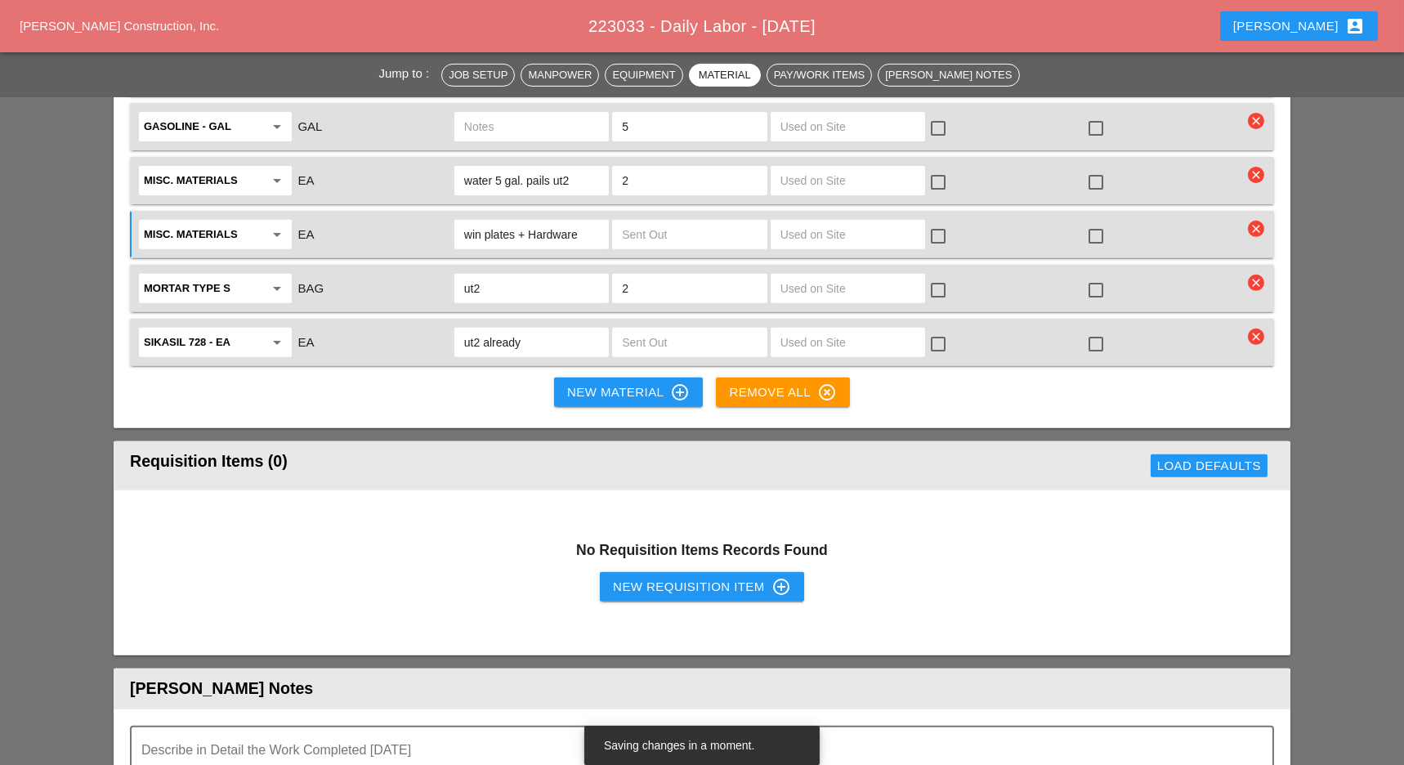
type input "win plates + Hardware"
click at [661, 577] on div "New Requisition Item control_point" at bounding box center [702, 587] width 178 height 20
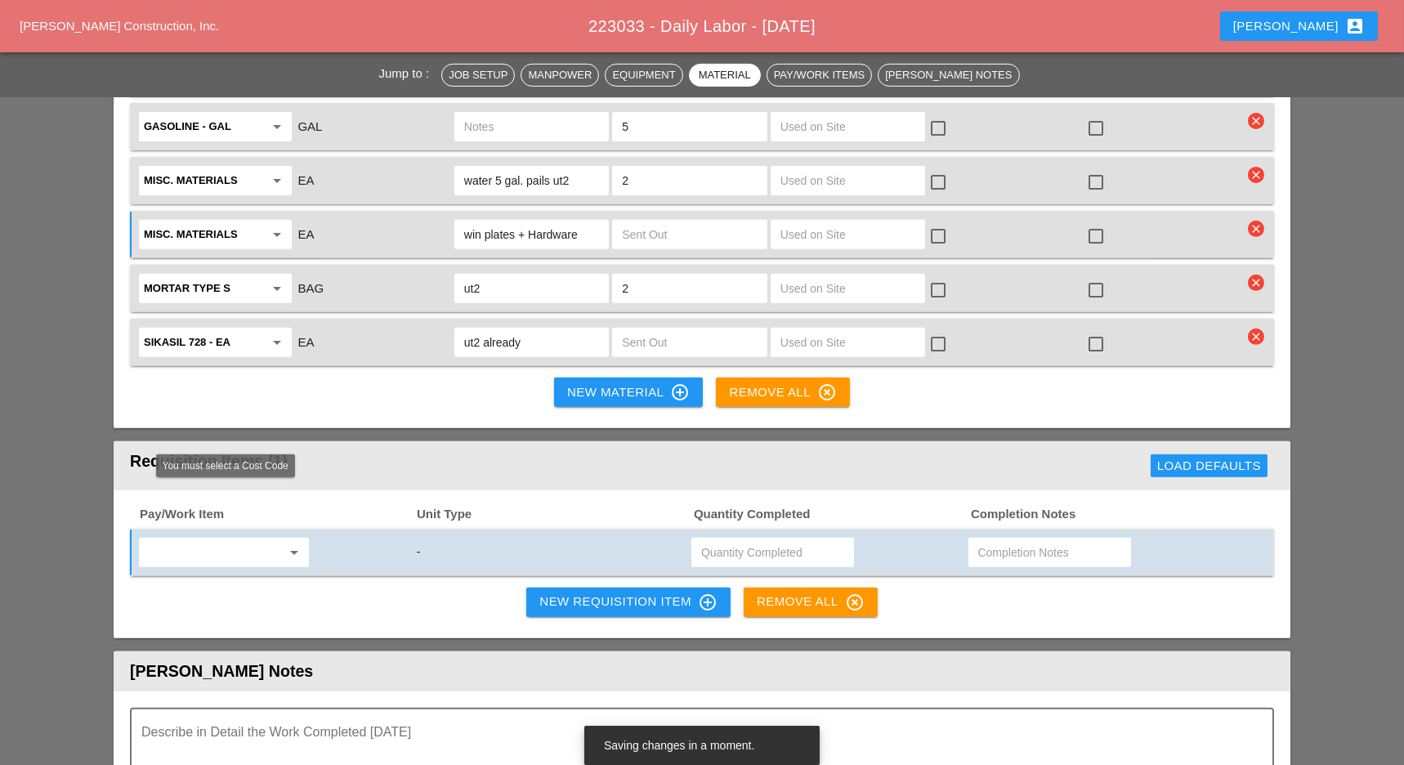
click at [244, 539] on input "text" at bounding box center [212, 552] width 137 height 26
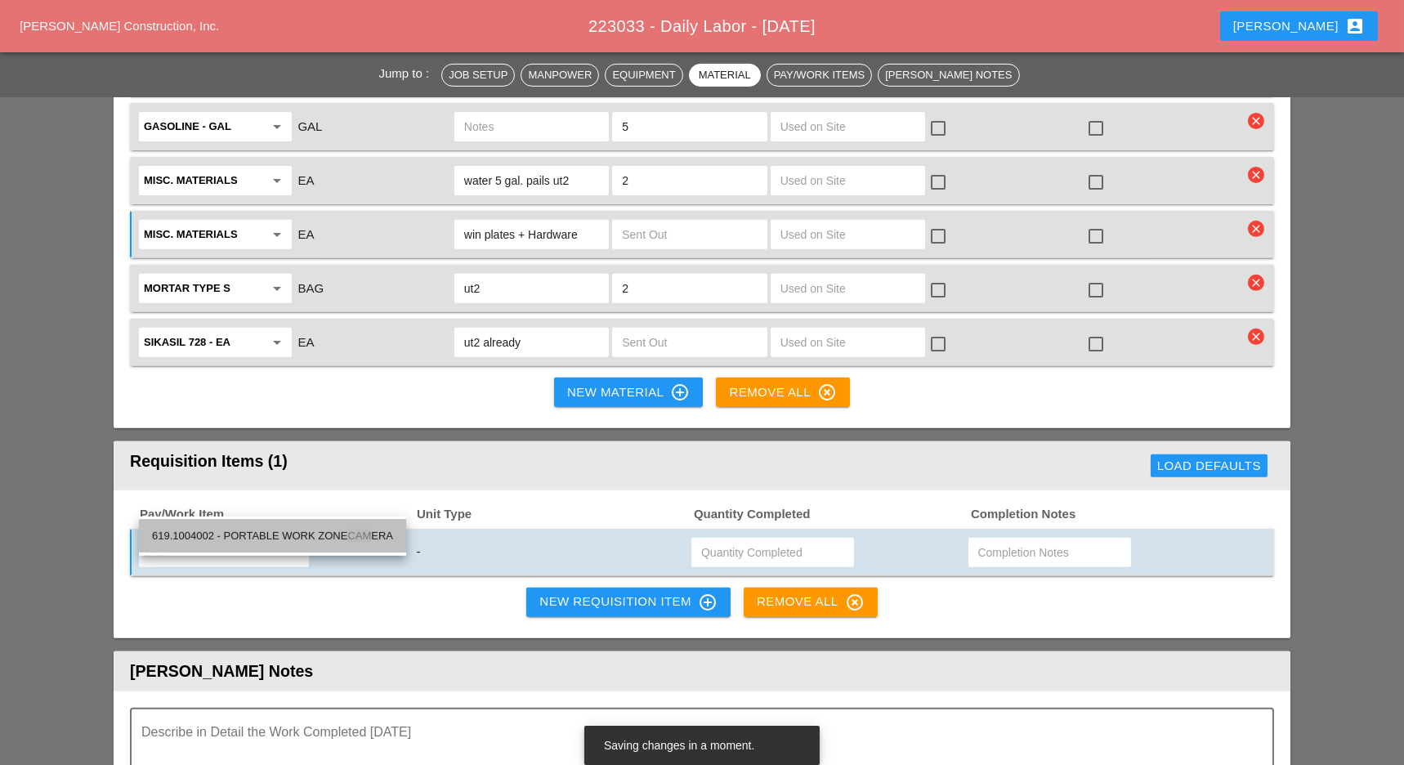
drag, startPoint x: 291, startPoint y: 531, endPoint x: 378, endPoint y: 500, distance: 92.8
click at [294, 531] on div "619.1004002 - PORTABLE WORK ZONE CAM ERA" at bounding box center [272, 536] width 241 height 20
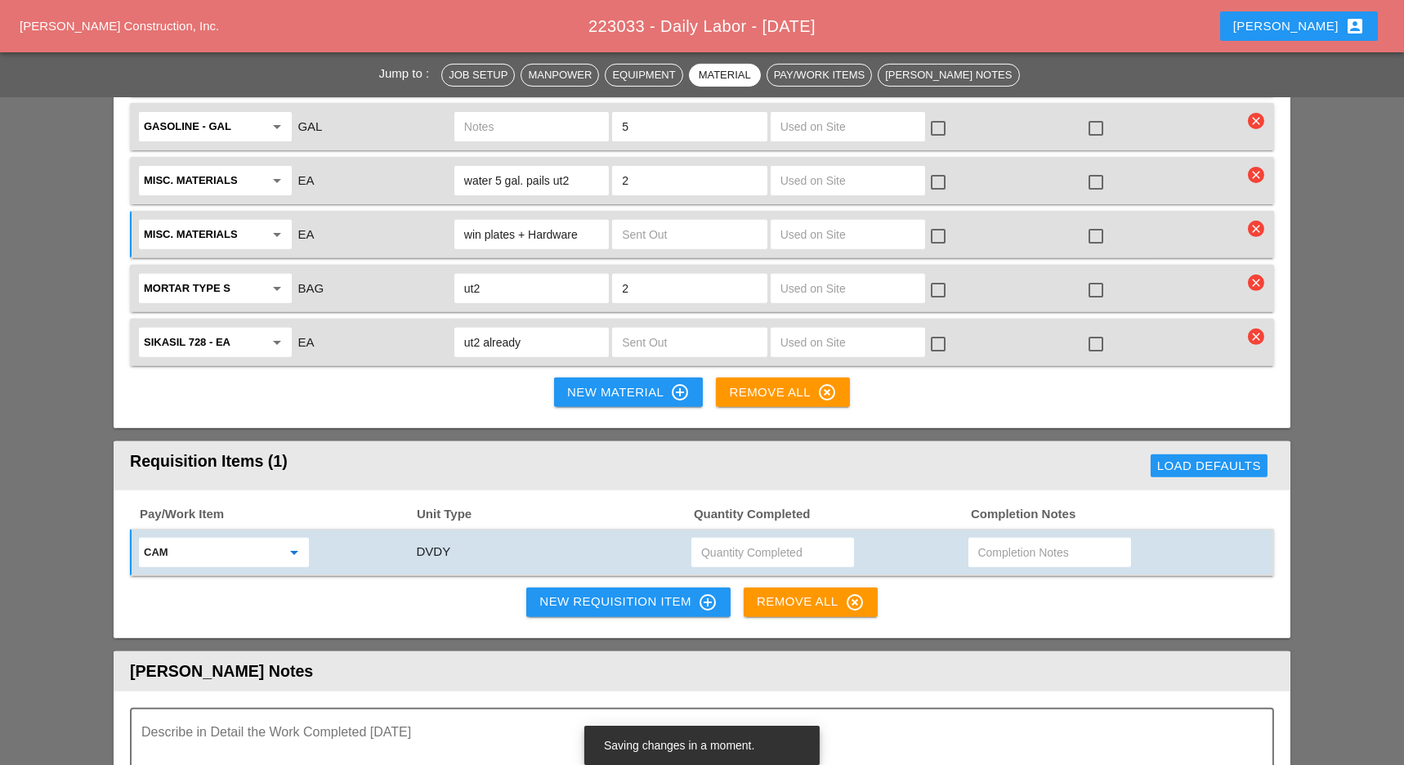
type input "619.1004002 - PORTABLE WORK ZONE CAMERA"
click at [722, 539] on input "text" at bounding box center [772, 552] width 143 height 26
type input "2"
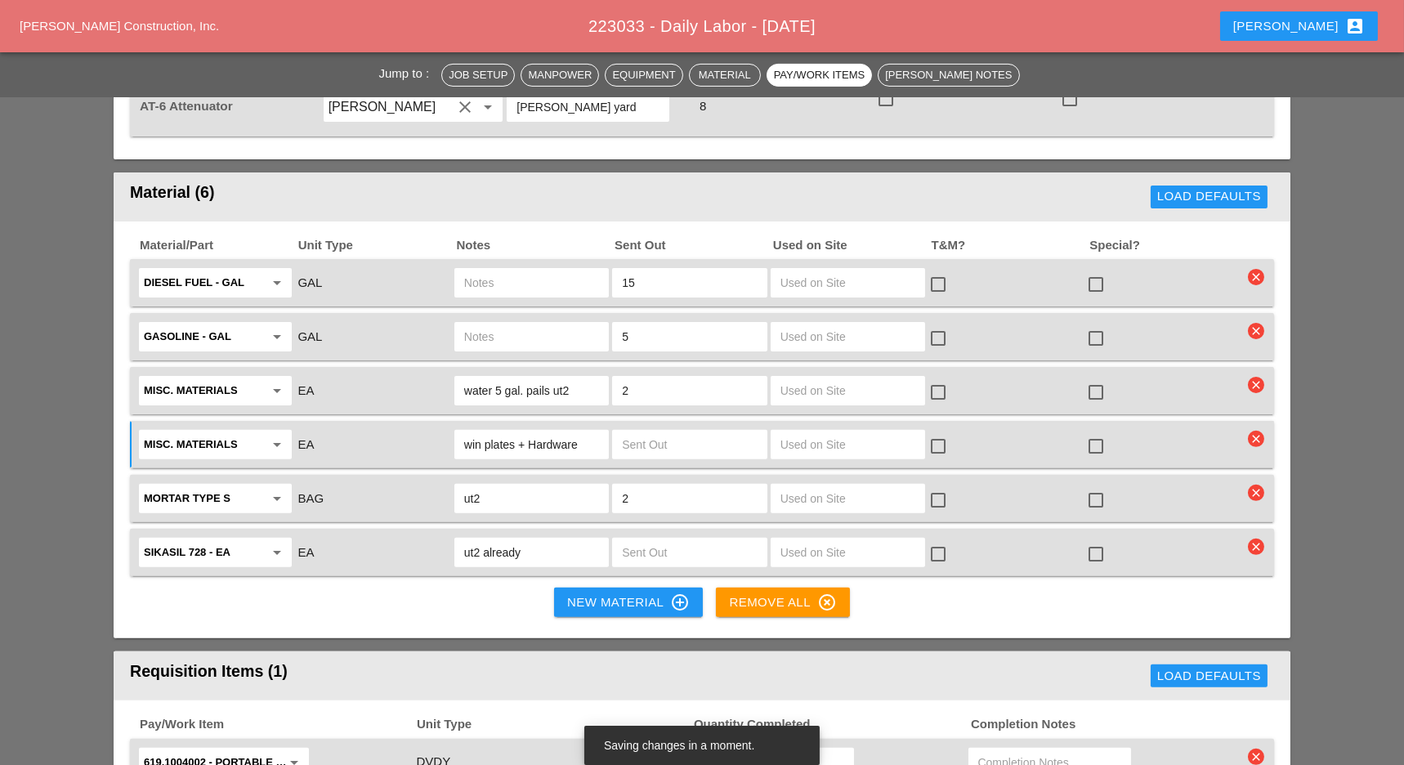
scroll to position [1416, 0]
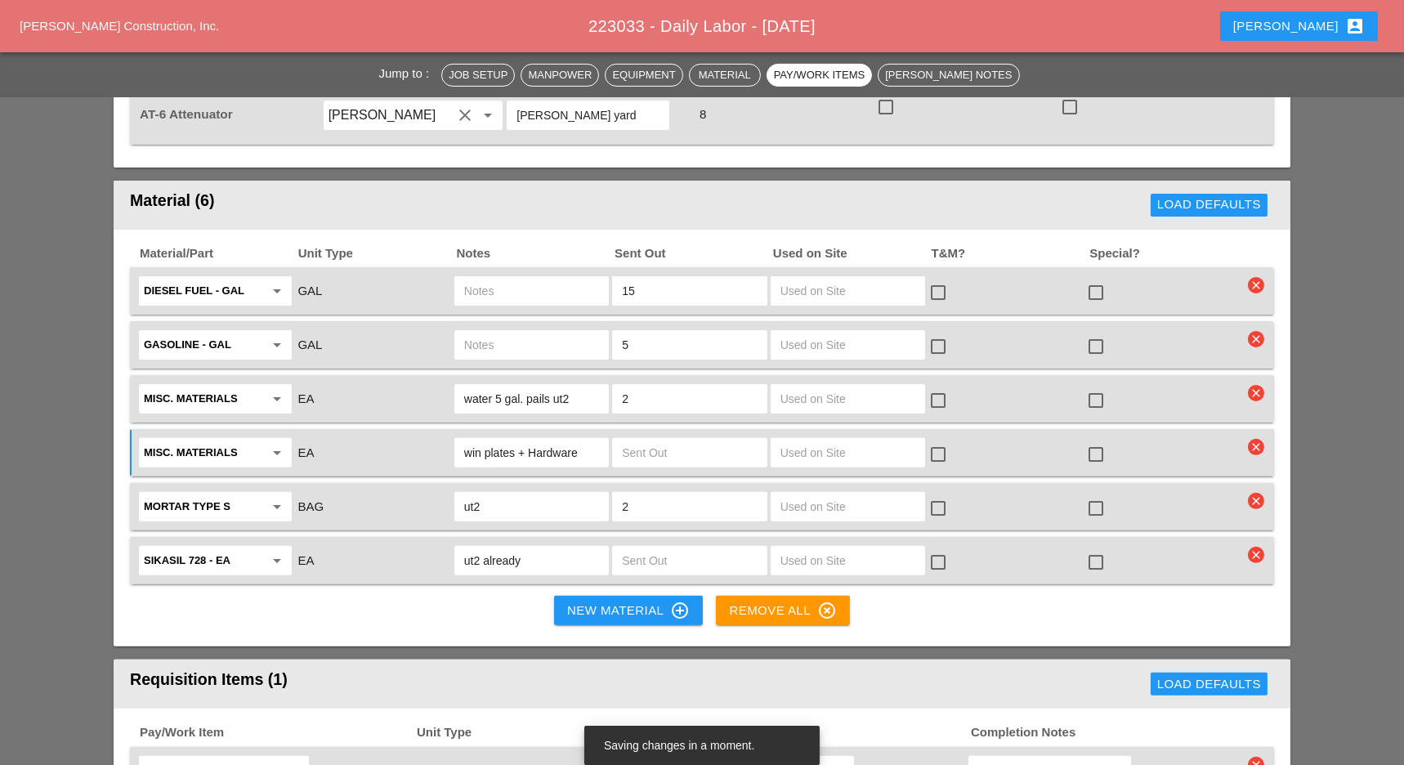
drag, startPoint x: 485, startPoint y: 449, endPoint x: 454, endPoint y: 449, distance: 31.1
click at [454, 492] on div "ut2" at bounding box center [531, 506] width 154 height 29
click at [489, 278] on input "text" at bounding box center [531, 291] width 135 height 26
paste input "ut2"
type input "ut2"
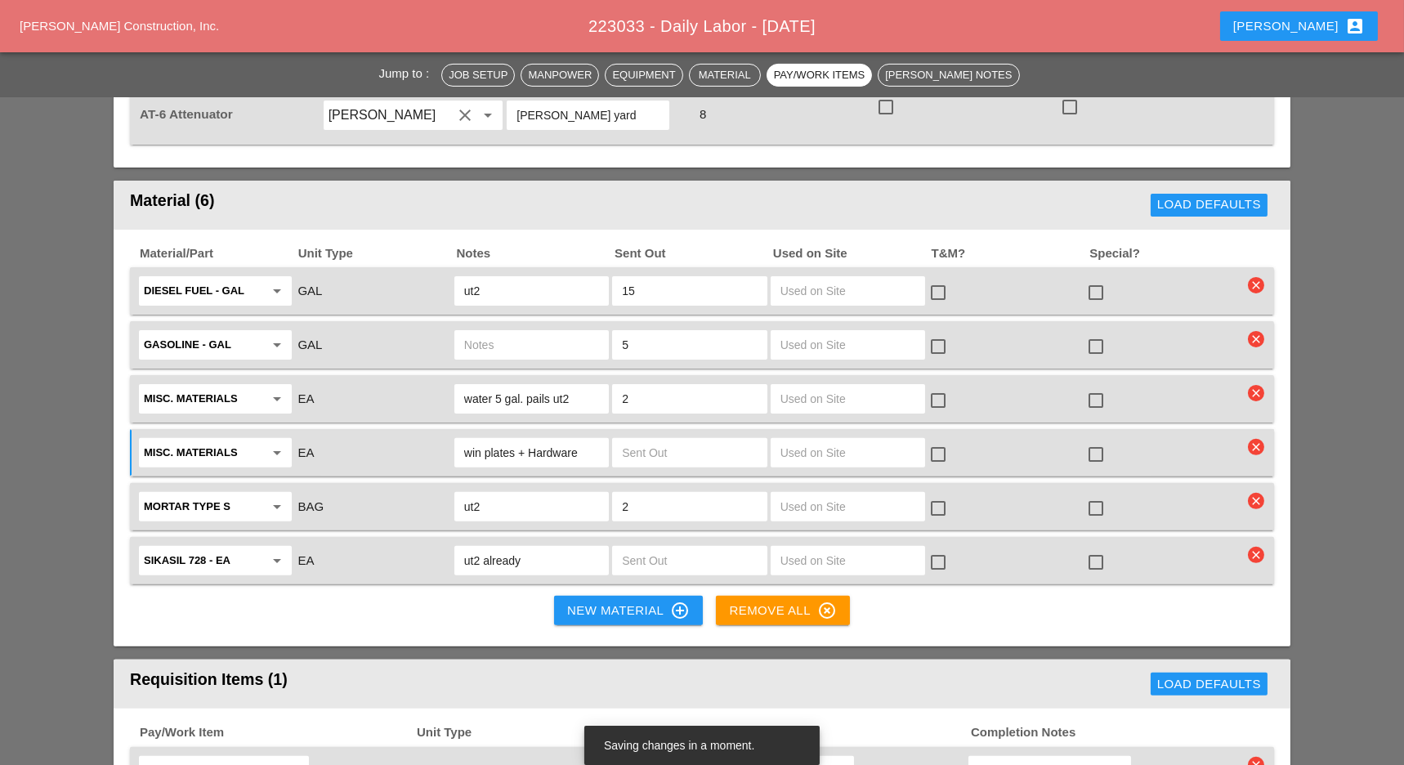
click at [487, 332] on input "text" at bounding box center [531, 345] width 135 height 26
paste input "ut2"
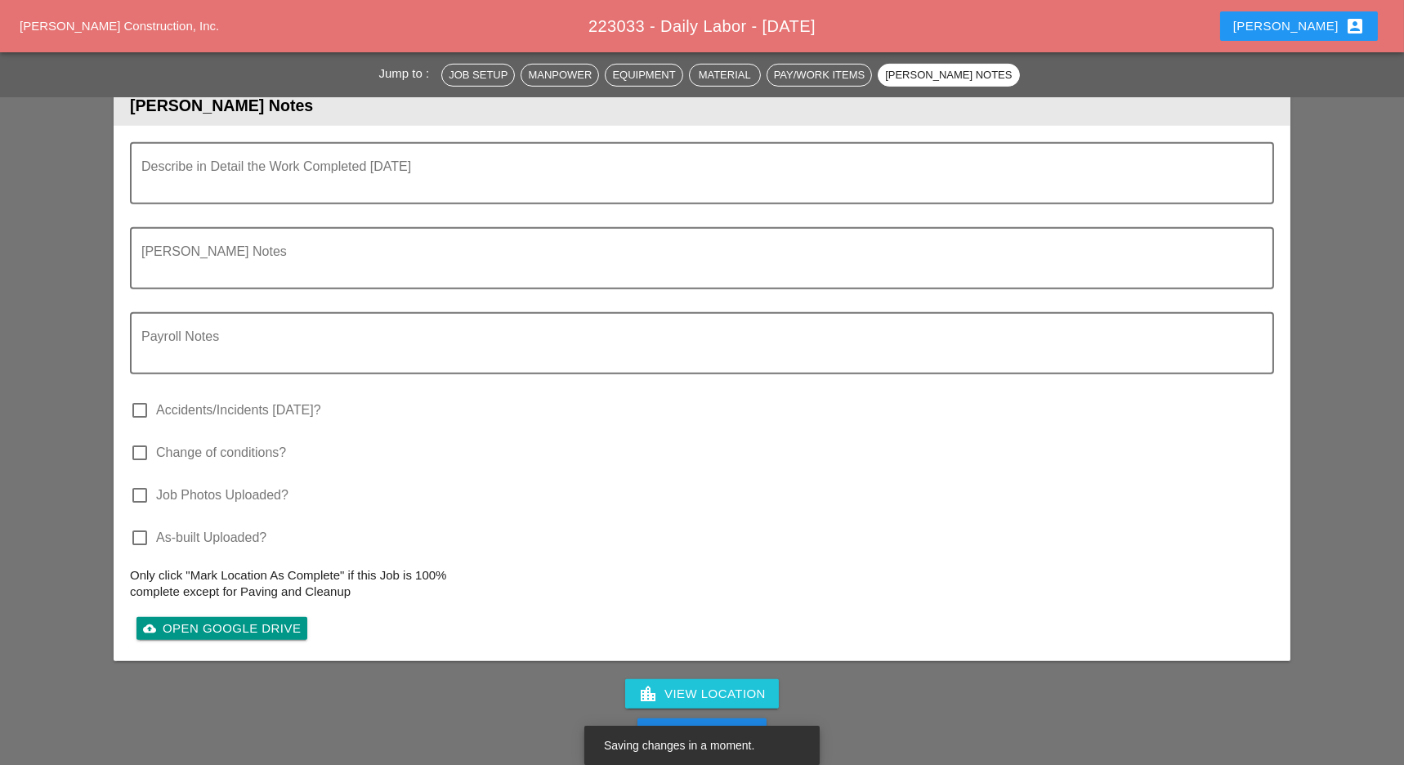
scroll to position [1743, 0]
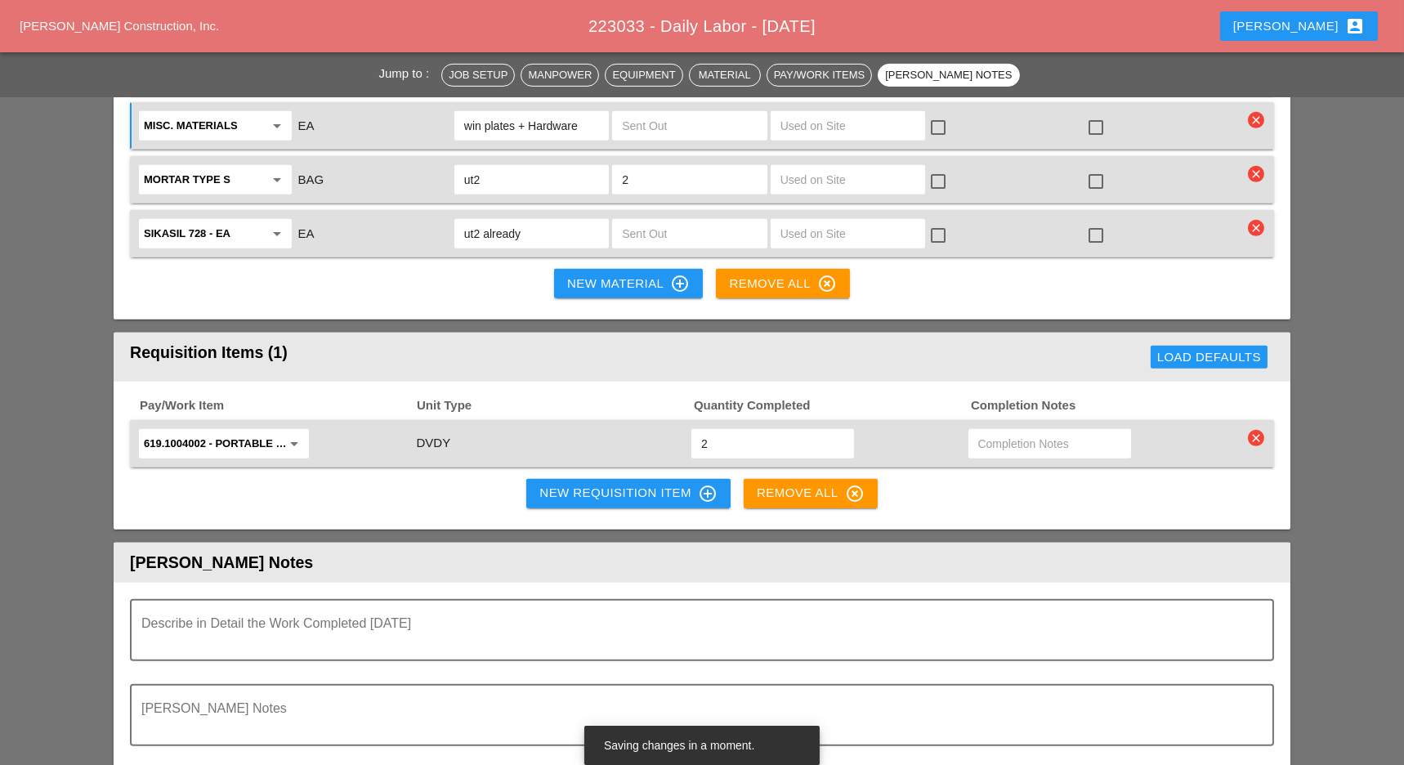
type input "ut2"
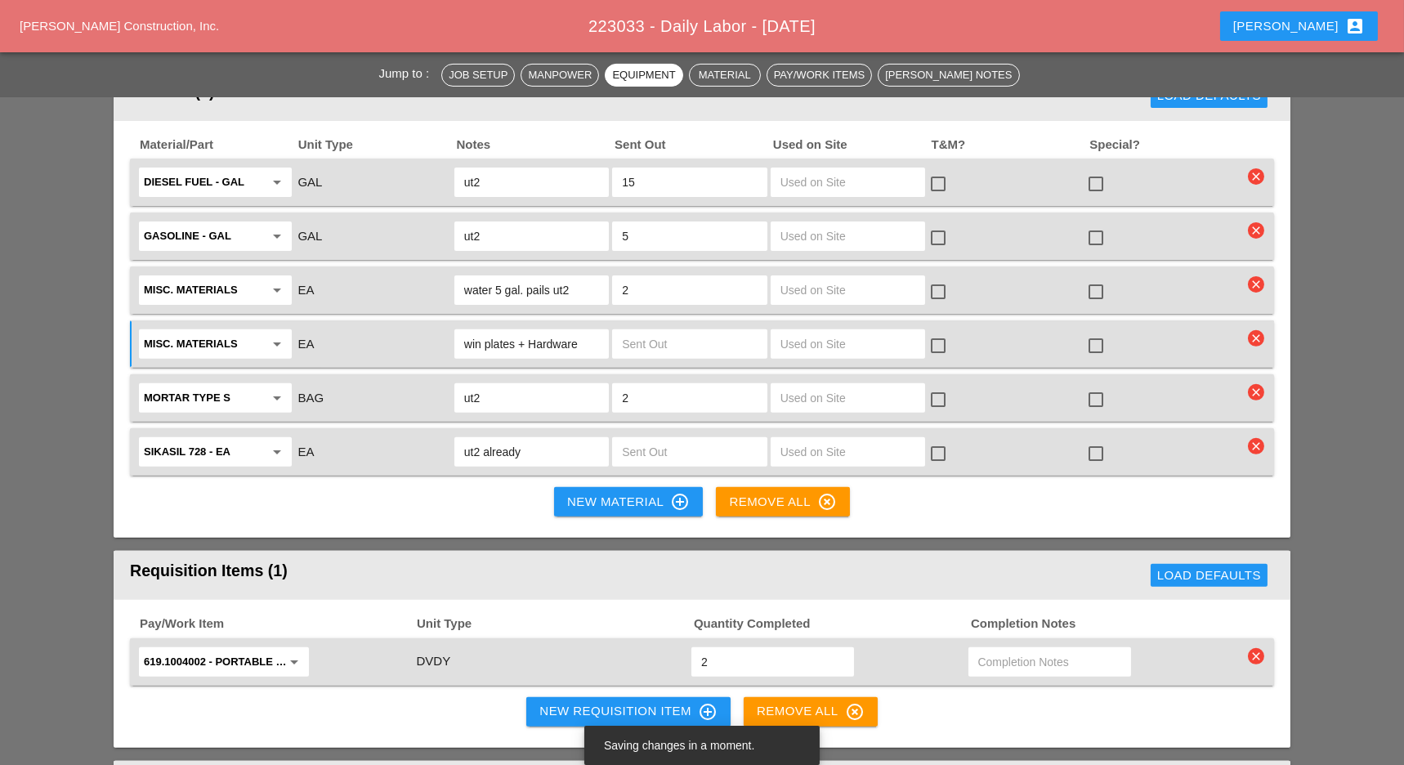
scroll to position [1308, 0]
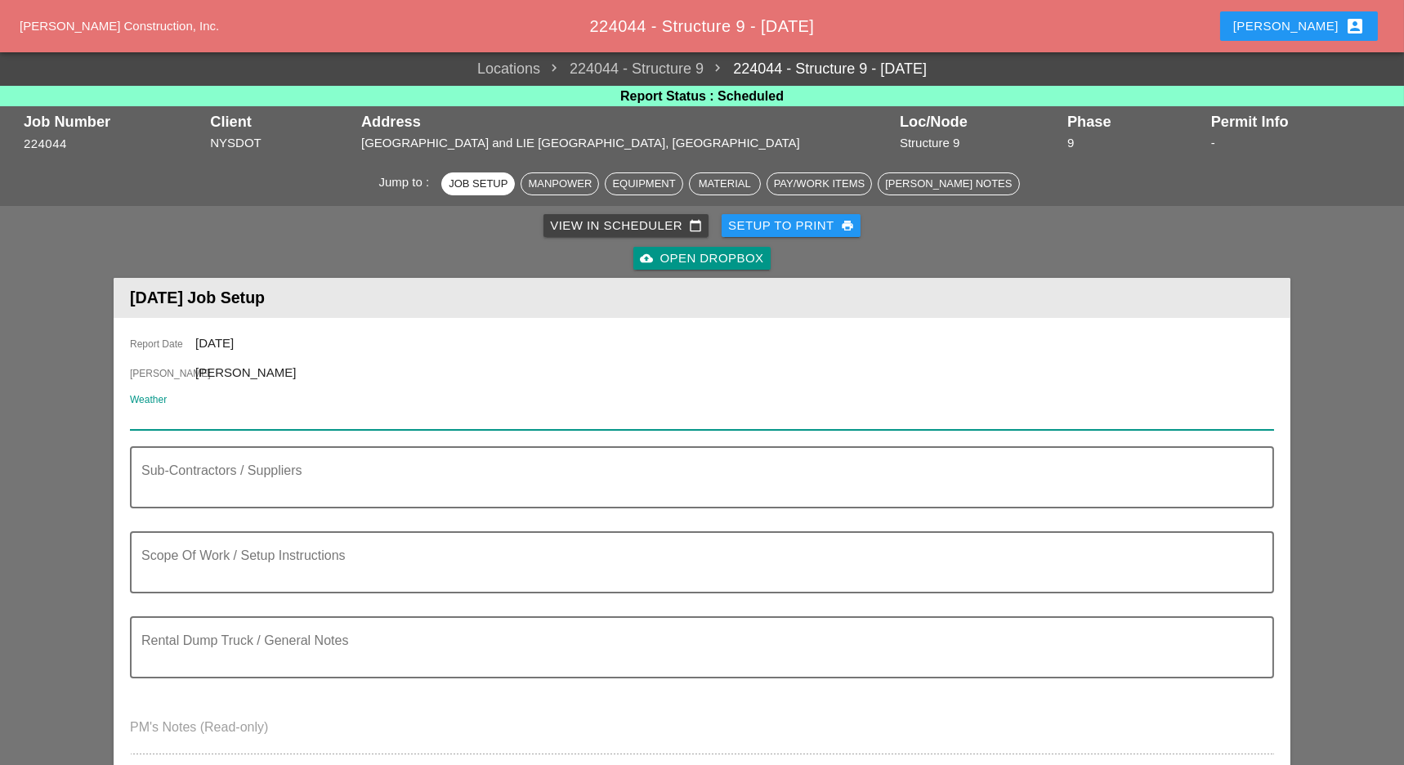
paste input "Tue 23 Partly Cloudy 82° /70° 15% SSW 9 mph"
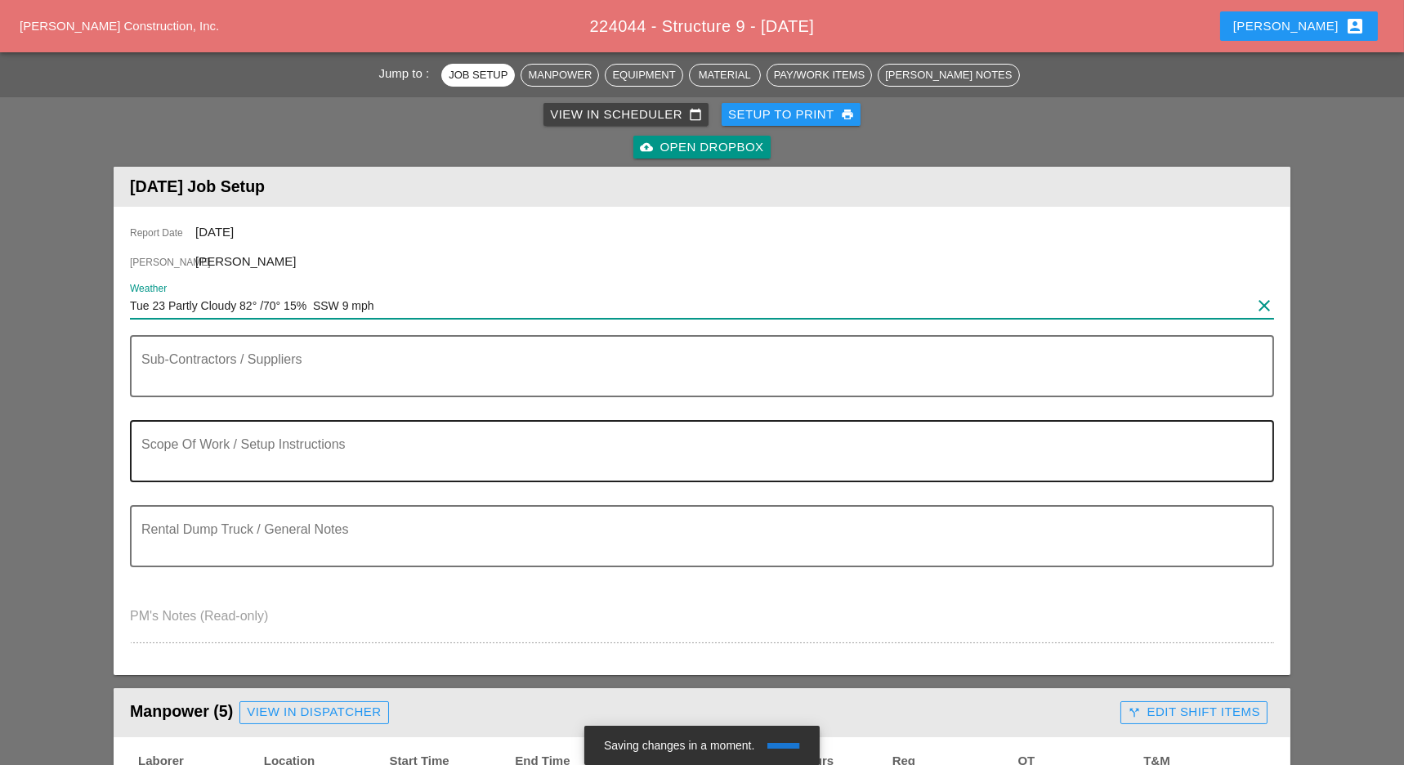
scroll to position [217, 0]
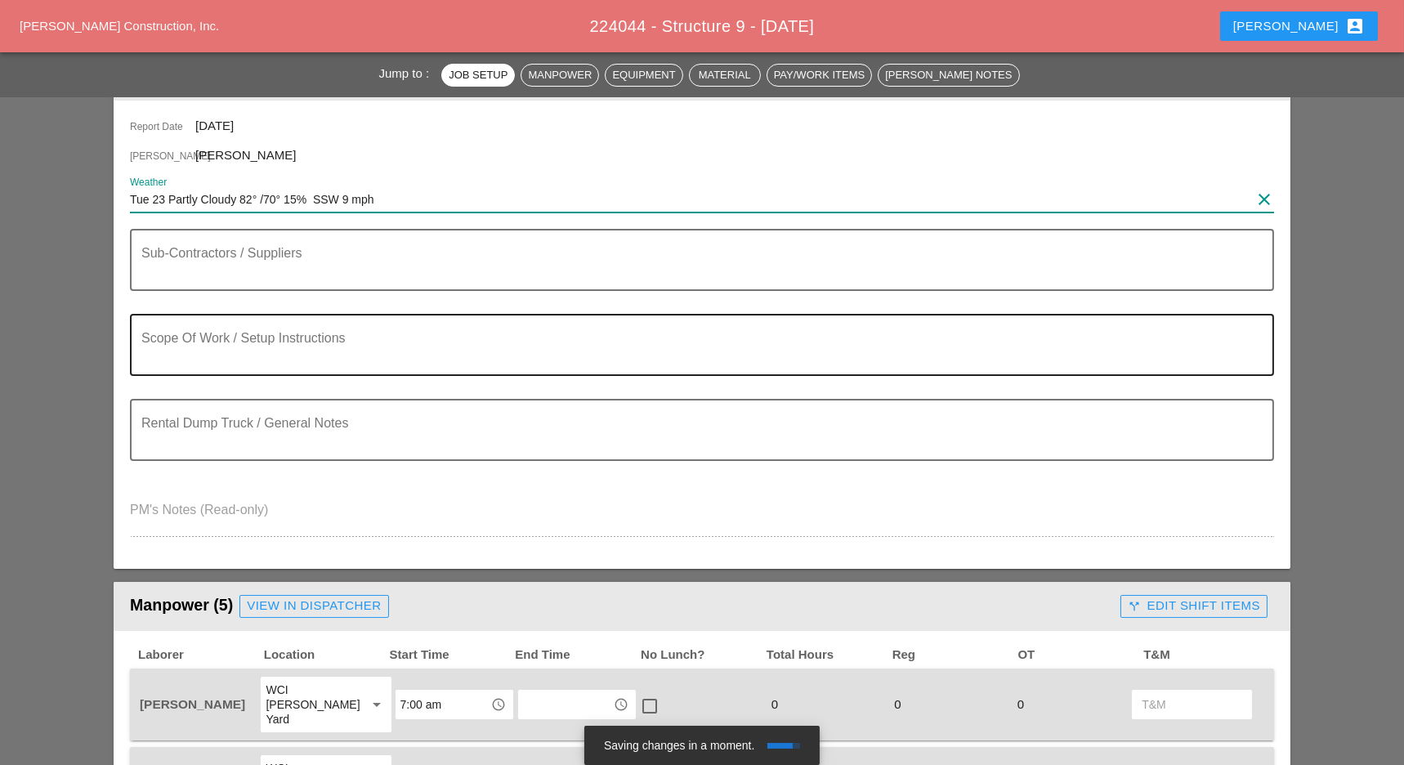
type input "Tue 23 Partly Cloudy 82° /70° 15% SSW 9 mph"
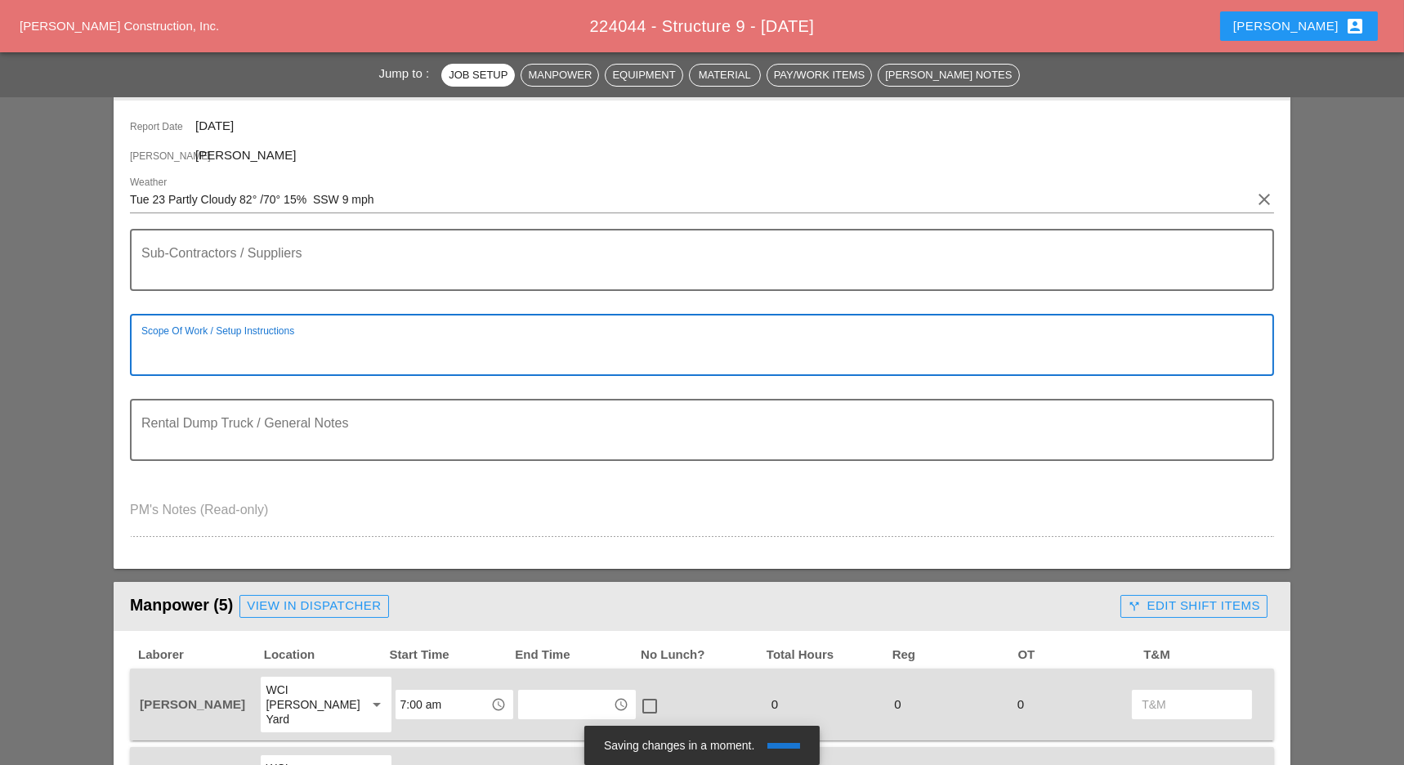
click at [196, 352] on textarea "Scope Of Work / Setup Instructions" at bounding box center [695, 354] width 1108 height 39
paste textarea "WORK ZONES [A] - LONG ISLAND EXPY - WEST BOUND RIGHT LANE CLOSED FROM [GEOGRAPH…"
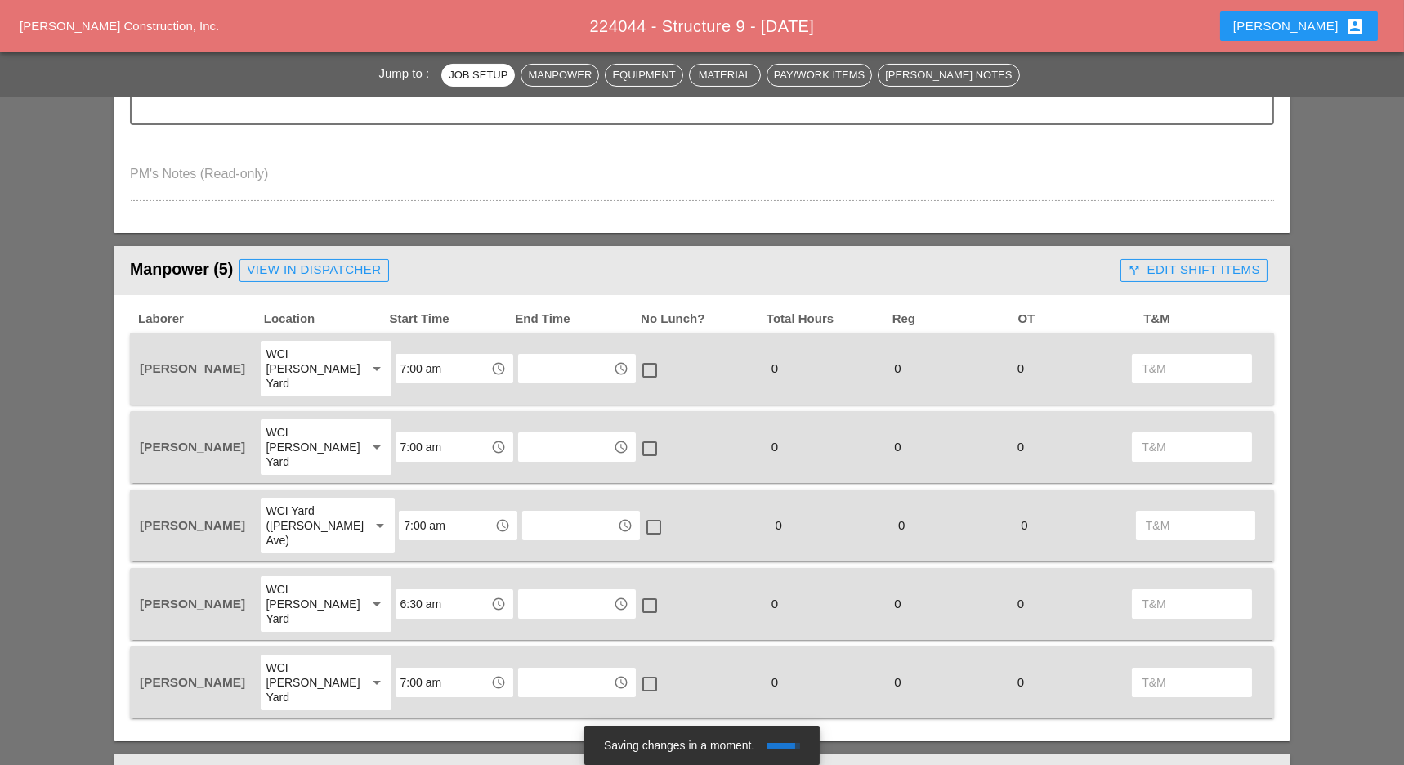
scroll to position [654, 0]
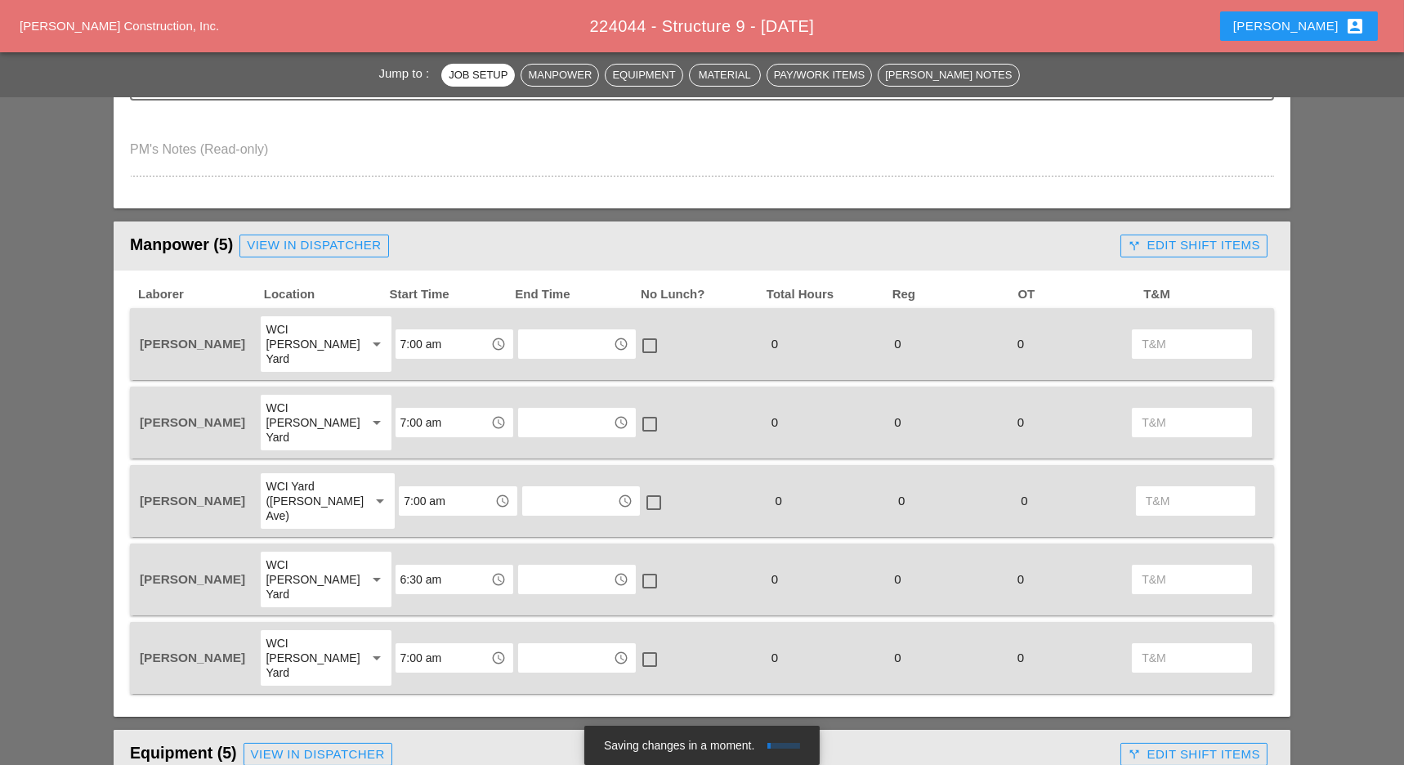
type textarea "WORK ZONES [A] - LONG ISLAND EXPY - WEST BOUND RIGHT LANE CLOSED FROM [GEOGRAPH…"
click at [400, 337] on input "7:00 am" at bounding box center [442, 344] width 85 height 26
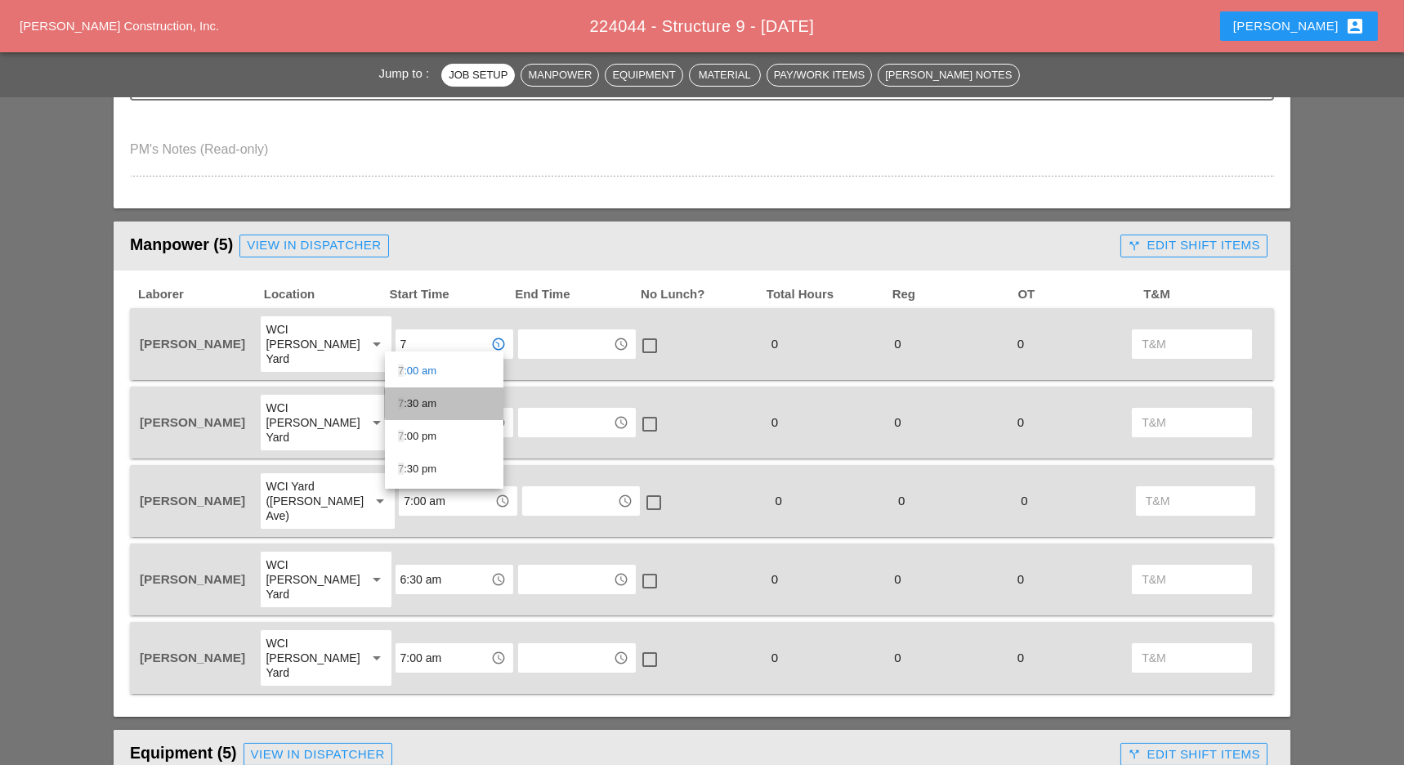
click at [412, 399] on div "7 :30 am" at bounding box center [444, 404] width 92 height 20
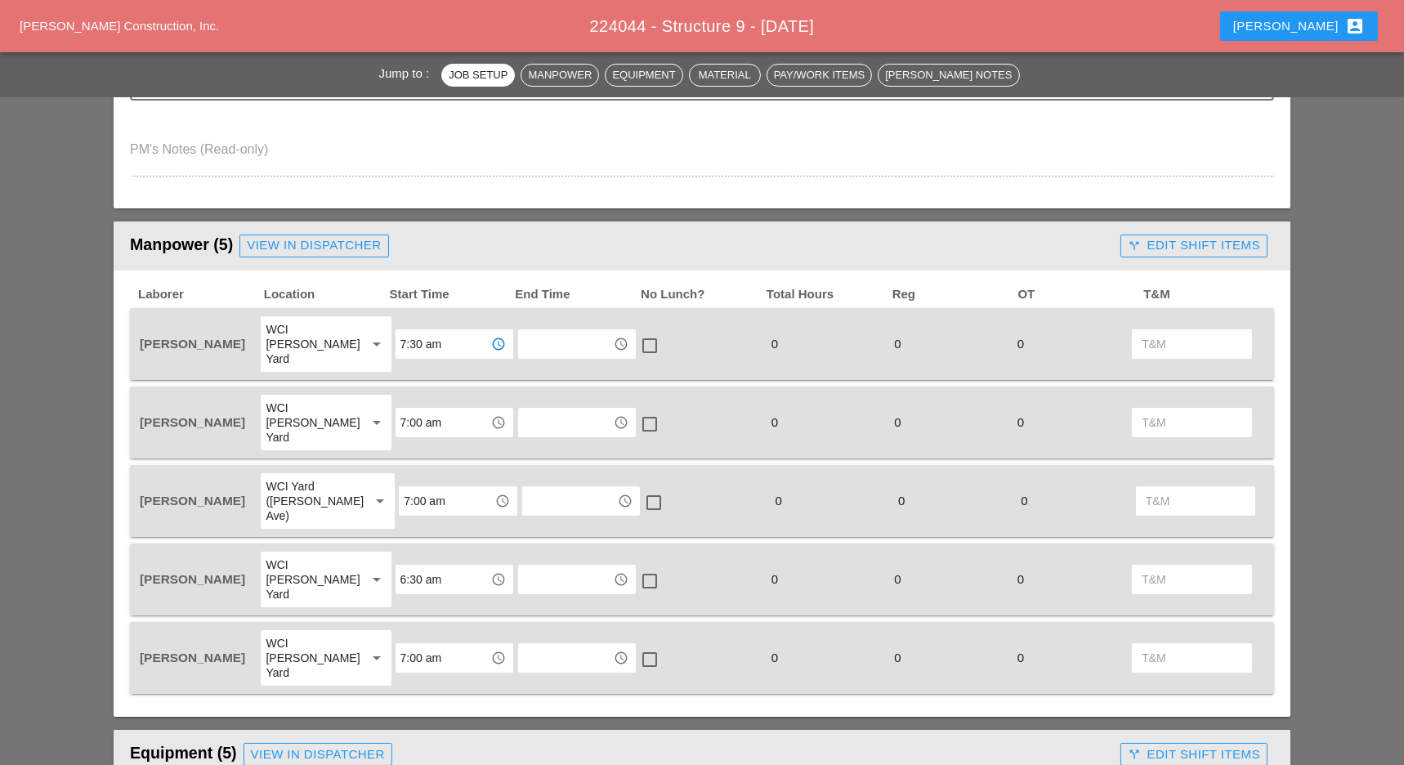
type input "7:30 am"
click at [412, 409] on input "7:00 am" at bounding box center [442, 422] width 85 height 26
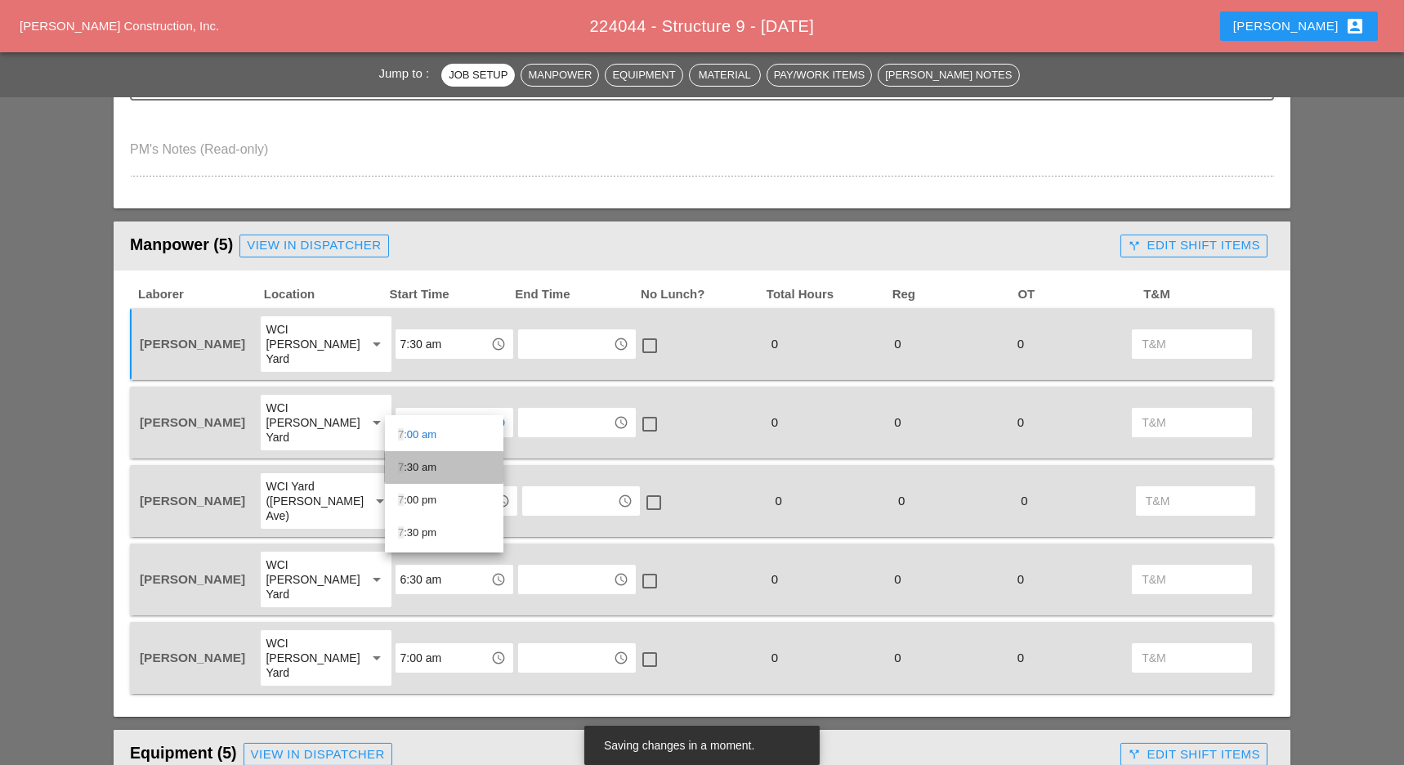
click at [412, 466] on div "7 :30 am" at bounding box center [444, 468] width 92 height 20
type input "7:30 am"
click at [407, 486] on div "7:00 am access_time" at bounding box center [458, 500] width 118 height 29
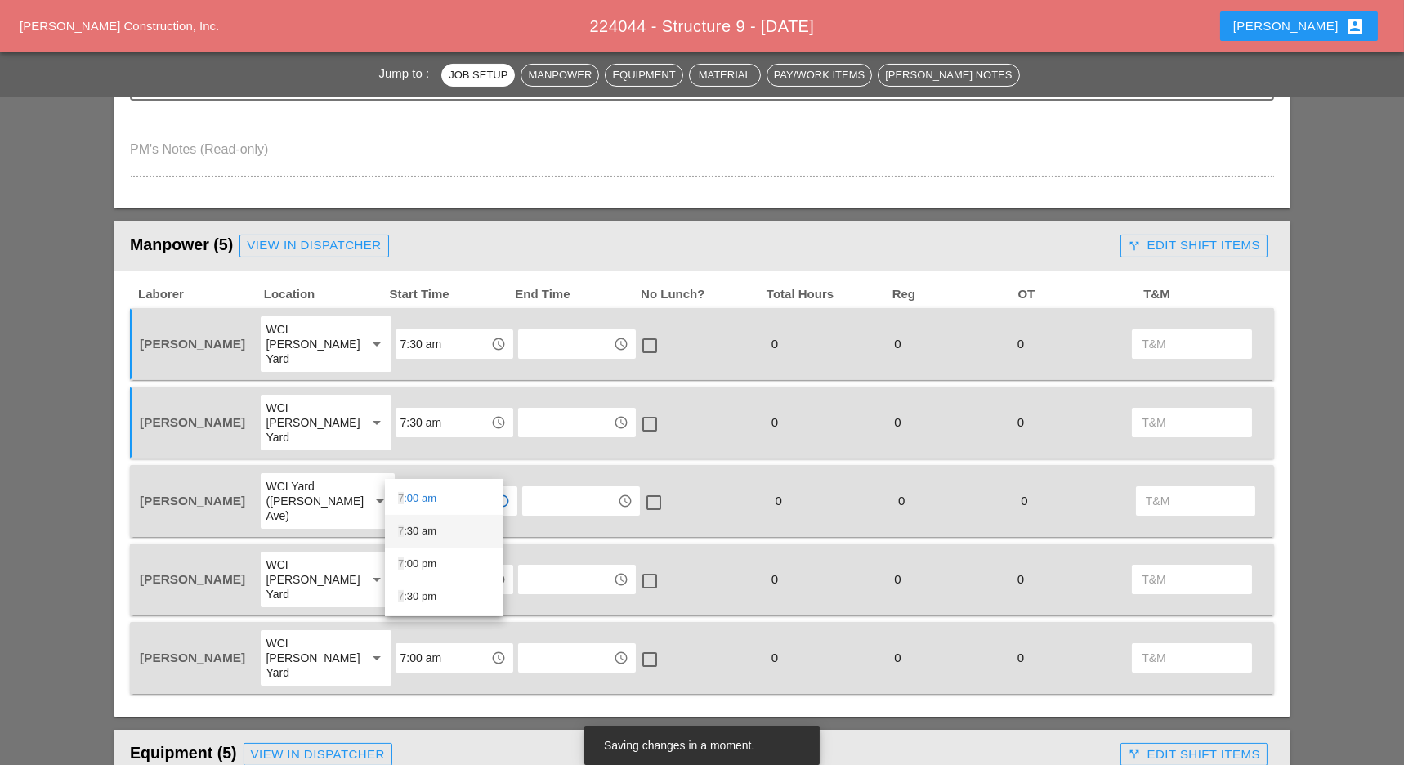
click at [409, 528] on div "7 :30 am" at bounding box center [444, 531] width 92 height 20
type input "7:30 am"
click at [410, 566] on input "6:30 am" at bounding box center [442, 579] width 85 height 26
click at [406, 595] on div "7 :30 am" at bounding box center [444, 595] width 92 height 20
type input "7:30 am"
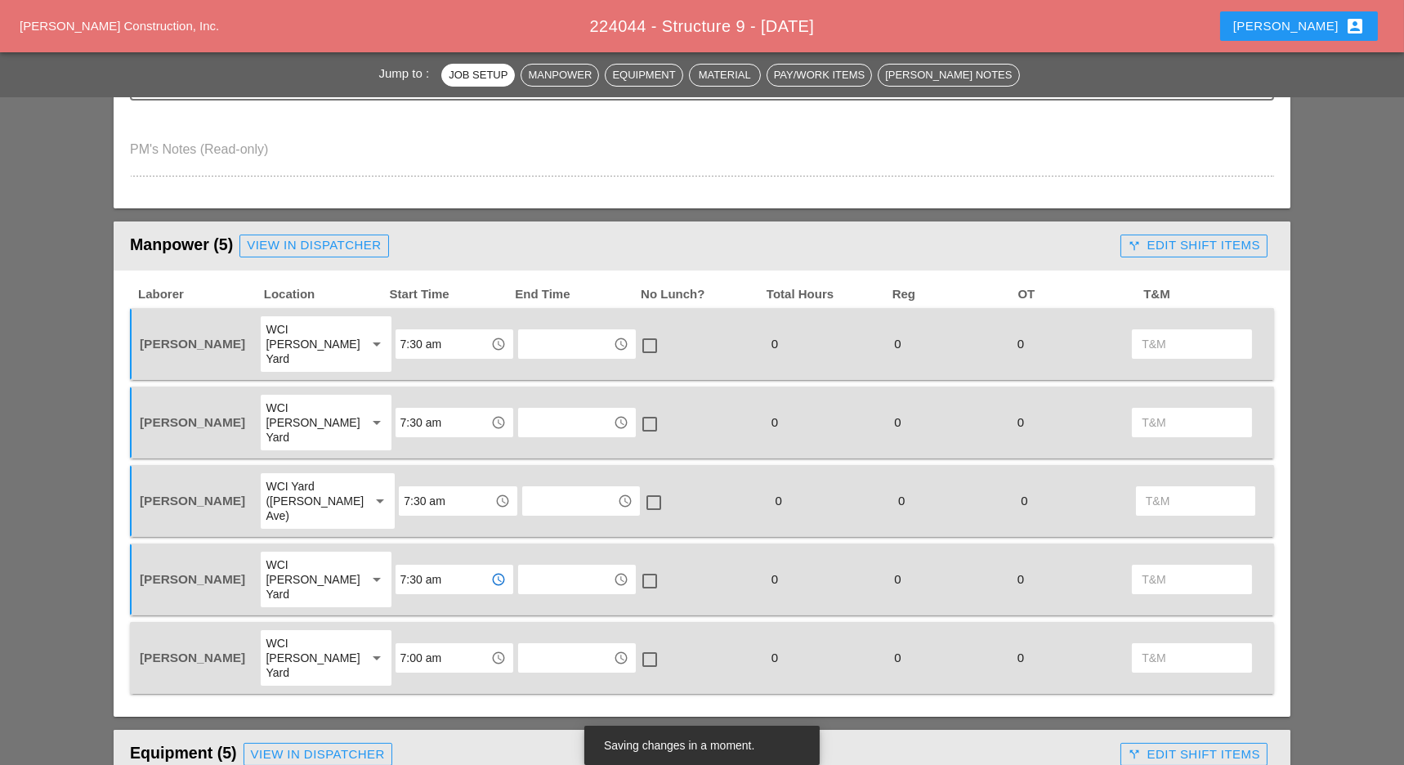
click at [409, 645] on input "7:00 am" at bounding box center [442, 658] width 85 height 26
click at [410, 658] on div "7 :30 am" at bounding box center [444, 659] width 92 height 20
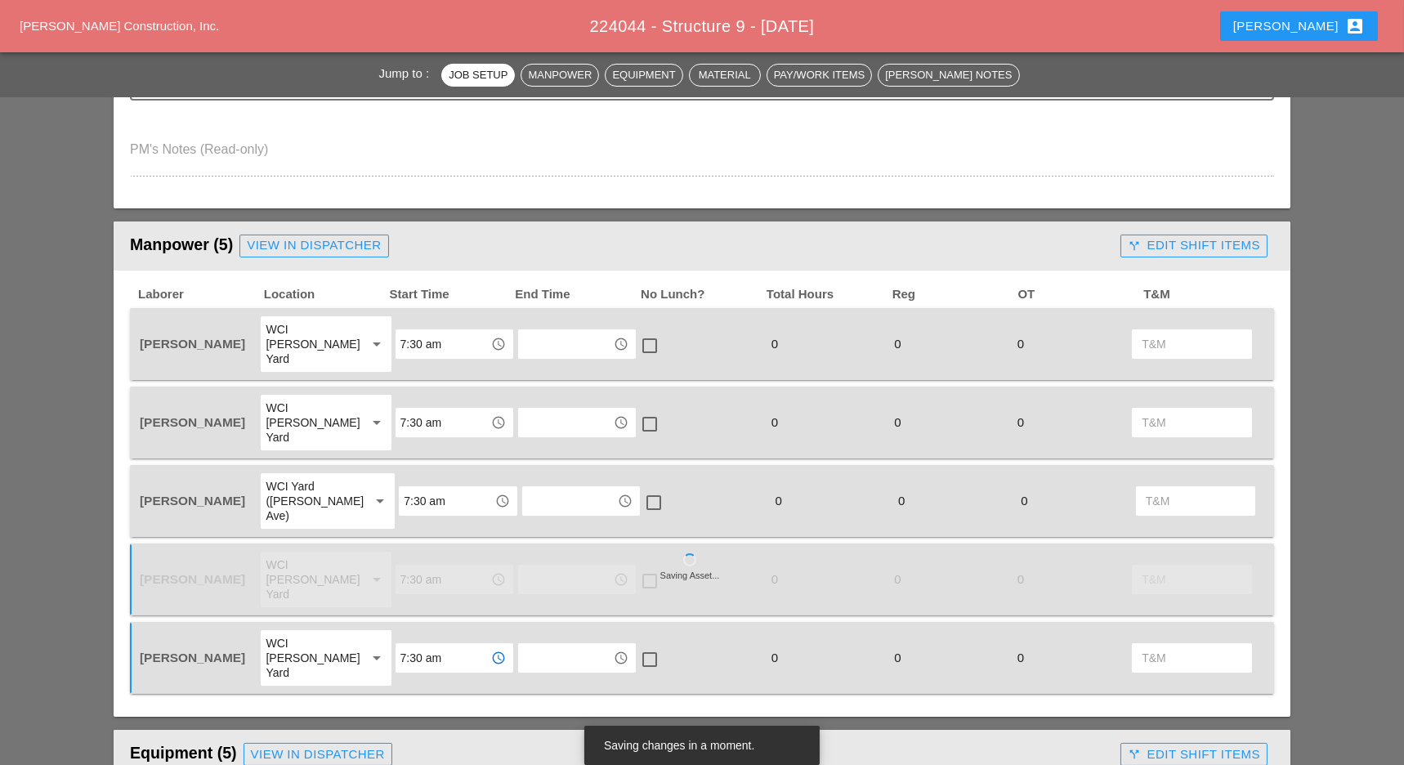
type input "7:30 am"
click at [303, 403] on div "WCI [PERSON_NAME] Yard" at bounding box center [309, 422] width 87 height 44
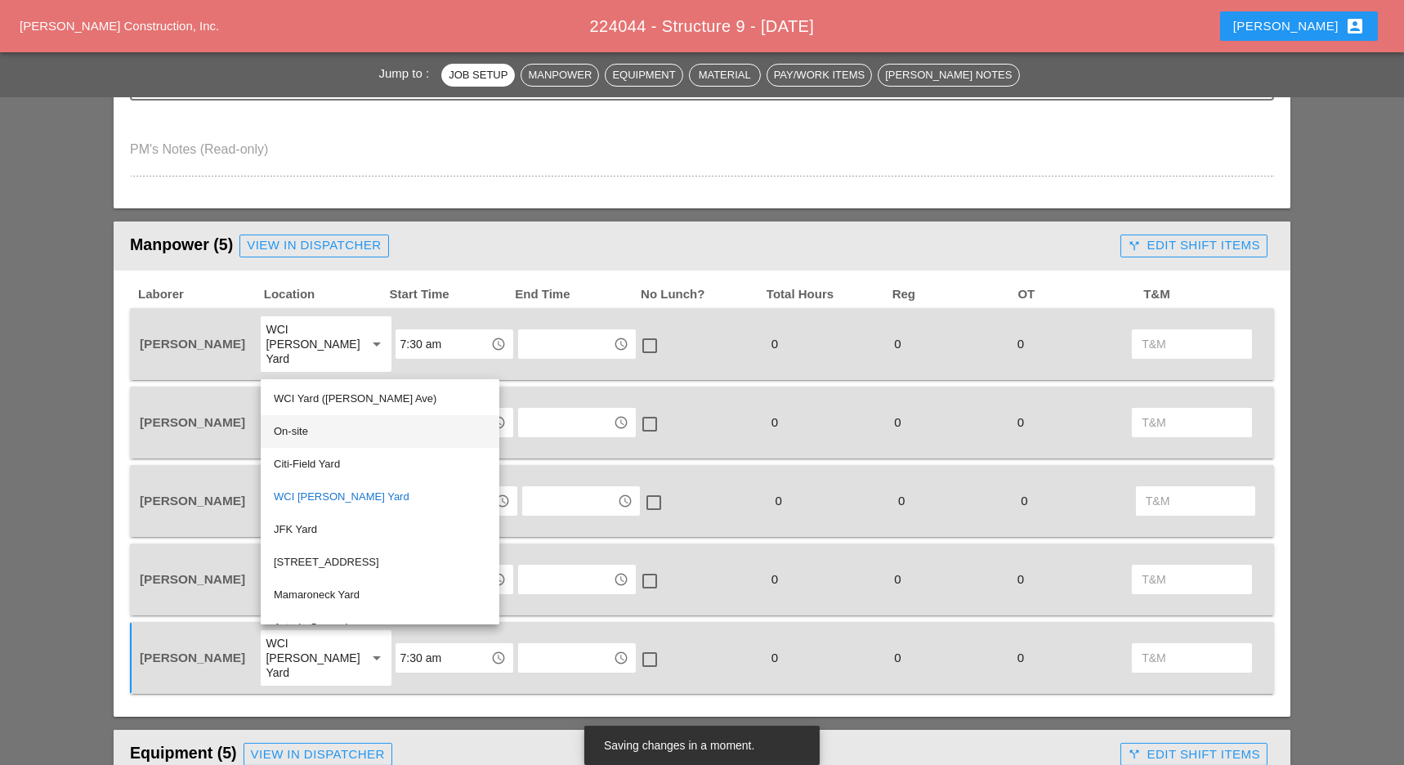
click at [305, 428] on div "On-site" at bounding box center [380, 432] width 212 height 20
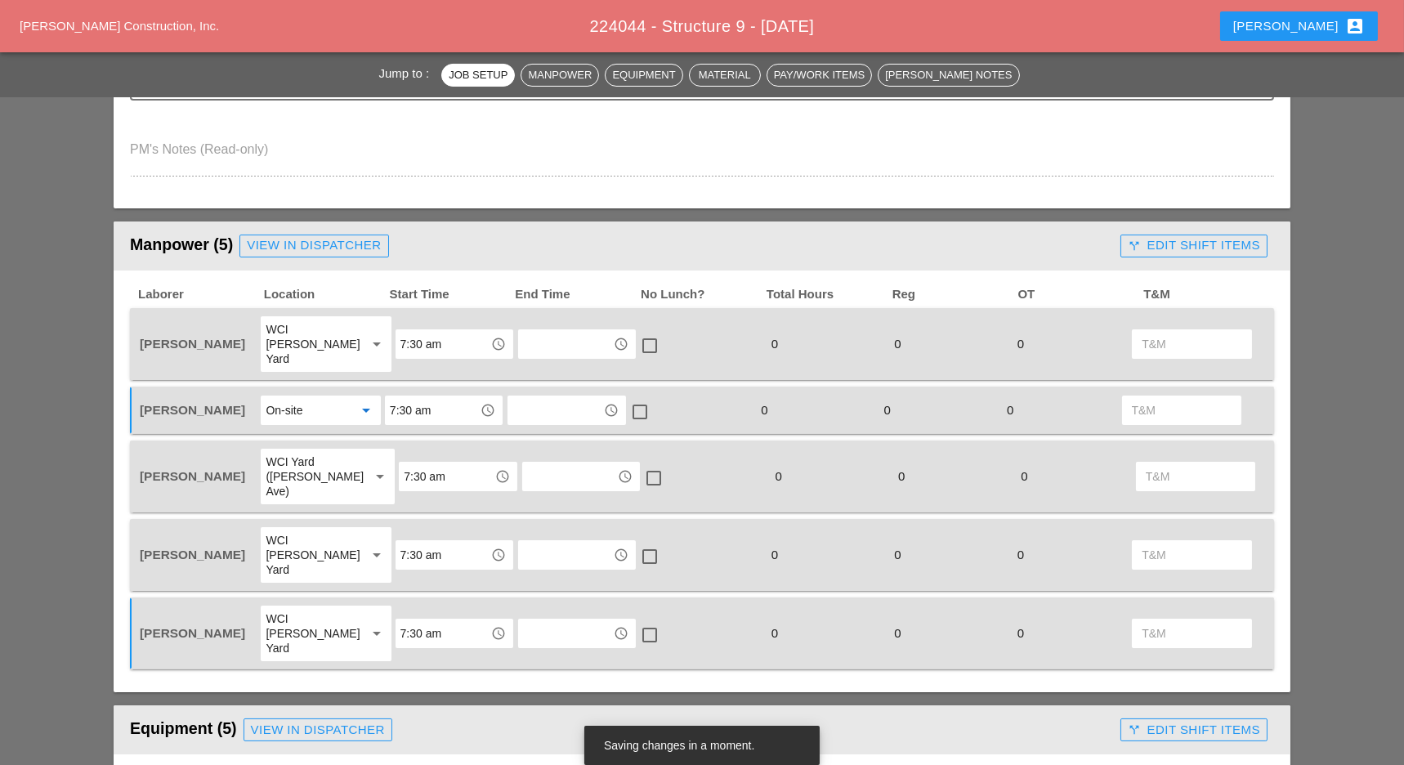
click at [408, 397] on input "7:30 am" at bounding box center [432, 410] width 85 height 26
click at [416, 435] on div "8 :00 am" at bounding box center [444, 430] width 92 height 20
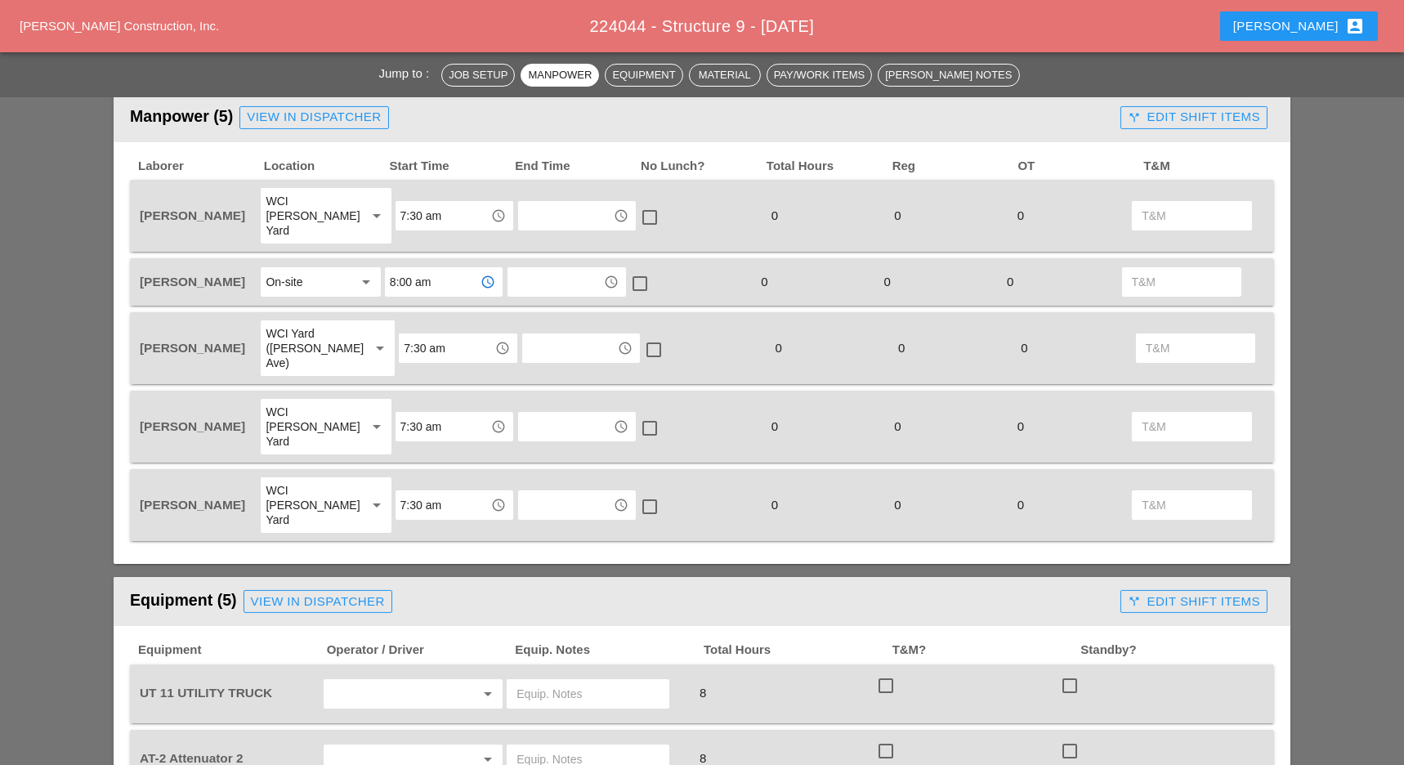
scroll to position [763, 0]
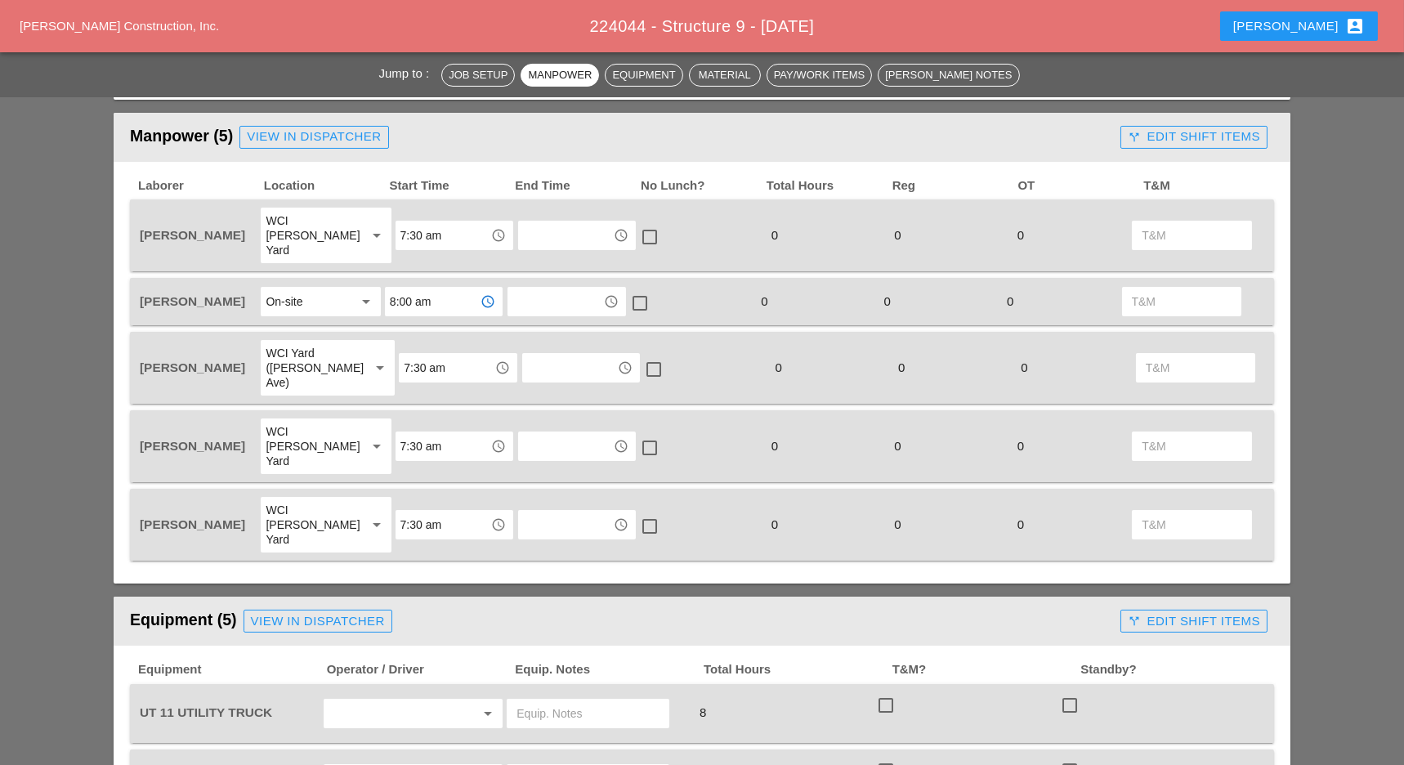
type input "8:00 am"
click at [320, 226] on div "WCI [PERSON_NAME] Yard" at bounding box center [309, 235] width 87 height 44
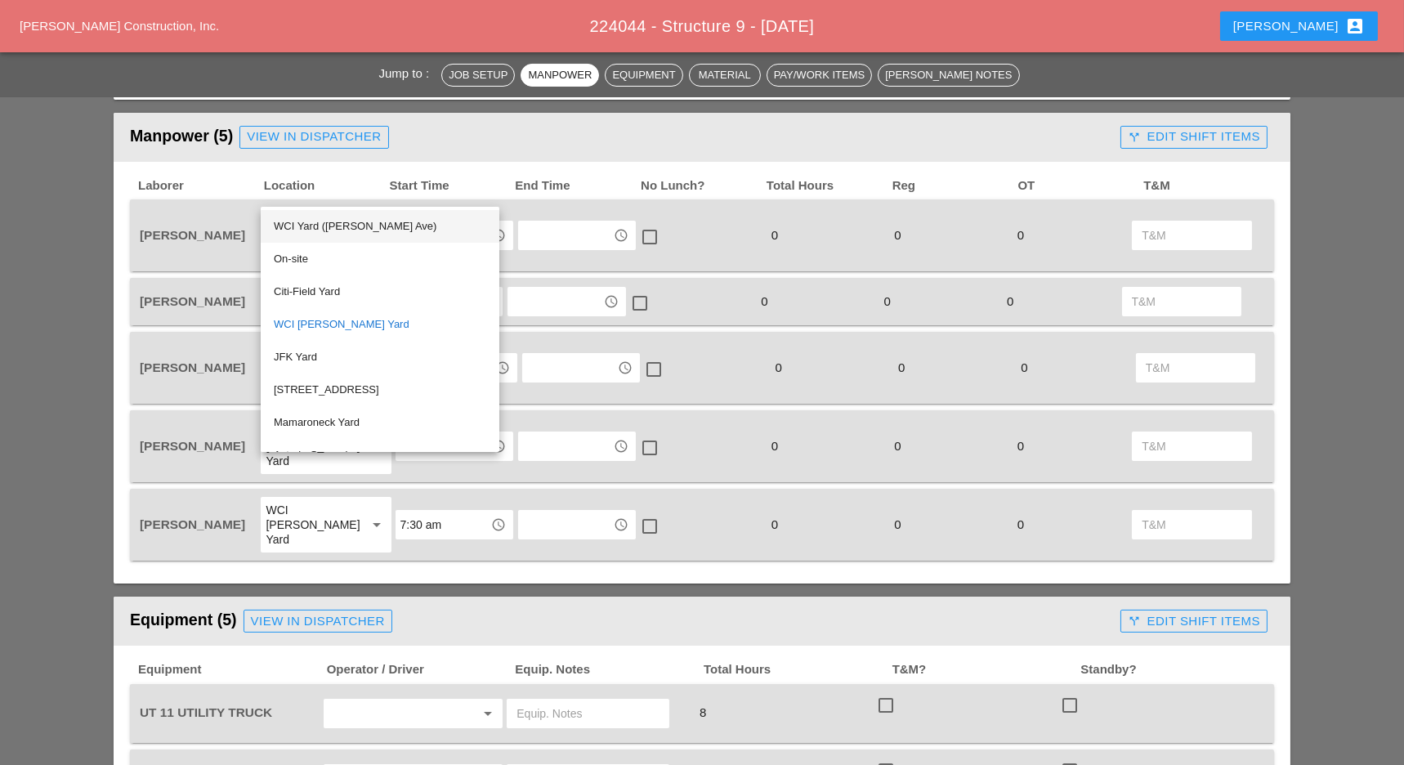
click at [324, 228] on div "WCI Yard ([PERSON_NAME] Ave)" at bounding box center [380, 227] width 212 height 20
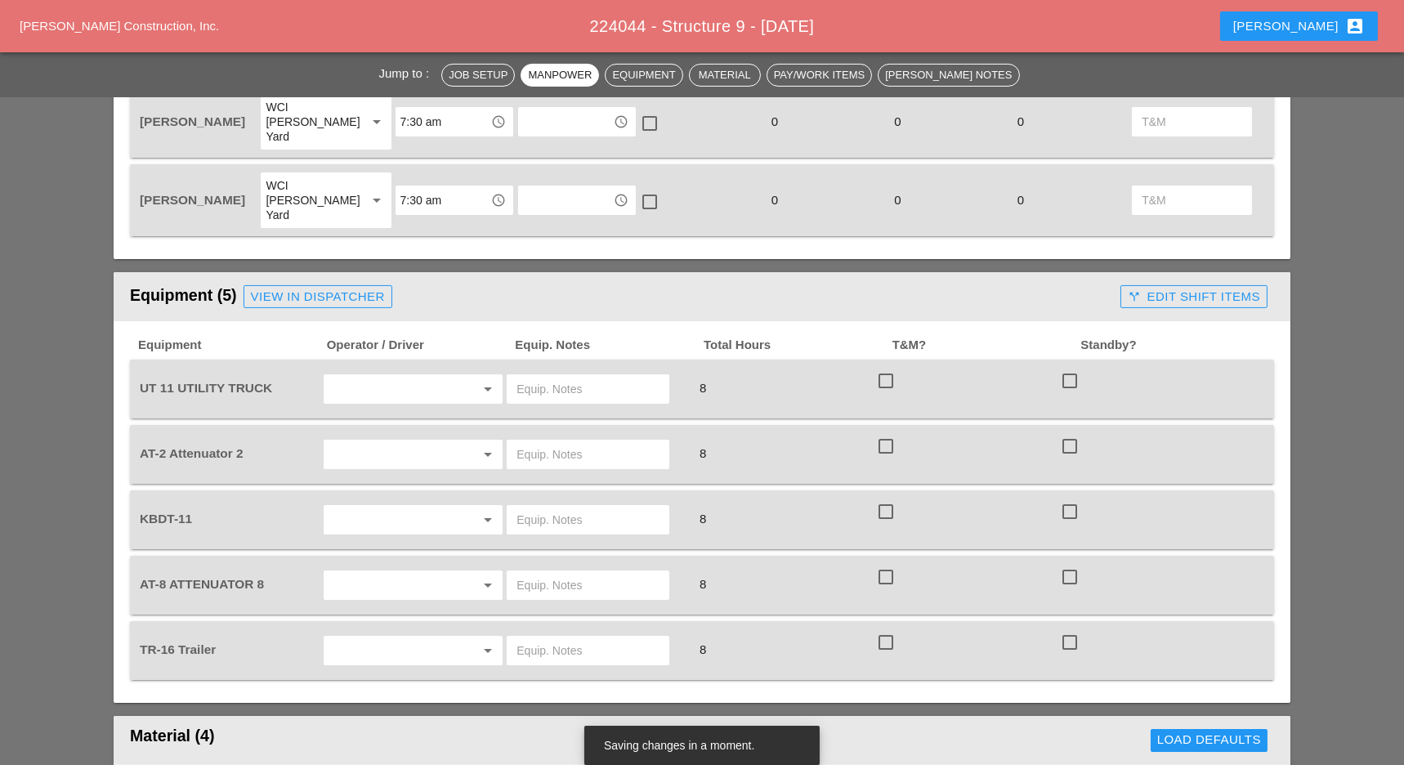
scroll to position [1089, 0]
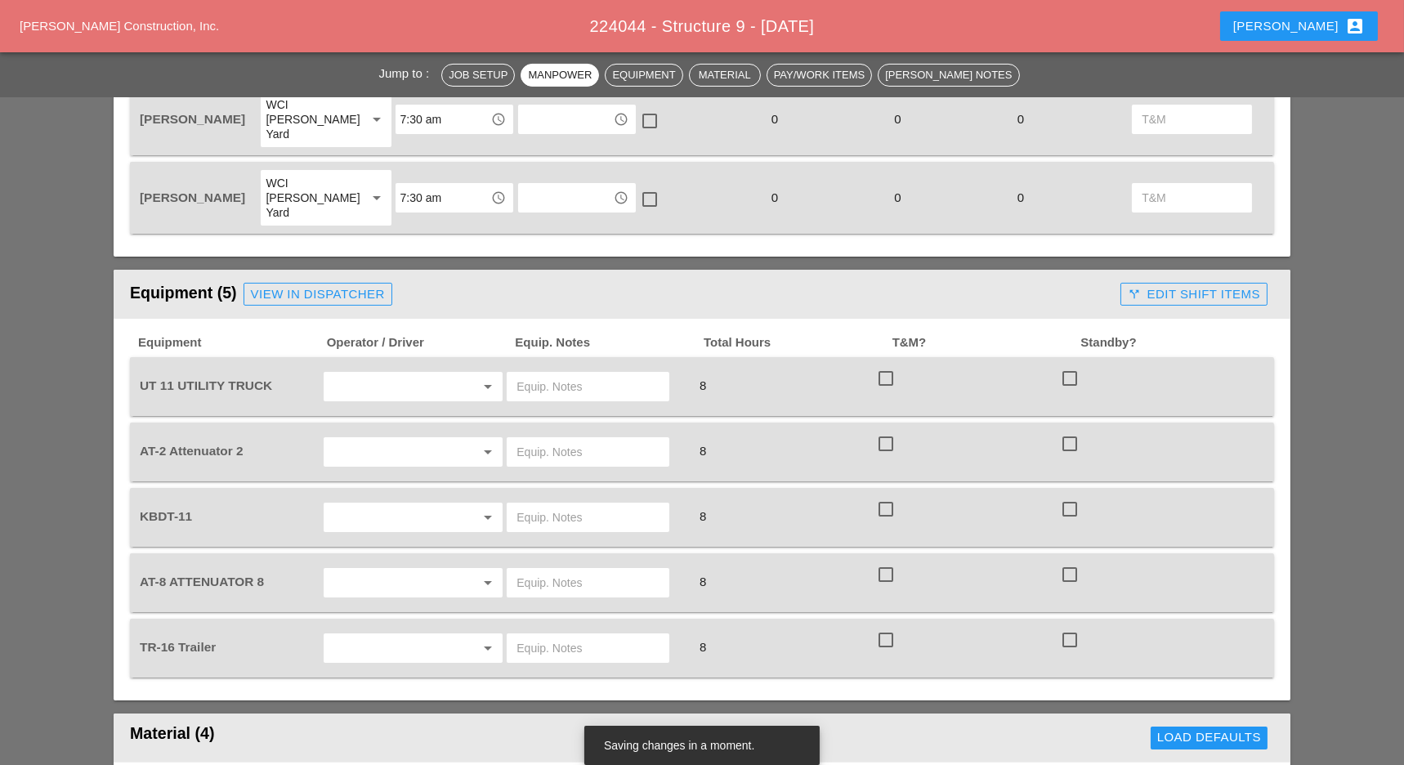
click at [351, 373] on input "text" at bounding box center [391, 386] width 124 height 26
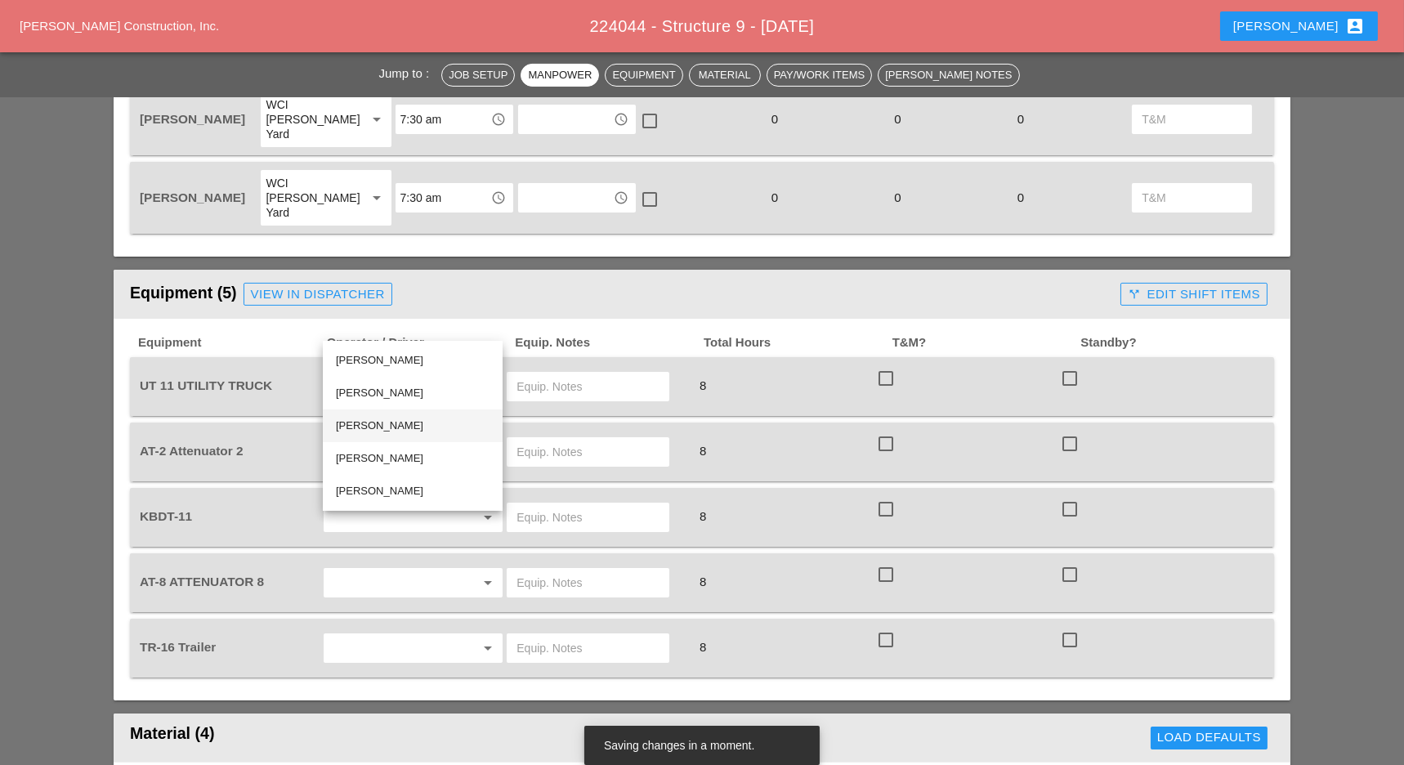
click at [359, 424] on div "[PERSON_NAME]" at bounding box center [413, 426] width 154 height 20
type input "[PERSON_NAME]"
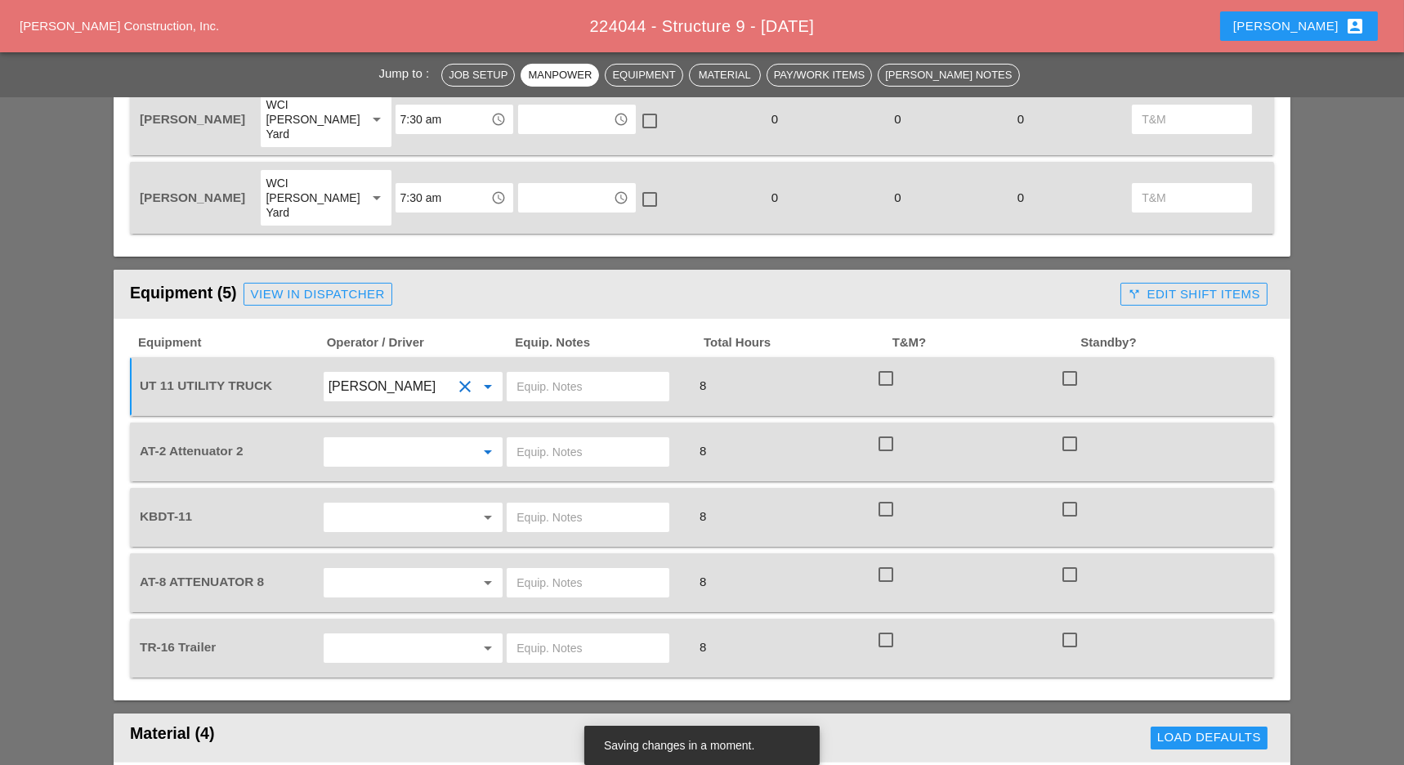
click at [360, 439] on input "text" at bounding box center [391, 452] width 124 height 26
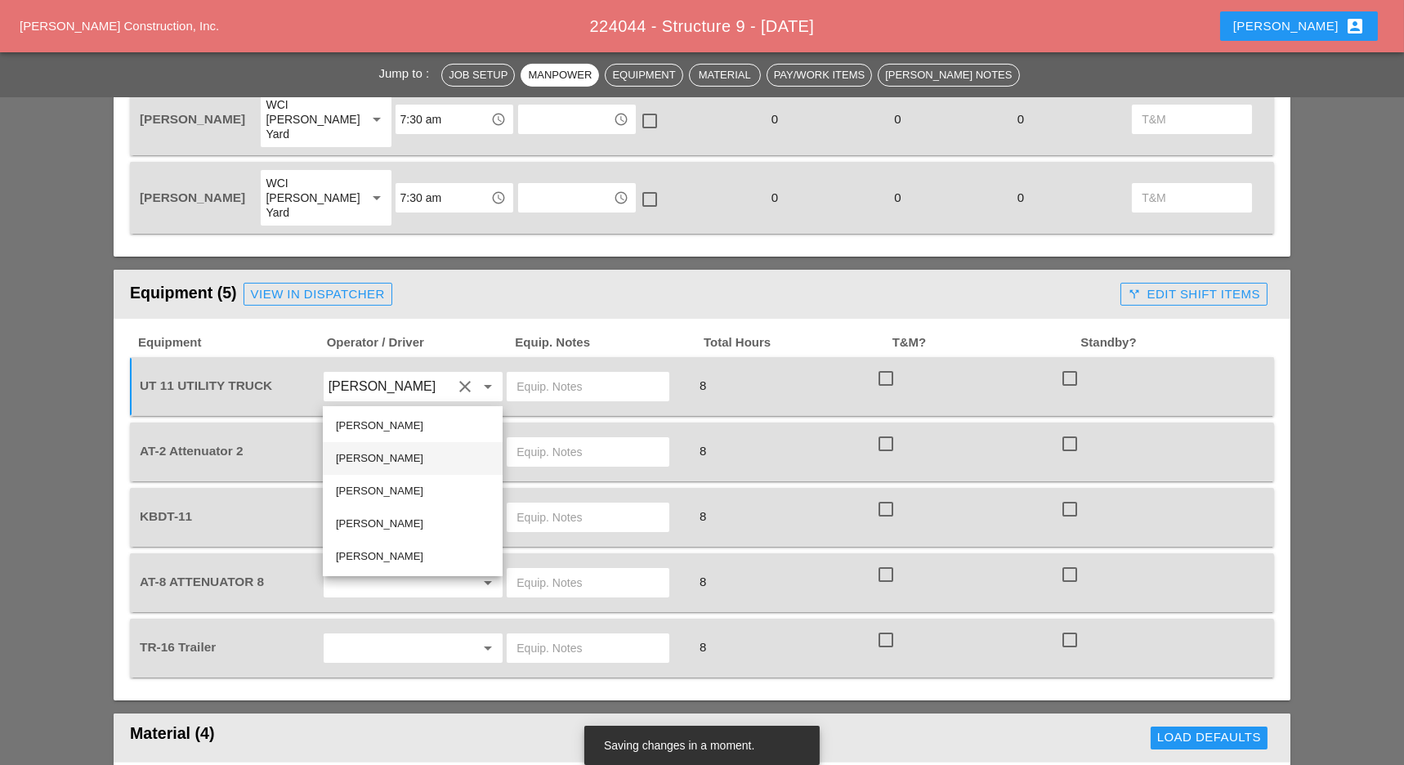
click at [365, 454] on div "[PERSON_NAME]" at bounding box center [413, 459] width 154 height 20
type input "[PERSON_NAME]"
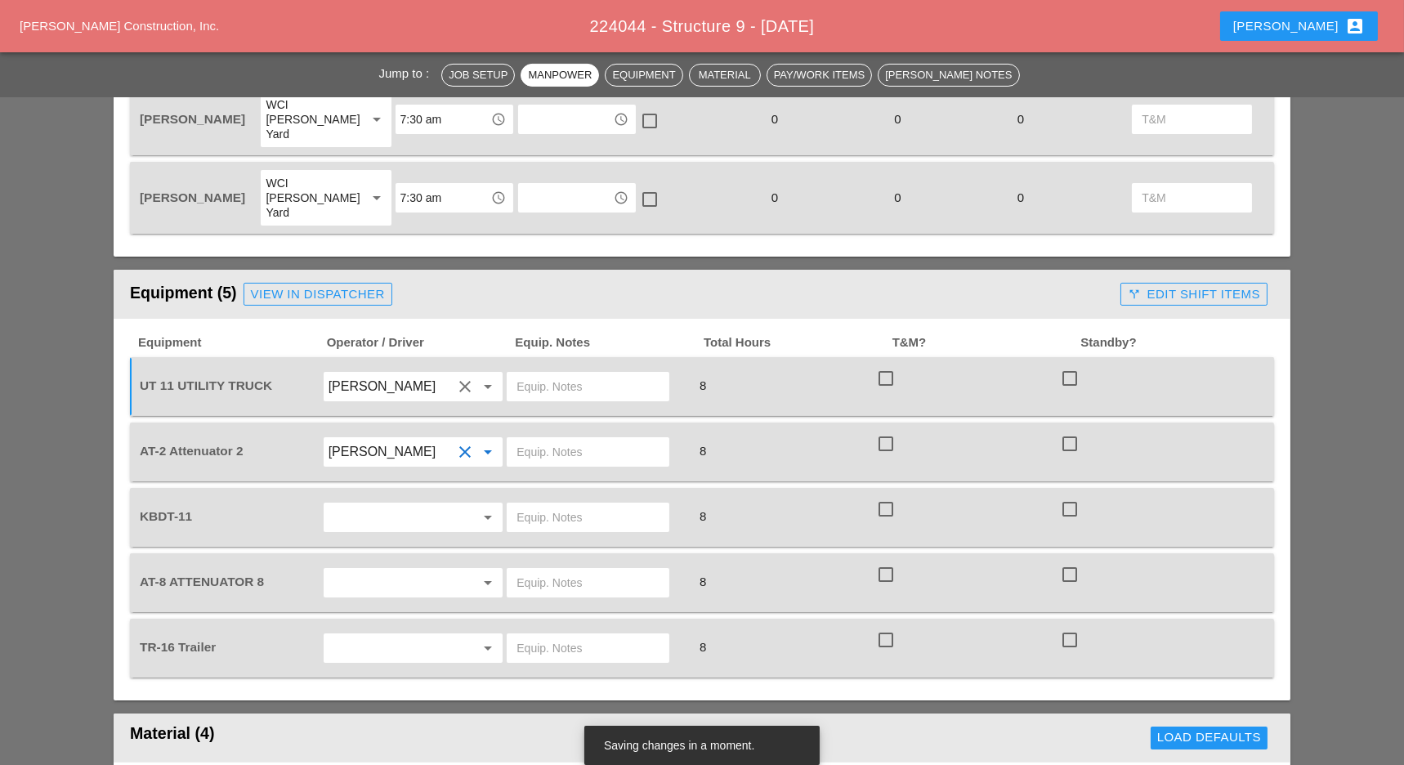
click at [362, 504] on input "text" at bounding box center [391, 517] width 124 height 26
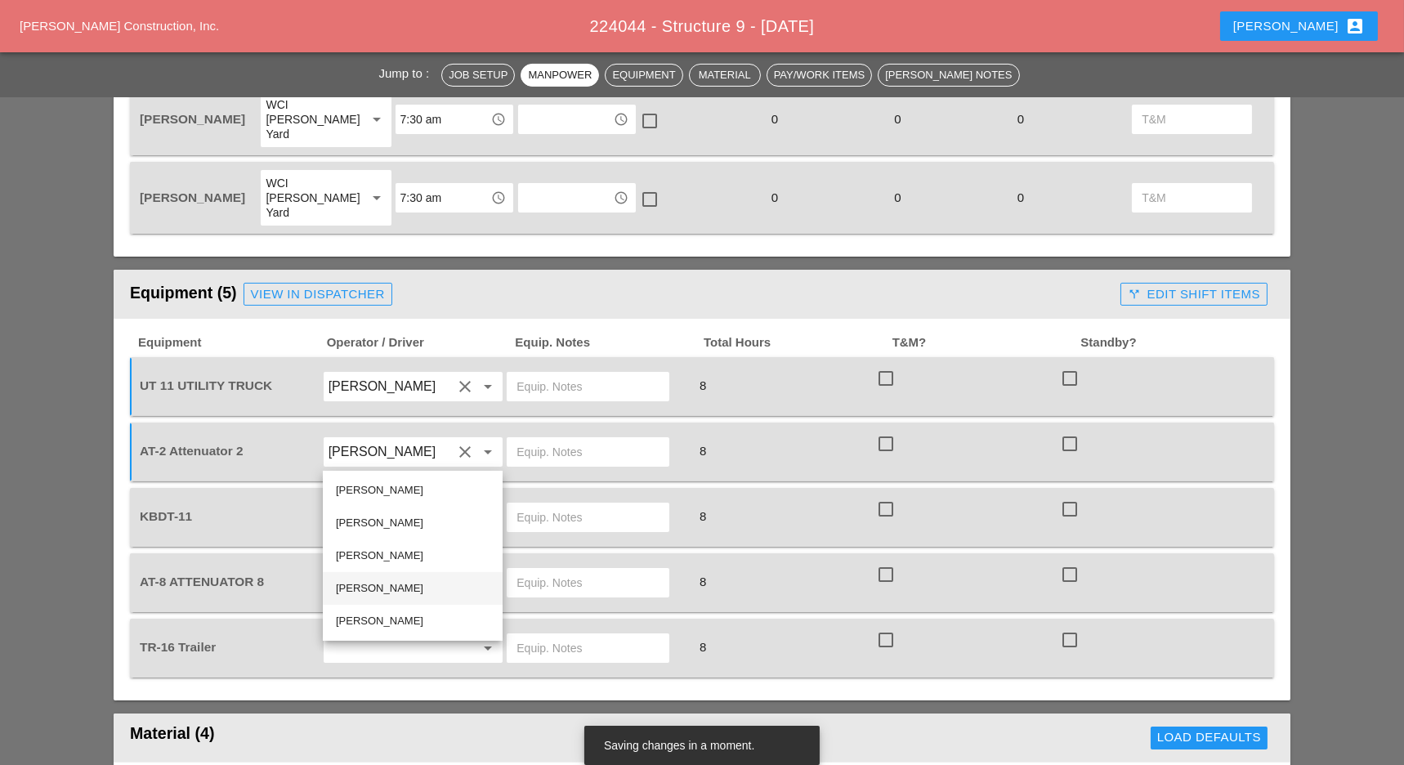
scroll to position [1198, 0]
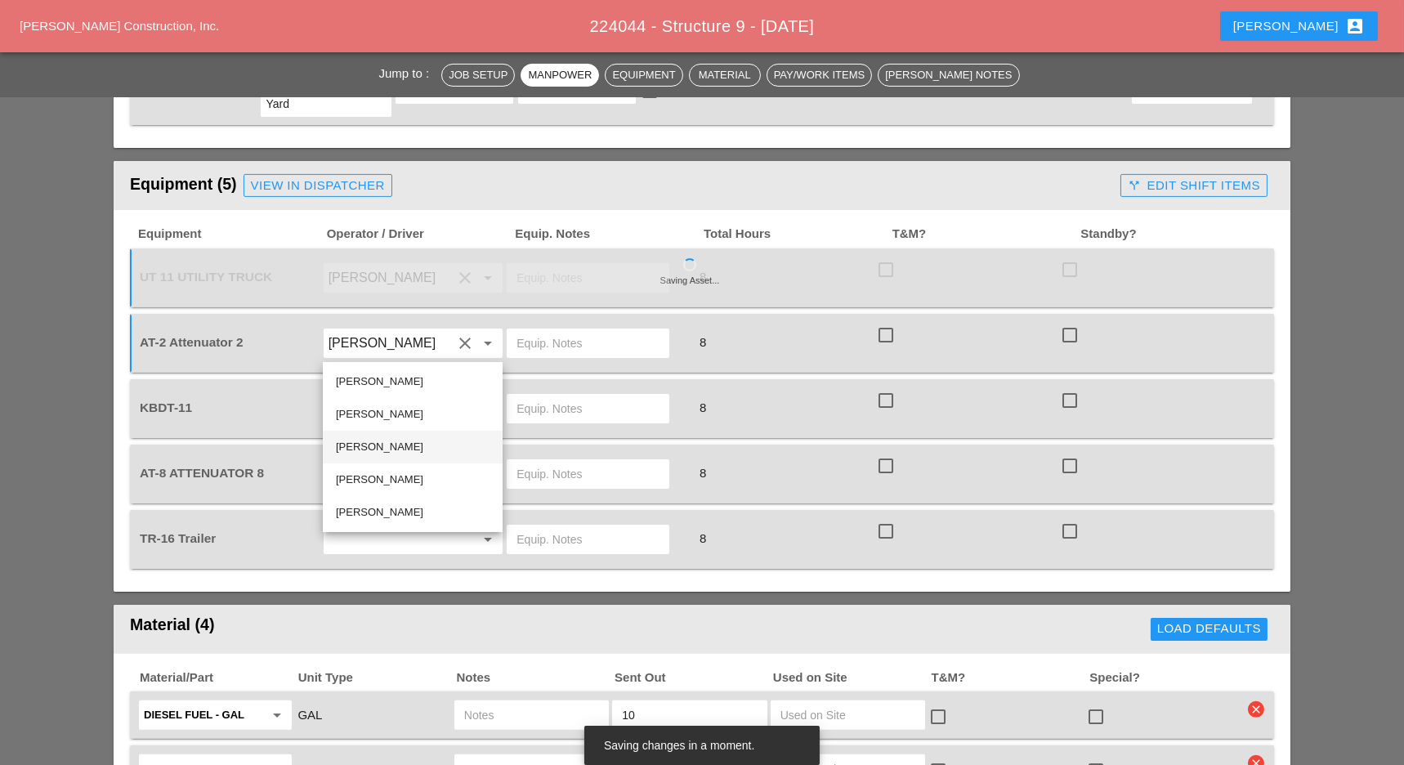
click at [369, 445] on div "[PERSON_NAME]" at bounding box center [413, 447] width 154 height 20
type input "[PERSON_NAME]"
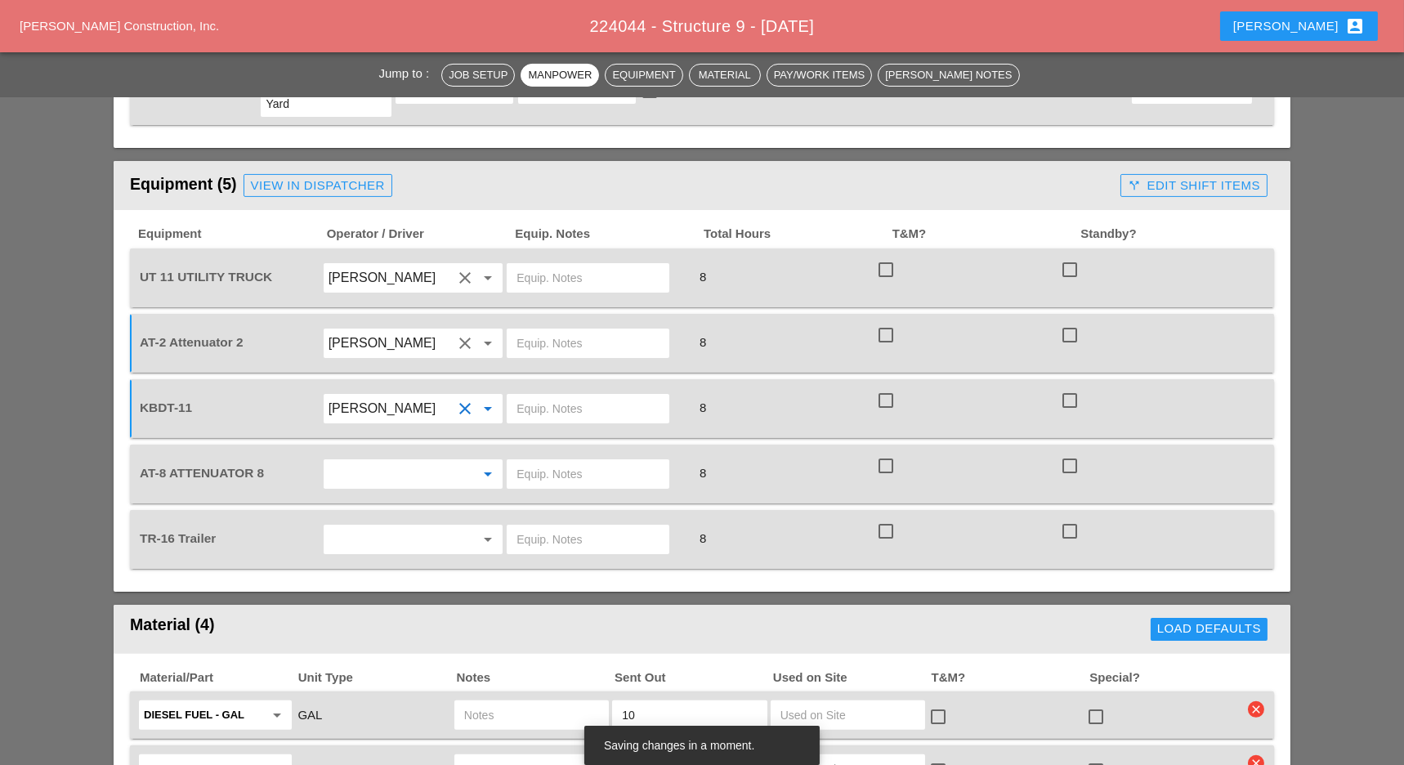
click at [368, 461] on input "text" at bounding box center [391, 474] width 124 height 26
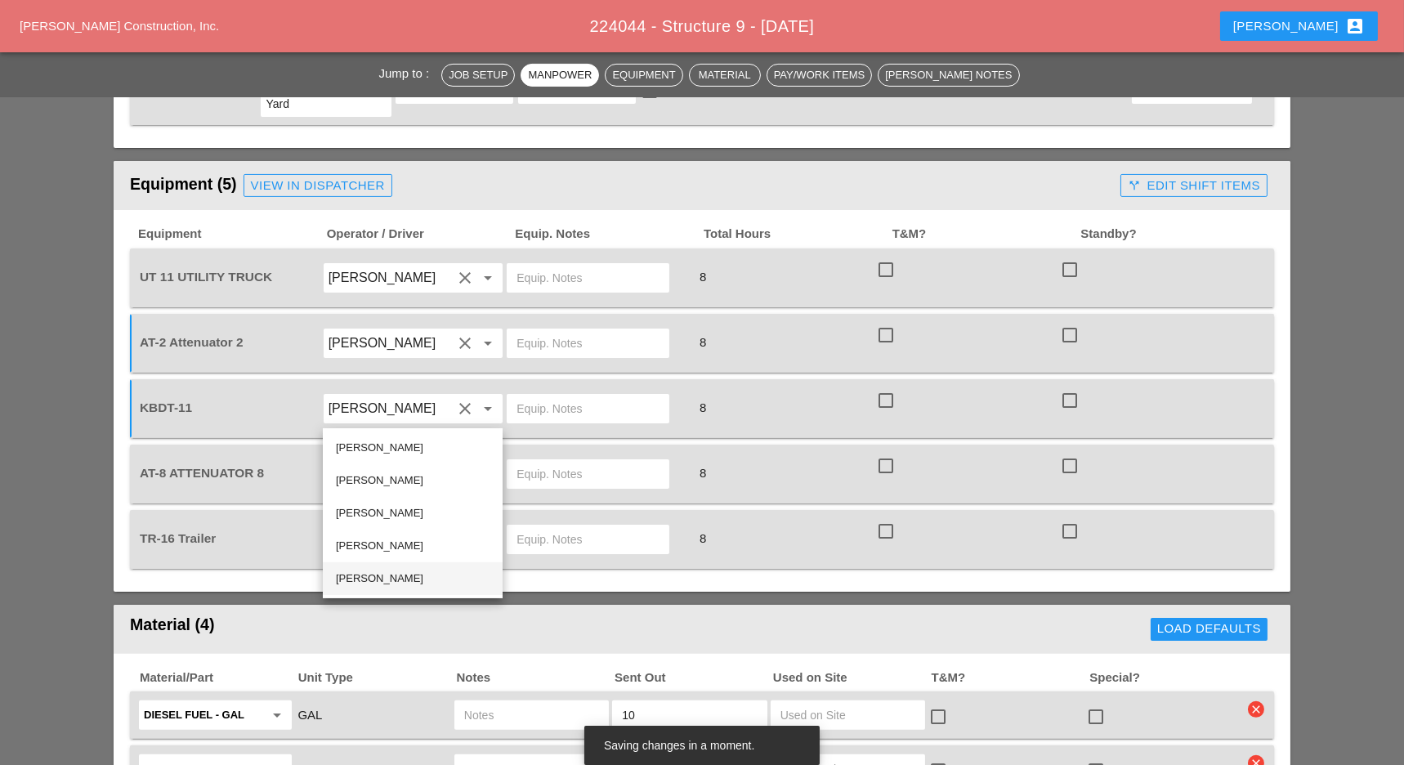
click at [356, 575] on div "[PERSON_NAME]" at bounding box center [413, 579] width 154 height 20
type input "[PERSON_NAME]"
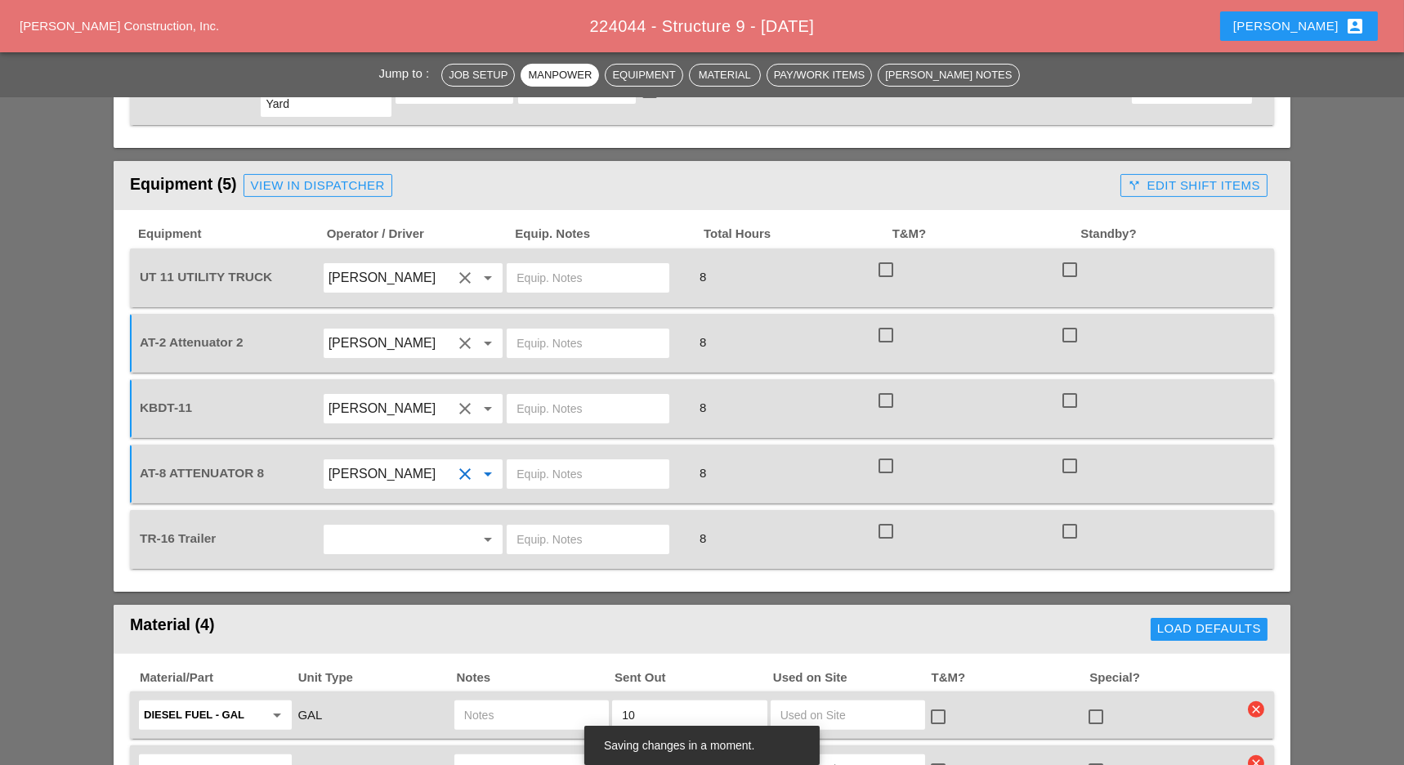
click at [370, 526] on input "text" at bounding box center [391, 539] width 124 height 26
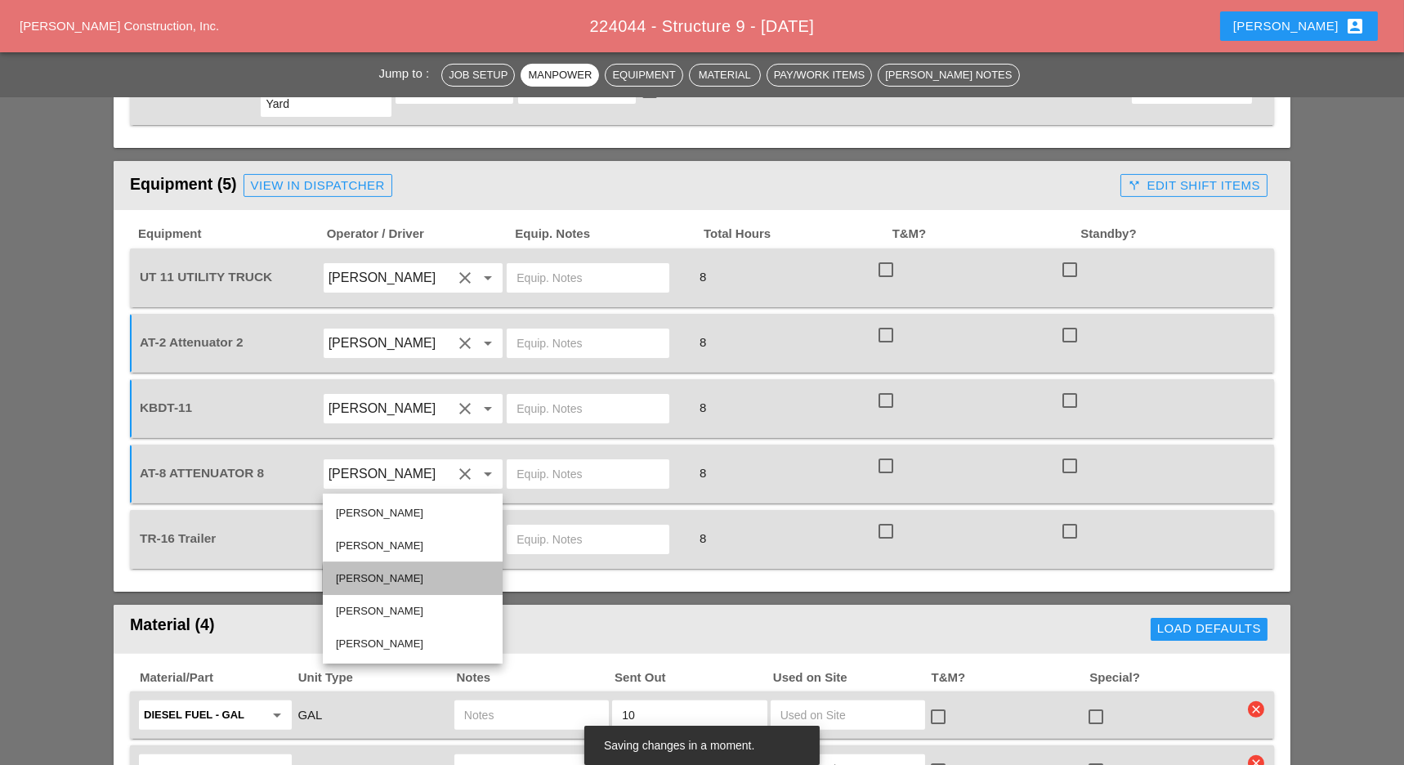
click at [352, 577] on div "[PERSON_NAME]" at bounding box center [413, 579] width 154 height 20
type input "[PERSON_NAME]"
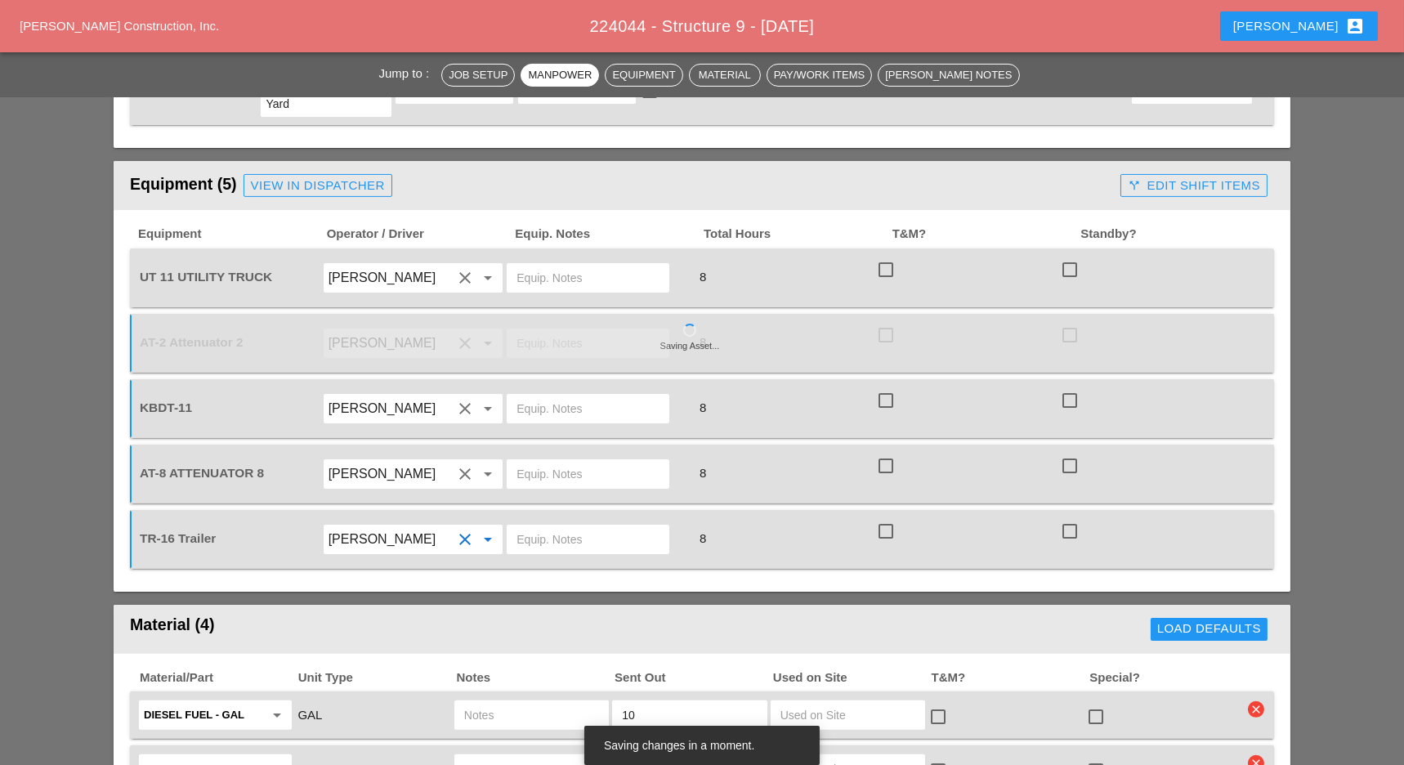
click at [527, 526] on input "text" at bounding box center [588, 539] width 143 height 26
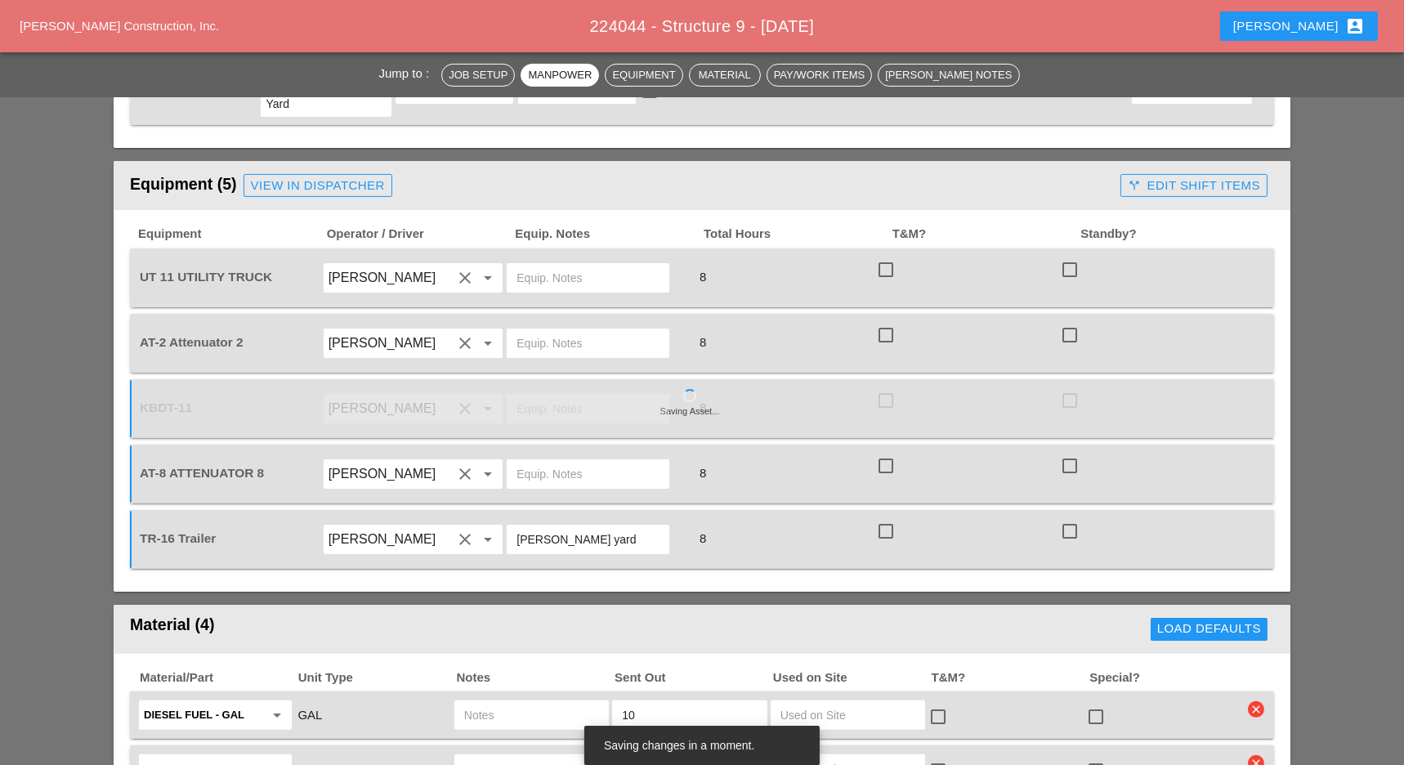
drag, startPoint x: 598, startPoint y: 466, endPoint x: 502, endPoint y: 470, distance: 96.5
click at [502, 517] on div "TR-16 Trailer [PERSON_NAME] clear arrow_drop_down [PERSON_NAME] yard 8 check_bo…" at bounding box center [689, 540] width 1107 height 46
type input "[PERSON_NAME] yard"
click at [502, 525] on div "[PERSON_NAME] clear arrow_drop_down" at bounding box center [414, 539] width 180 height 29
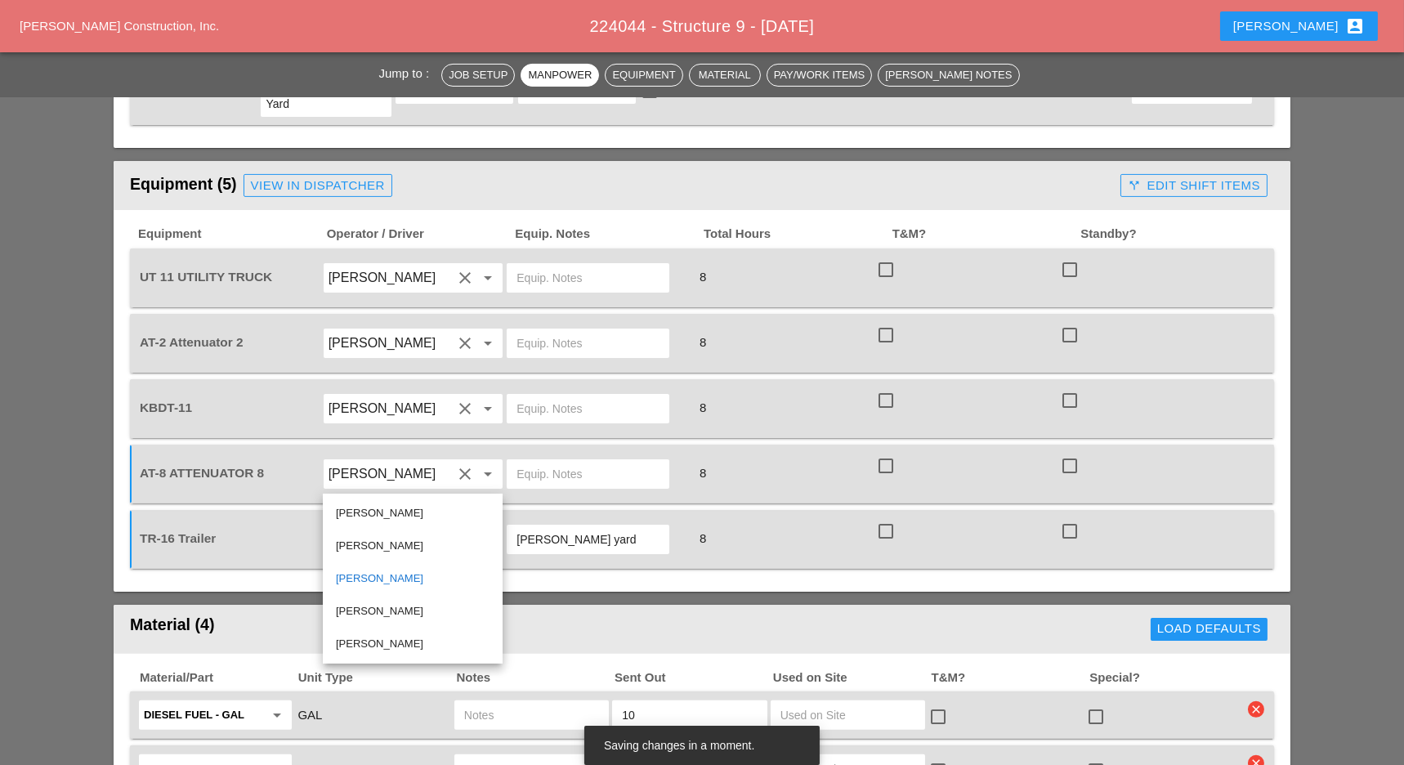
click at [617, 526] on input "[PERSON_NAME] yard" at bounding box center [588, 539] width 143 height 26
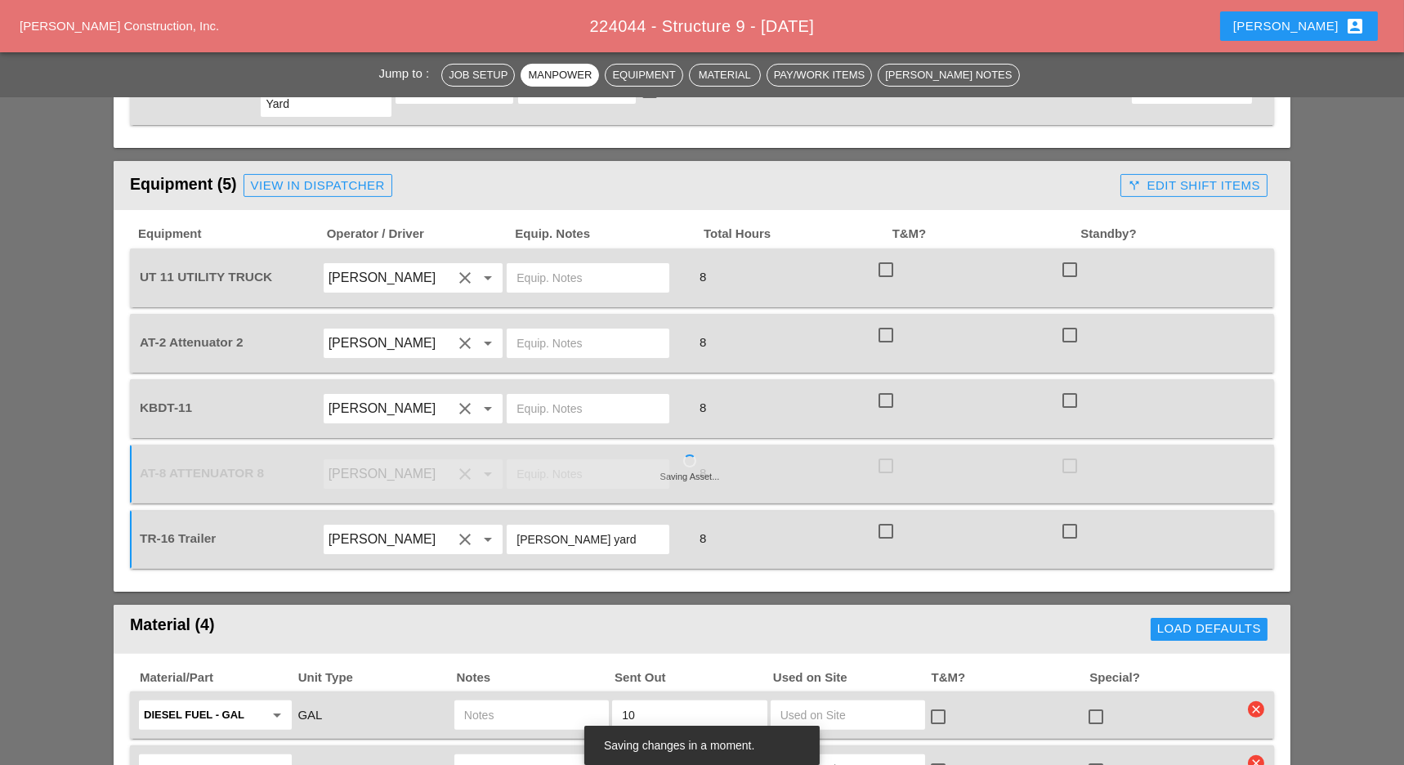
drag, startPoint x: 598, startPoint y: 476, endPoint x: 515, endPoint y: 480, distance: 83.5
click at [515, 525] on div "[PERSON_NAME] yard" at bounding box center [588, 539] width 163 height 29
click at [552, 461] on input "text" at bounding box center [588, 474] width 143 height 26
paste input "[PERSON_NAME] yard"
type input "[PERSON_NAME] yard"
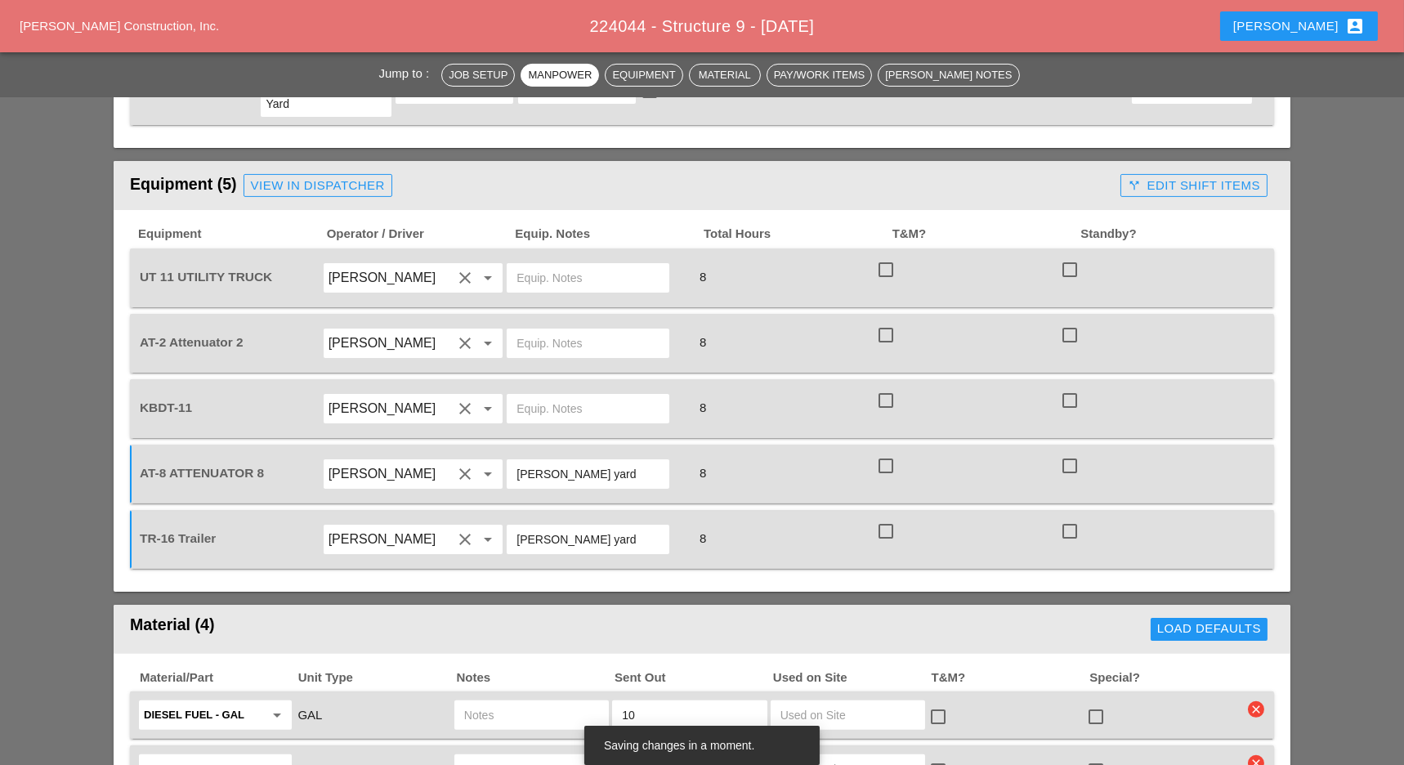
click at [526, 330] on input "text" at bounding box center [588, 343] width 143 height 26
paste input "[PERSON_NAME] yard"
type input "[PERSON_NAME] yard"
click at [537, 265] on input "text" at bounding box center [588, 278] width 143 height 26
type input "main yard"
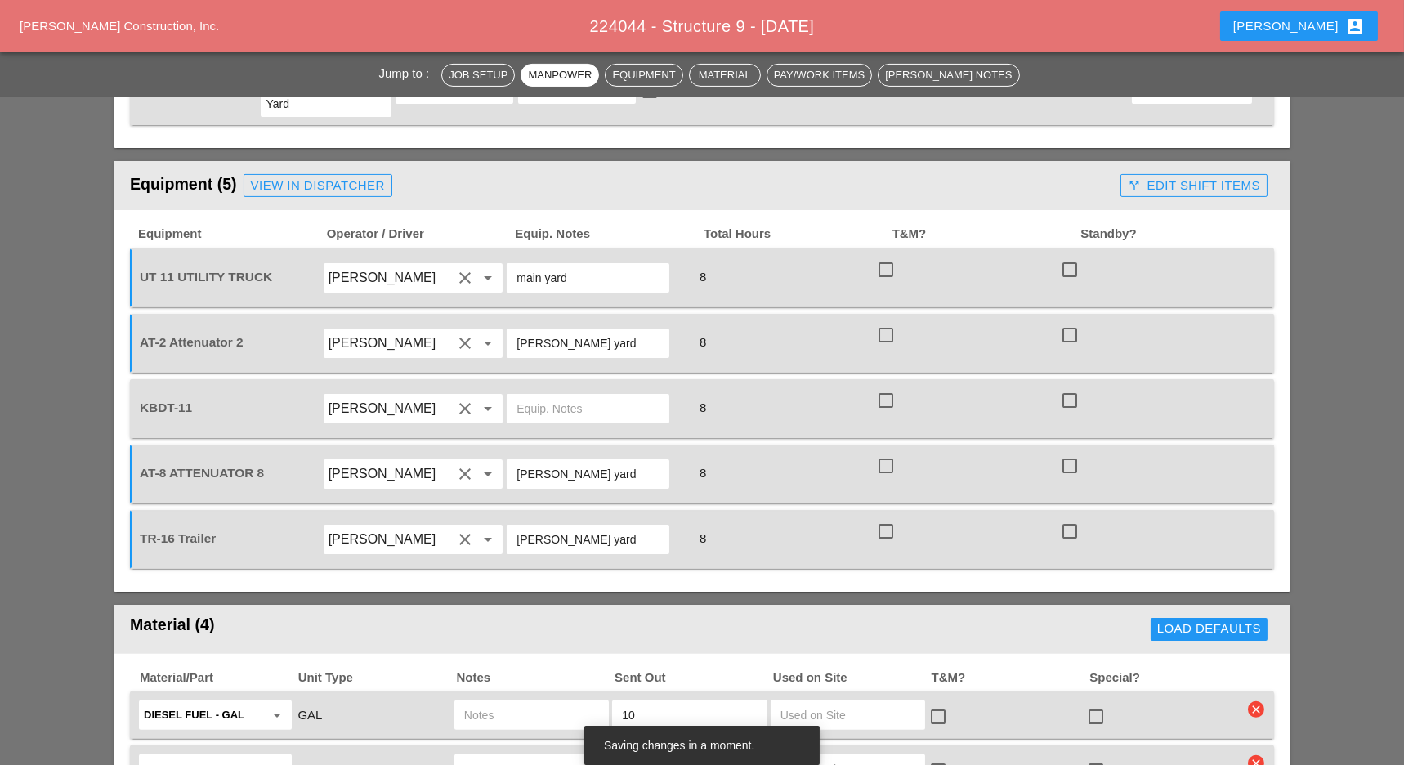
click at [536, 396] on input "text" at bounding box center [588, 409] width 143 height 26
type input "main yard"
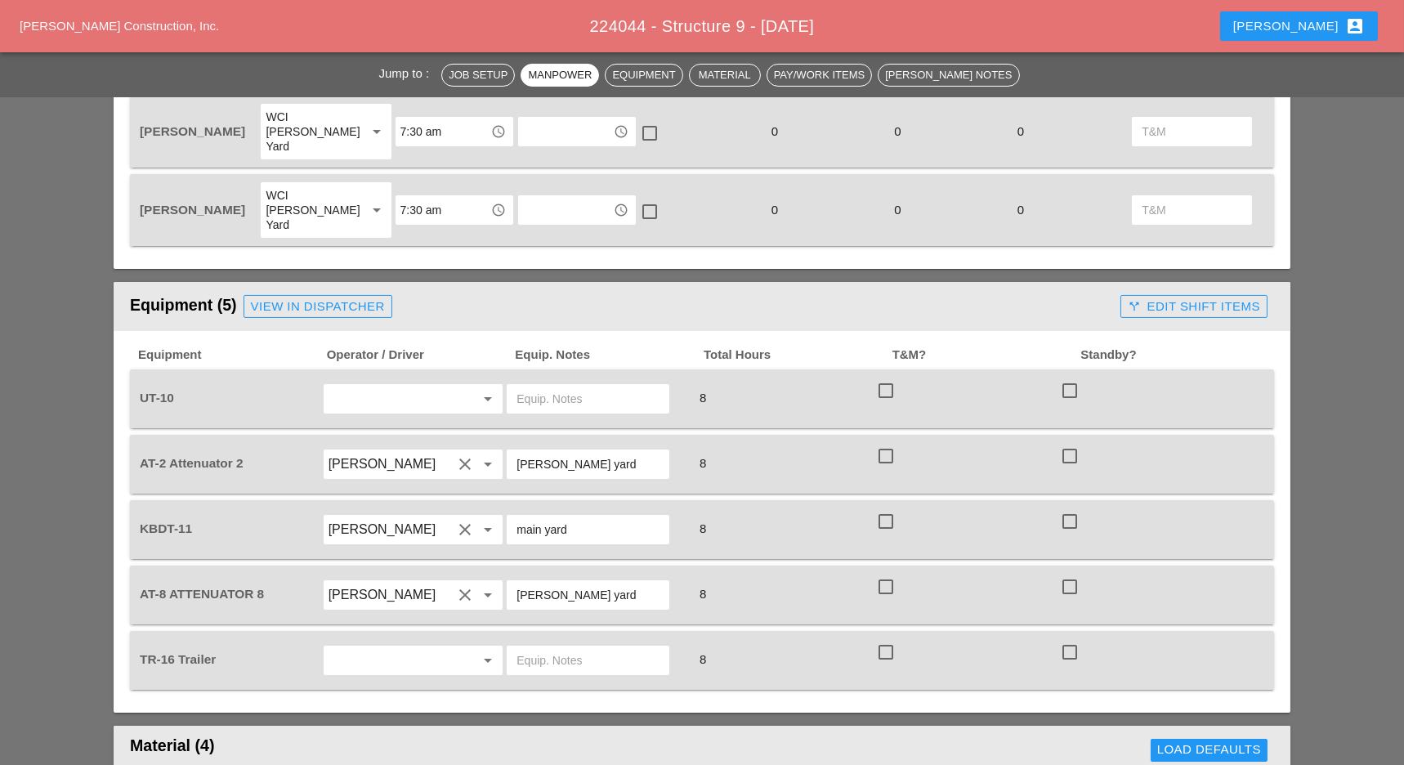
scroll to position [1089, 0]
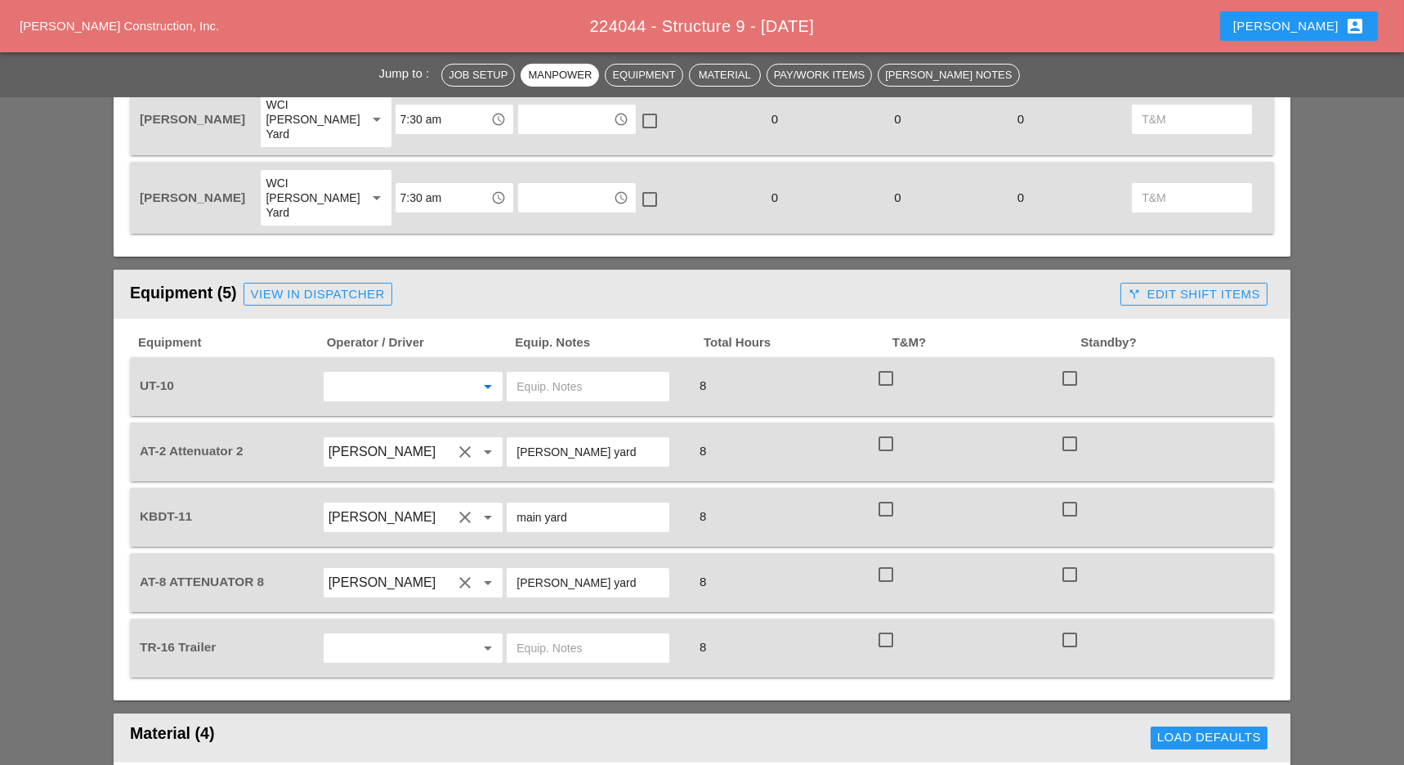
click at [372, 373] on input "text" at bounding box center [391, 386] width 124 height 26
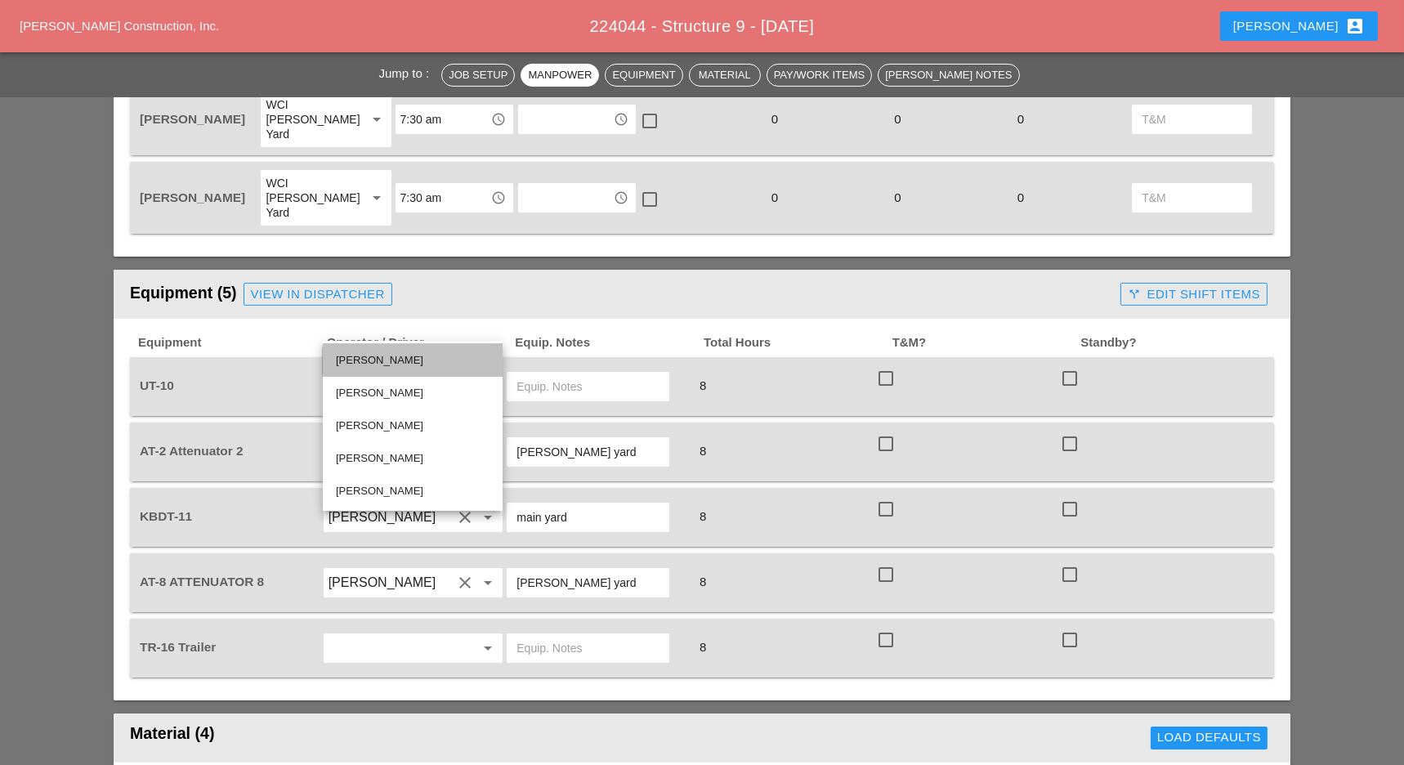
click at [387, 358] on div "Alberto Barajas Flores" at bounding box center [413, 361] width 154 height 20
type input "Alberto Barajas Flores"
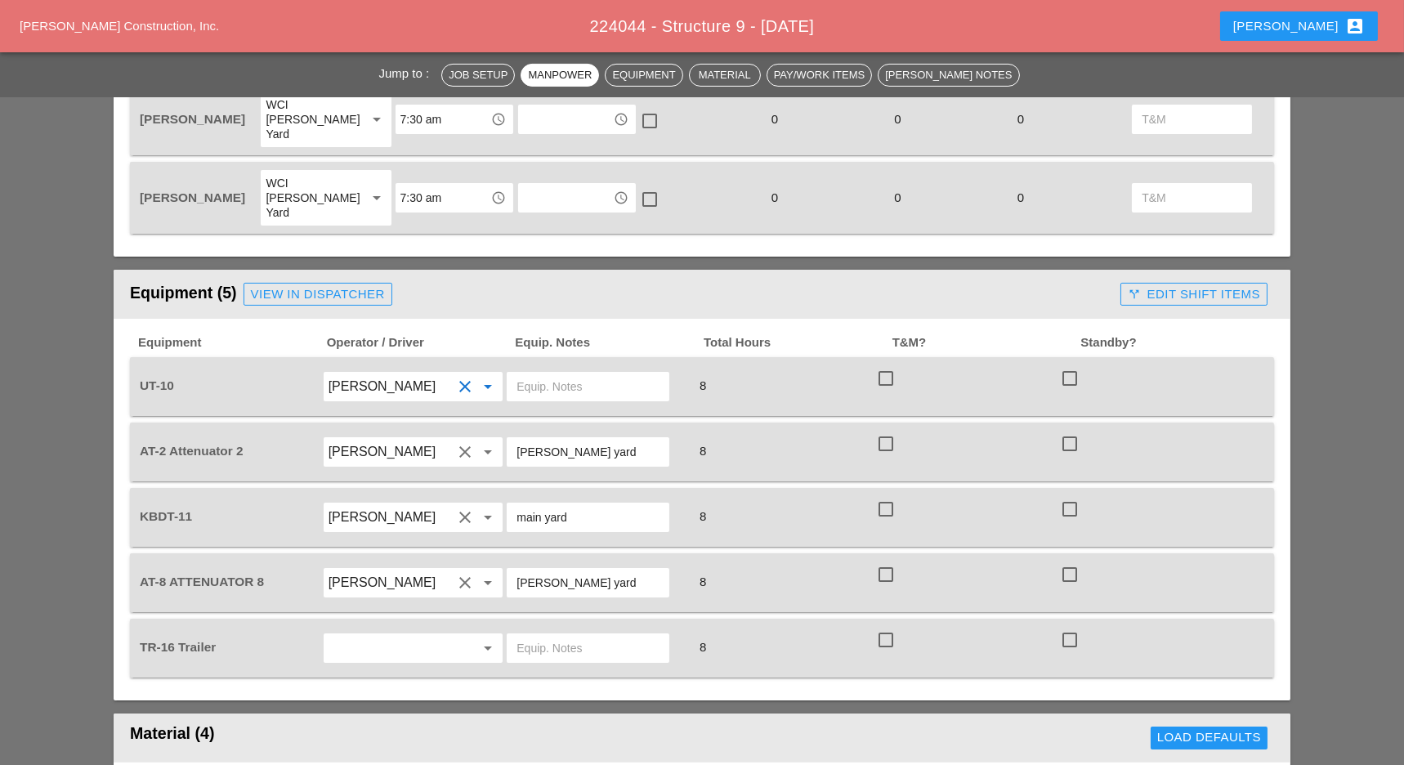
click at [521, 373] on input "text" at bounding box center [588, 386] width 143 height 26
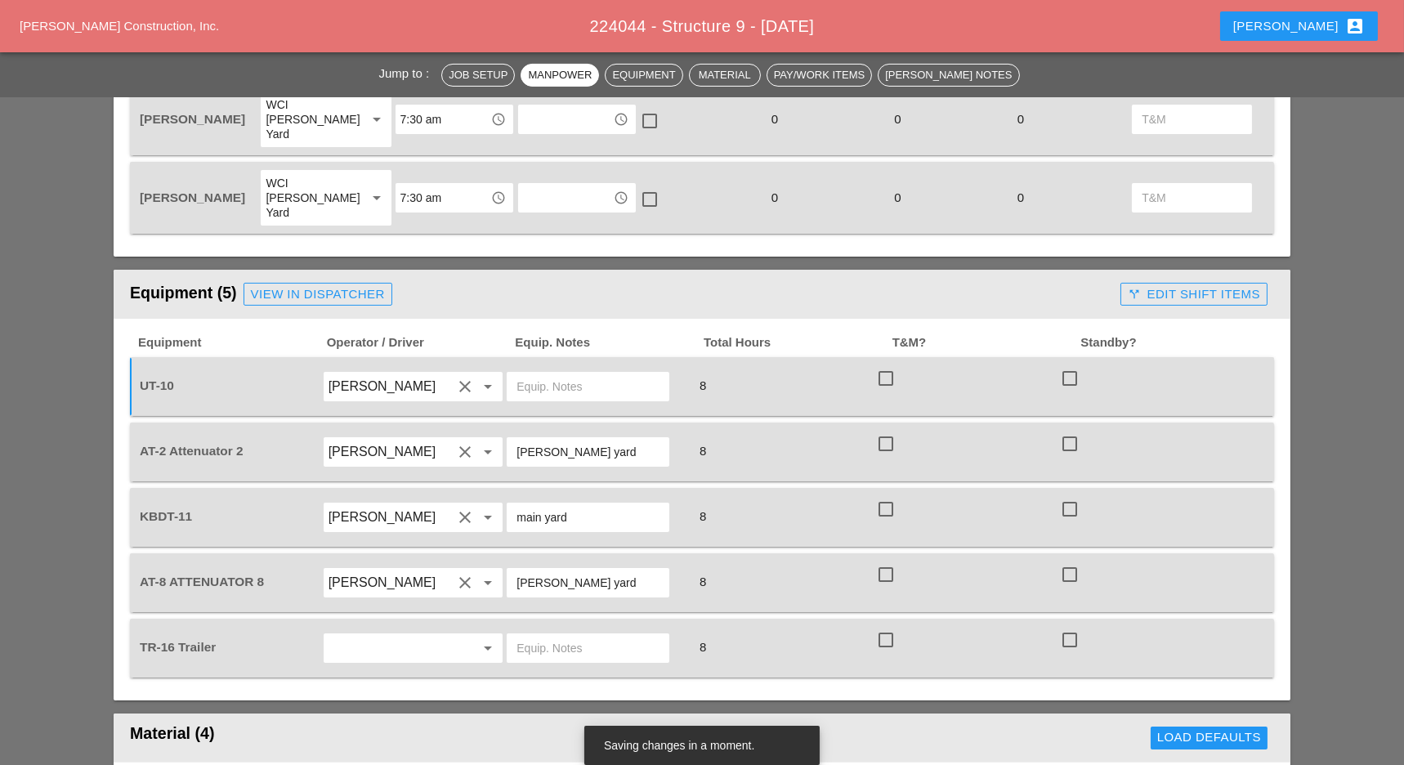
drag, startPoint x: 561, startPoint y: 450, endPoint x: 503, endPoint y: 449, distance: 58.9
click at [503, 494] on div "KBDT-11 Simao Pinheiro clear arrow_drop_down main yard 8 check_box_outline_blan…" at bounding box center [689, 517] width 1107 height 46
click at [542, 373] on input "text" at bounding box center [588, 386] width 143 height 26
paste input "main yard"
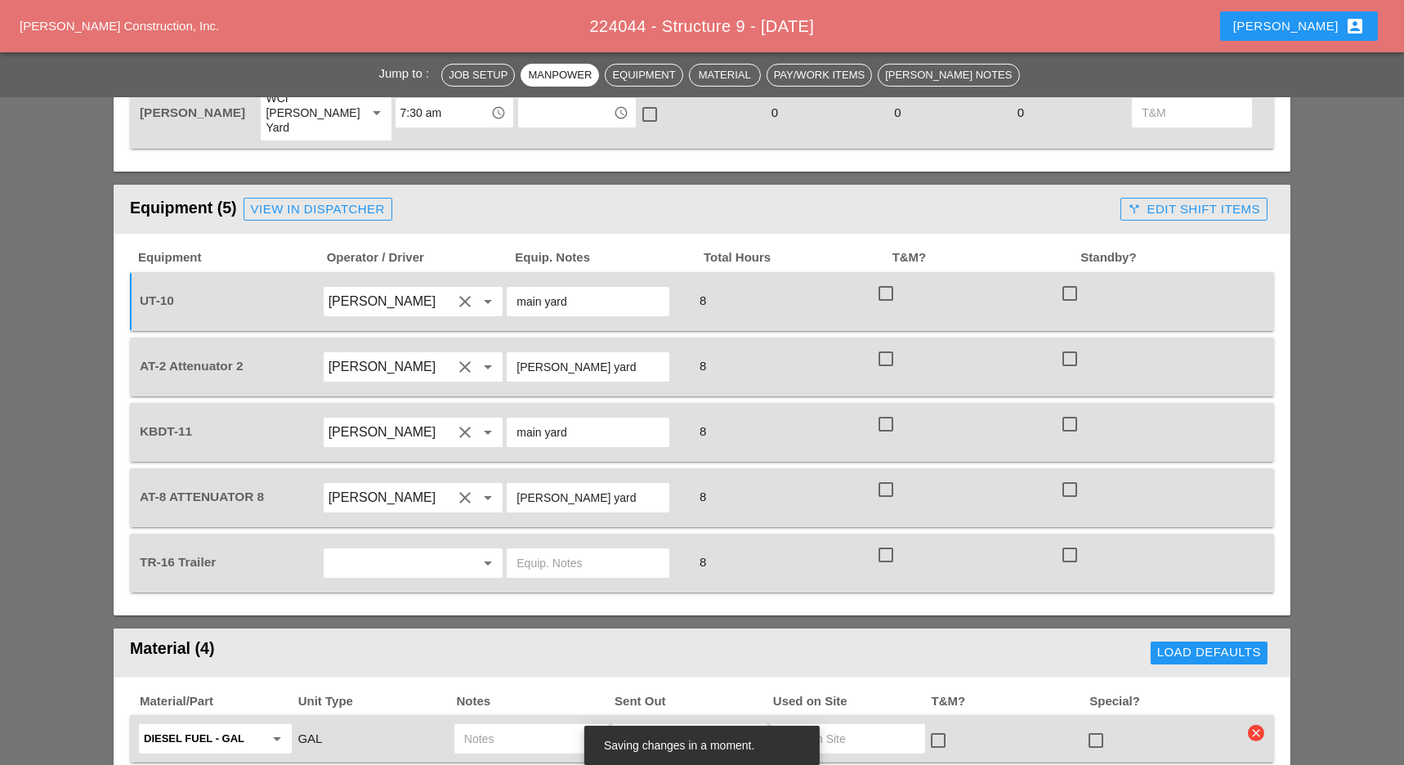
scroll to position [1198, 0]
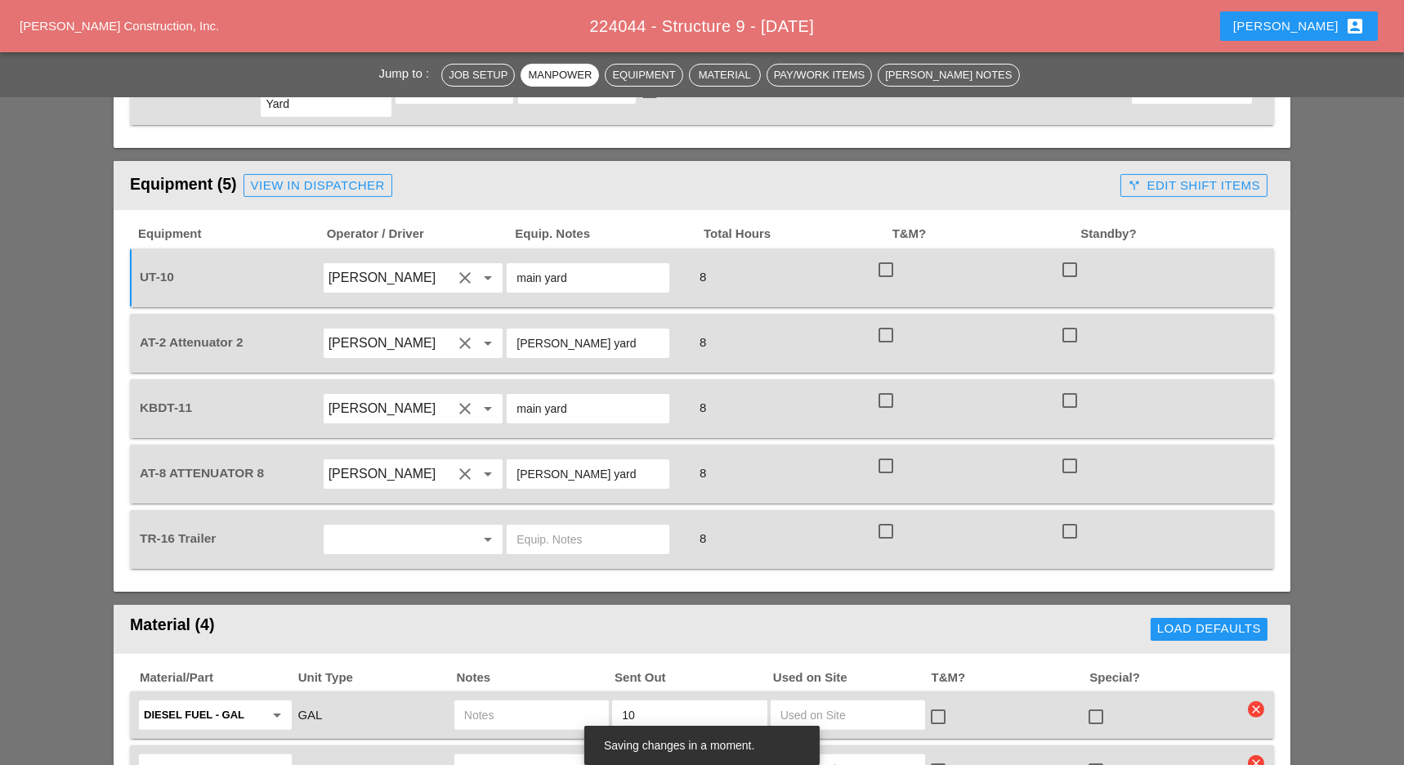
type input "main yard"
click at [399, 526] on input "text" at bounding box center [391, 539] width 124 height 26
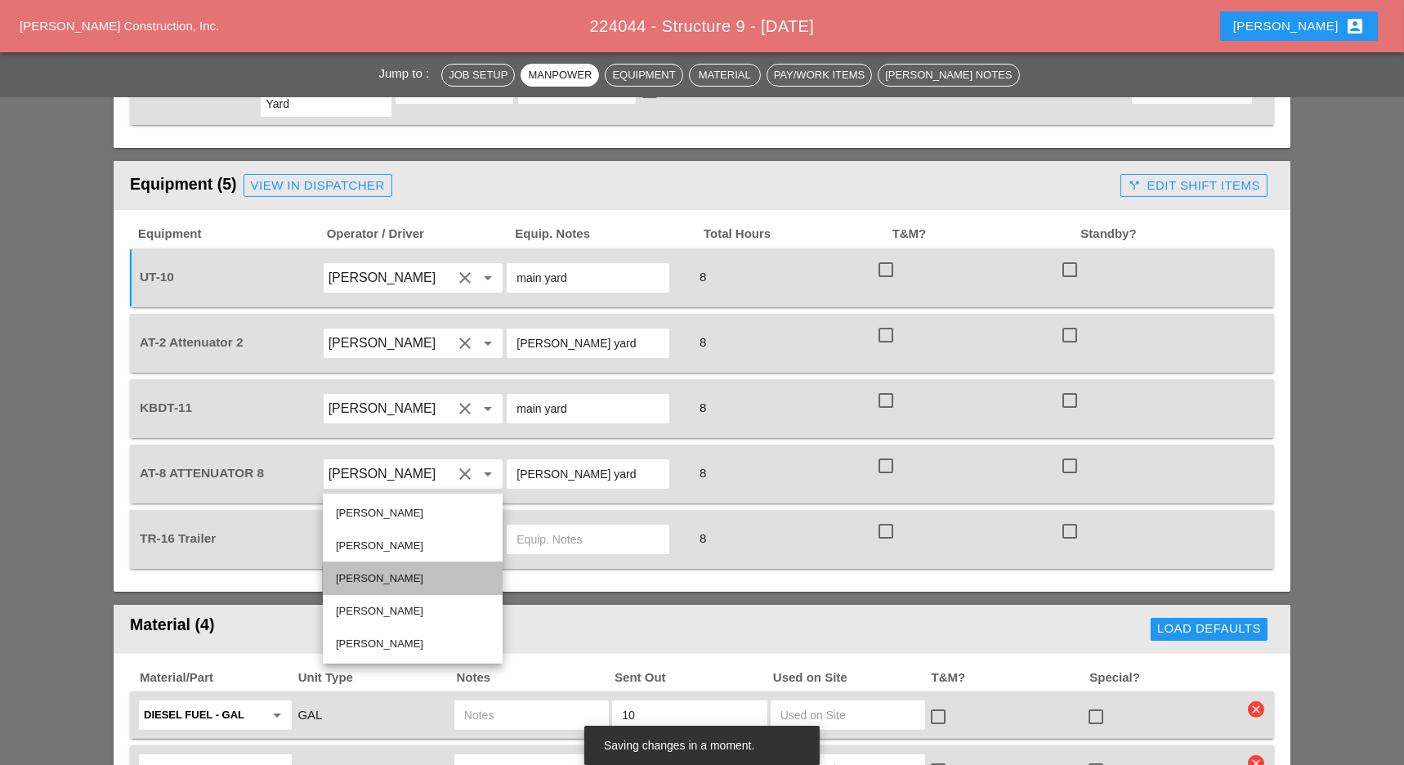
click at [393, 571] on div "Simao Pinheiro" at bounding box center [413, 579] width 154 height 20
type input "[PERSON_NAME]"
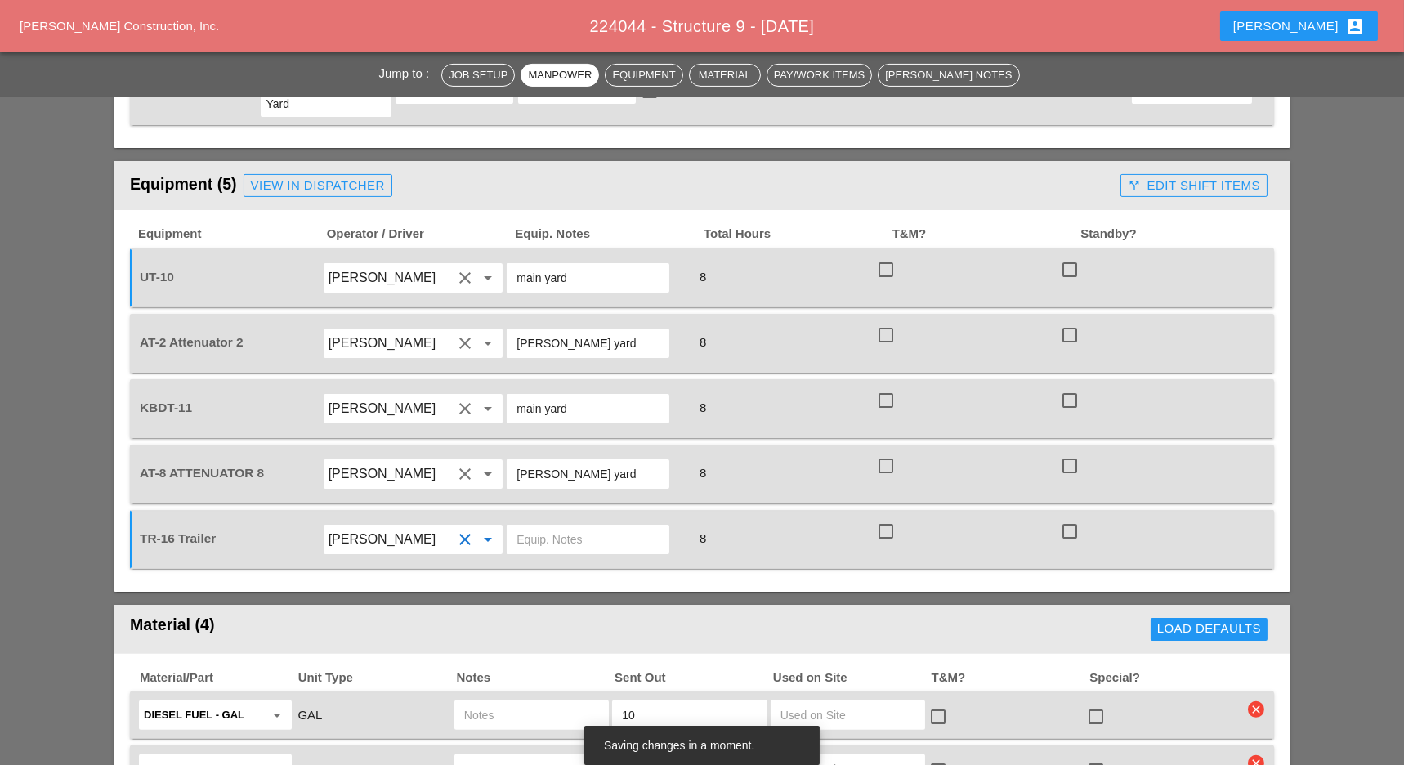
drag, startPoint x: 596, startPoint y: 411, endPoint x: 515, endPoint y: 414, distance: 80.9
click at [516, 459] on div "Bruckner yard" at bounding box center [588, 473] width 163 height 29
click at [551, 526] on input "text" at bounding box center [588, 539] width 143 height 26
paste input "Bruckner yard"
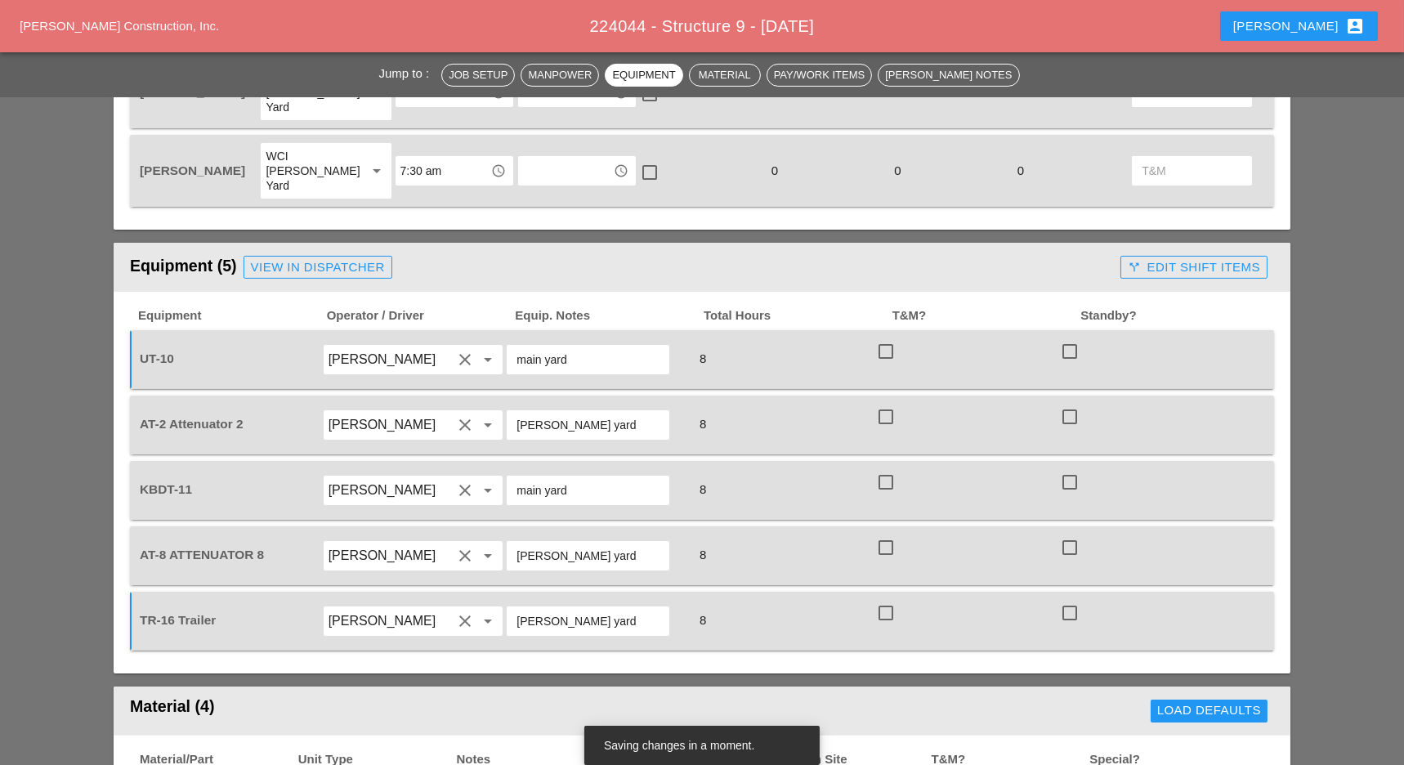
scroll to position [1089, 0]
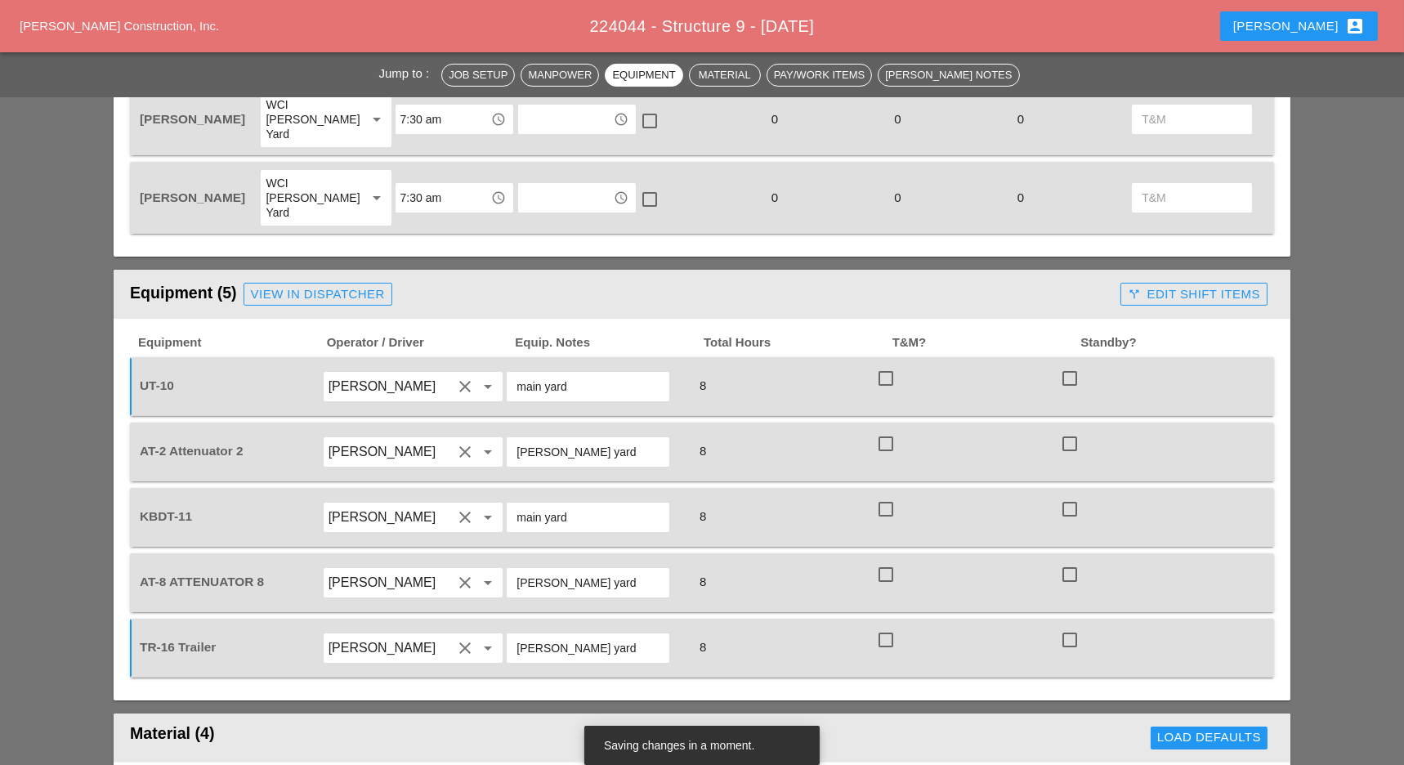
type input "Bruckner yard"
drag, startPoint x: 174, startPoint y: 321, endPoint x: 135, endPoint y: 313, distance: 40.1
click at [135, 357] on div "UT-10 Alberto Barajas Flores clear arrow_drop_down main yard 8 check_box_outlin…" at bounding box center [702, 386] width 1144 height 59
copy span "UT-10"
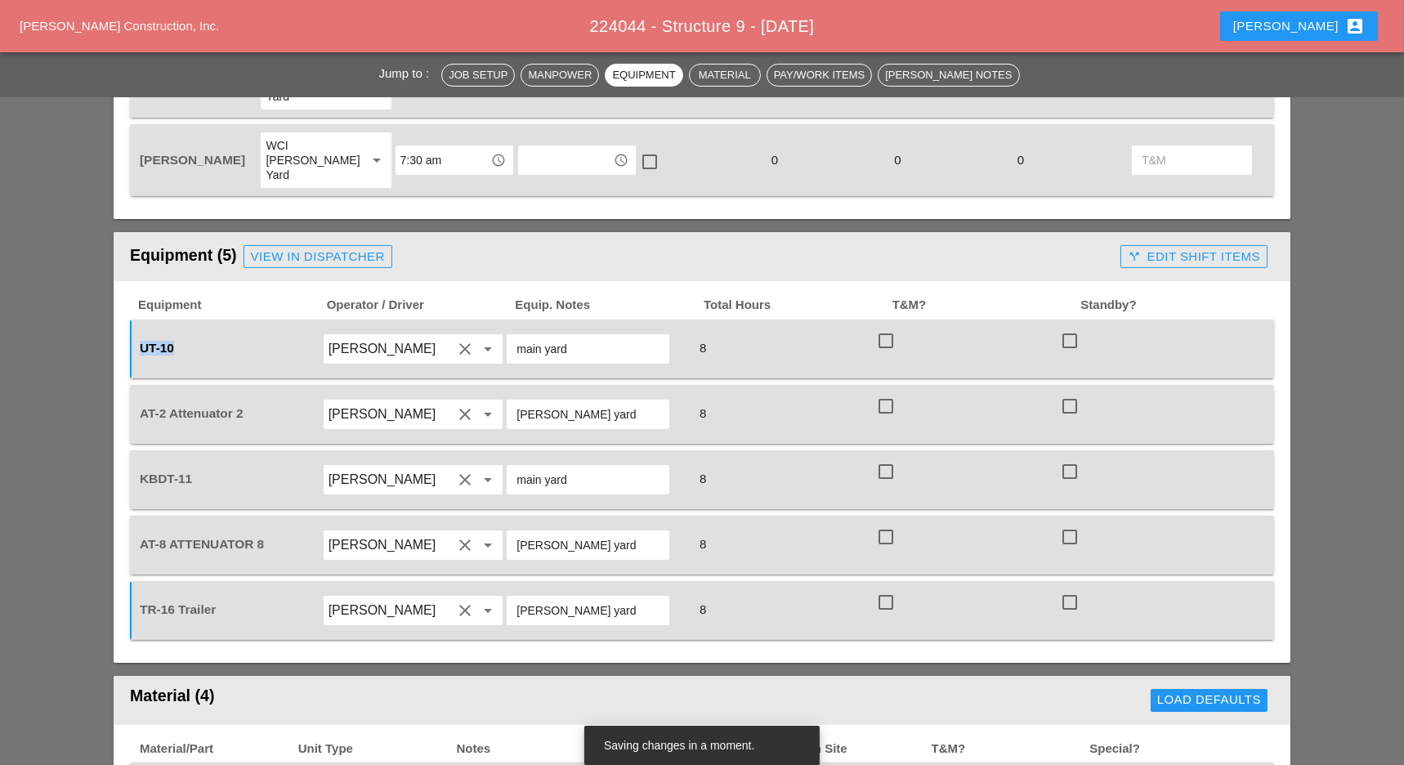
scroll to position [1416, 0]
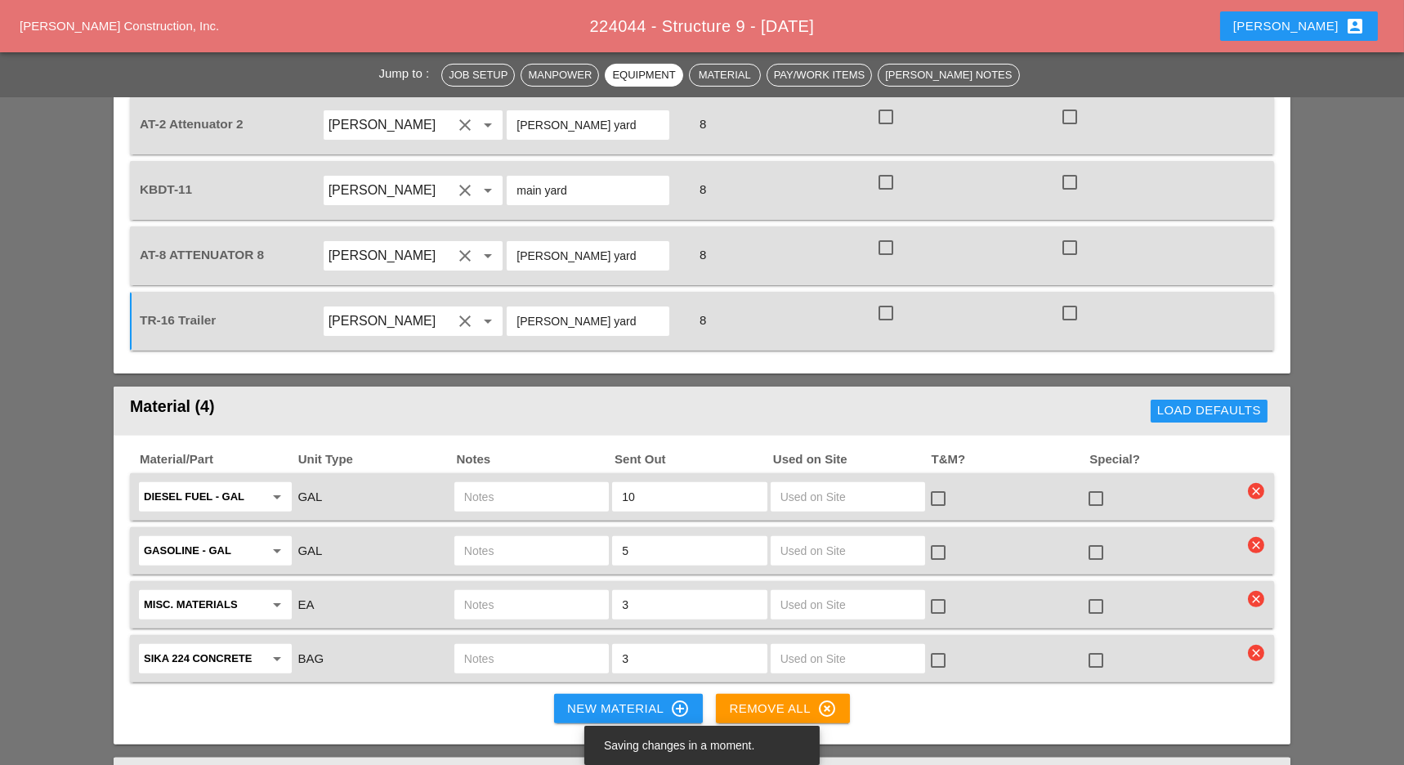
click at [481, 484] on input "text" at bounding box center [531, 497] width 135 height 26
paste input "UT-10"
type input "UT-10"
click at [481, 538] on input "text" at bounding box center [531, 551] width 135 height 26
paste input "UT-10"
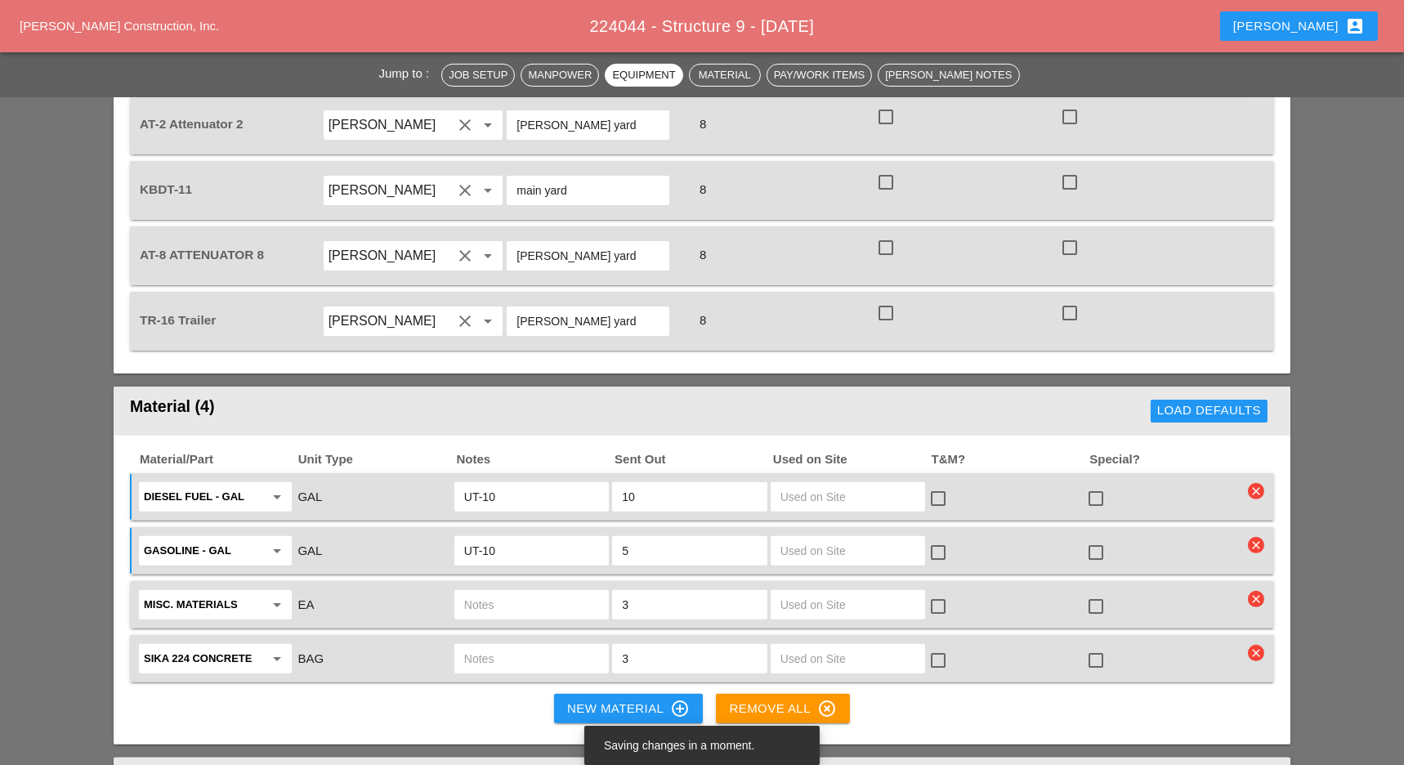
type input "UT-10"
click at [483, 592] on input "text" at bounding box center [531, 605] width 135 height 26
paste input "UT-10"
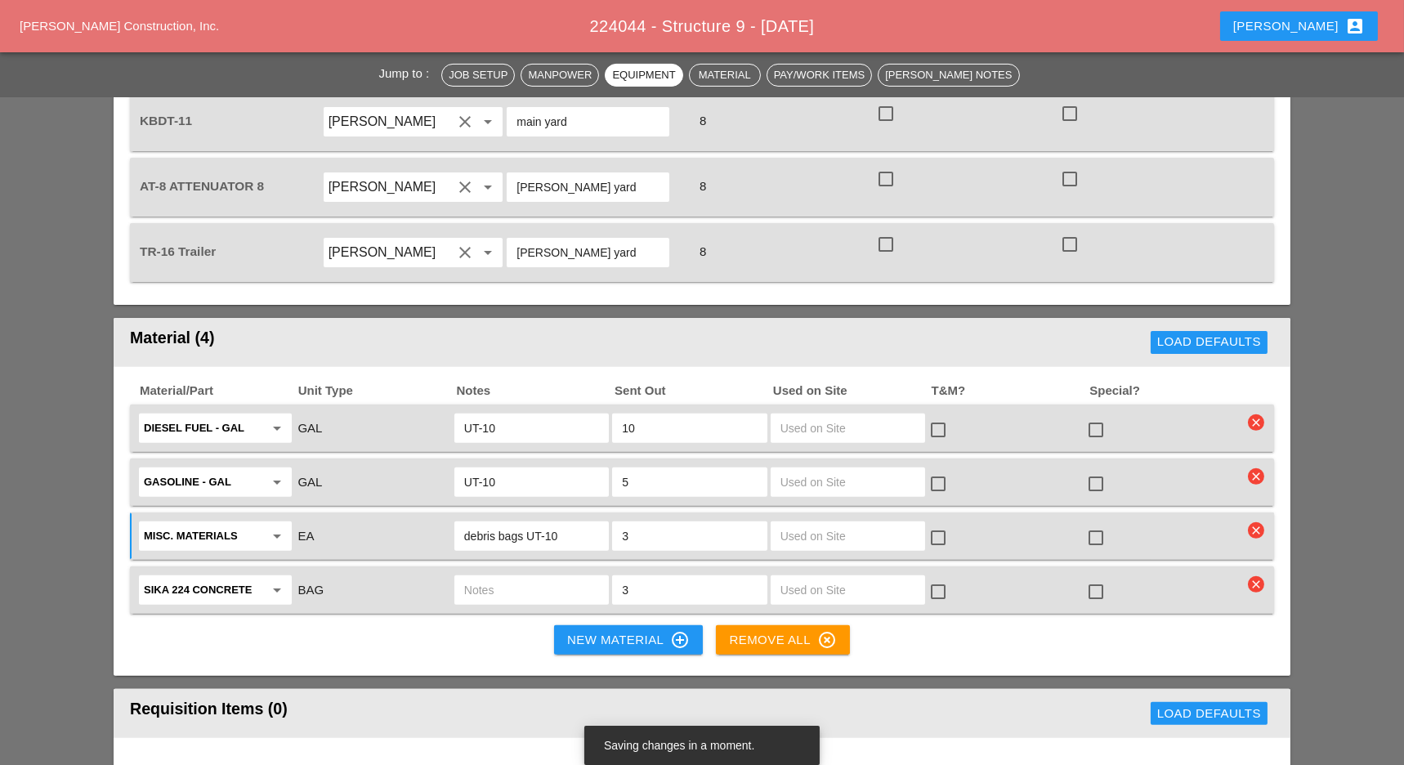
scroll to position [1525, 0]
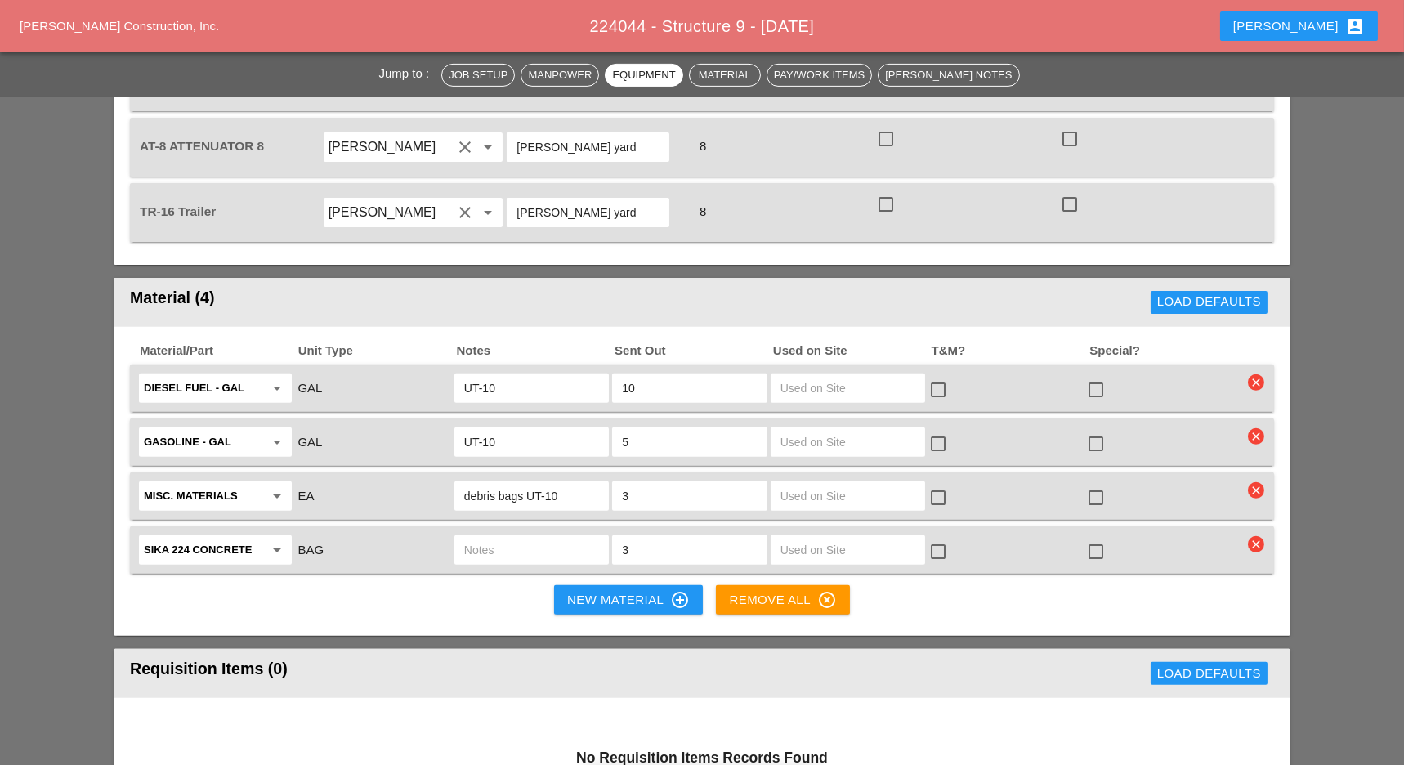
type input "debris bags UT-10"
click at [1259, 536] on icon "clear" at bounding box center [1256, 544] width 16 height 16
click at [1247, 446] on div "Are you Sure?" at bounding box center [1257, 443] width 104 height 19
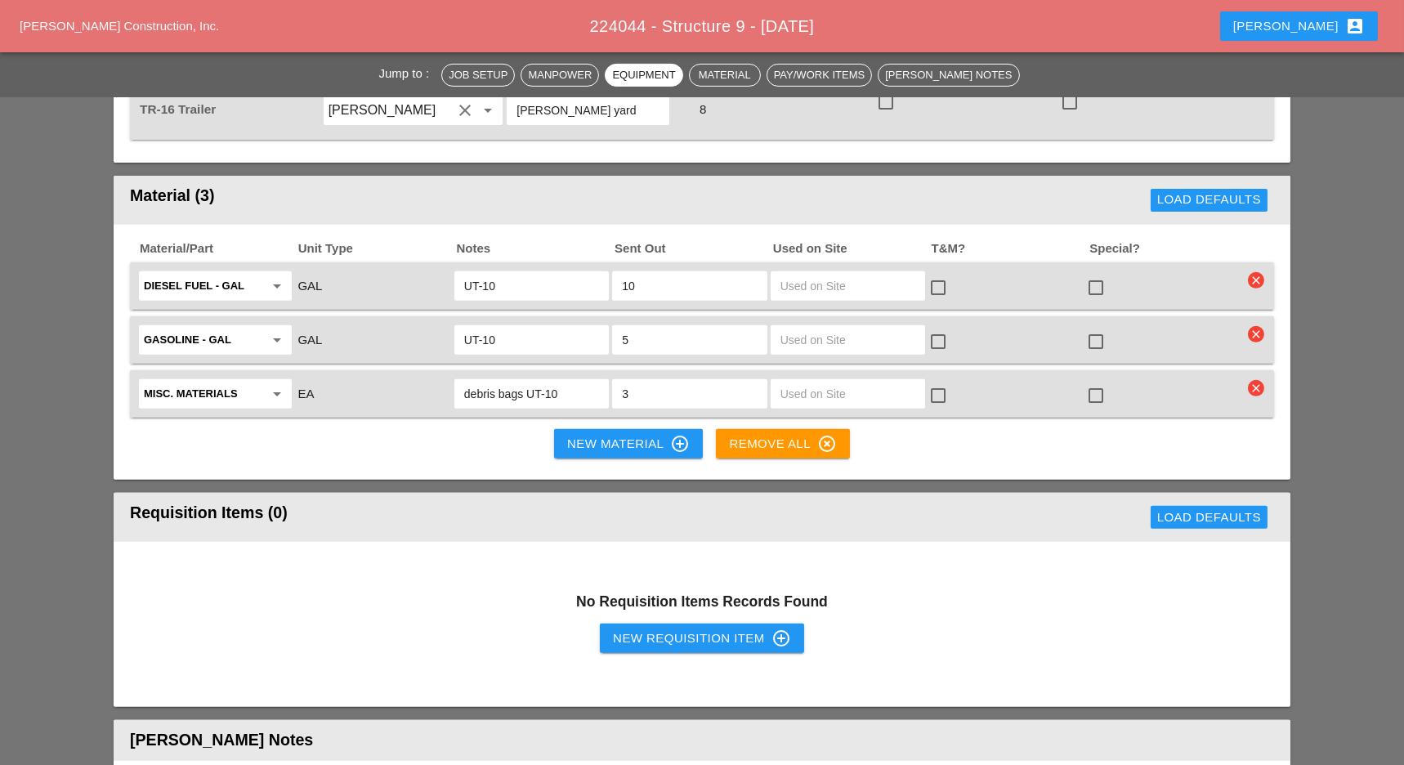
scroll to position [1635, 0]
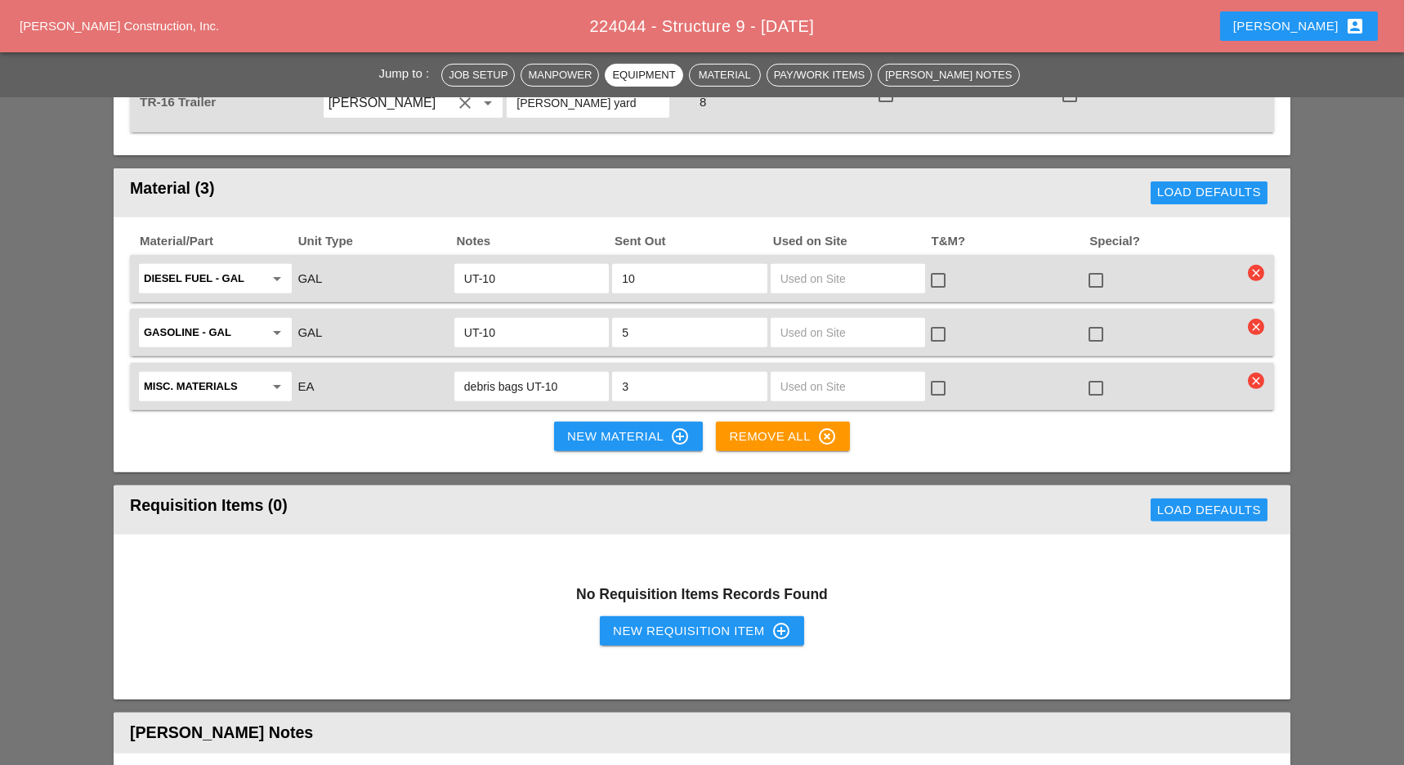
click at [694, 621] on div "New Requisition Item control_point" at bounding box center [702, 631] width 178 height 20
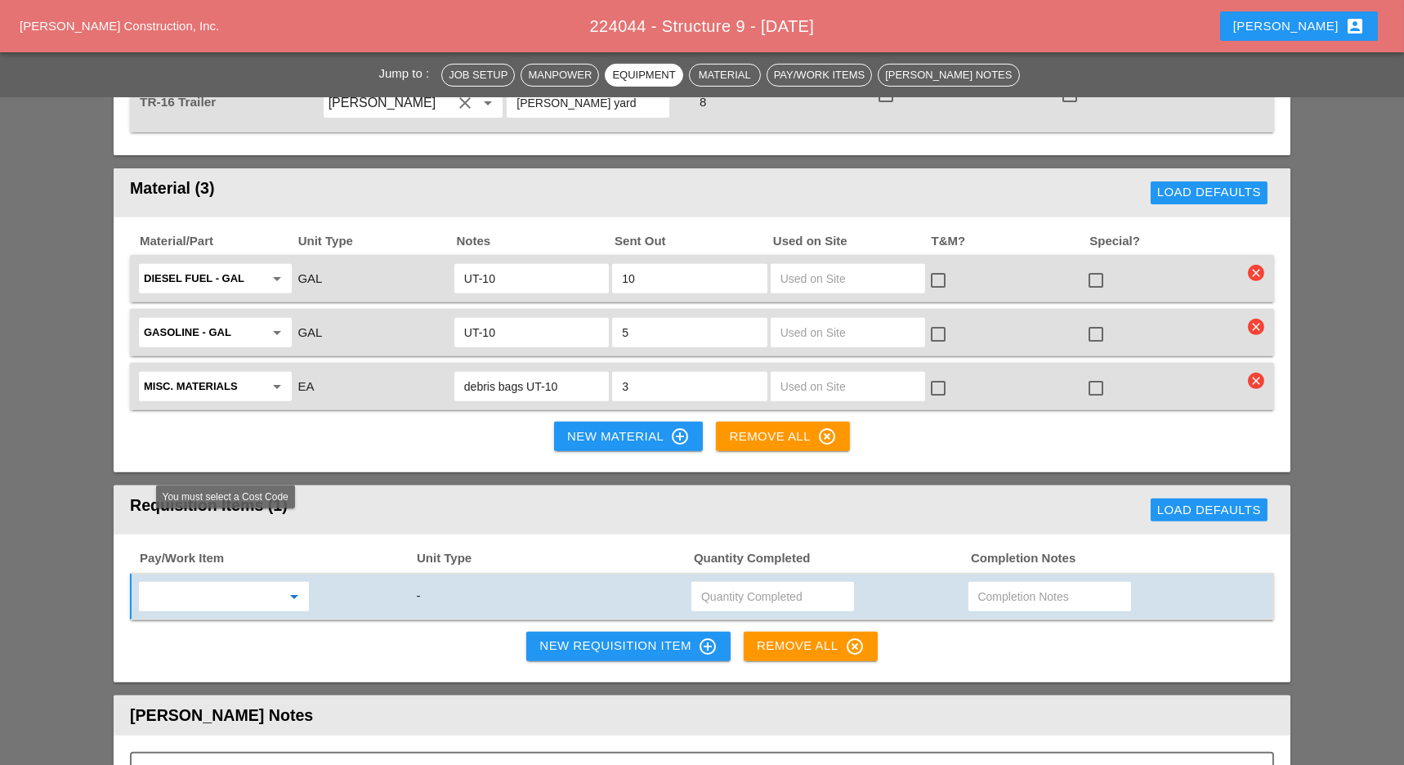
click at [171, 584] on input "text" at bounding box center [212, 597] width 137 height 26
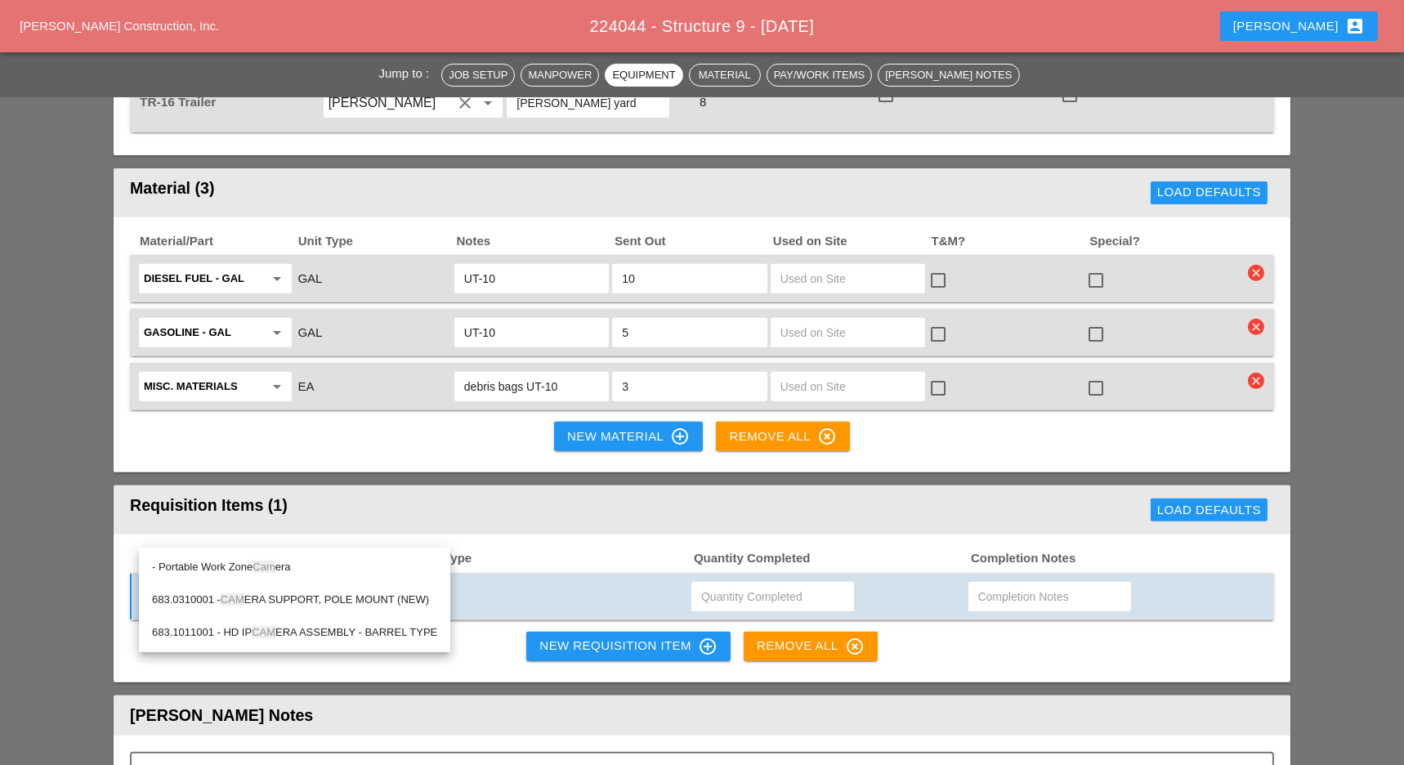
drag, startPoint x: 253, startPoint y: 565, endPoint x: 297, endPoint y: 558, distance: 44.6
click at [253, 564] on div "- Portable Work Zone Cam era" at bounding box center [294, 567] width 285 height 20
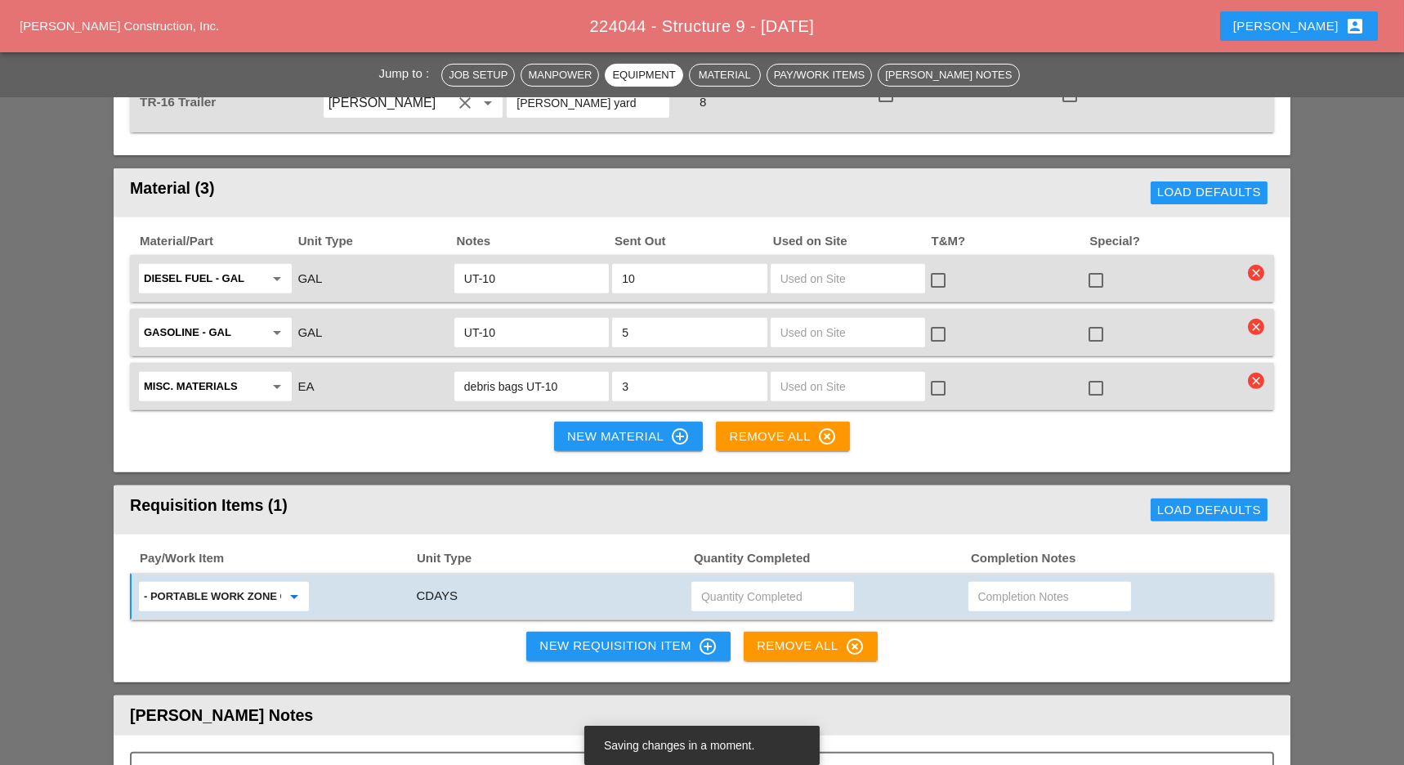
type input "- Portable Work Zone Camera"
click at [719, 584] on input "text" at bounding box center [772, 597] width 143 height 26
type input "2"
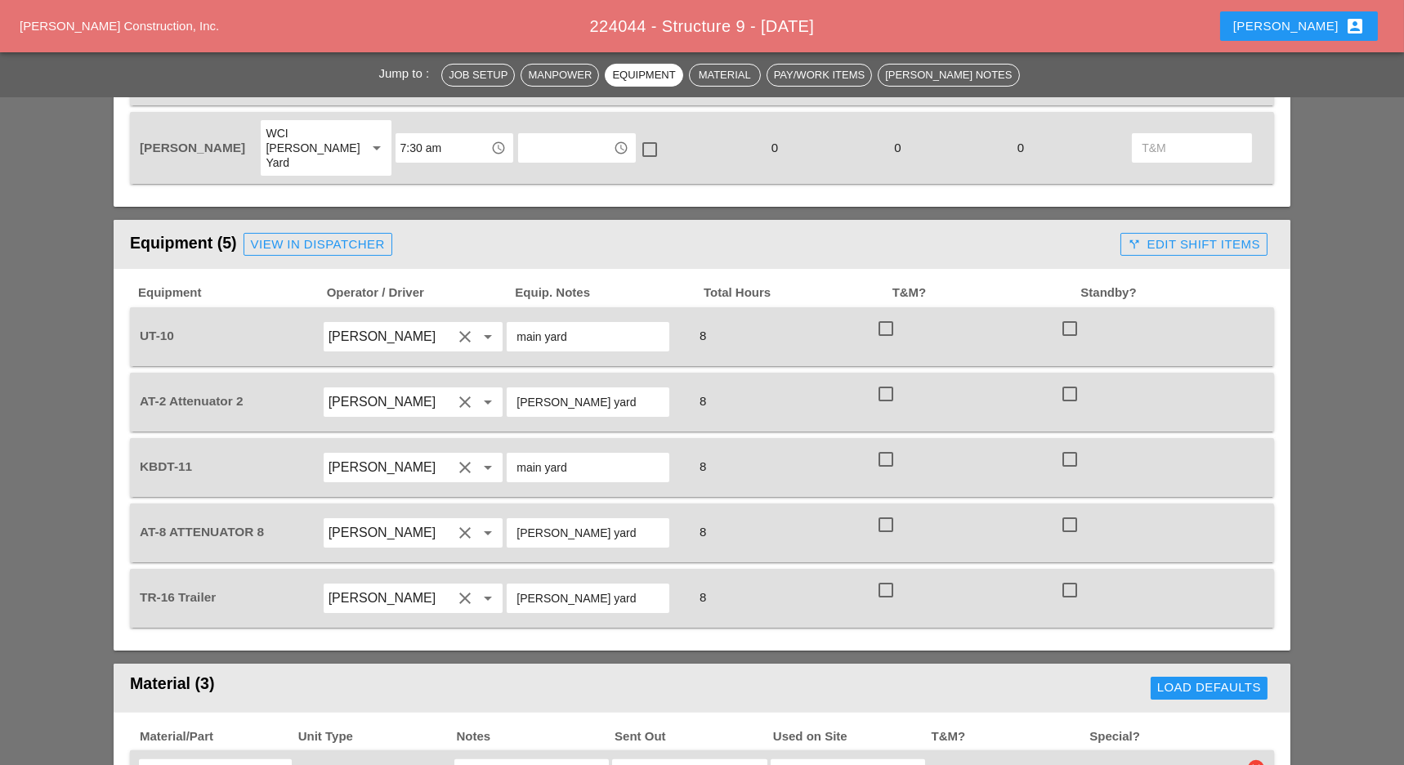
scroll to position [981, 0]
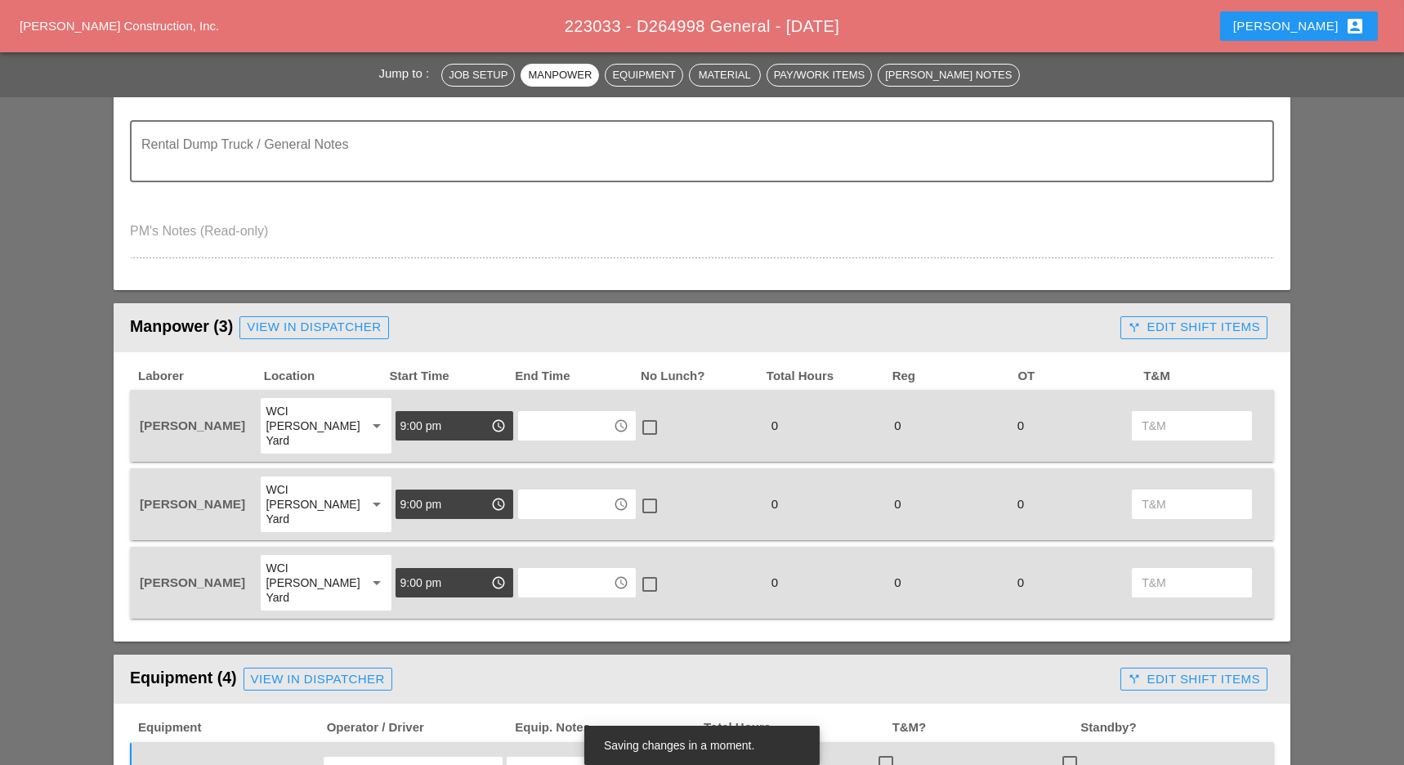
scroll to position [544, 0]
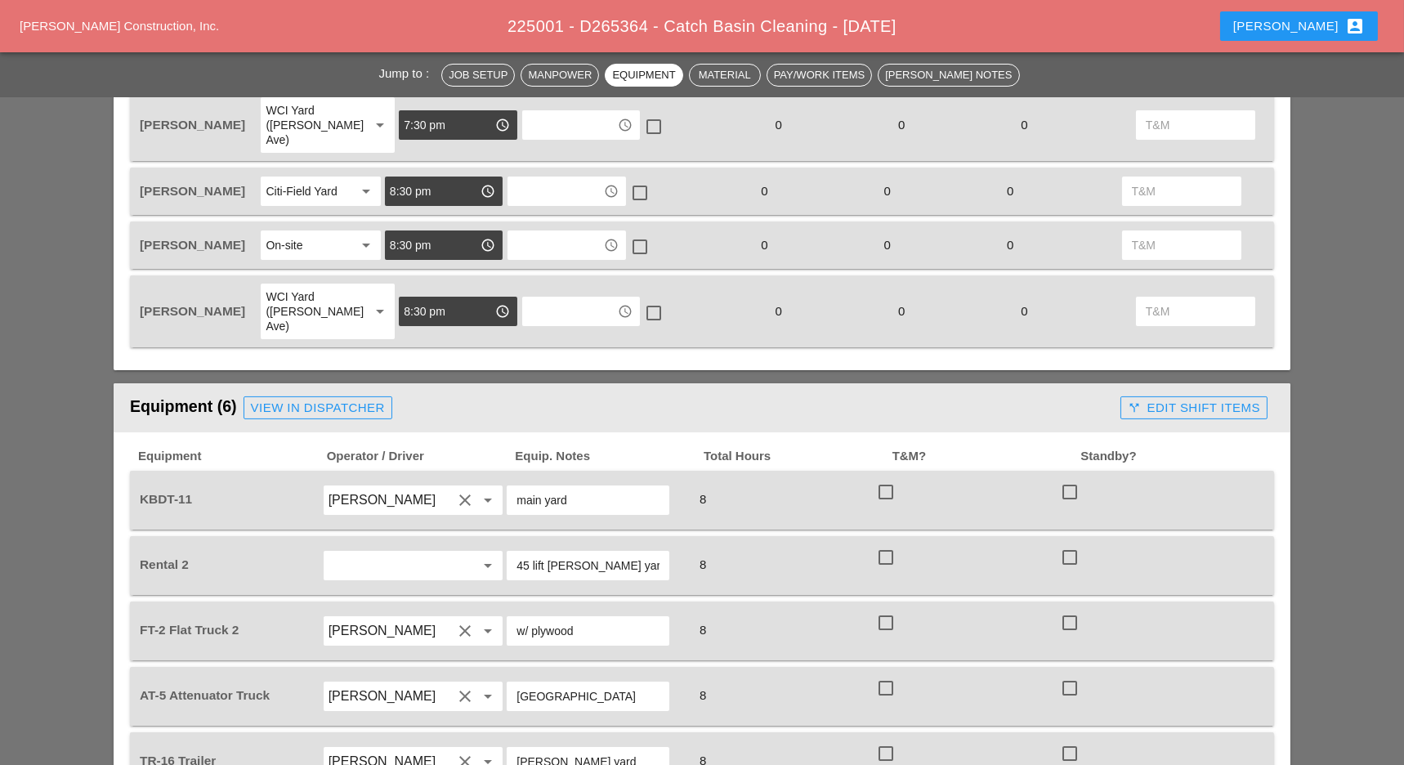
scroll to position [740, 0]
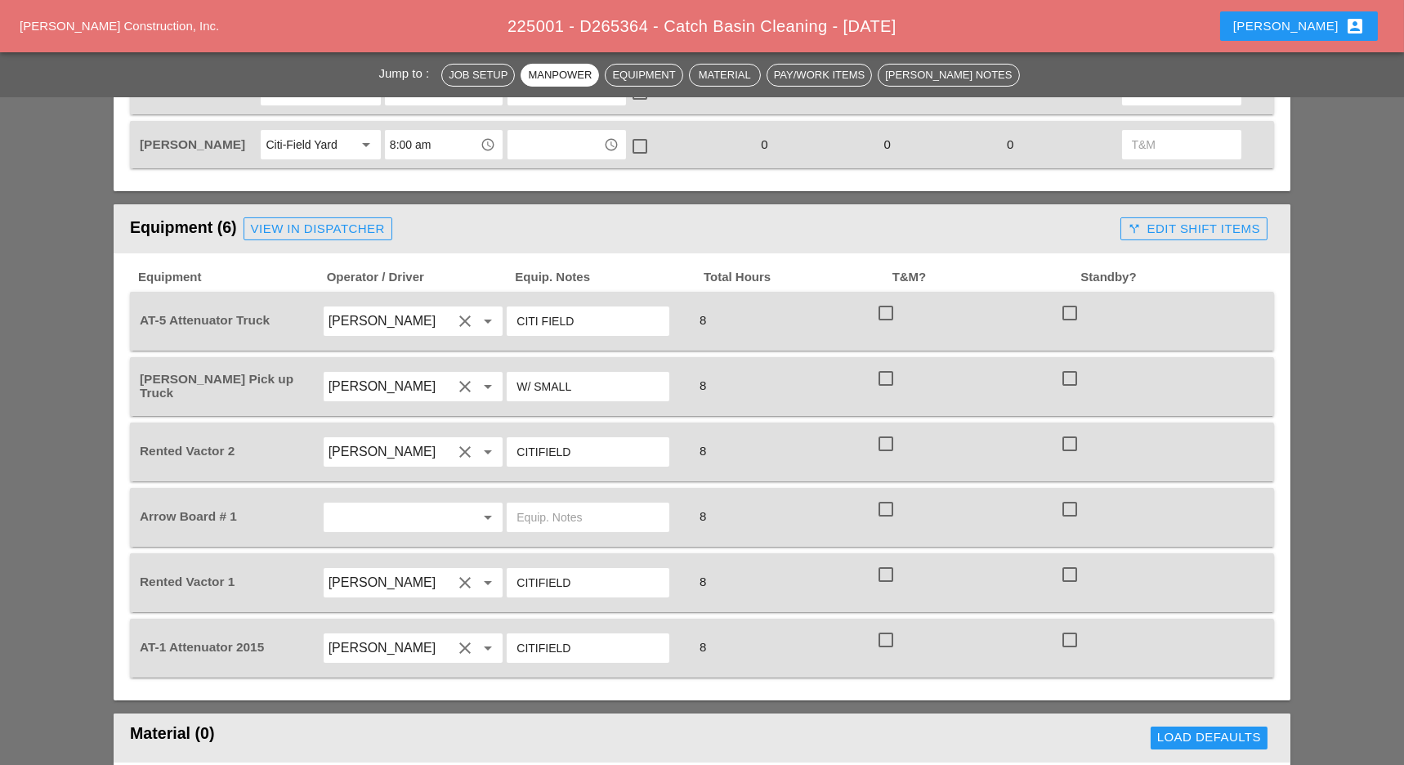
scroll to position [1089, 0]
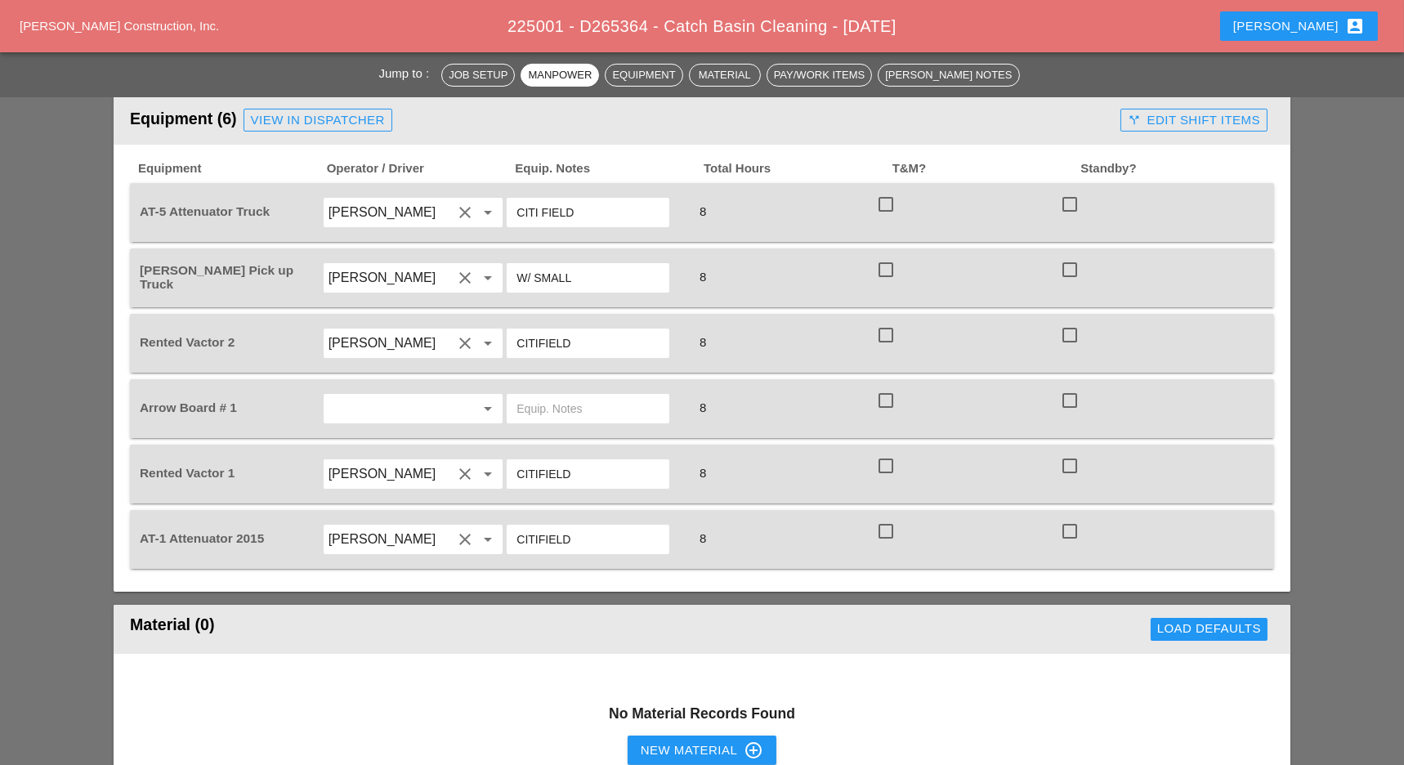
click at [369, 386] on div "arrow_drop_down" at bounding box center [413, 409] width 185 height 46
click at [369, 396] on input "text" at bounding box center [391, 409] width 124 height 26
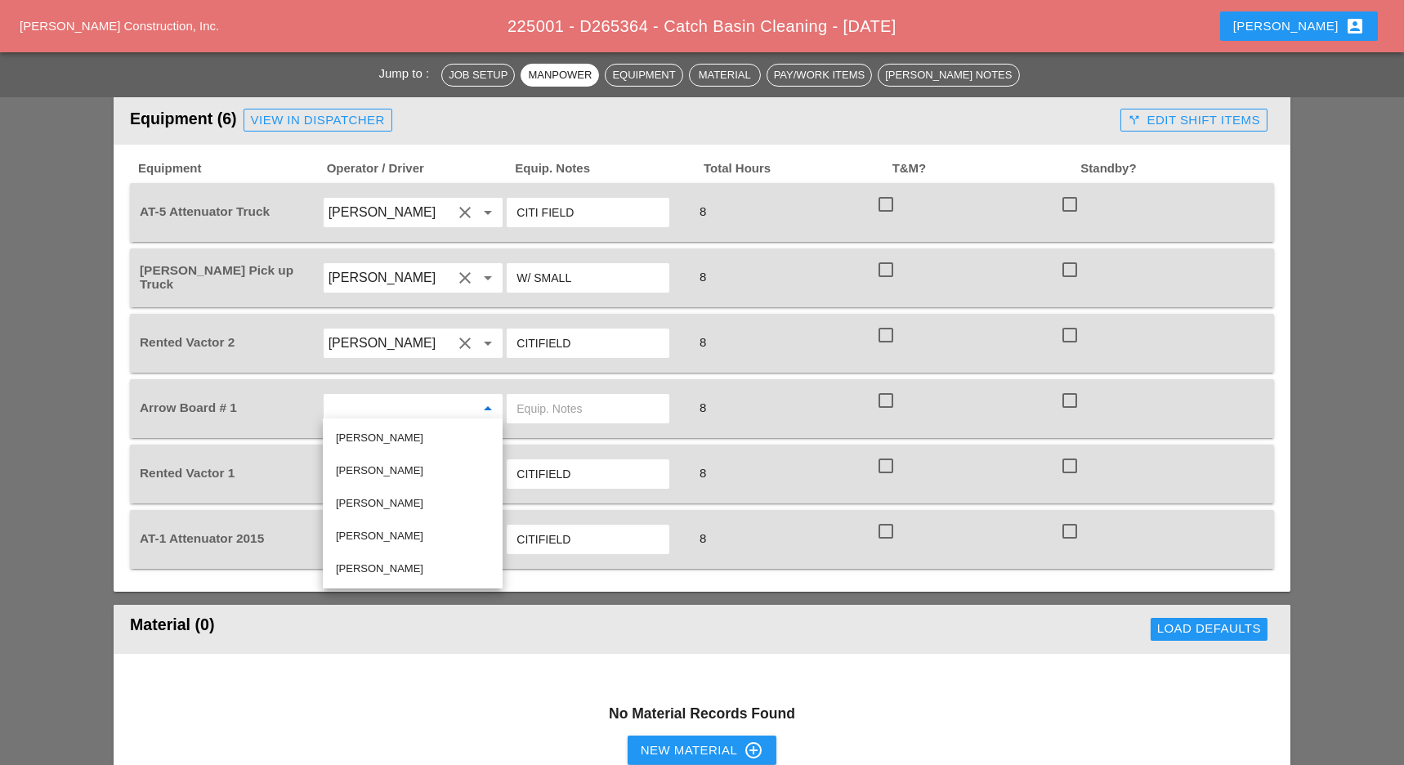
click at [378, 467] on div "[PERSON_NAME]" at bounding box center [413, 471] width 154 height 20
type input "[PERSON_NAME]"
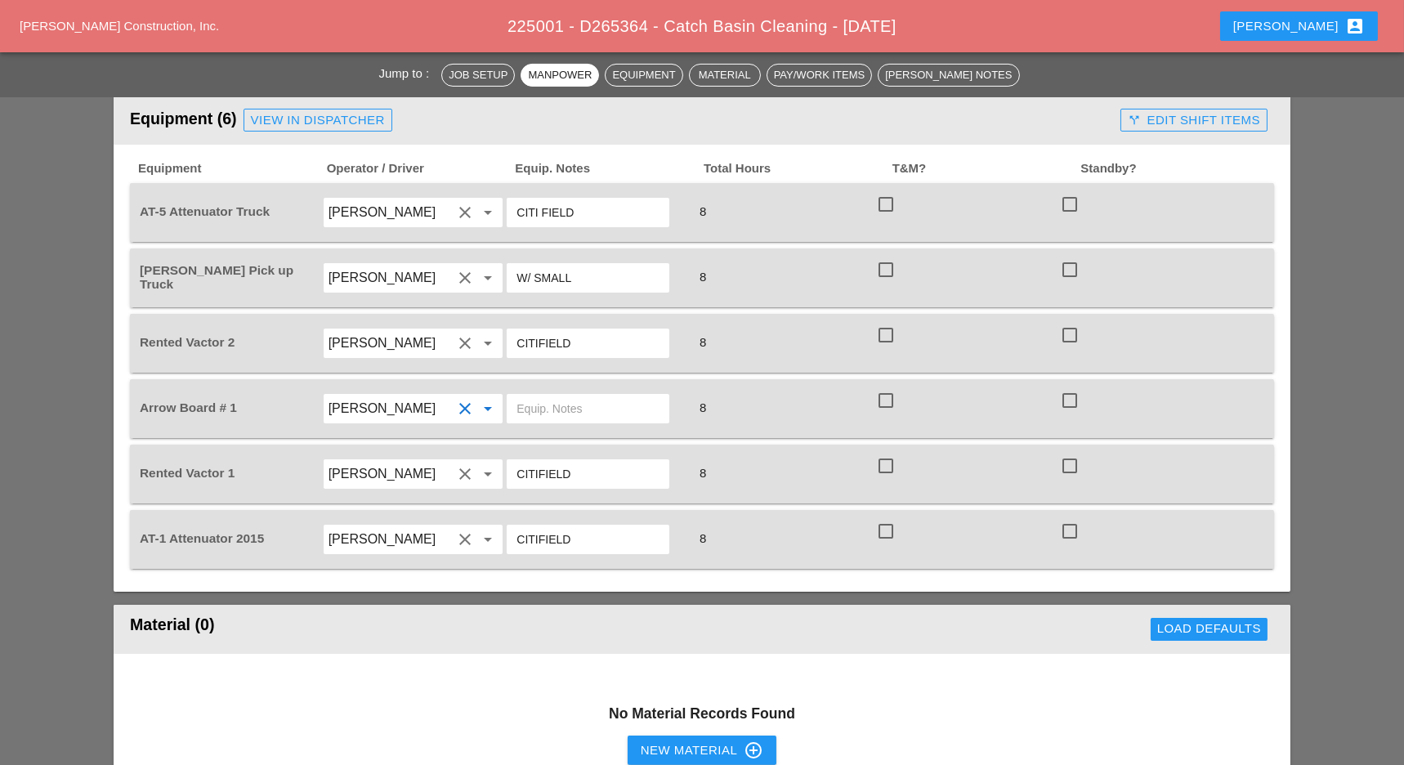
click at [568, 410] on input "text" at bounding box center [588, 409] width 143 height 26
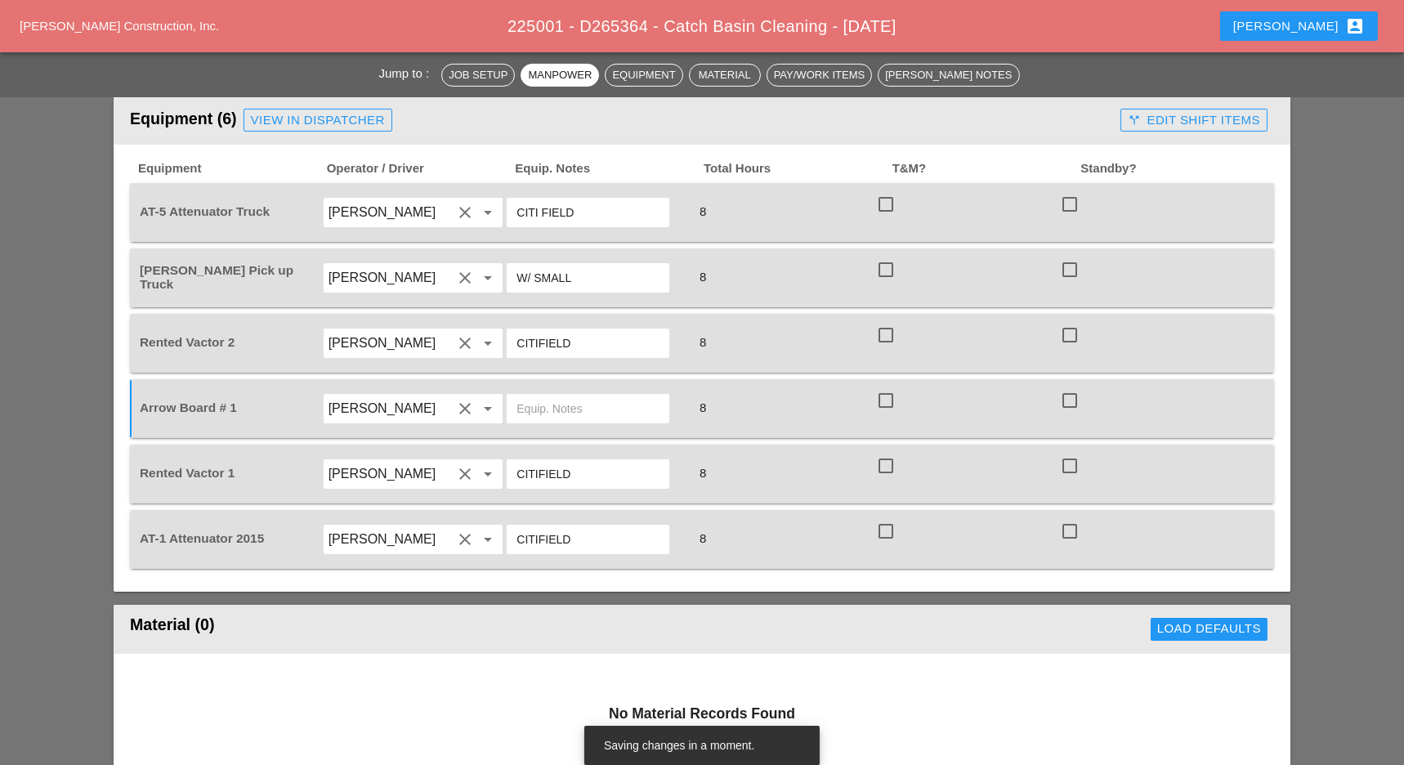
drag, startPoint x: 584, startPoint y: 336, endPoint x: 507, endPoint y: 335, distance: 76.8
click at [507, 335] on div "CITIFIELD" at bounding box center [588, 343] width 163 height 29
click at [539, 399] on input "text" at bounding box center [588, 409] width 143 height 26
paste input "CITIFIELD"
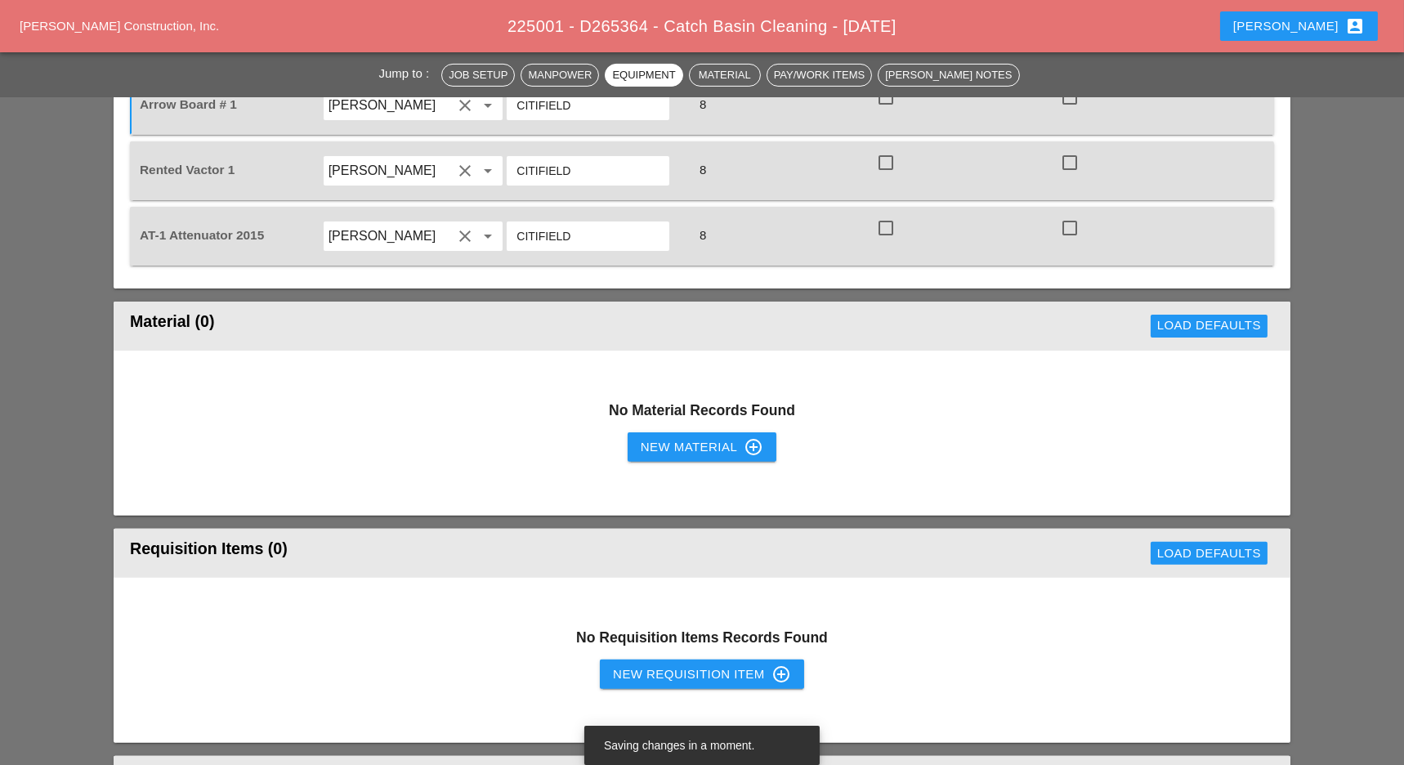
scroll to position [1416, 0]
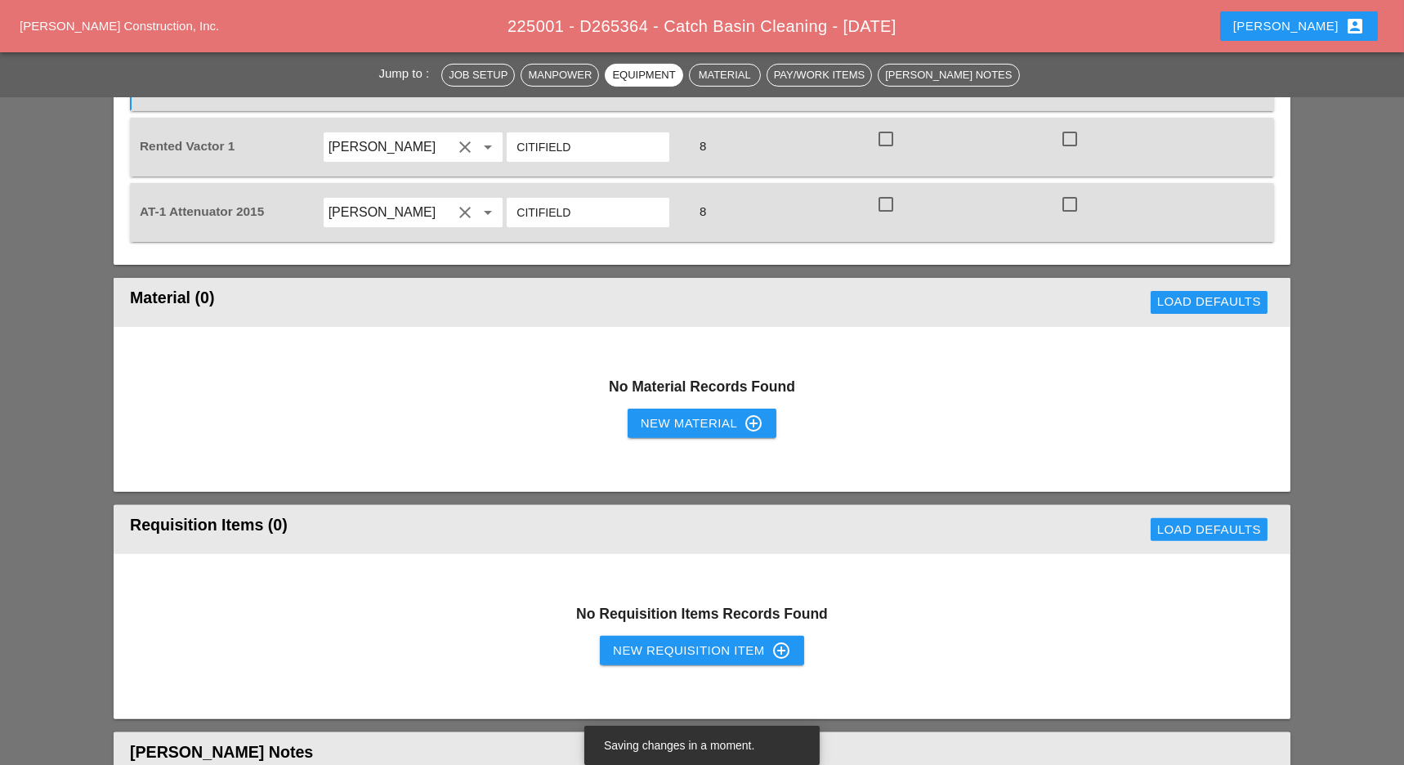
type input "CITIFIELD"
click at [660, 636] on button "New Requisition Item control_point" at bounding box center [702, 650] width 204 height 29
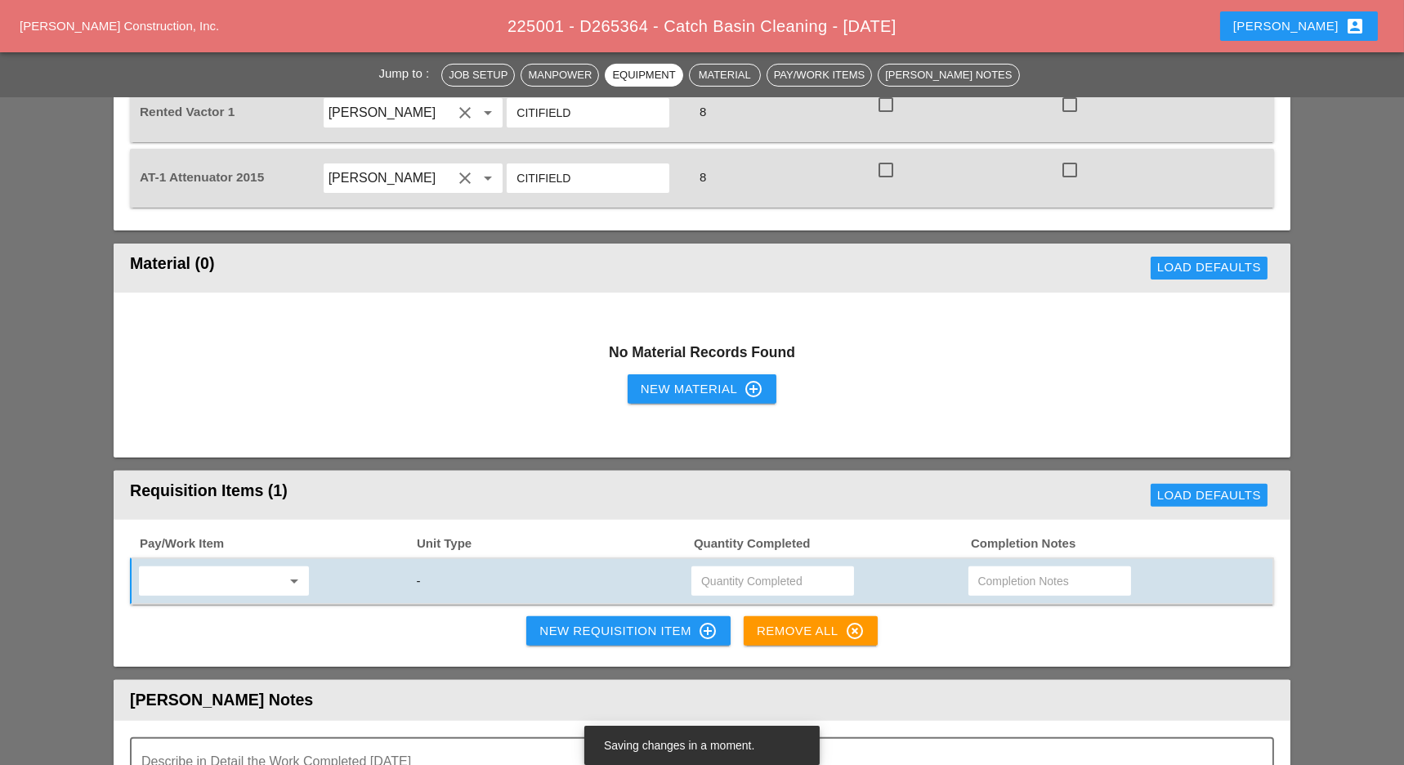
scroll to position [1525, 0]
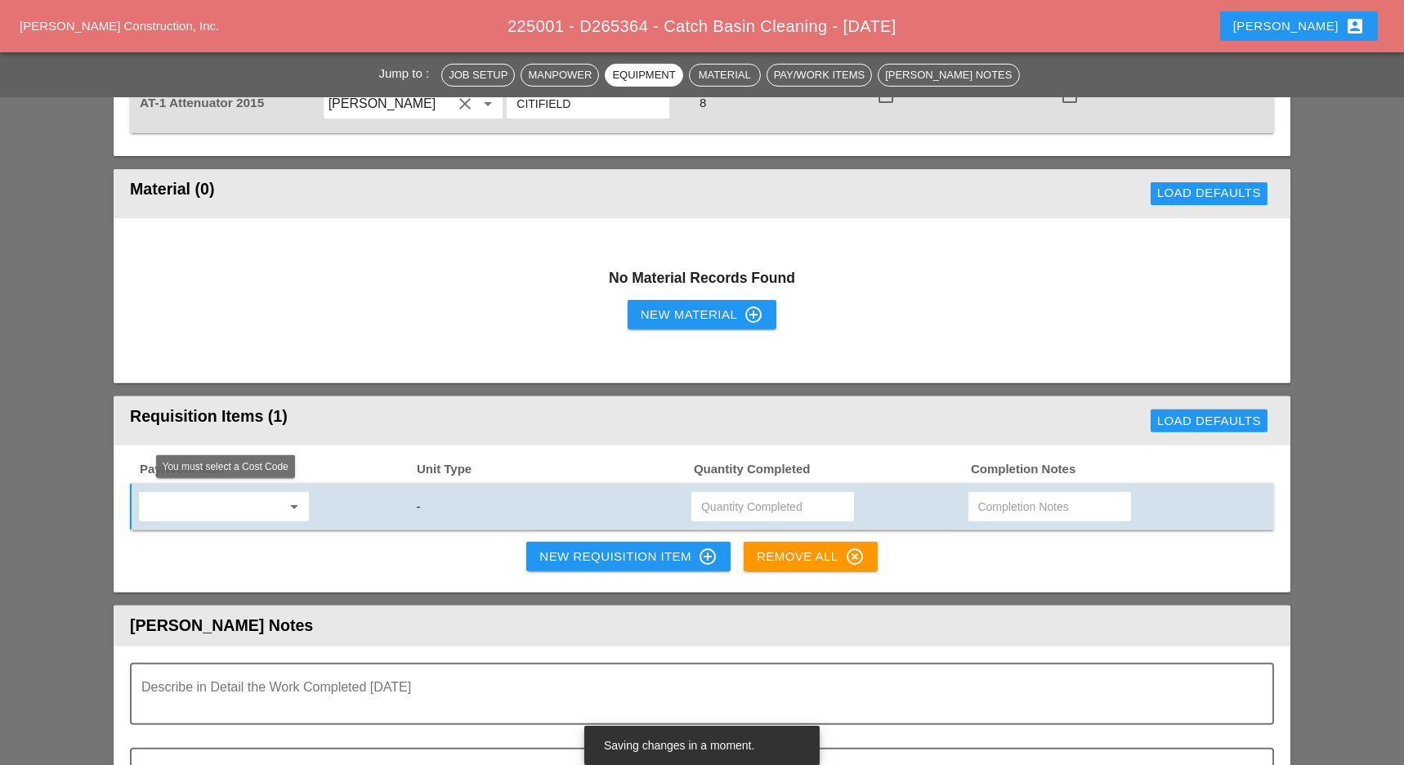
click at [210, 494] on input "text" at bounding box center [212, 507] width 137 height 26
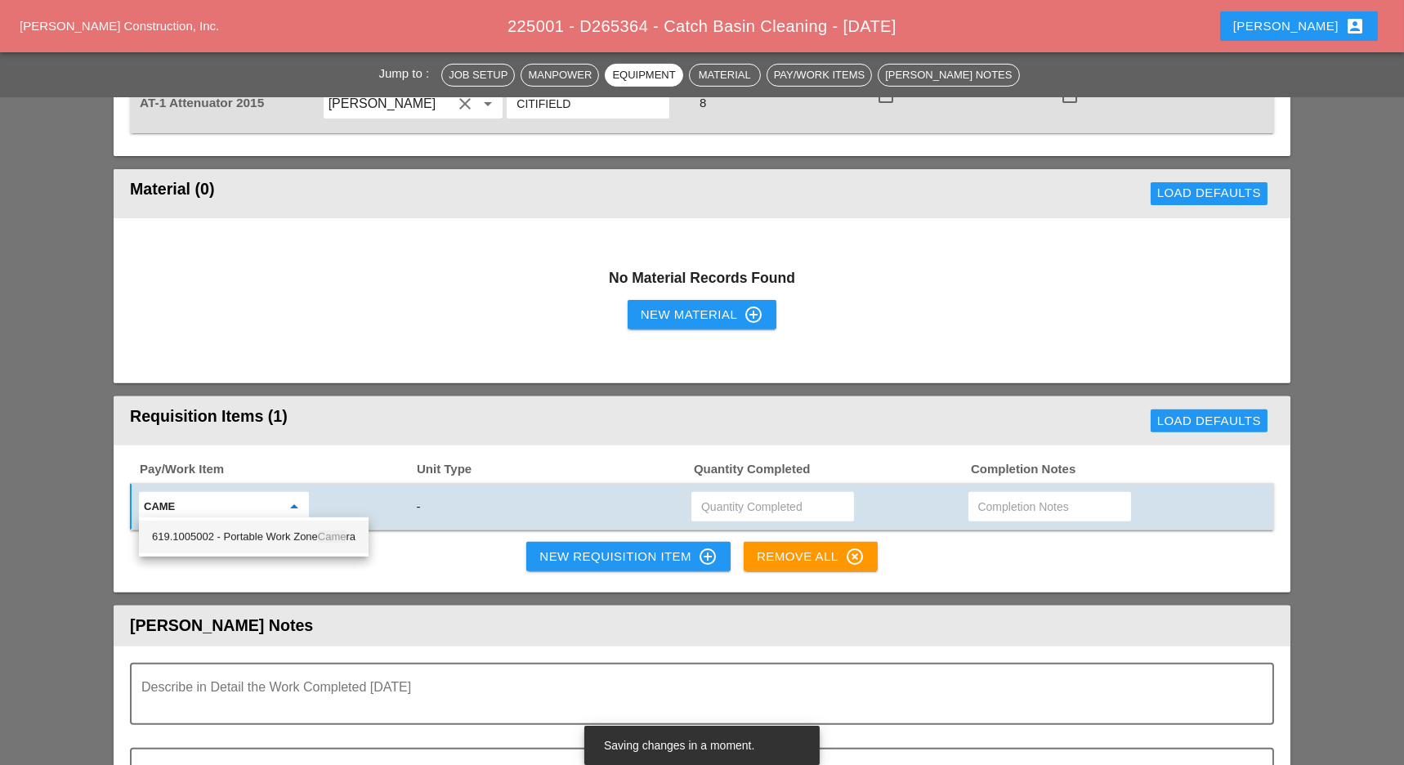
drag, startPoint x: 230, startPoint y: 528, endPoint x: 310, endPoint y: 524, distance: 80.2
click at [231, 527] on div "619.1005002 - Portable Work Zone Came ra" at bounding box center [254, 537] width 204 height 20
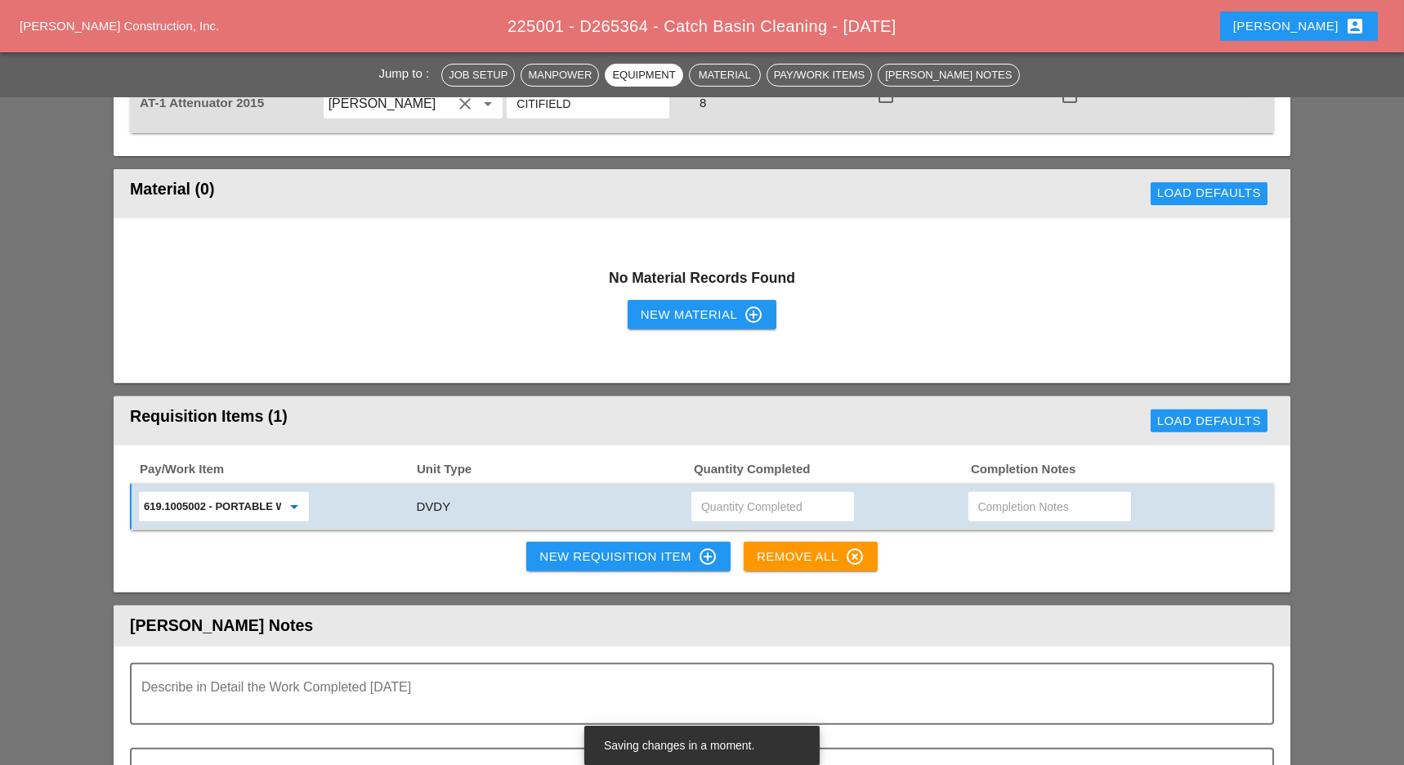
type input "619.1005002 - Portable Work Zone Camera"
click at [722, 494] on input "text" at bounding box center [772, 507] width 143 height 26
type input "4"
click at [633, 549] on div "New Requisition Item control_point" at bounding box center [628, 557] width 178 height 20
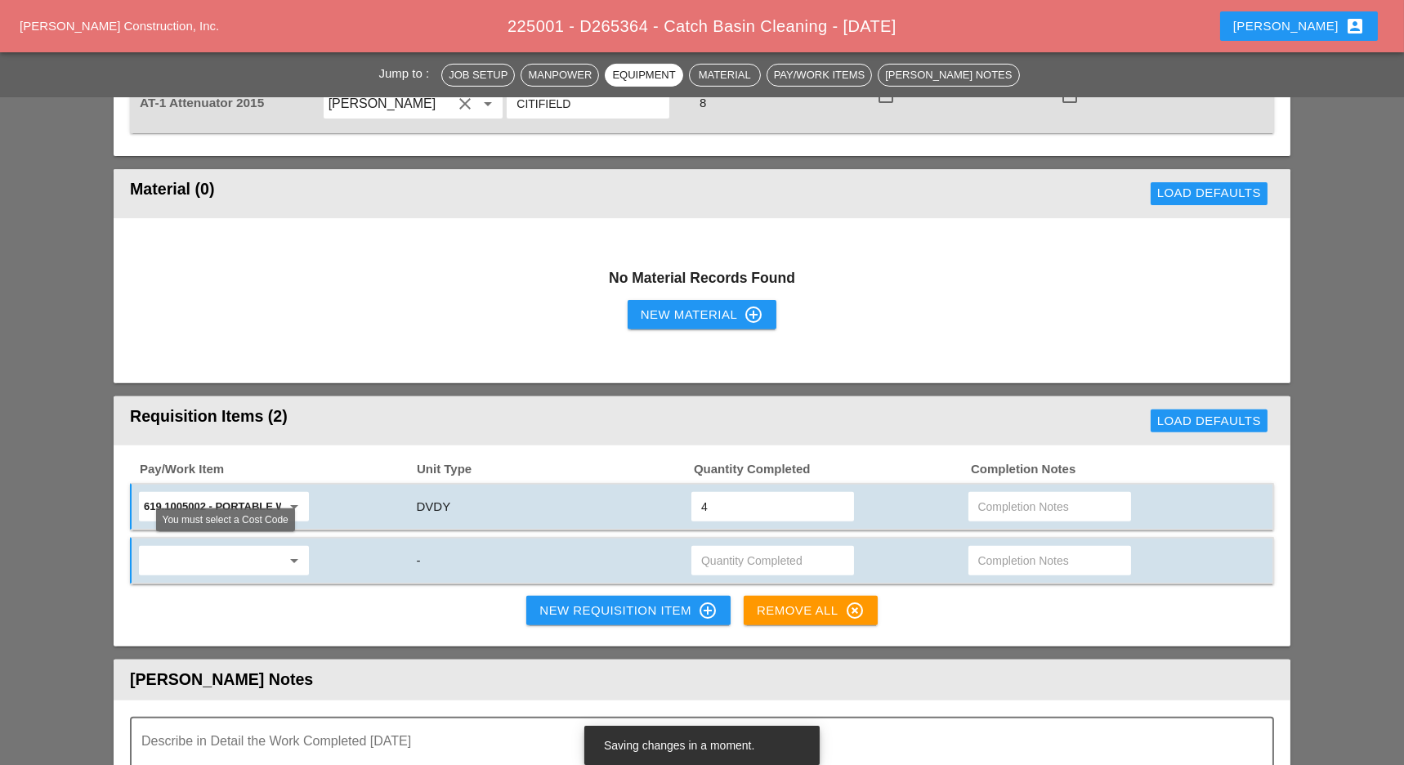
click at [226, 553] on input "text" at bounding box center [212, 561] width 137 height 26
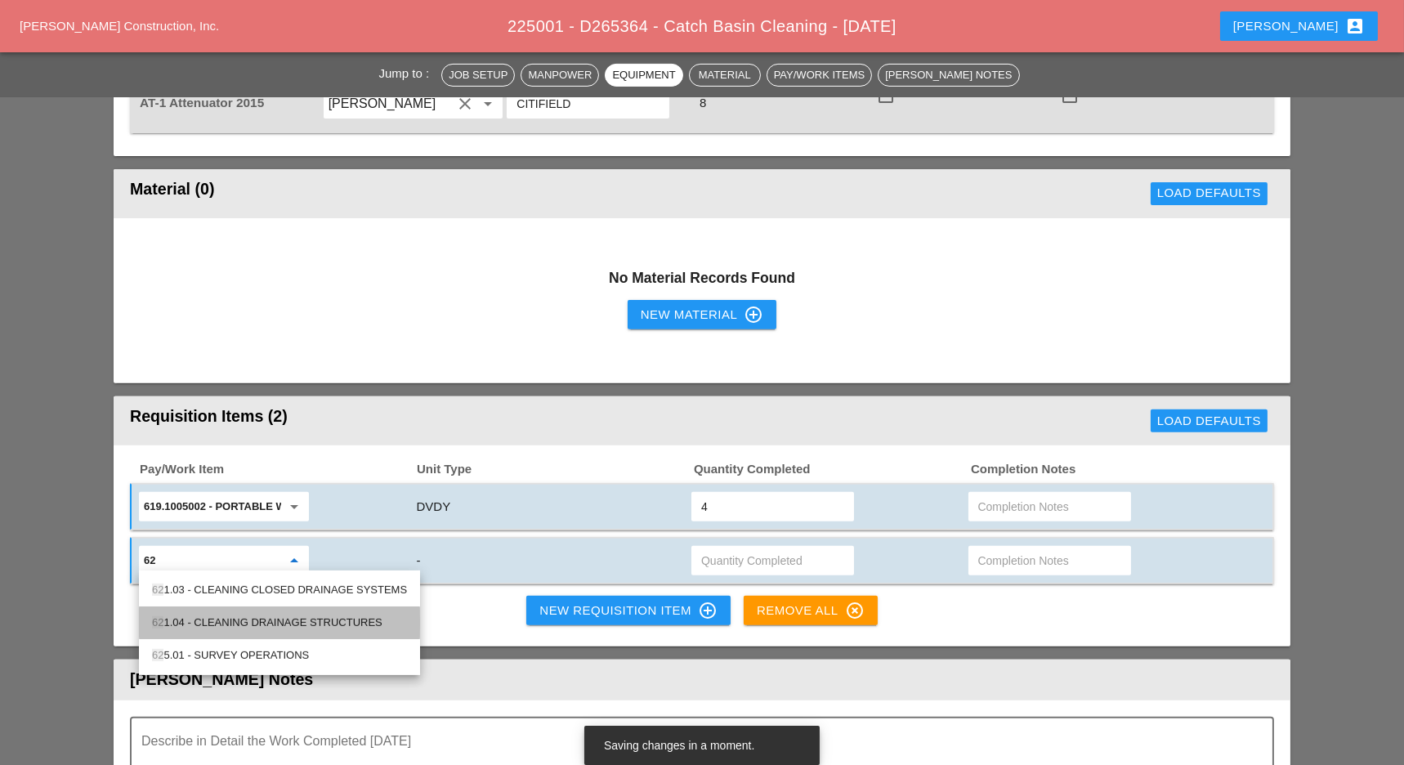
click at [234, 615] on div "62 1.04 - CLEANING DRAINAGE STRUCTURES" at bounding box center [279, 623] width 255 height 20
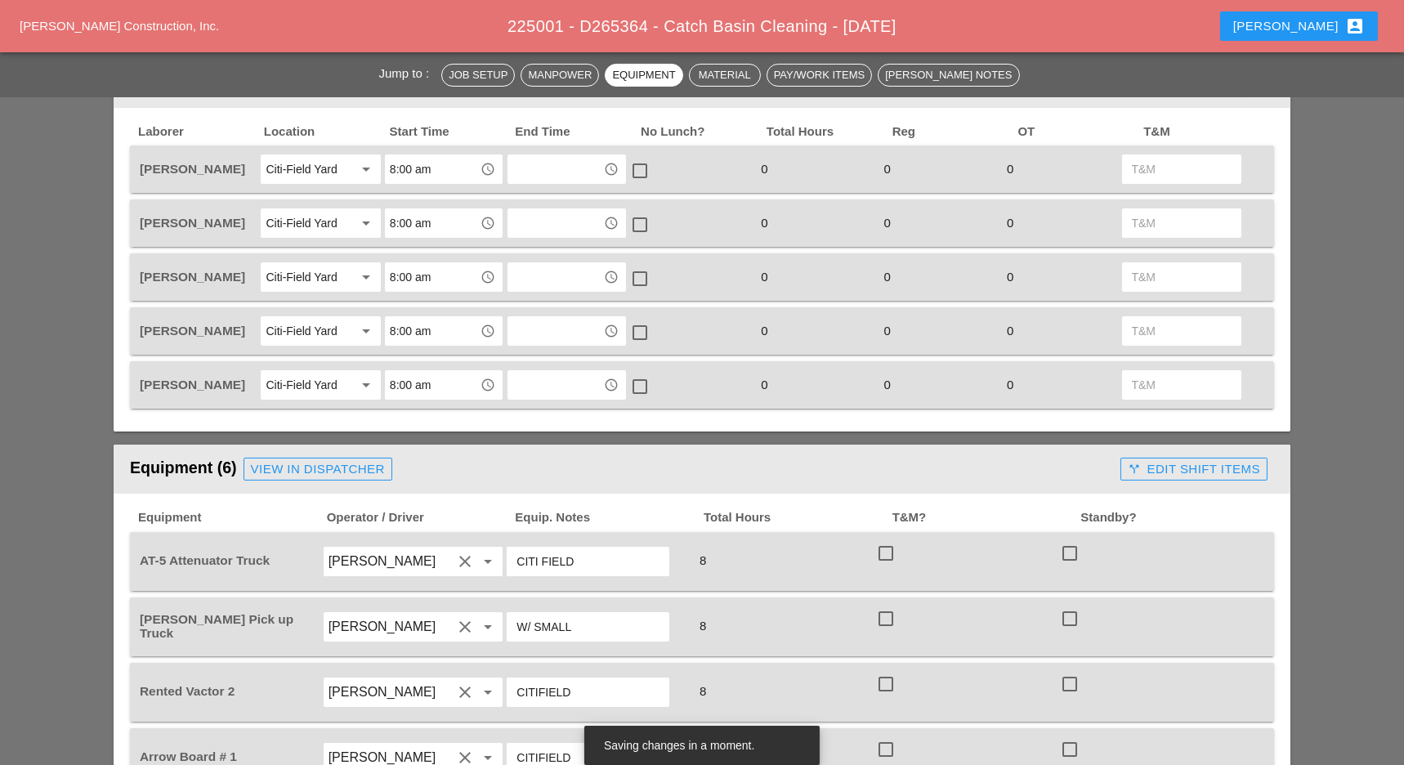
scroll to position [544, 0]
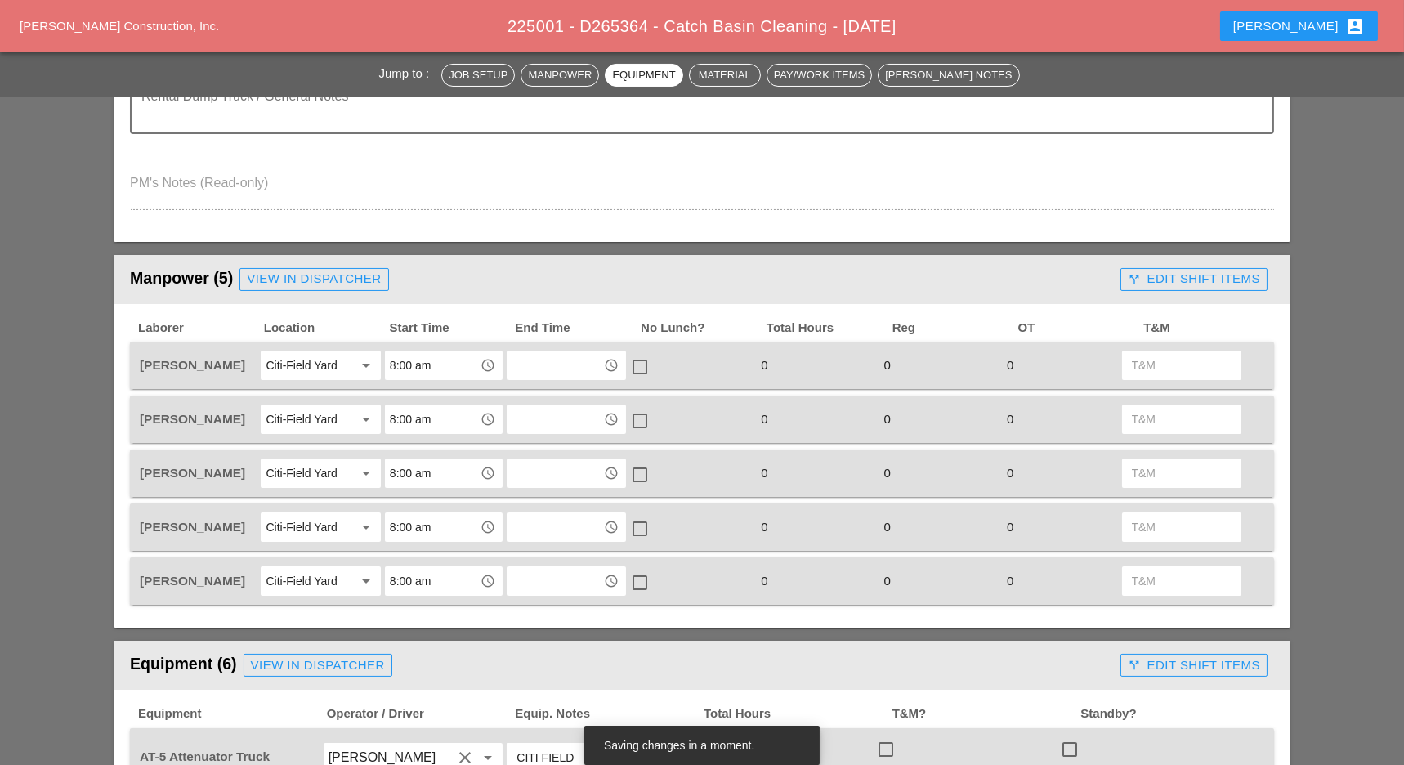
type input "621.04 - CLEANING DRAINAGE STRUCTURES"
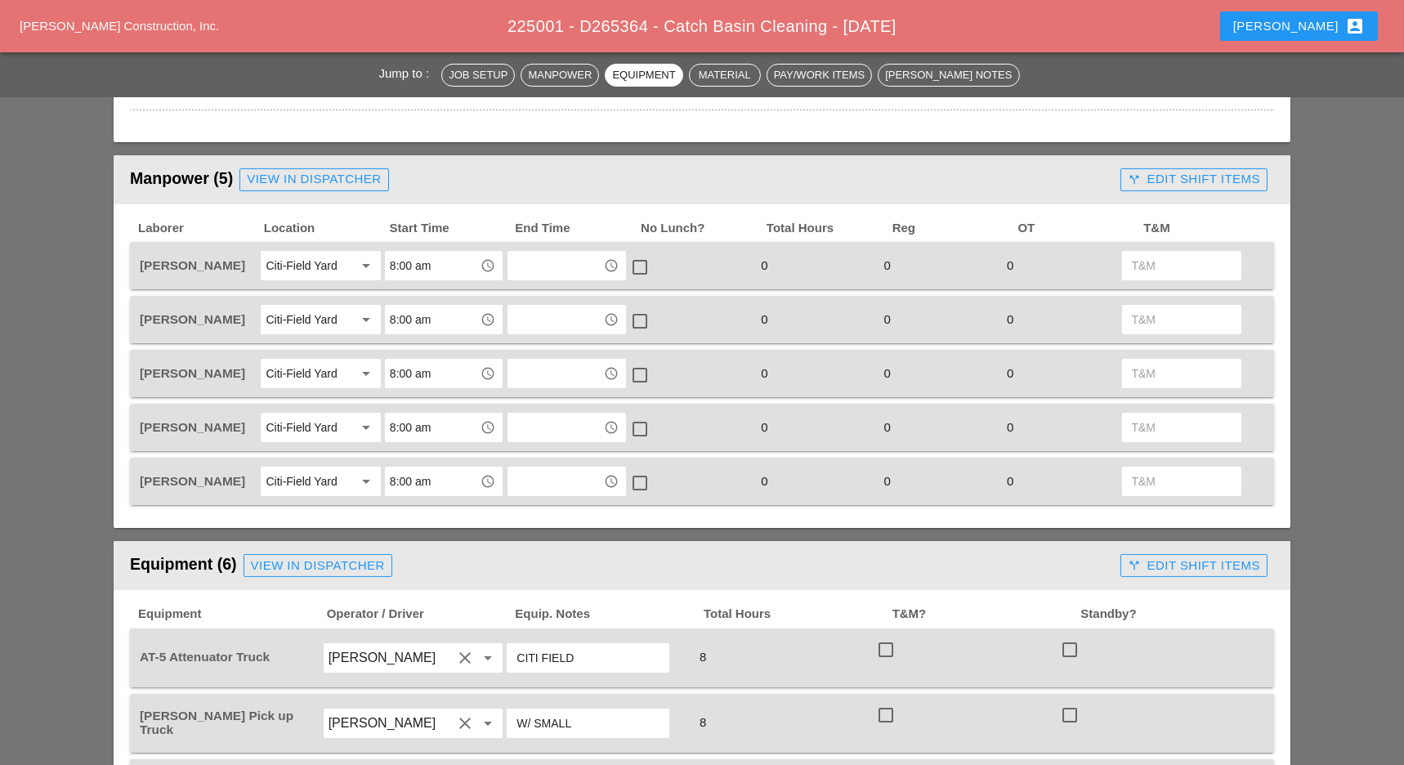
scroll to position [436, 0]
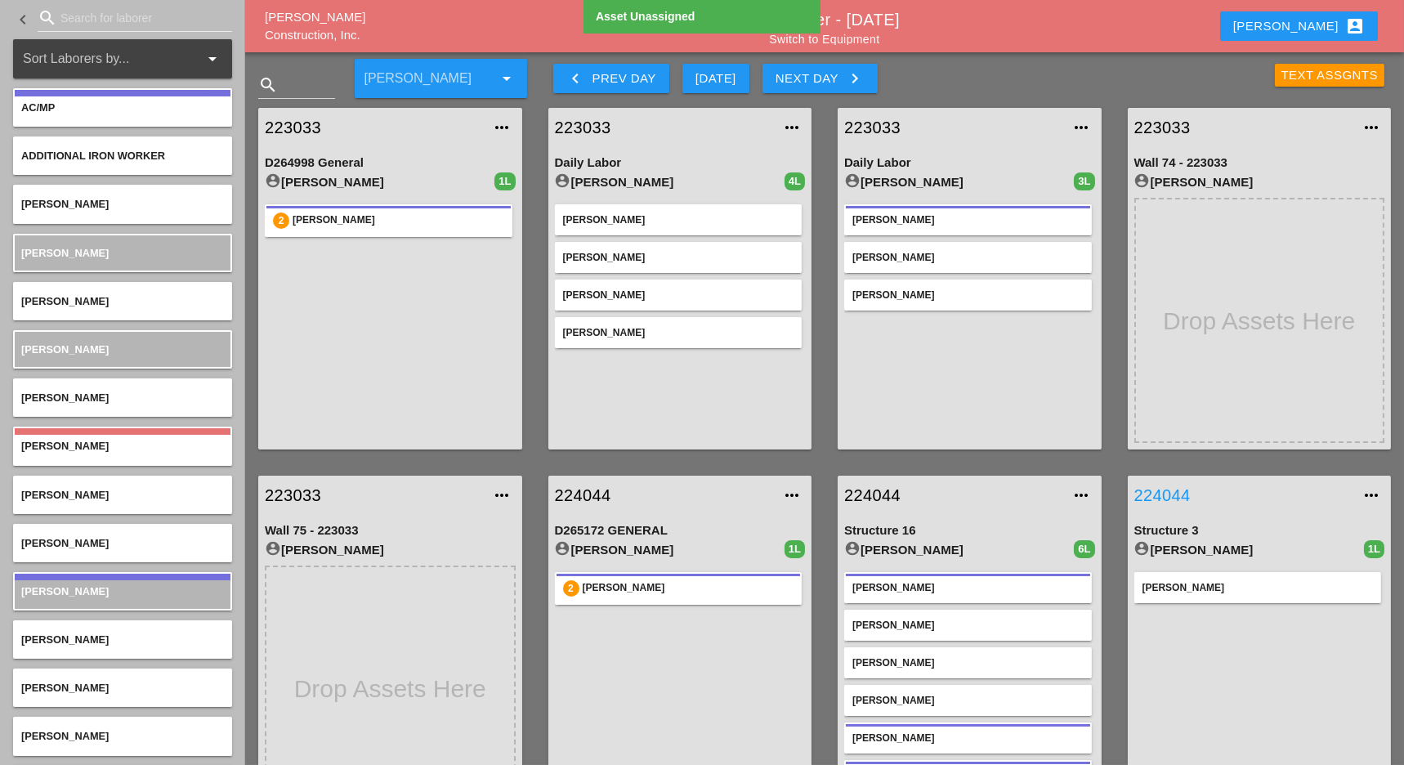
click at [1171, 494] on link "224044" at bounding box center [1243, 495] width 218 height 25
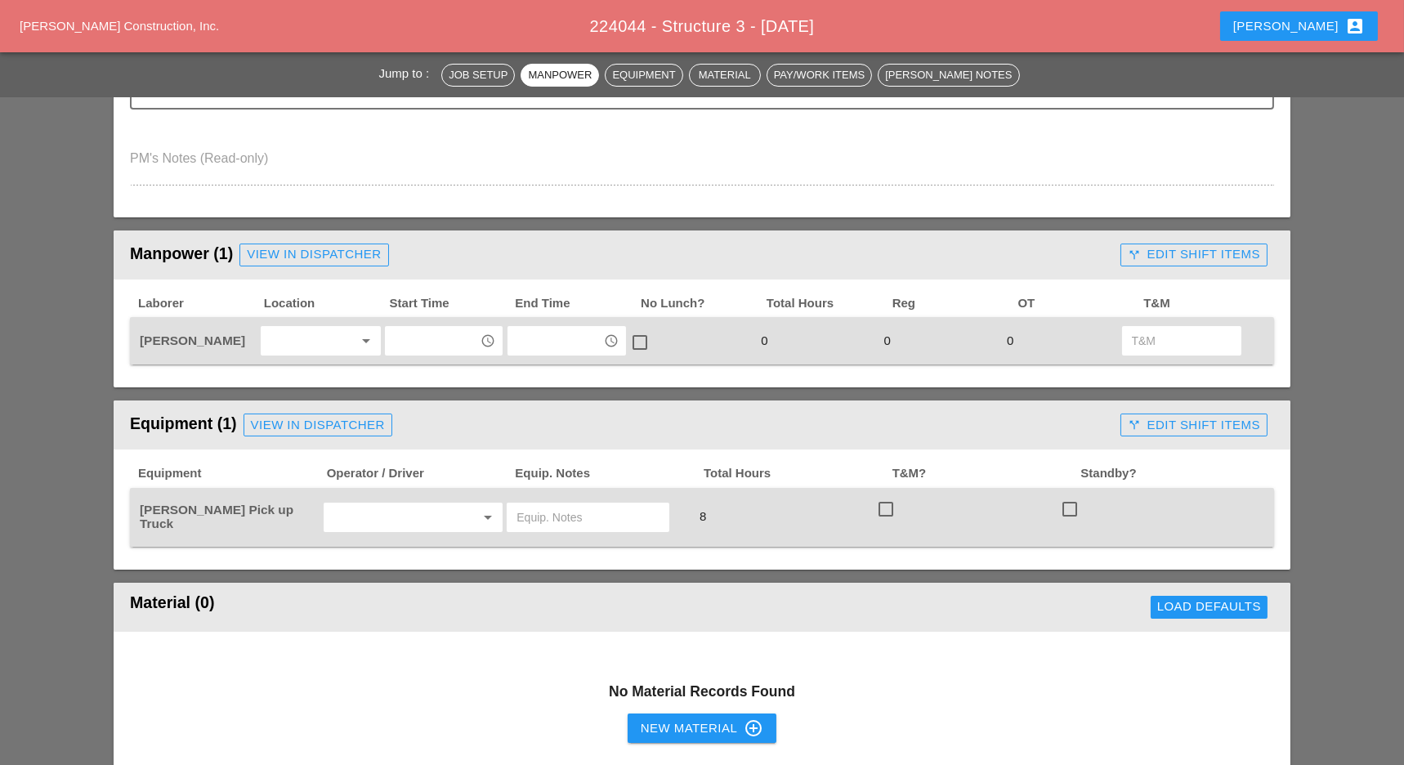
scroll to position [544, 0]
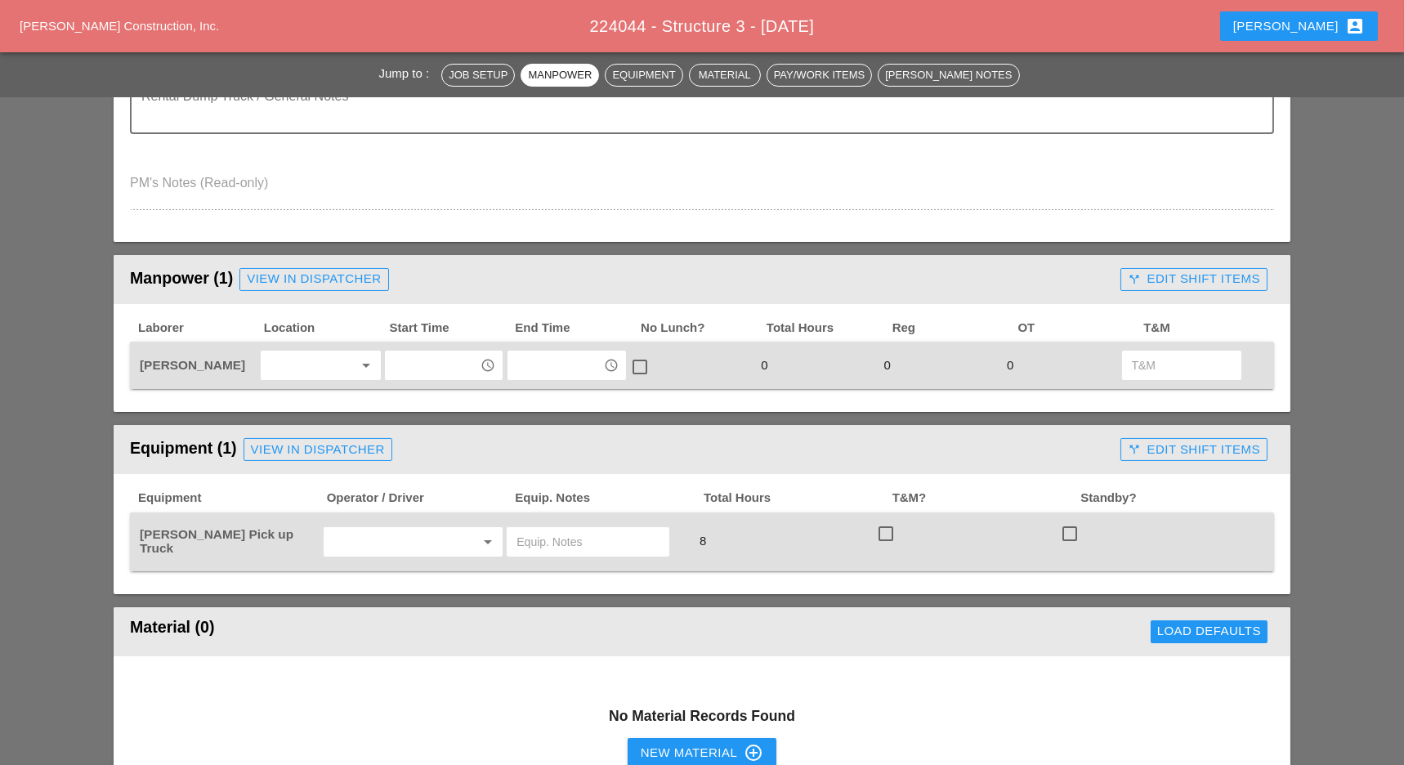
click at [409, 358] on input "text" at bounding box center [432, 365] width 85 height 26
click at [424, 398] on div "8 :00 am" at bounding box center [444, 400] width 92 height 20
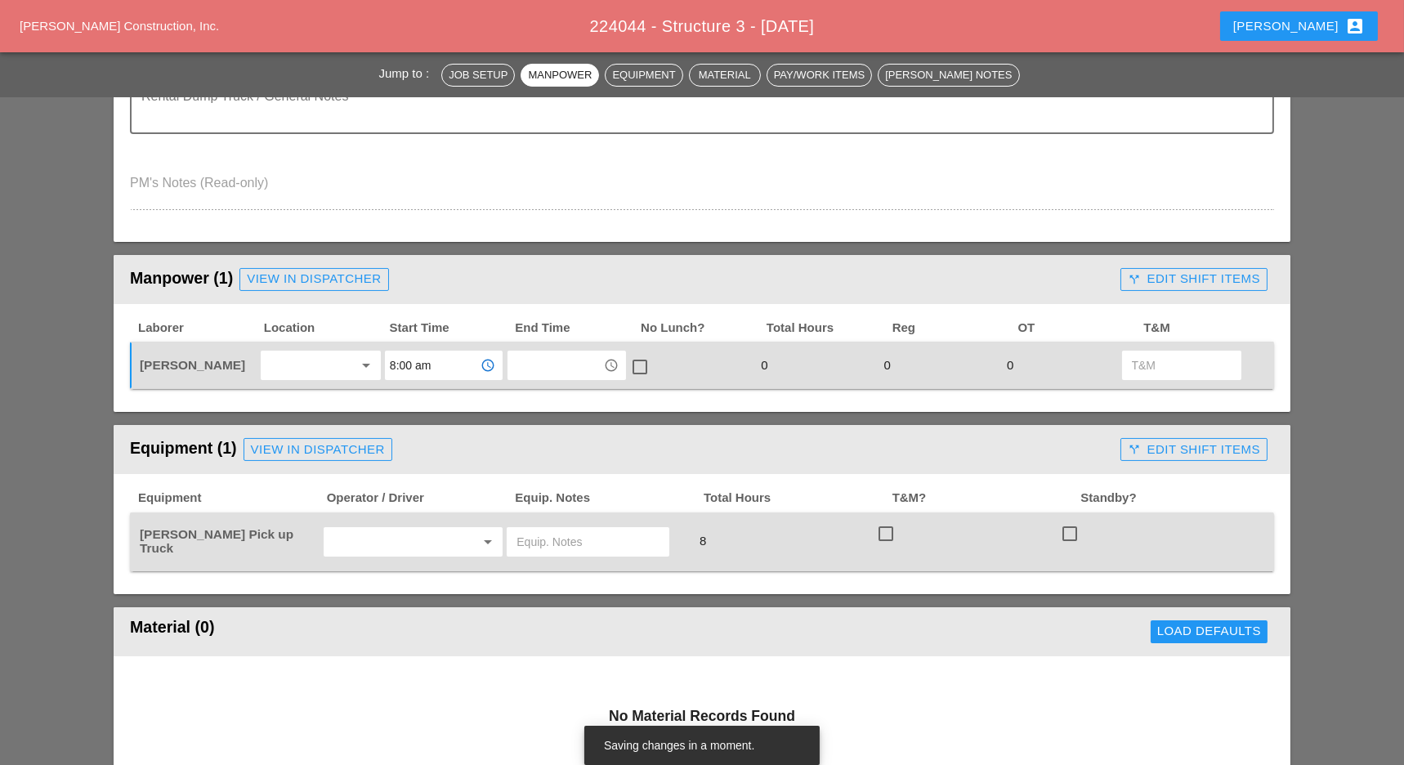
type input "8:00 am"
click at [531, 362] on input "text" at bounding box center [554, 365] width 85 height 26
click at [562, 463] on div "12 :00 pm (Noon)" at bounding box center [568, 465] width 95 height 20
type input "12:00 pm (Noon)"
click at [633, 364] on div at bounding box center [640, 367] width 28 height 28
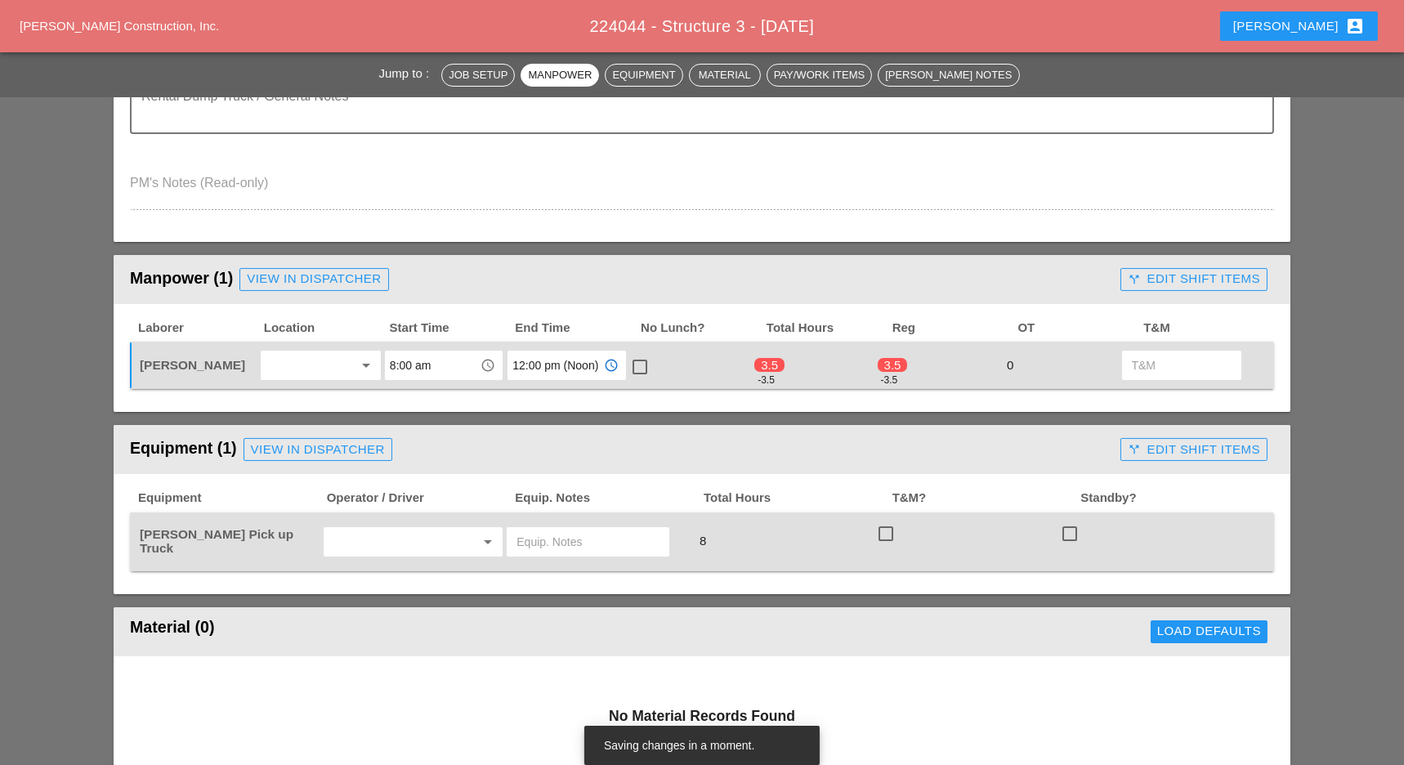
checkbox input "true"
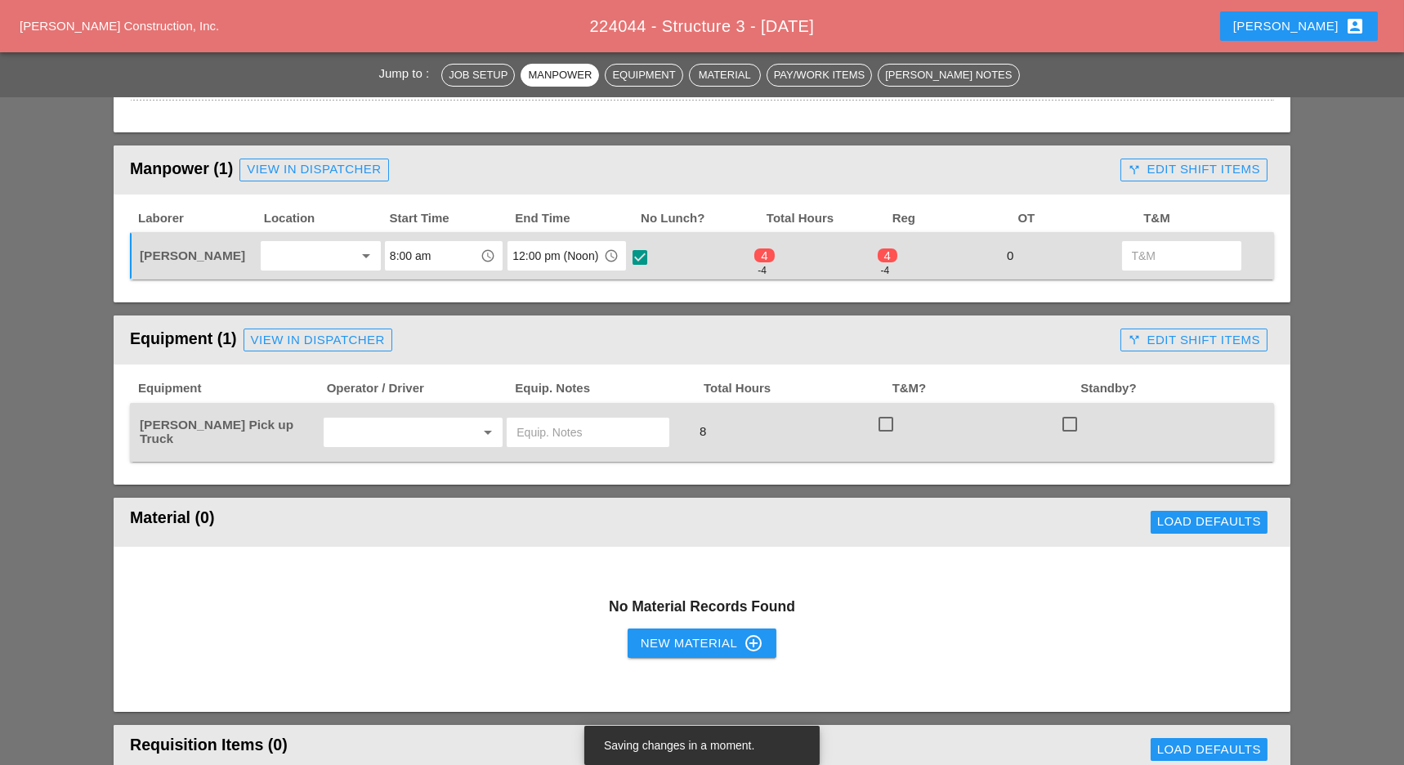
scroll to position [763, 0]
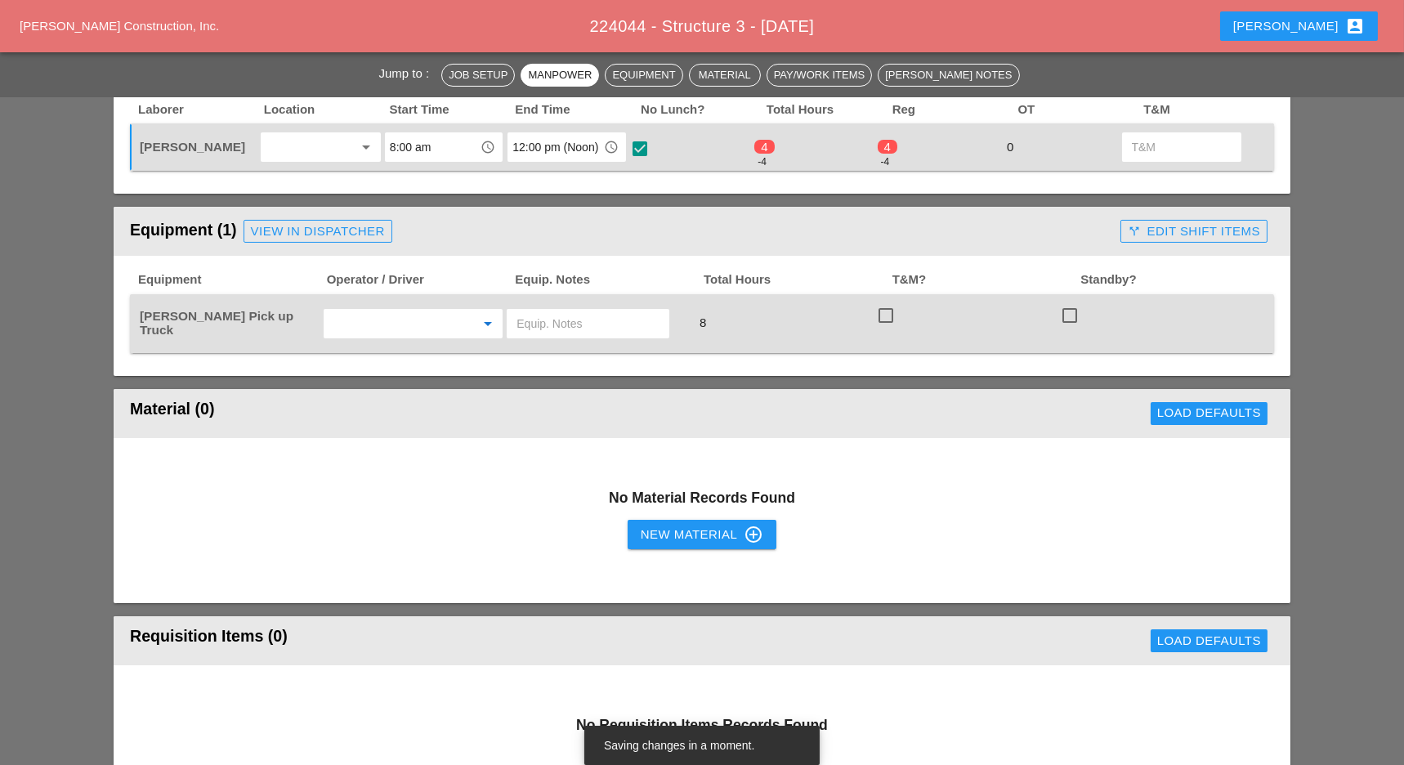
click at [393, 318] on input "text" at bounding box center [391, 324] width 124 height 26
click at [369, 352] on div "[PERSON_NAME]" at bounding box center [413, 357] width 154 height 20
type input "[PERSON_NAME]"
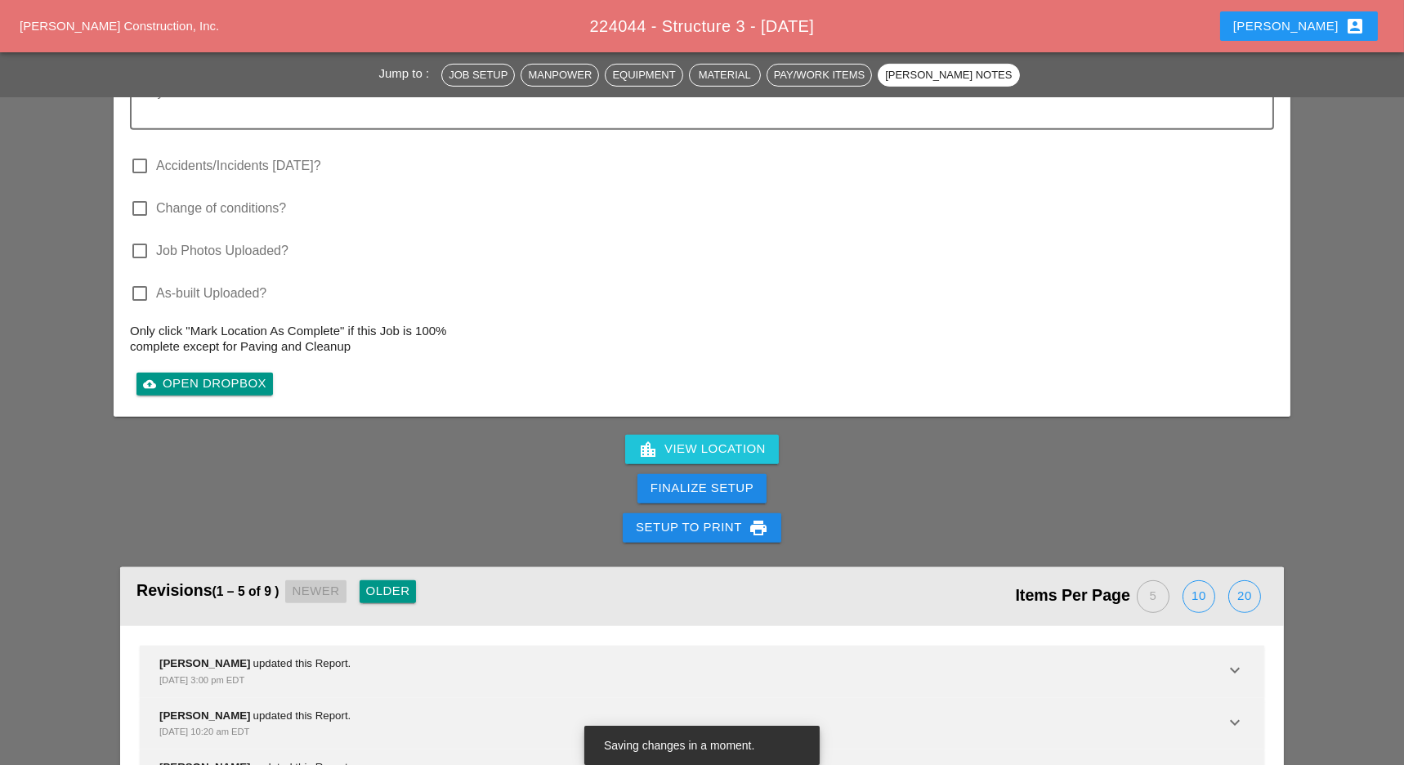
scroll to position [1852, 0]
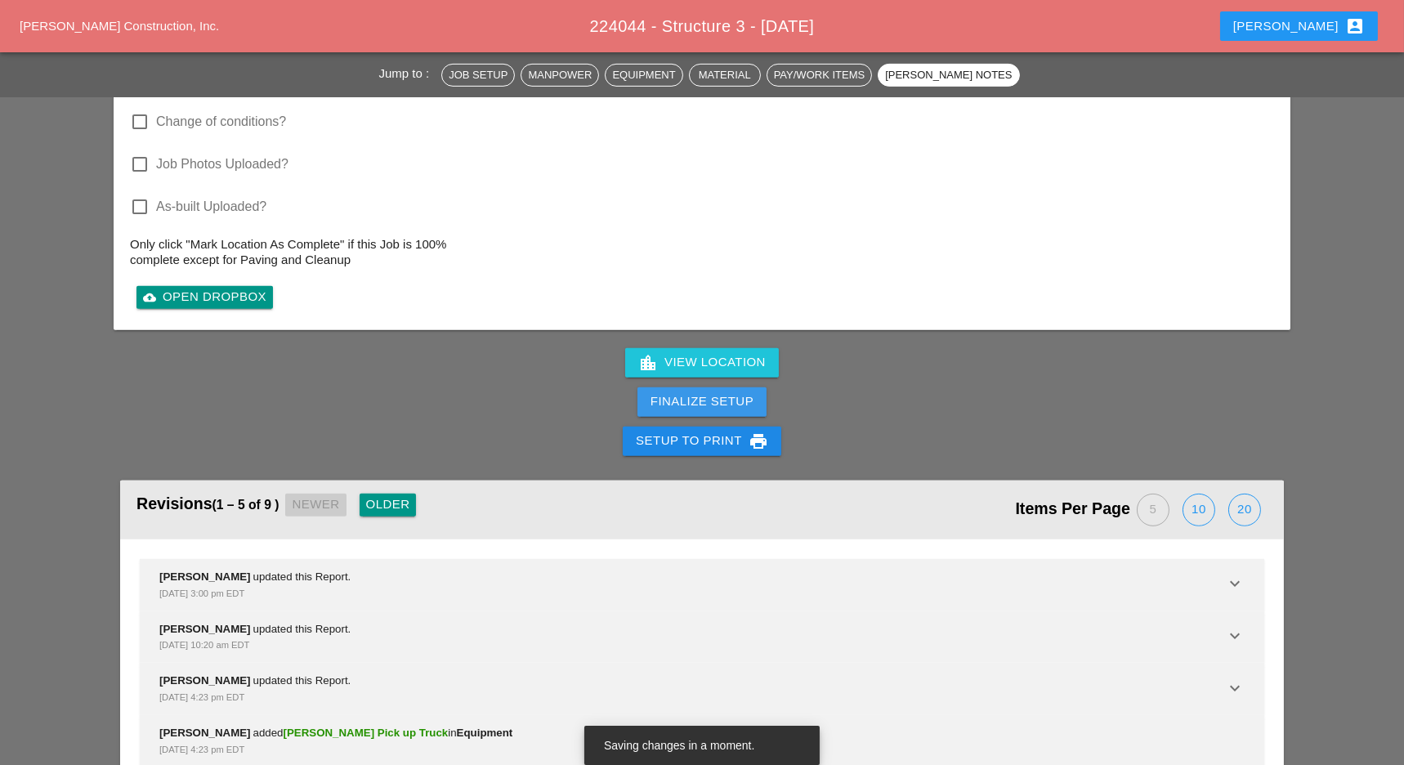
click at [708, 402] on div "Finalize Setup" at bounding box center [702, 401] width 103 height 19
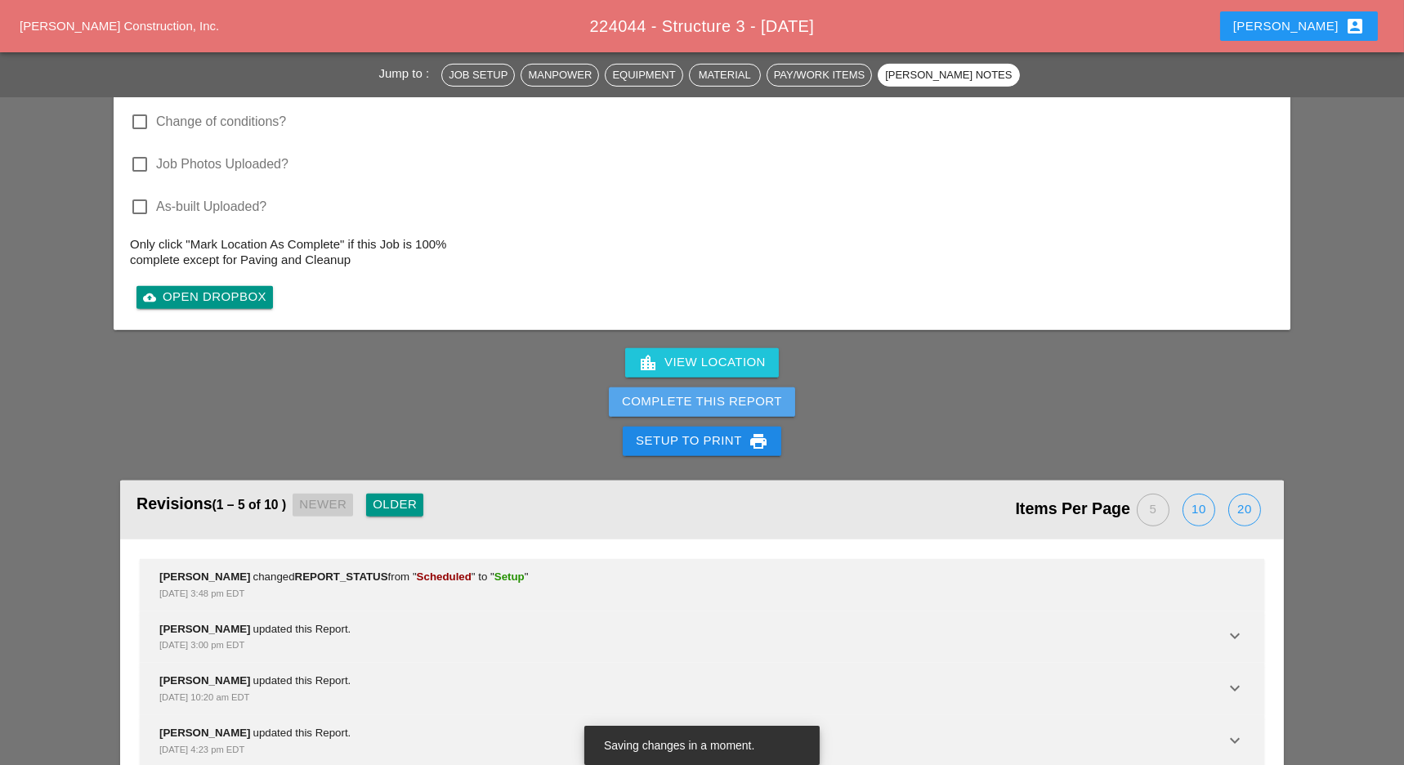
click at [699, 393] on div "Complete This Report" at bounding box center [702, 401] width 160 height 19
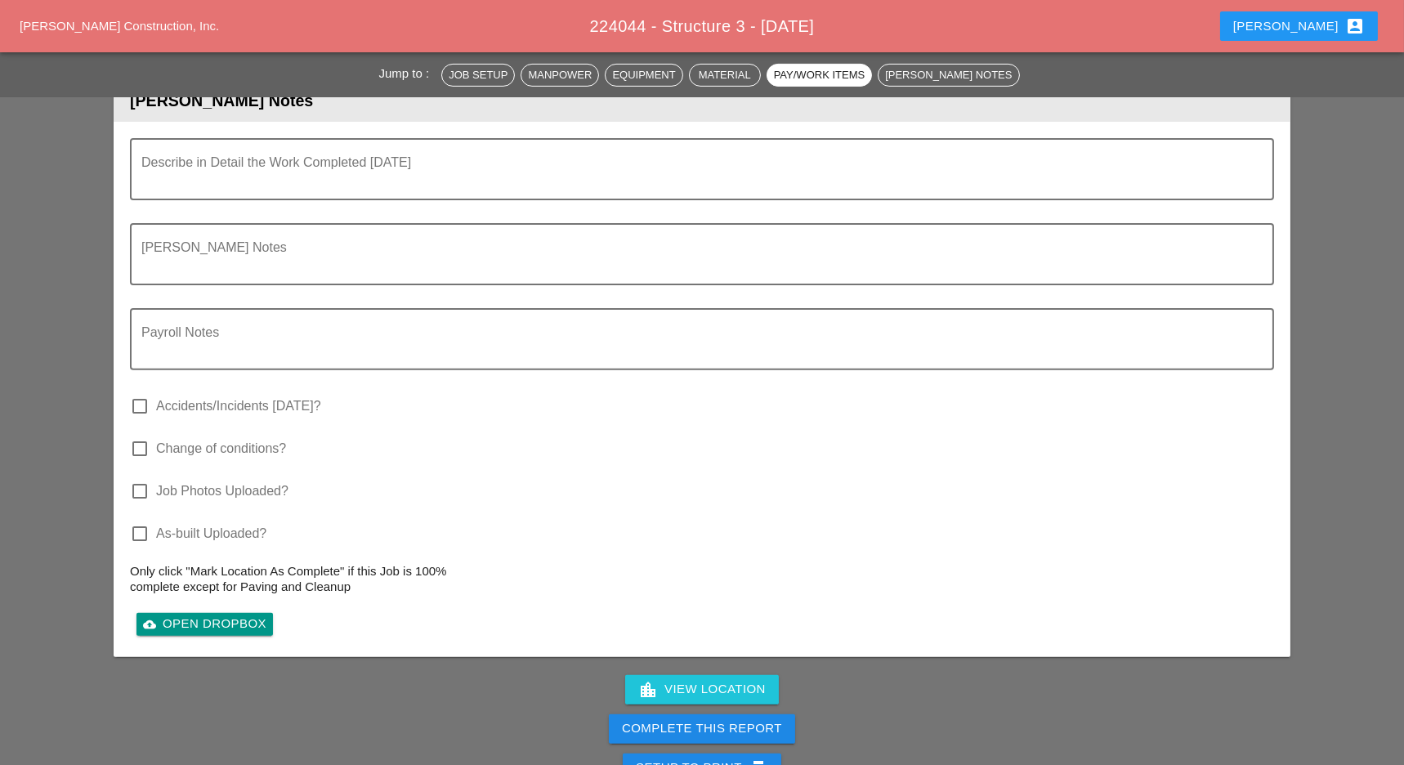
scroll to position [1743, 0]
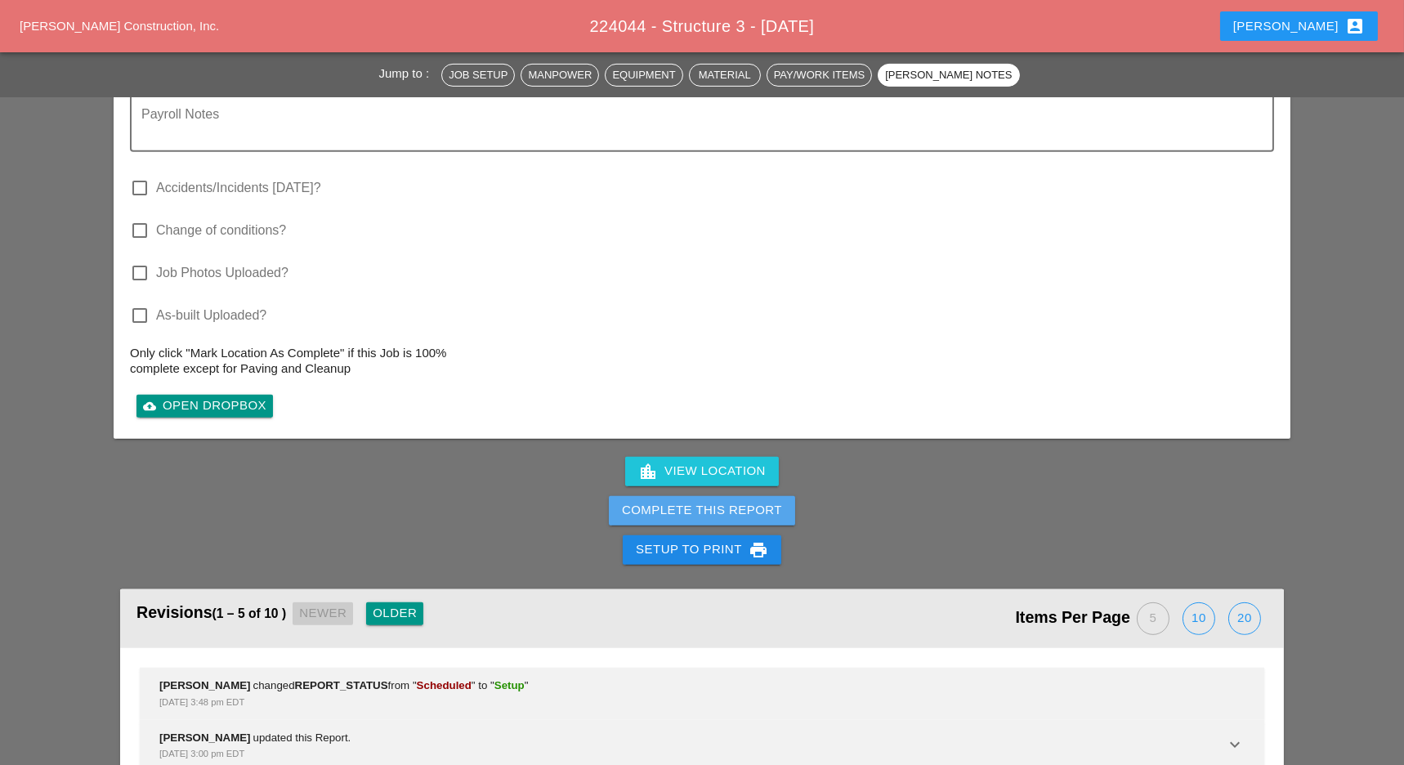
click at [717, 508] on div "Complete This Report" at bounding box center [702, 510] width 160 height 19
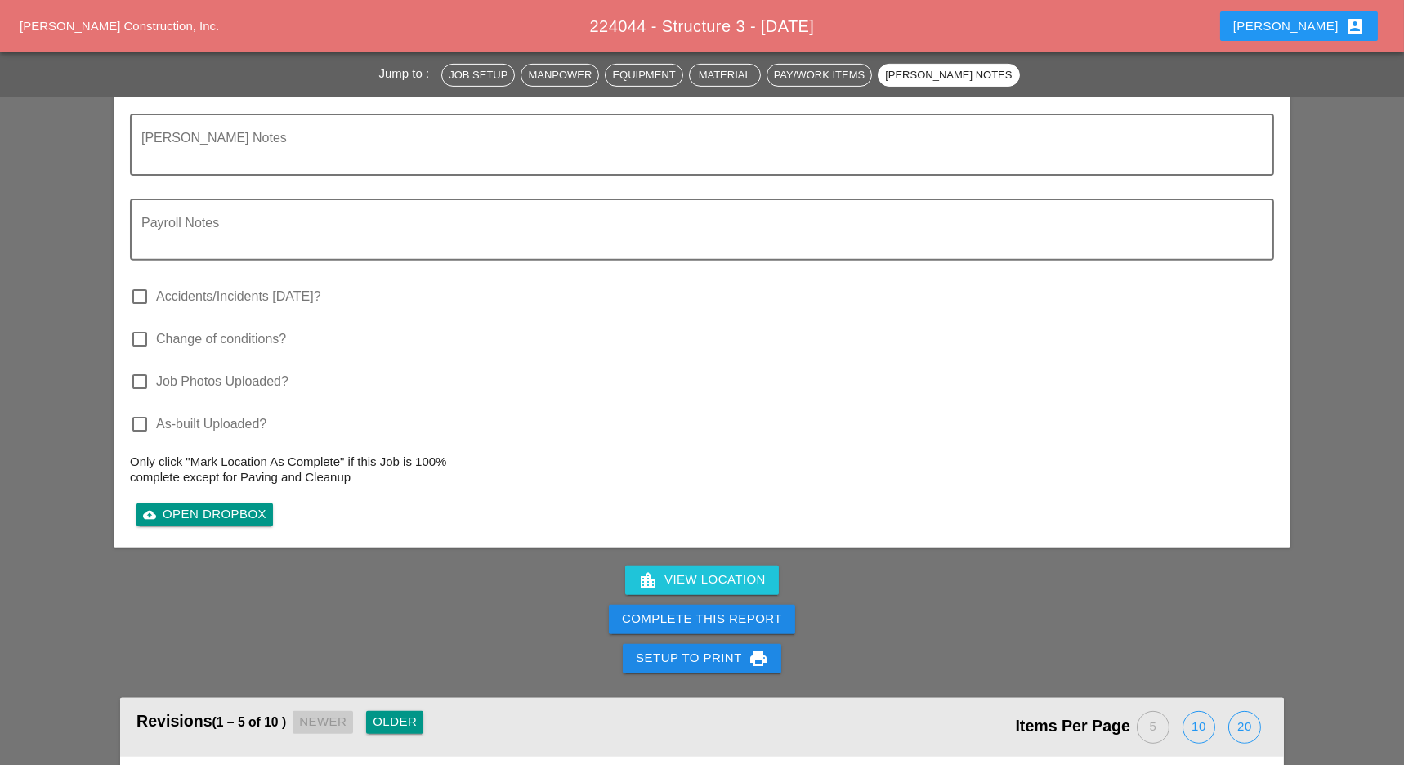
scroll to position [1943, 0]
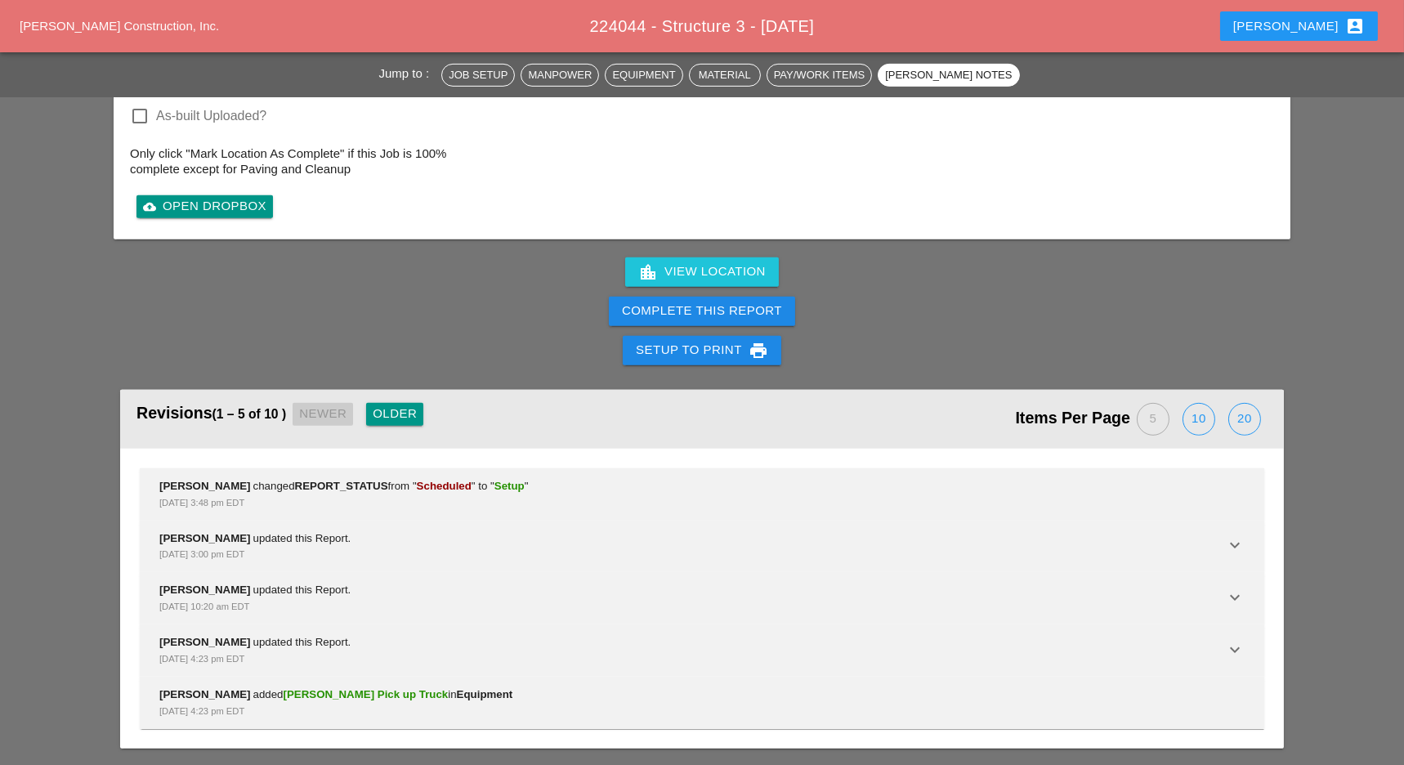
click at [758, 302] on div "Complete This Report" at bounding box center [702, 311] width 160 height 19
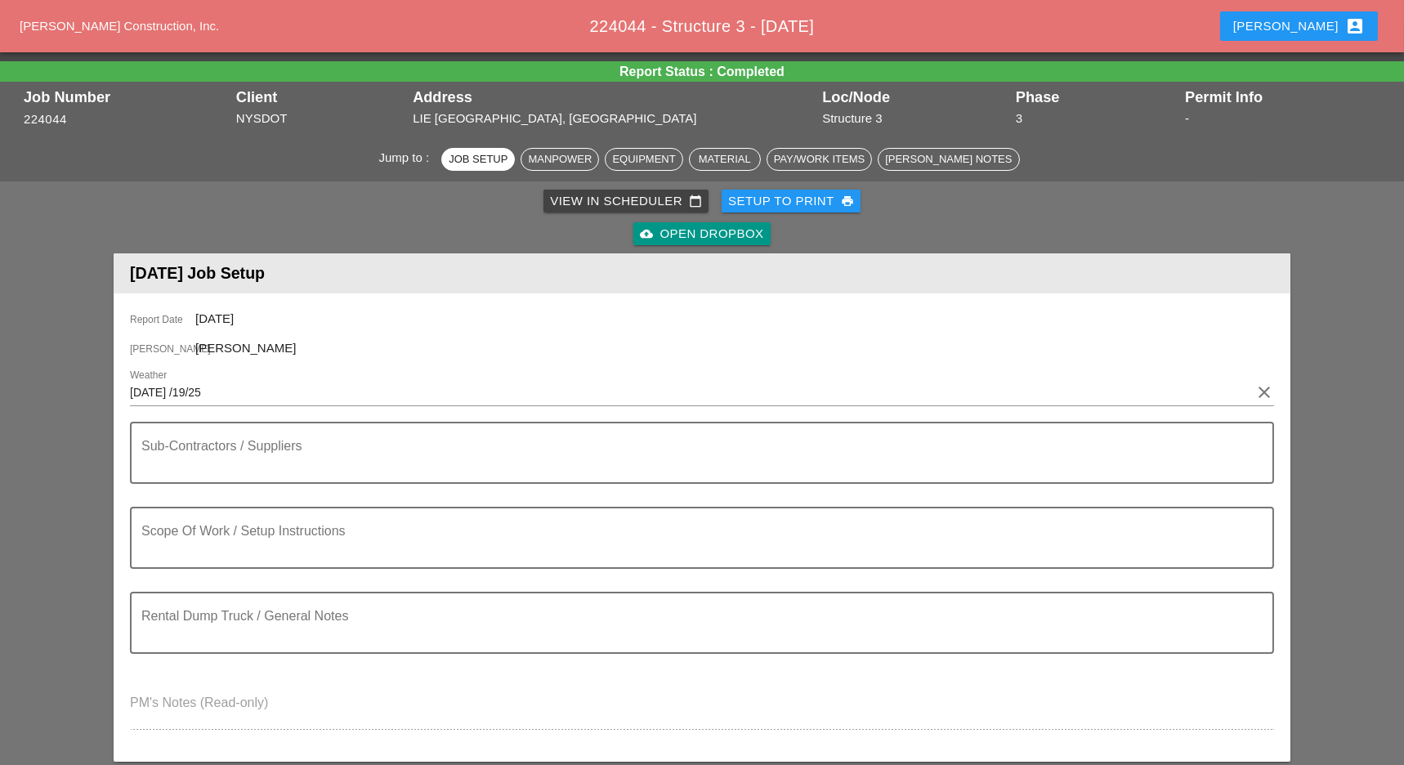
scroll to position [0, 0]
